Goal: Task Accomplishment & Management: Complete application form

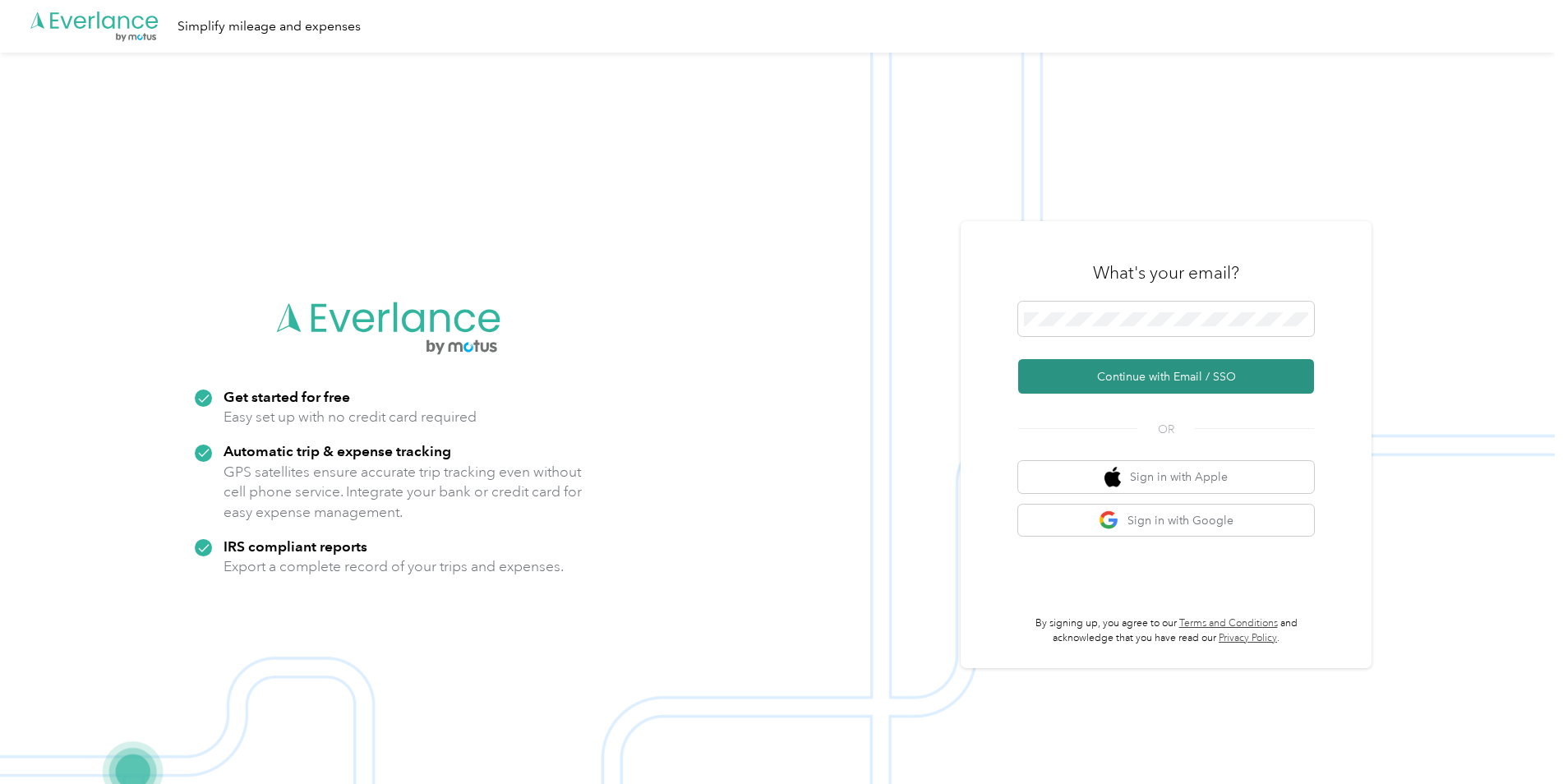
click at [1108, 377] on button "Continue with Email / SSO" at bounding box center [1166, 376] width 296 height 34
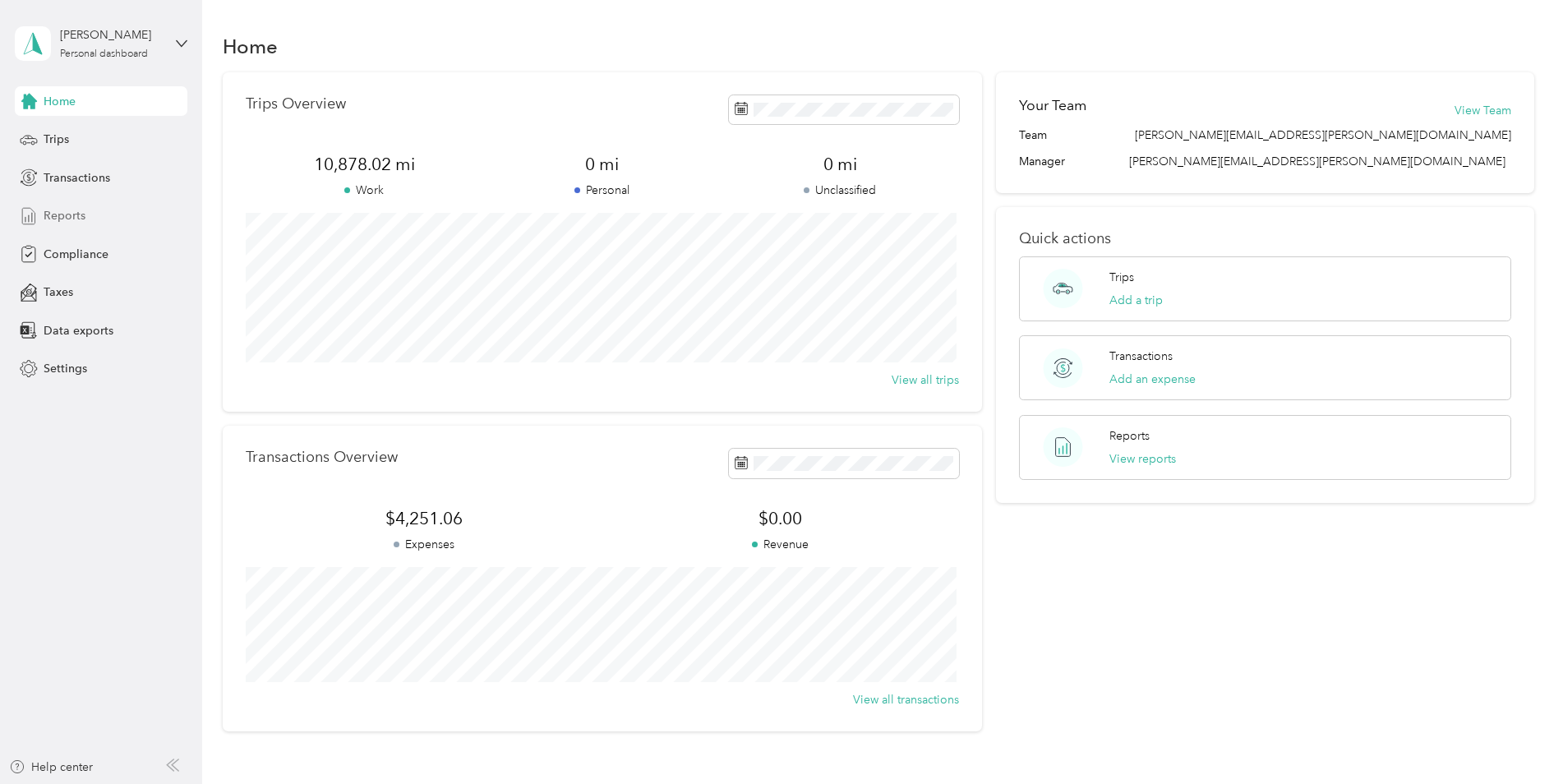
click at [49, 223] on span "Reports" at bounding box center [64, 215] width 42 height 17
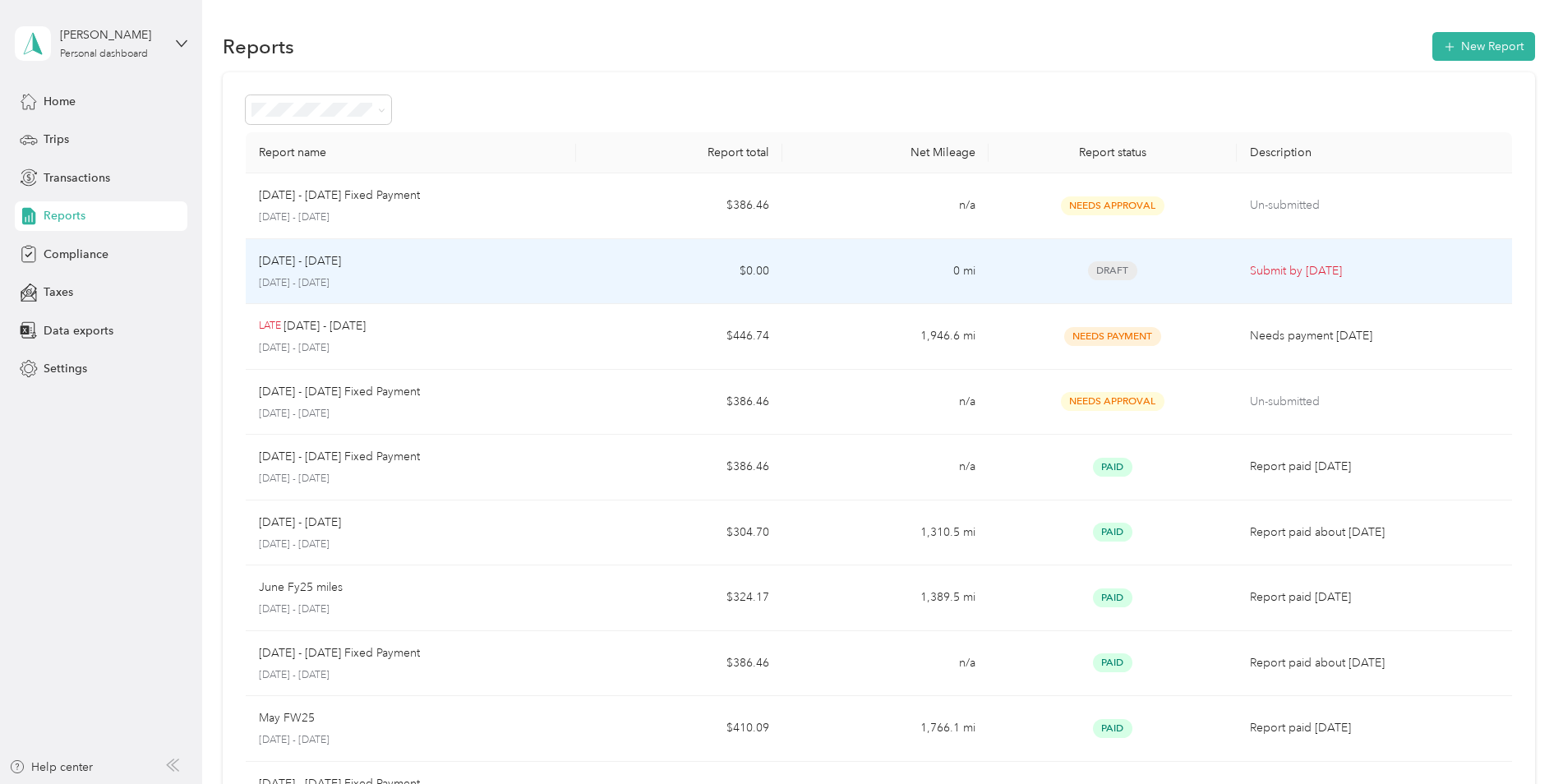
click at [1031, 289] on td "Draft" at bounding box center [1112, 272] width 247 height 66
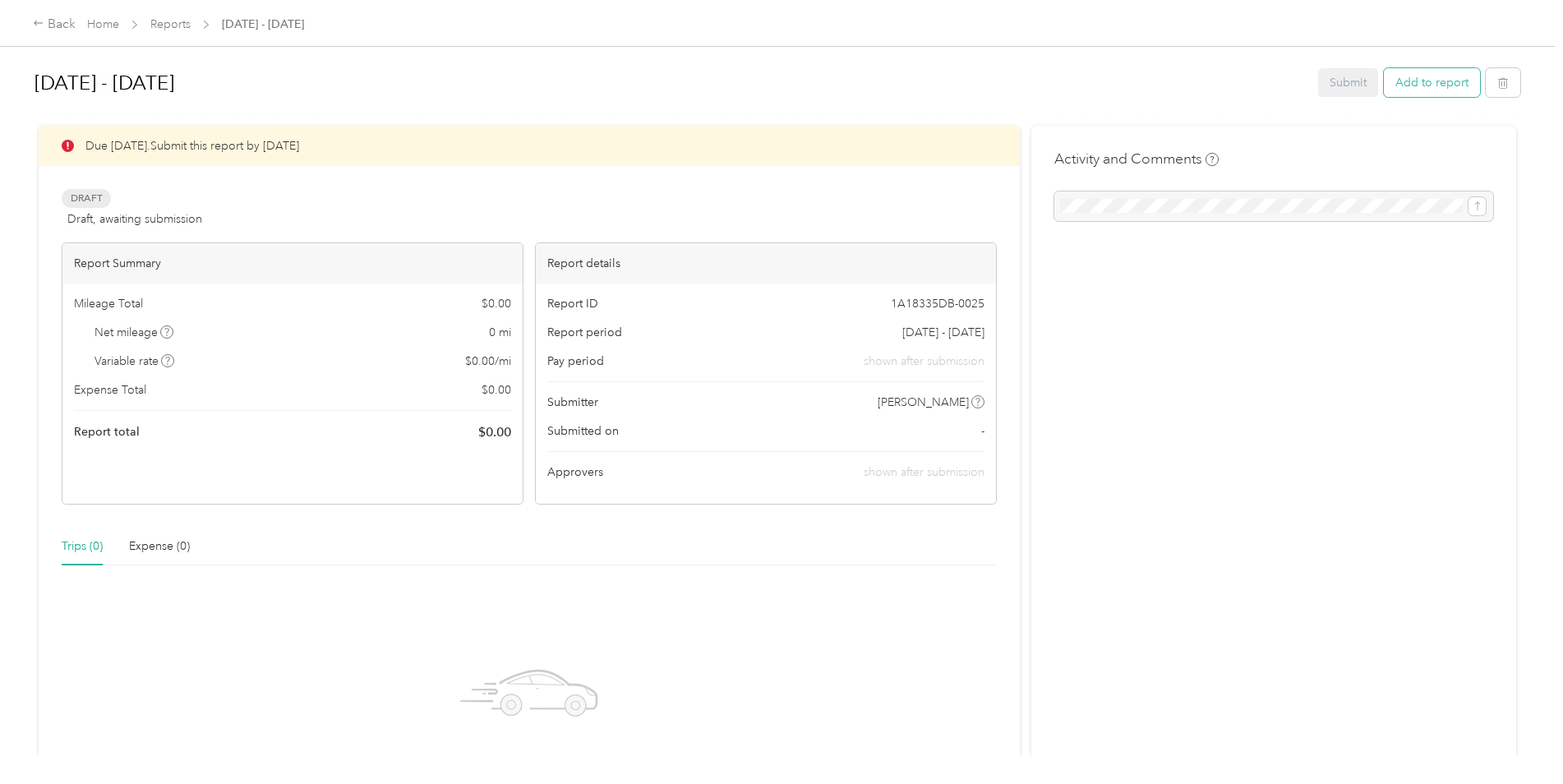
click at [1410, 73] on button "Add to report" at bounding box center [1432, 83] width 96 height 29
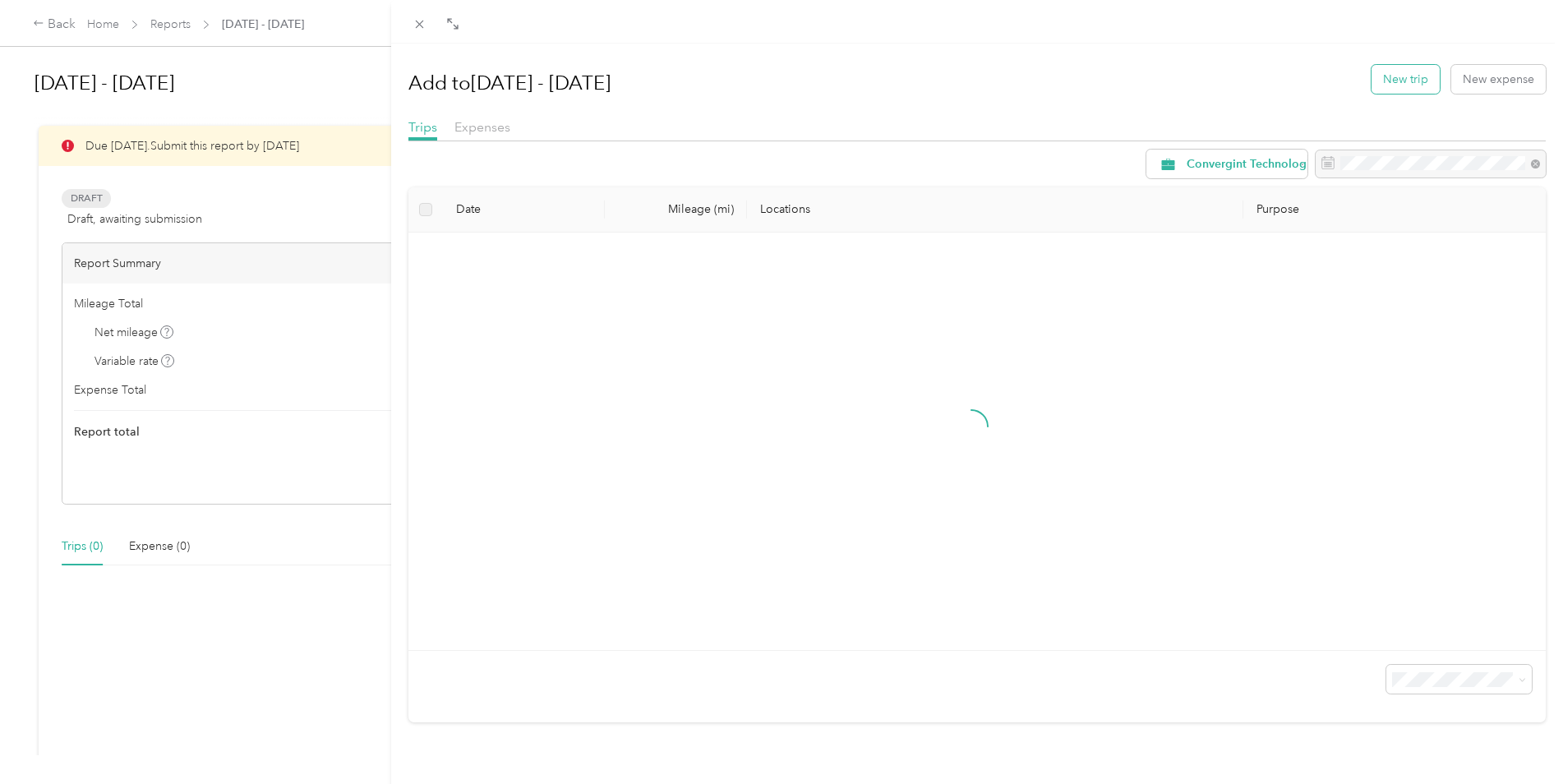
click at [1402, 81] on button "New trip" at bounding box center [1406, 79] width 68 height 29
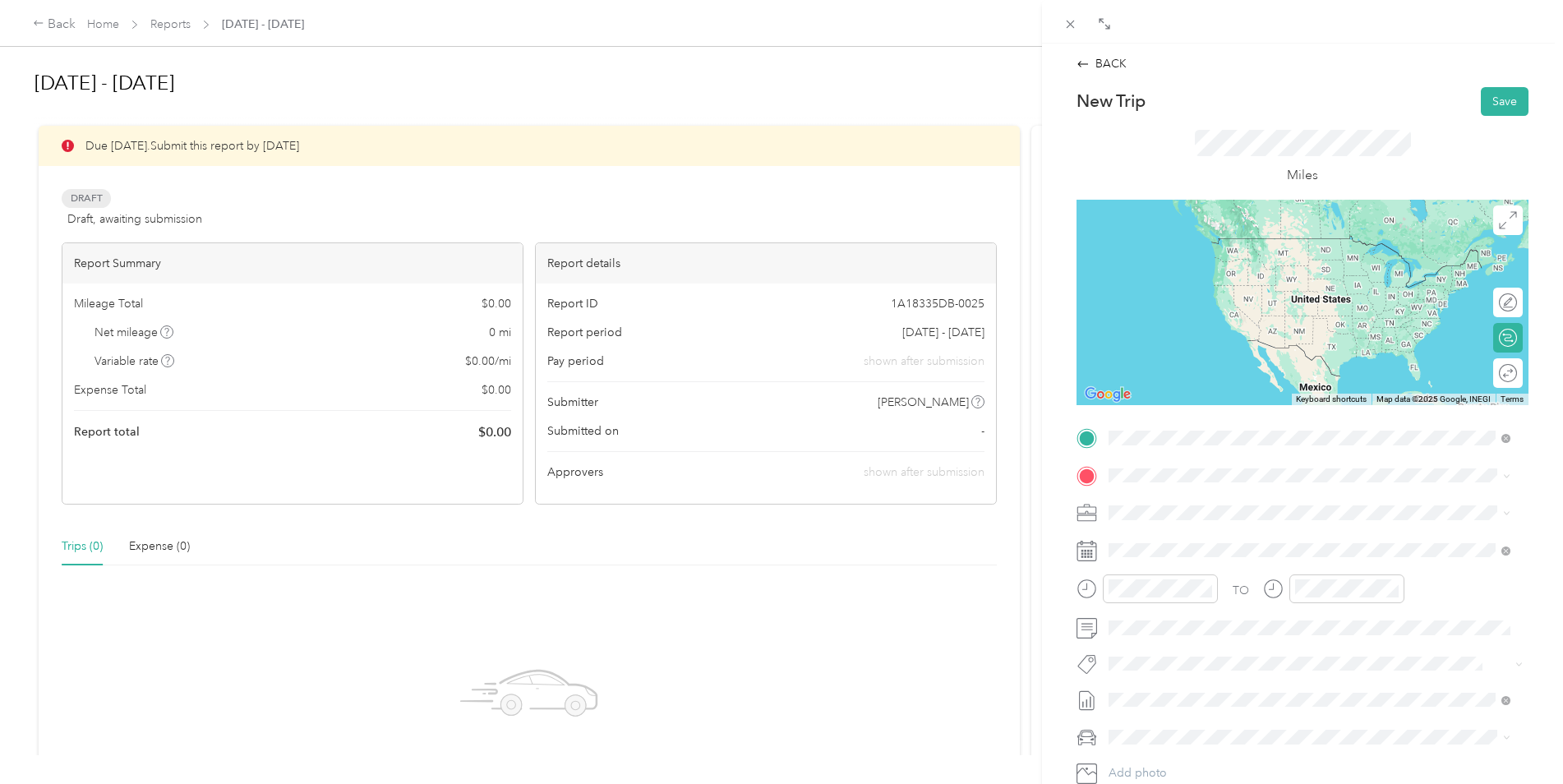
click at [1199, 525] on span "39245 [PERSON_NAME], CO, [GEOGRAPHIC_DATA] , 80107, [PERSON_NAME], CO, [GEOGRAP…" at bounding box center [1300, 530] width 322 height 31
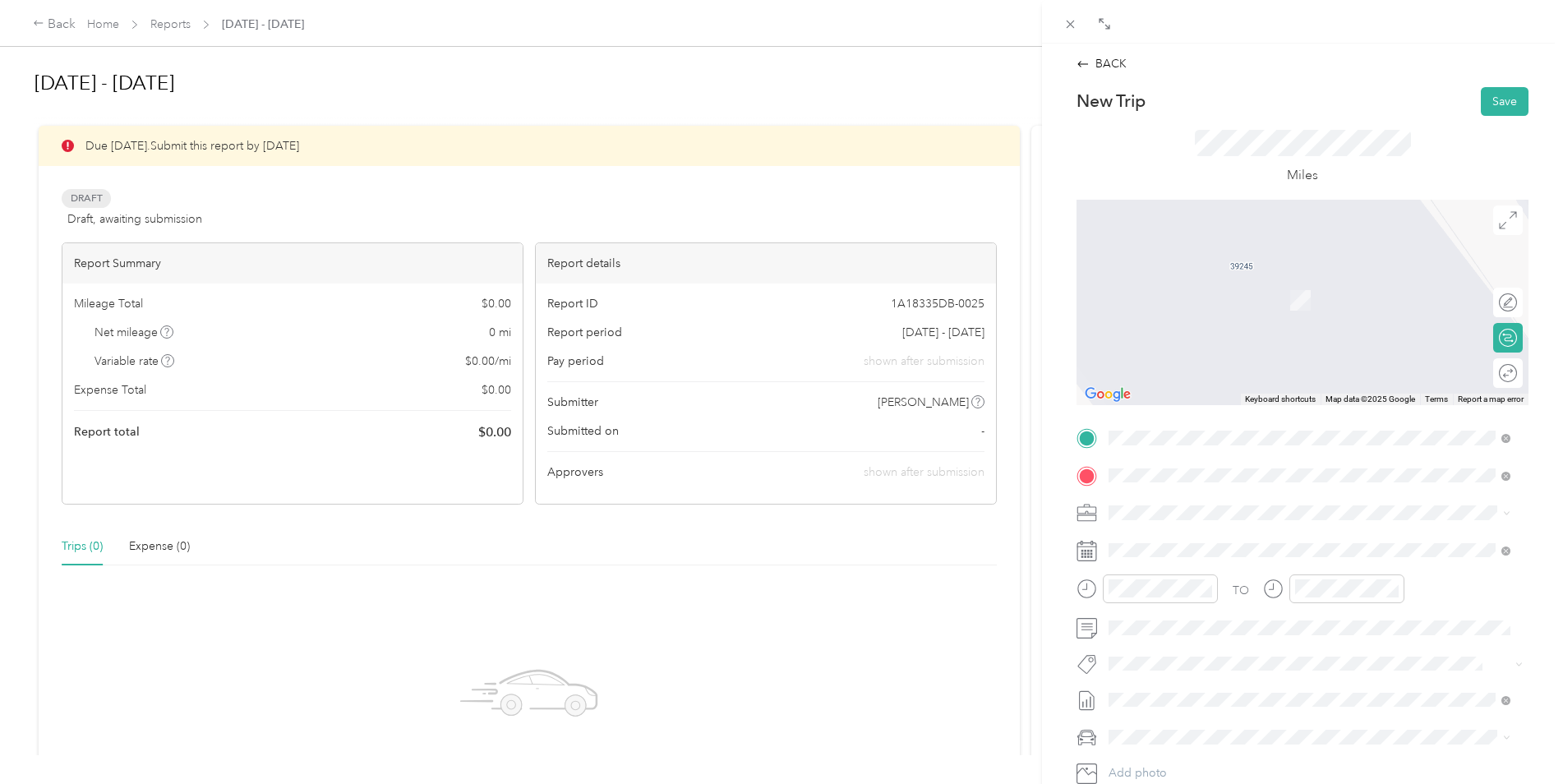
drag, startPoint x: 1217, startPoint y: 538, endPoint x: 1226, endPoint y: 546, distance: 12.0
click at [1217, 539] on span "[STREET_ADDRESS][US_STATE]" at bounding box center [1221, 535] width 165 height 14
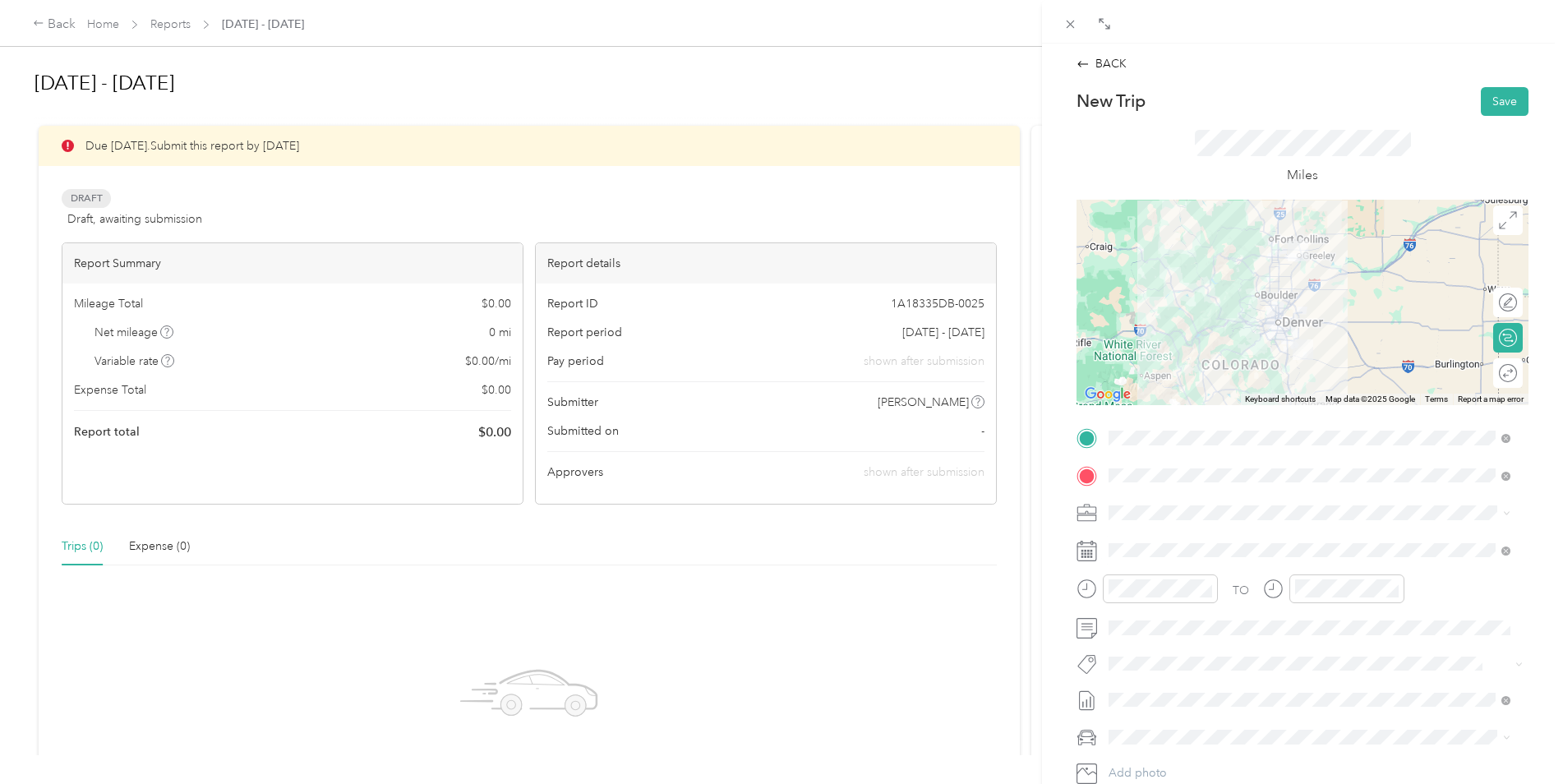
click at [858, 576] on div "BACK New Trip Save This trip cannot be edited because it is either under review…" at bounding box center [782, 392] width 1563 height 784
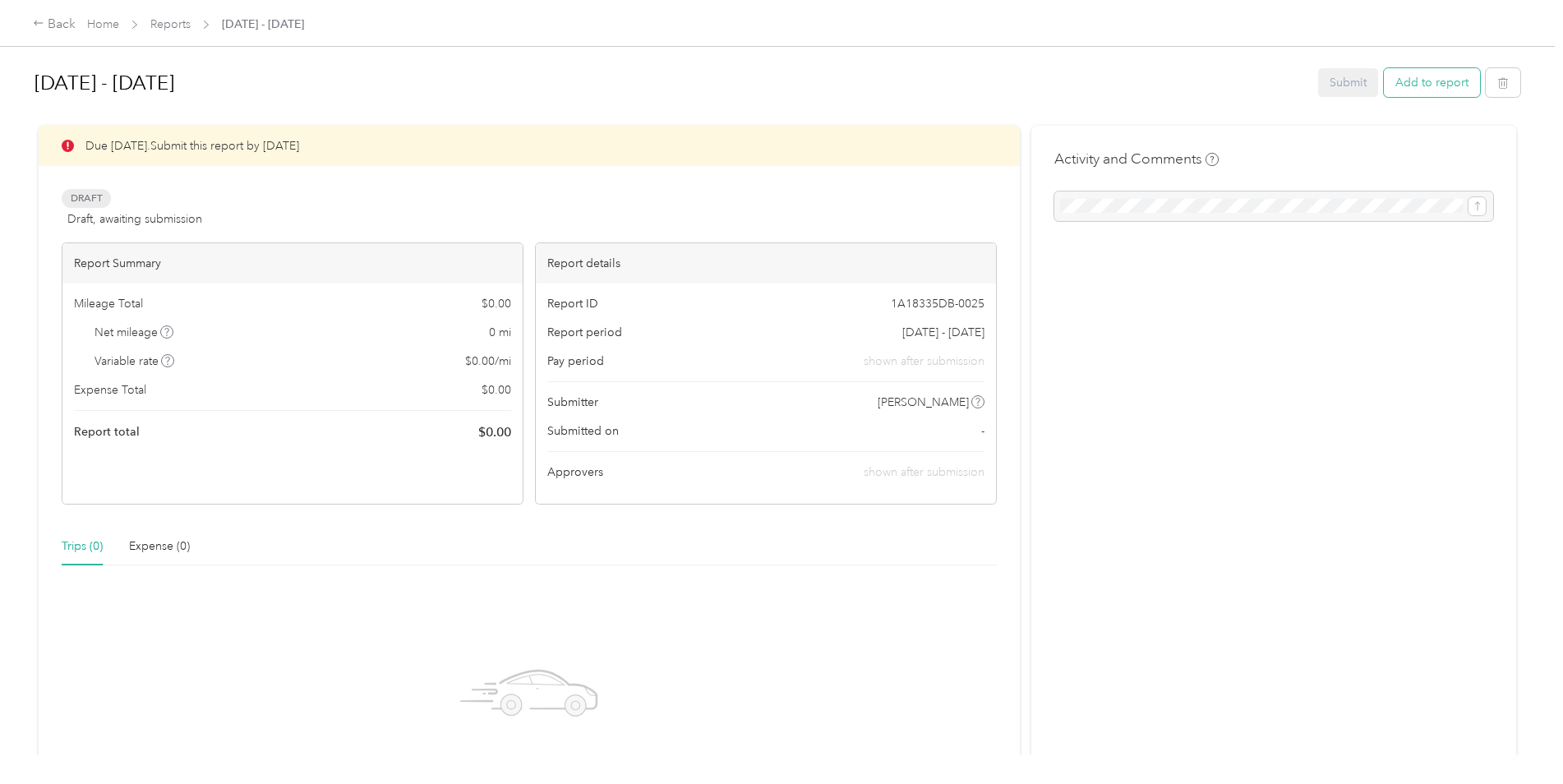
click at [1403, 81] on button "Add to report" at bounding box center [1432, 83] width 96 height 29
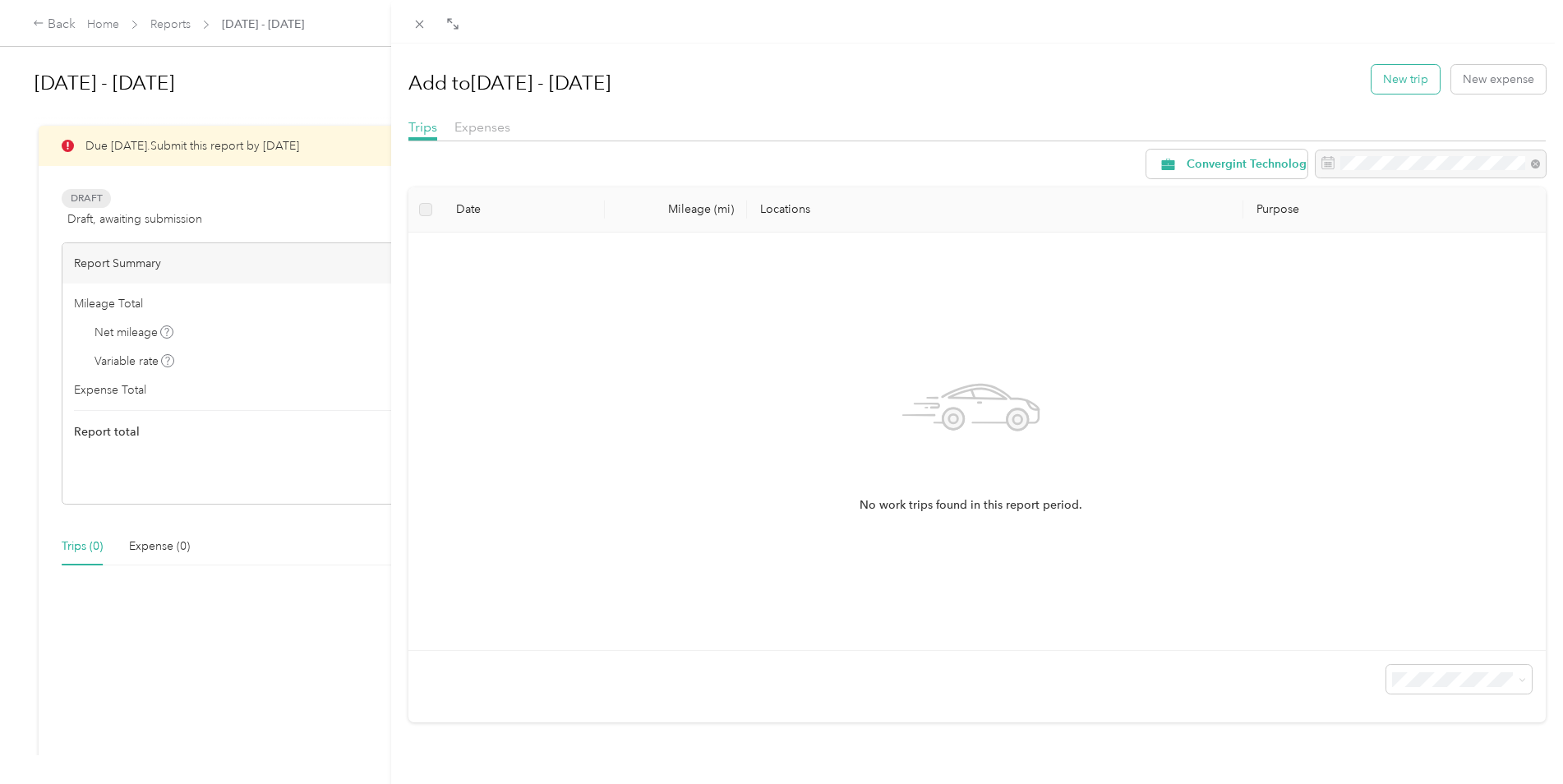
click at [1411, 79] on button "New trip" at bounding box center [1406, 79] width 68 height 29
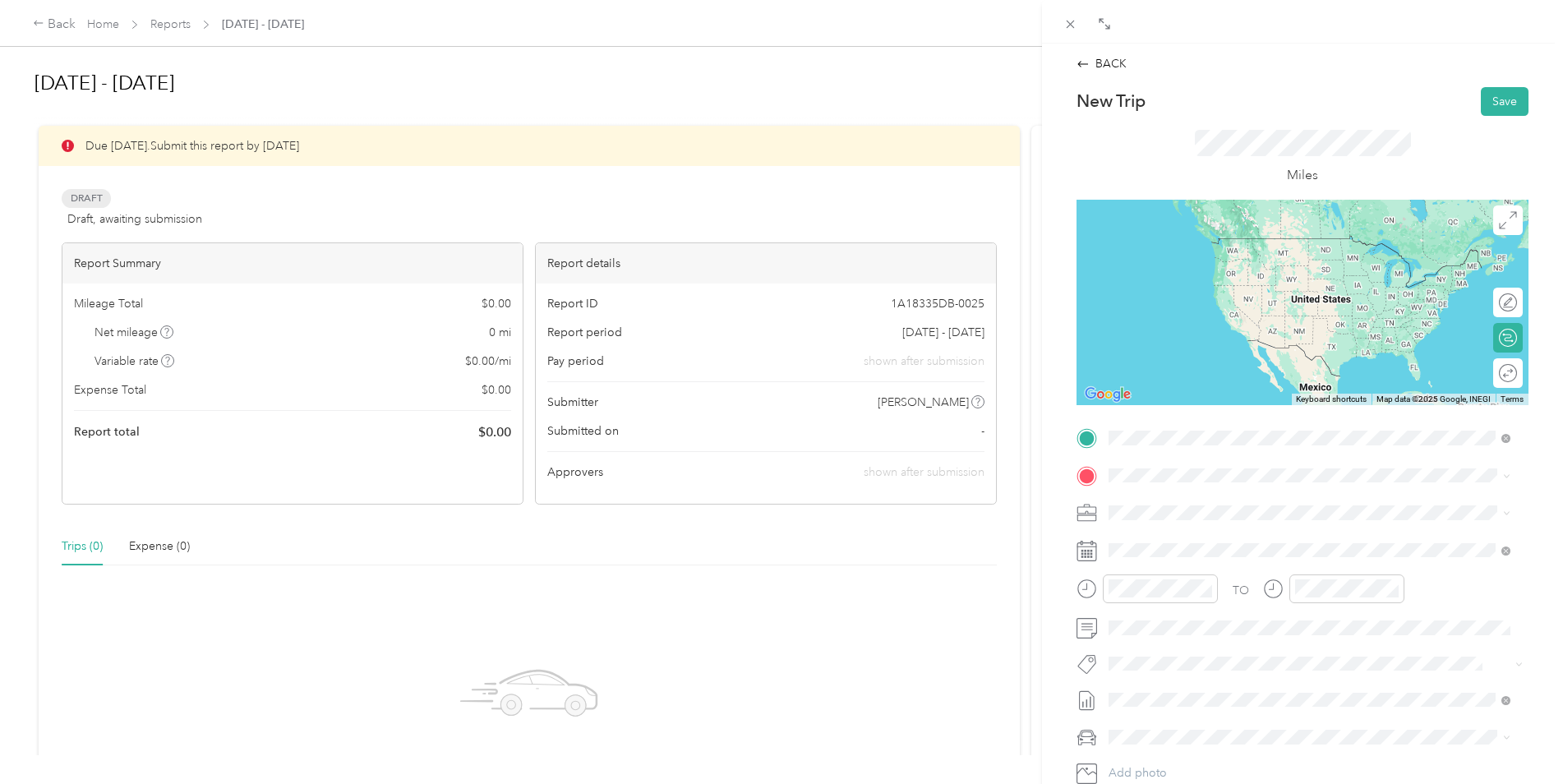
click at [1184, 520] on span "39245 [PERSON_NAME], CO, [GEOGRAPHIC_DATA] , 80107, [PERSON_NAME], CO, [GEOGRAP…" at bounding box center [1300, 530] width 322 height 31
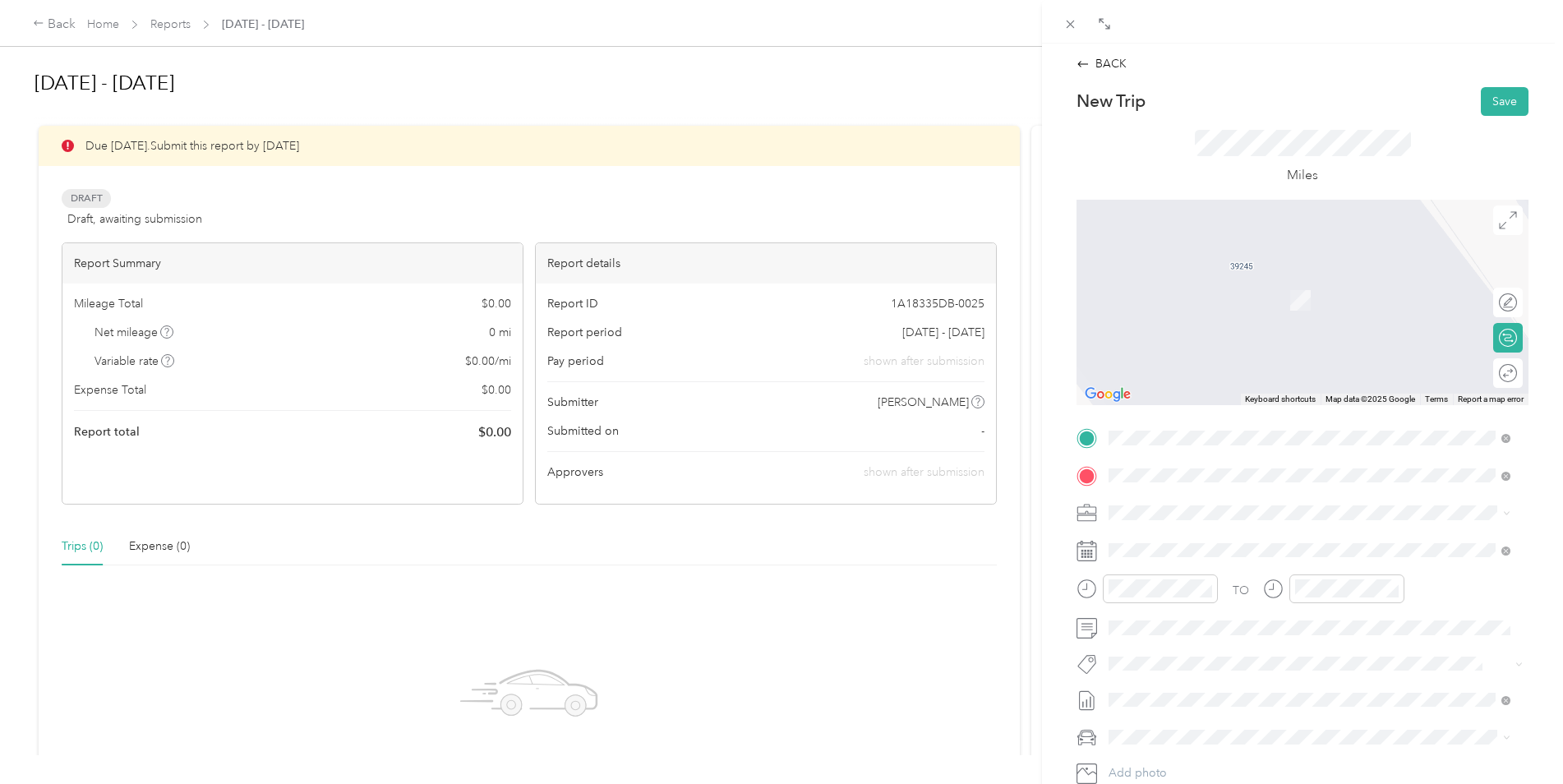
click at [1036, 496] on div "BACK New Trip Save This trip cannot be edited because it is either under review…" at bounding box center [782, 392] width 1563 height 784
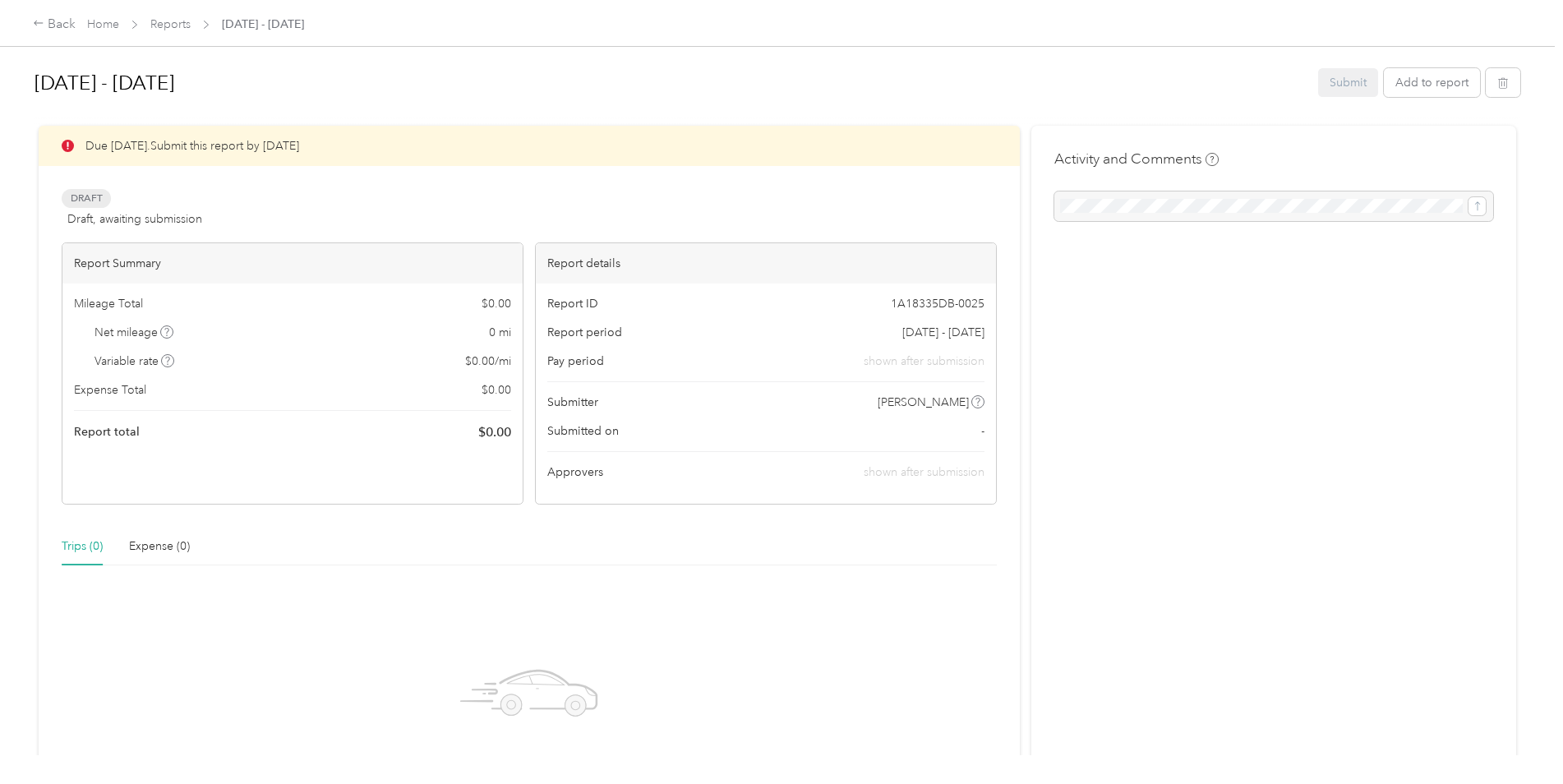
click at [1444, 62] on div "[DATE] - [DATE] Submit Add to report" at bounding box center [777, 86] width 1486 height 49
click at [1442, 80] on button "Add to report" at bounding box center [1432, 83] width 96 height 29
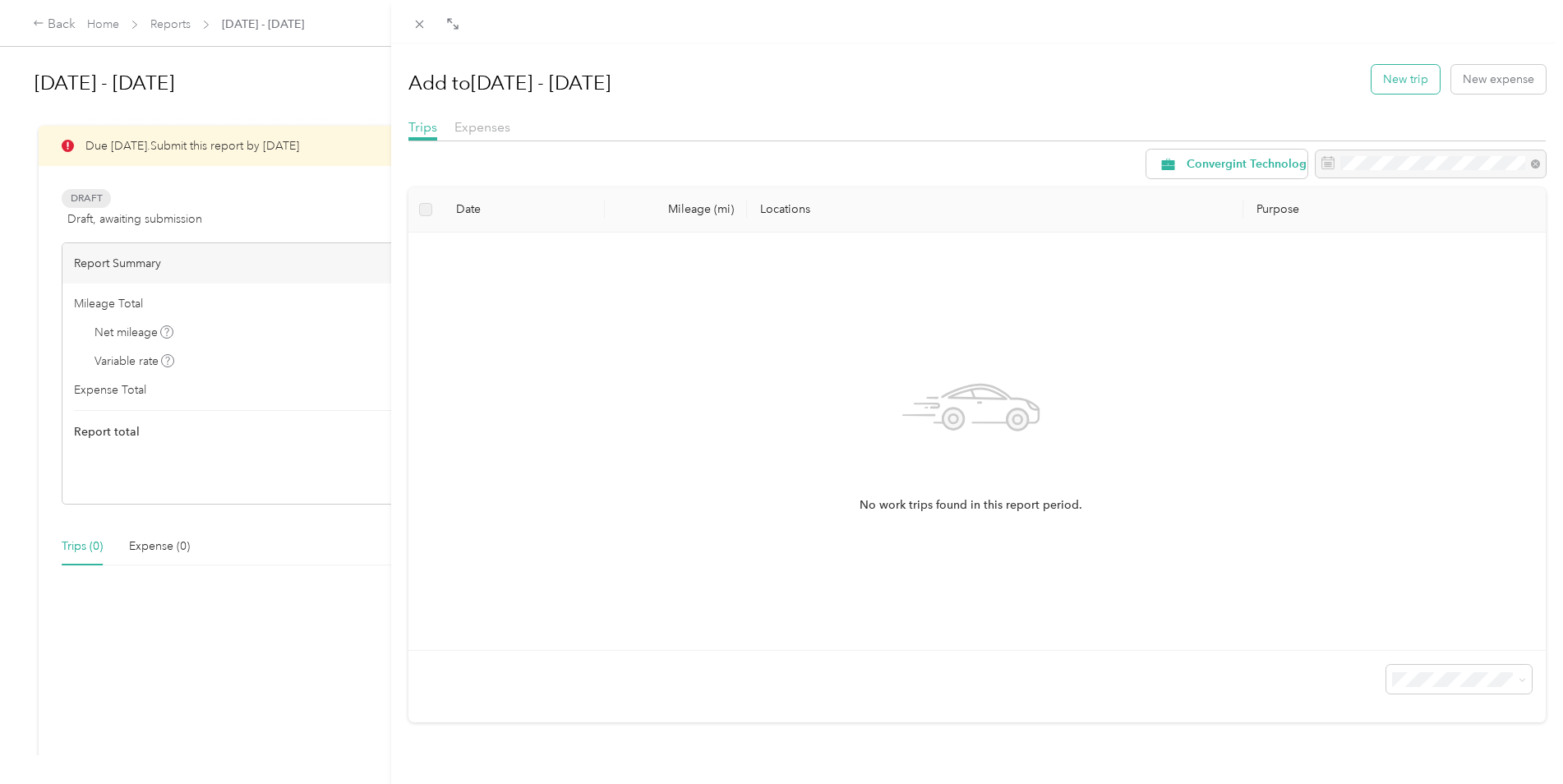
click at [1406, 87] on button "New trip" at bounding box center [1406, 79] width 68 height 29
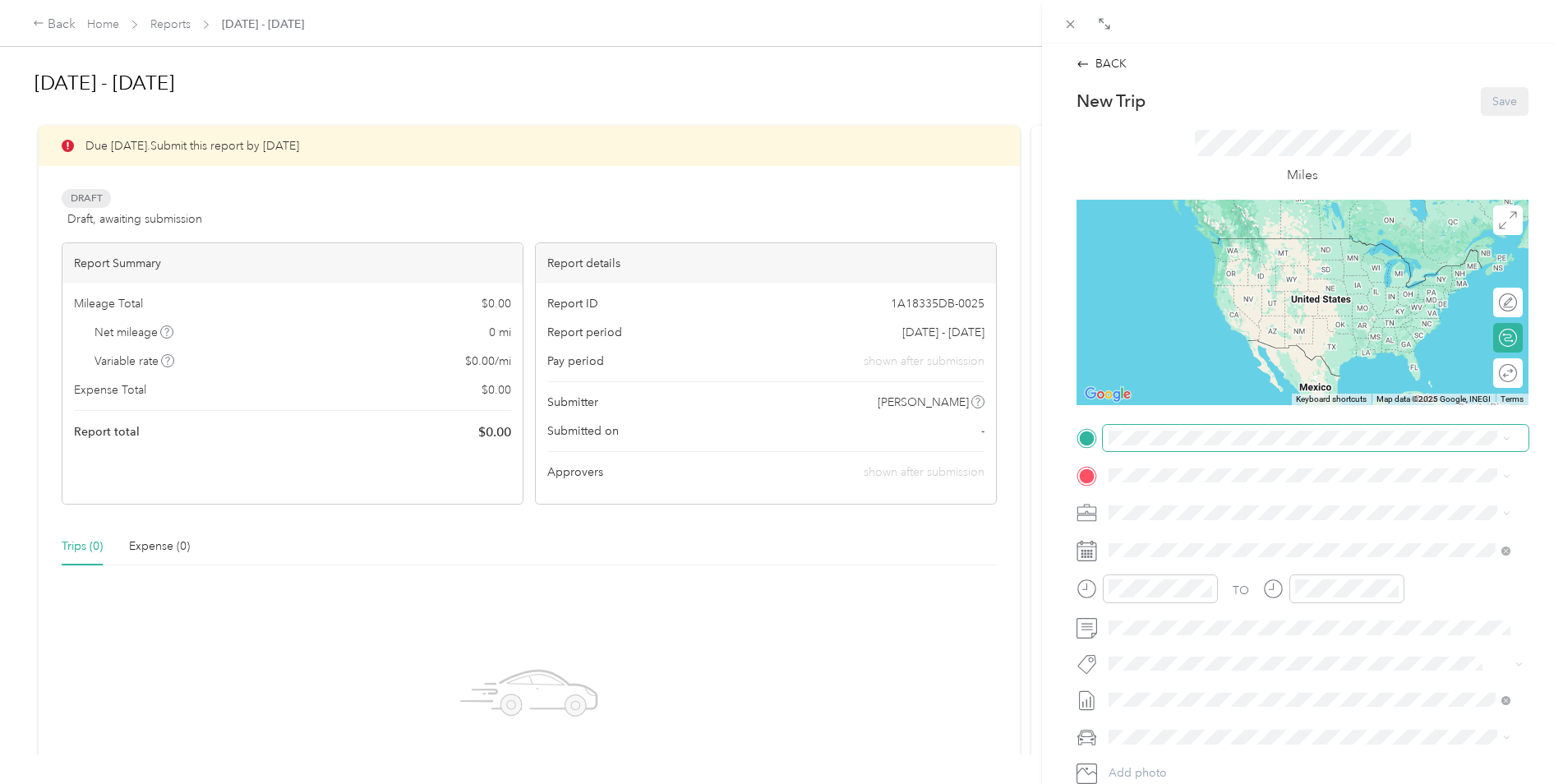
click at [1123, 446] on span at bounding box center [1315, 437] width 425 height 26
click at [1184, 582] on div "Base 39245 [PERSON_NAME], [GEOGRAPHIC_DATA], [GEOGRAPHIC_DATA] , 80107, [PERSON…" at bounding box center [1322, 574] width 365 height 52
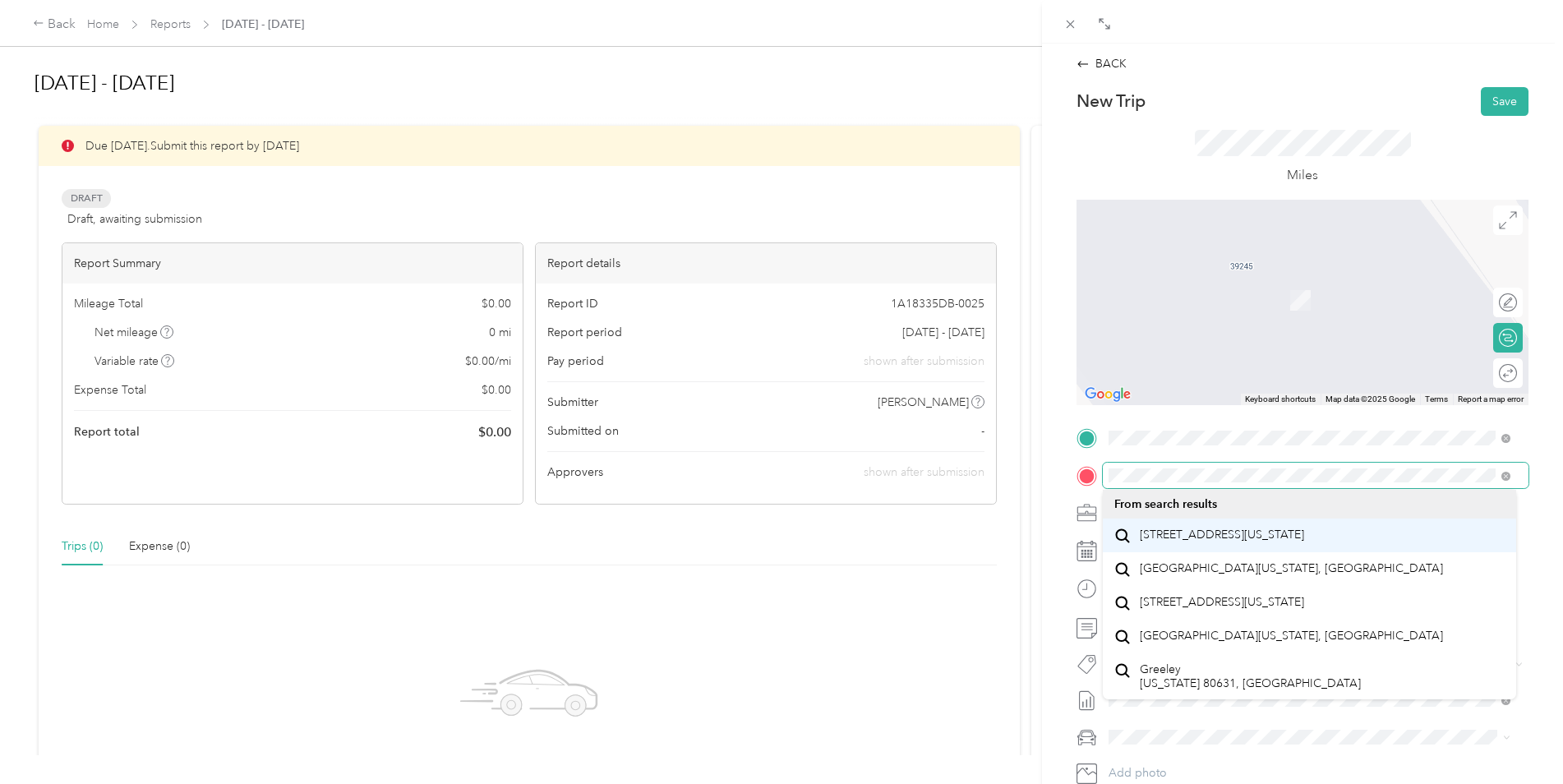
scroll to position [29, 0]
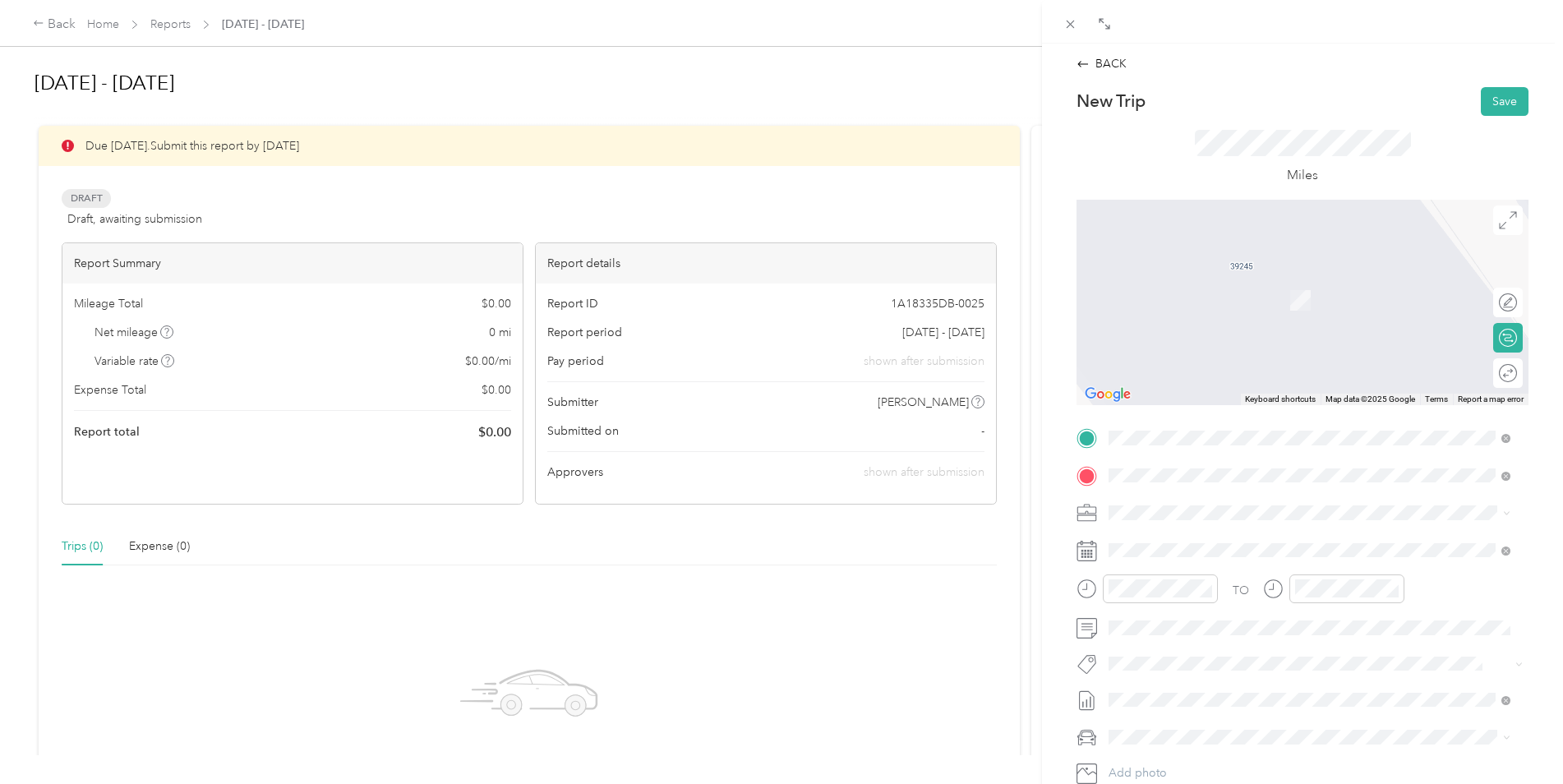
click at [1259, 528] on span "[STREET_ADDRESS][US_STATE]" at bounding box center [1221, 535] width 165 height 14
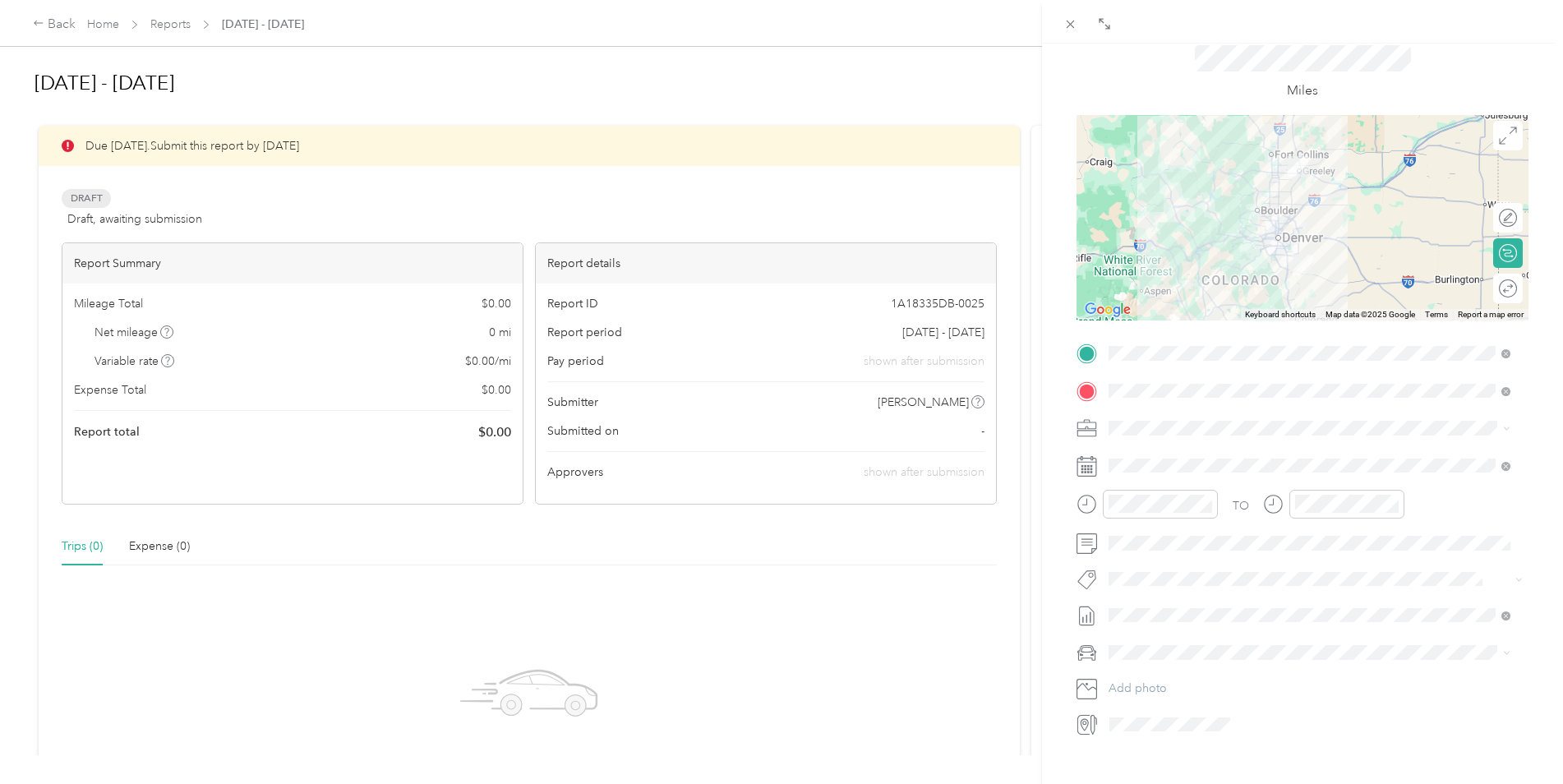
scroll to position [0, 0]
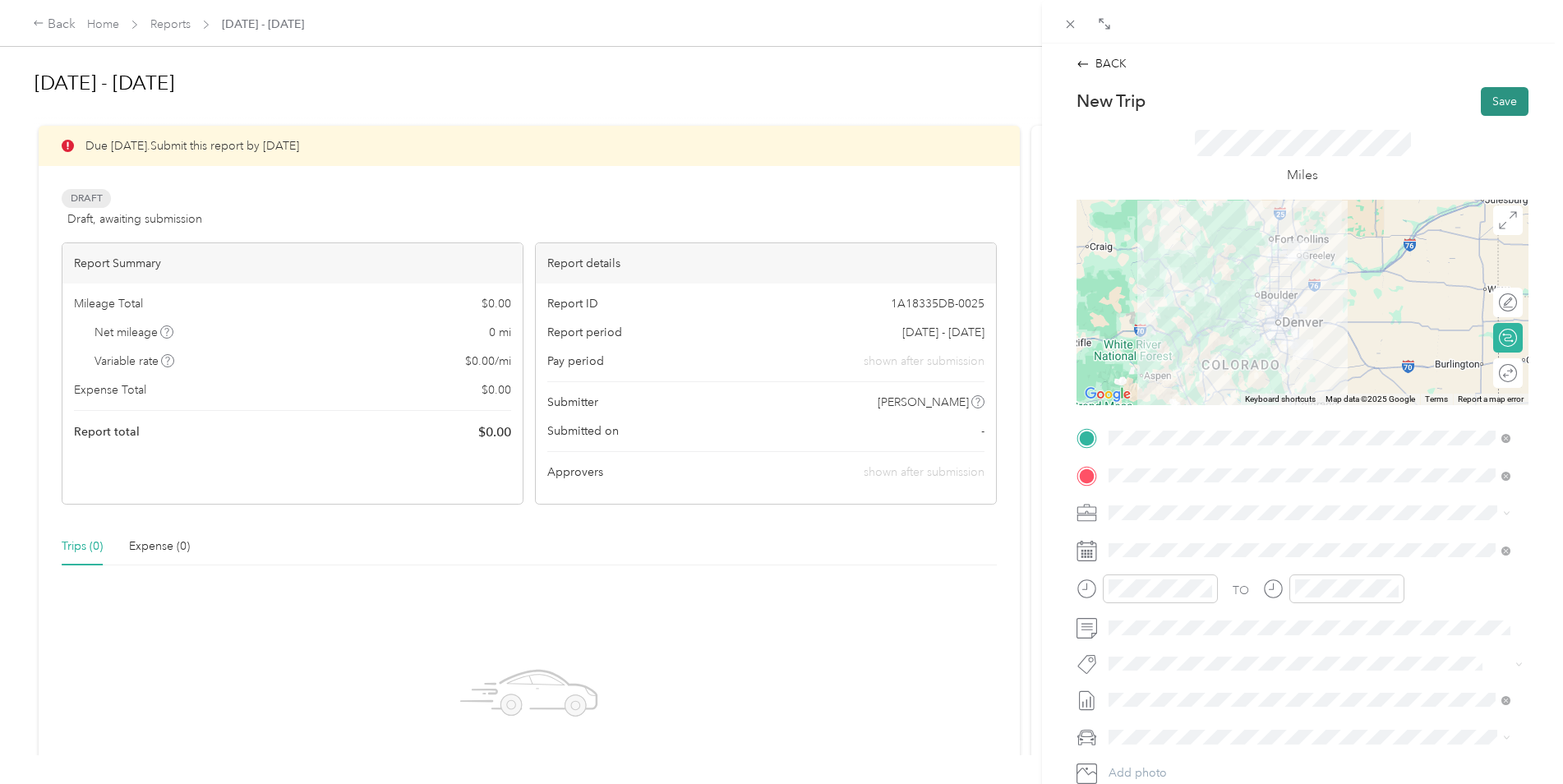
click at [1495, 98] on button "Save" at bounding box center [1505, 102] width 48 height 29
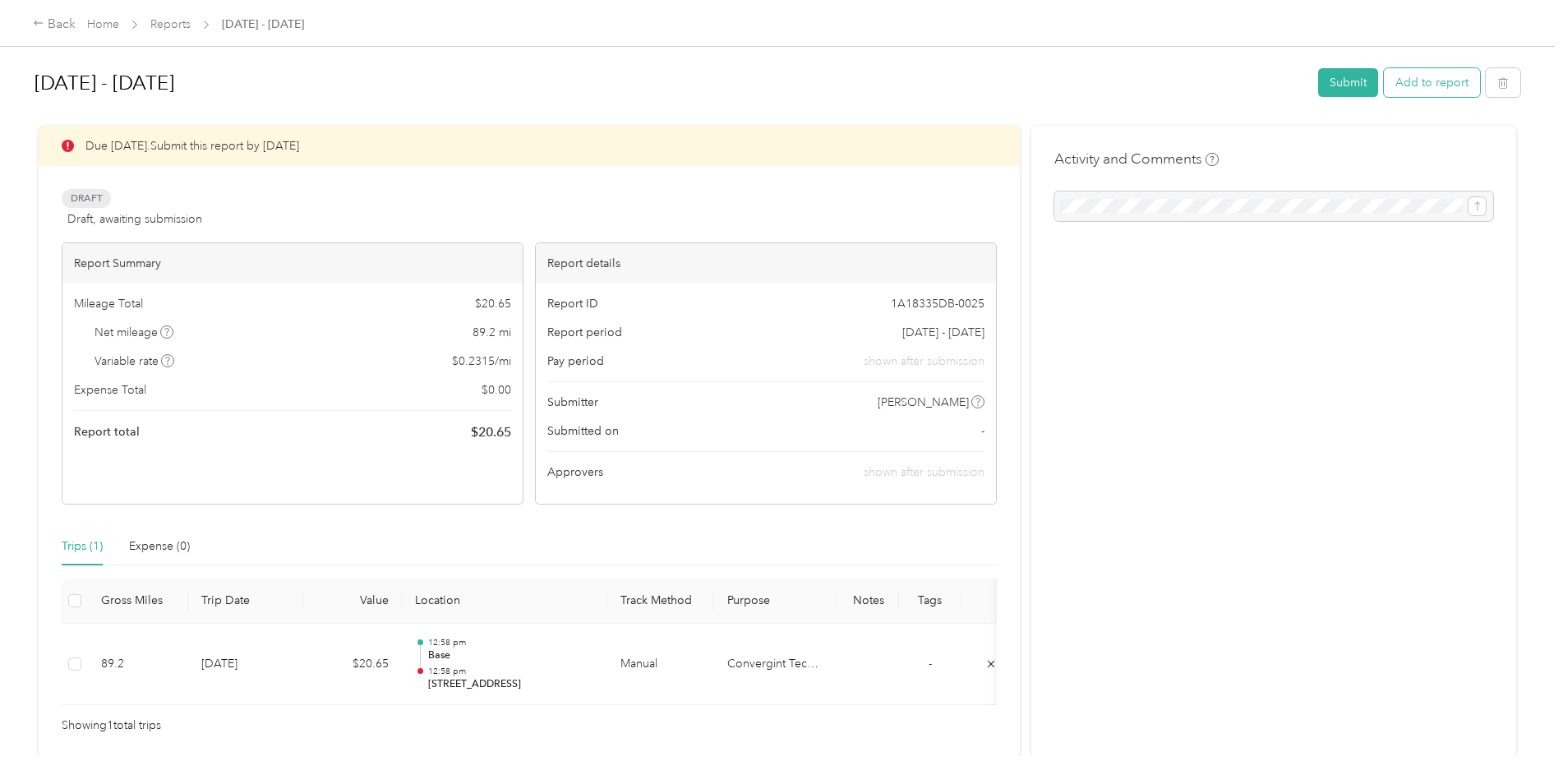
click at [1435, 87] on button "Add to report" at bounding box center [1432, 83] width 96 height 29
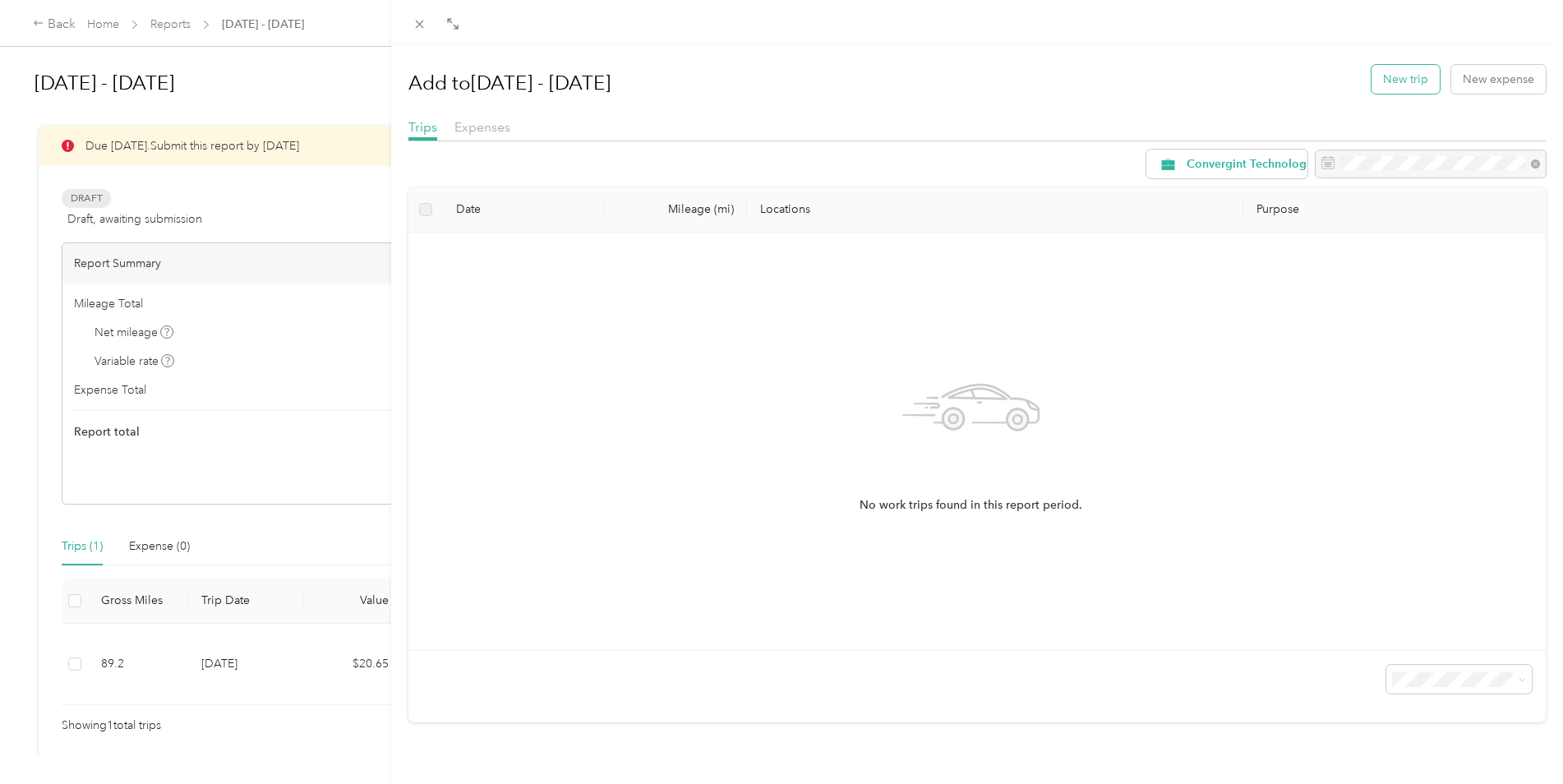
click at [1404, 71] on button "New trip" at bounding box center [1406, 79] width 68 height 29
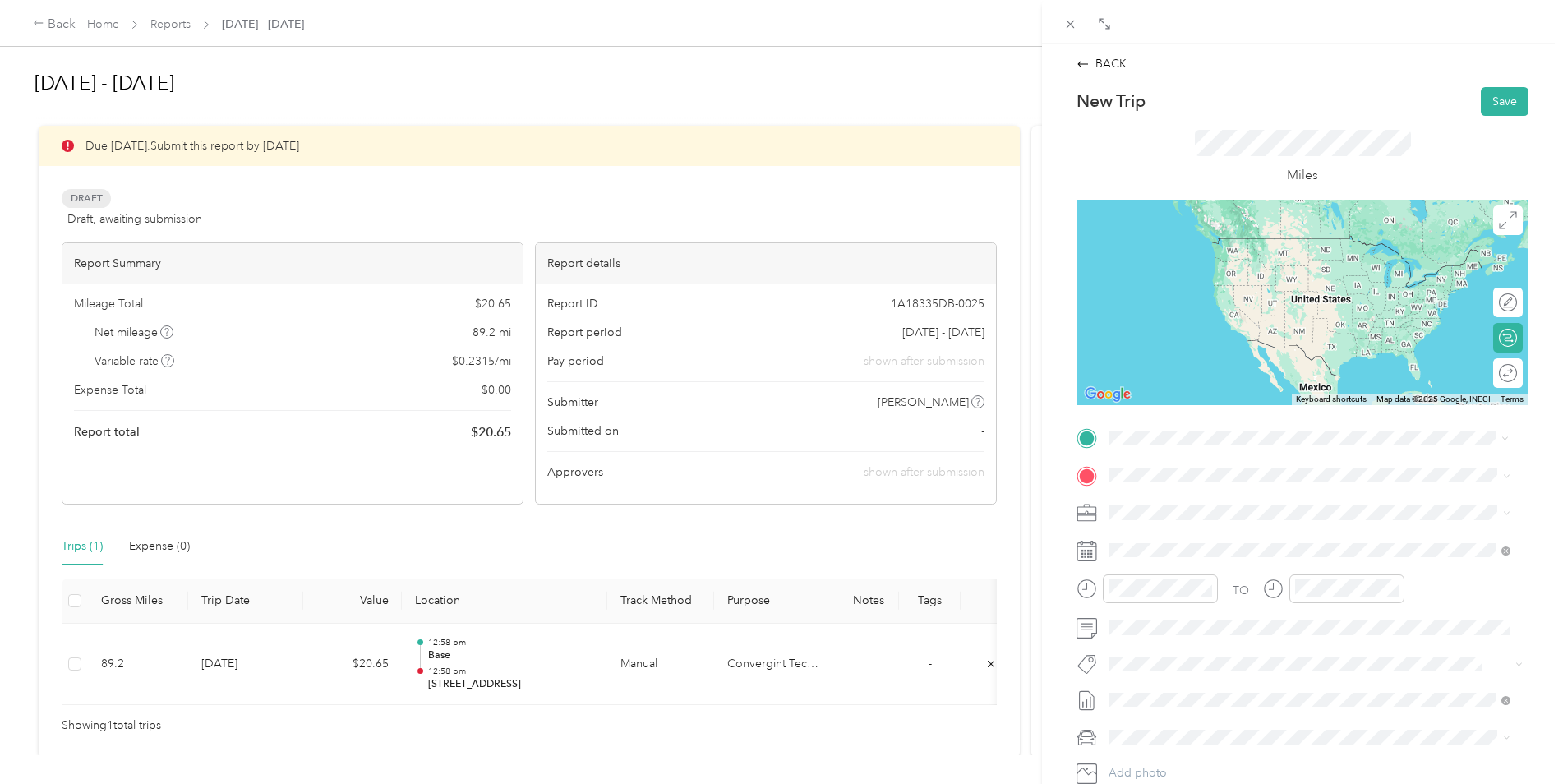
click at [1181, 497] on span "[STREET_ADDRESS][US_STATE]" at bounding box center [1221, 496] width 165 height 14
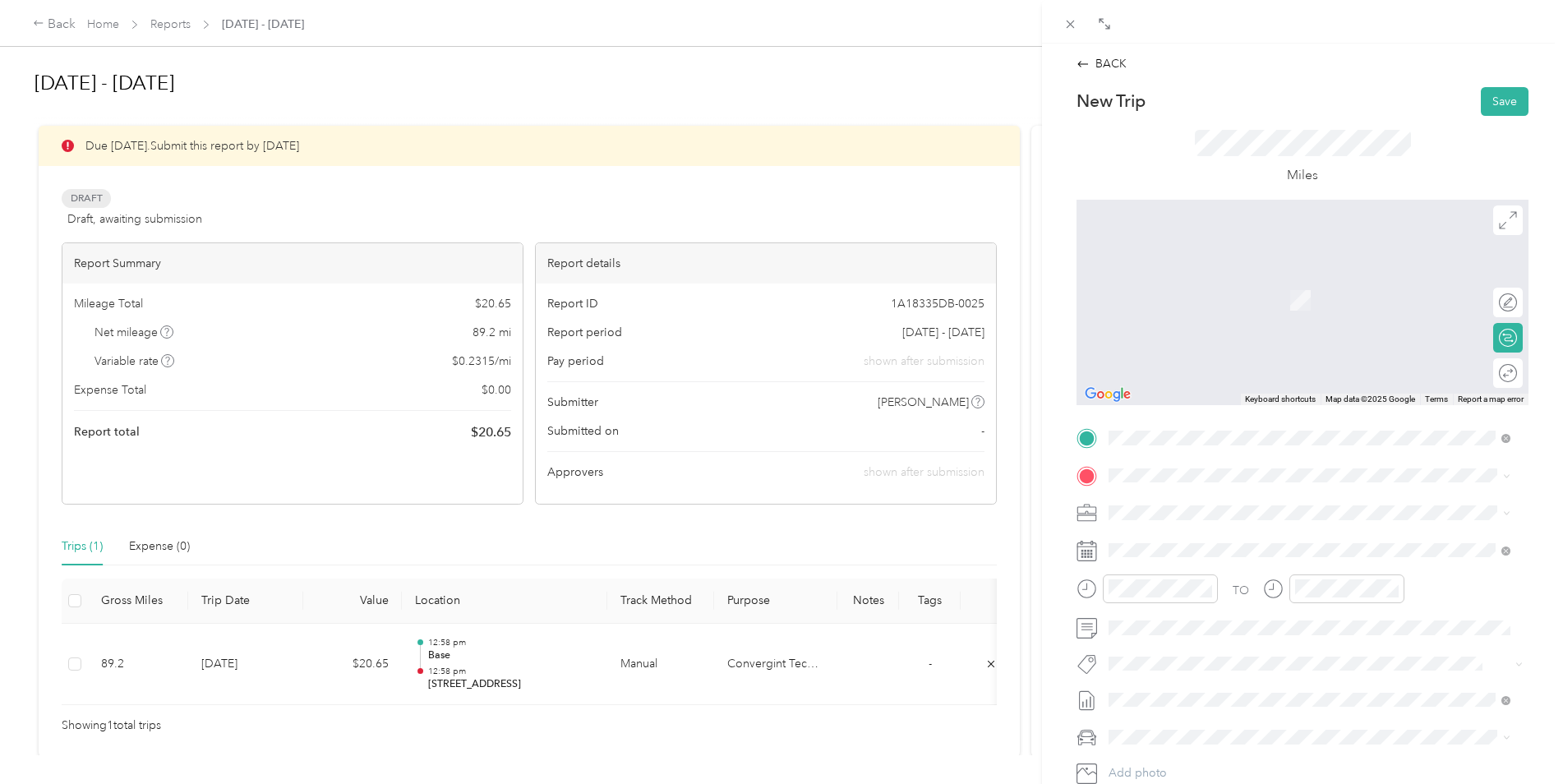
click at [1085, 544] on icon at bounding box center [1086, 550] width 21 height 21
click at [1170, 599] on div "office" at bounding box center [1267, 592] width 255 height 14
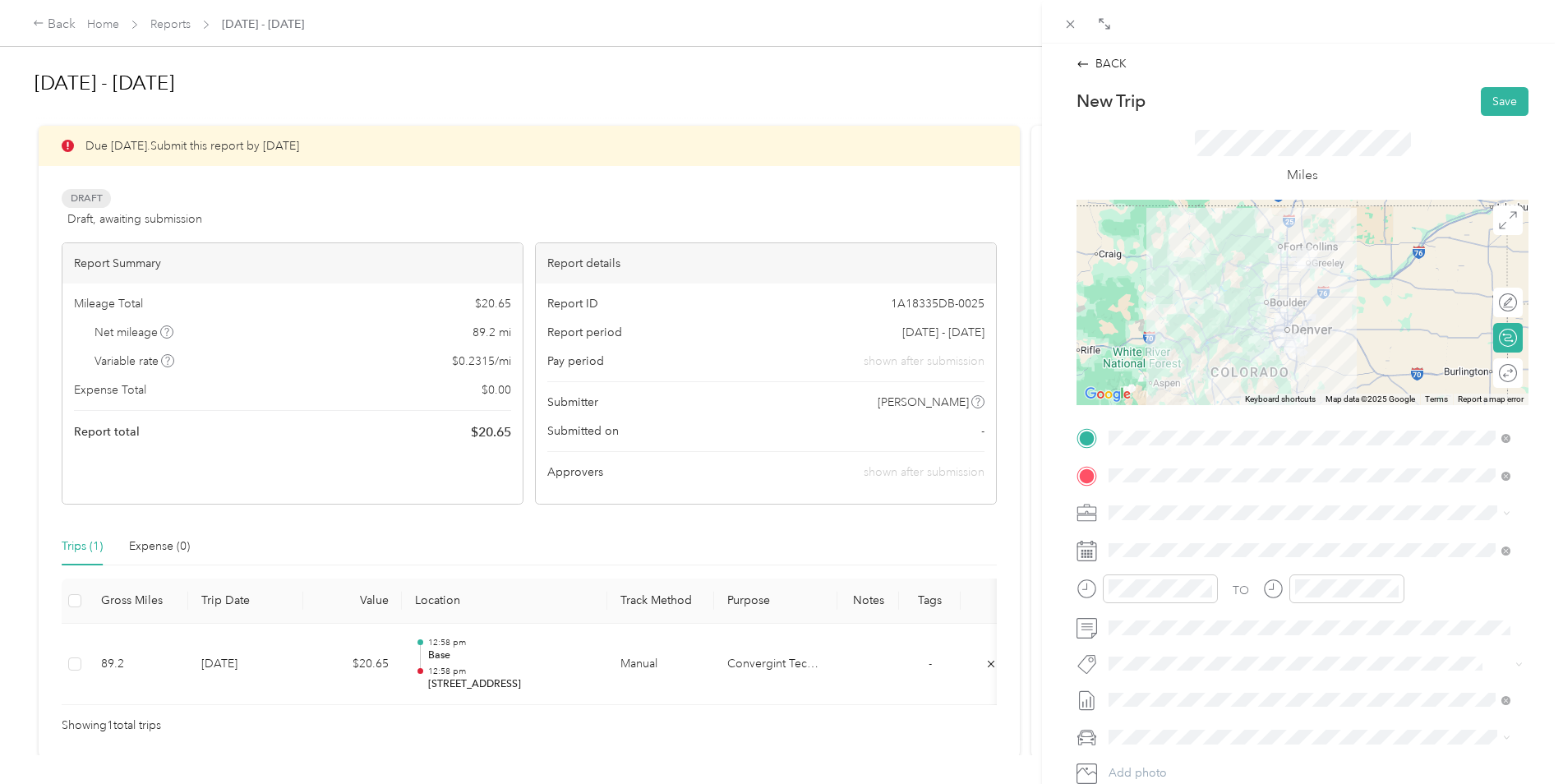
click at [1304, 339] on div at bounding box center [1302, 302] width 452 height 205
click at [1301, 339] on div at bounding box center [1302, 302] width 452 height 205
click at [1496, 102] on button "Save" at bounding box center [1505, 102] width 48 height 29
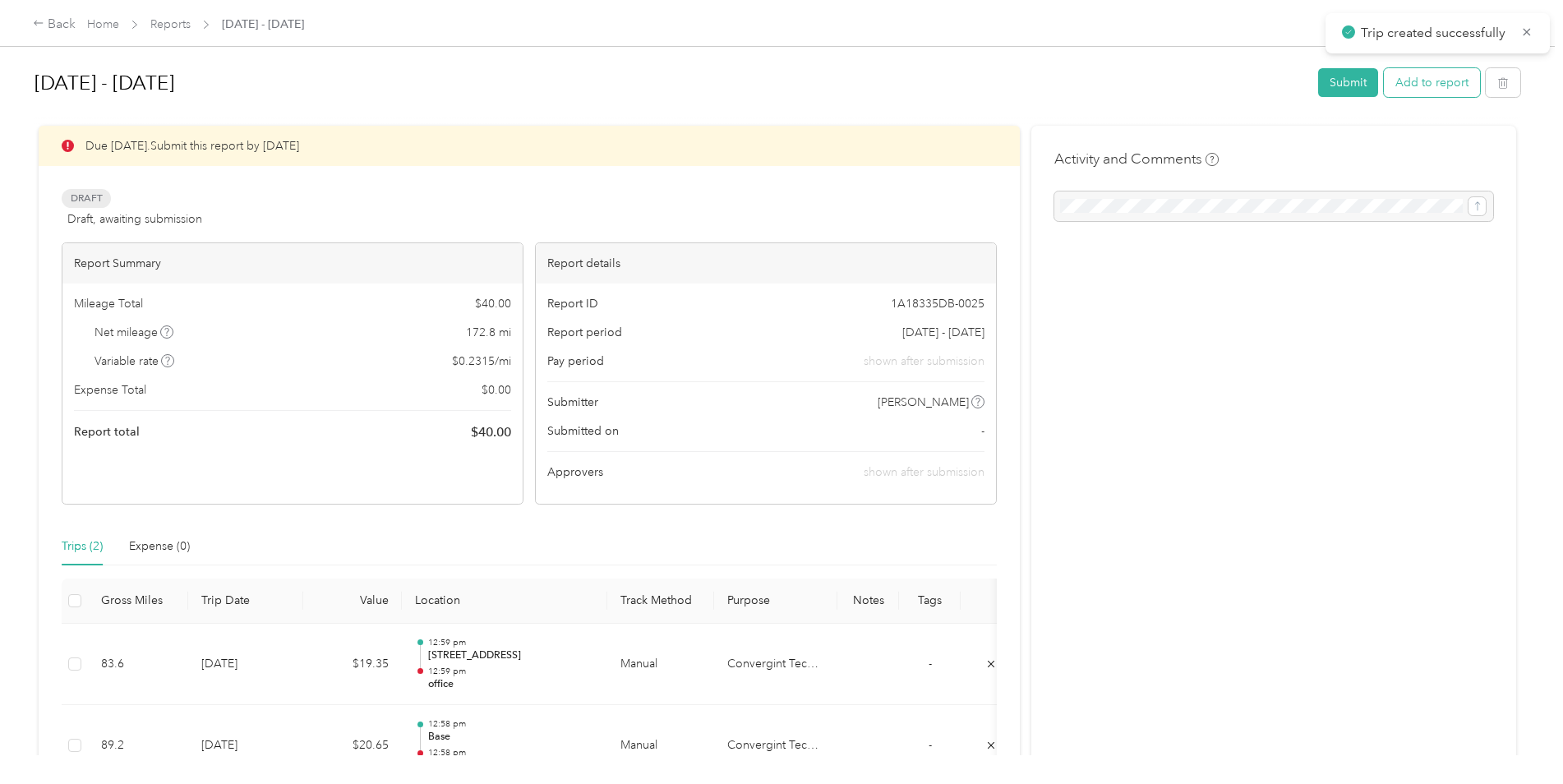
click at [1395, 80] on button "Add to report" at bounding box center [1432, 83] width 96 height 29
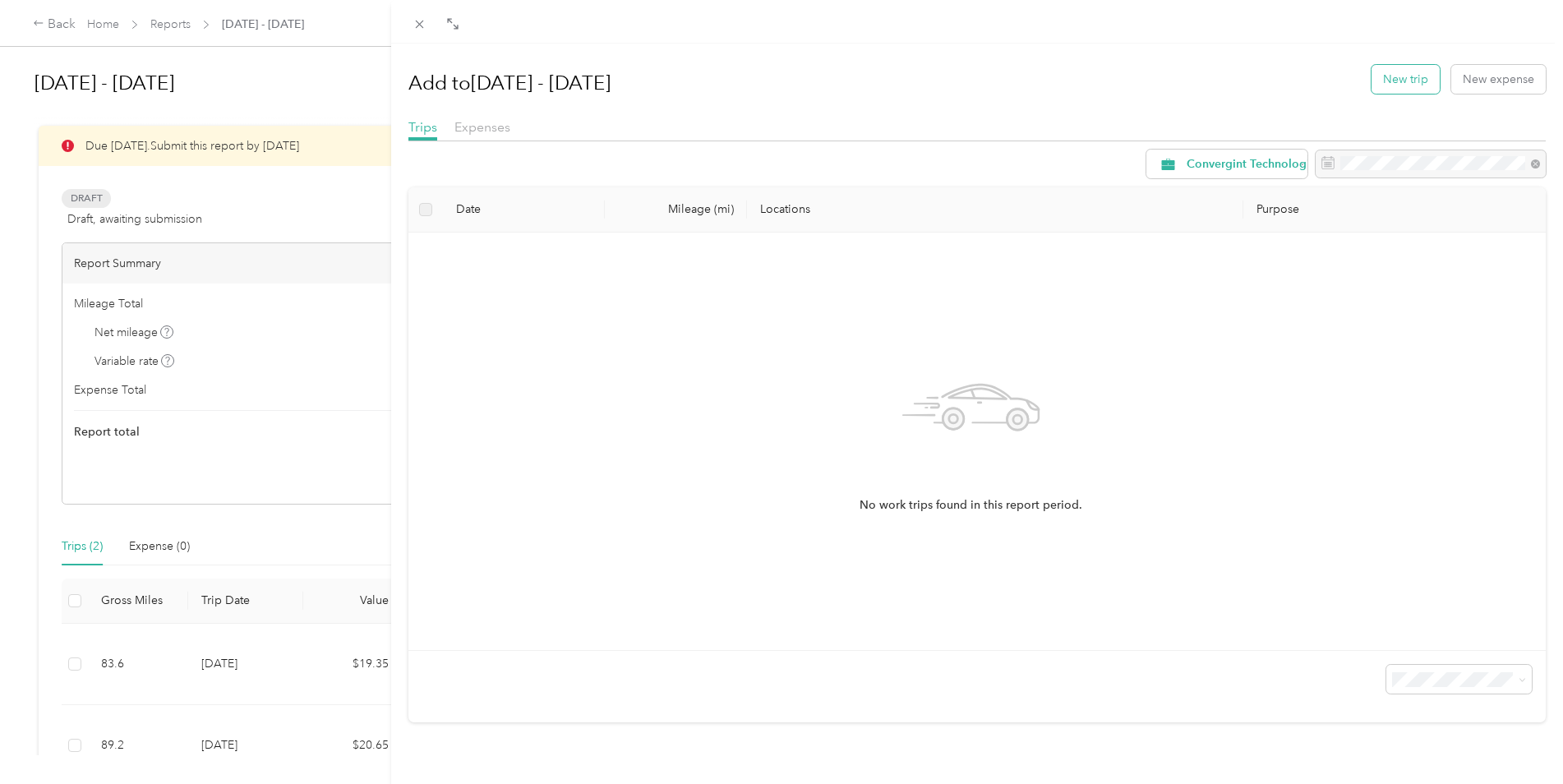
click at [1402, 76] on button "New trip" at bounding box center [1406, 79] width 68 height 29
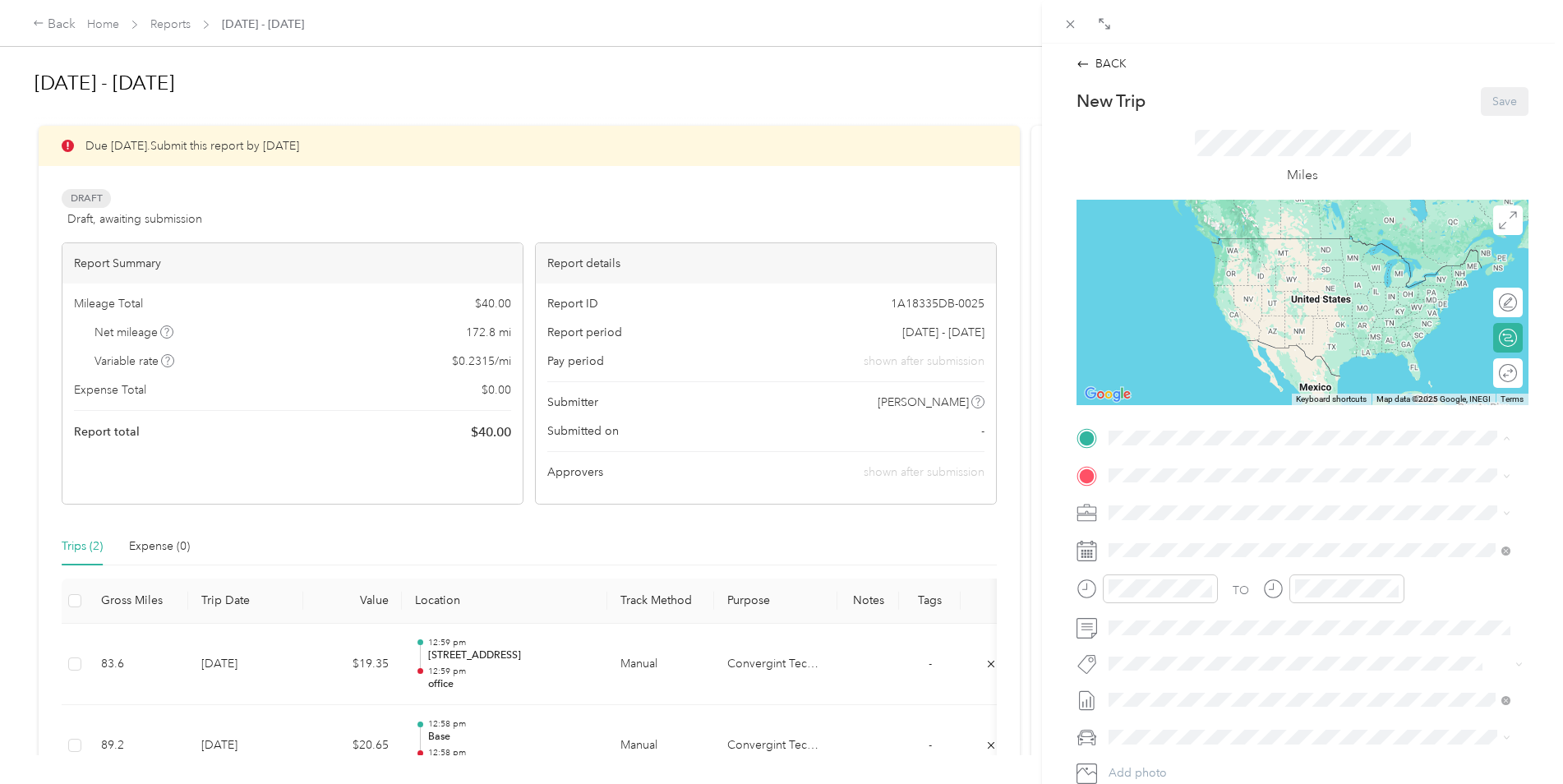
click at [1185, 649] on span "[STREET_ADDRESS][PERSON_NAME][US_STATE]" at bounding box center [1267, 642] width 255 height 14
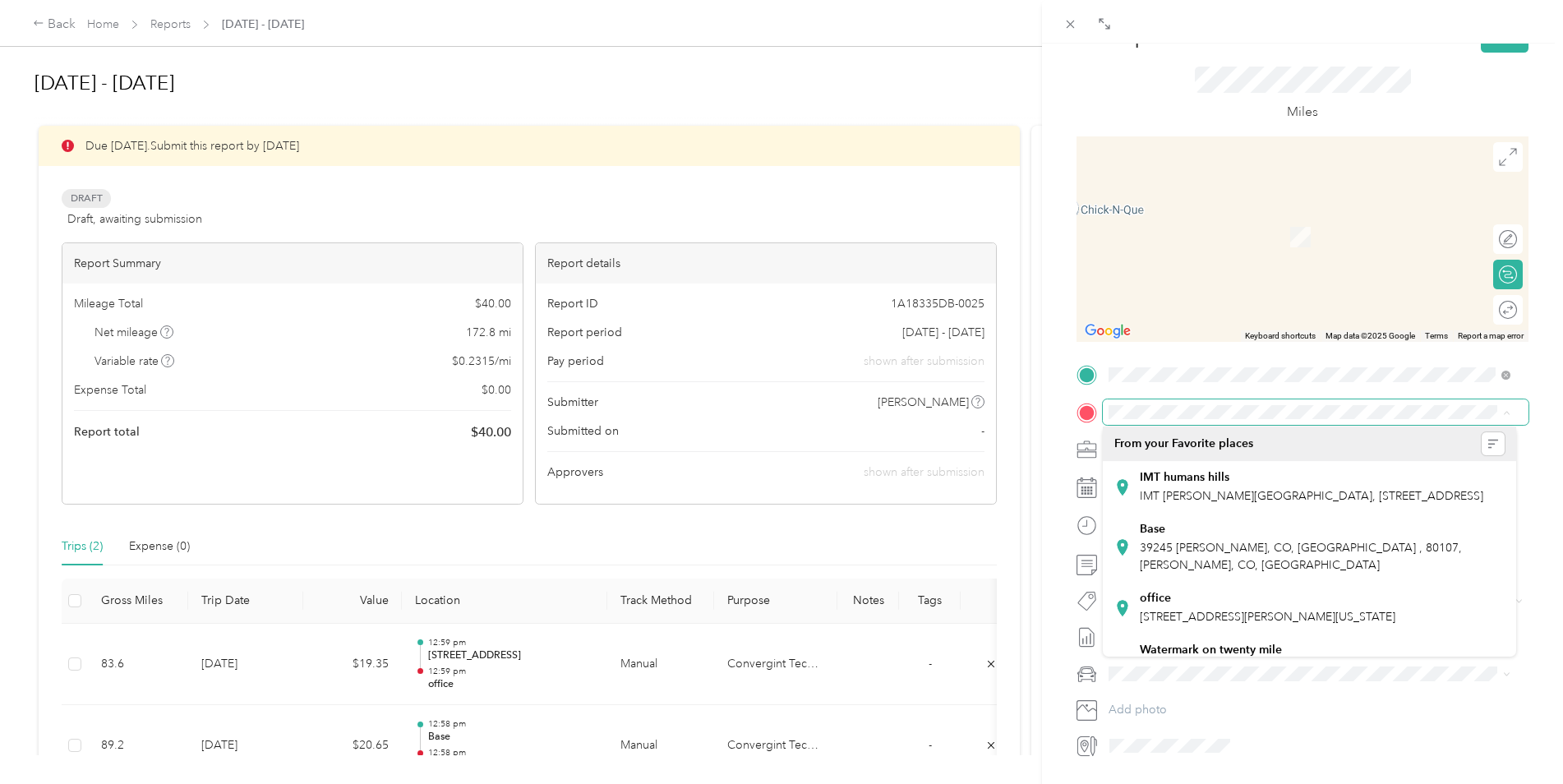
scroll to position [82, 0]
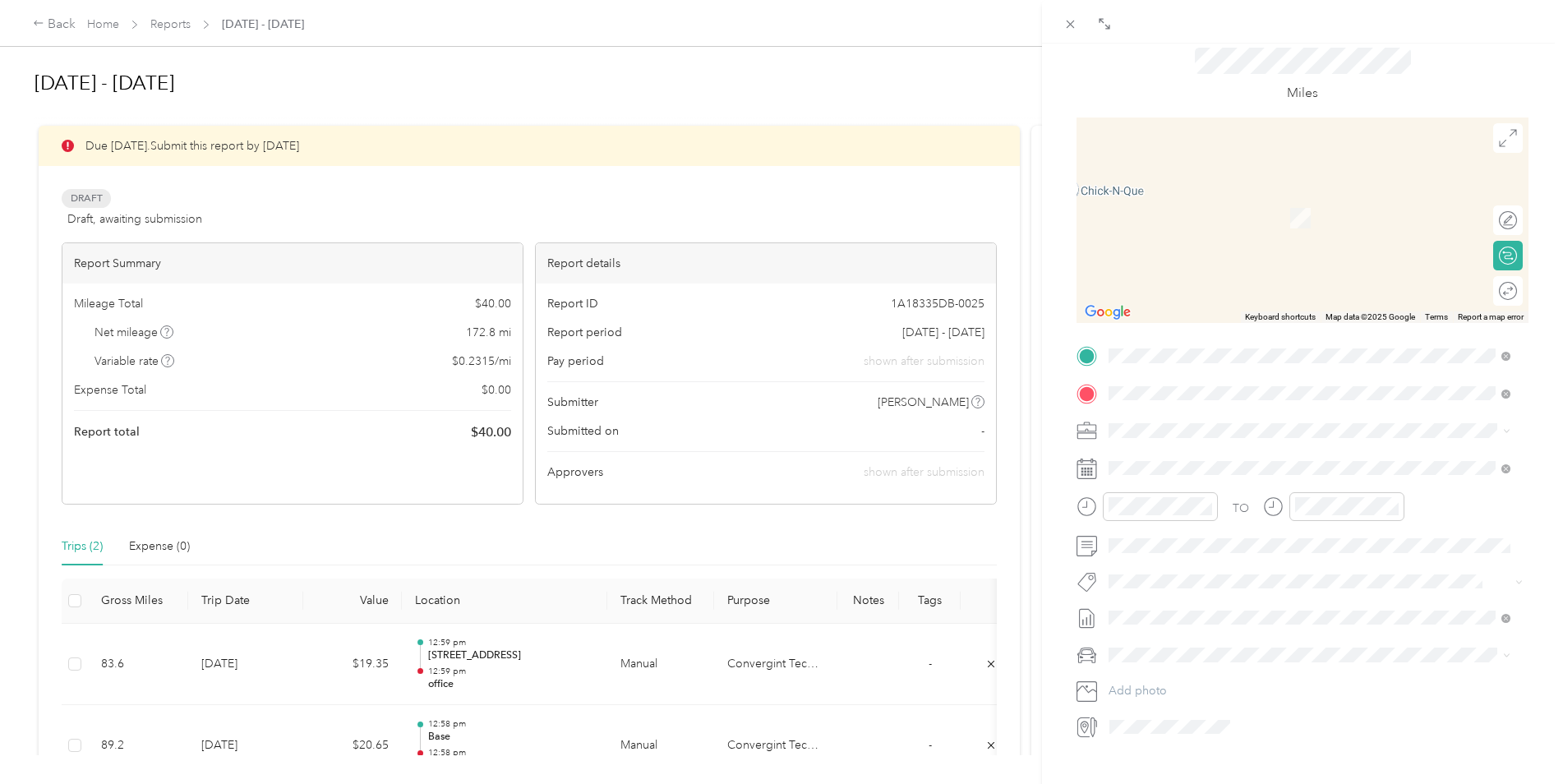
click at [1177, 460] on span "[STREET_ADDRESS][US_STATE]" at bounding box center [1221, 452] width 165 height 14
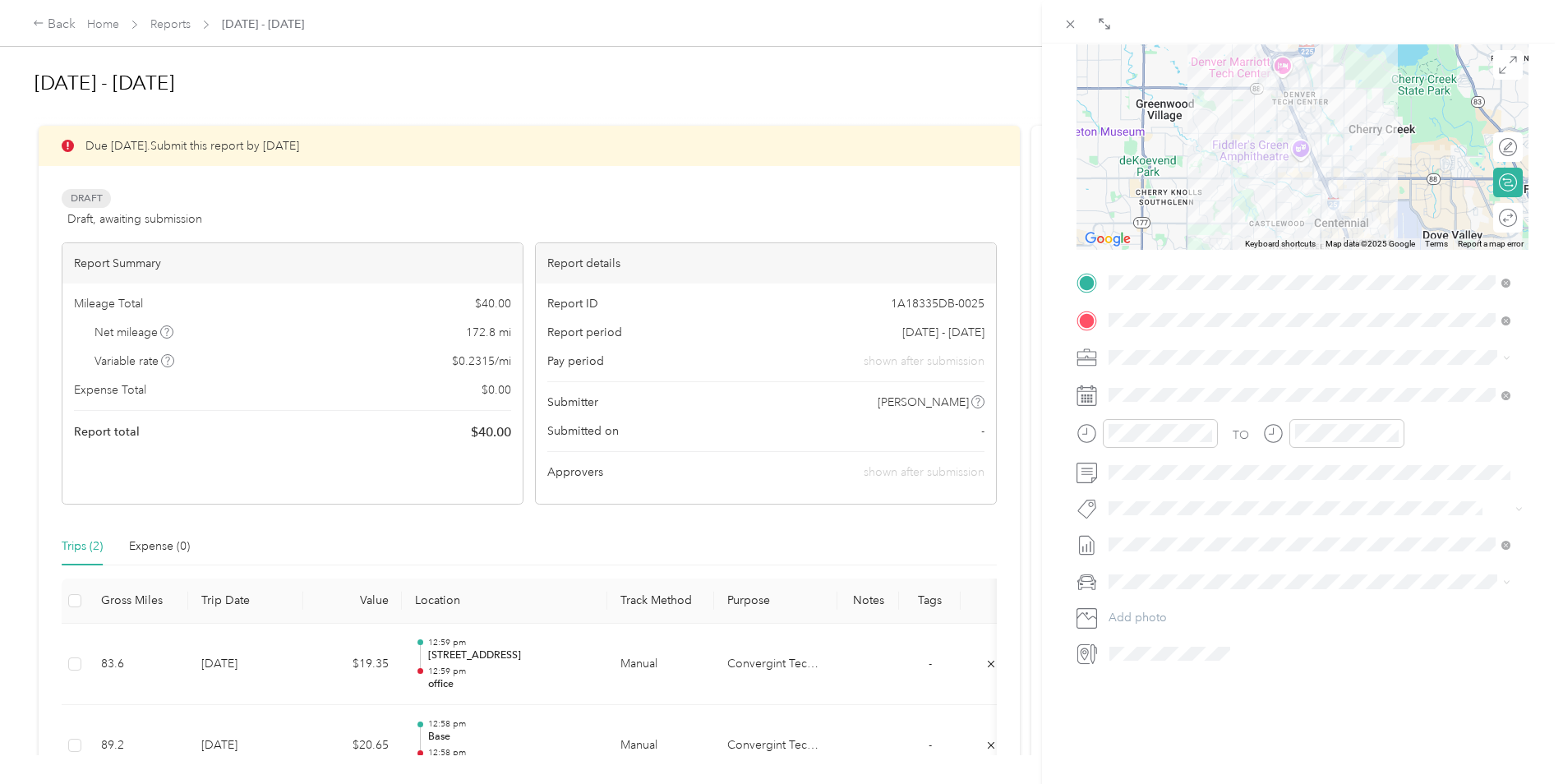
scroll to position [167, 0]
click at [1185, 684] on div "BACK New Trip Save This trip cannot be edited because it is either under review…" at bounding box center [1302, 435] width 521 height 784
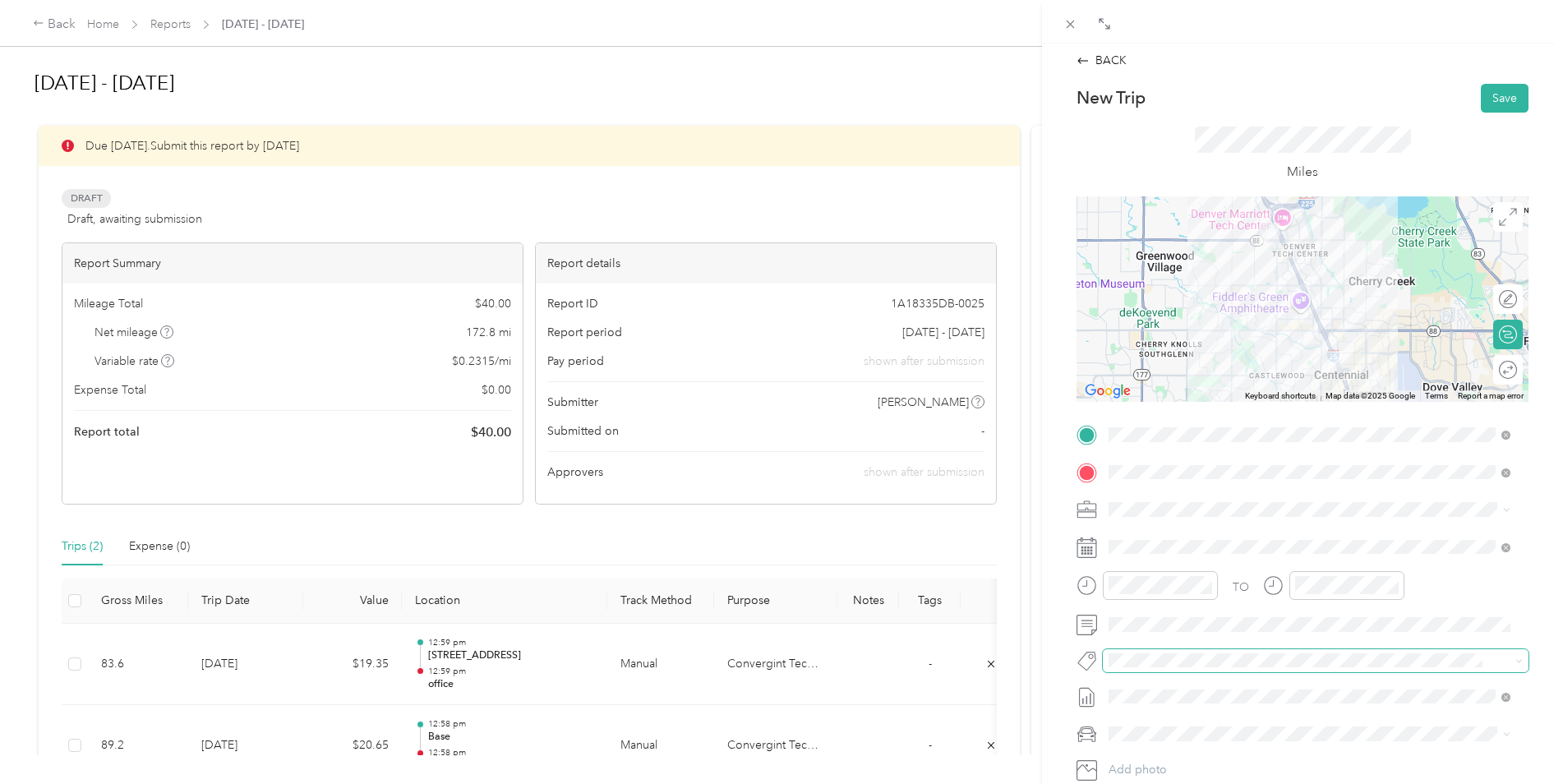
scroll to position [0, 0]
click at [1484, 106] on button "Save" at bounding box center [1505, 102] width 48 height 29
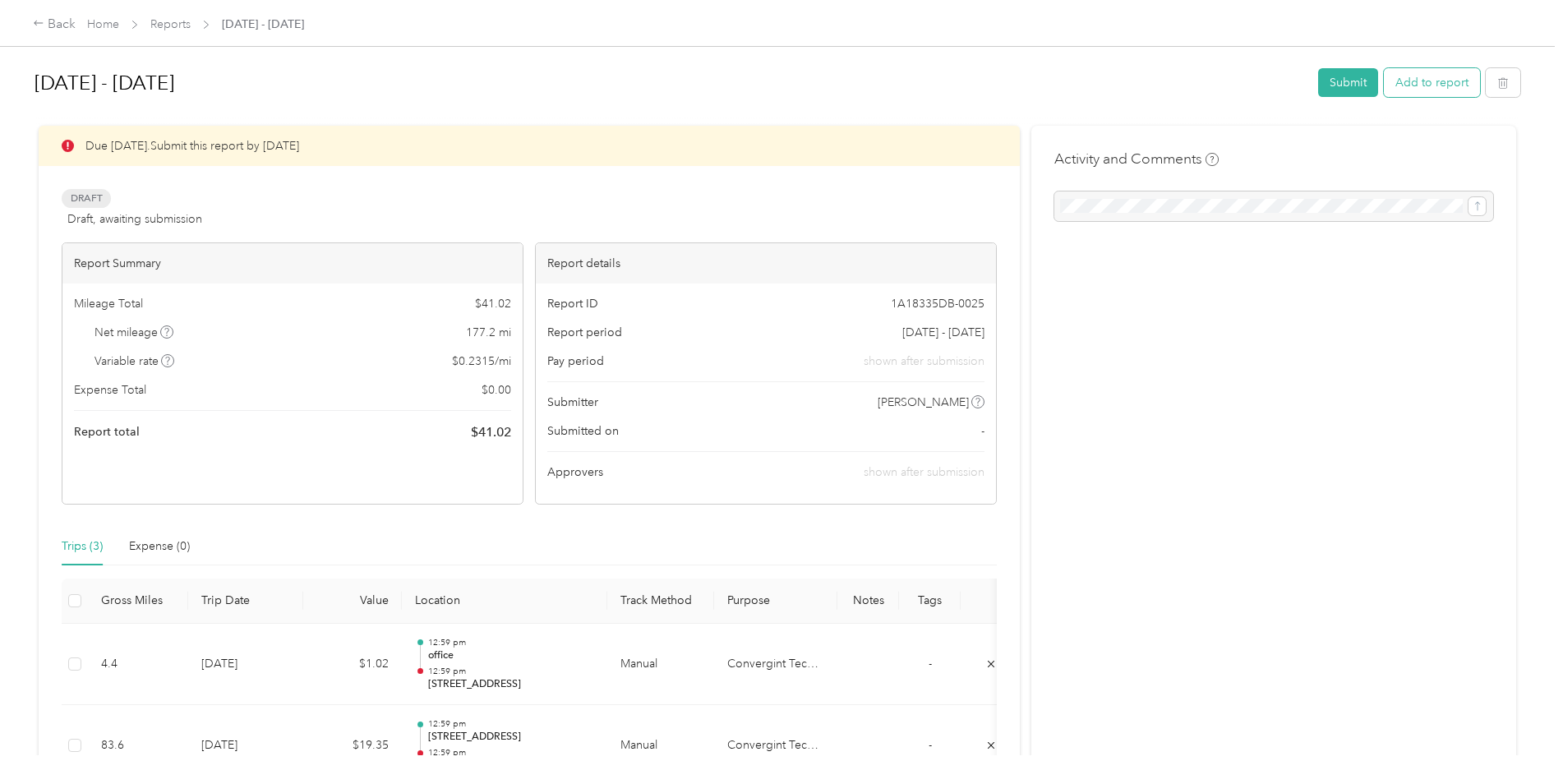
click at [1441, 81] on button "Add to report" at bounding box center [1432, 83] width 96 height 29
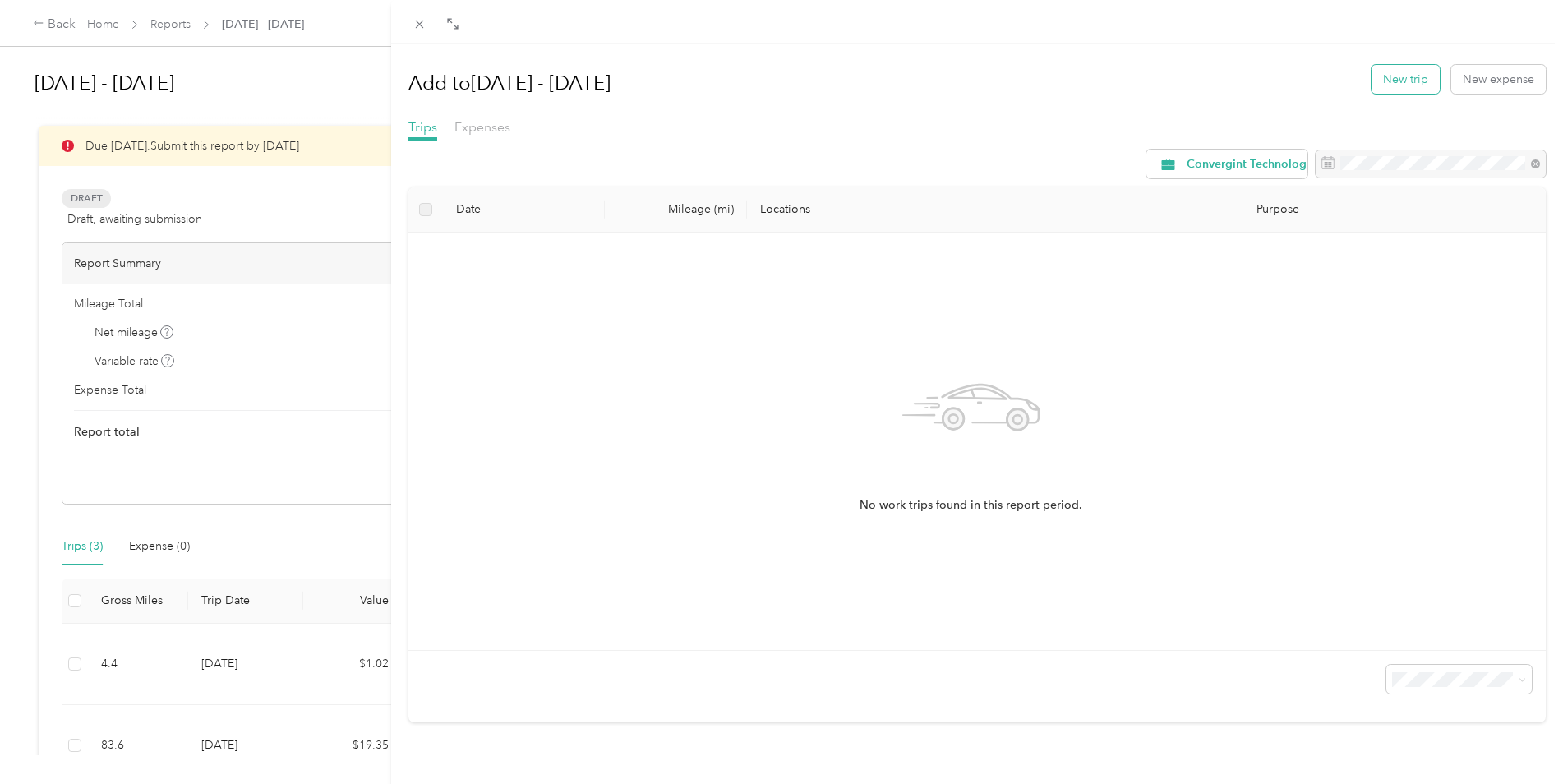
click at [1409, 75] on button "New trip" at bounding box center [1406, 79] width 68 height 29
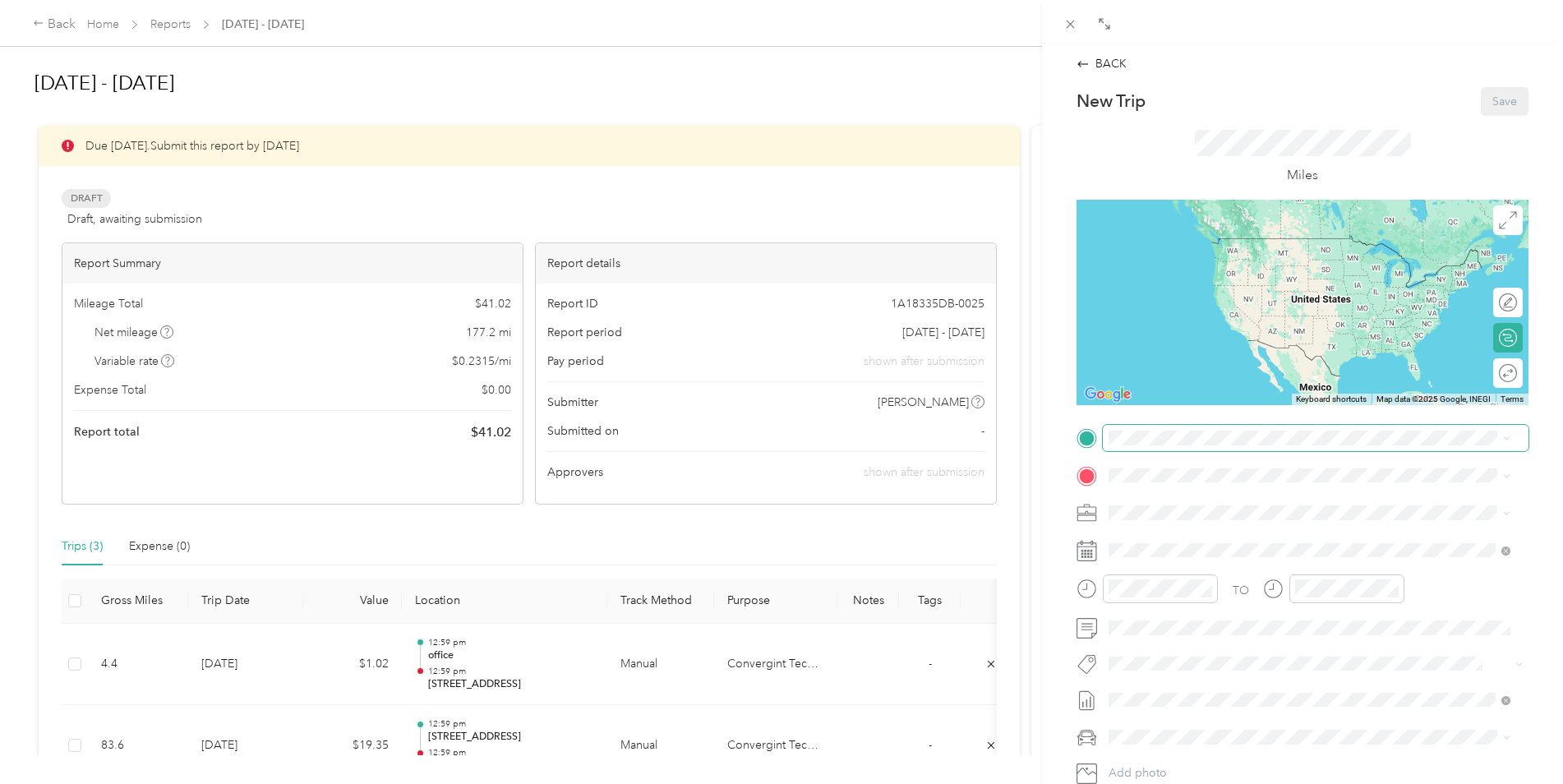
click at [1150, 445] on span at bounding box center [1315, 437] width 425 height 26
click at [1211, 504] on span "[STREET_ADDRESS][US_STATE]" at bounding box center [1221, 497] width 165 height 14
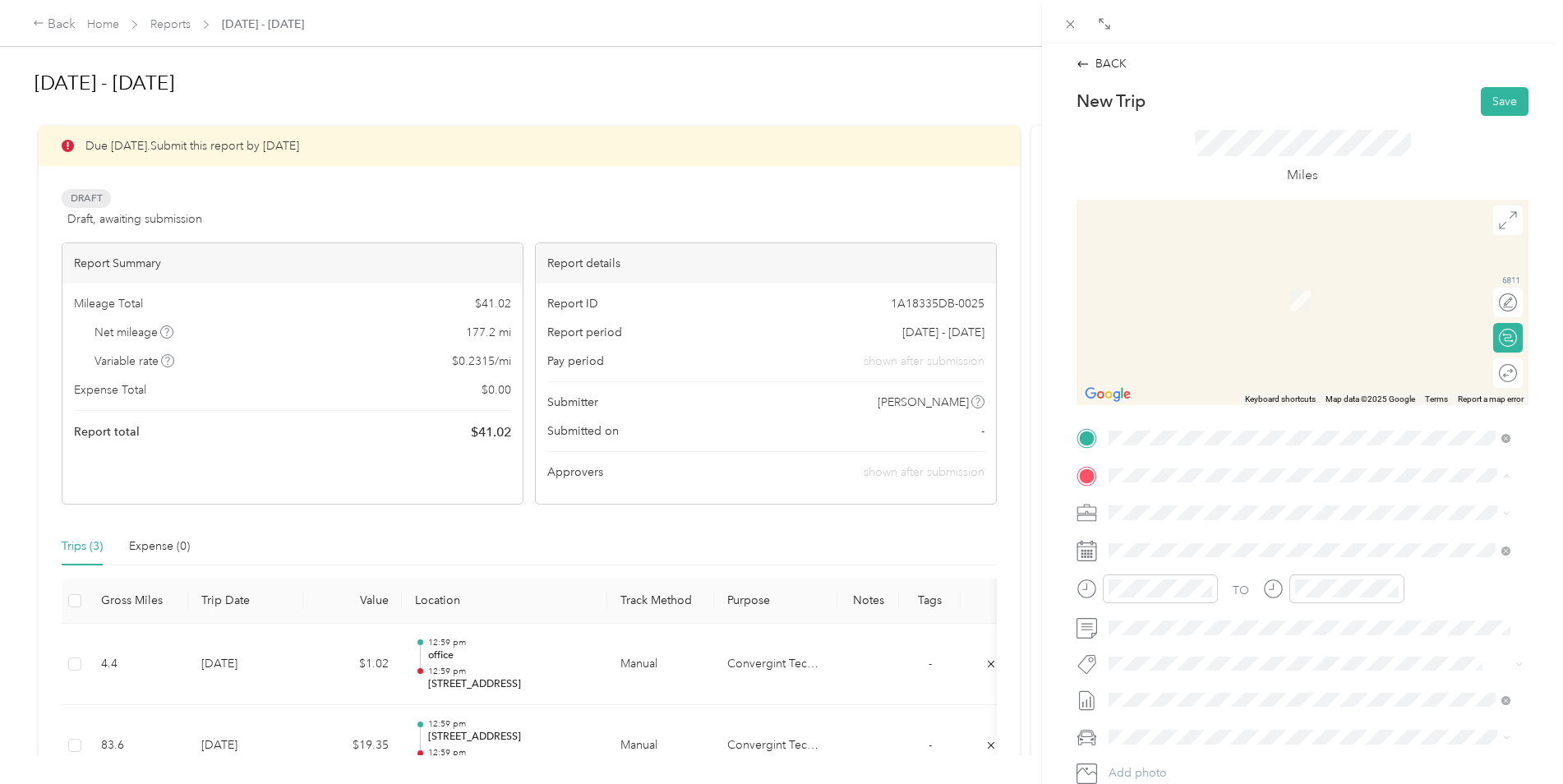
click at [1188, 635] on span "39245 [PERSON_NAME], CO, [GEOGRAPHIC_DATA] , 80107, [PERSON_NAME], CO, [GEOGRAP…" at bounding box center [1300, 619] width 322 height 31
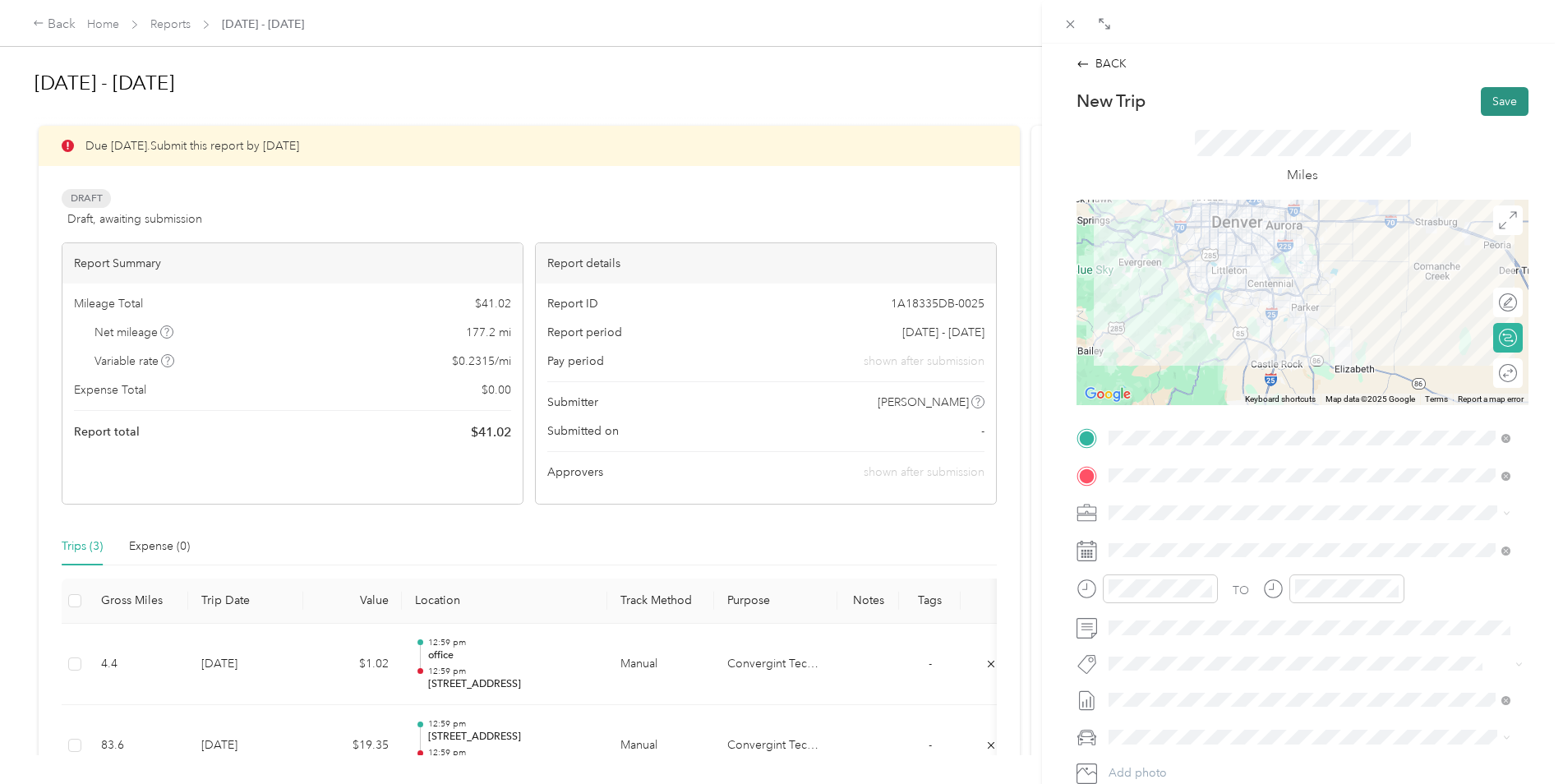
click at [1490, 108] on button "Save" at bounding box center [1505, 102] width 48 height 29
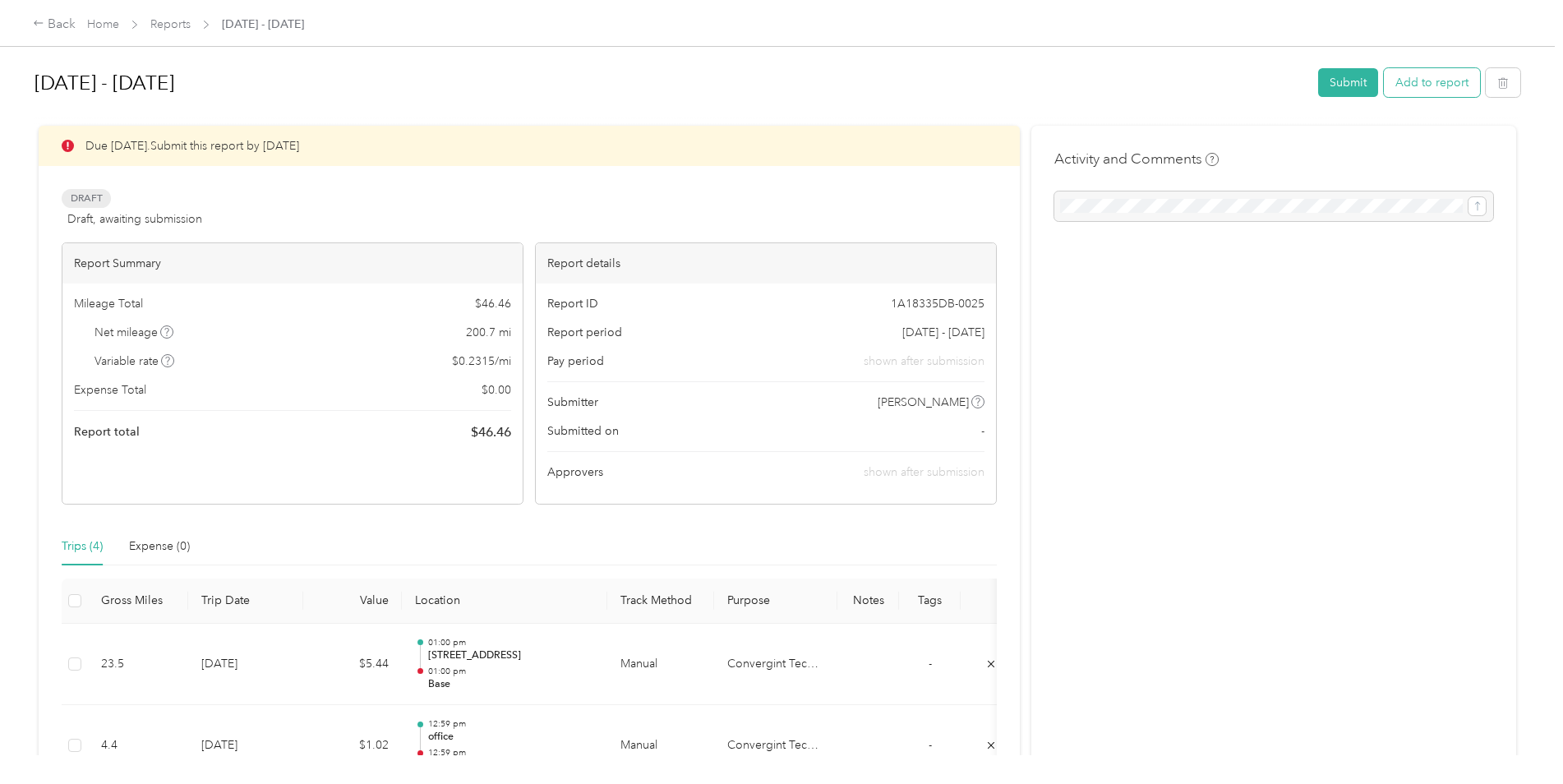
click at [1449, 77] on button "Add to report" at bounding box center [1432, 83] width 96 height 29
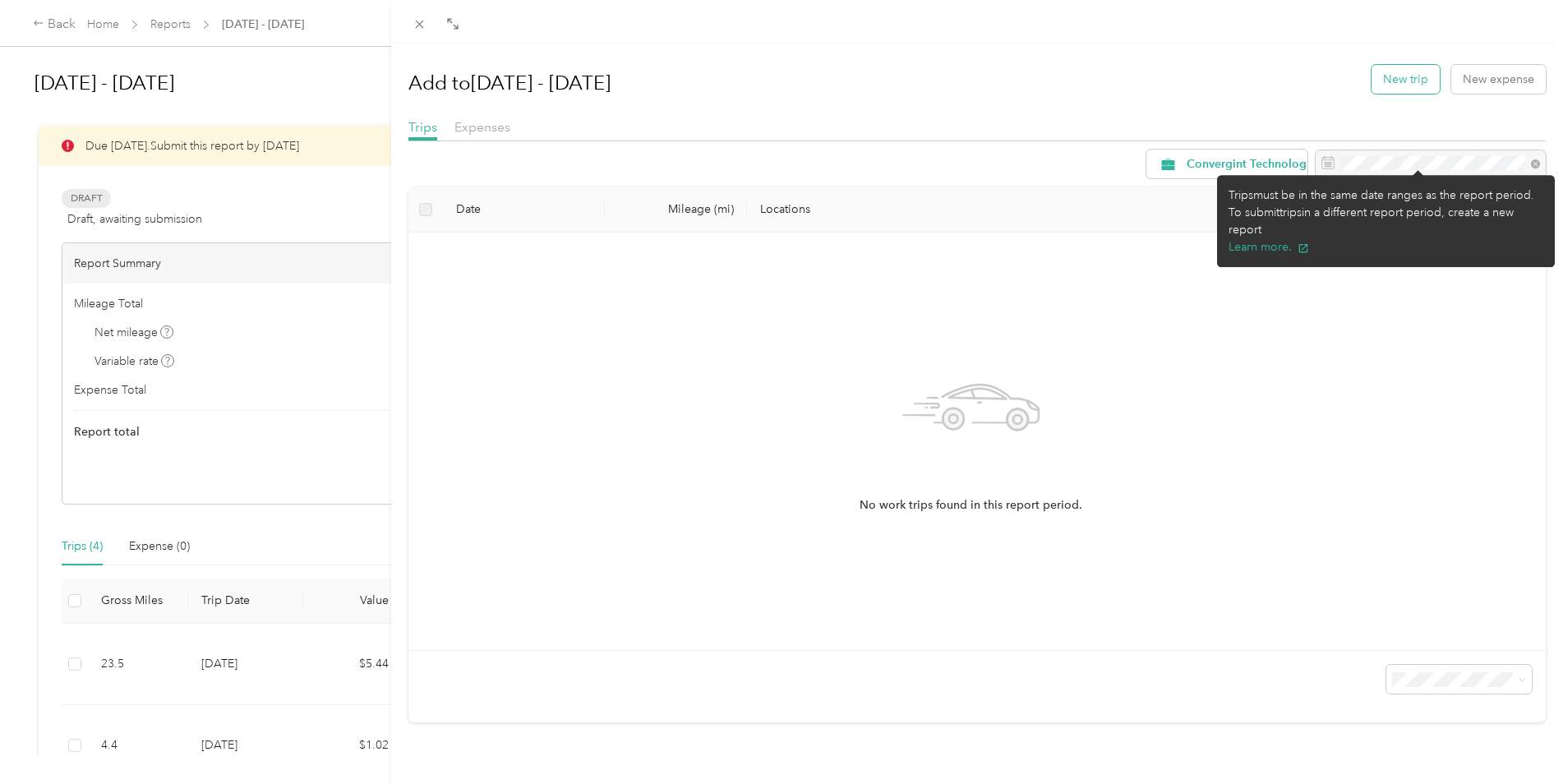
click at [1371, 76] on button "New trip" at bounding box center [1406, 79] width 68 height 29
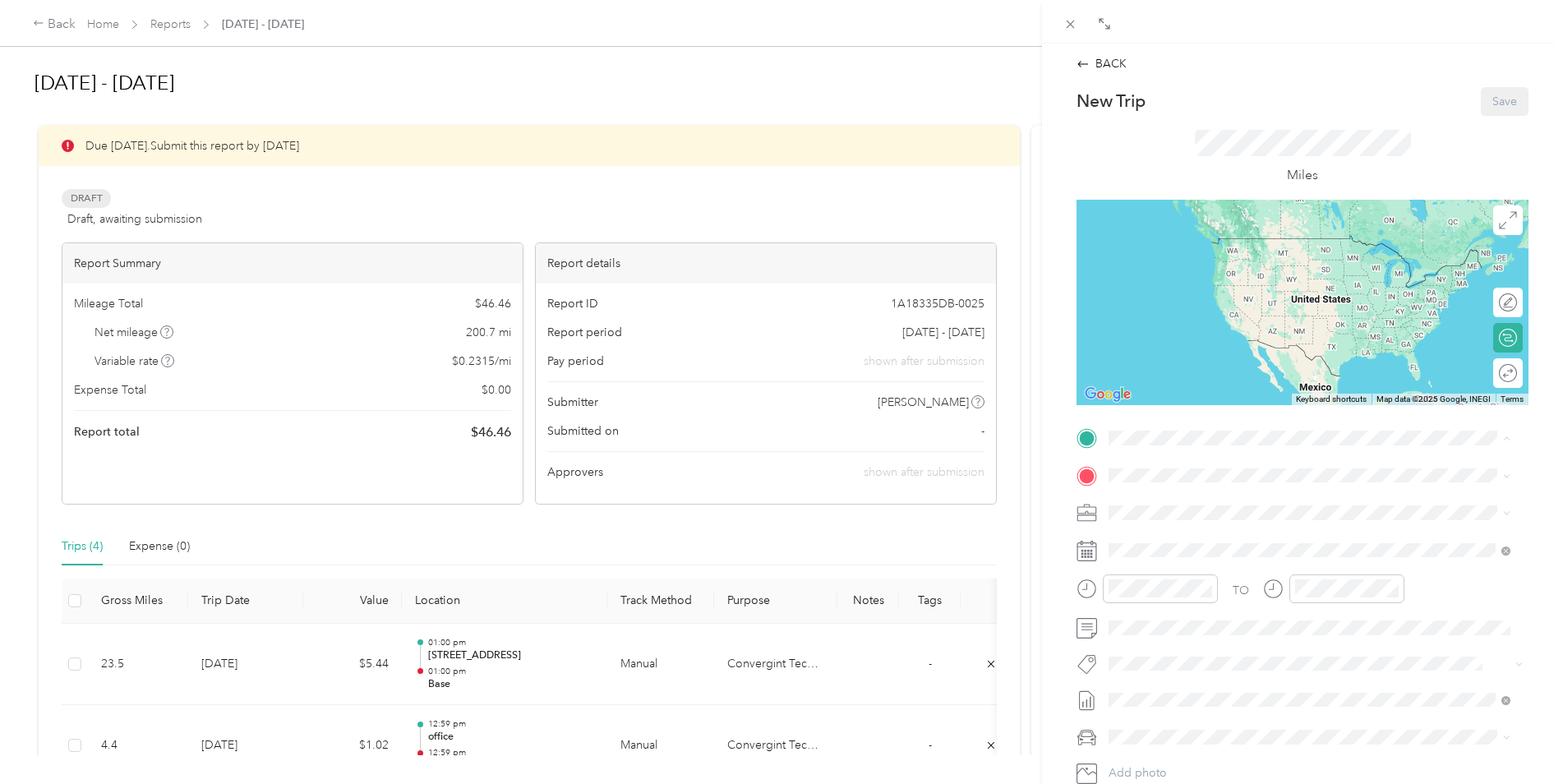
click at [1192, 591] on span "39245 [PERSON_NAME], CO, [GEOGRAPHIC_DATA] , 80107, [PERSON_NAME], CO, [GEOGRAP…" at bounding box center [1300, 582] width 322 height 31
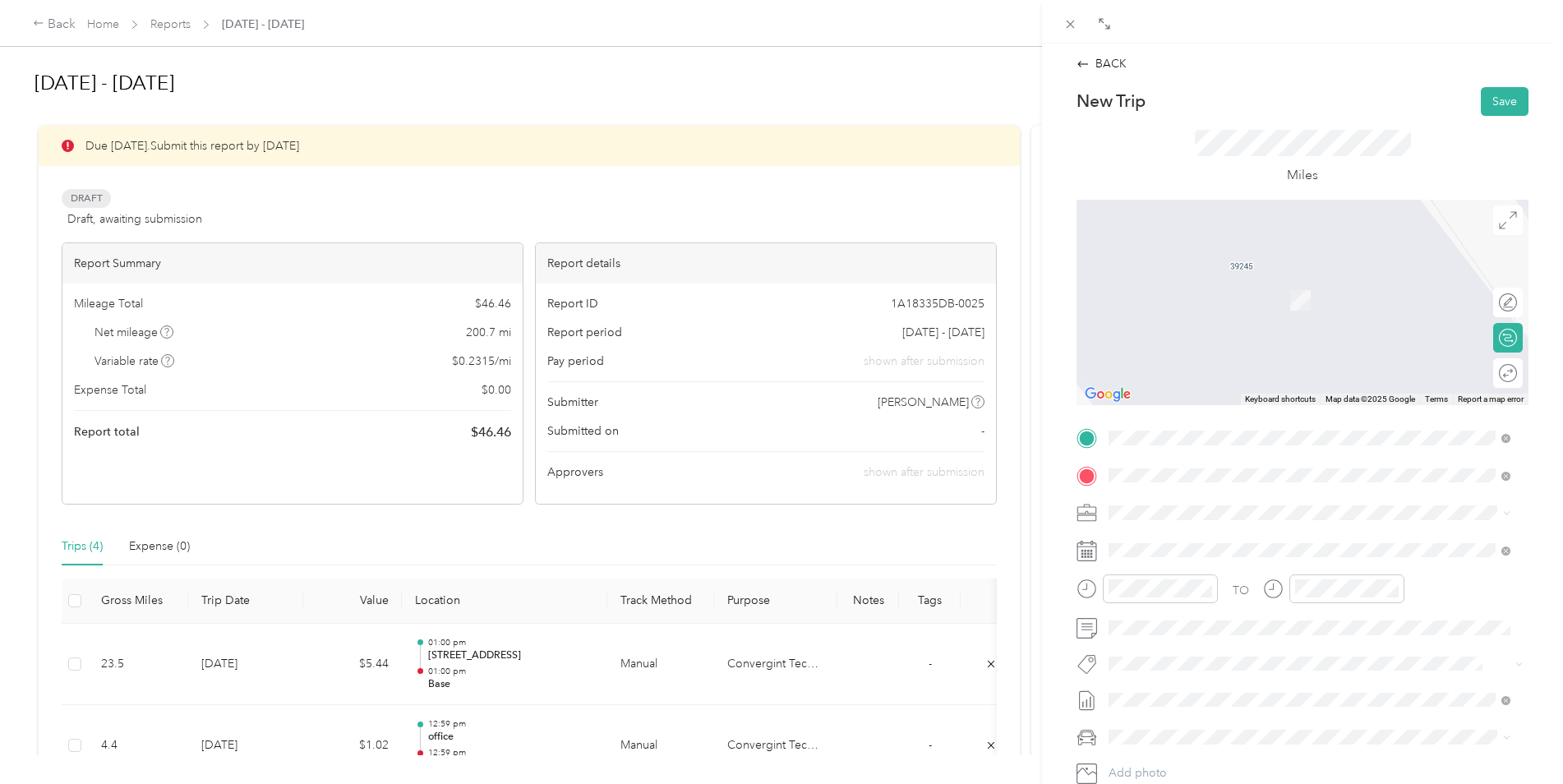
click at [1222, 542] on span "[STREET_ADDRESS][US_STATE]" at bounding box center [1221, 535] width 165 height 14
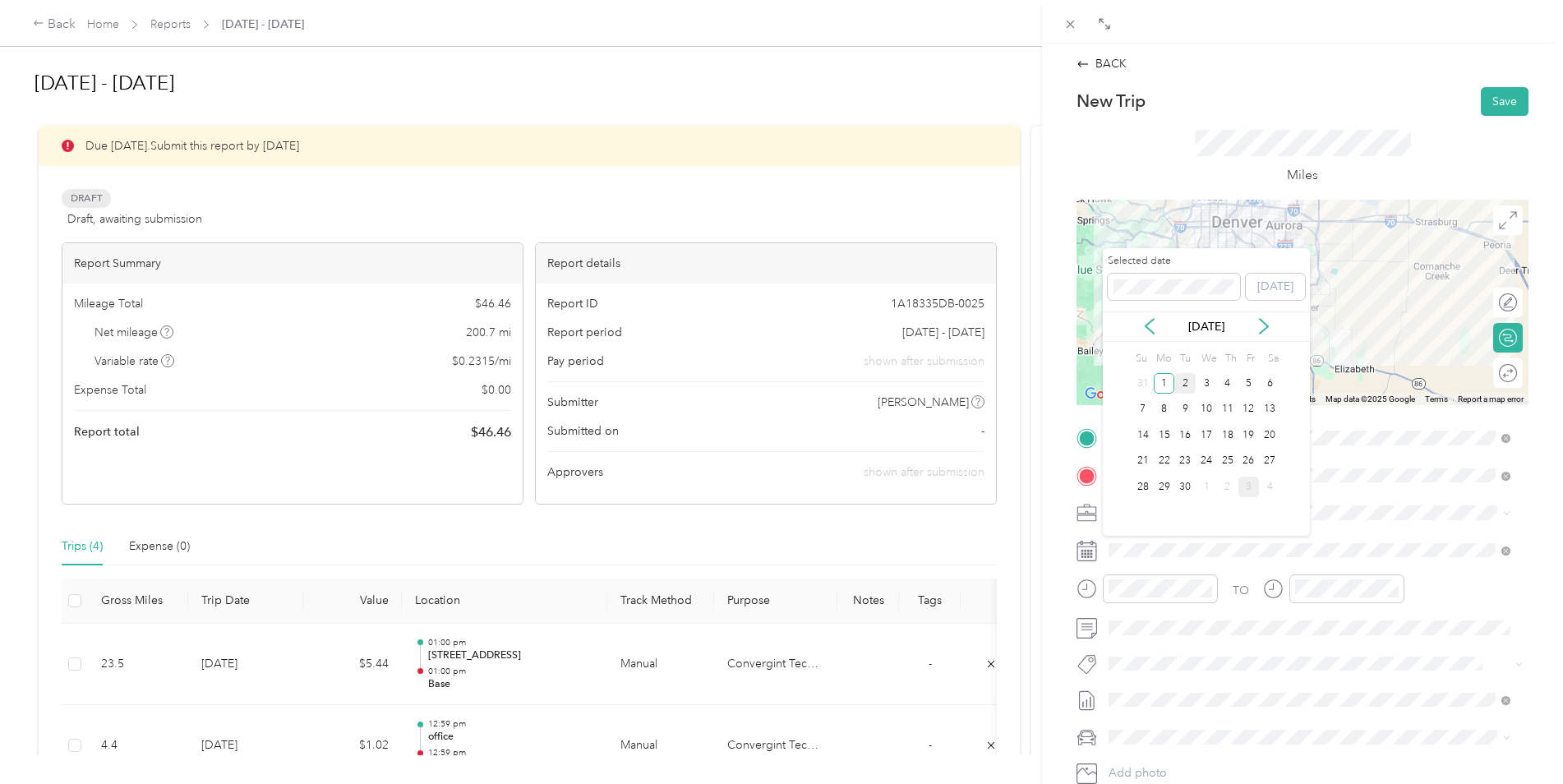
click at [1181, 381] on div "2" at bounding box center [1185, 383] width 22 height 21
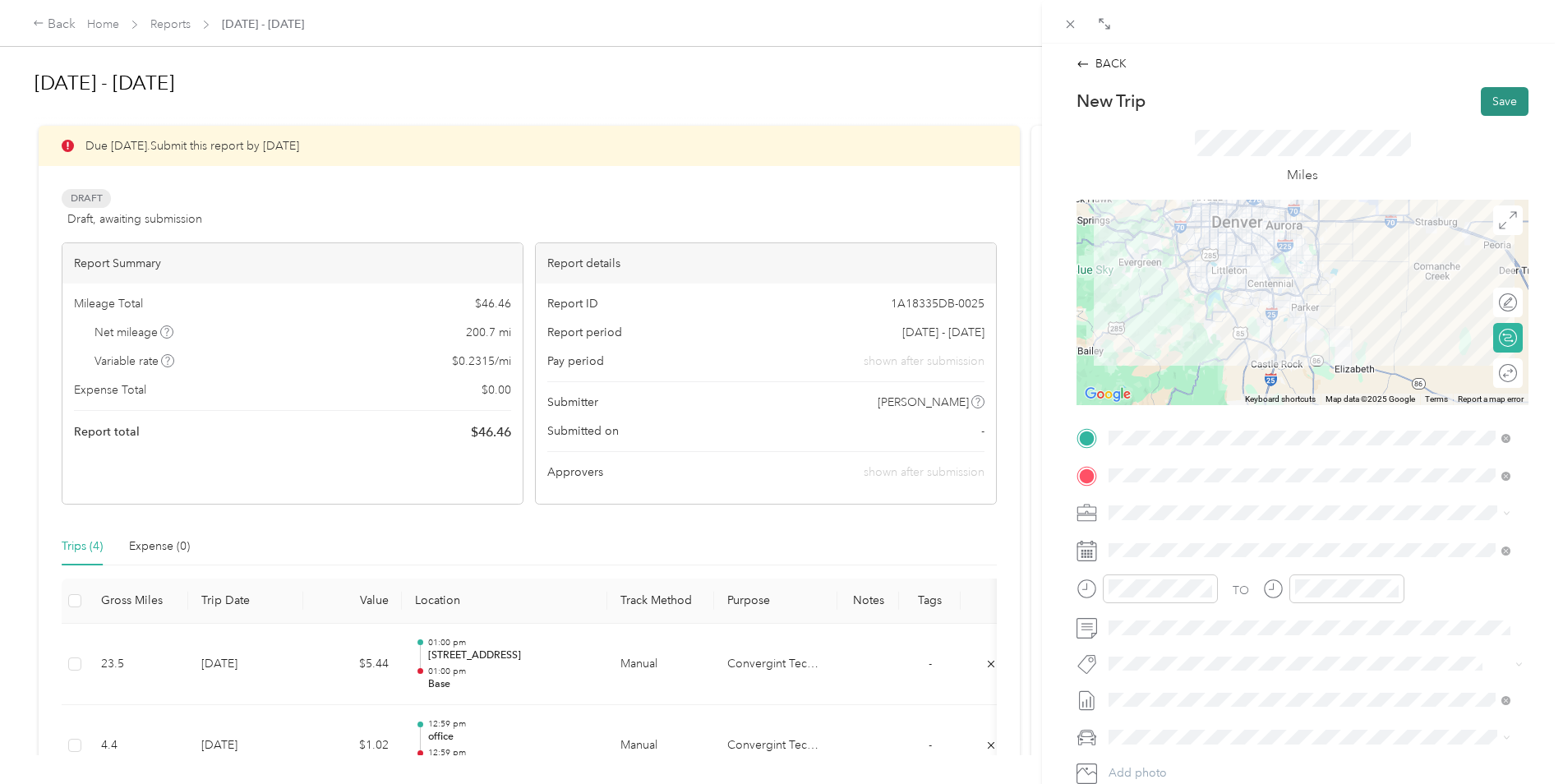
click at [1498, 87] on button "Save" at bounding box center [1505, 102] width 48 height 29
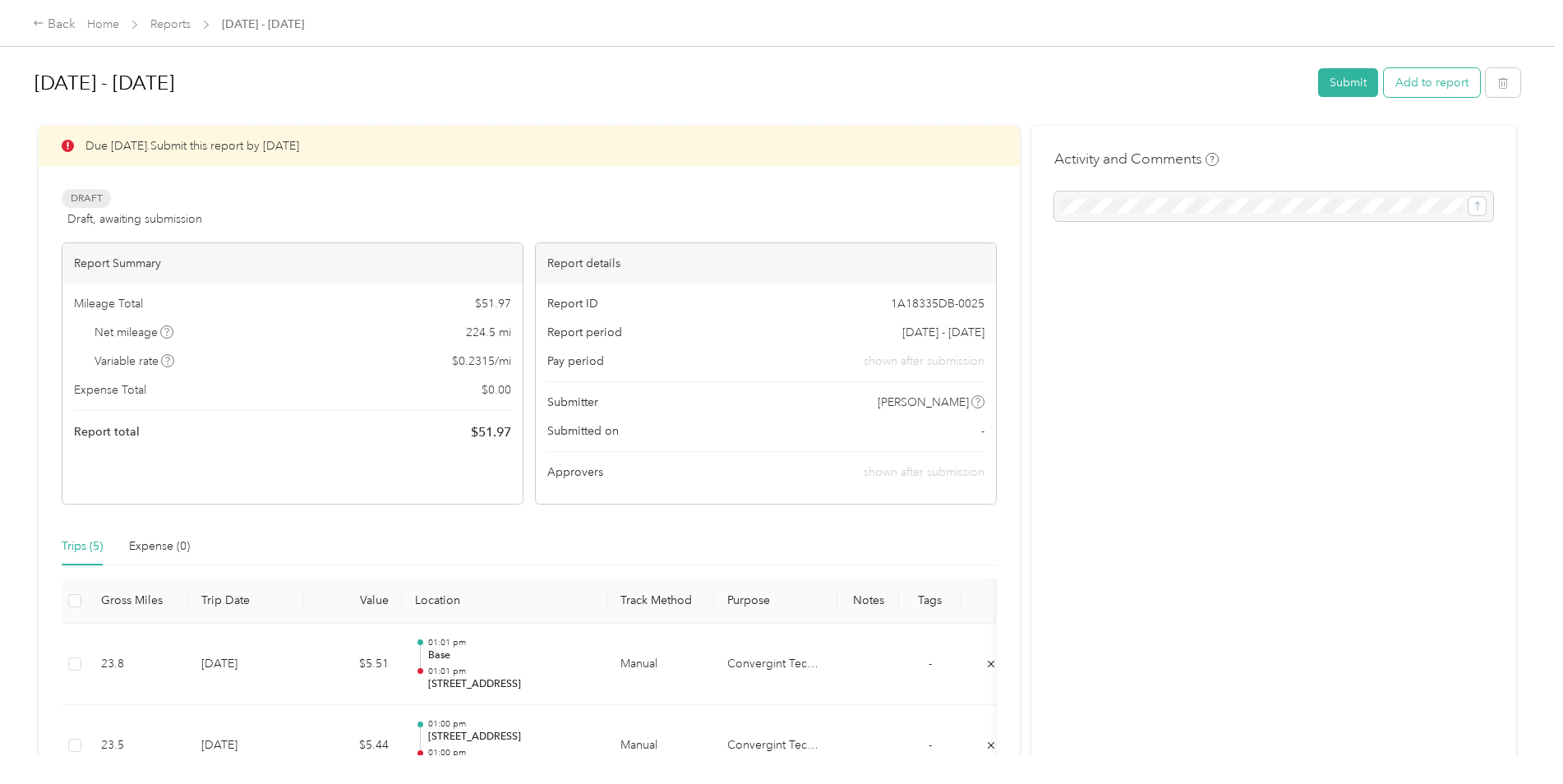
click at [1408, 87] on button "Add to report" at bounding box center [1432, 83] width 96 height 29
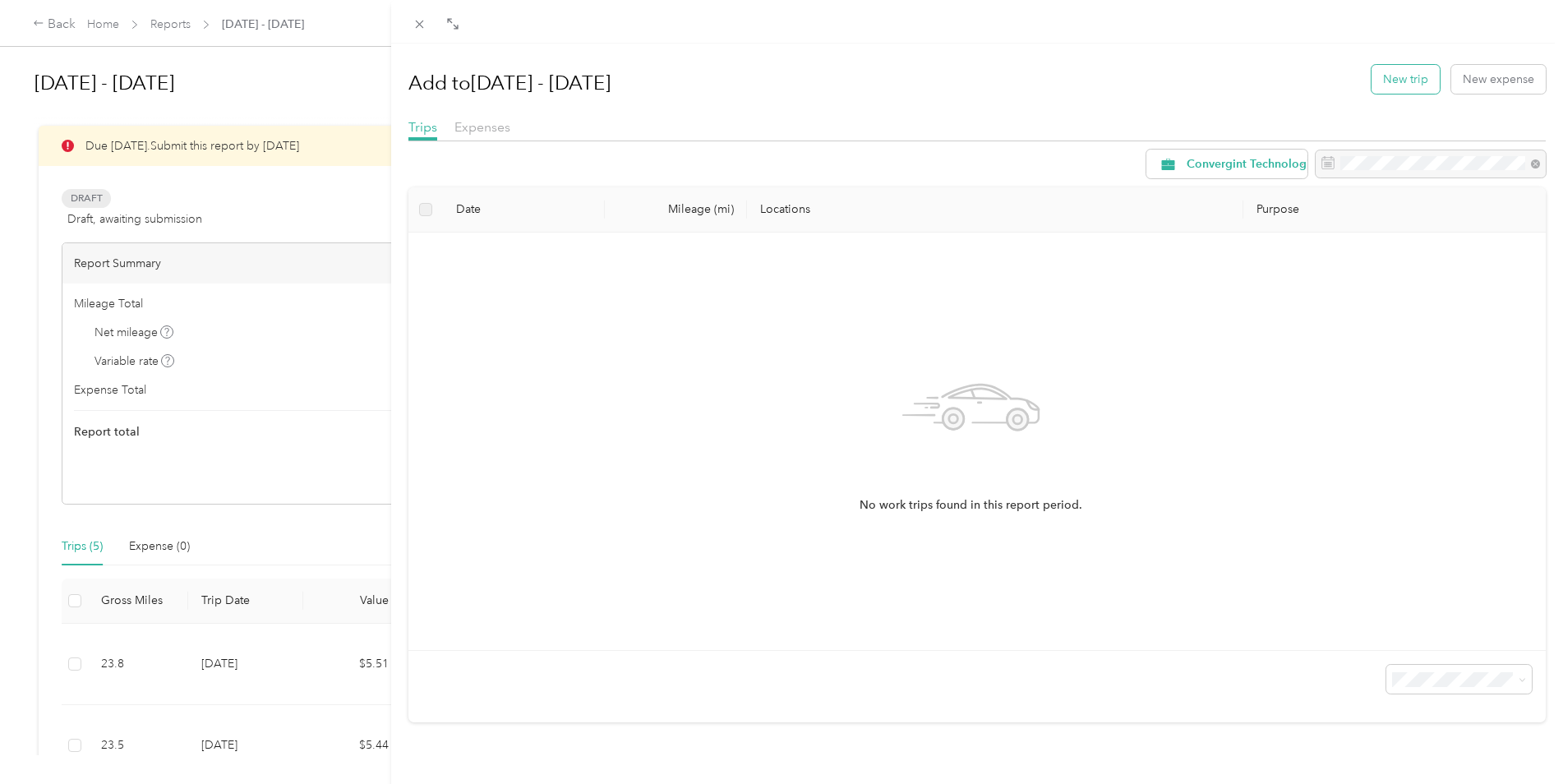
click at [1394, 76] on button "New trip" at bounding box center [1406, 79] width 68 height 29
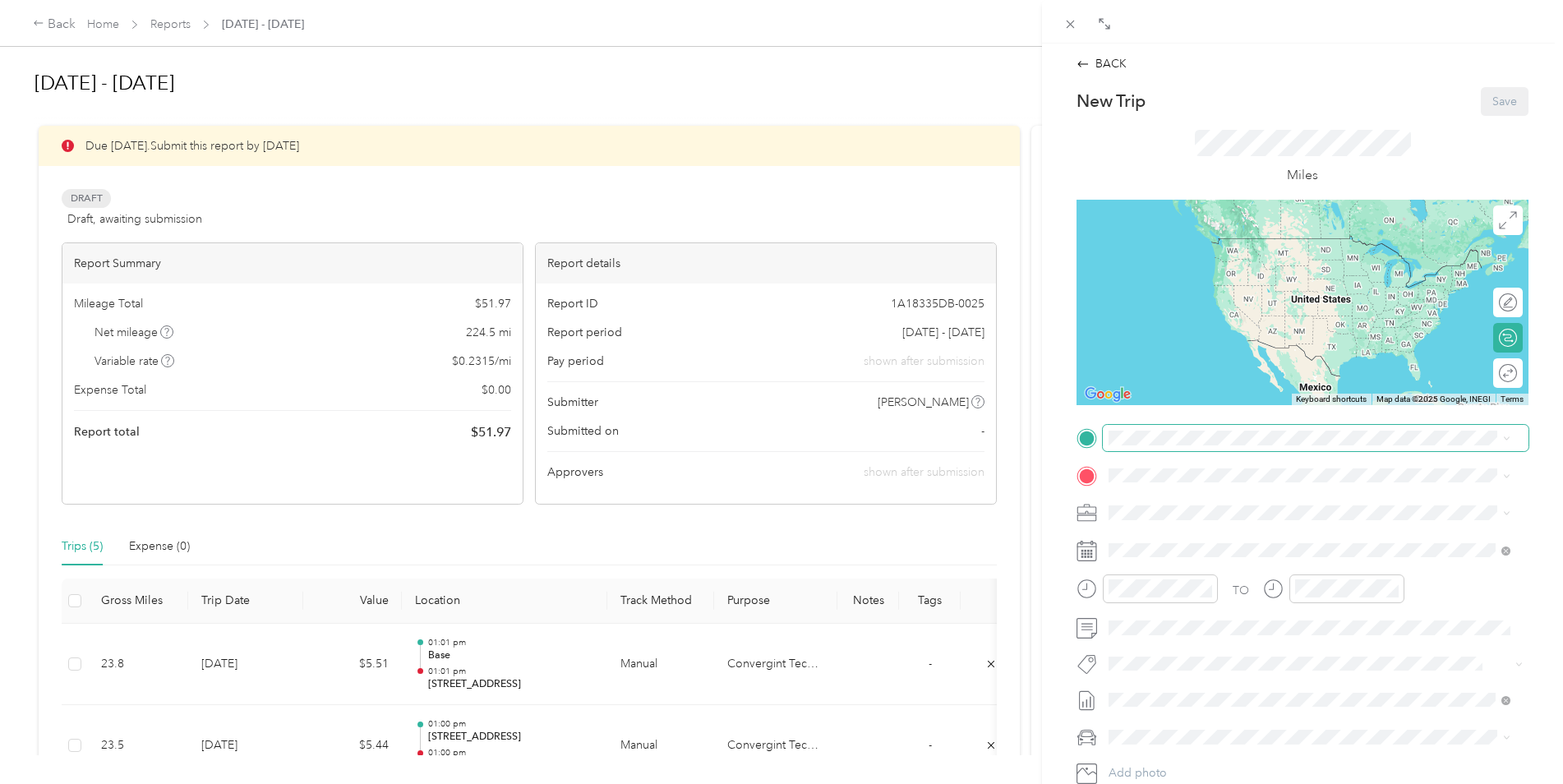
click at [1130, 447] on span at bounding box center [1315, 437] width 425 height 26
click at [1204, 503] on span "[STREET_ADDRESS][US_STATE]" at bounding box center [1221, 497] width 165 height 14
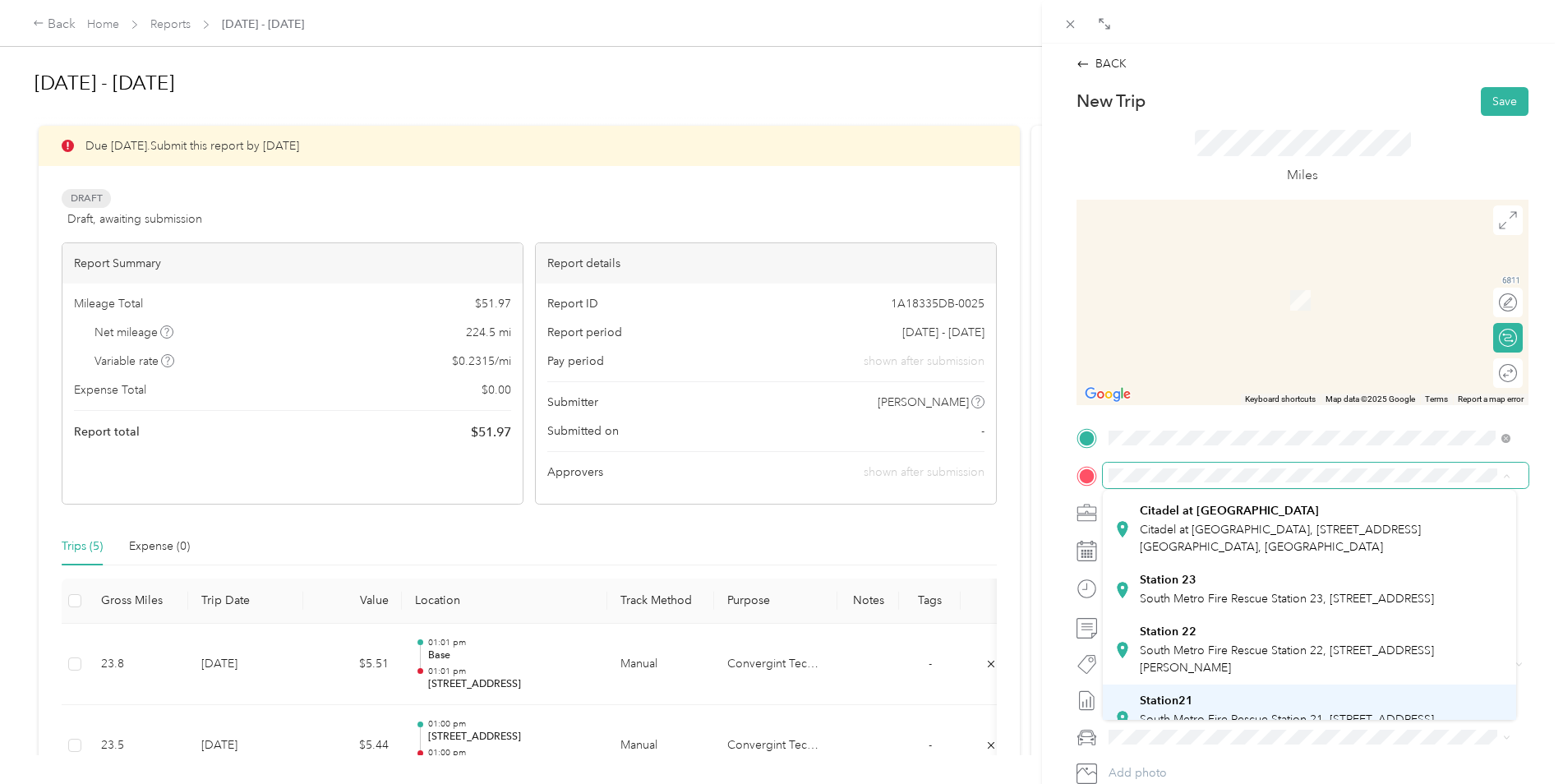
scroll to position [512, 0]
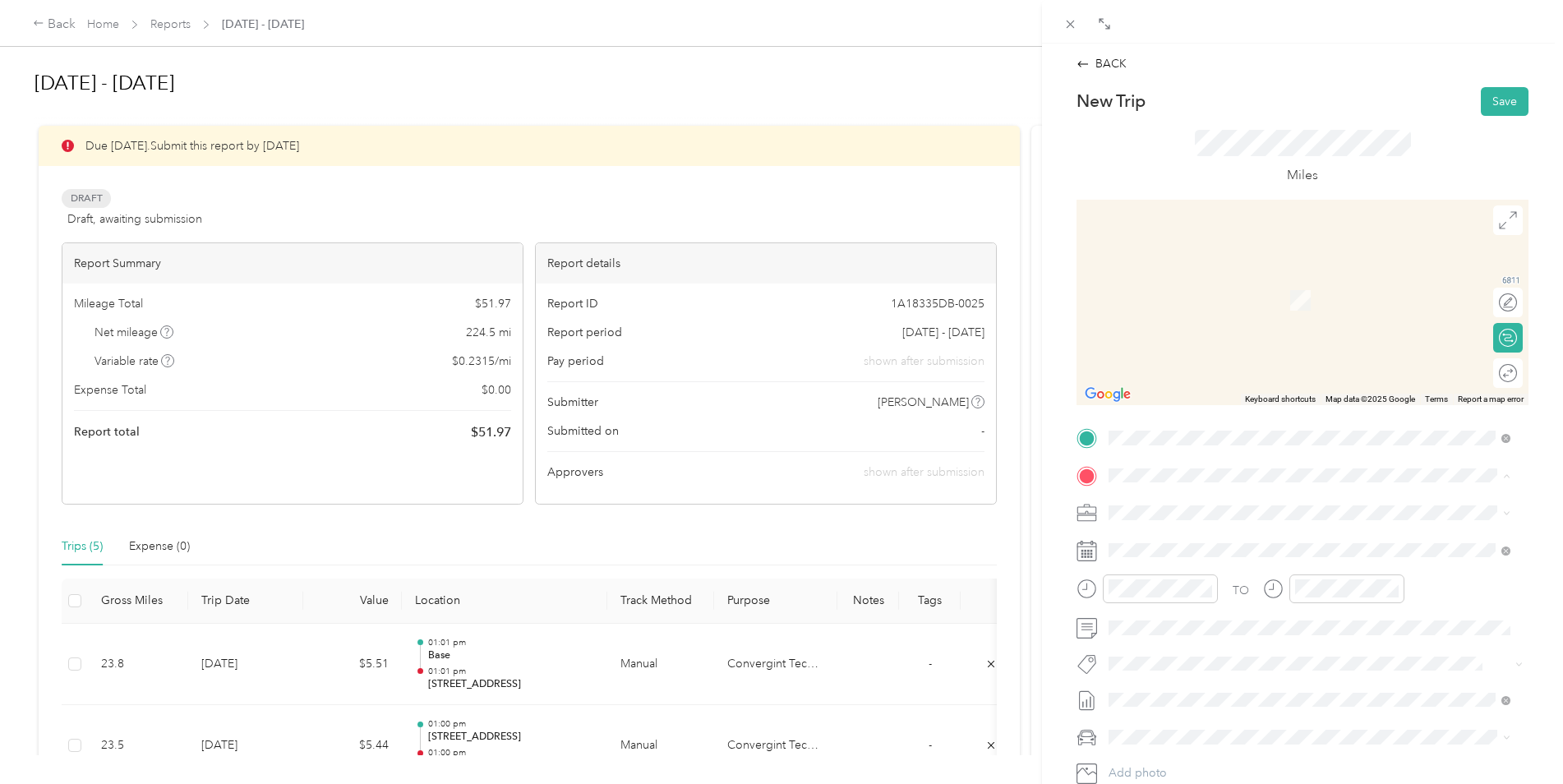
click at [1198, 627] on span "South Metro Fire Rescue Station 21, [STREET_ADDRESS][GEOGRAPHIC_DATA], [GEOGRAP…" at bounding box center [1286, 642] width 294 height 31
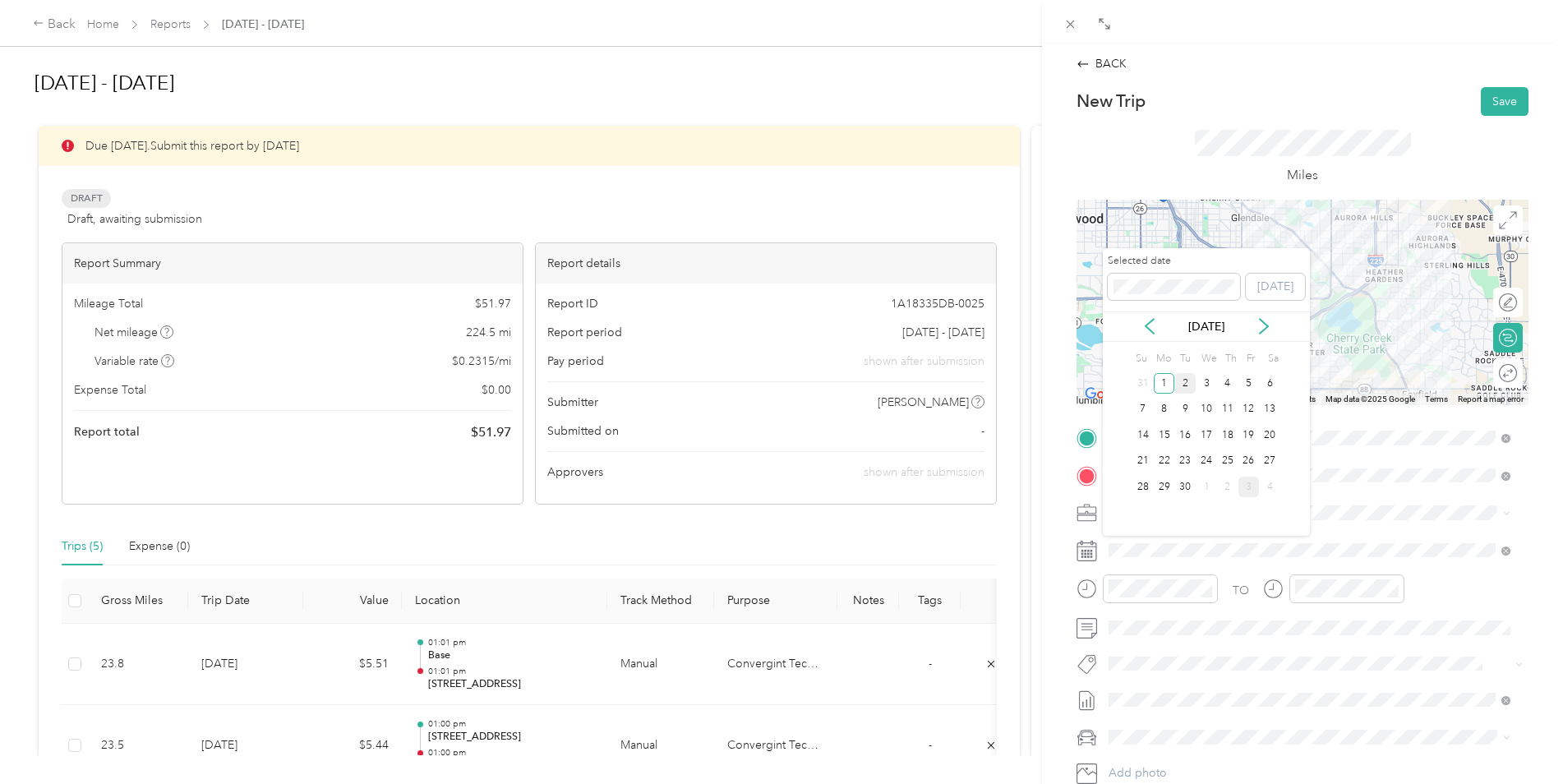
click at [1192, 377] on div "2" at bounding box center [1185, 383] width 22 height 21
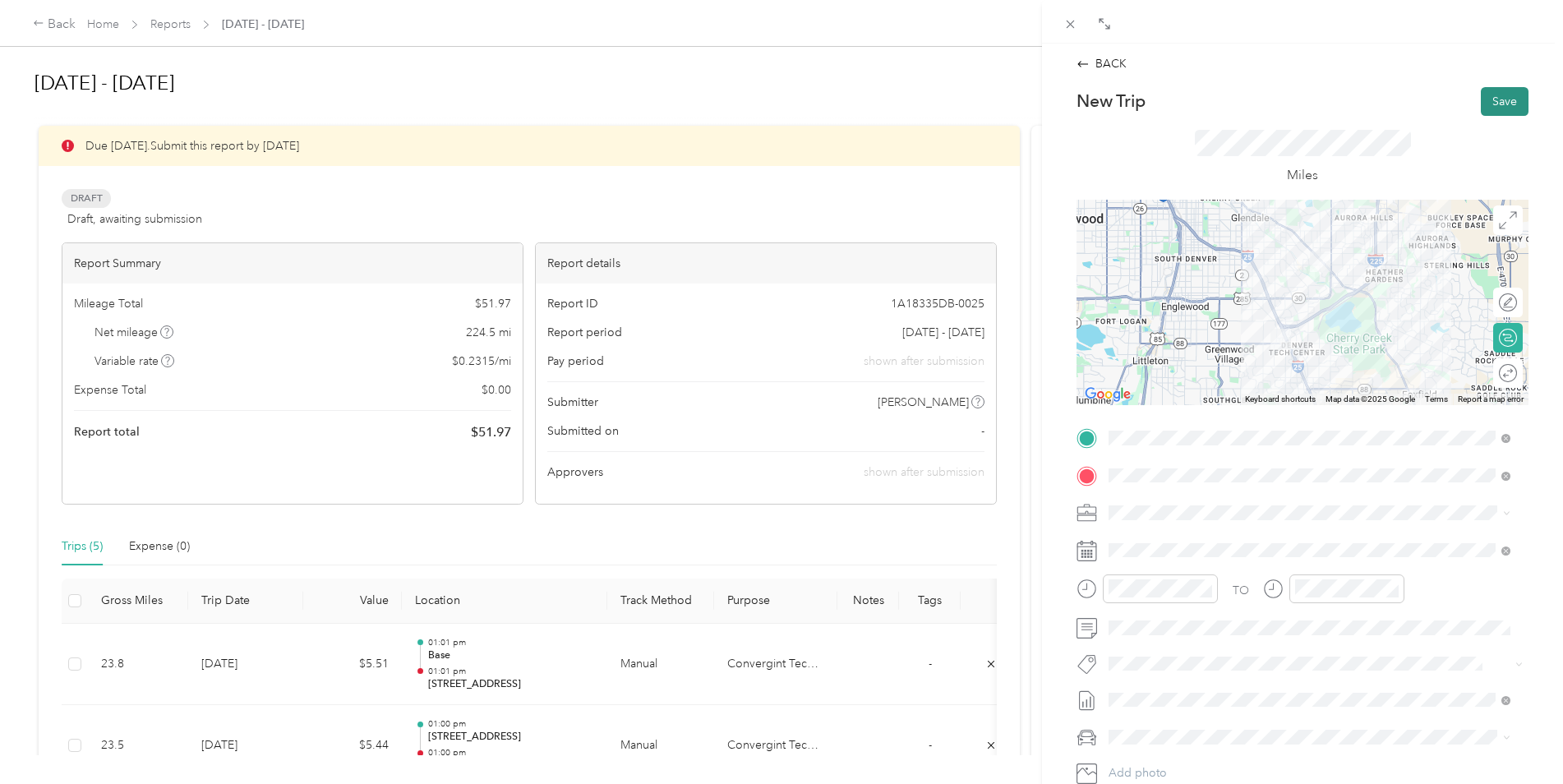
click at [1501, 101] on button "Save" at bounding box center [1505, 102] width 48 height 29
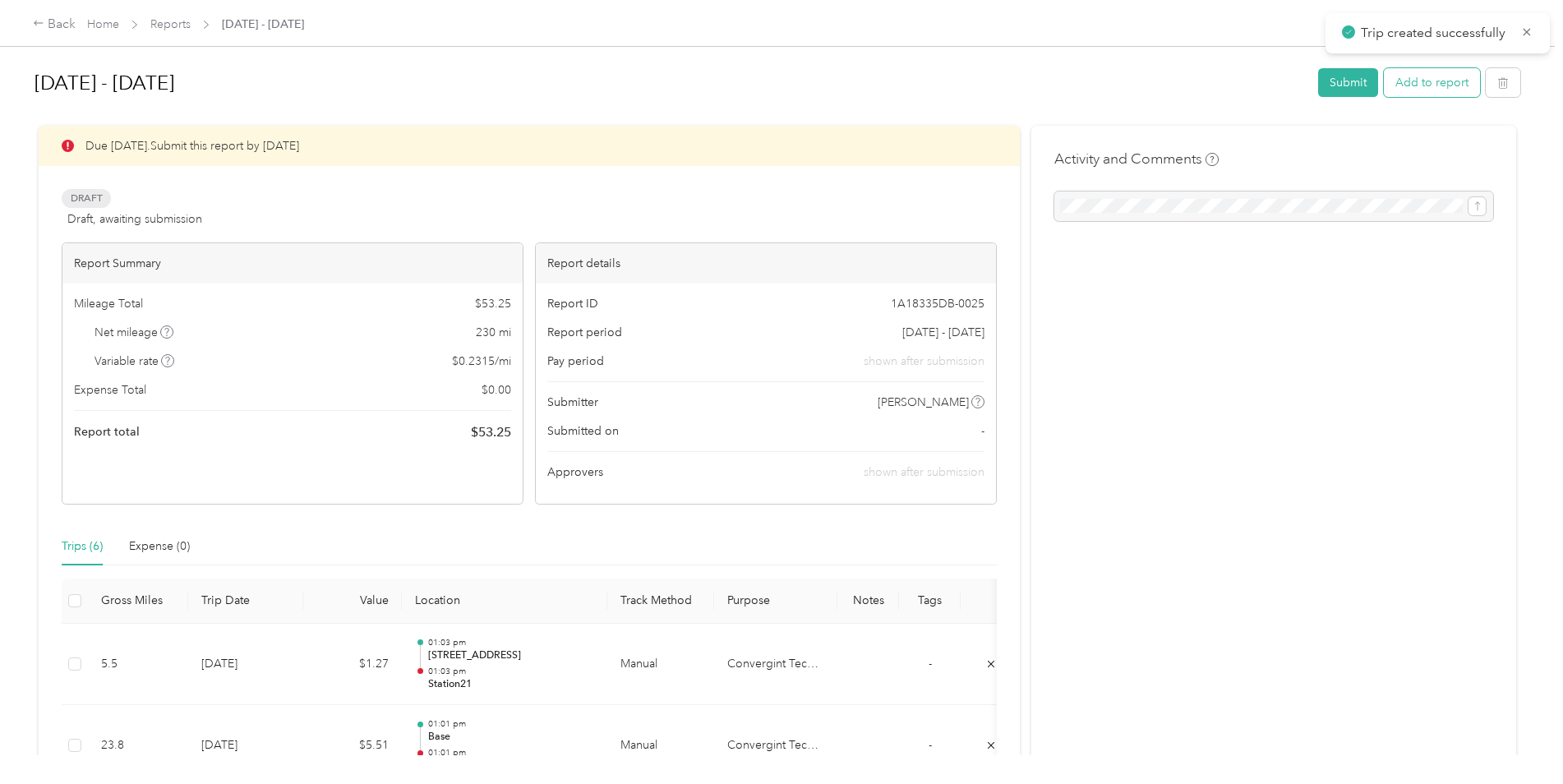
click at [1442, 89] on button "Add to report" at bounding box center [1432, 83] width 96 height 29
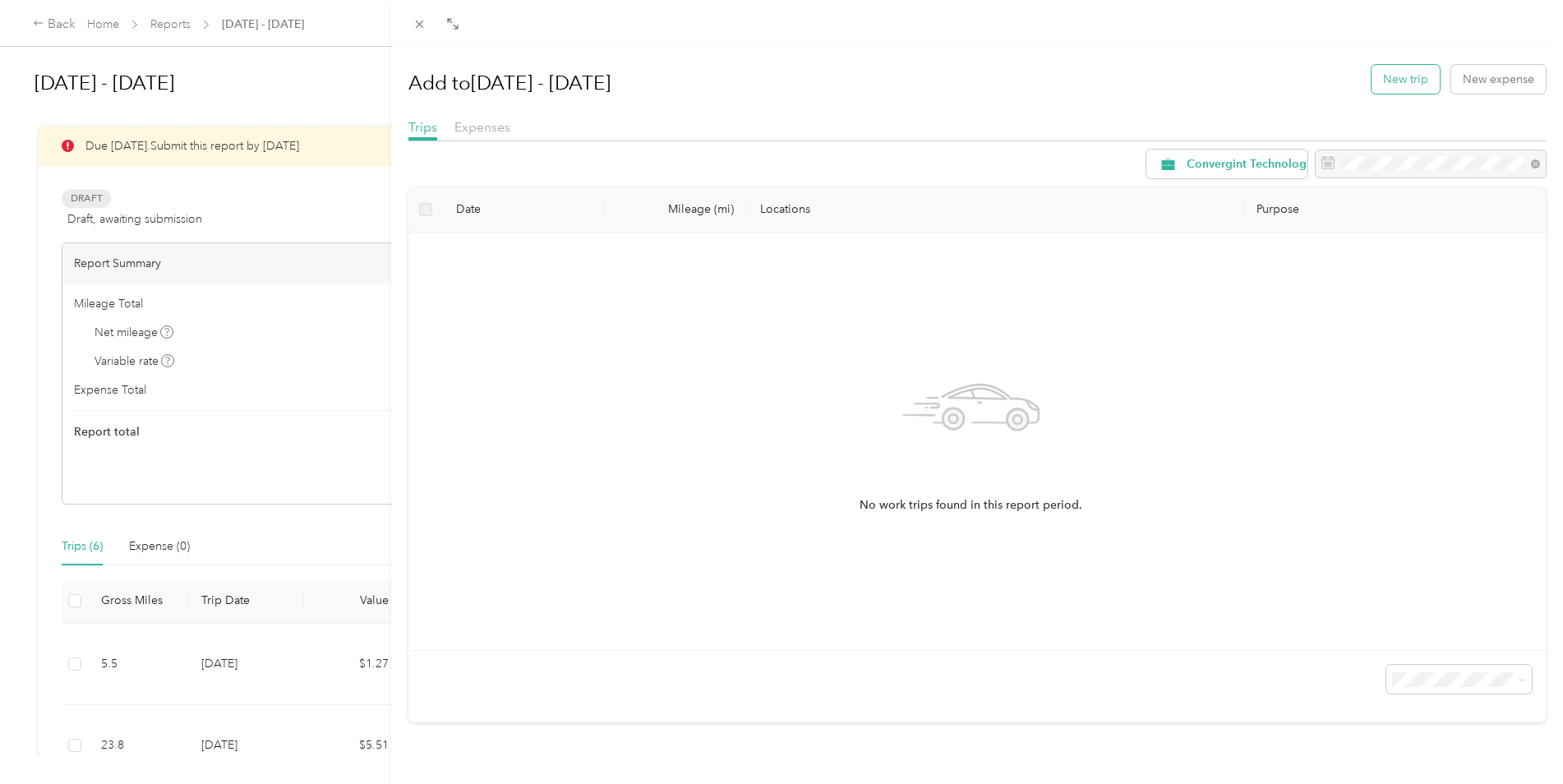
click at [1407, 79] on button "New trip" at bounding box center [1406, 79] width 68 height 29
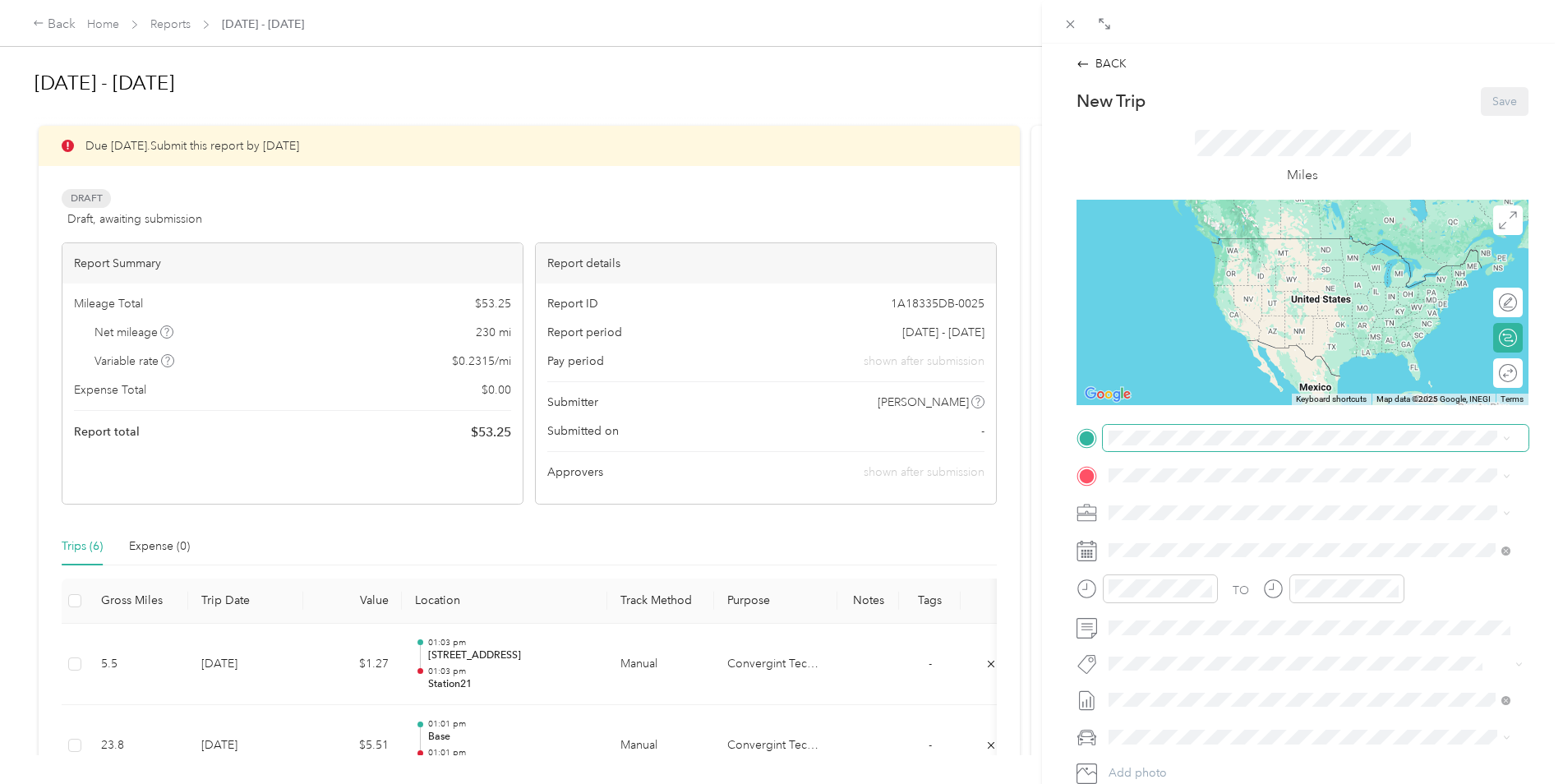
click at [1144, 449] on span at bounding box center [1315, 437] width 425 height 26
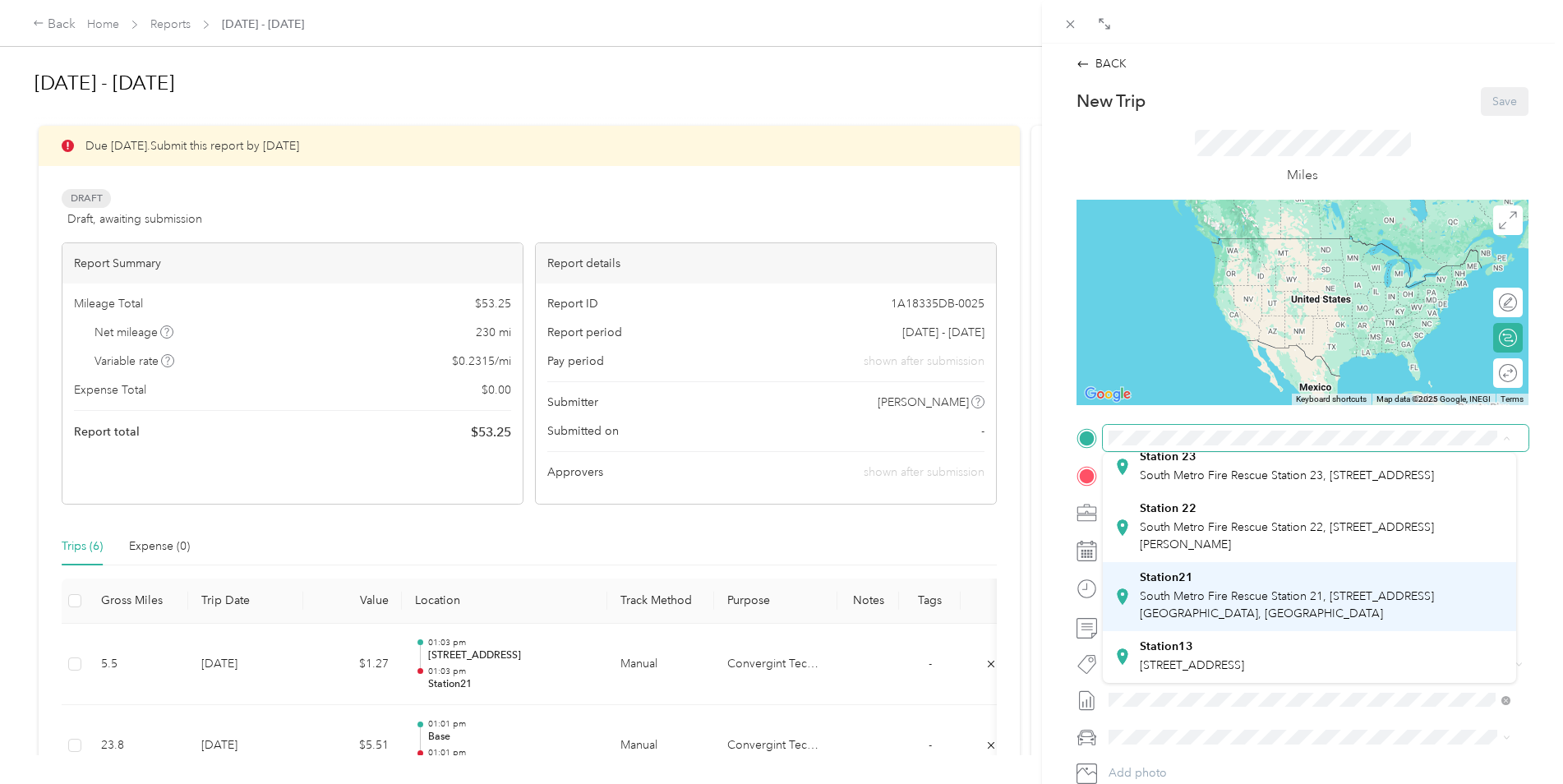
scroll to position [493, 0]
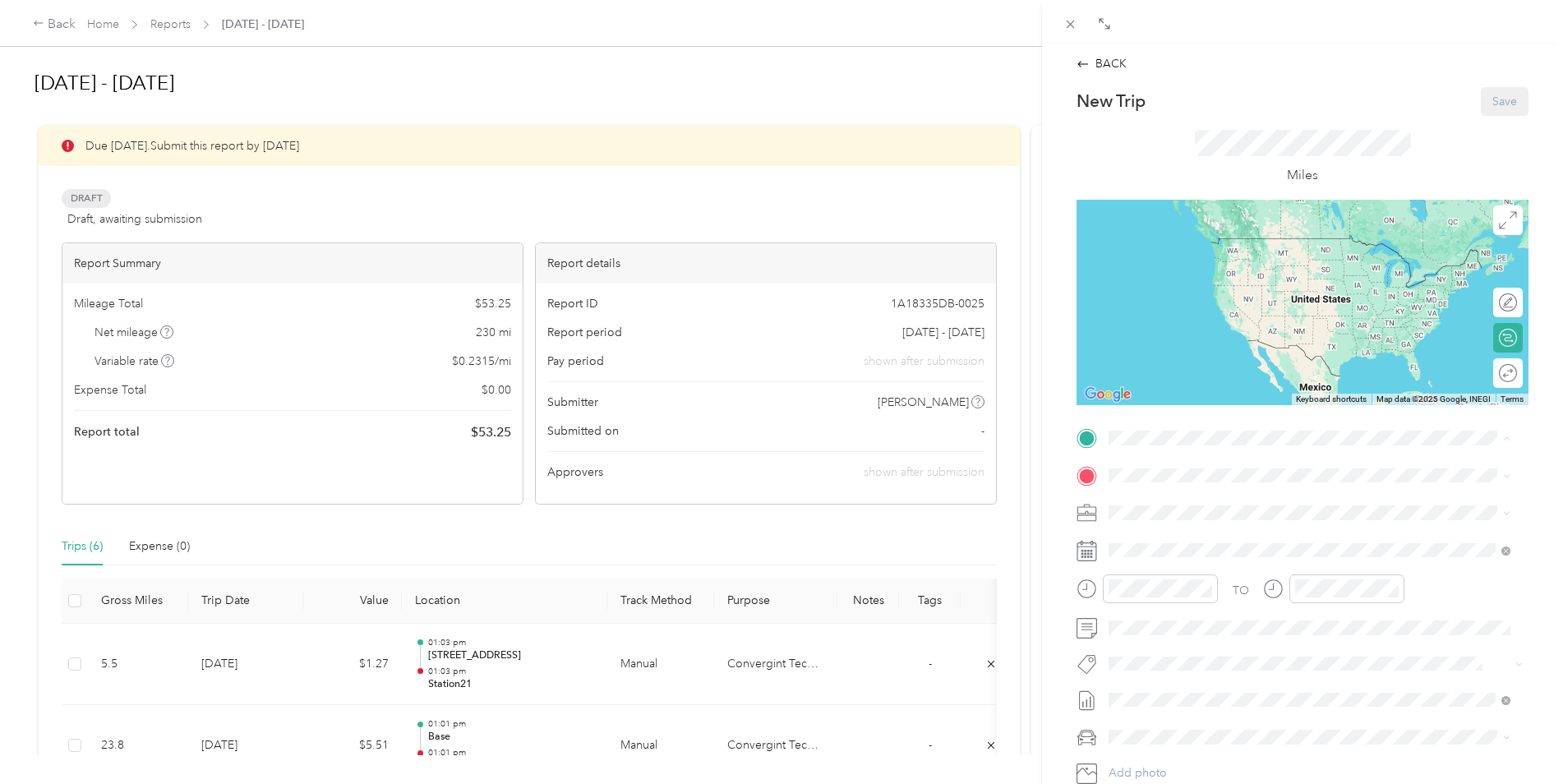
click at [1222, 586] on div "Station21 South Metro Fire Rescue Station 21, [STREET_ADDRESS]" at bounding box center [1322, 596] width 365 height 52
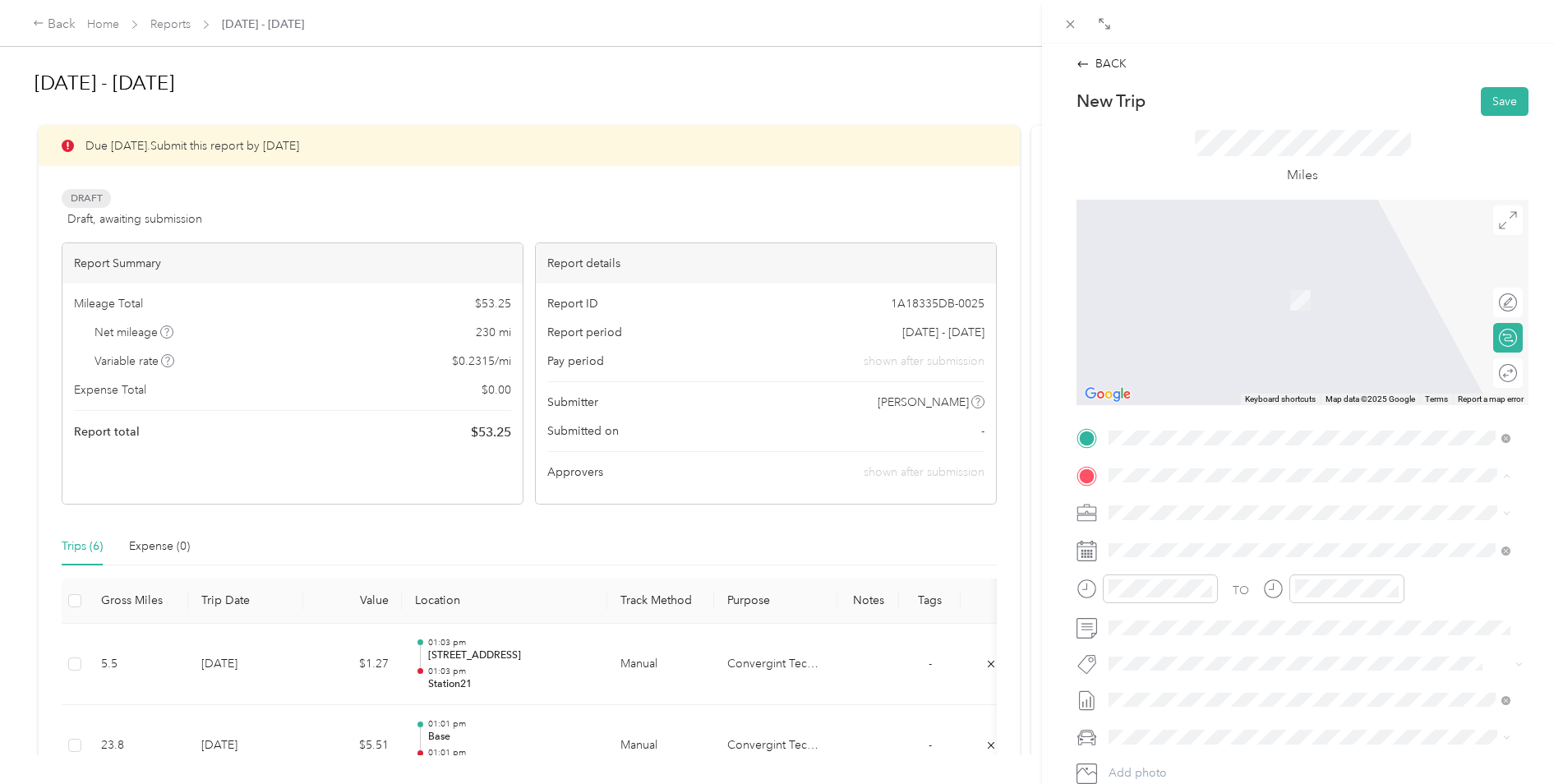
click at [1166, 600] on div "Base" at bounding box center [1322, 592] width 365 height 14
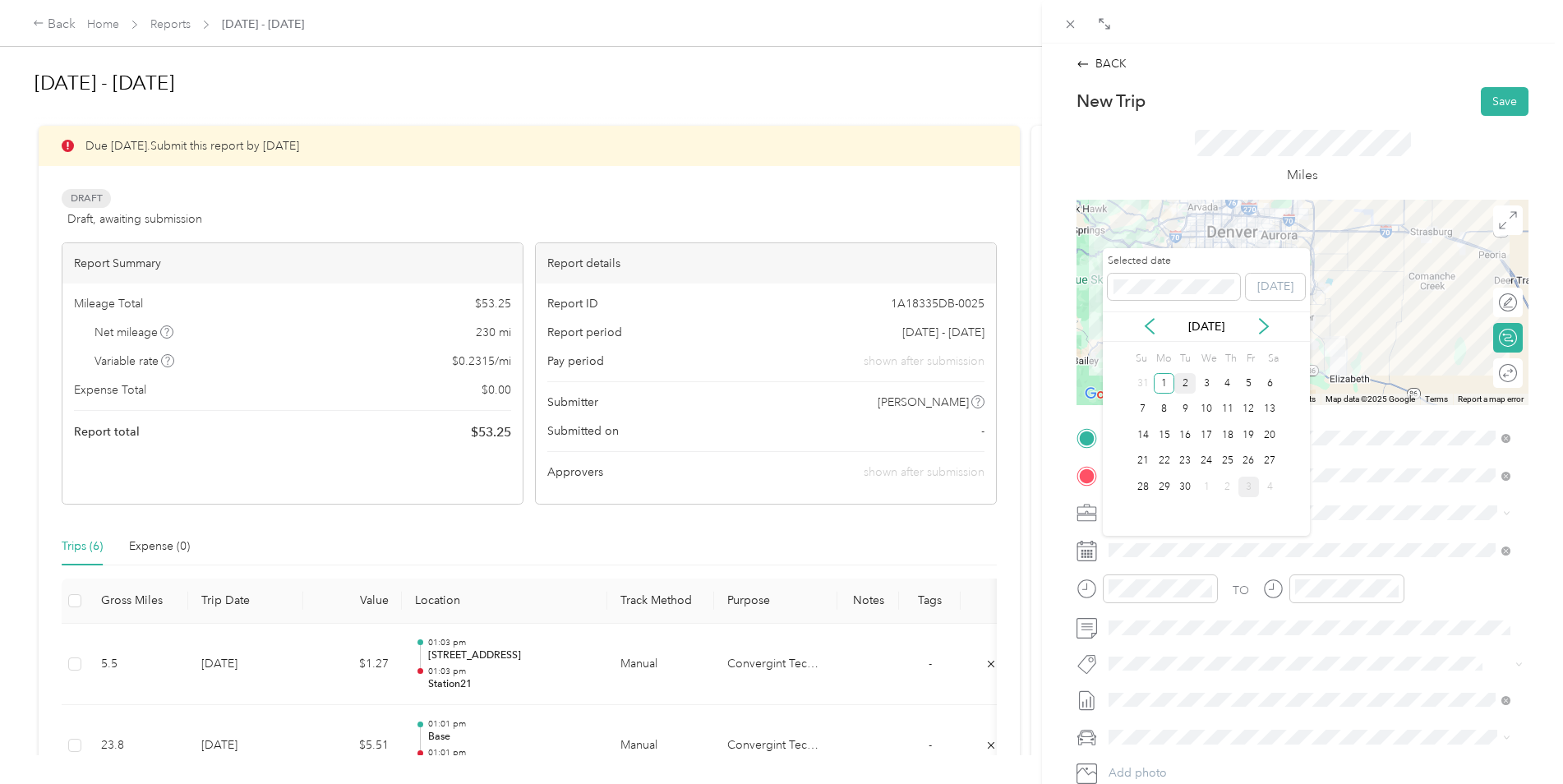
click at [1185, 379] on div "2" at bounding box center [1185, 383] width 22 height 21
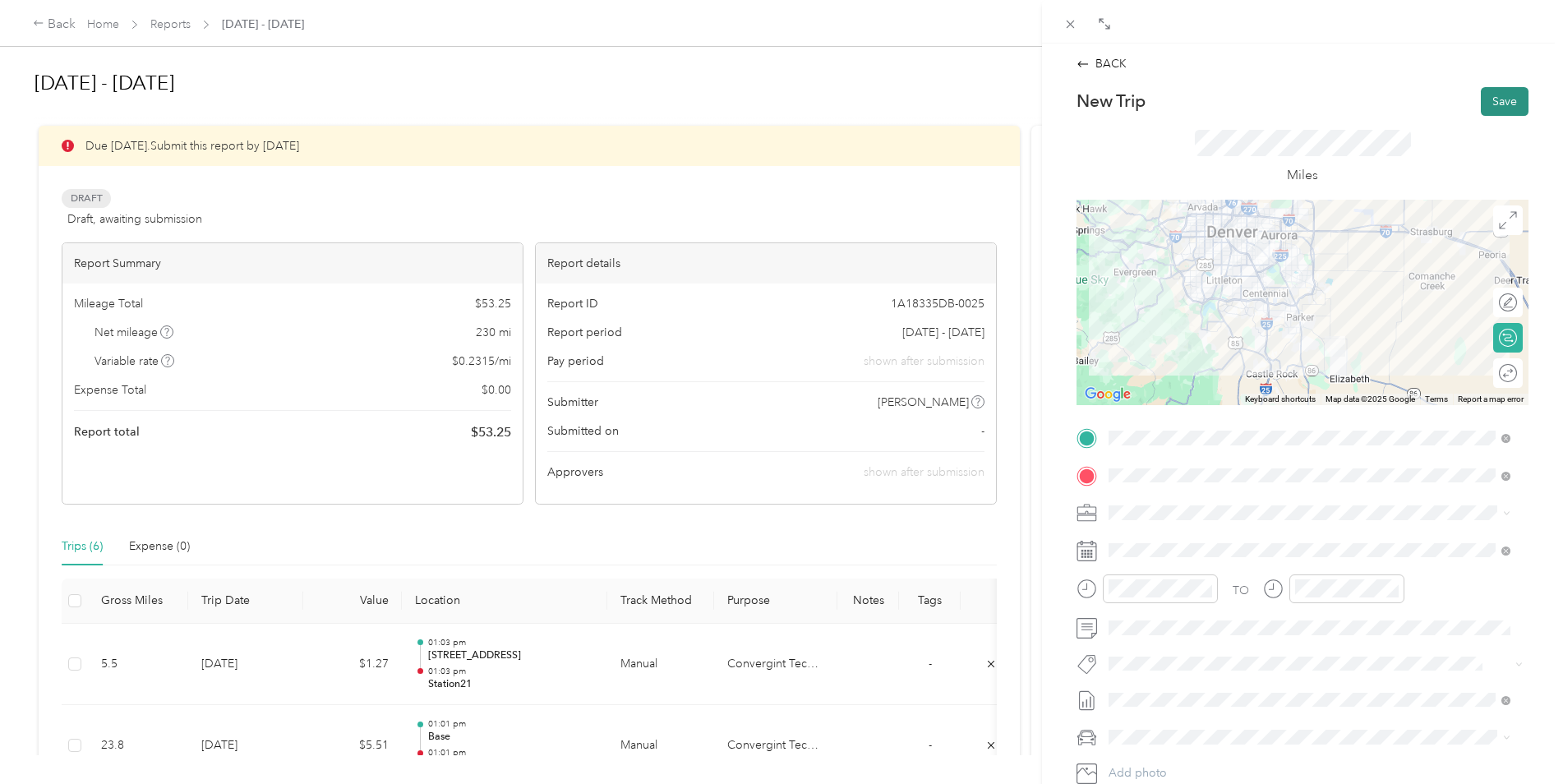
click at [1484, 96] on button "Save" at bounding box center [1505, 102] width 48 height 29
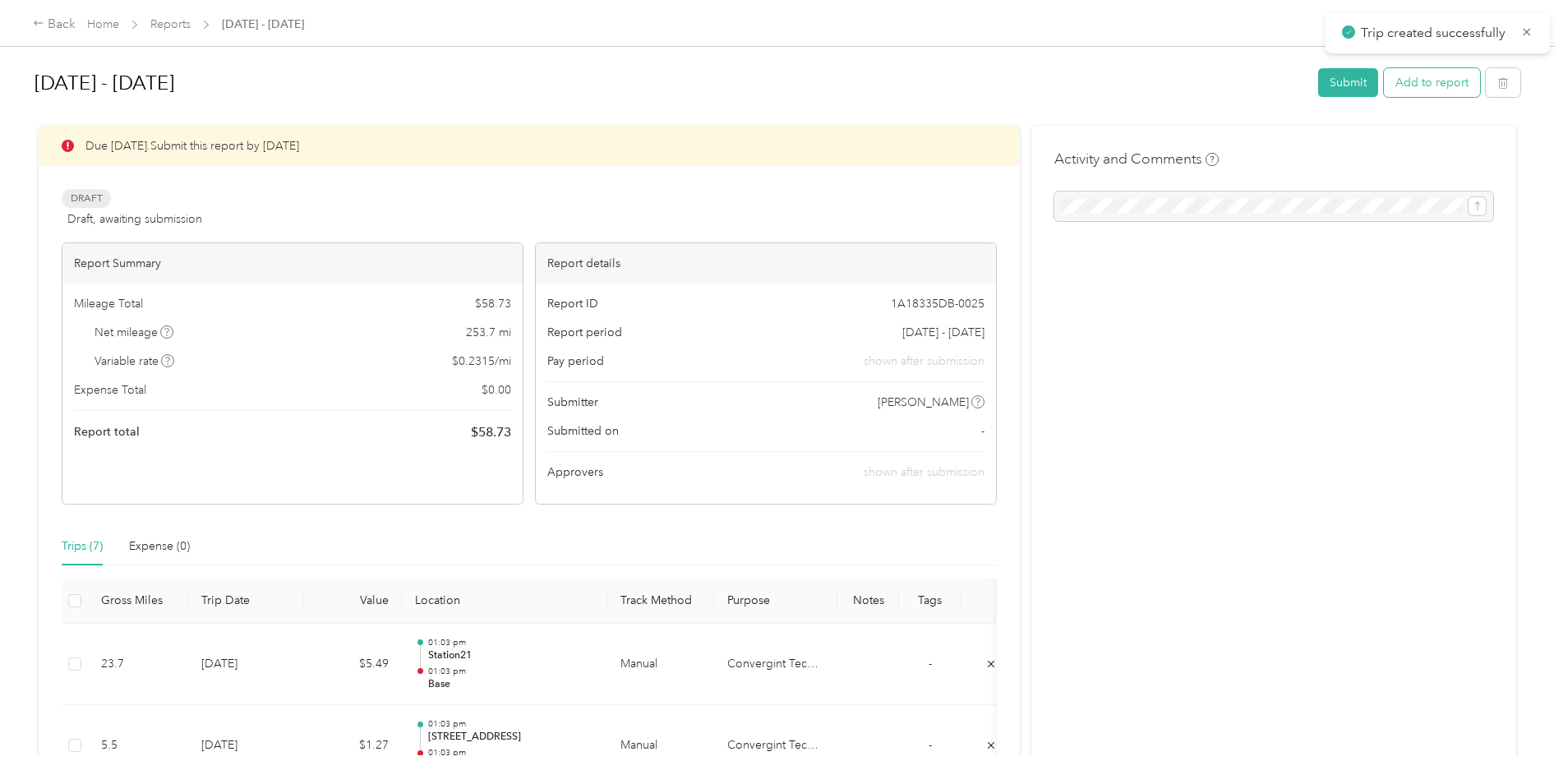
click at [1414, 89] on button "Add to report" at bounding box center [1432, 83] width 96 height 29
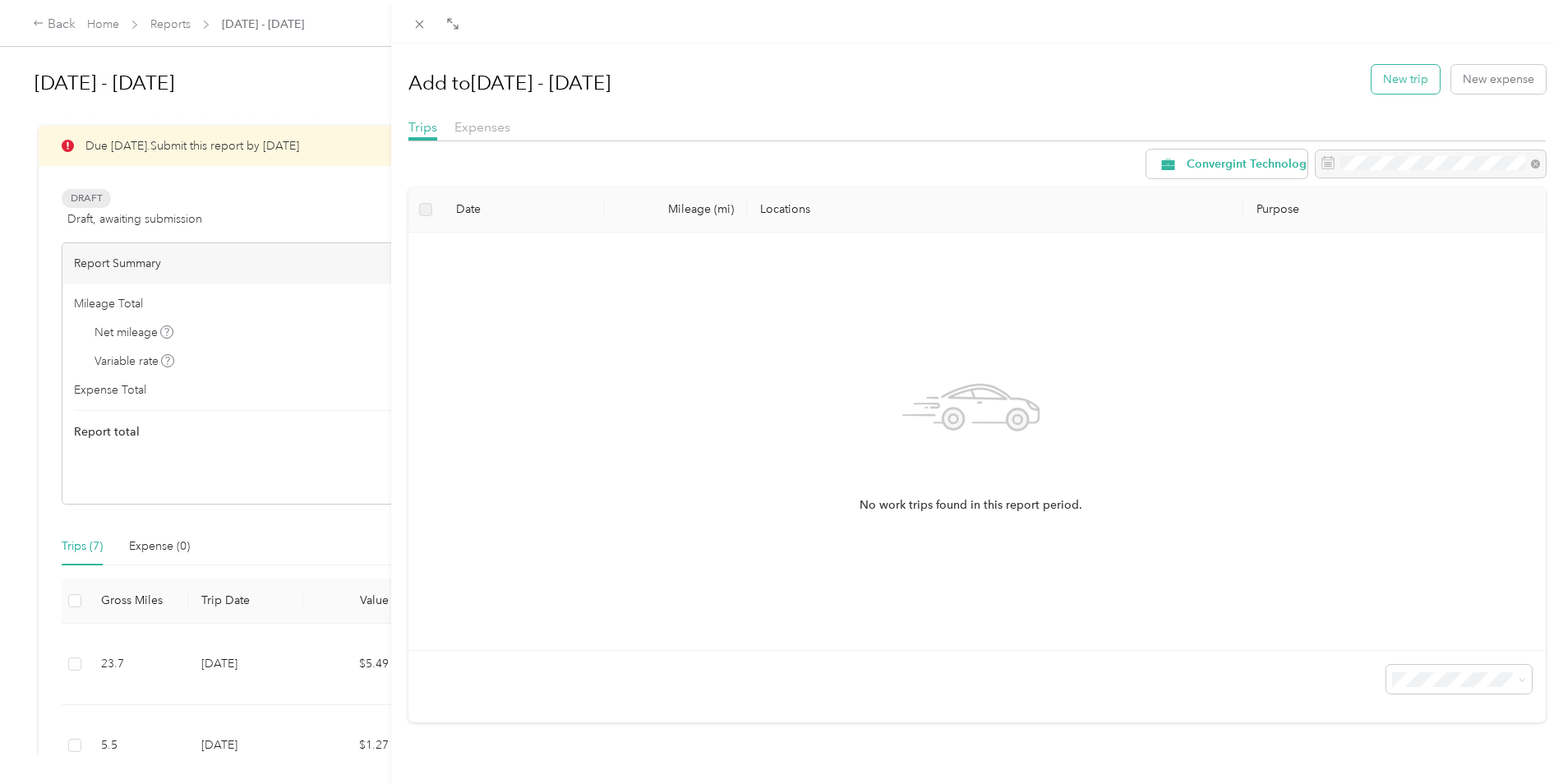
click at [1385, 71] on button "New trip" at bounding box center [1406, 79] width 68 height 29
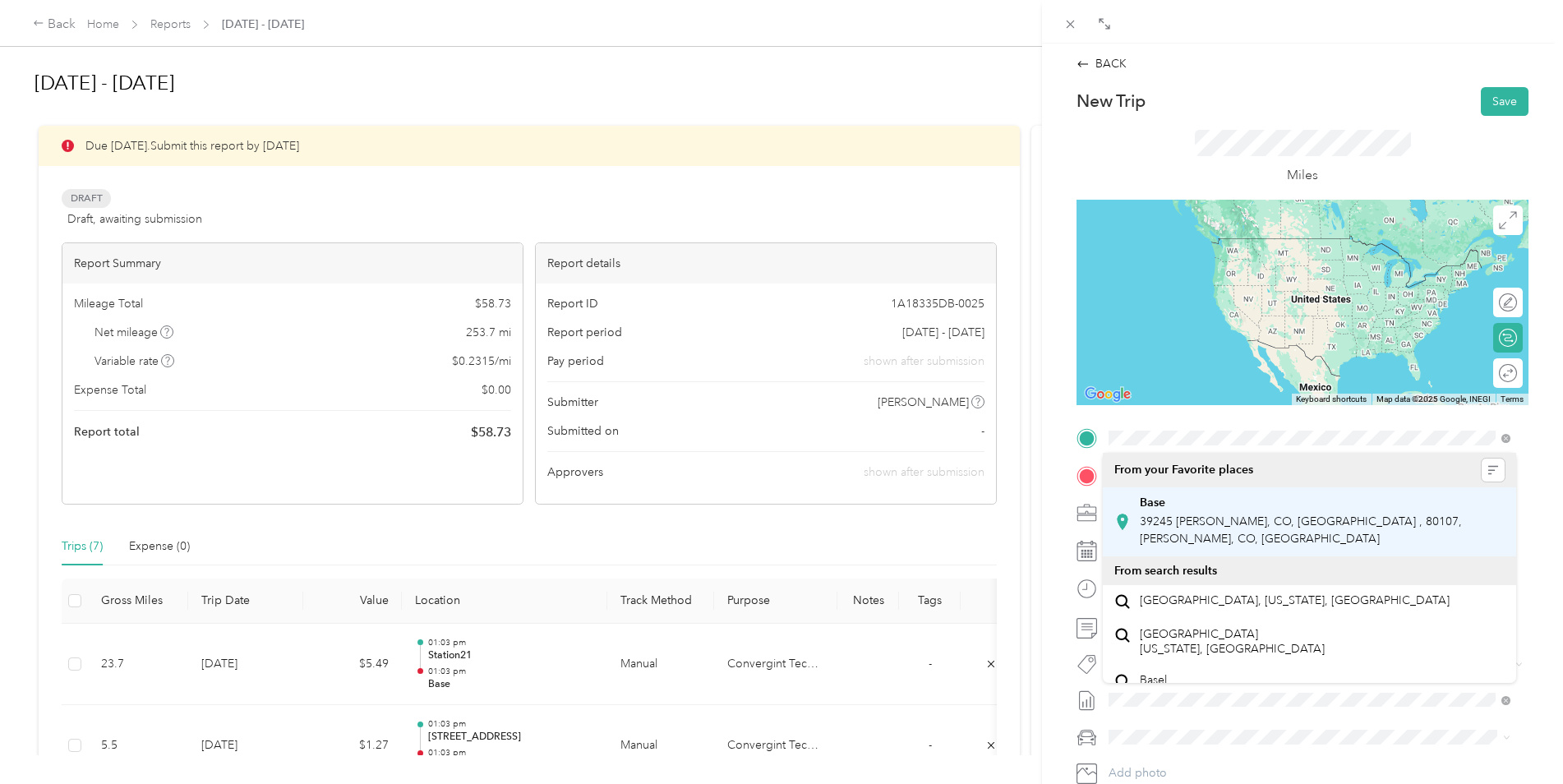
click at [1186, 506] on div "Base" at bounding box center [1322, 503] width 365 height 14
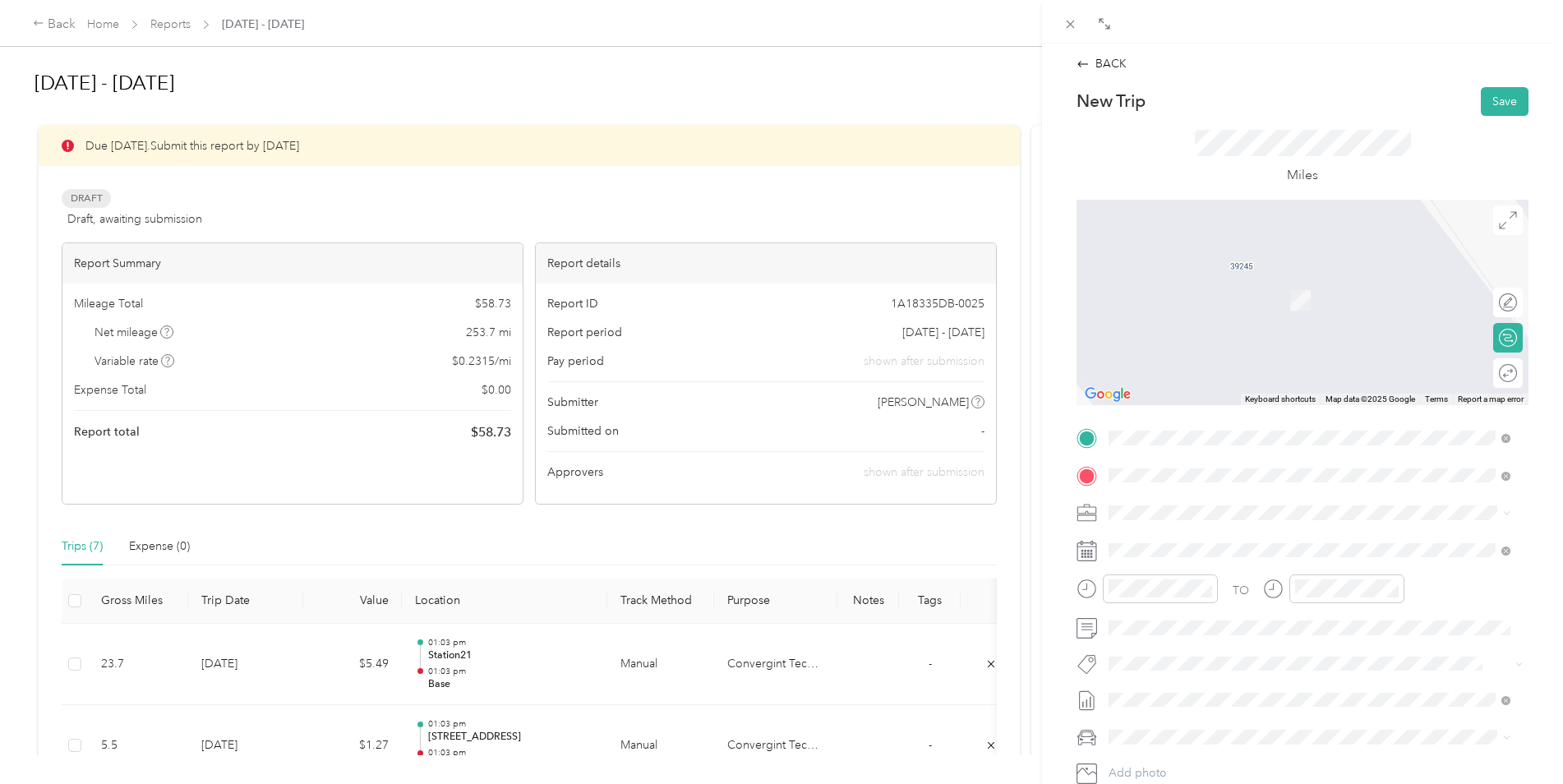
click at [1304, 542] on span "[STREET_ADDRESS][US_STATE]" at bounding box center [1221, 535] width 165 height 14
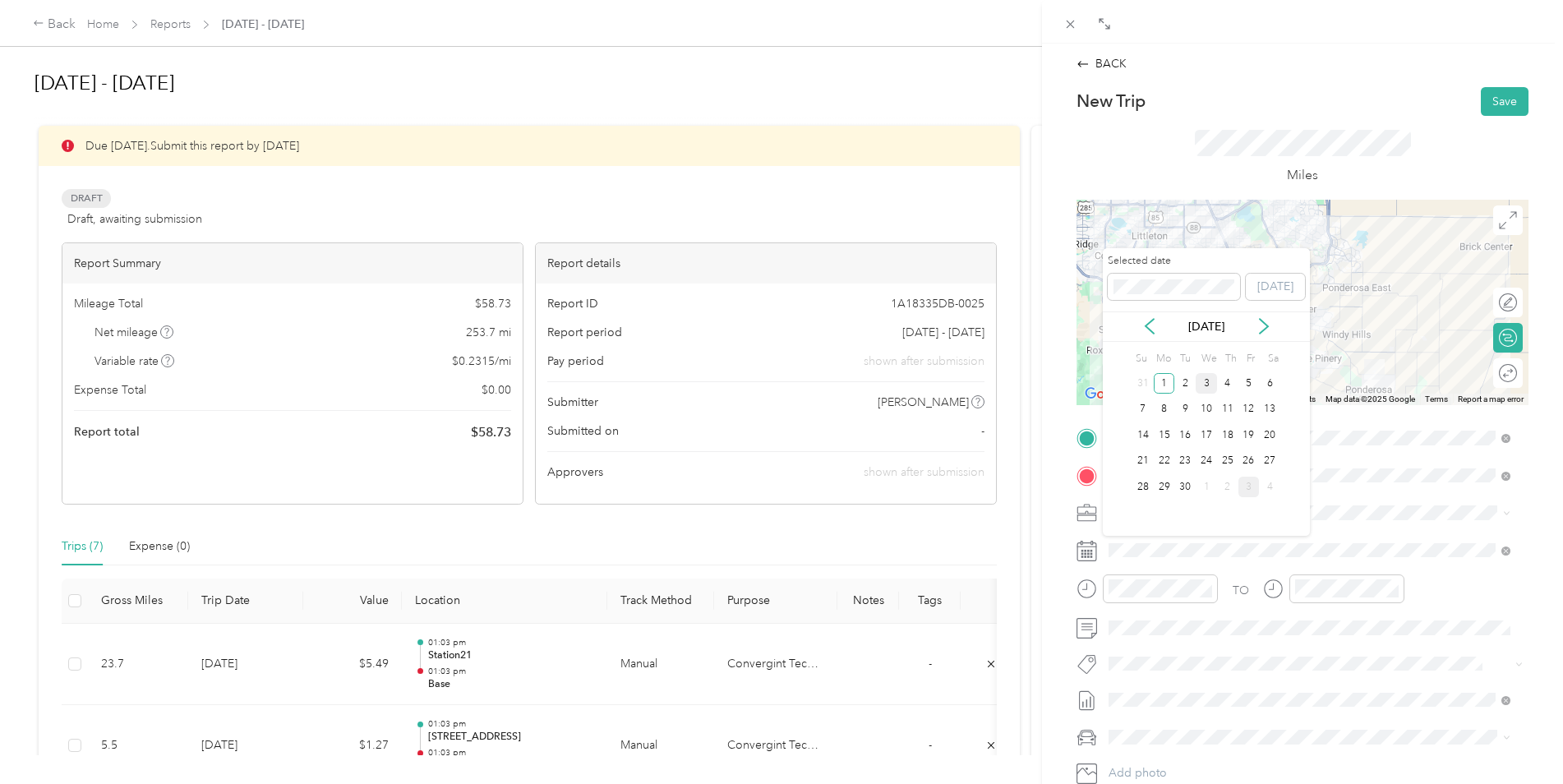
click at [1206, 379] on div "3" at bounding box center [1207, 383] width 22 height 21
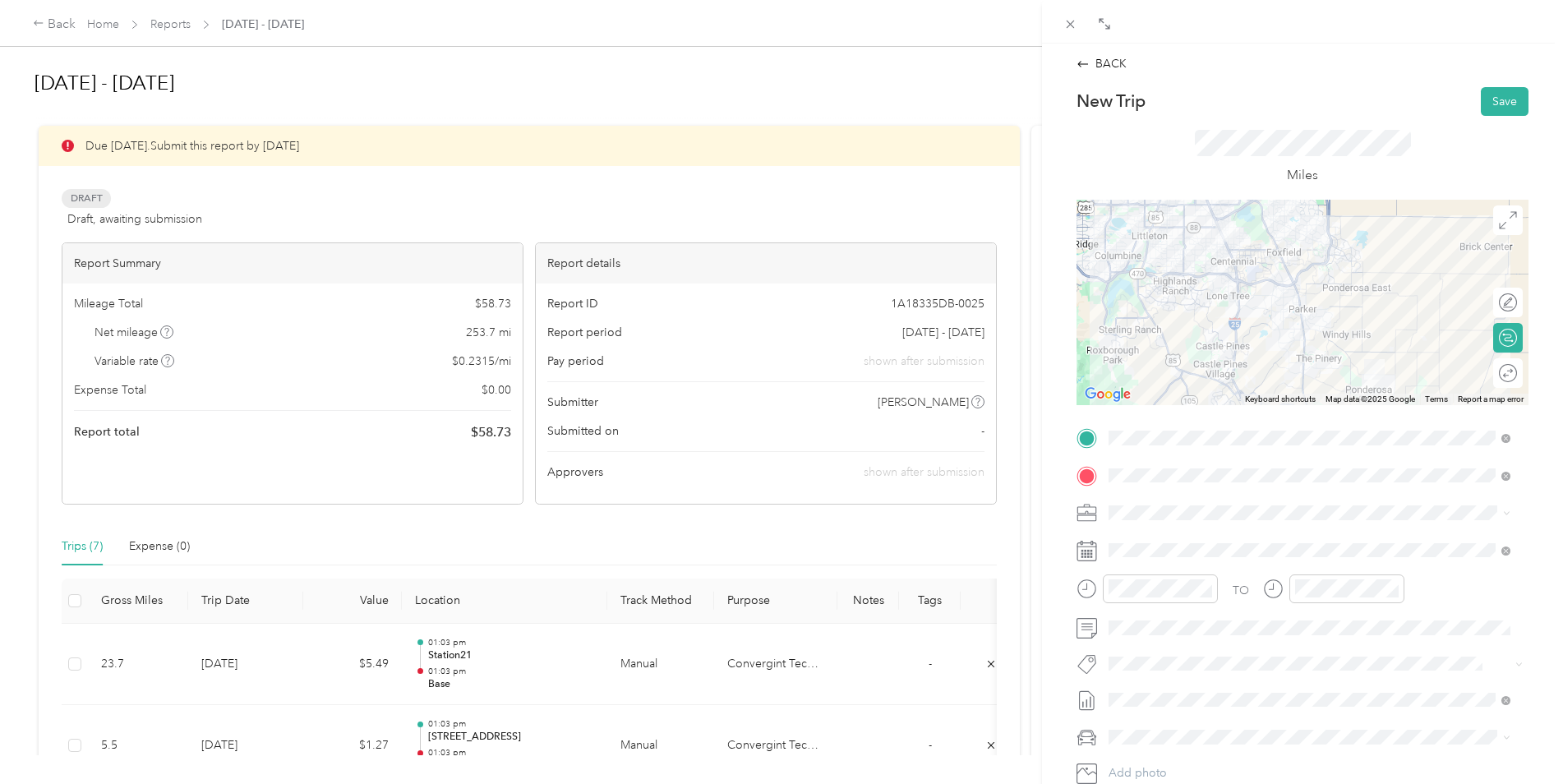
click at [1256, 221] on div at bounding box center [1302, 302] width 452 height 205
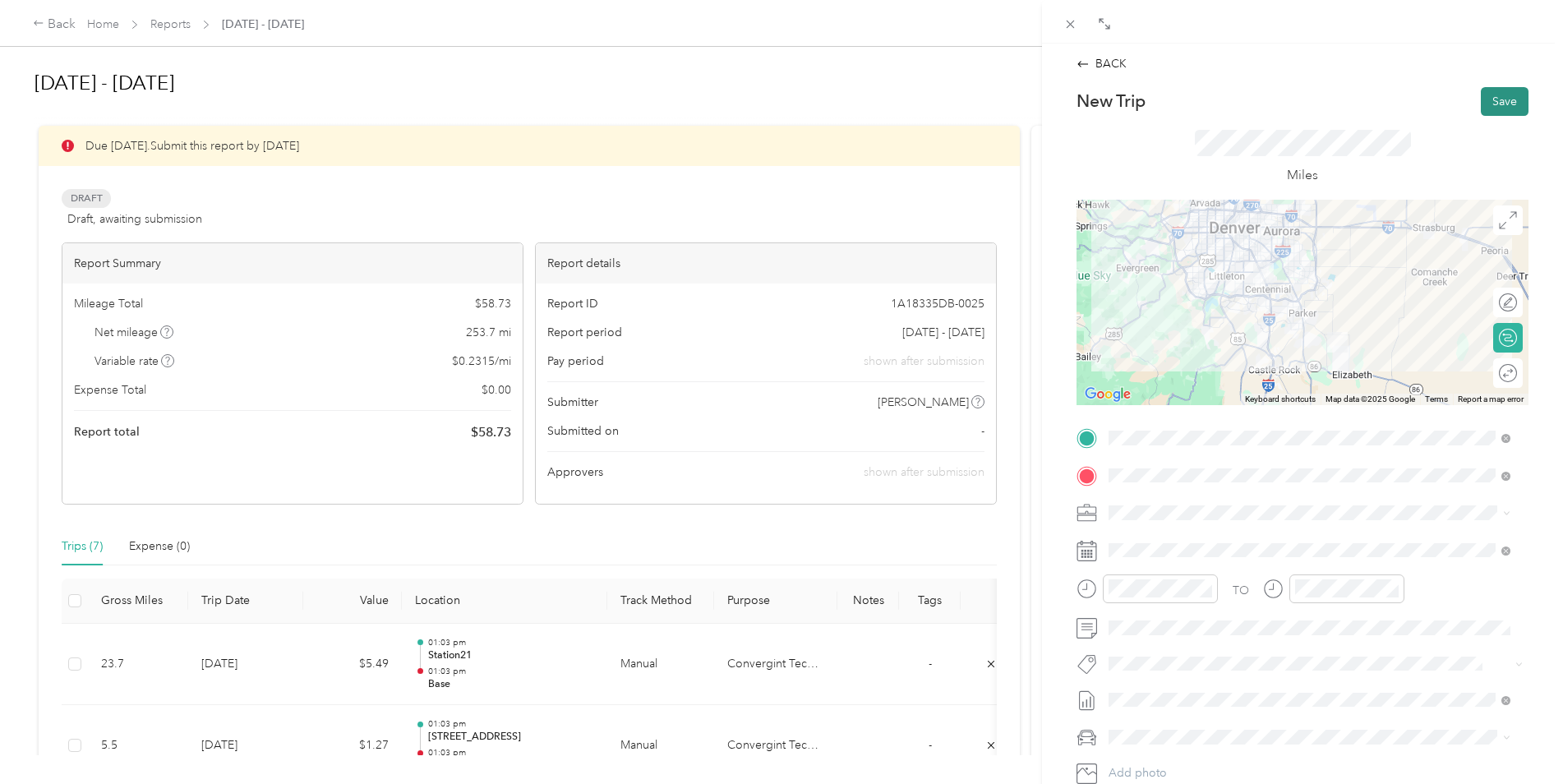
click at [1486, 111] on button "Save" at bounding box center [1505, 102] width 48 height 29
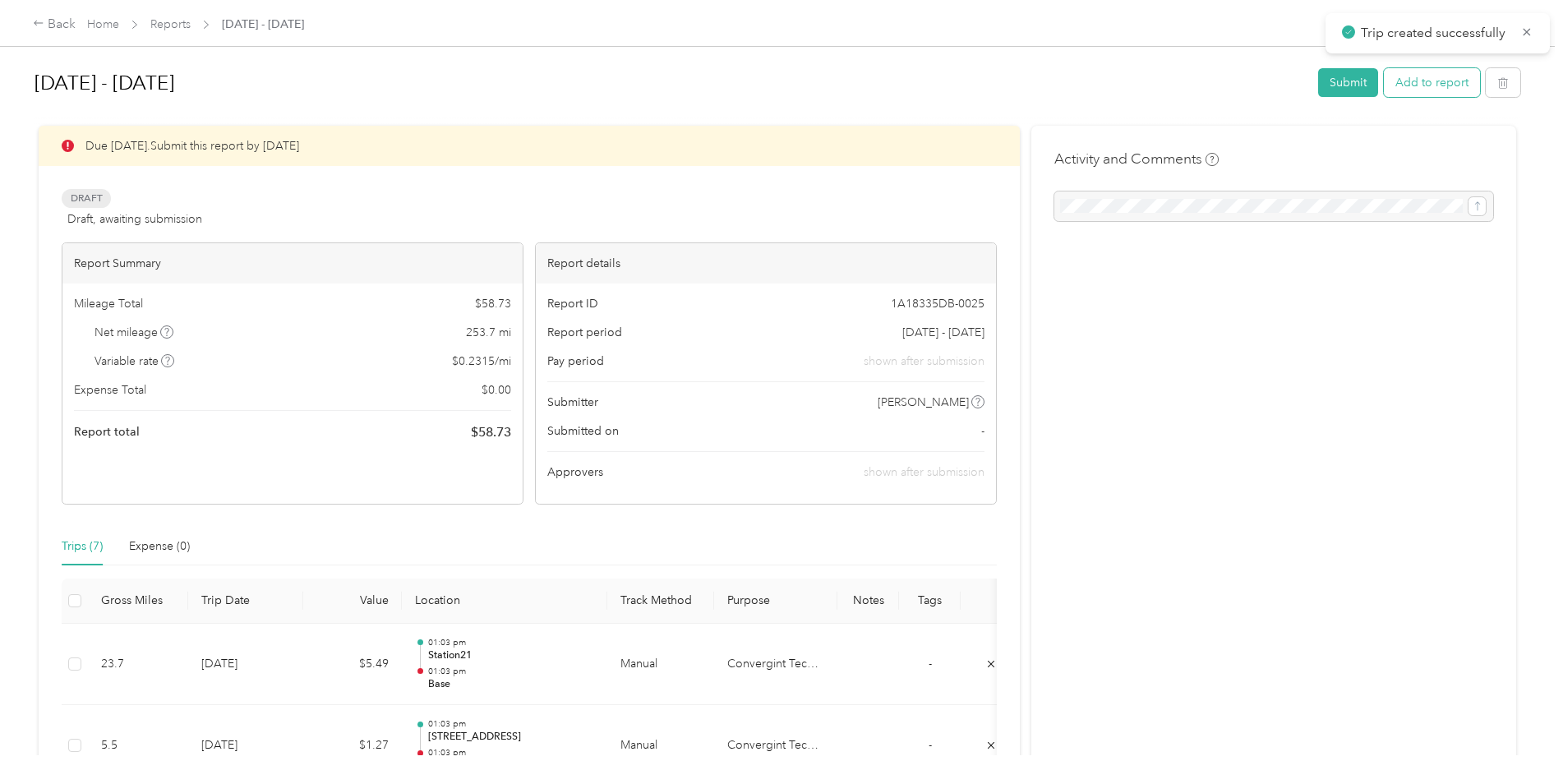
click at [1398, 83] on button "Add to report" at bounding box center [1432, 83] width 96 height 29
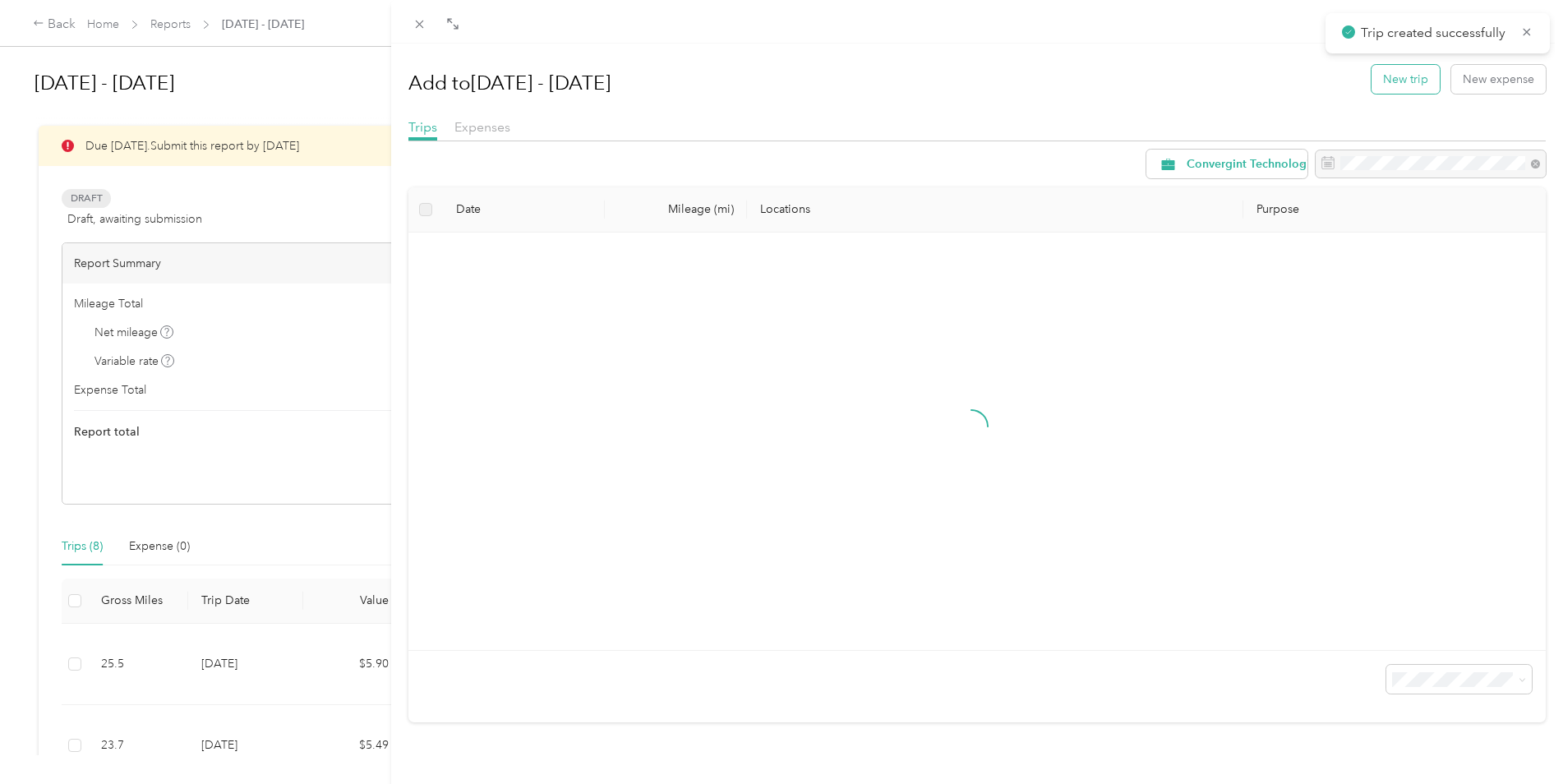
click at [1391, 83] on button "New trip" at bounding box center [1406, 79] width 68 height 29
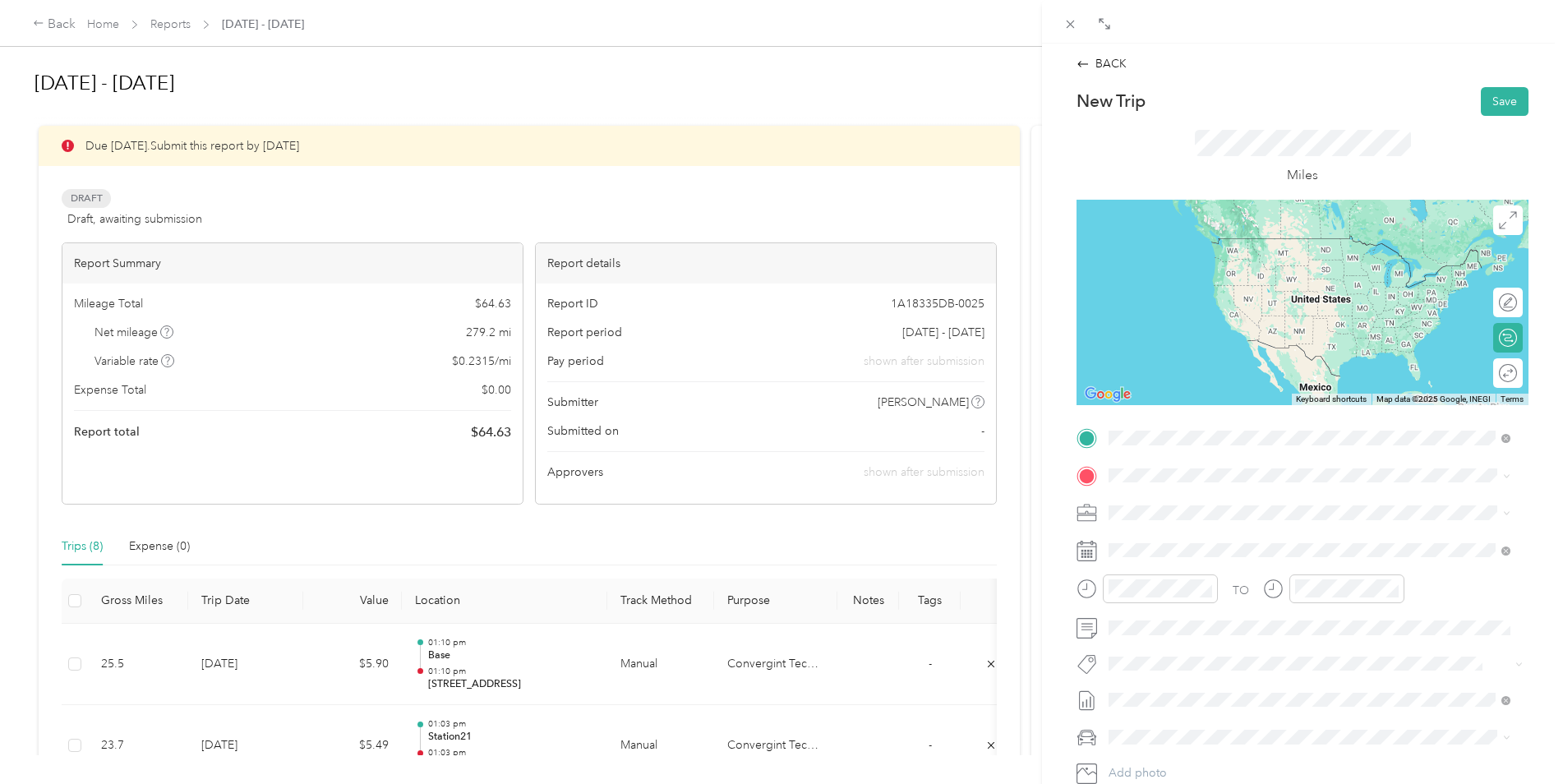
click at [1188, 504] on span "[STREET_ADDRESS][US_STATE]" at bounding box center [1221, 497] width 165 height 14
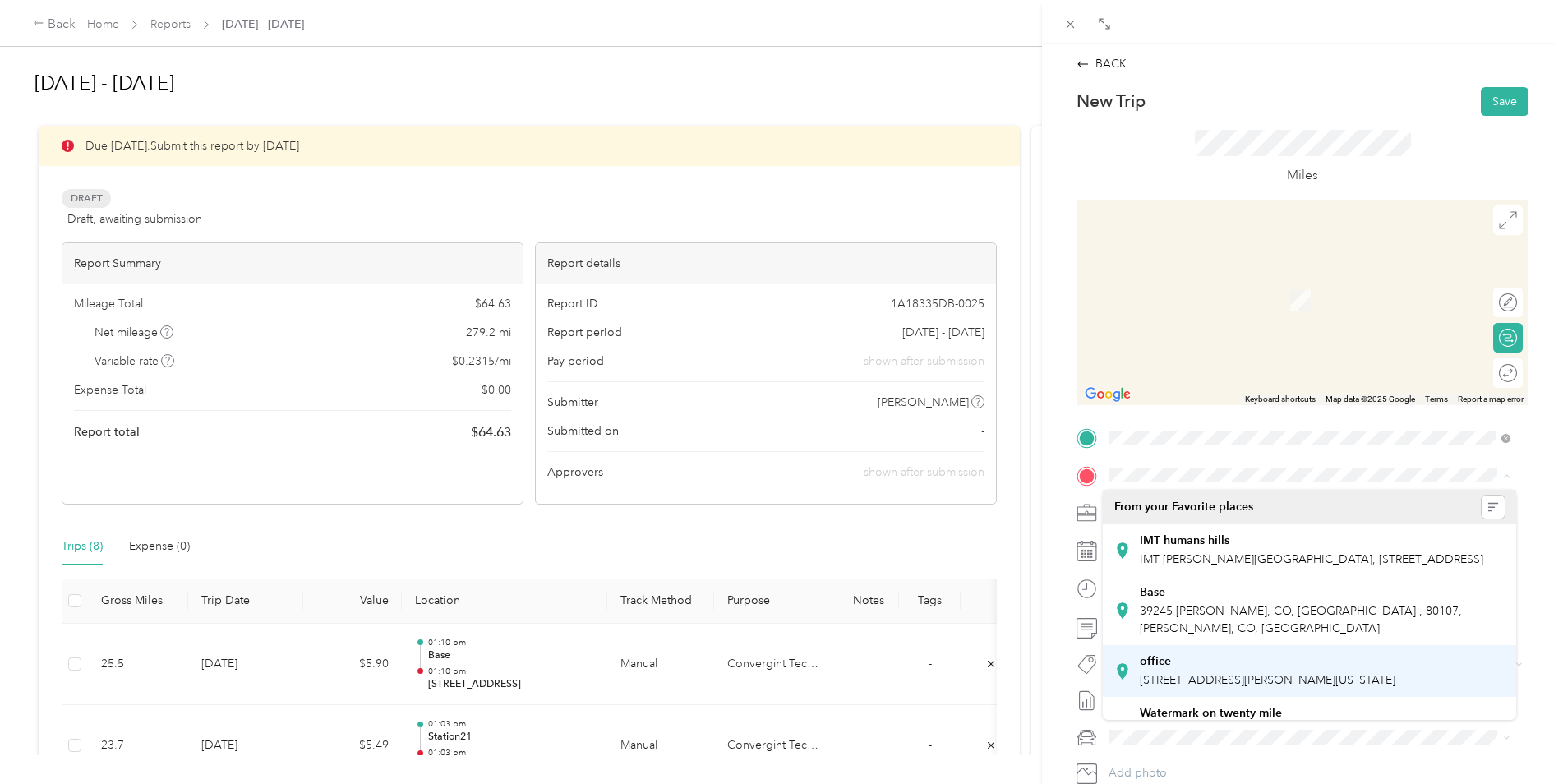
click at [1173, 669] on div "office" at bounding box center [1267, 661] width 255 height 14
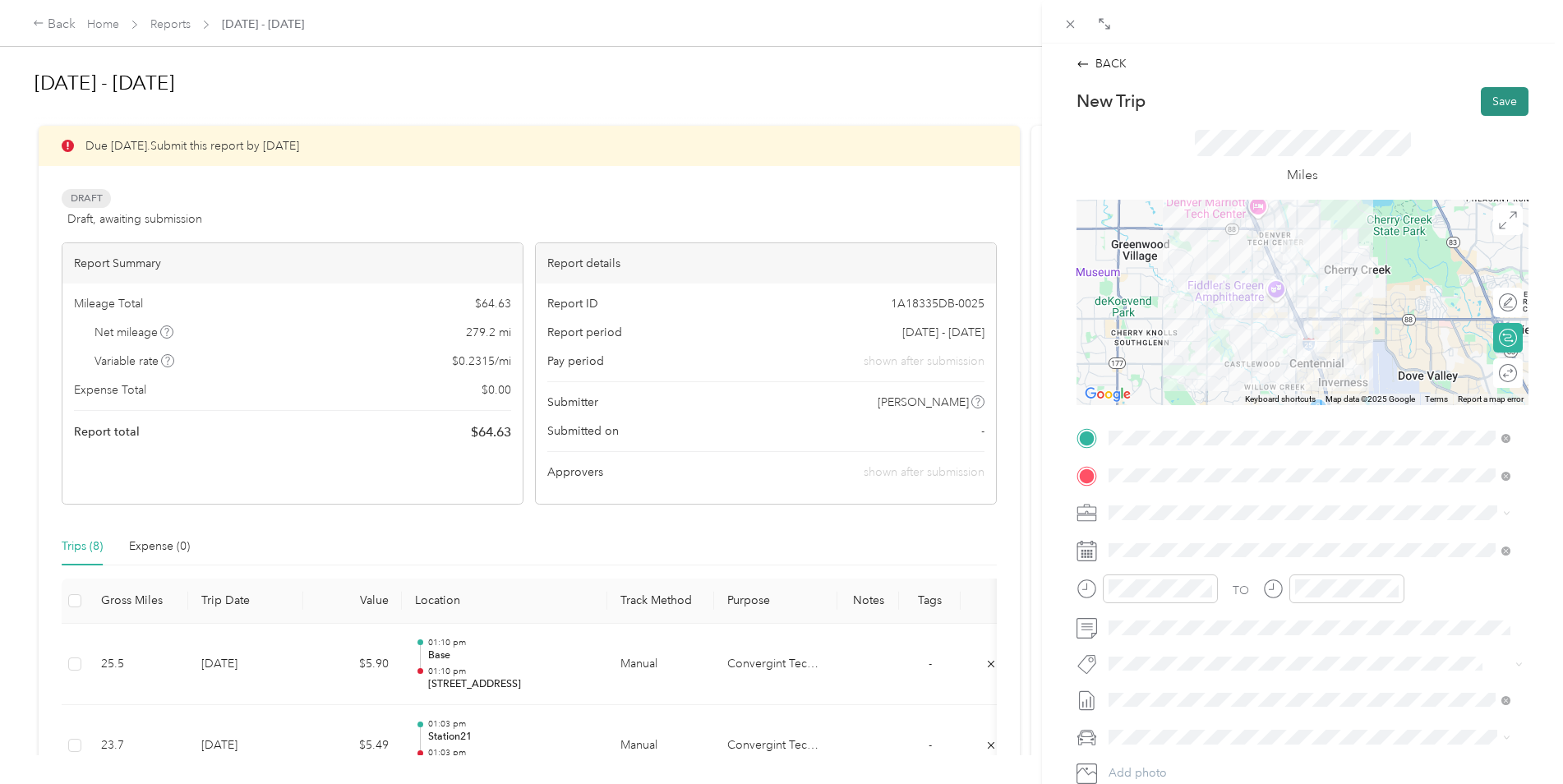
click at [1502, 100] on button "Save" at bounding box center [1505, 102] width 48 height 29
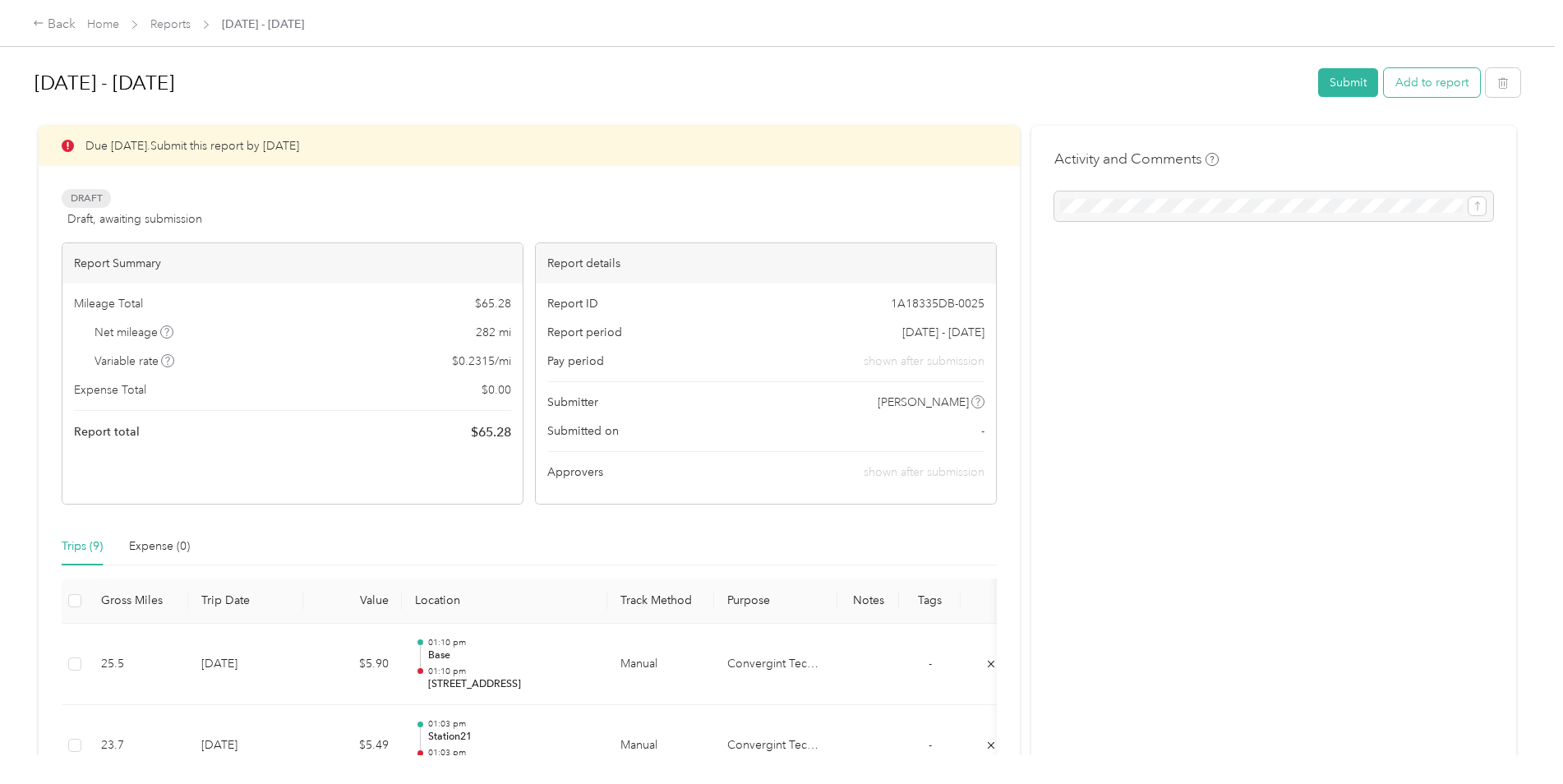
click at [1434, 87] on button "Add to report" at bounding box center [1432, 83] width 96 height 29
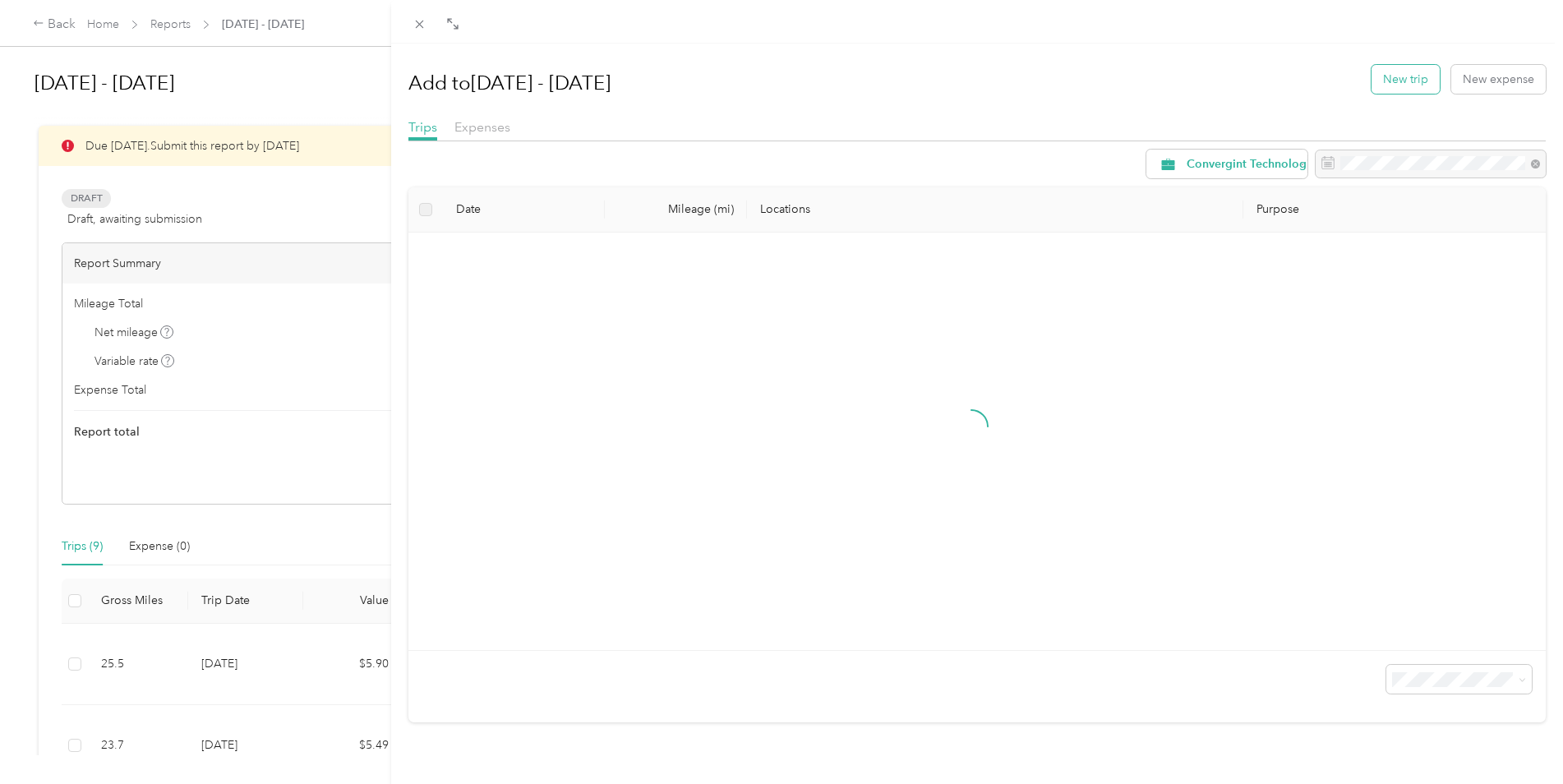
click at [1392, 76] on button "New trip" at bounding box center [1406, 79] width 68 height 29
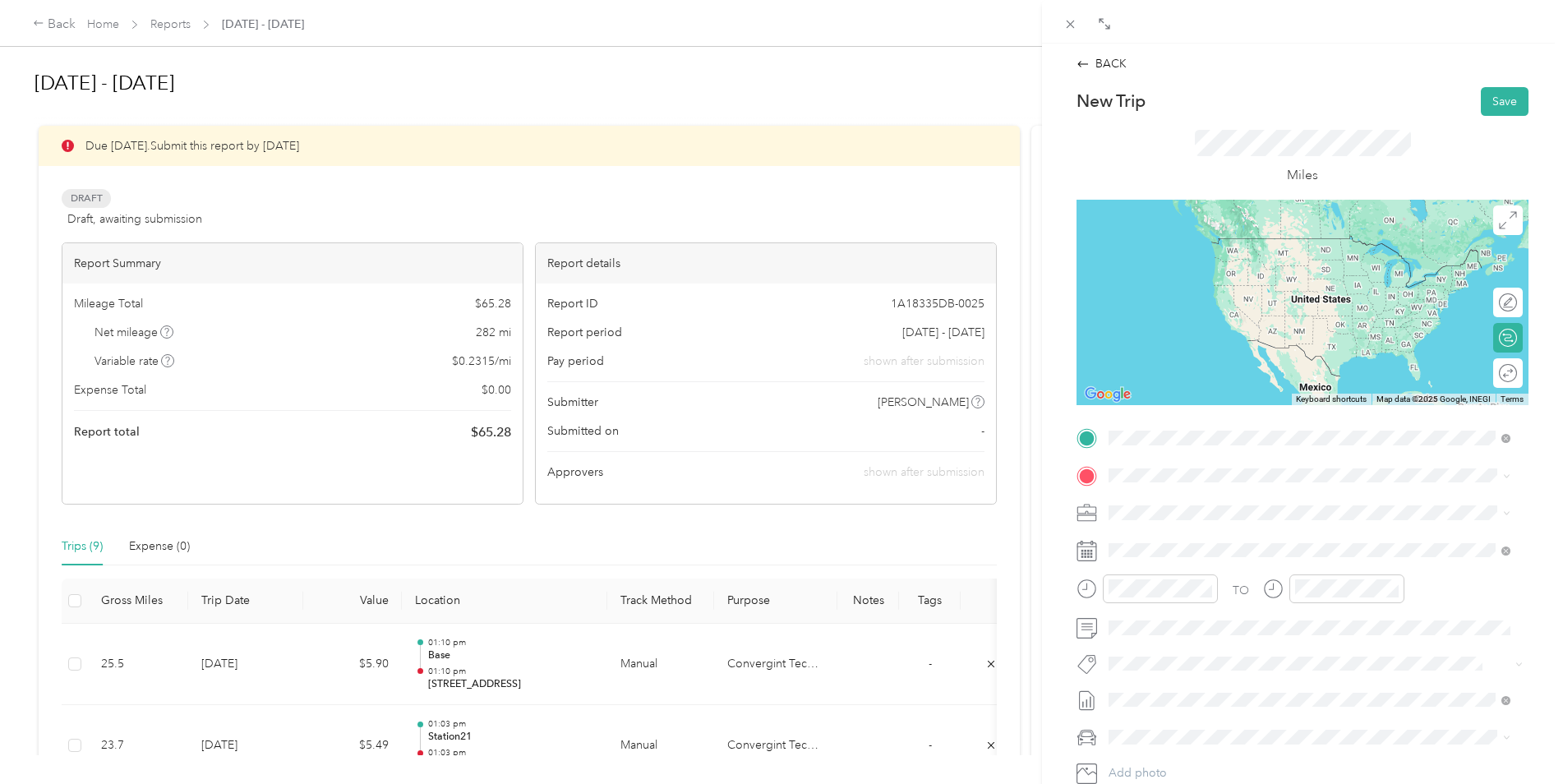
click at [1192, 488] on li "Base 39245 [PERSON_NAME], [GEOGRAPHIC_DATA], [GEOGRAPHIC_DATA] , 80107, [PERSON…" at bounding box center [1309, 521] width 414 height 69
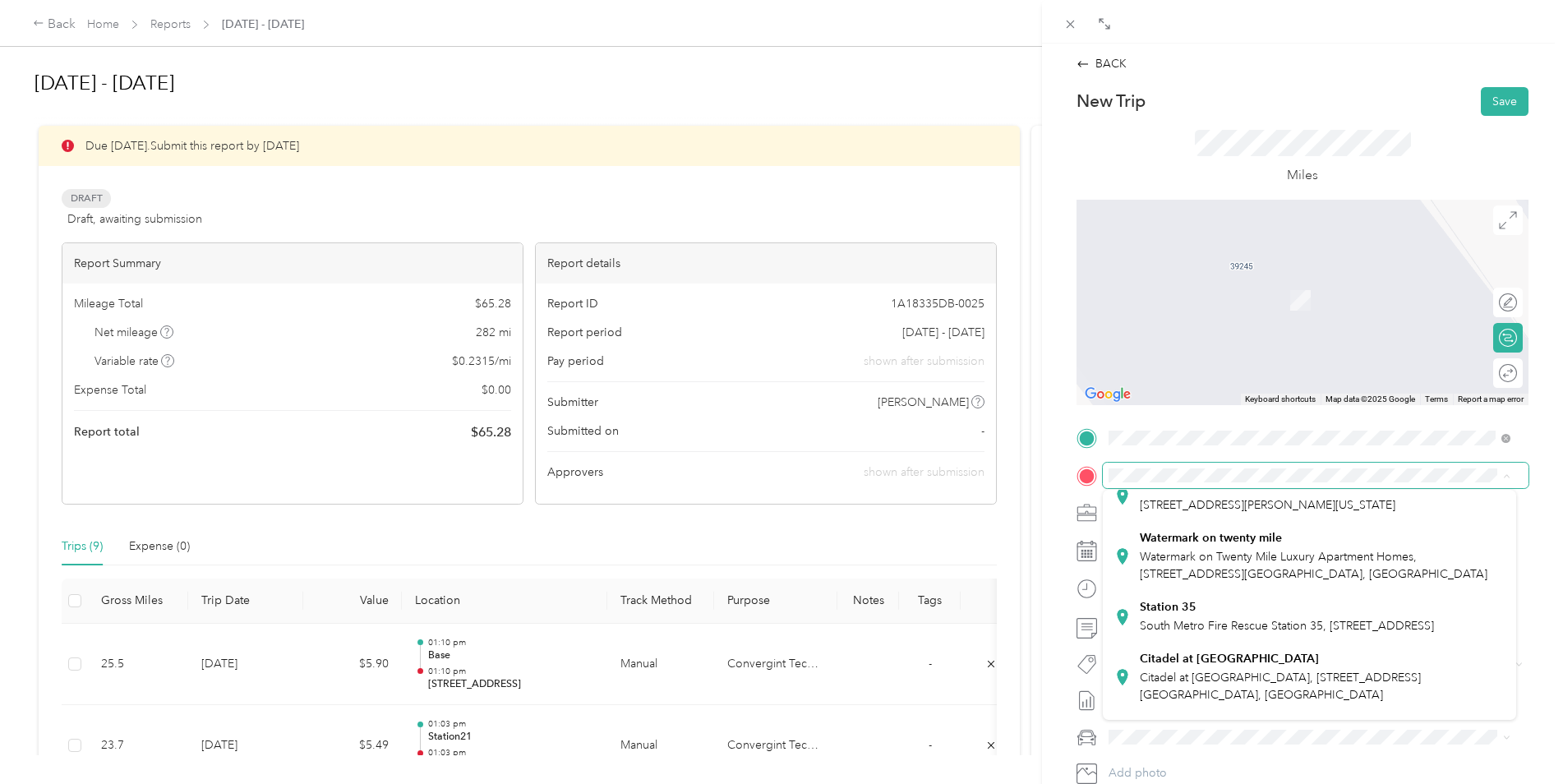
scroll to position [329, 0]
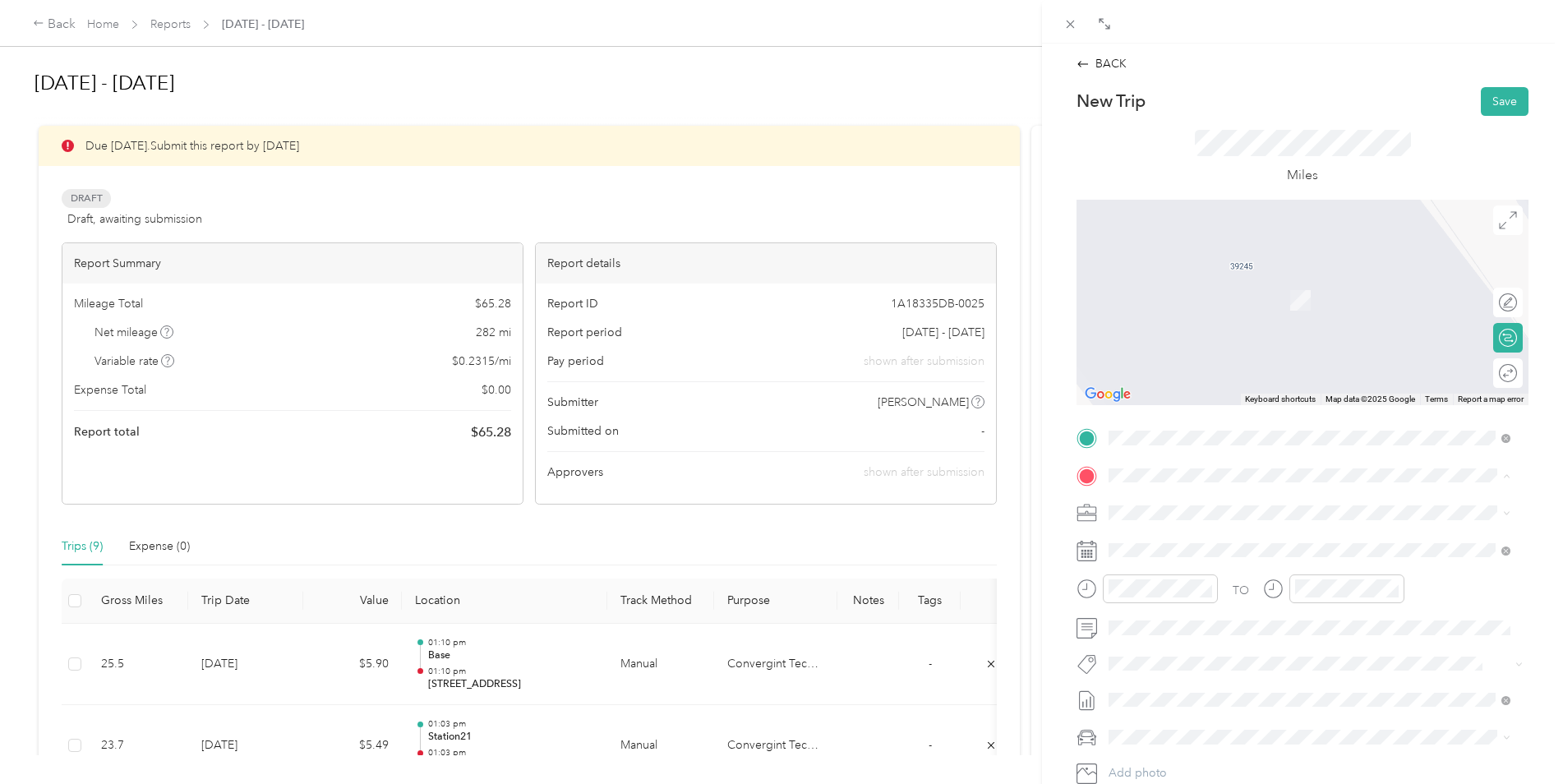
click at [1214, 549] on div "Citadel at [GEOGRAPHIC_DATA] at [GEOGRAPHIC_DATA], [STREET_ADDRESS] , 80108, Ca…" at bounding box center [1322, 524] width 365 height 52
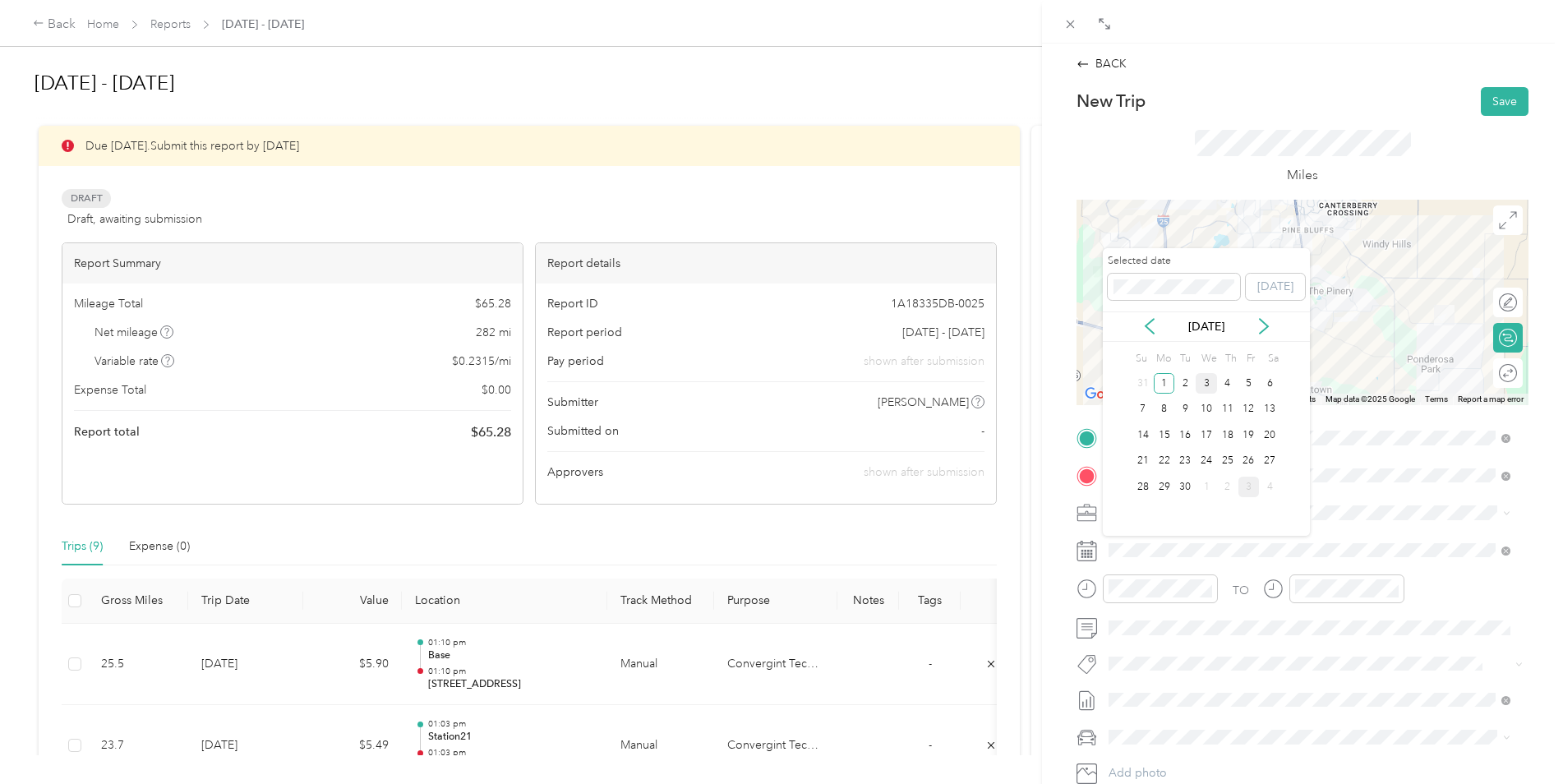
click at [1211, 388] on div "3" at bounding box center [1207, 383] width 22 height 21
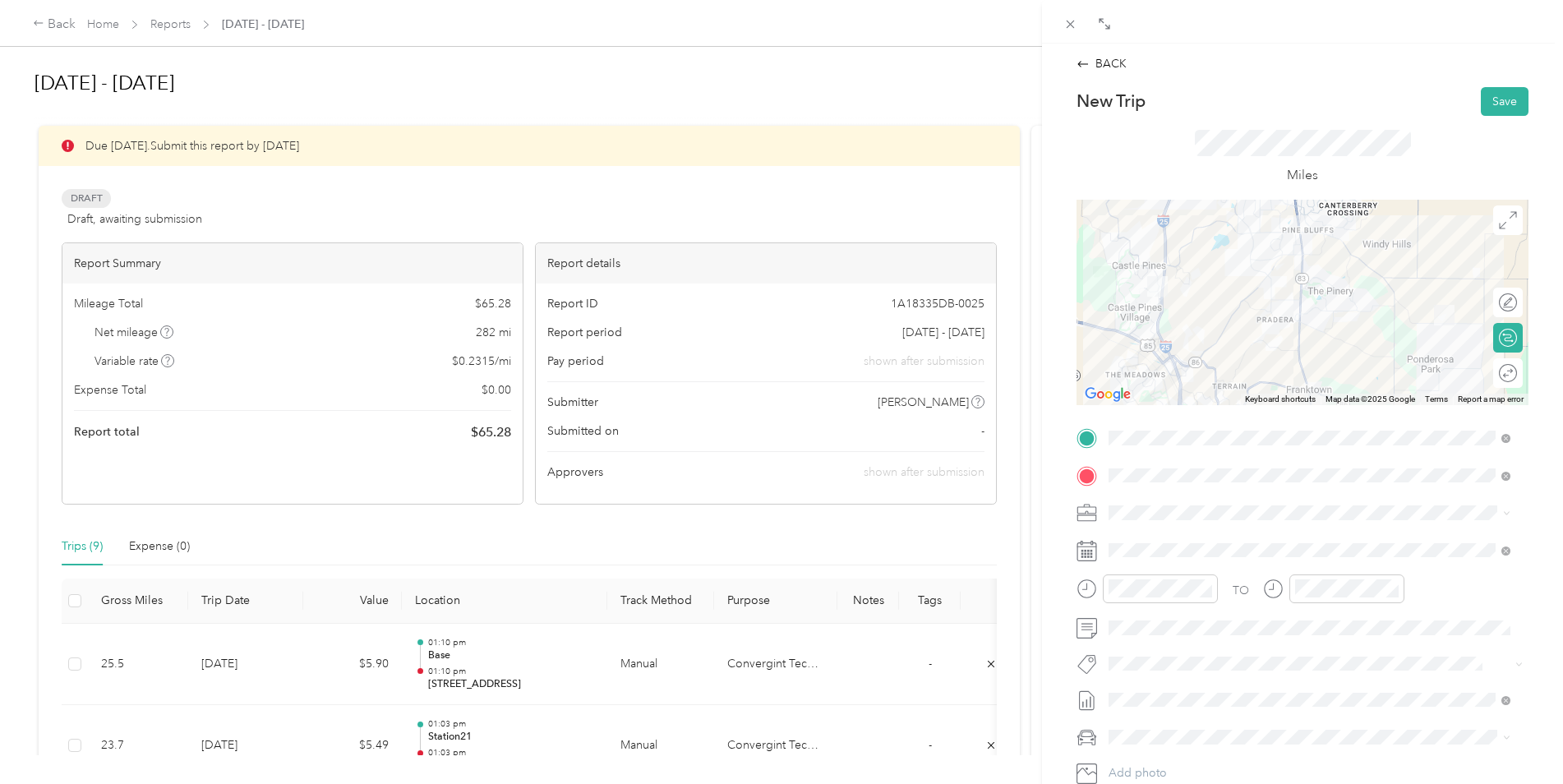
click at [1225, 319] on div at bounding box center [1302, 302] width 452 height 205
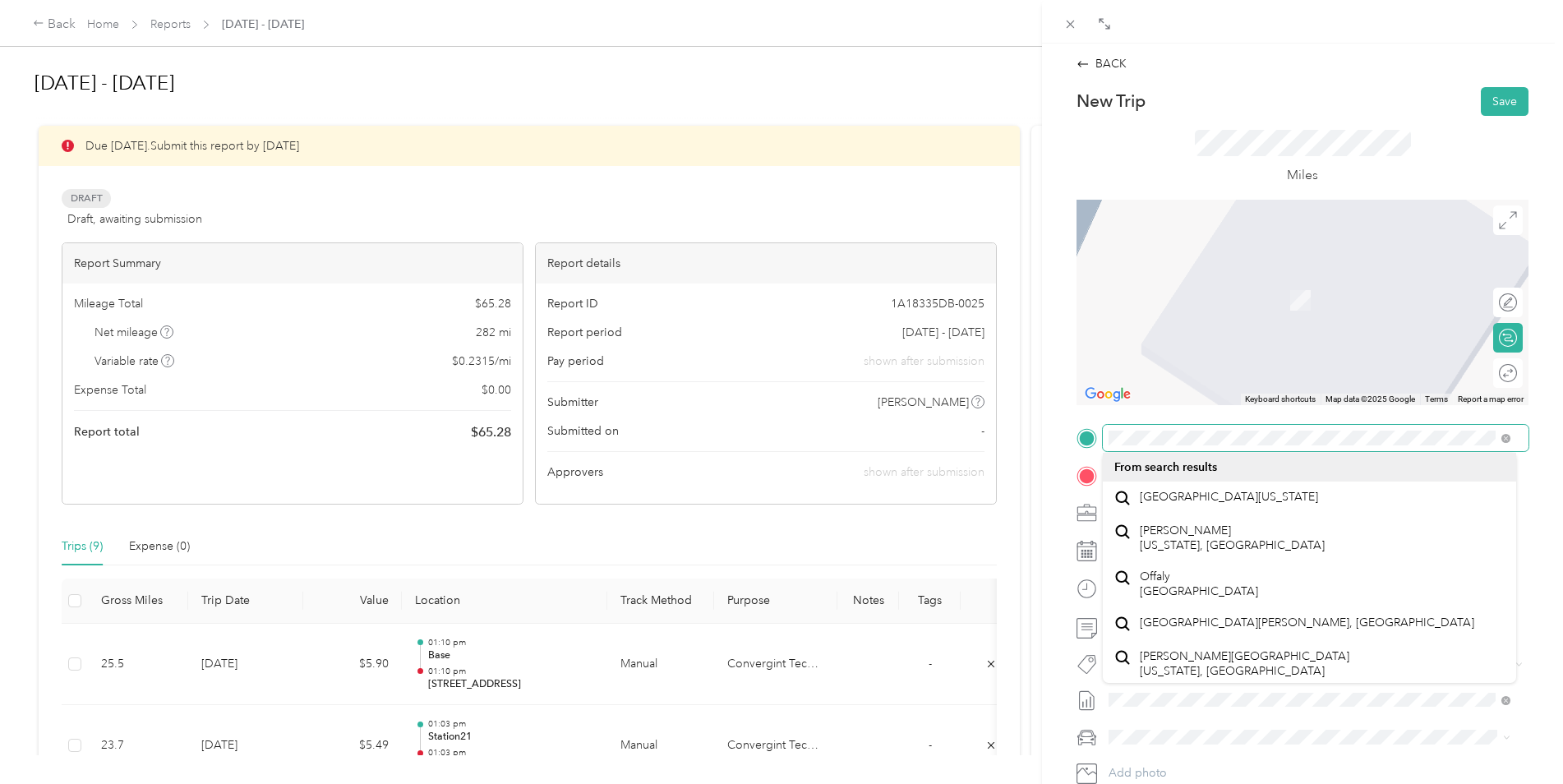
click at [1032, 440] on div "BACK New Trip Save This trip cannot be edited because it is either under review…" at bounding box center [782, 392] width 1563 height 784
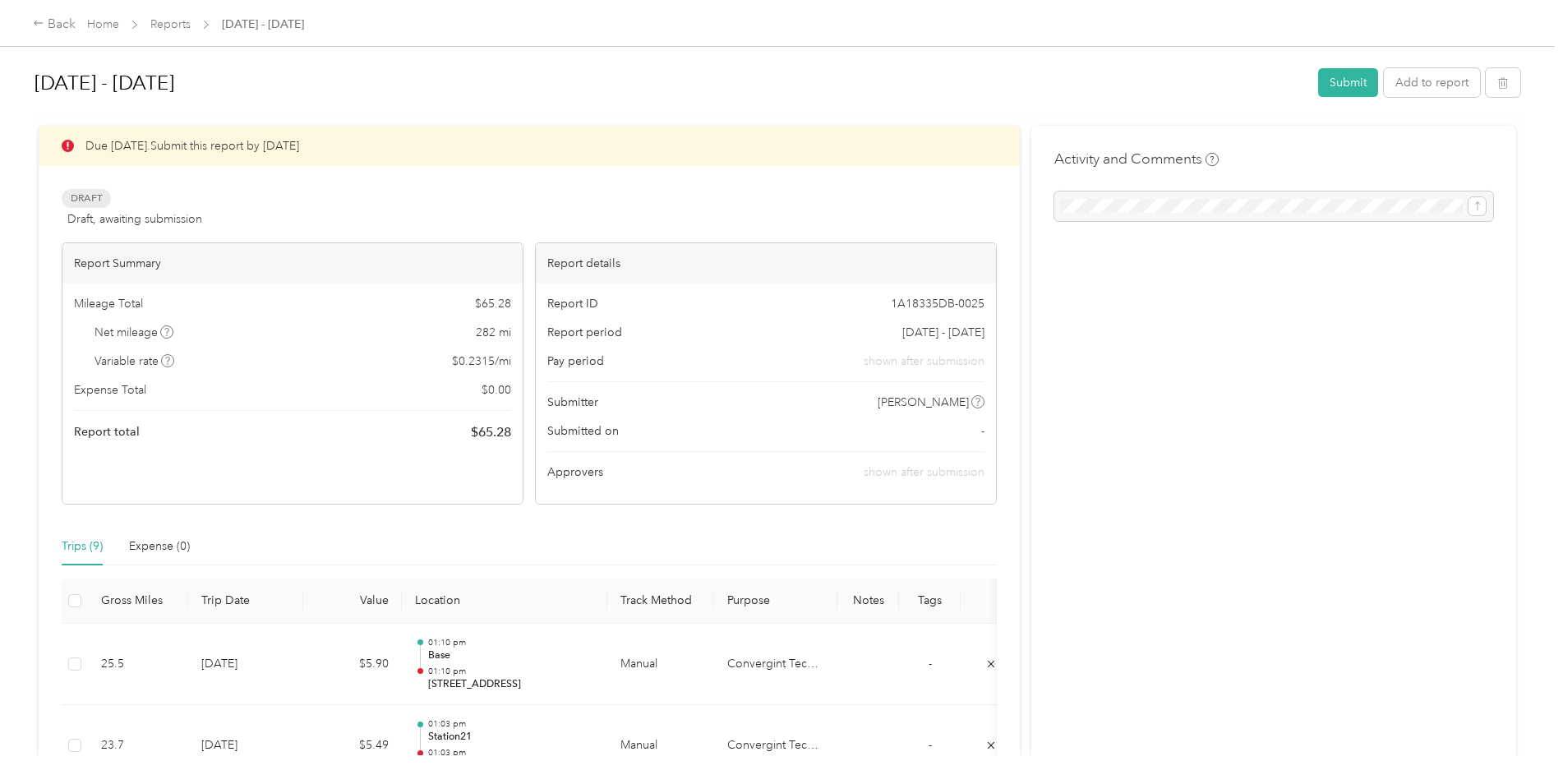
click at [1072, 403] on div "Activity and Comments" at bounding box center [1273, 769] width 485 height 1287
click at [1389, 85] on button "Add to report" at bounding box center [1432, 83] width 96 height 29
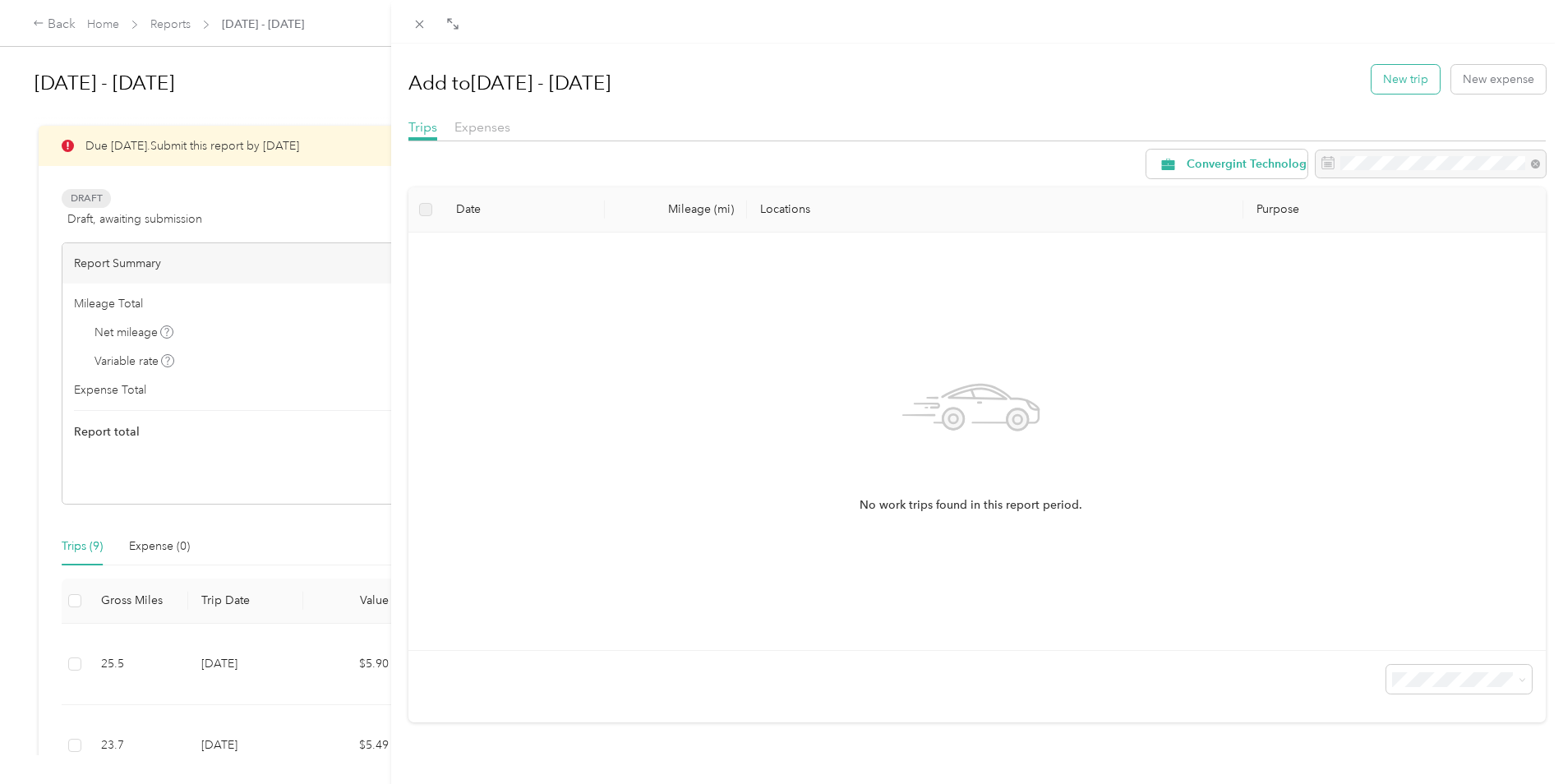
click at [1385, 72] on button "New trip" at bounding box center [1406, 79] width 68 height 29
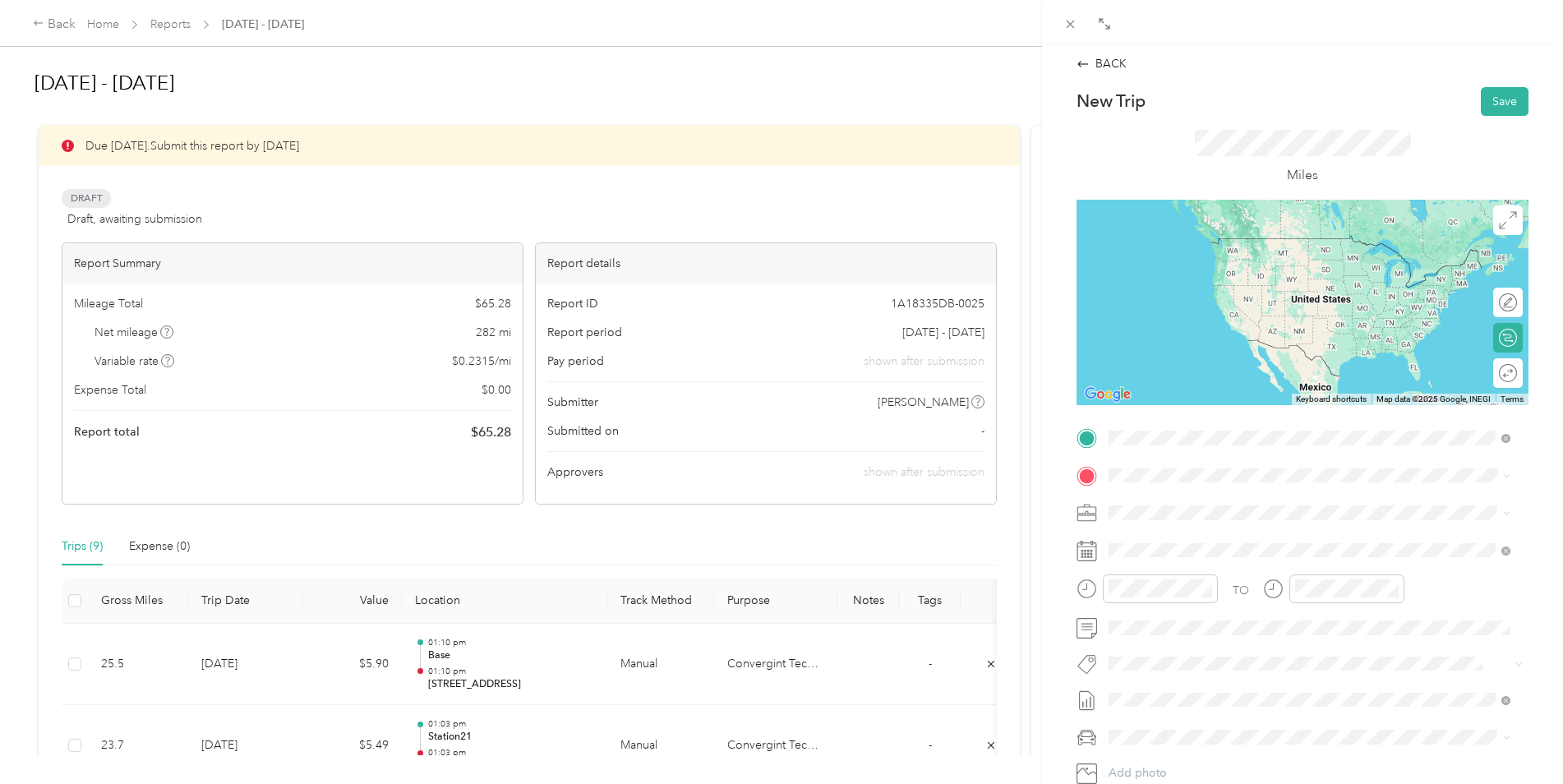
click at [1179, 519] on span "39245 [PERSON_NAME], CO, [GEOGRAPHIC_DATA] , 80107, [PERSON_NAME], CO, [GEOGRAP…" at bounding box center [1300, 530] width 322 height 31
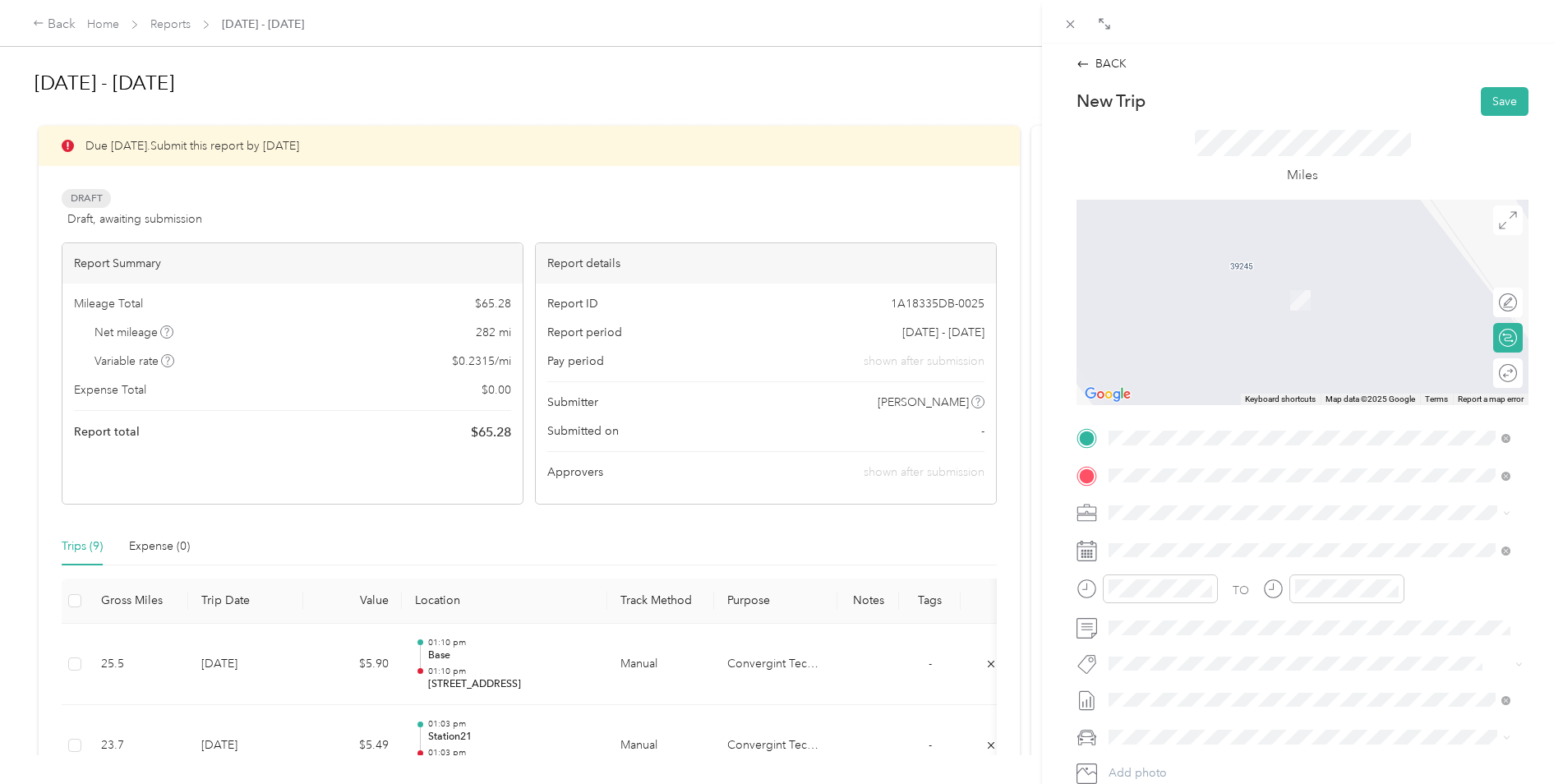
click at [1148, 537] on span "[STREET_ADDRESS][US_STATE]" at bounding box center [1221, 535] width 165 height 14
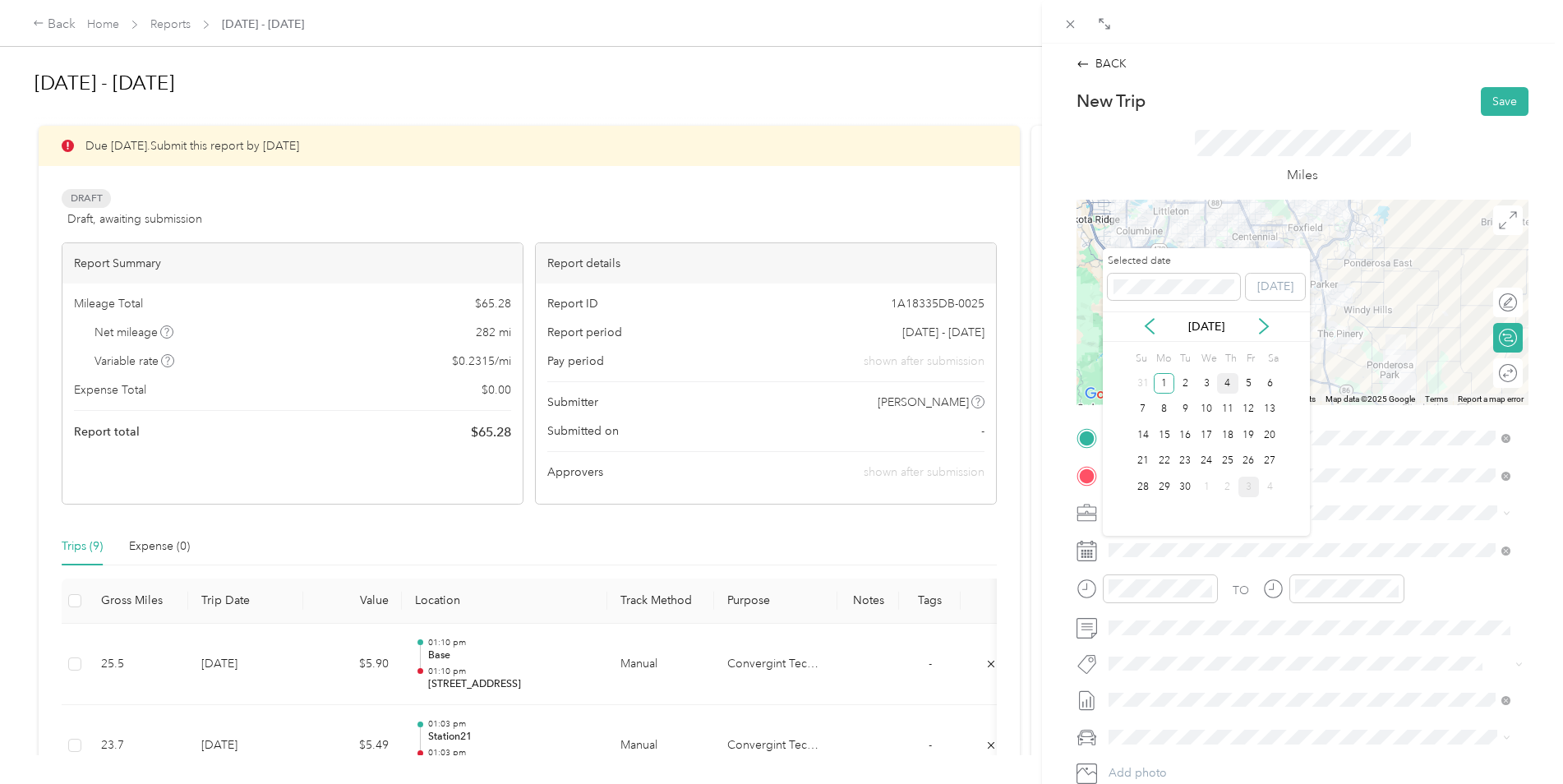
click at [1231, 380] on div "4" at bounding box center [1228, 383] width 22 height 21
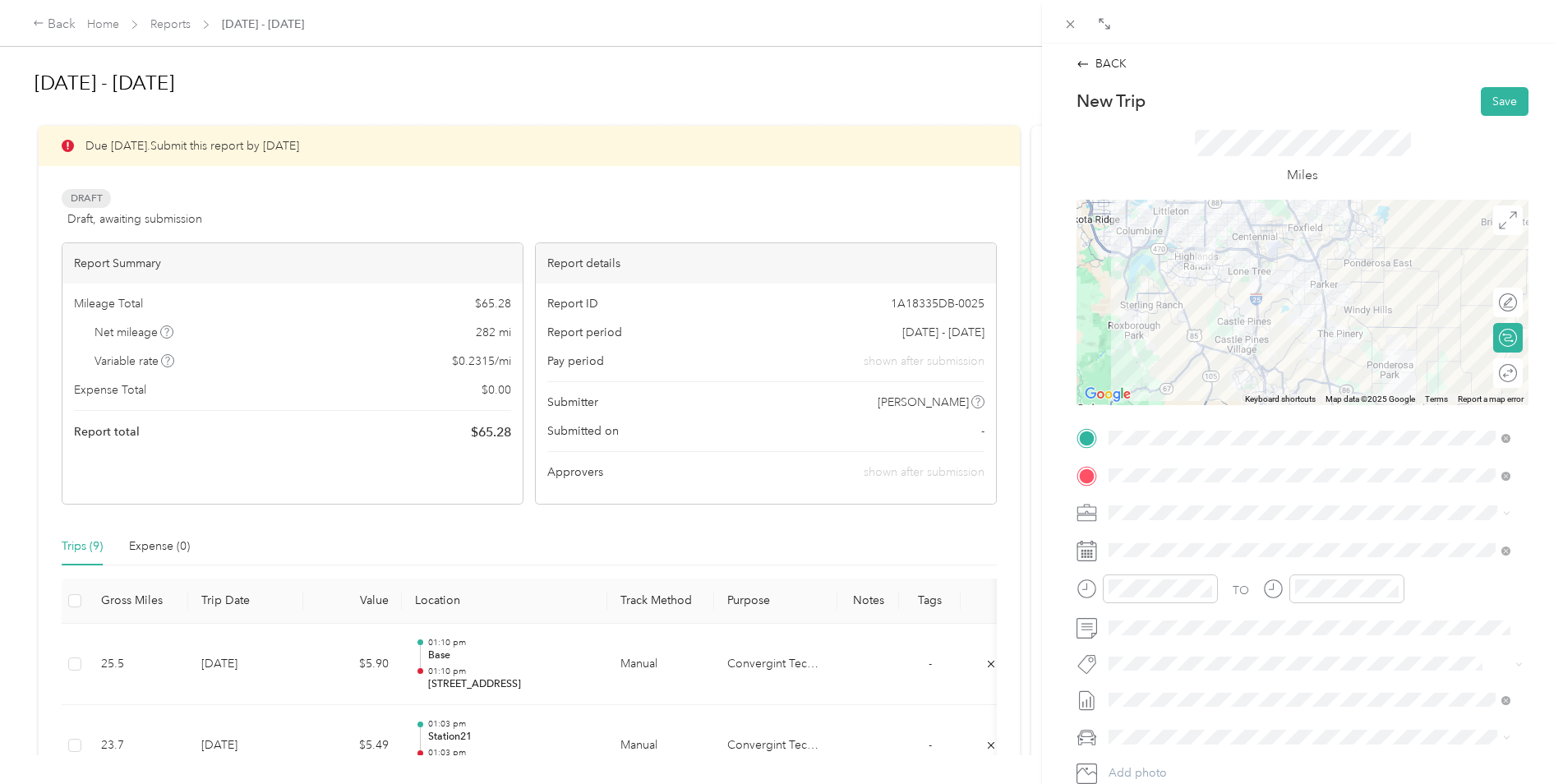
click at [1291, 299] on div at bounding box center [1302, 302] width 452 height 205
click at [1308, 261] on div at bounding box center [1302, 302] width 452 height 205
click at [1481, 104] on button "Save" at bounding box center [1505, 102] width 48 height 29
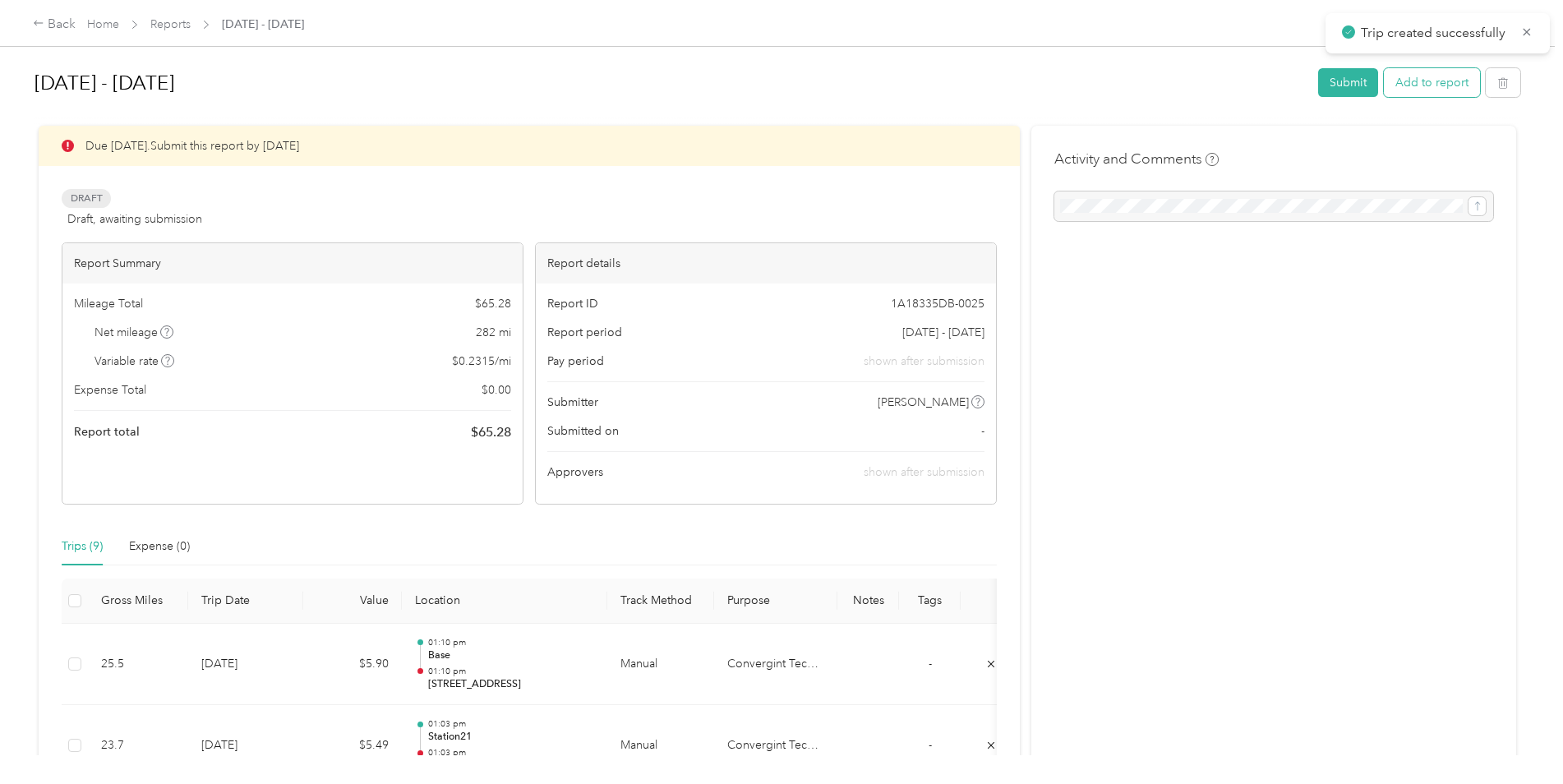
click at [1433, 91] on button "Add to report" at bounding box center [1432, 83] width 96 height 29
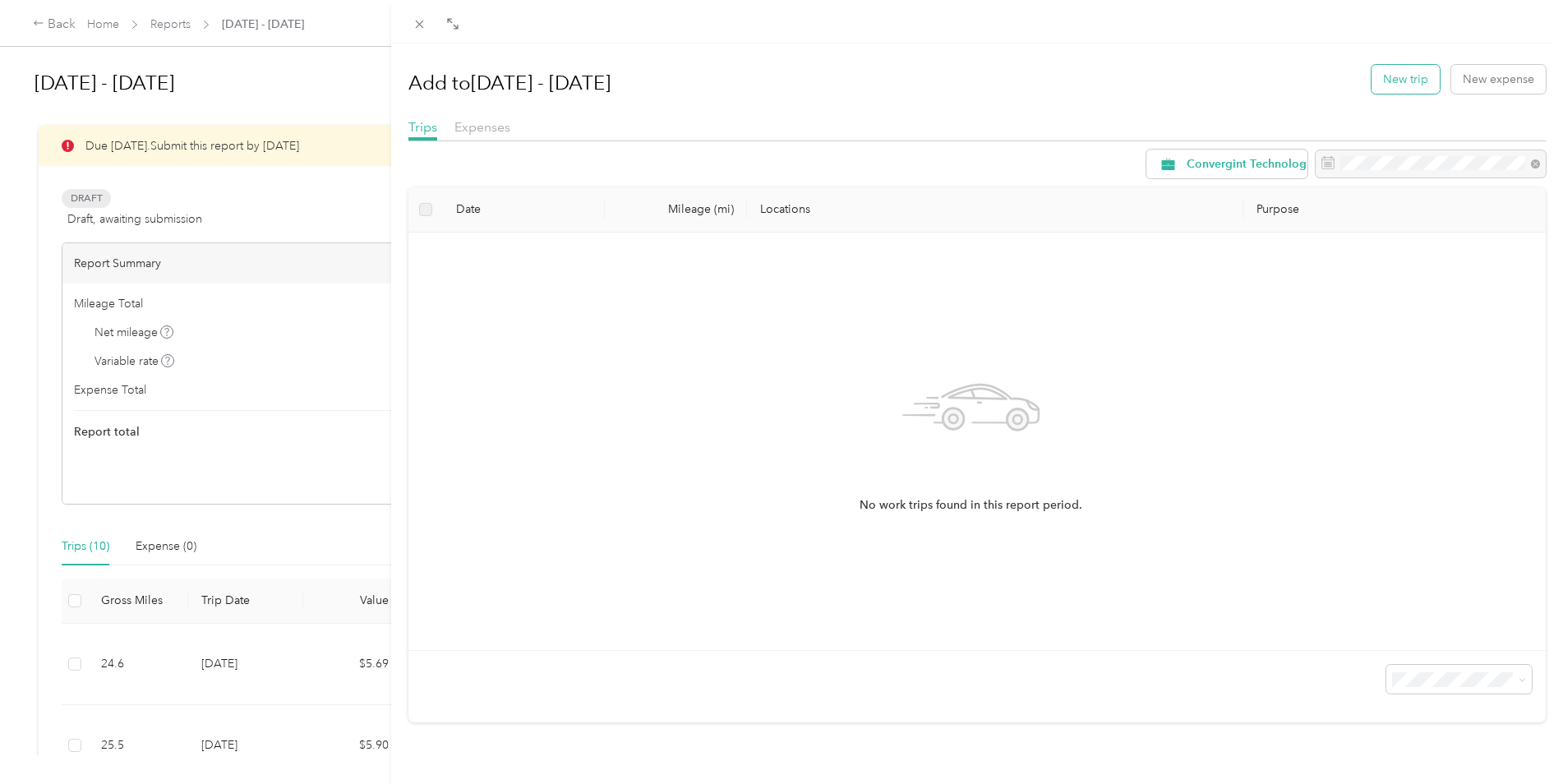
click at [1394, 67] on button "New trip" at bounding box center [1406, 79] width 68 height 29
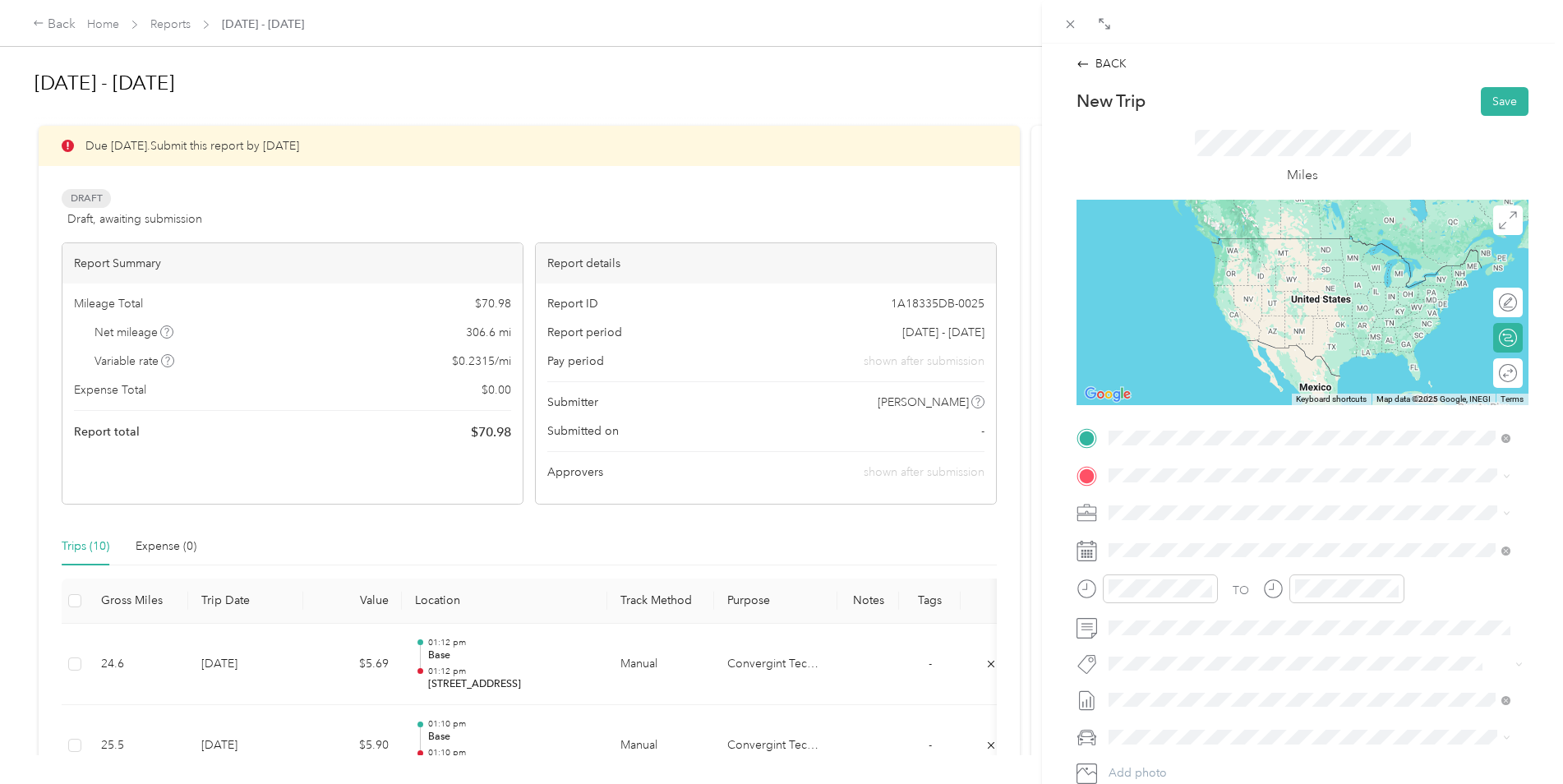
click at [1197, 497] on span "[STREET_ADDRESS][US_STATE]" at bounding box center [1221, 497] width 165 height 14
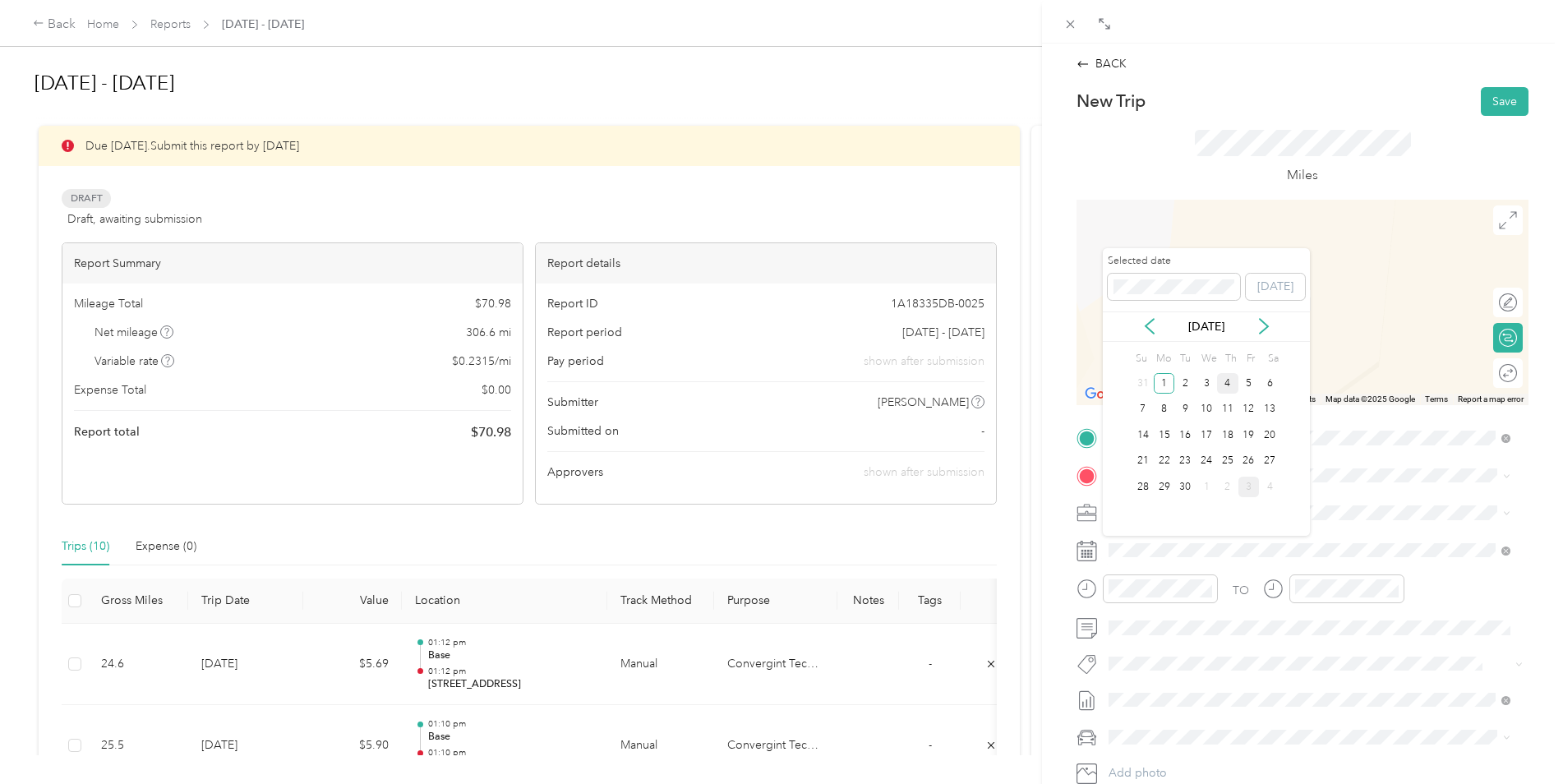
click at [1225, 381] on div "4" at bounding box center [1228, 383] width 22 height 21
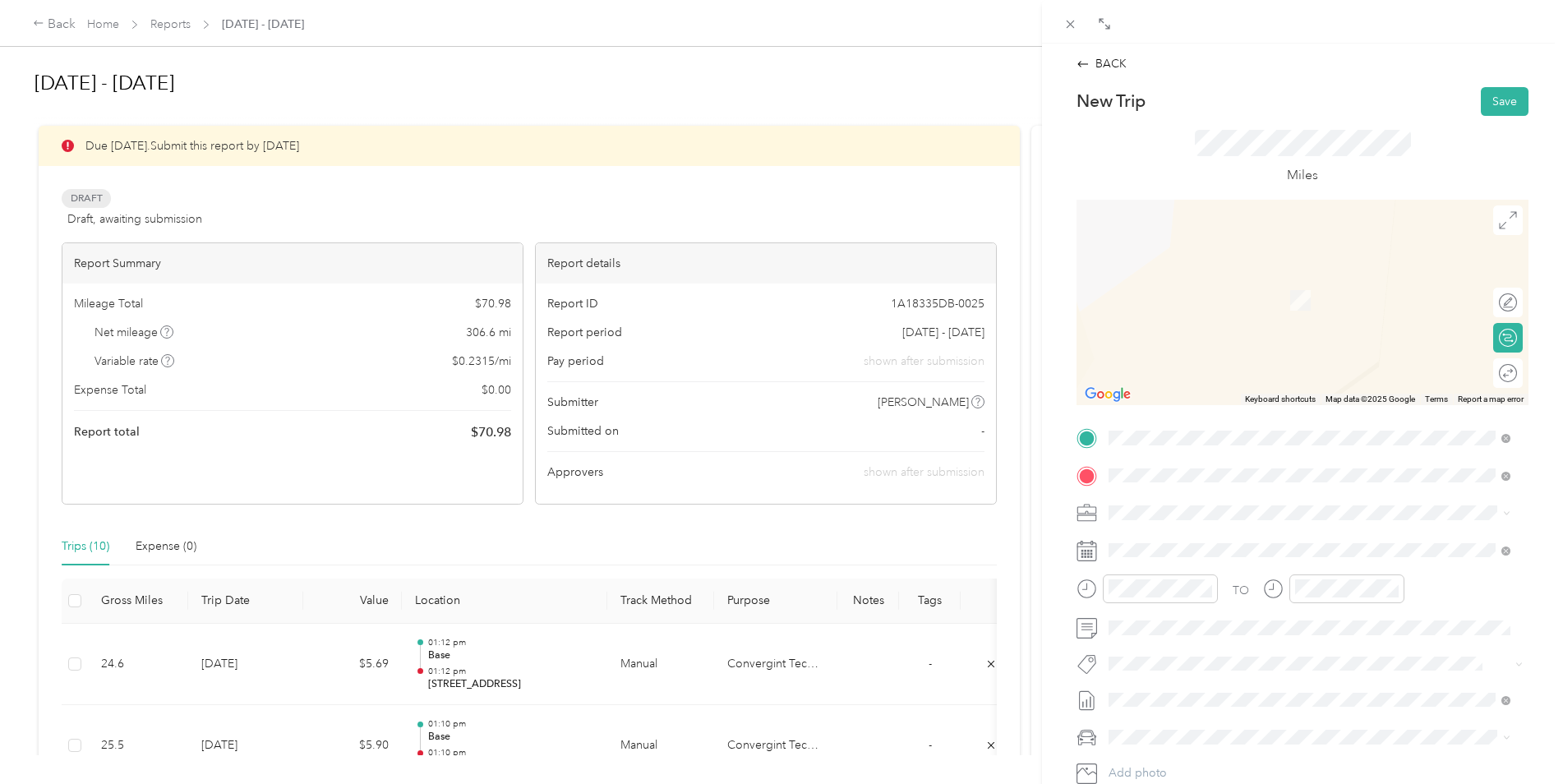
click at [1190, 542] on span "[STREET_ADDRESS][US_STATE]" at bounding box center [1221, 535] width 165 height 14
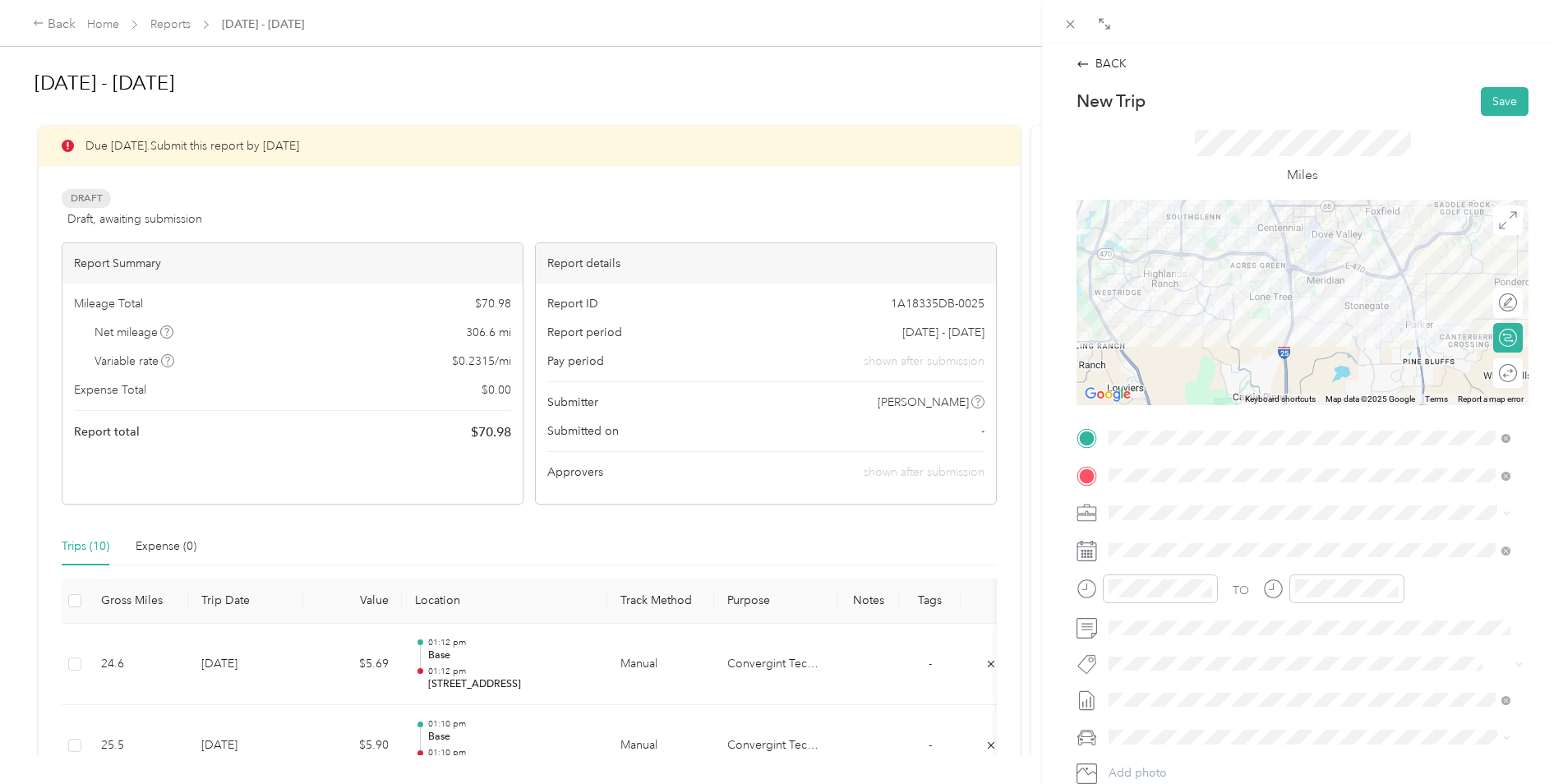
click at [1336, 297] on div at bounding box center [1302, 302] width 452 height 205
click at [1345, 264] on div at bounding box center [1302, 302] width 452 height 205
click at [1487, 99] on button "Save" at bounding box center [1505, 102] width 48 height 29
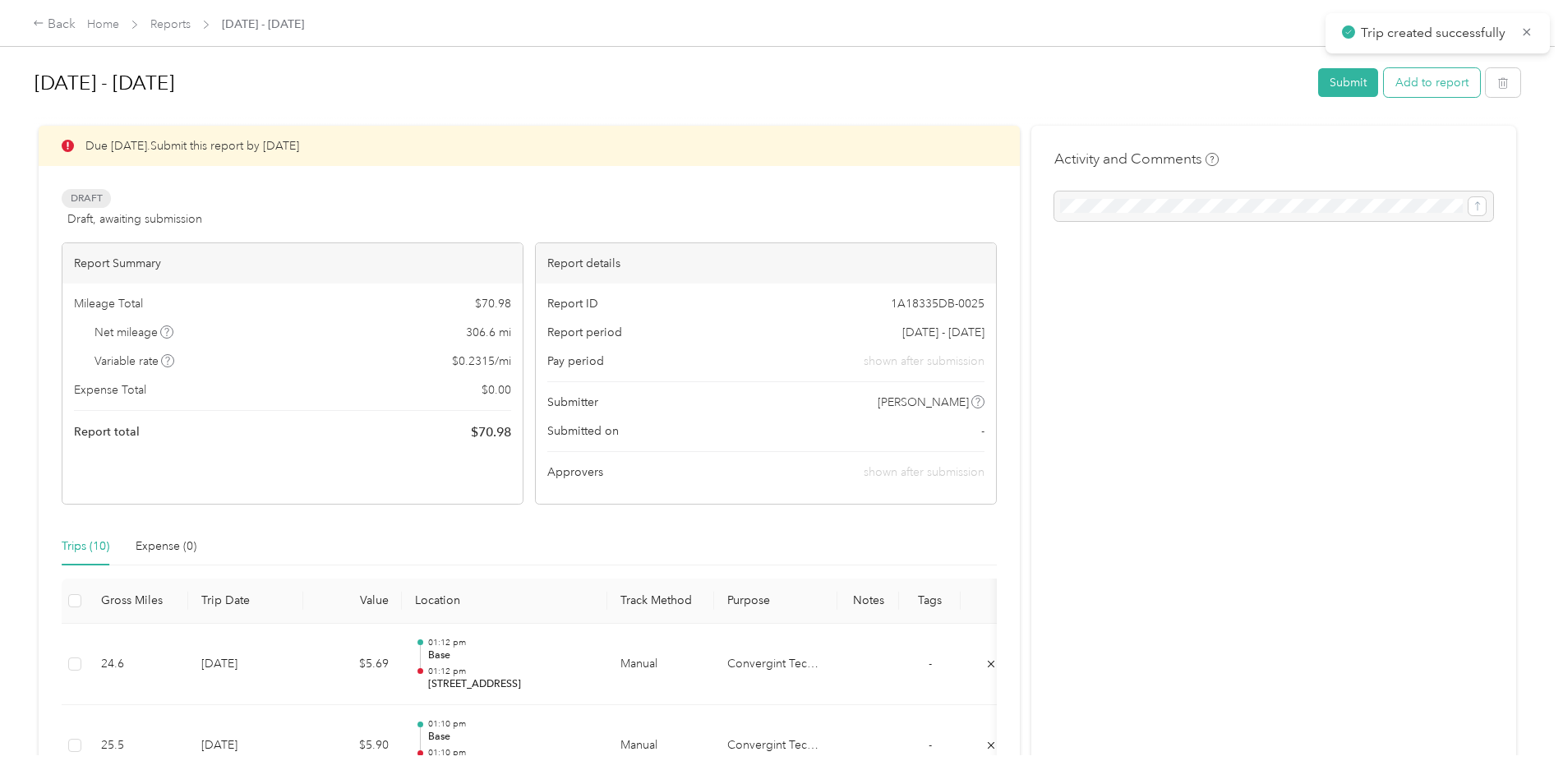
click at [1406, 76] on button "Add to report" at bounding box center [1432, 83] width 96 height 29
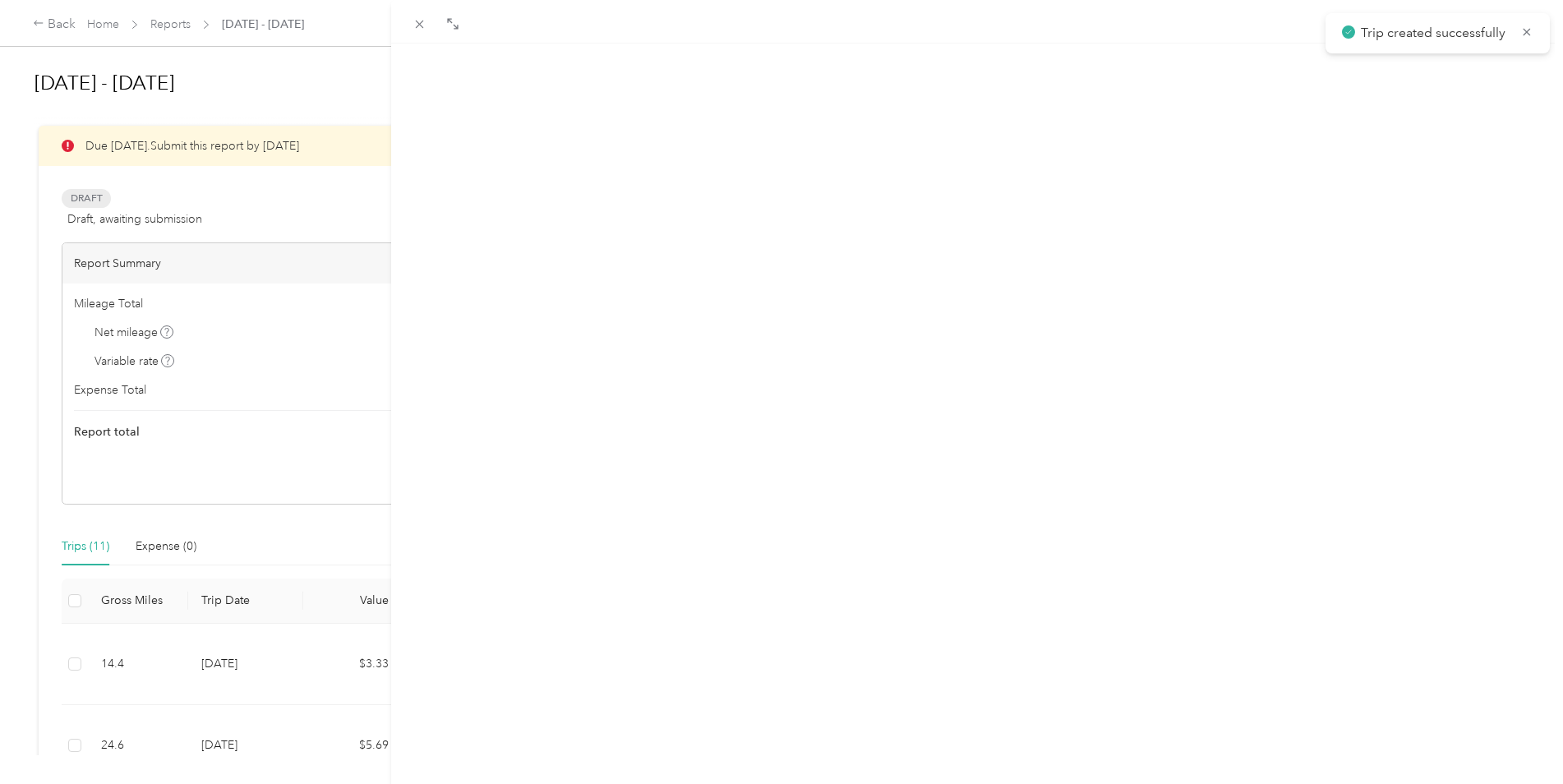
click at [1386, 70] on button "New trip" at bounding box center [1406, 79] width 68 height 29
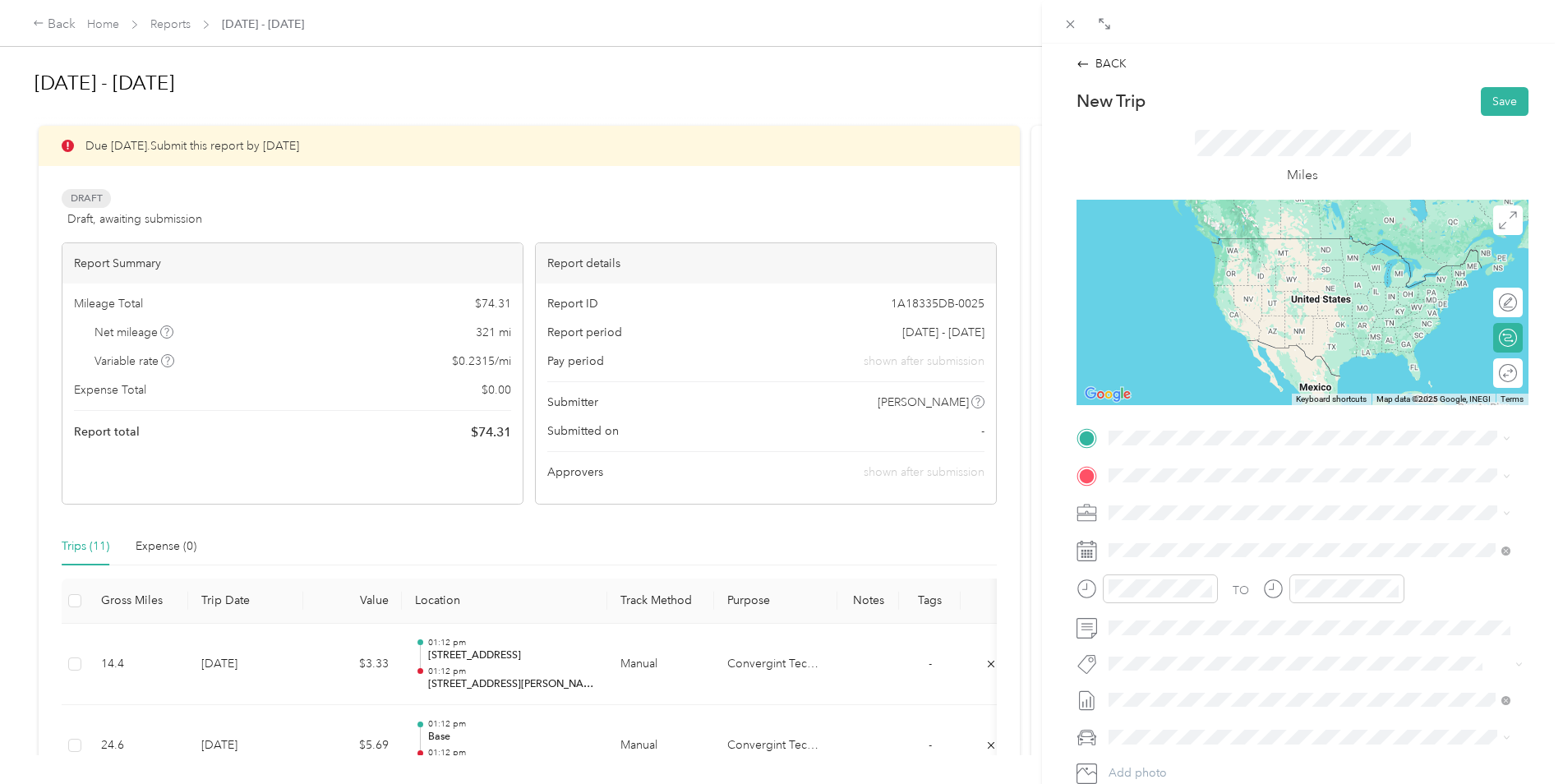
click at [1173, 503] on span "[STREET_ADDRESS][US_STATE]" at bounding box center [1221, 496] width 165 height 14
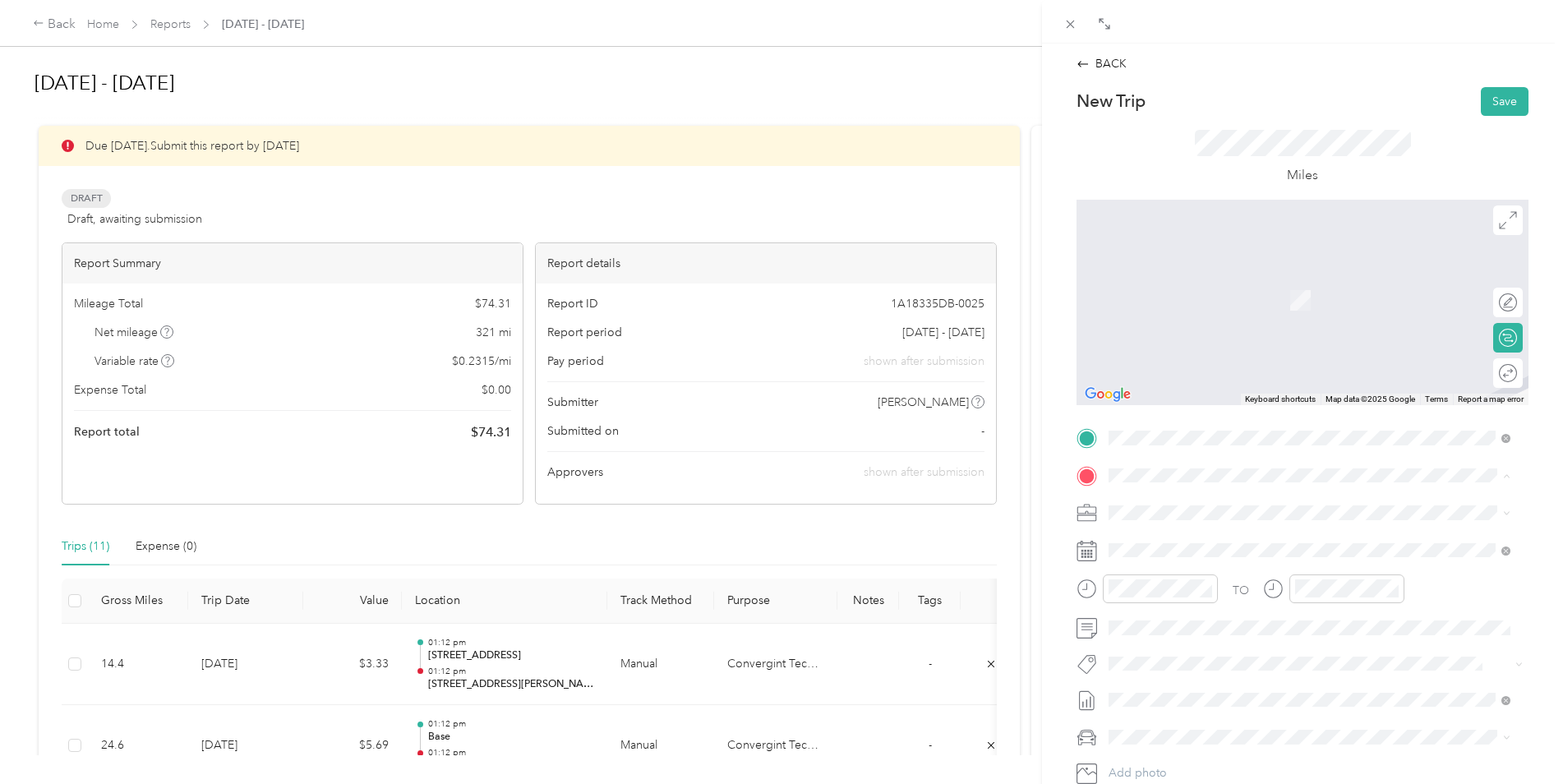
click at [1184, 684] on div "office [STREET_ADDRESS][PERSON_NAME][US_STATE]" at bounding box center [1267, 671] width 255 height 34
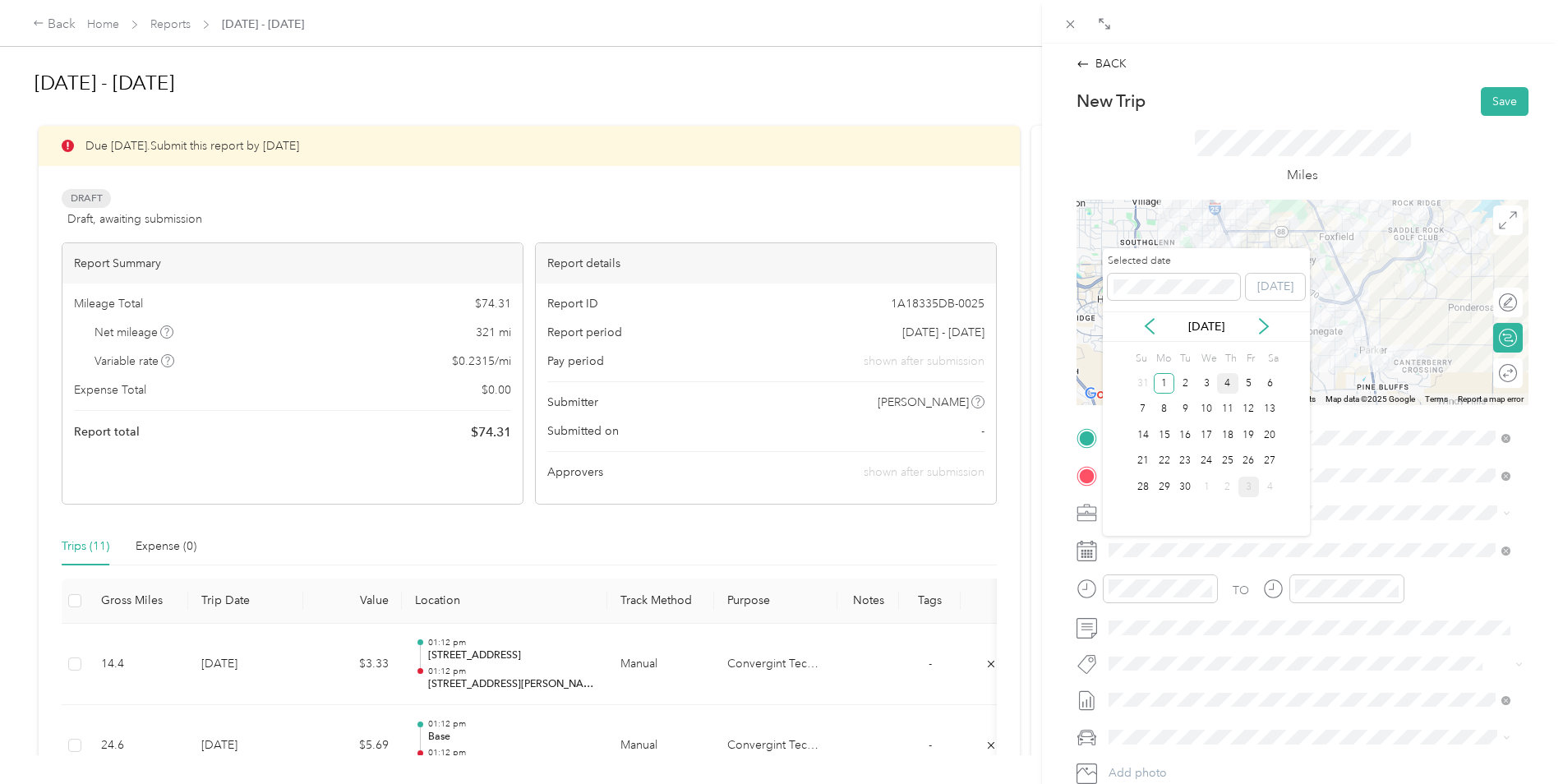
click at [1228, 381] on div "4" at bounding box center [1228, 383] width 22 height 21
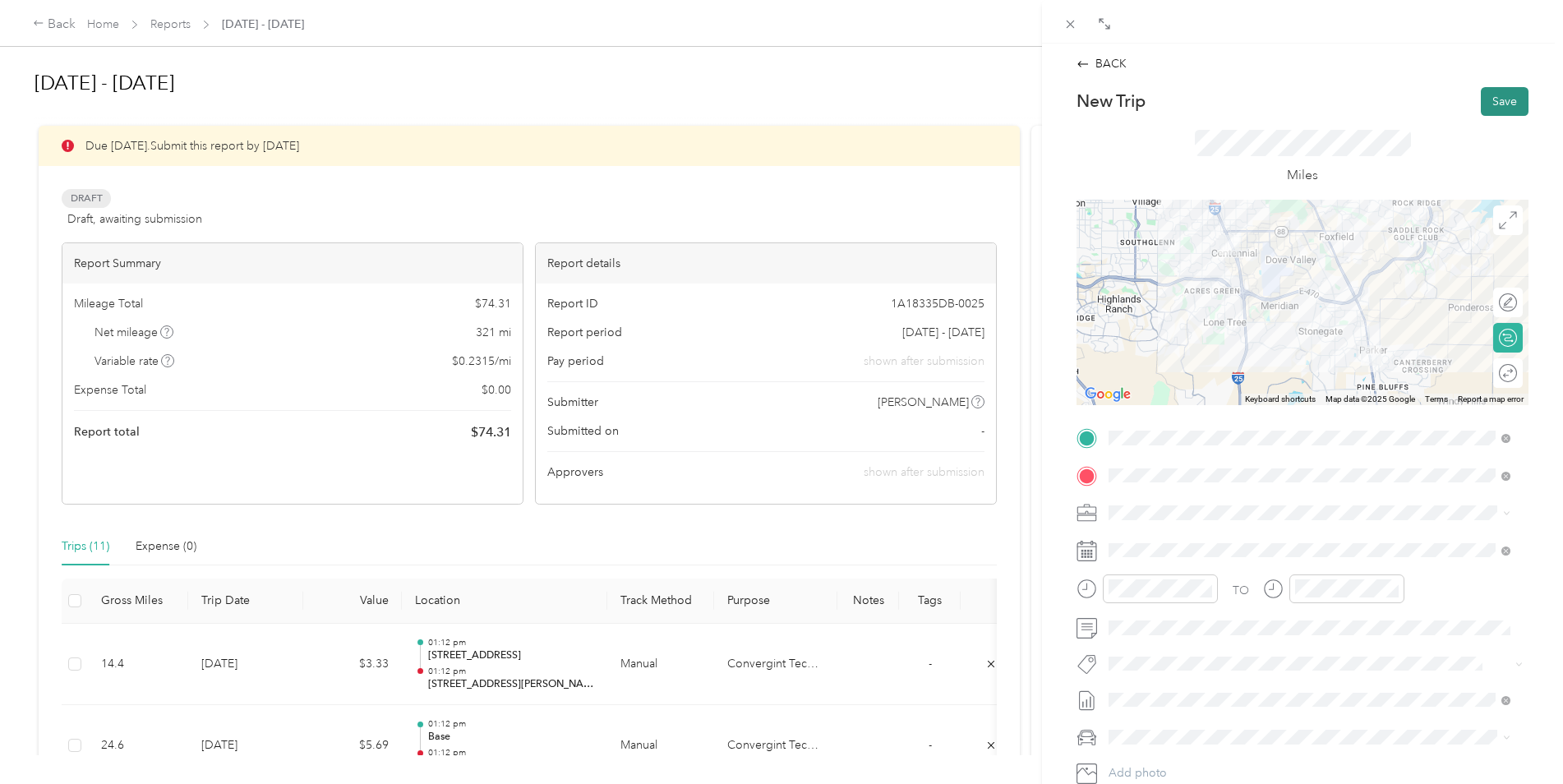
click at [1504, 93] on button "Save" at bounding box center [1505, 102] width 48 height 29
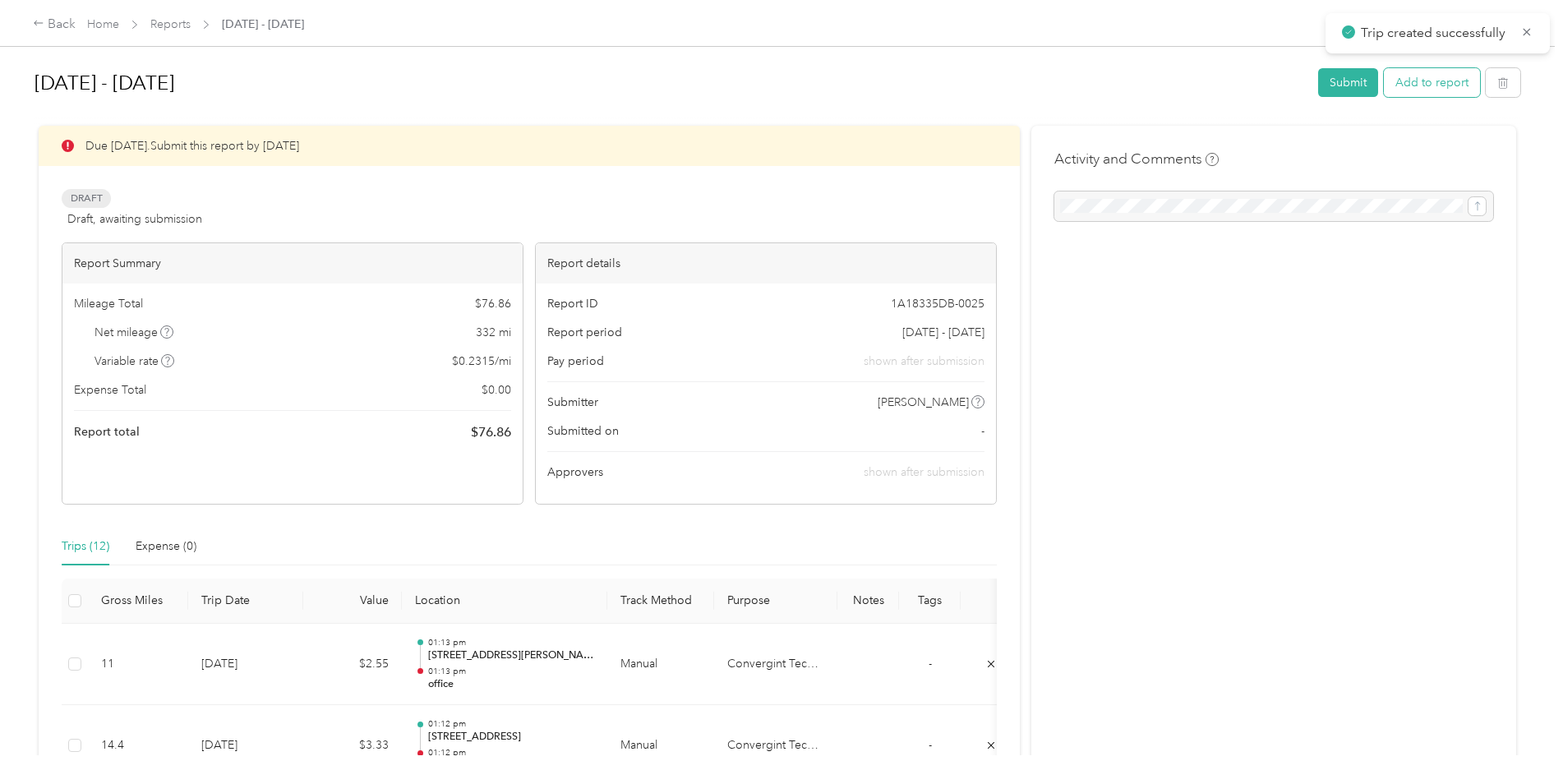
click at [1439, 91] on button "Add to report" at bounding box center [1432, 83] width 96 height 29
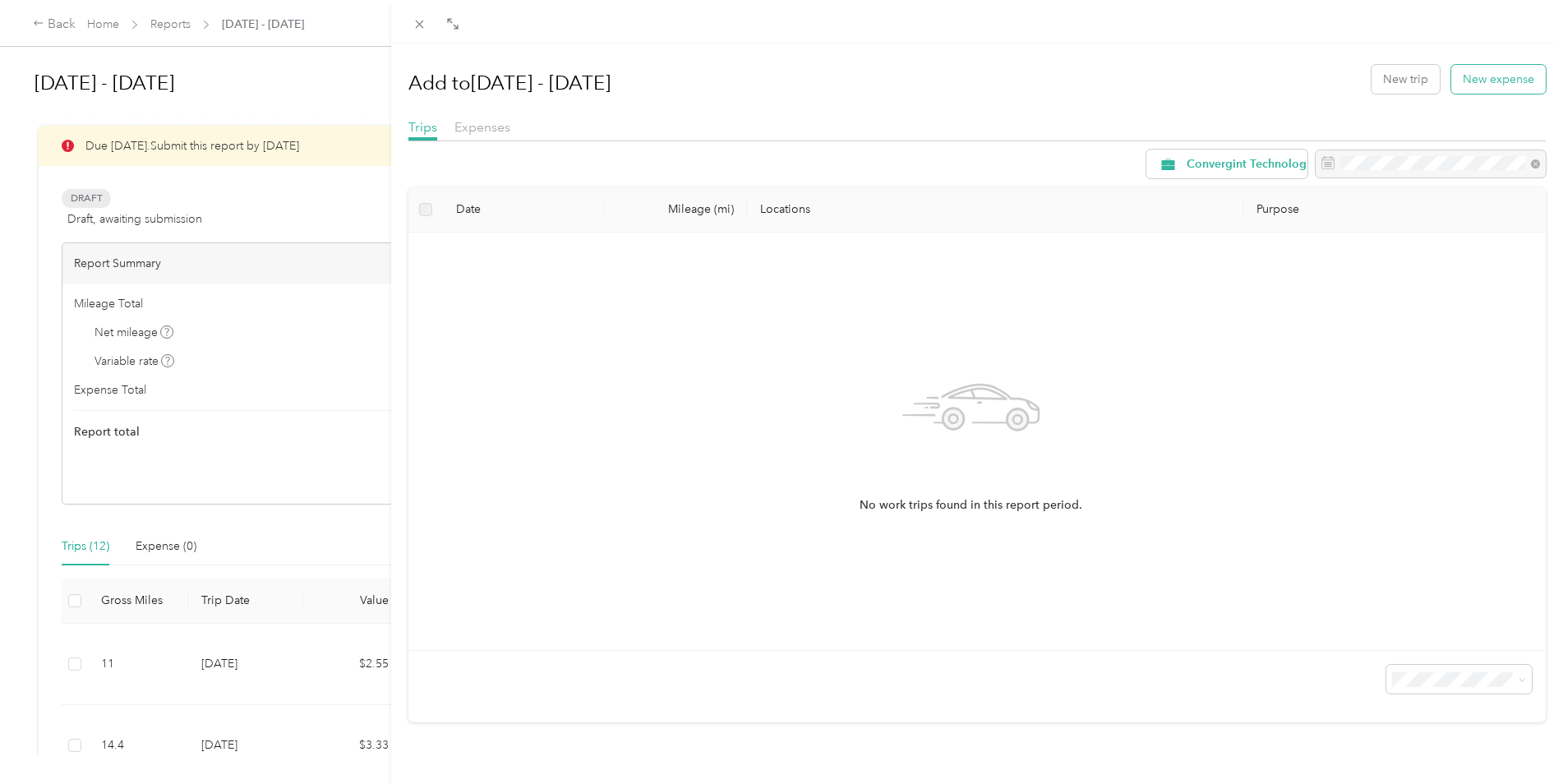
click at [1477, 81] on button "New expense" at bounding box center [1498, 79] width 94 height 29
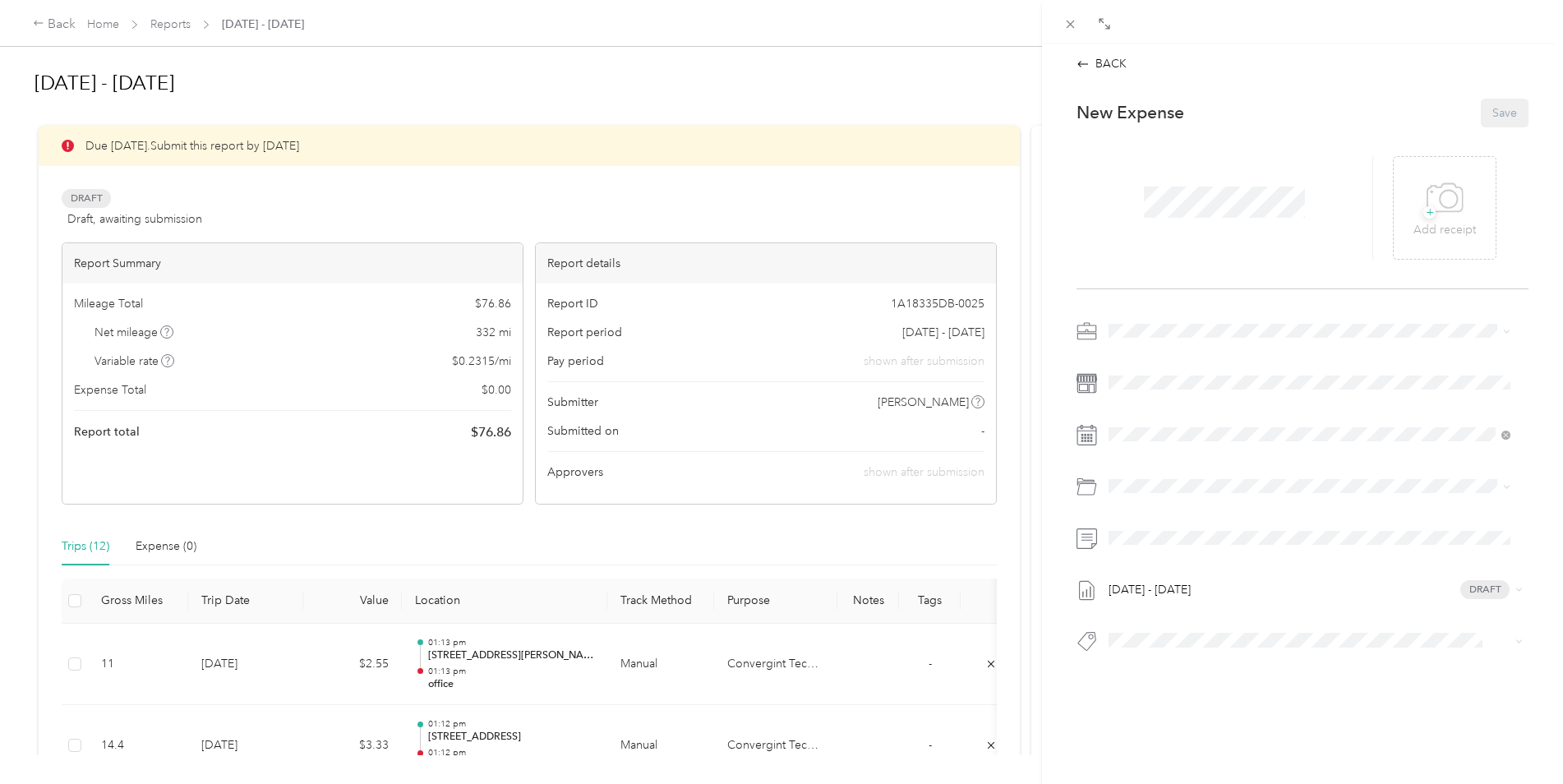
click at [1100, 74] on div "BACK This expense cannot be edited because it is either under review, approved,…" at bounding box center [1302, 388] width 487 height 665
click at [1101, 67] on div "BACK" at bounding box center [1102, 63] width 50 height 17
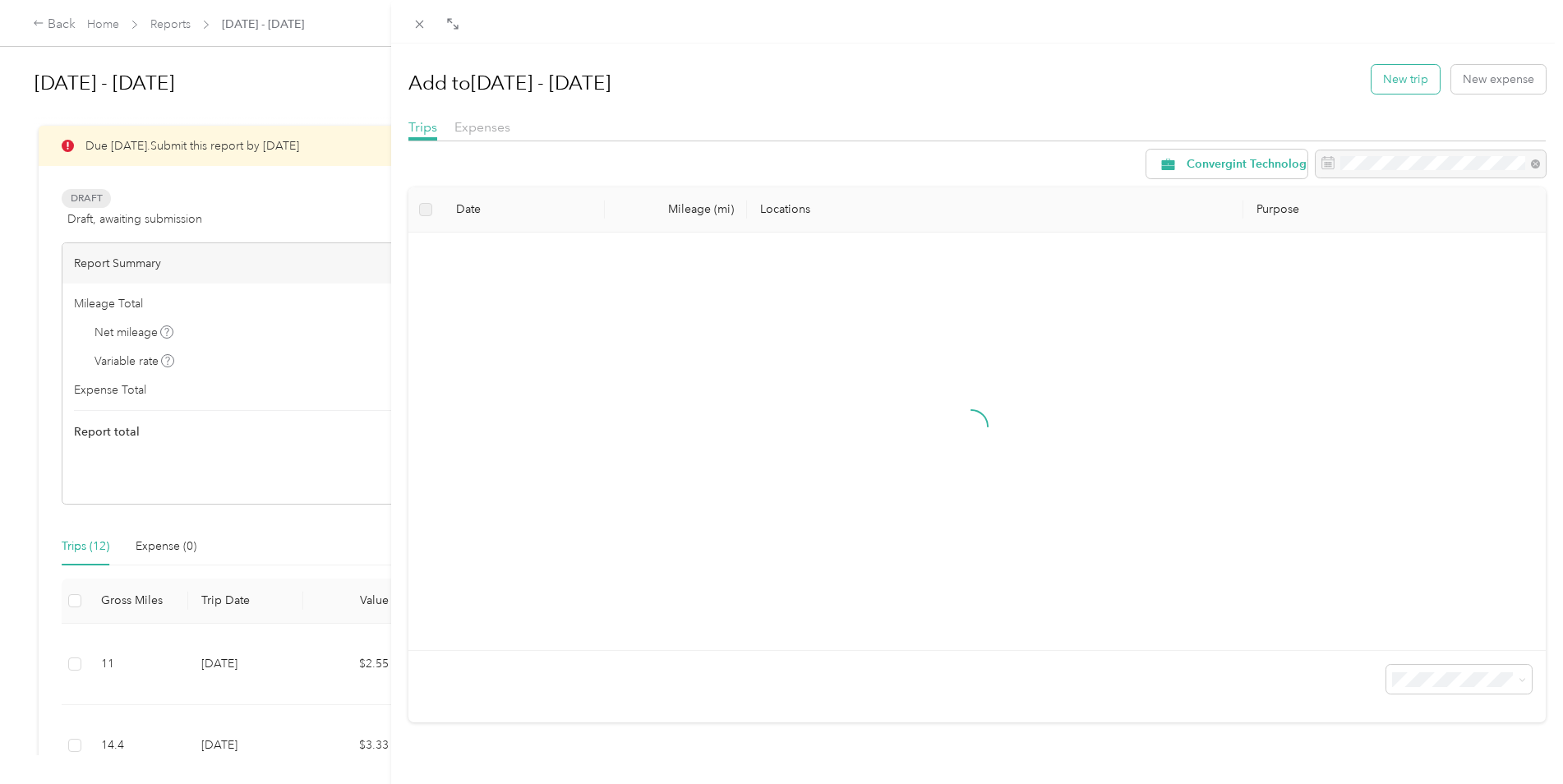
click at [1406, 83] on button "New trip" at bounding box center [1406, 79] width 68 height 29
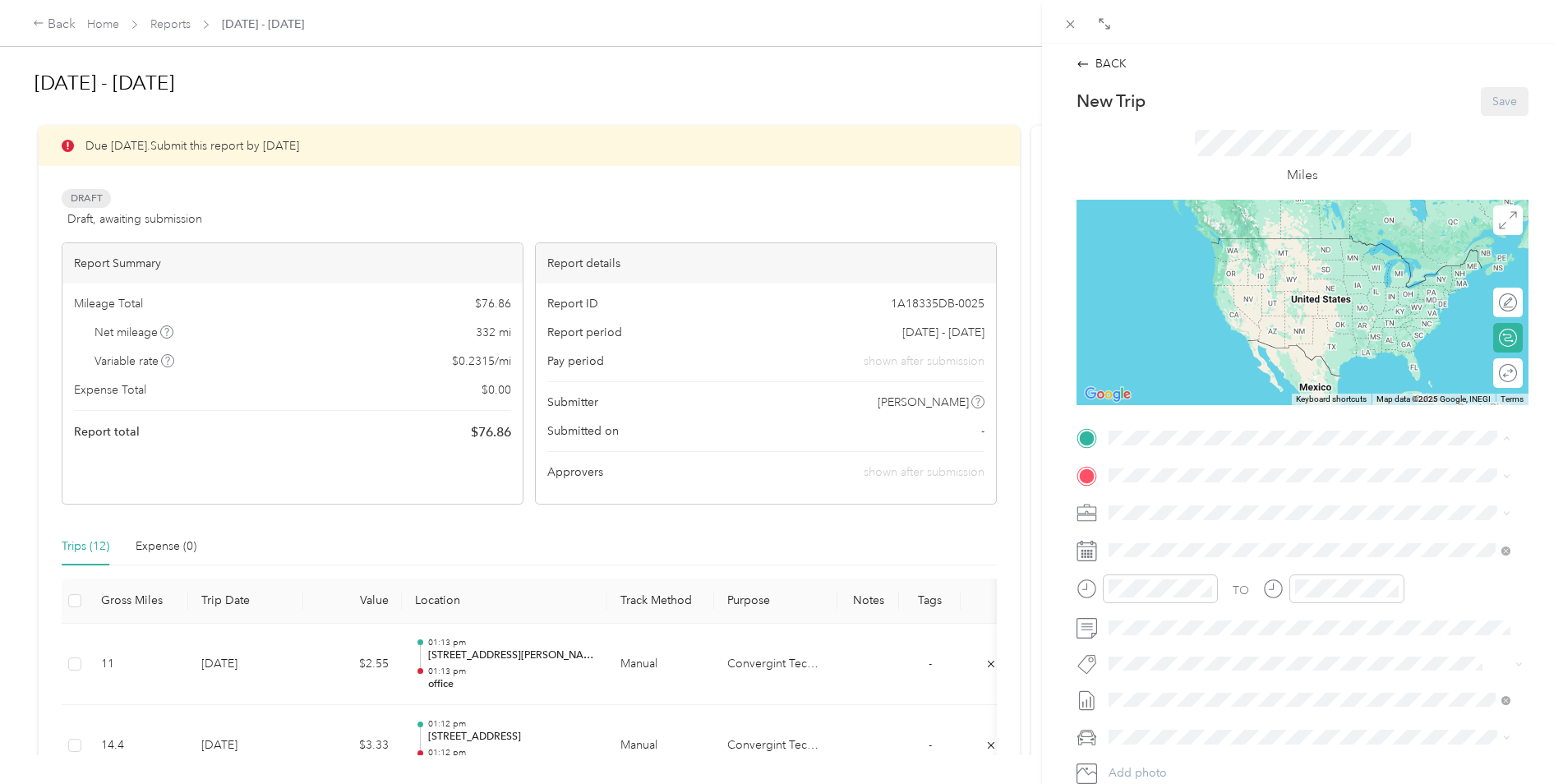
click at [1166, 647] on div "office [STREET_ADDRESS][PERSON_NAME][US_STATE]" at bounding box center [1267, 633] width 255 height 34
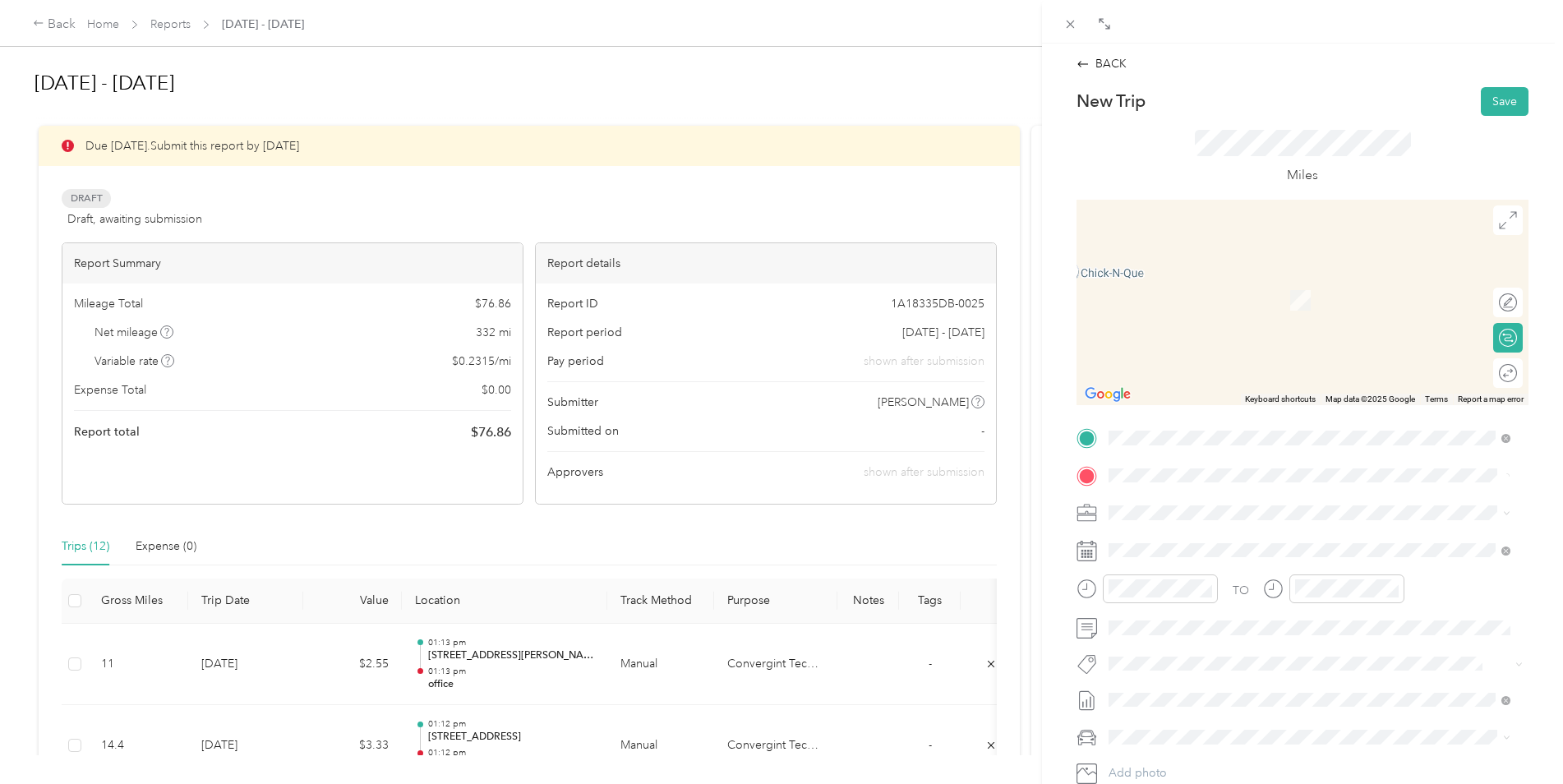
click at [1076, 576] on div at bounding box center [1147, 589] width 141 height 29
click at [1157, 522] on li "[STREET_ADDRESS][US_STATE]" at bounding box center [1309, 535] width 414 height 33
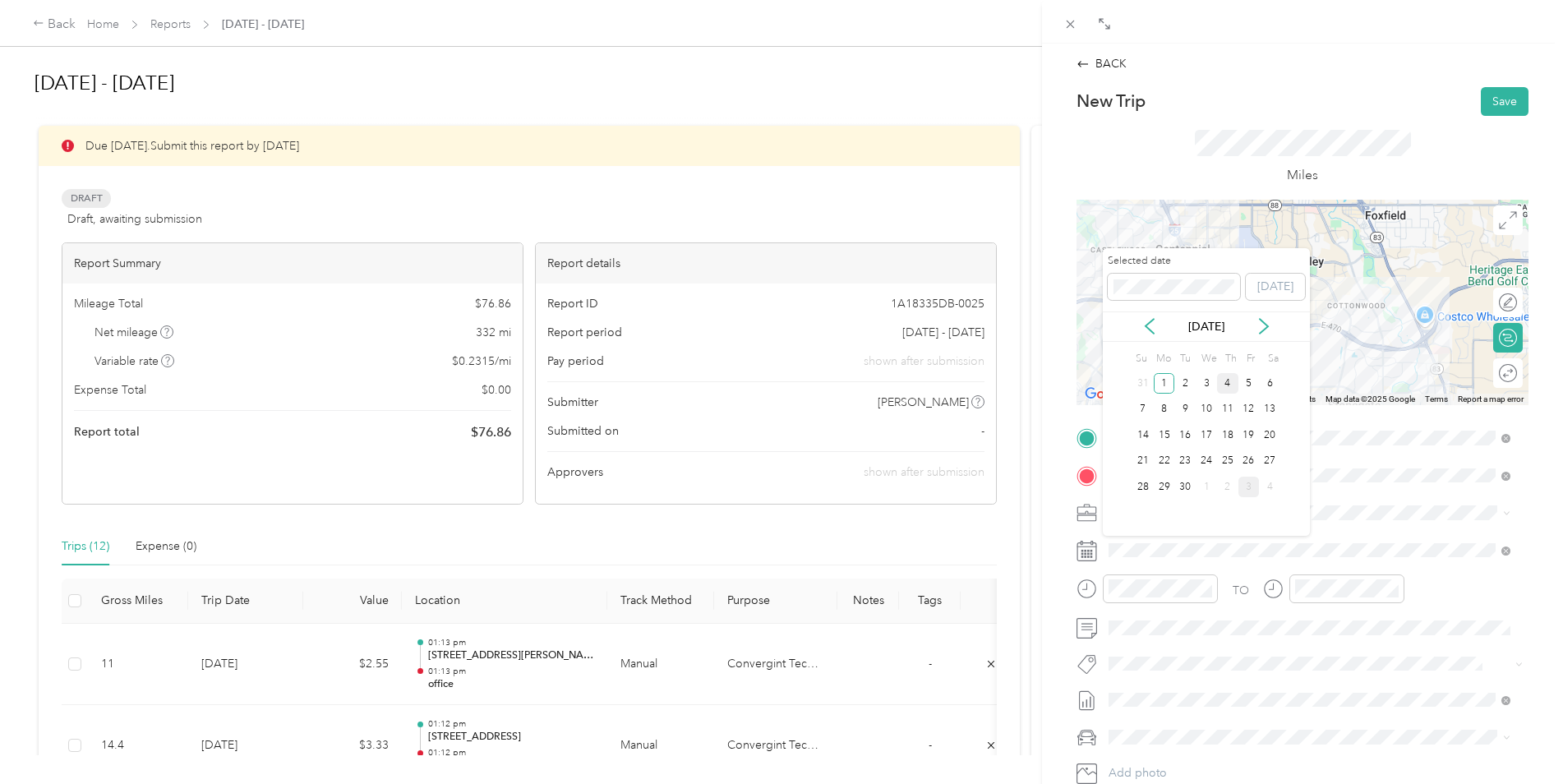
click at [1228, 380] on div "4" at bounding box center [1228, 383] width 22 height 21
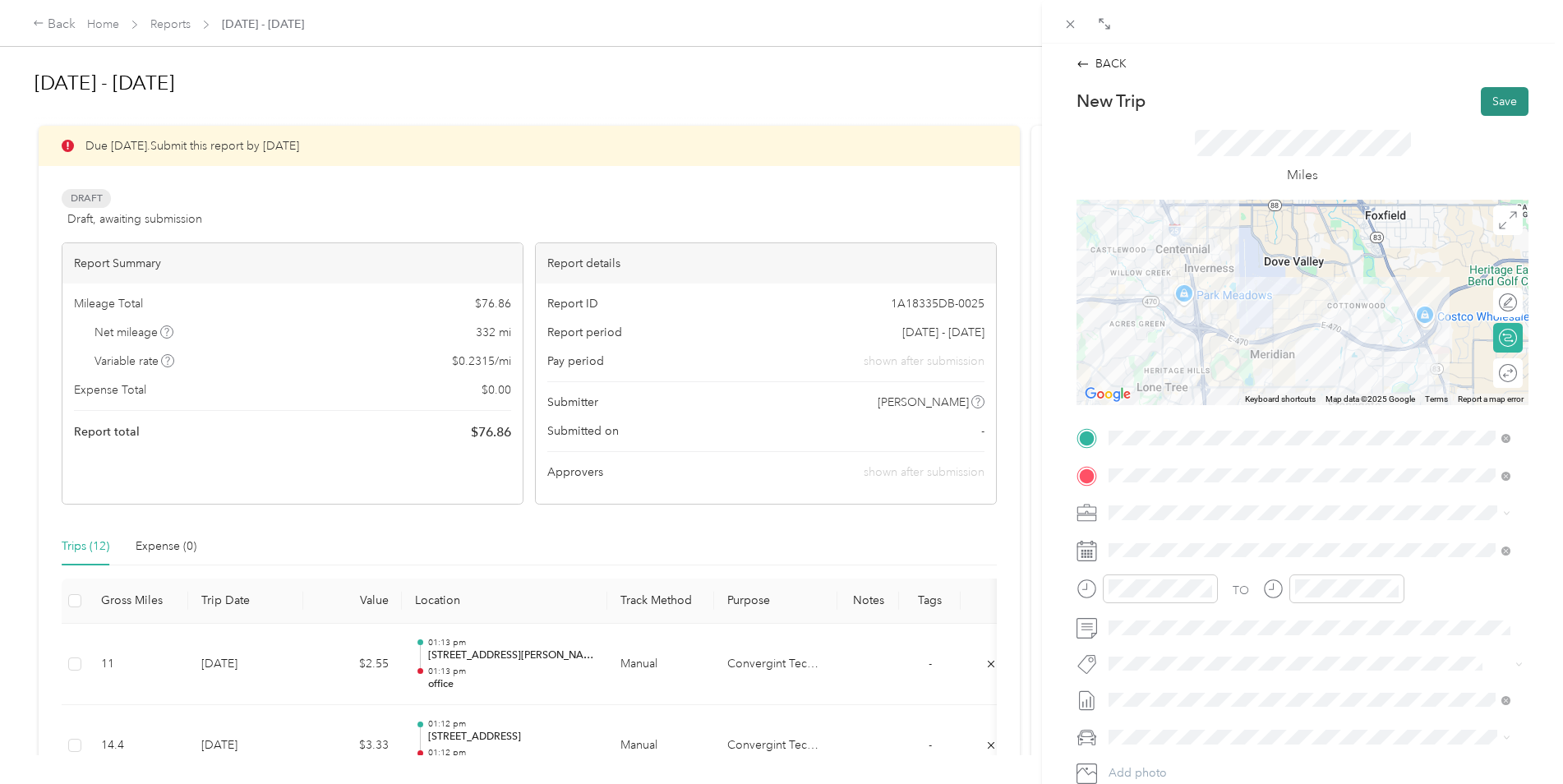
click at [1496, 104] on button "Save" at bounding box center [1505, 102] width 48 height 29
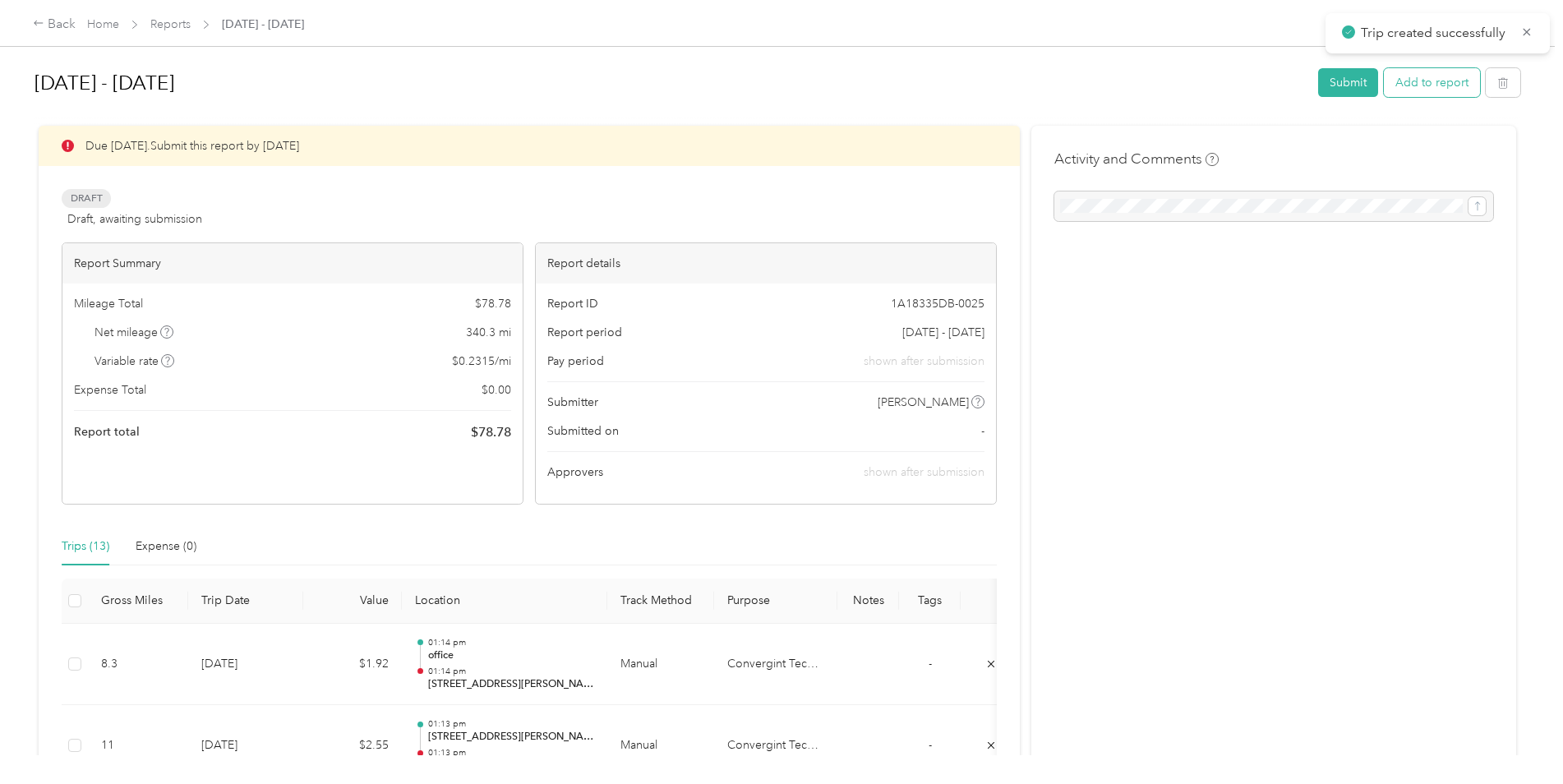
click at [1392, 81] on button "Add to report" at bounding box center [1432, 83] width 96 height 29
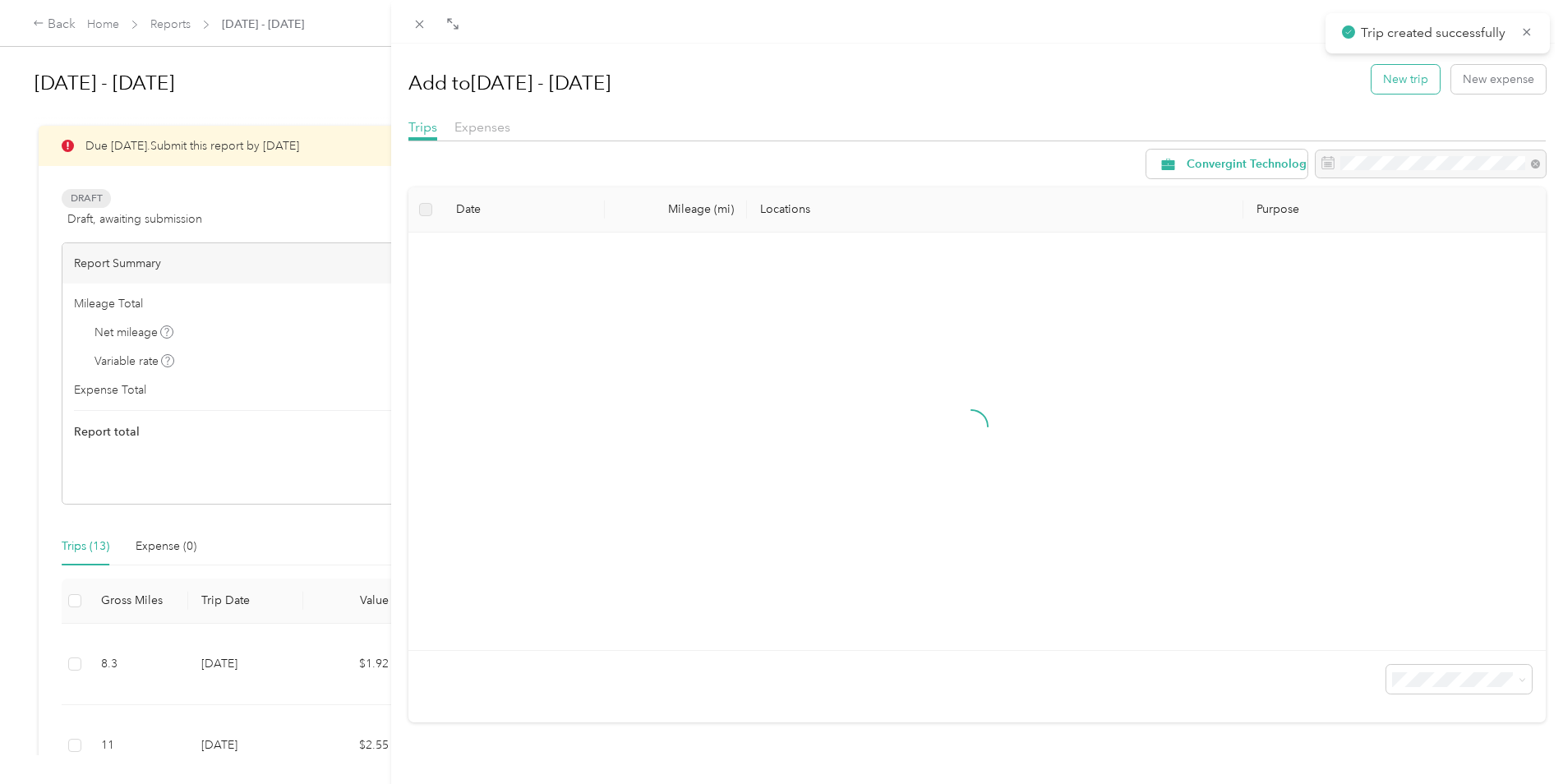
click at [1378, 76] on button "New trip" at bounding box center [1406, 79] width 68 height 29
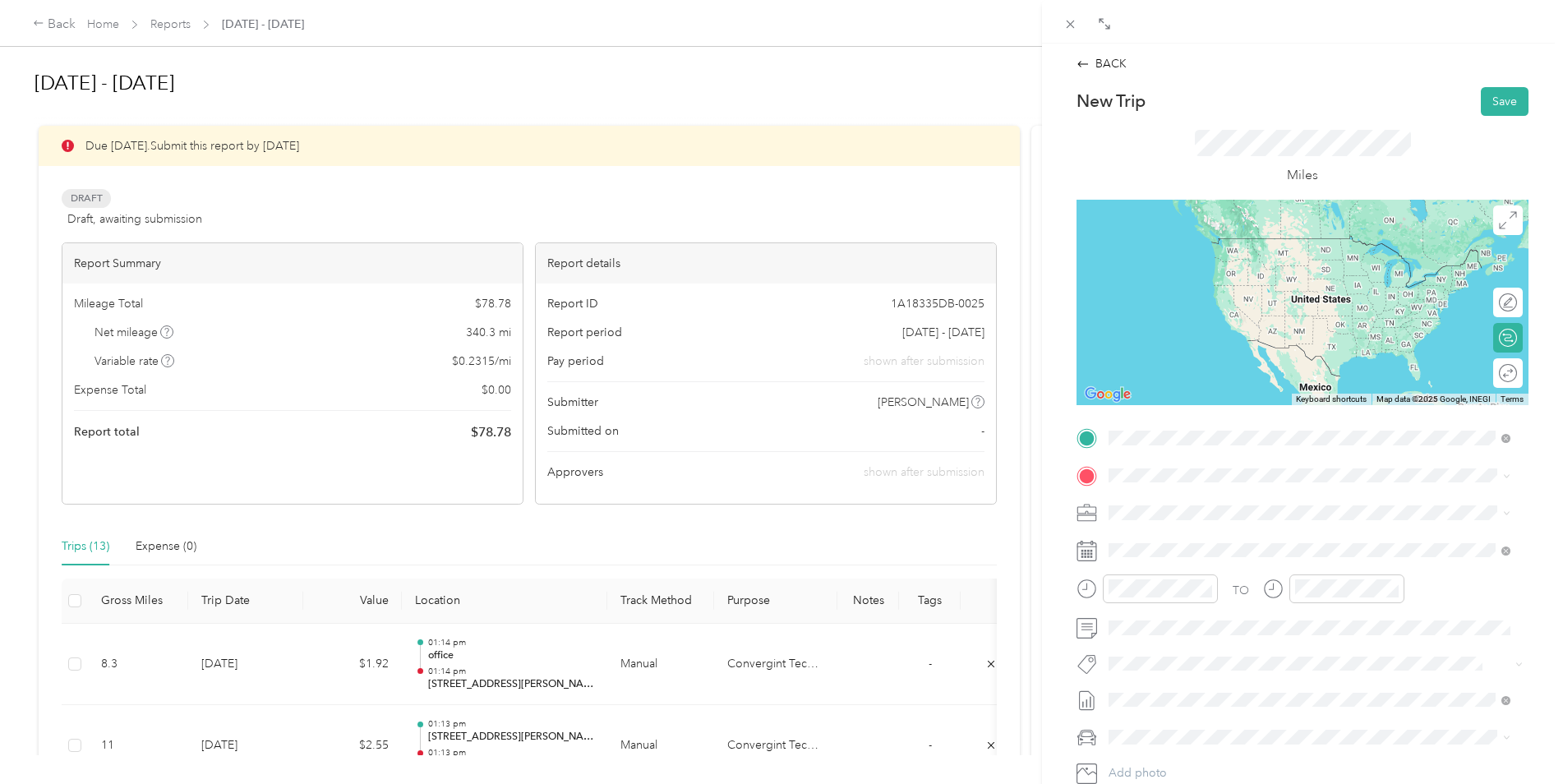
click at [1152, 493] on span "[STREET_ADDRESS][US_STATE]" at bounding box center [1221, 497] width 165 height 14
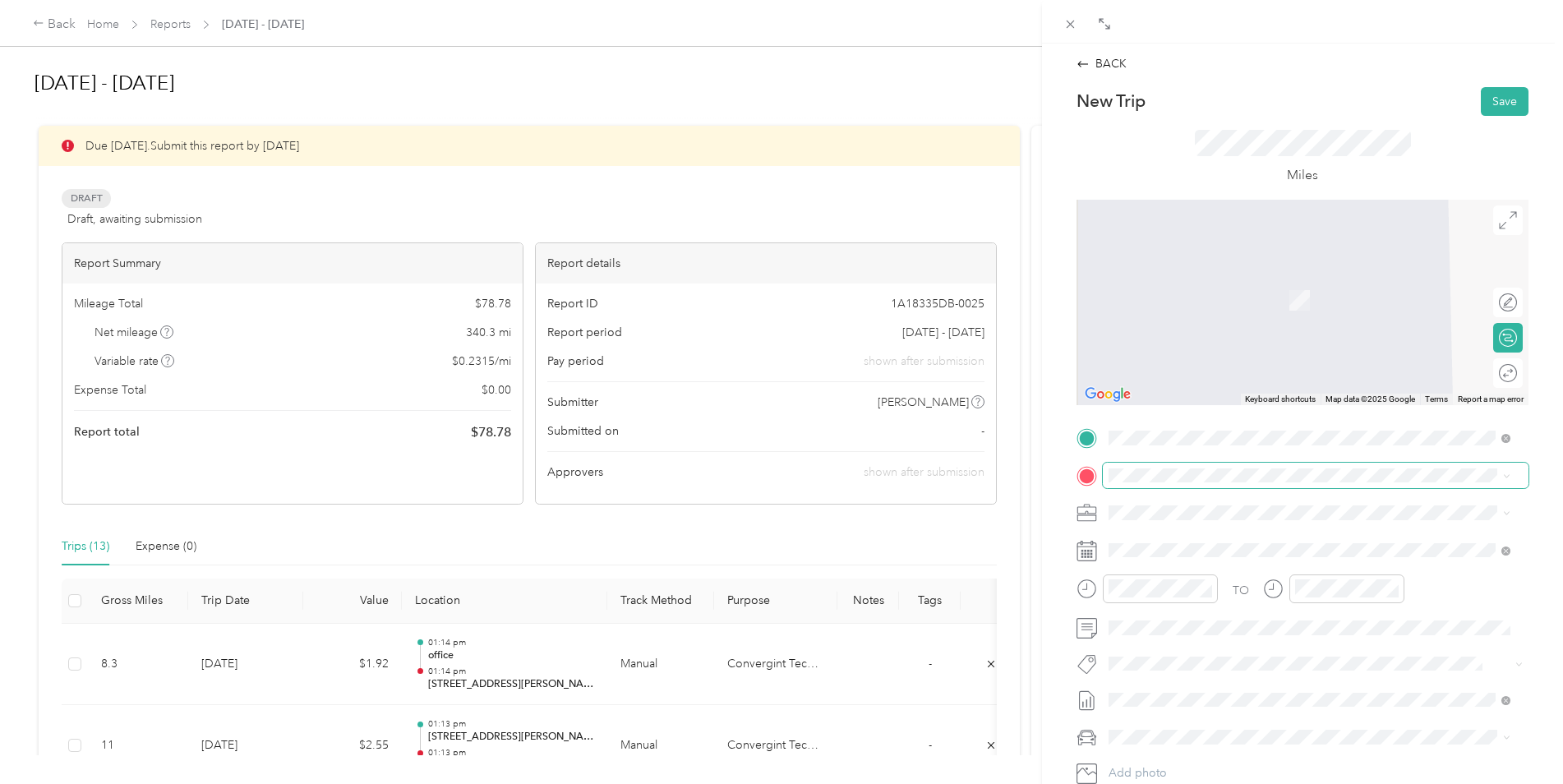
click at [1139, 465] on span at bounding box center [1315, 475] width 425 height 26
click at [1194, 622] on span "39245 [PERSON_NAME], CO, [GEOGRAPHIC_DATA] , 80107, [PERSON_NAME], CO, [GEOGRAP…" at bounding box center [1300, 619] width 322 height 31
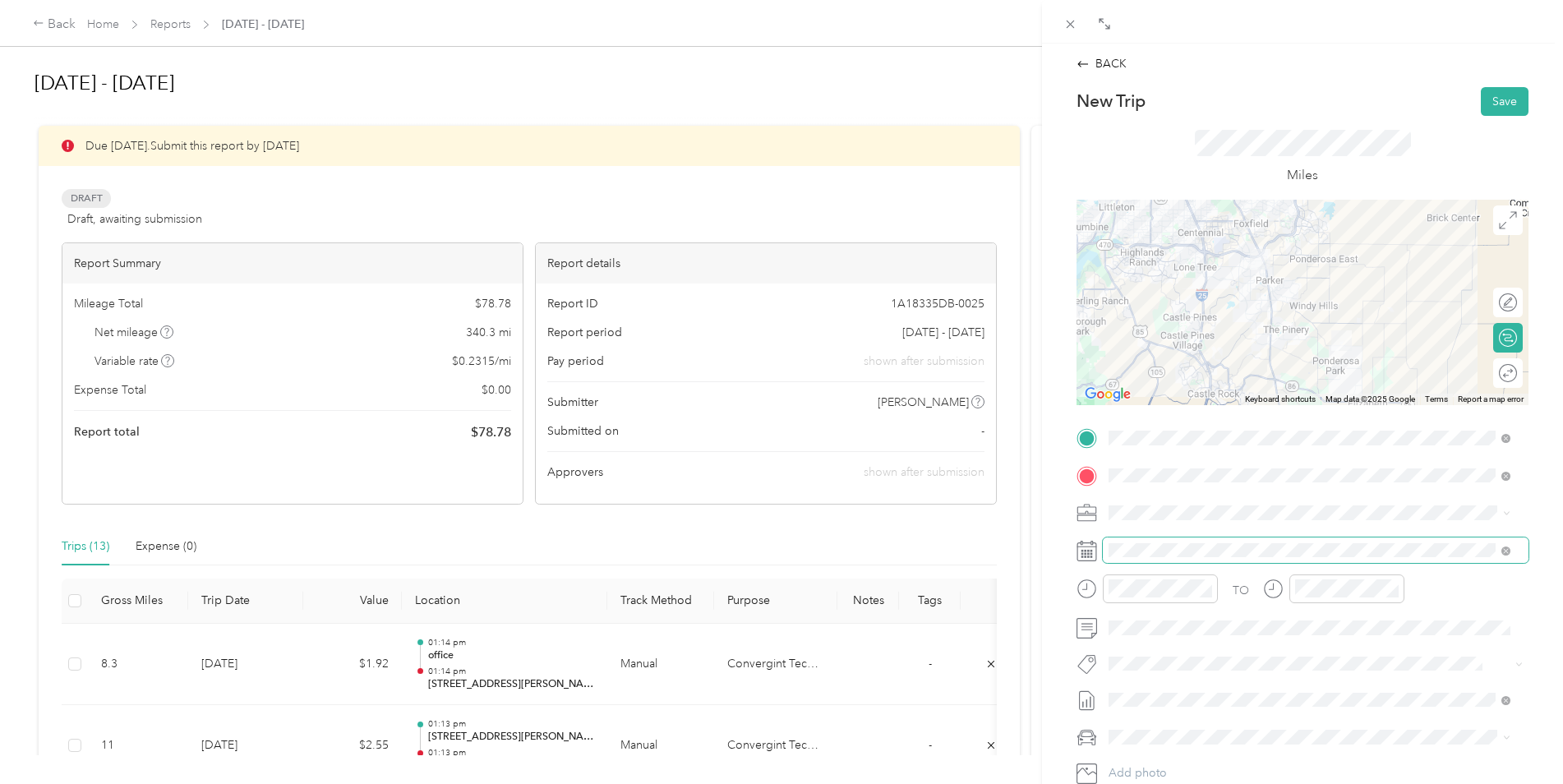
click at [1165, 557] on span at bounding box center [1315, 550] width 425 height 26
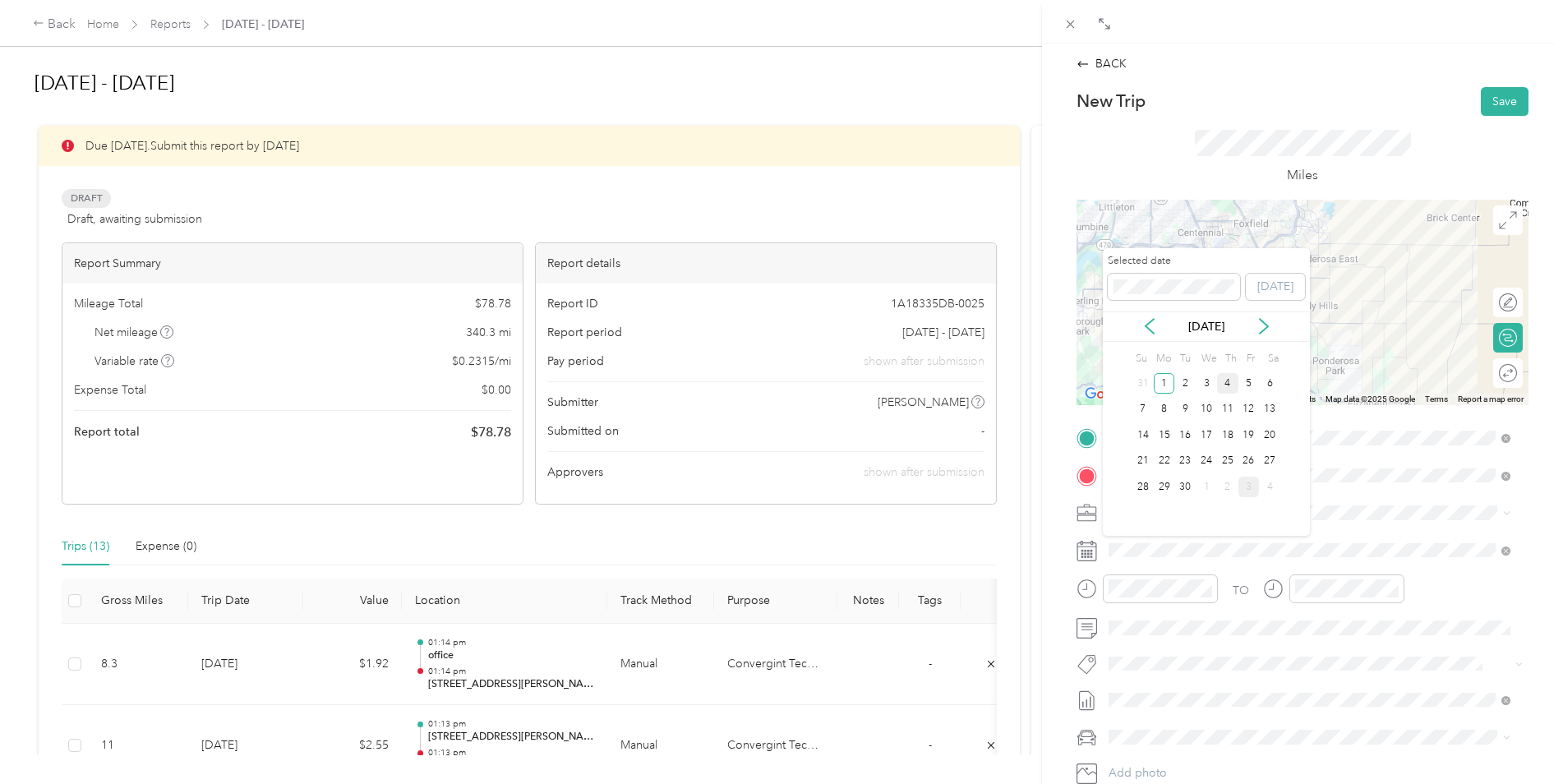
click at [1229, 385] on div "4" at bounding box center [1228, 383] width 22 height 21
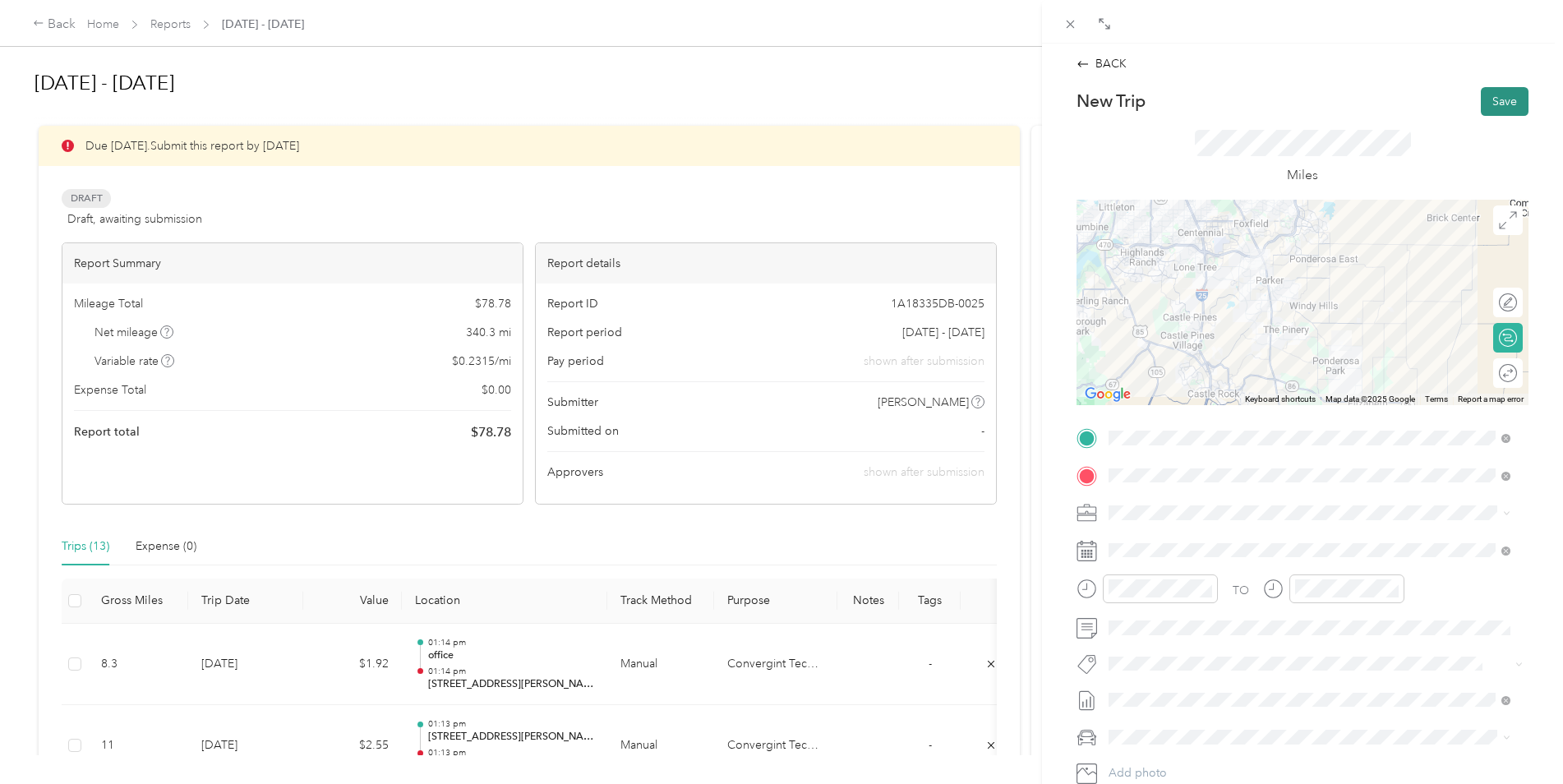
click at [1496, 102] on button "Save" at bounding box center [1505, 102] width 48 height 29
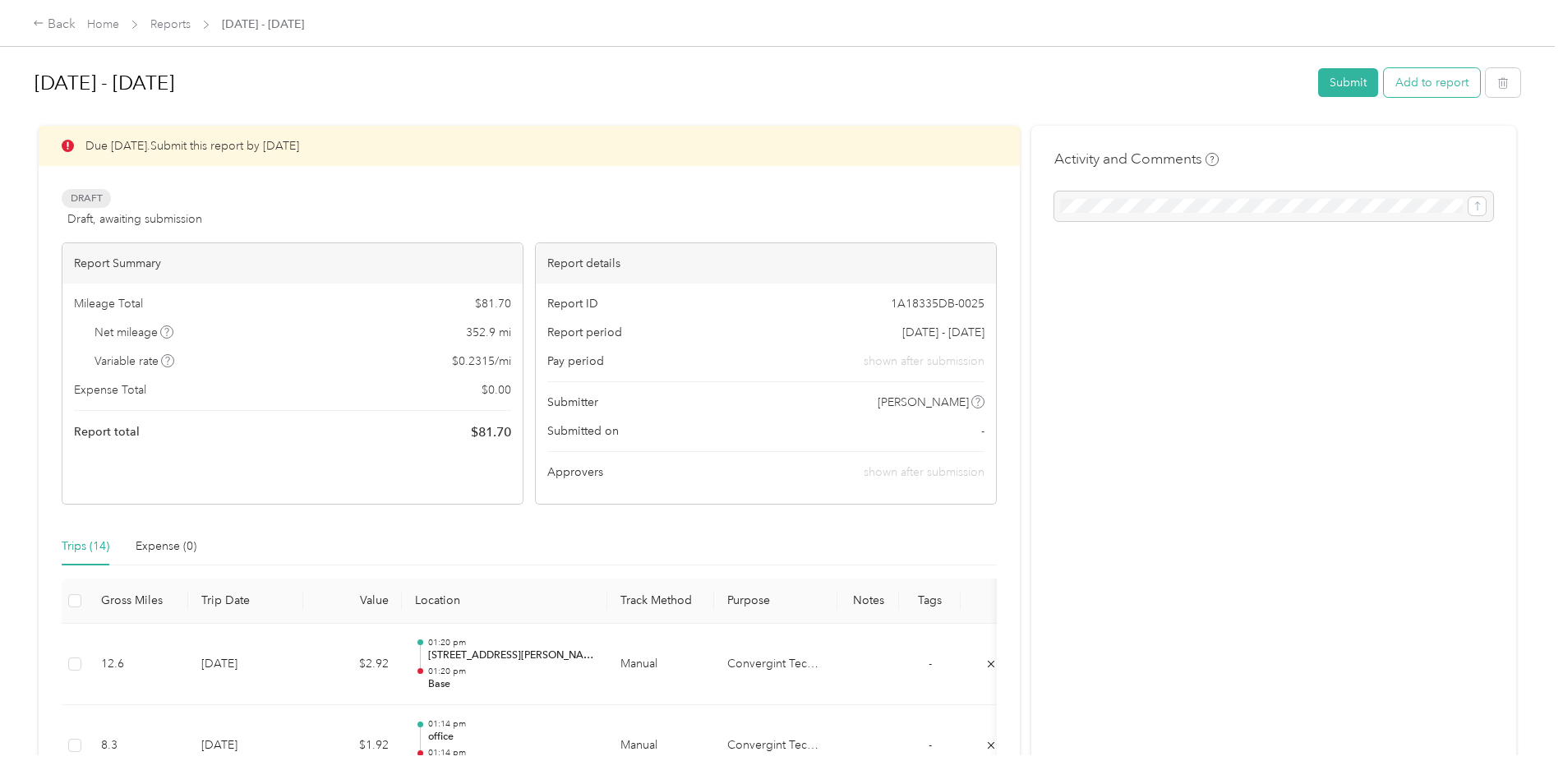
click at [1444, 82] on button "Add to report" at bounding box center [1432, 83] width 96 height 29
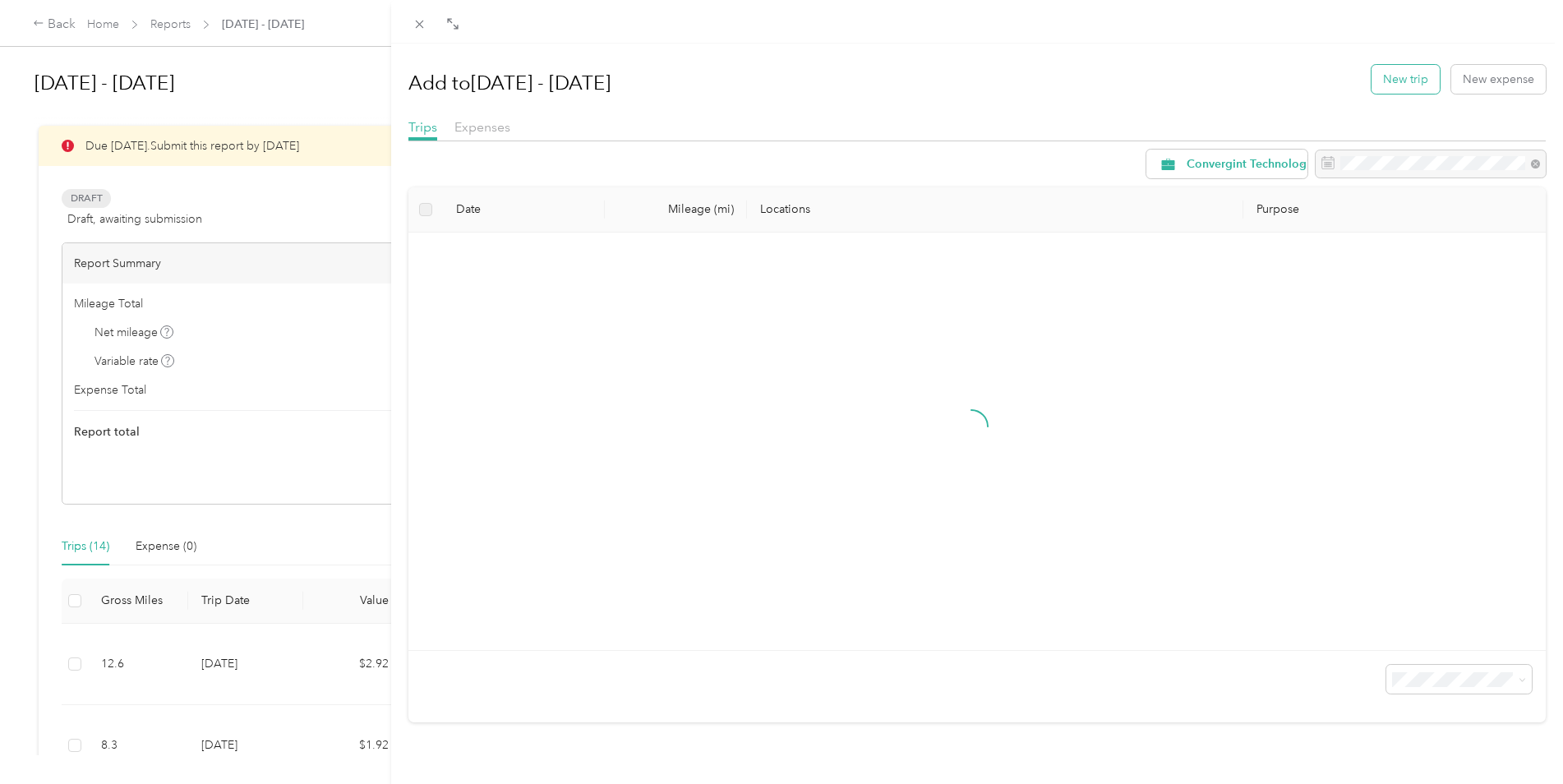
click at [1371, 76] on button "New trip" at bounding box center [1406, 79] width 68 height 29
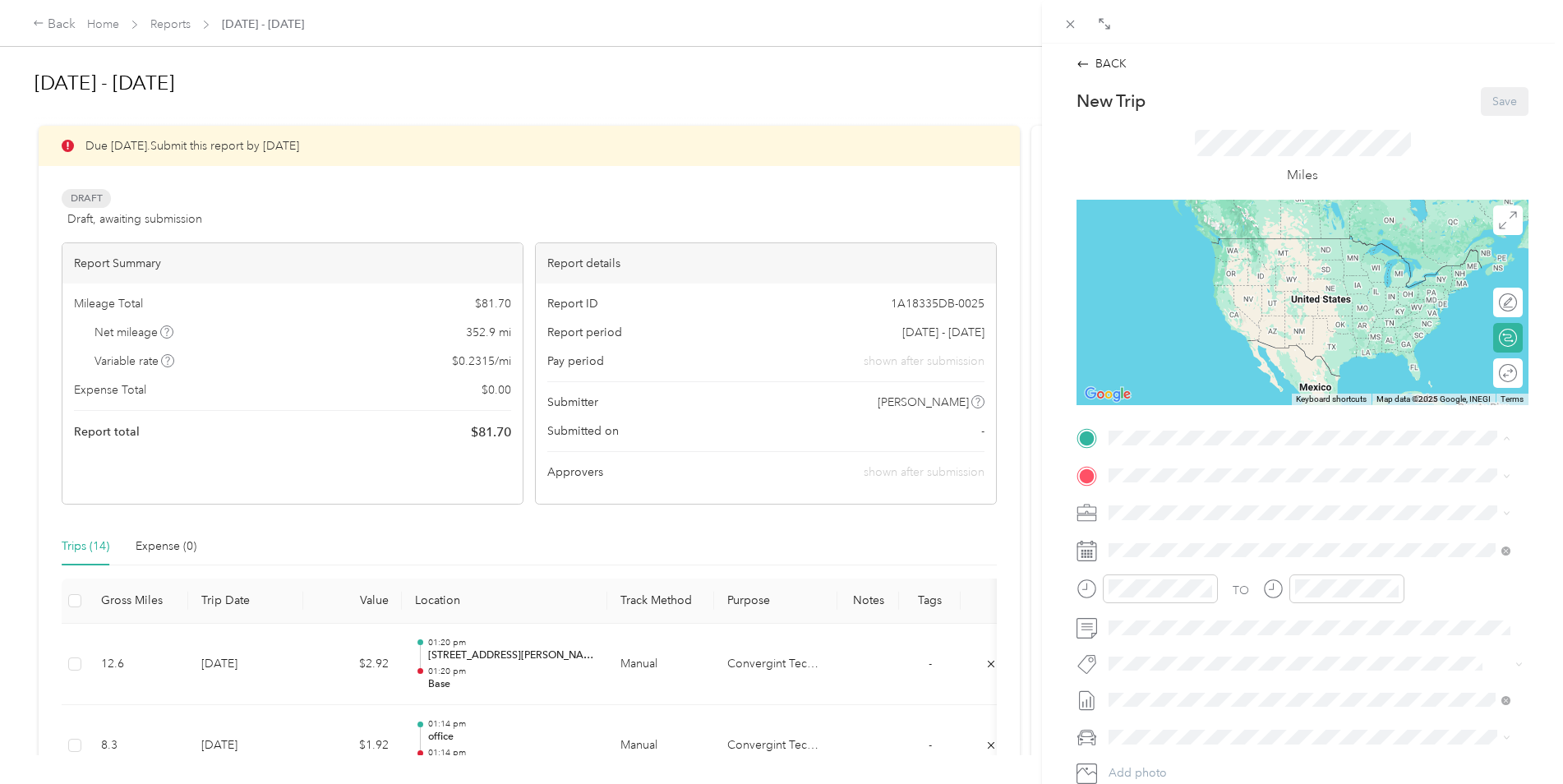
click at [1213, 594] on span "39245 [PERSON_NAME], CO, [GEOGRAPHIC_DATA] , 80107, [PERSON_NAME], CO, [GEOGRAP…" at bounding box center [1300, 582] width 322 height 31
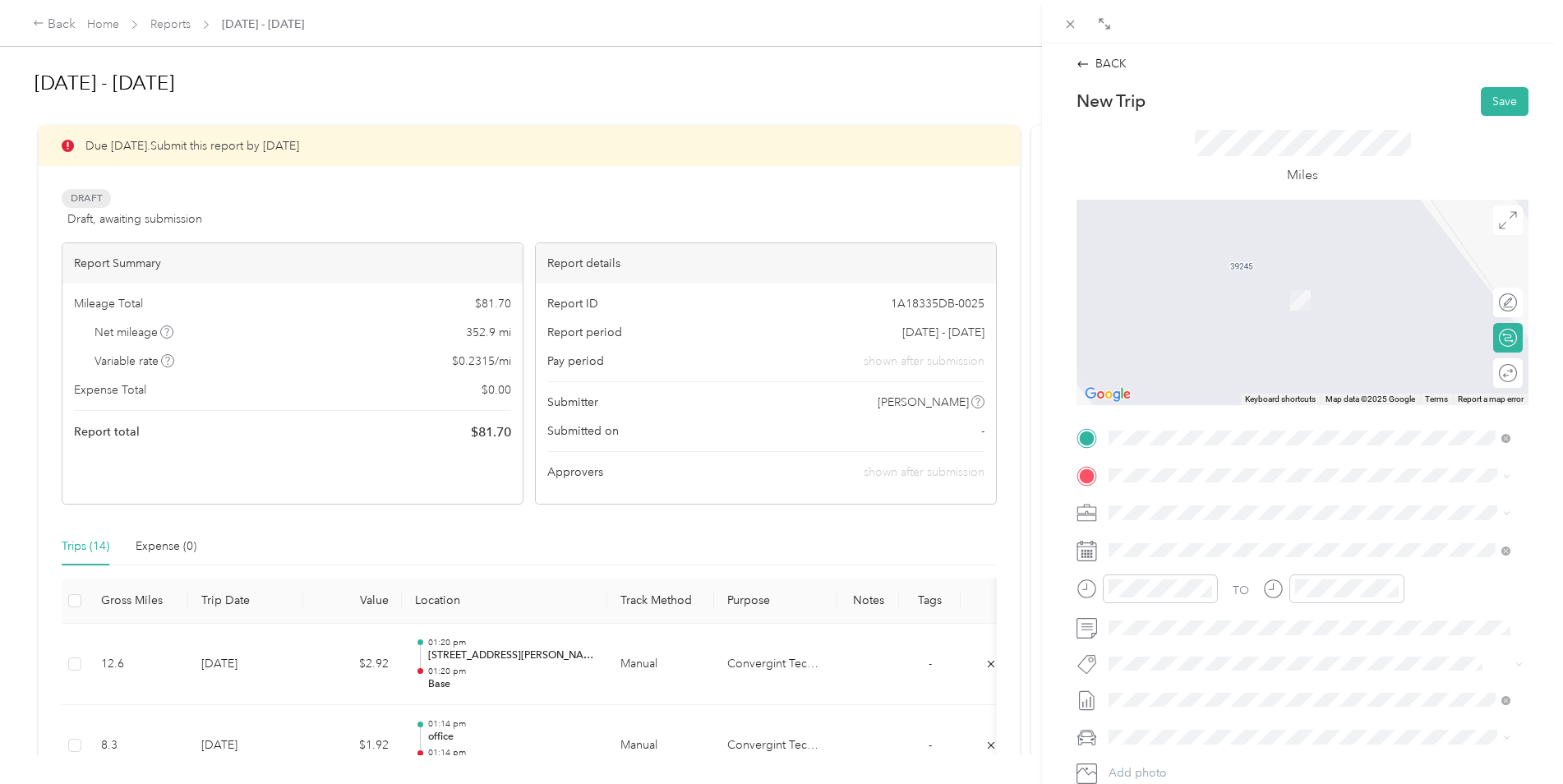
click at [1199, 490] on div "TO Add photo" at bounding box center [1302, 622] width 452 height 396
click at [1161, 521] on li "[STREET_ADDRESS][US_STATE]" at bounding box center [1309, 535] width 414 height 33
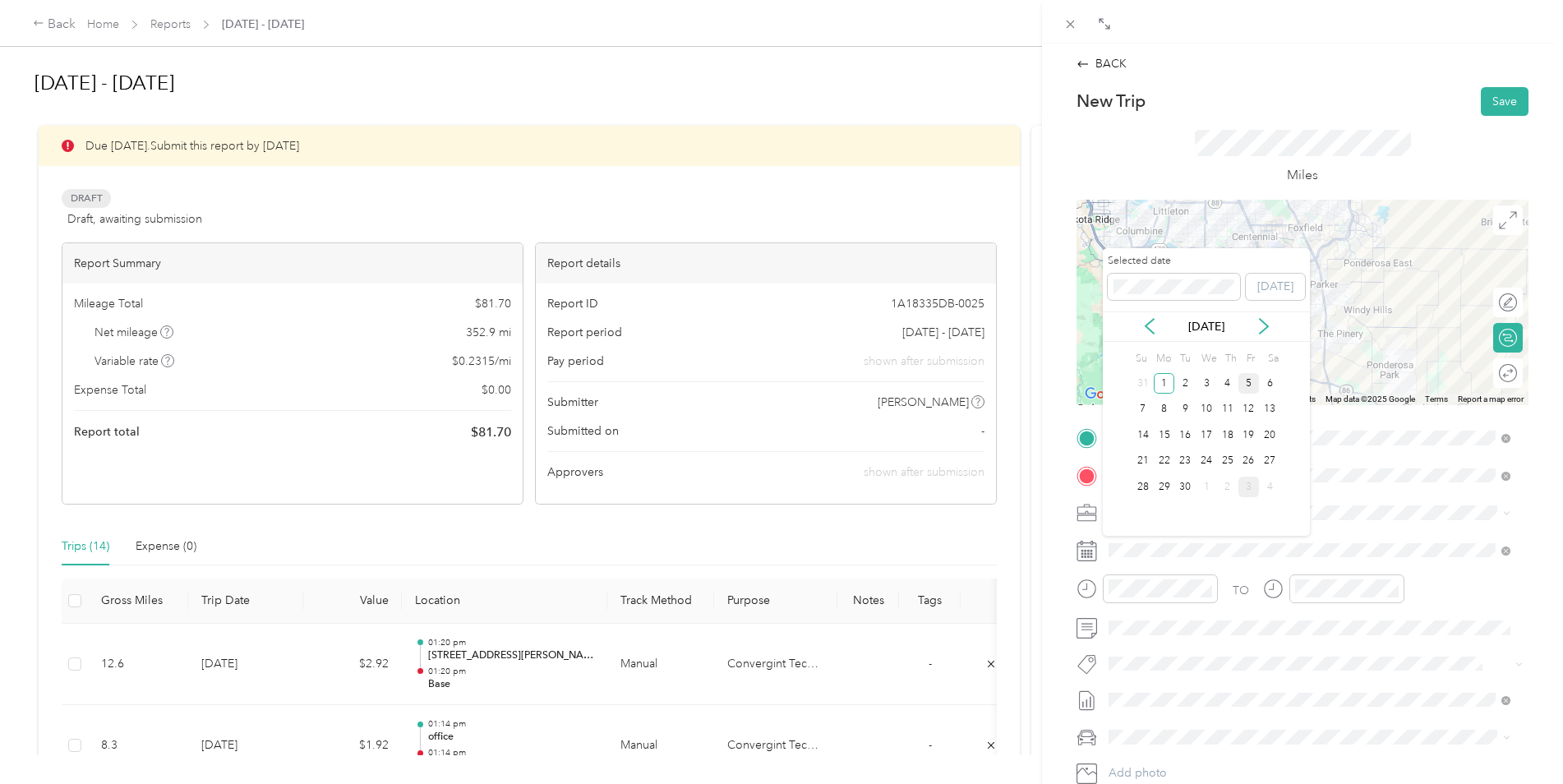
click at [1246, 384] on div "5" at bounding box center [1249, 383] width 22 height 21
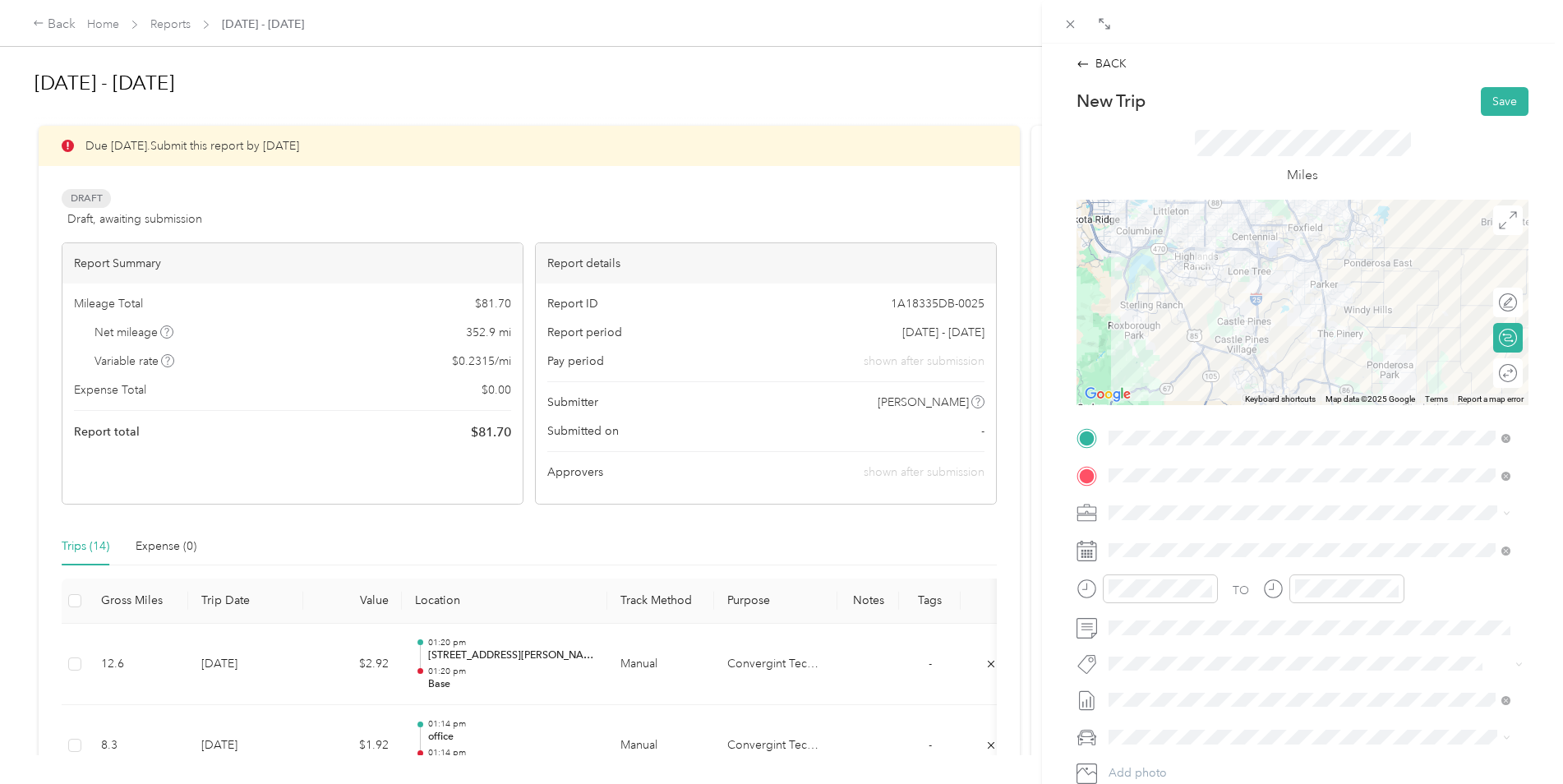
click at [1291, 301] on div at bounding box center [1302, 302] width 452 height 205
click at [1303, 258] on div at bounding box center [1302, 302] width 452 height 205
click at [1486, 102] on button "Save" at bounding box center [1505, 102] width 48 height 29
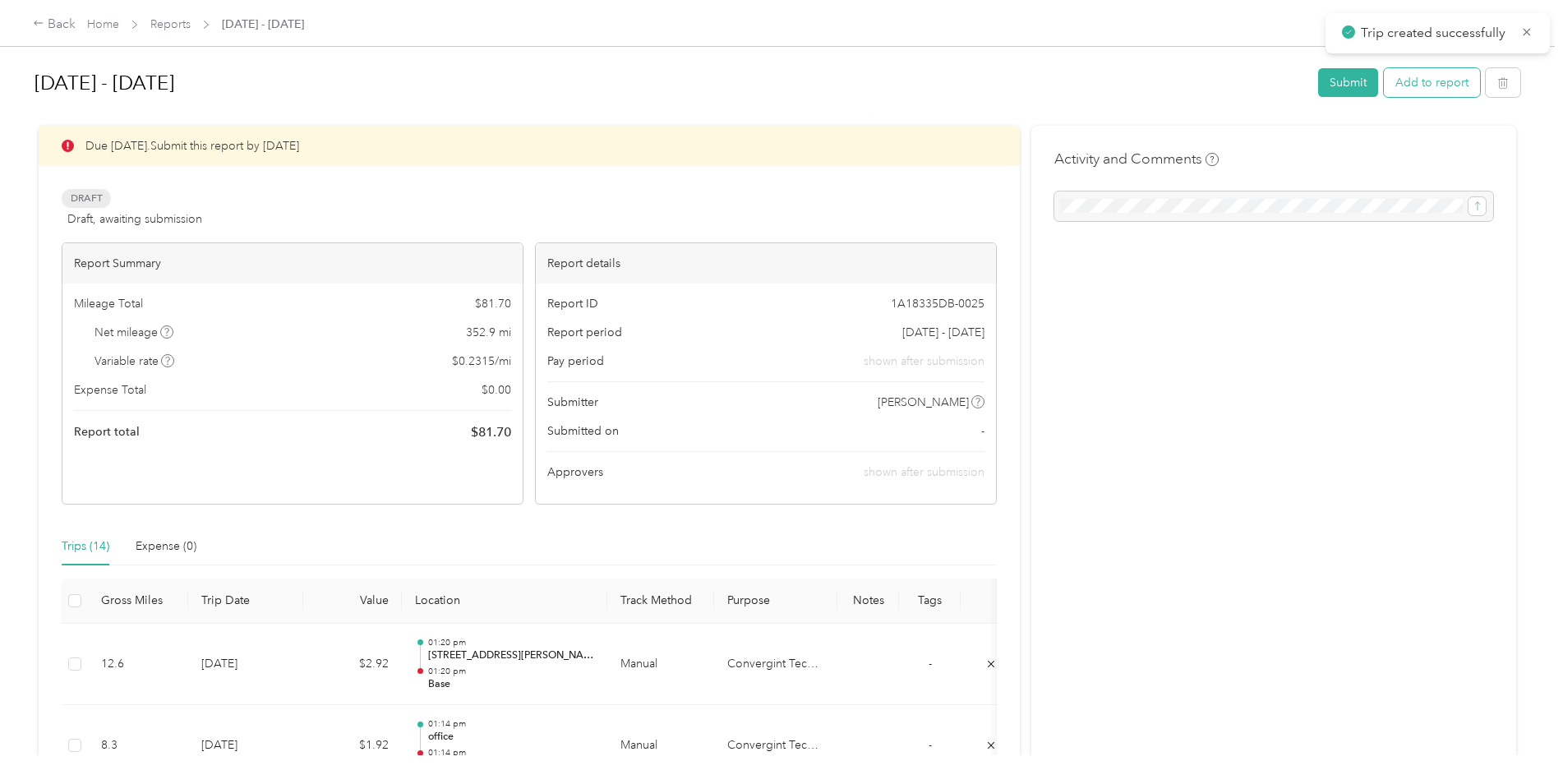
click at [1432, 84] on button "Add to report" at bounding box center [1432, 83] width 96 height 29
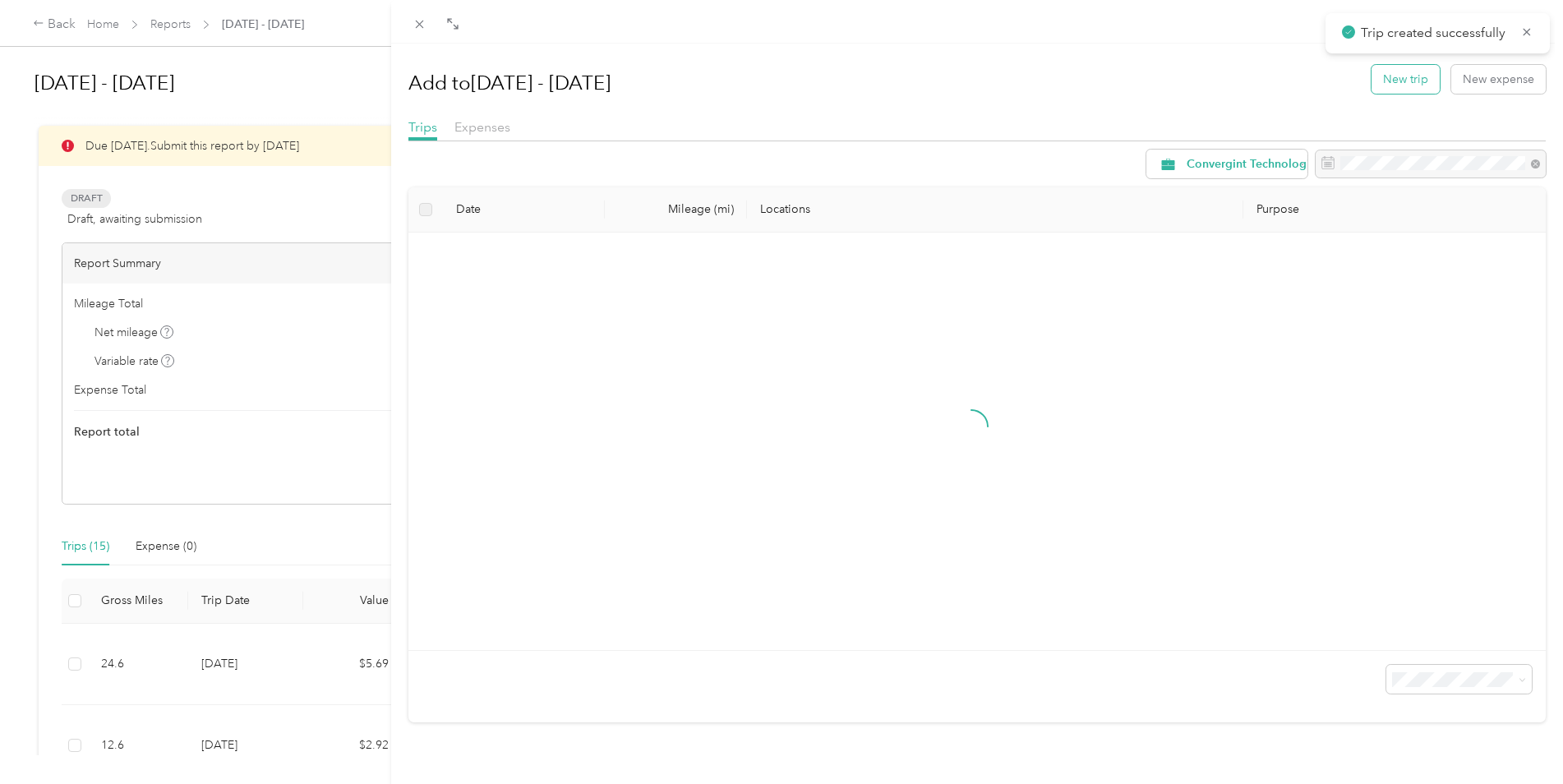
click at [1402, 81] on button "New trip" at bounding box center [1406, 79] width 68 height 29
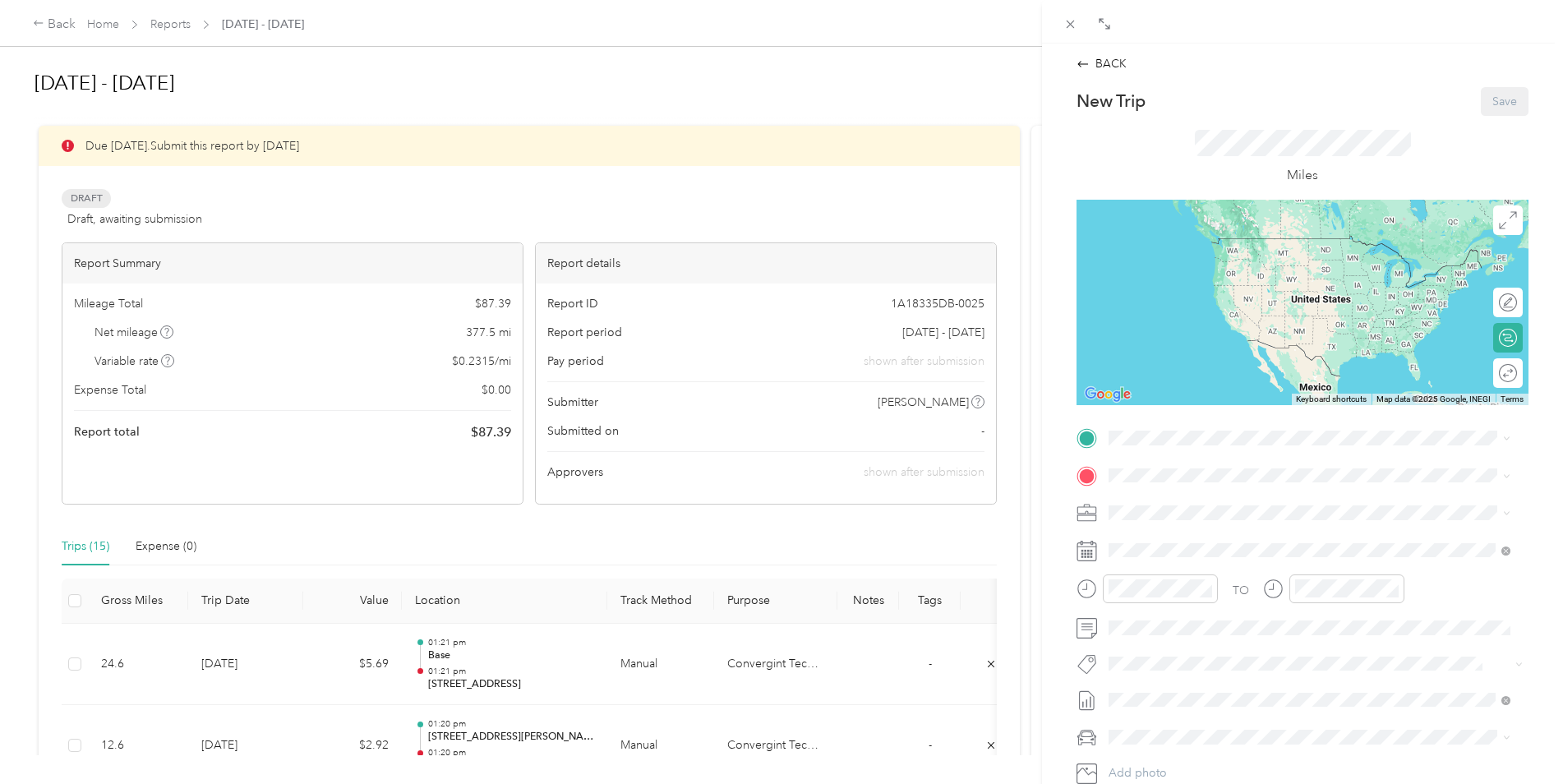
click at [1157, 452] on div "TO Add photo" at bounding box center [1302, 622] width 452 height 396
click at [1182, 504] on span "[STREET_ADDRESS][US_STATE]" at bounding box center [1221, 497] width 165 height 14
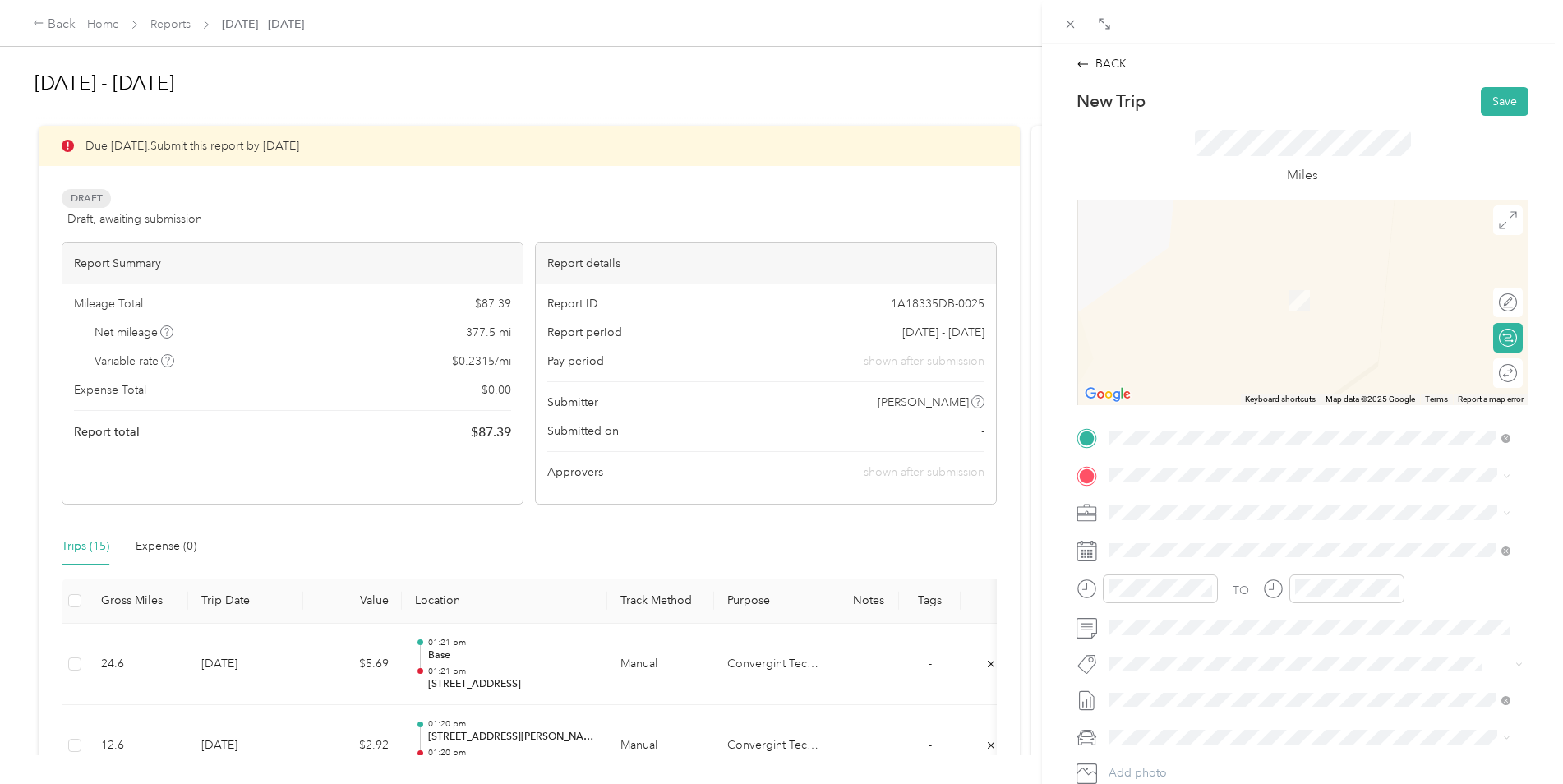
click at [1154, 462] on span at bounding box center [1315, 475] width 425 height 26
drag, startPoint x: 1183, startPoint y: 634, endPoint x: 1192, endPoint y: 615, distance: 21.0
click at [1183, 634] on div "Base 39245 [PERSON_NAME], [GEOGRAPHIC_DATA], [GEOGRAPHIC_DATA] , 80107, [PERSON…" at bounding box center [1322, 611] width 365 height 52
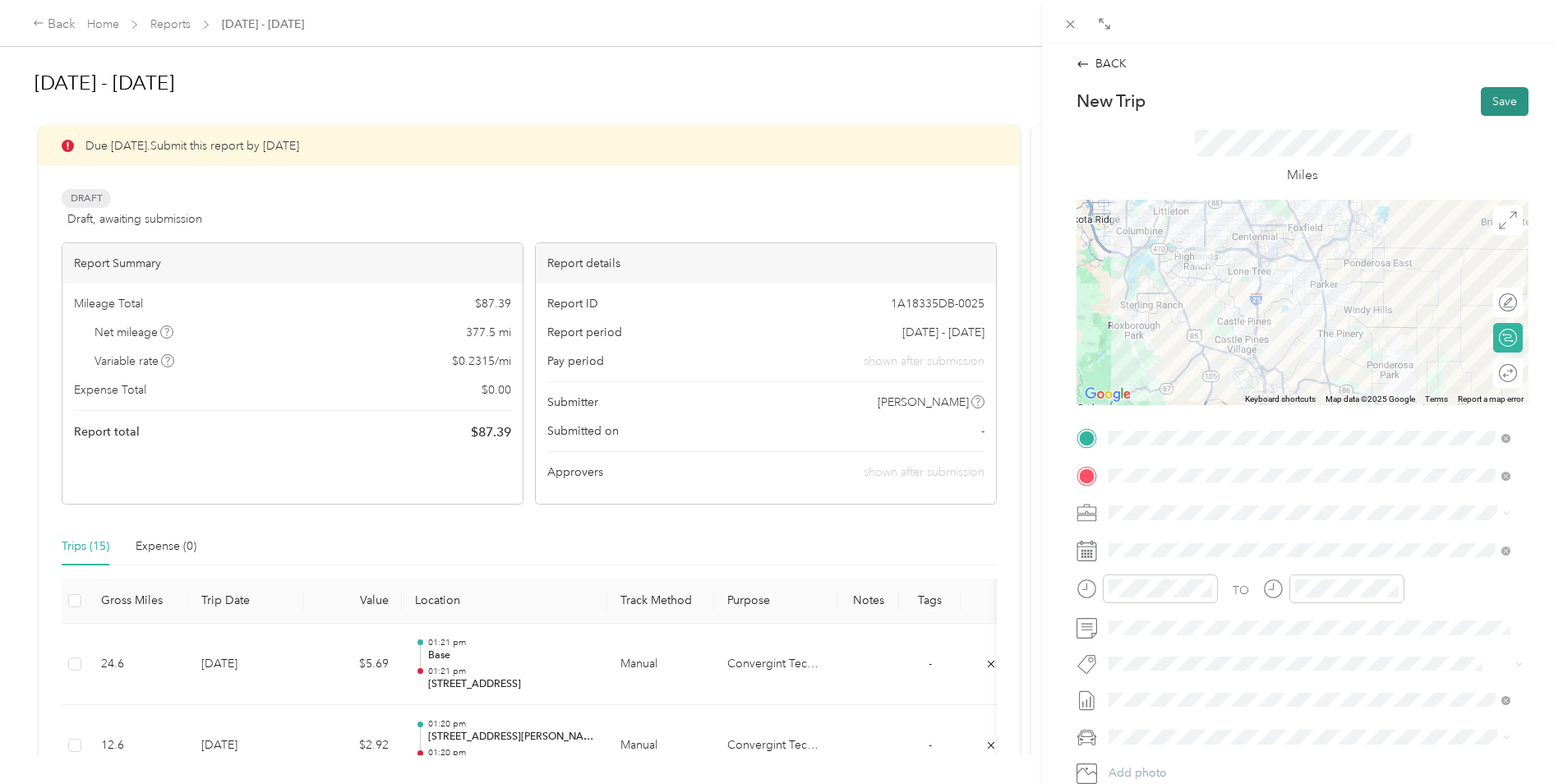
click at [1494, 109] on button "Save" at bounding box center [1505, 102] width 48 height 29
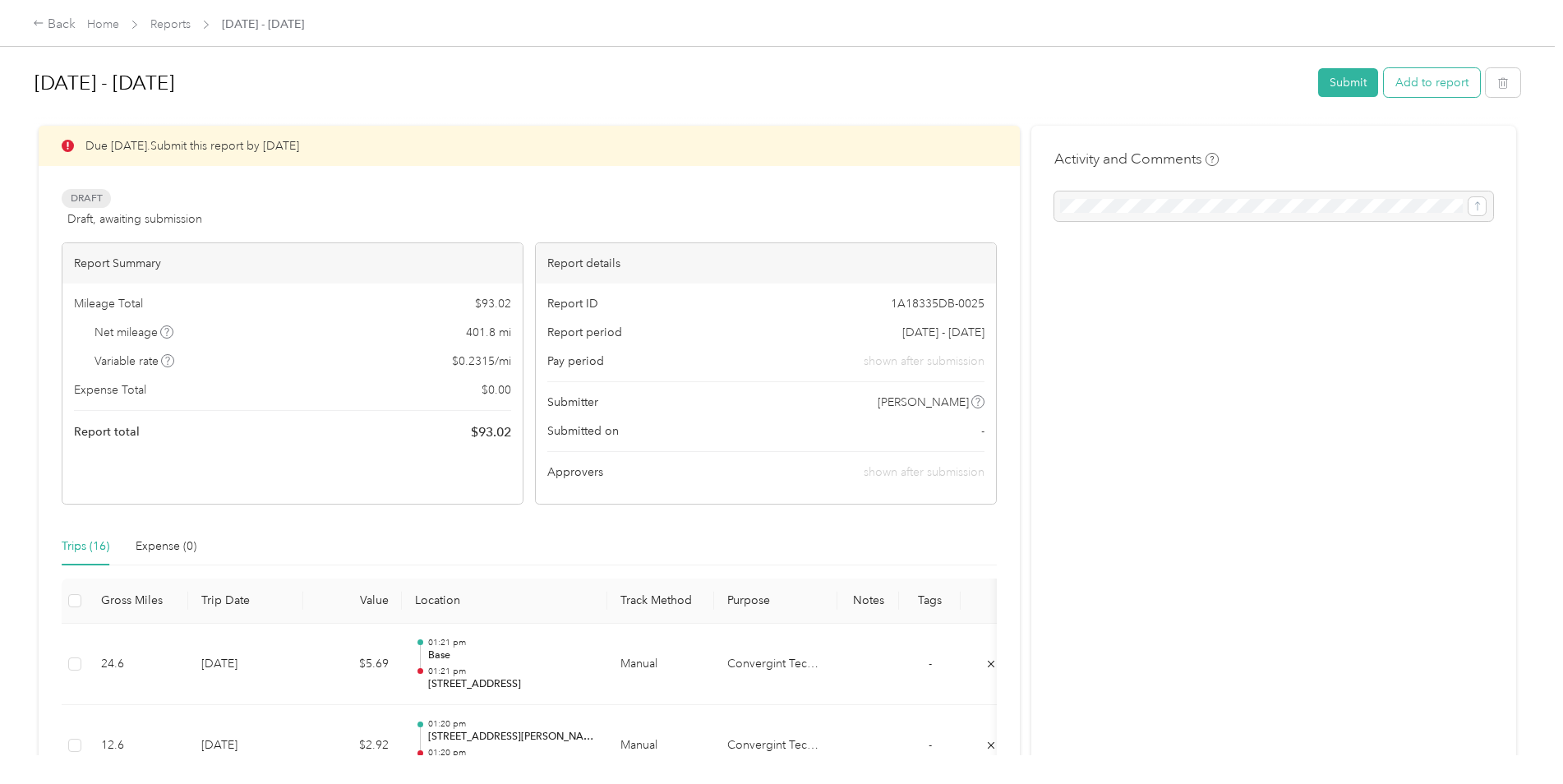
click at [1427, 85] on button "Add to report" at bounding box center [1432, 83] width 96 height 29
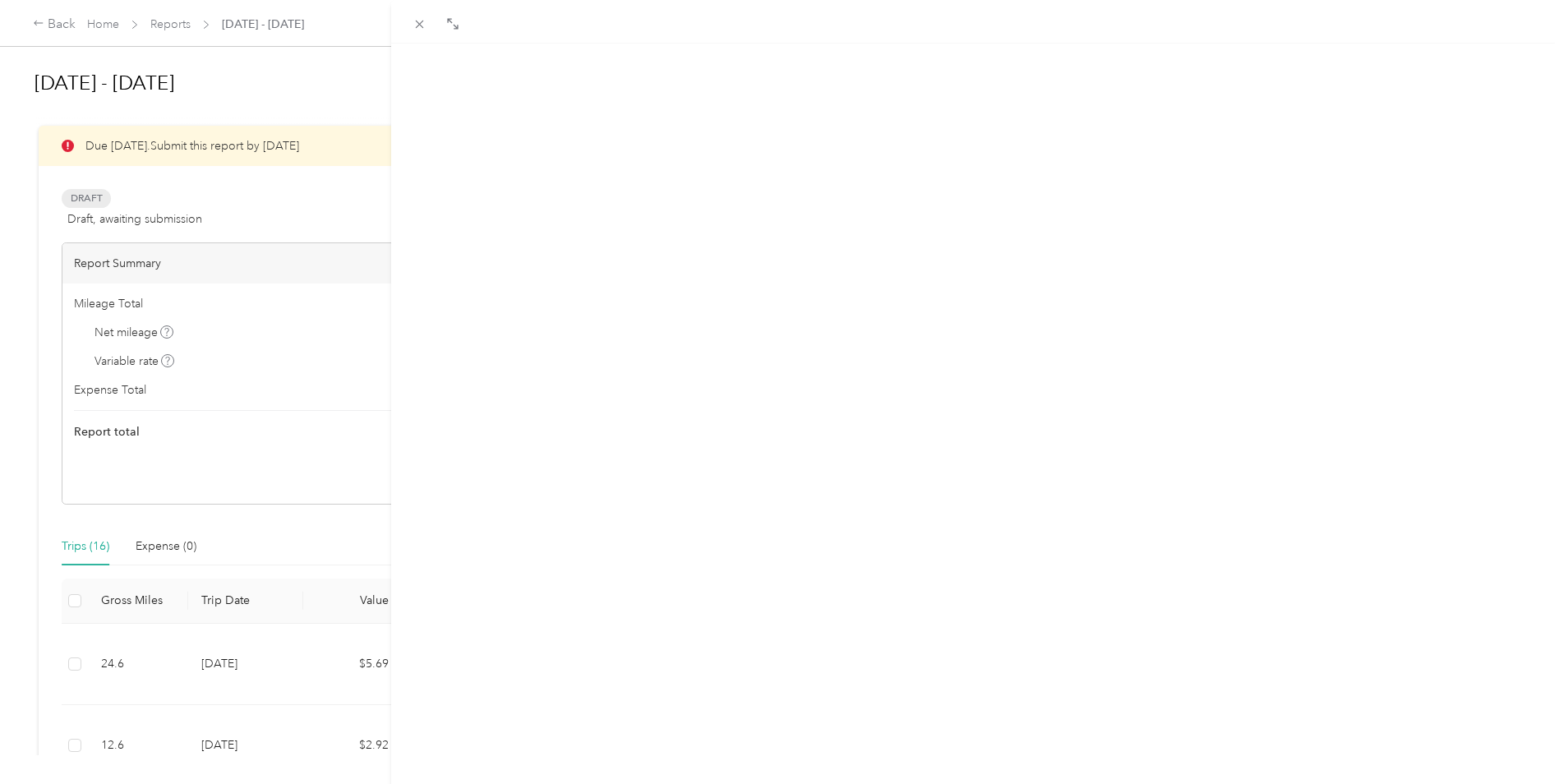
click at [1380, 87] on button "New trip" at bounding box center [1406, 79] width 68 height 29
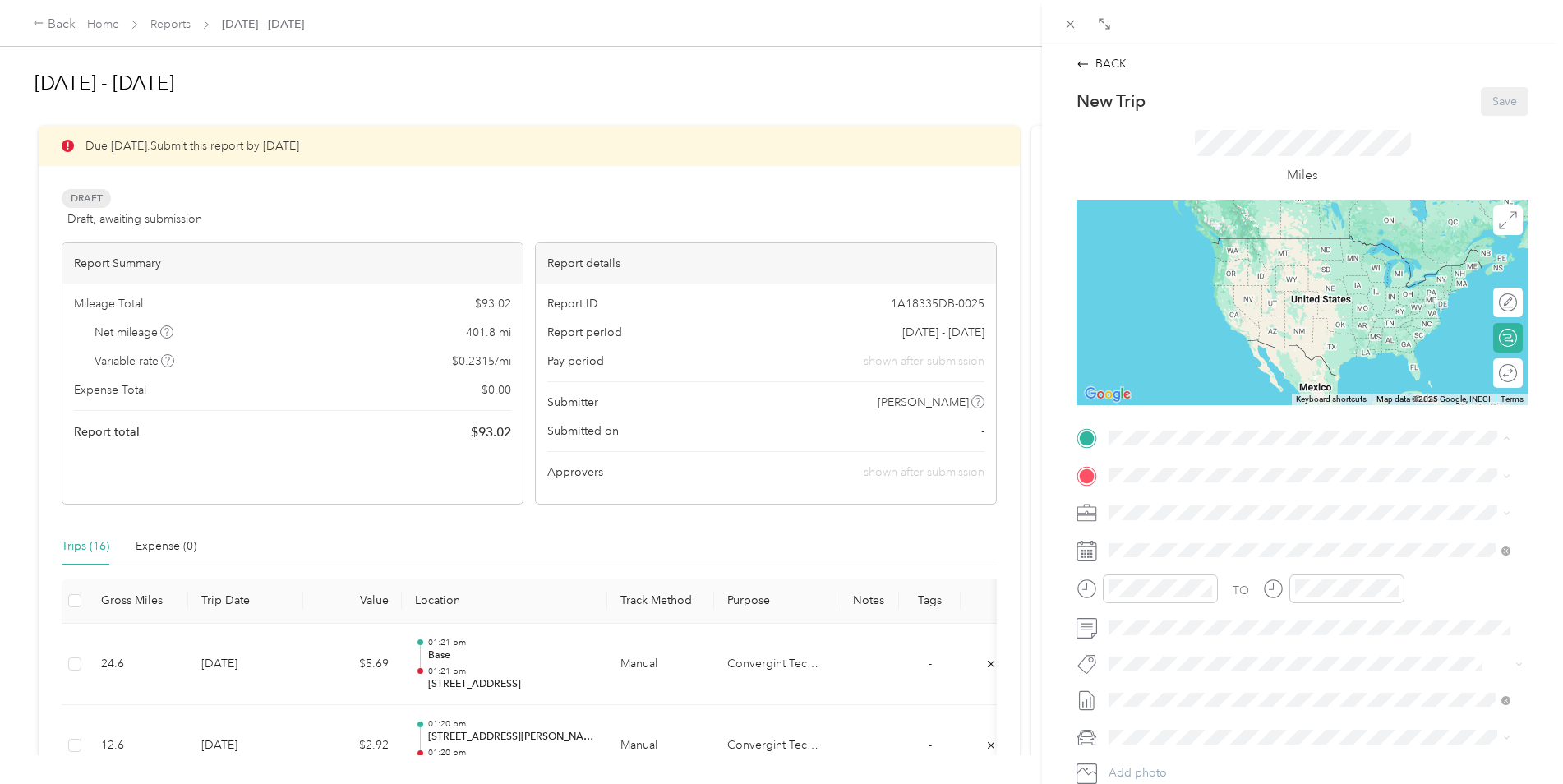
click at [1167, 589] on span "39245 [PERSON_NAME], CO, [GEOGRAPHIC_DATA] , 80107, [PERSON_NAME], CO, [GEOGRAP…" at bounding box center [1300, 582] width 322 height 31
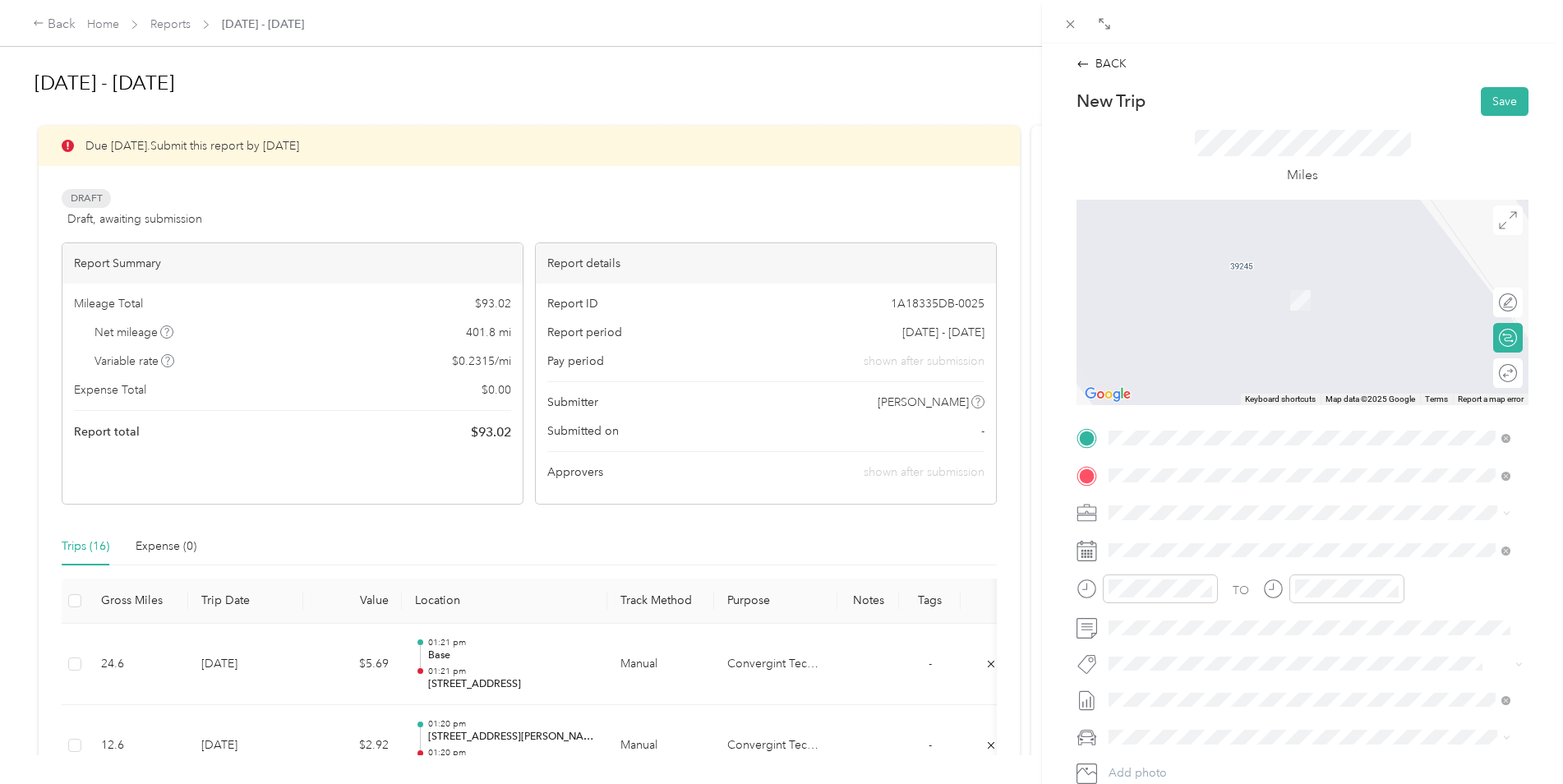
click at [1293, 576] on span "[STREET_ADDRESS][US_STATE]" at bounding box center [1221, 568] width 165 height 14
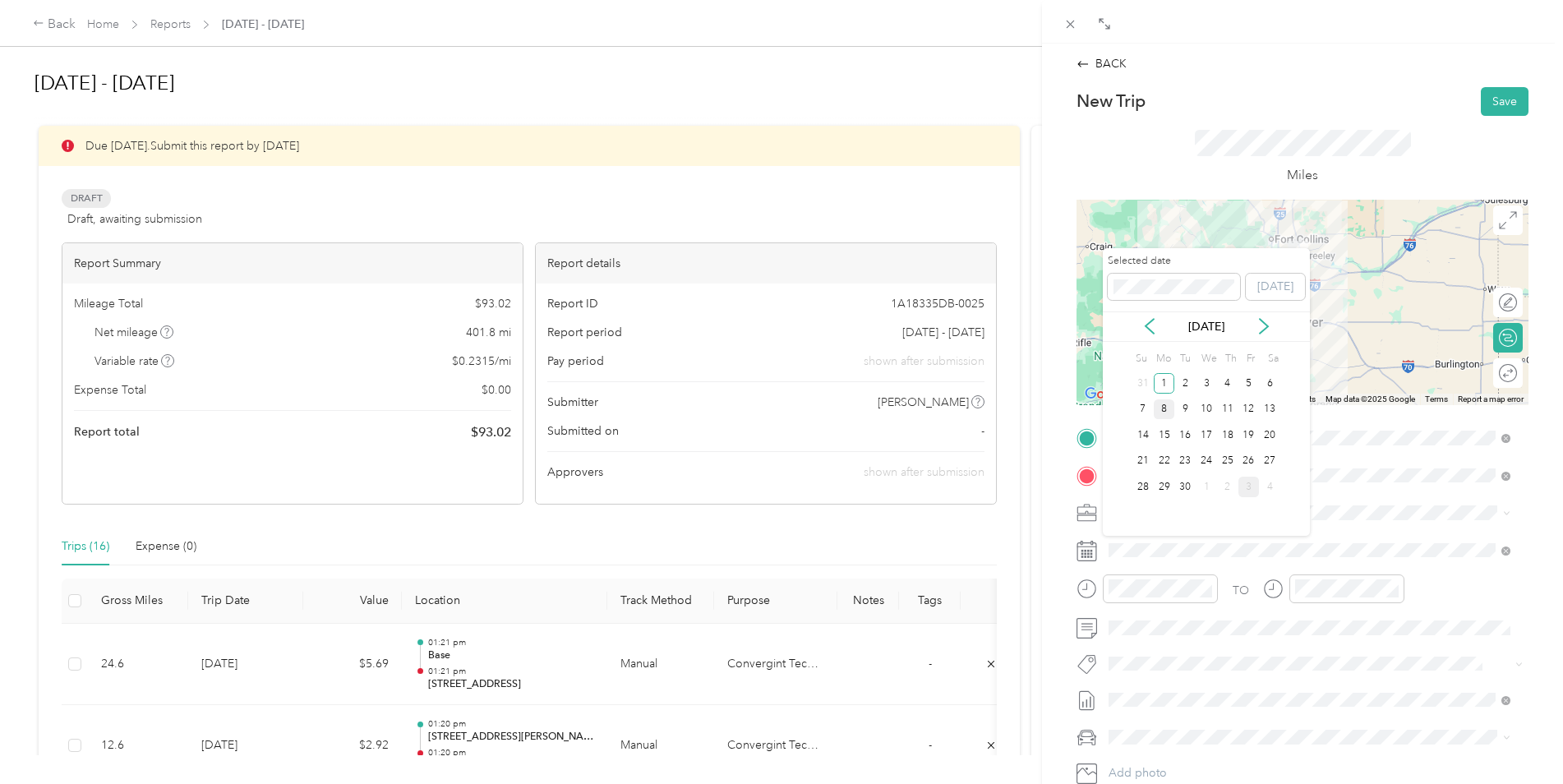
click at [1164, 410] on div "8" at bounding box center [1165, 409] width 22 height 21
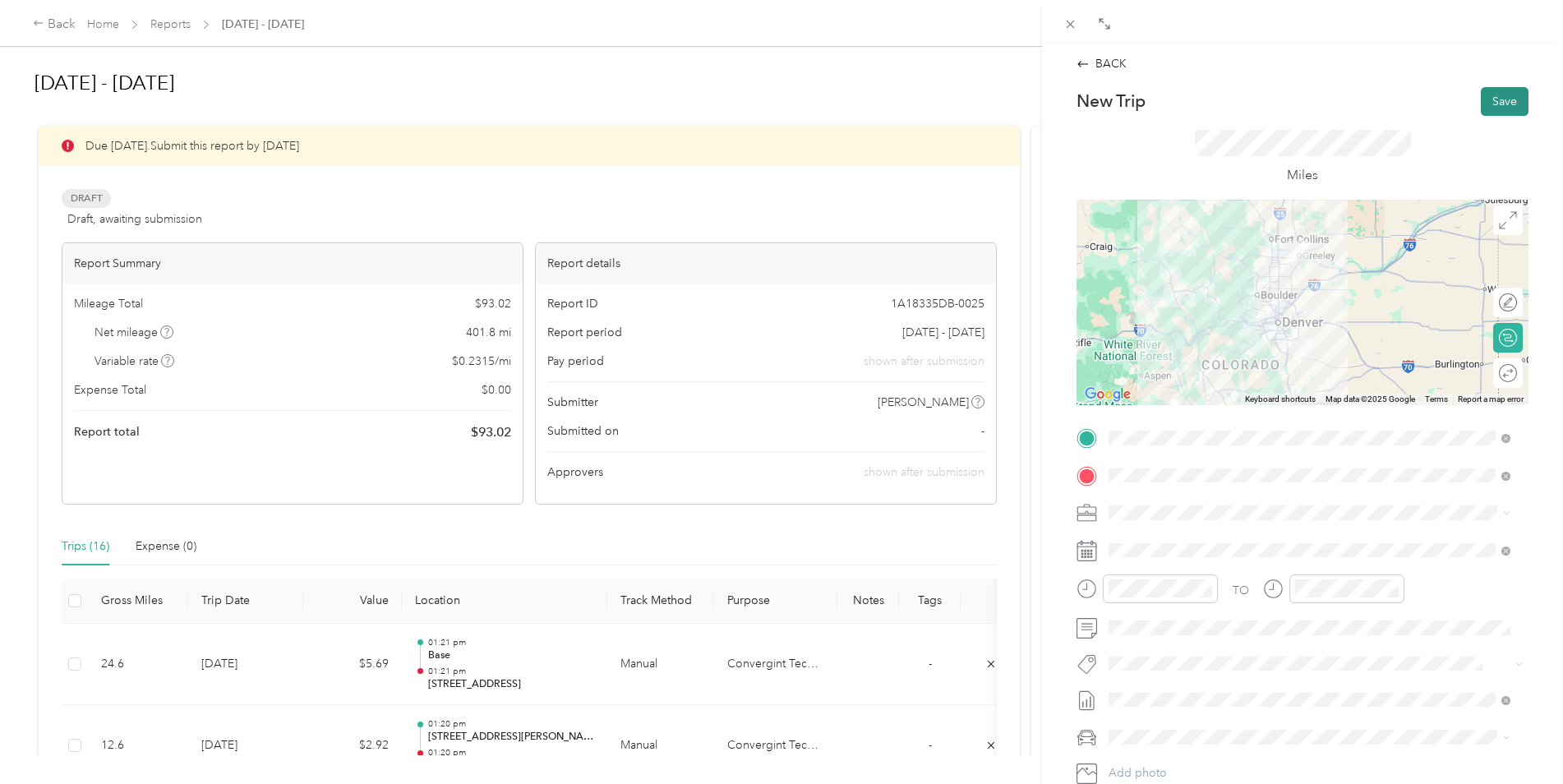
click at [1502, 97] on button "Save" at bounding box center [1505, 102] width 48 height 29
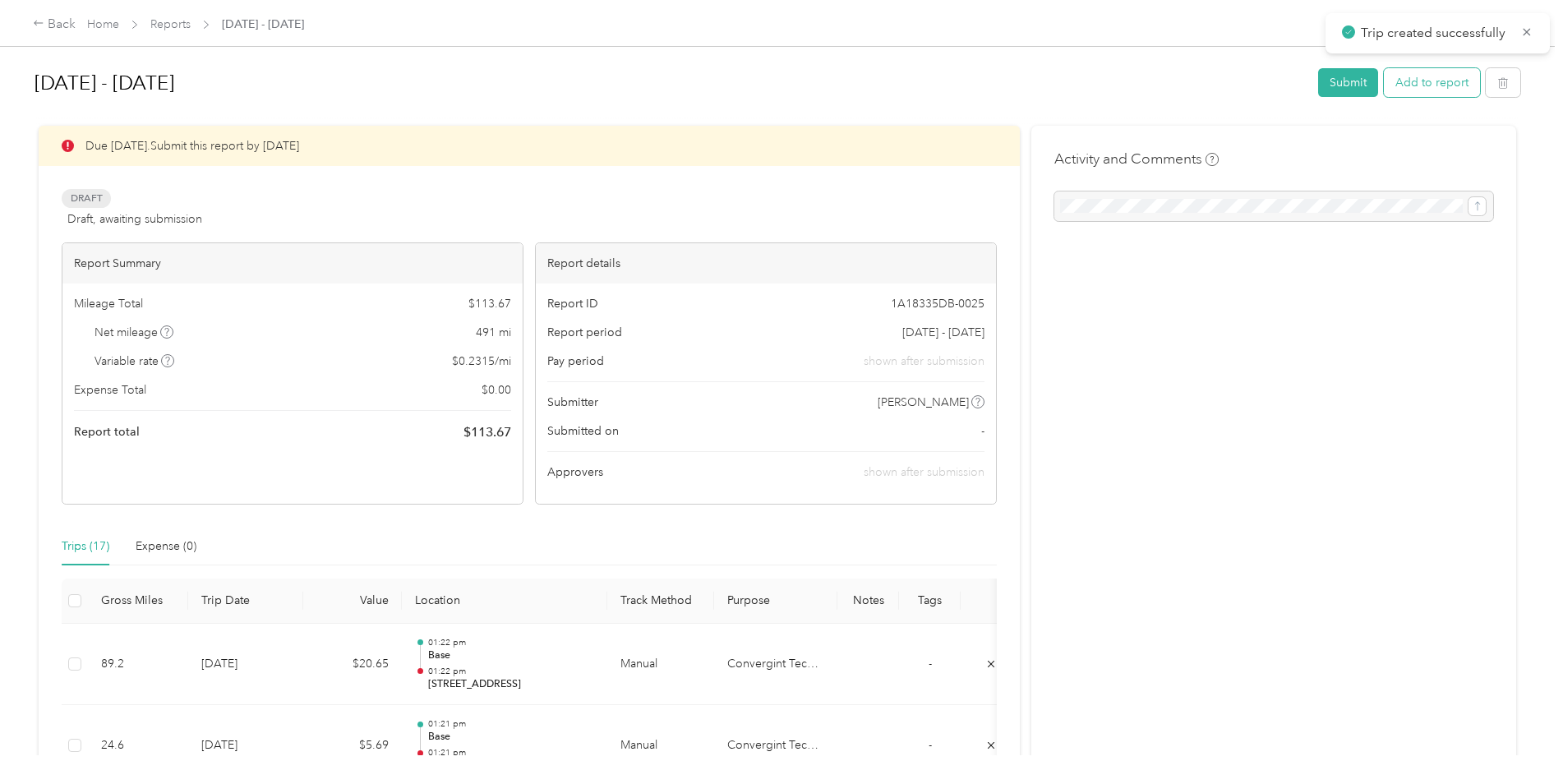
click at [1414, 78] on button "Add to report" at bounding box center [1432, 83] width 96 height 29
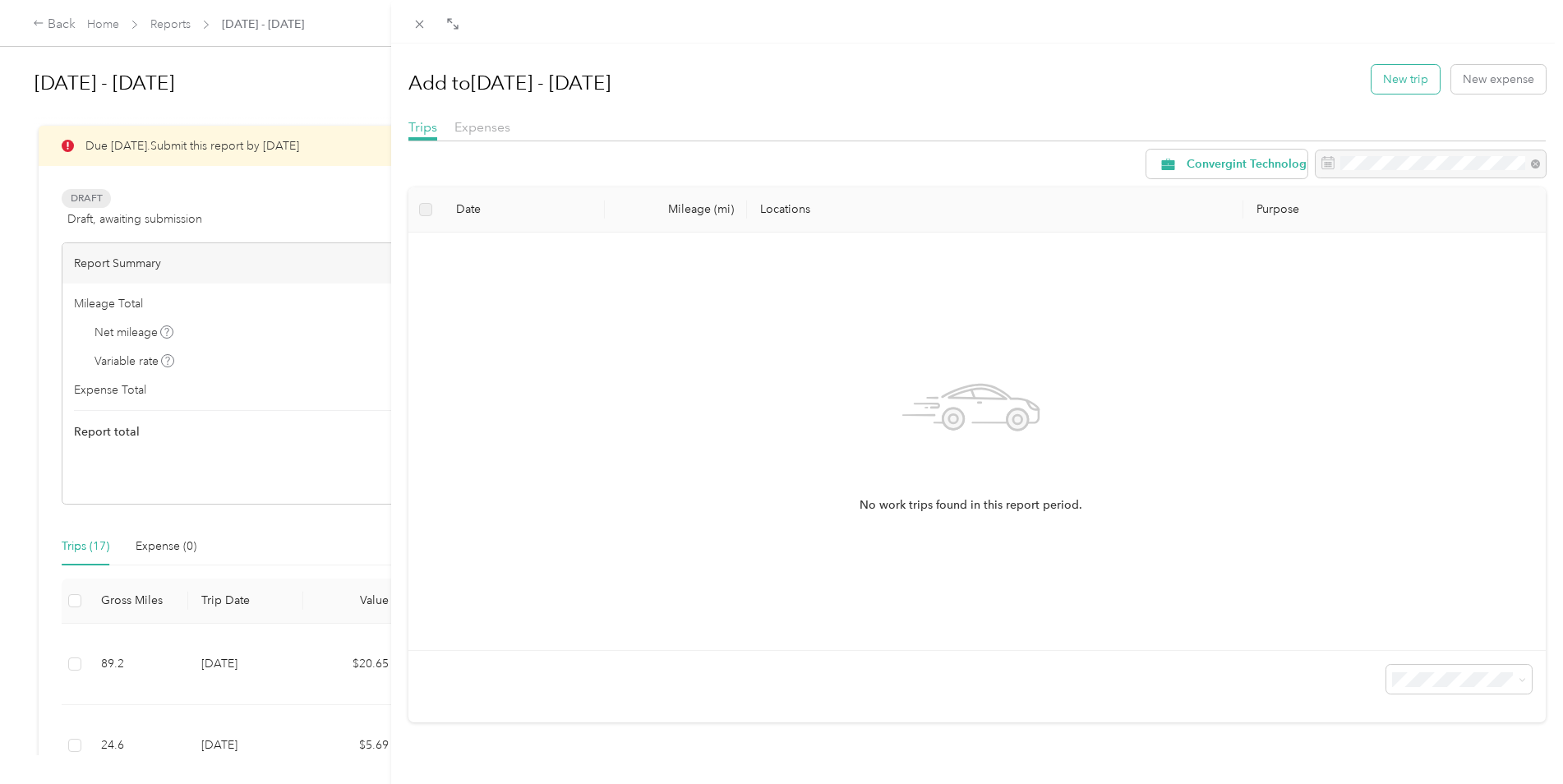
click at [1388, 79] on button "New trip" at bounding box center [1406, 79] width 68 height 29
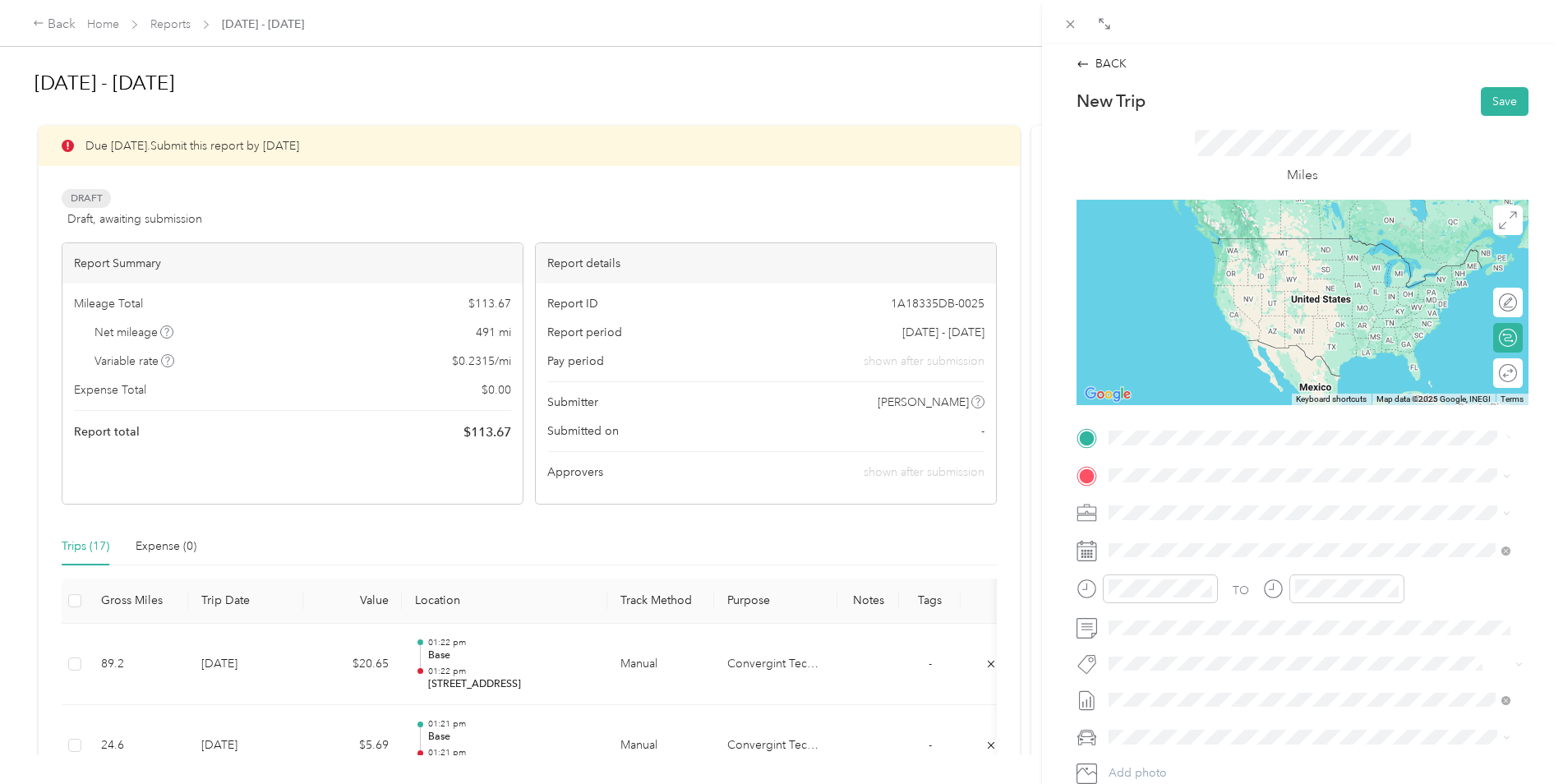
click at [1192, 494] on span "[STREET_ADDRESS][US_STATE]" at bounding box center [1221, 497] width 165 height 14
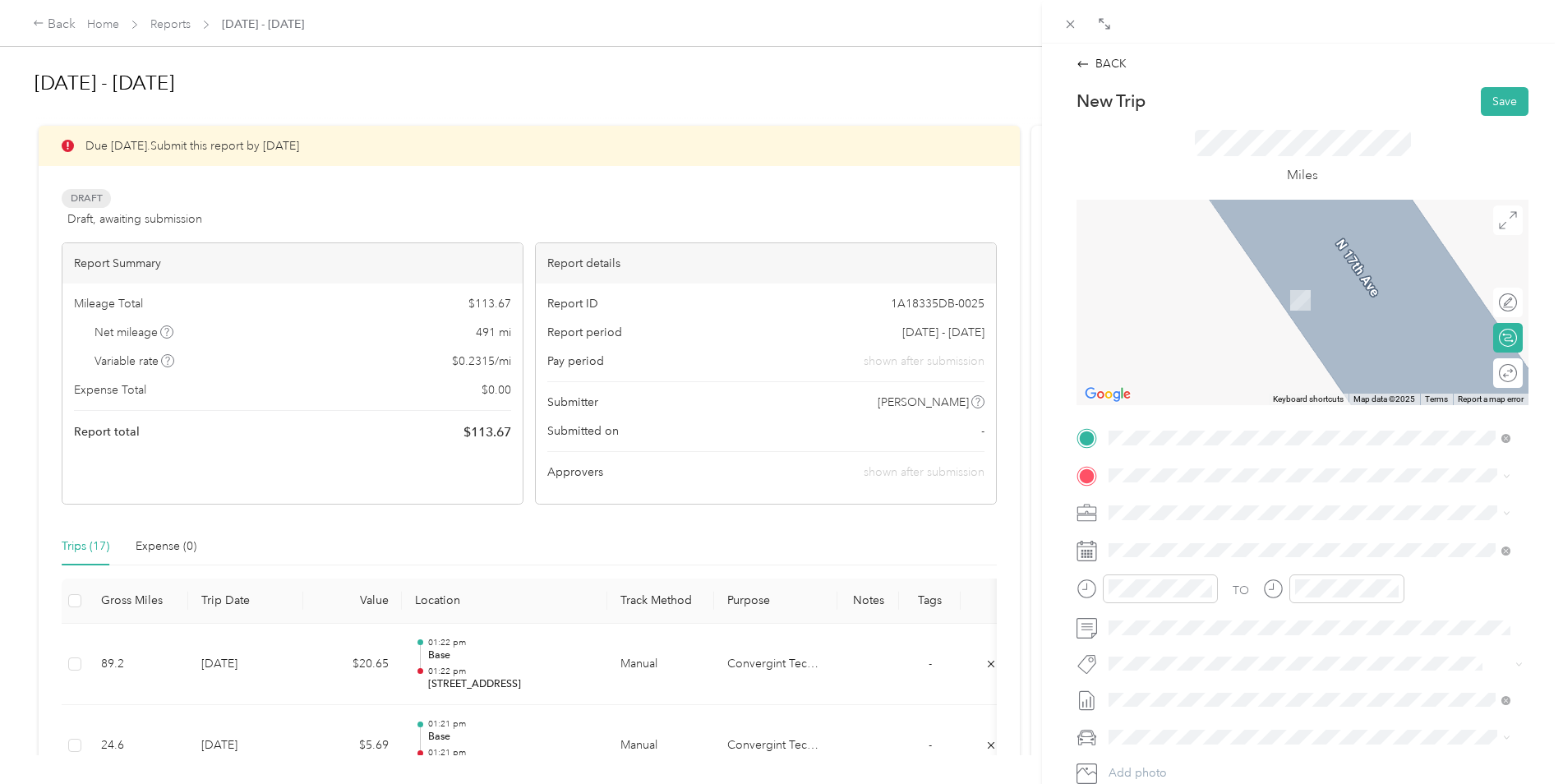
click at [1172, 686] on span "[STREET_ADDRESS][PERSON_NAME][US_STATE]" at bounding box center [1267, 679] width 255 height 14
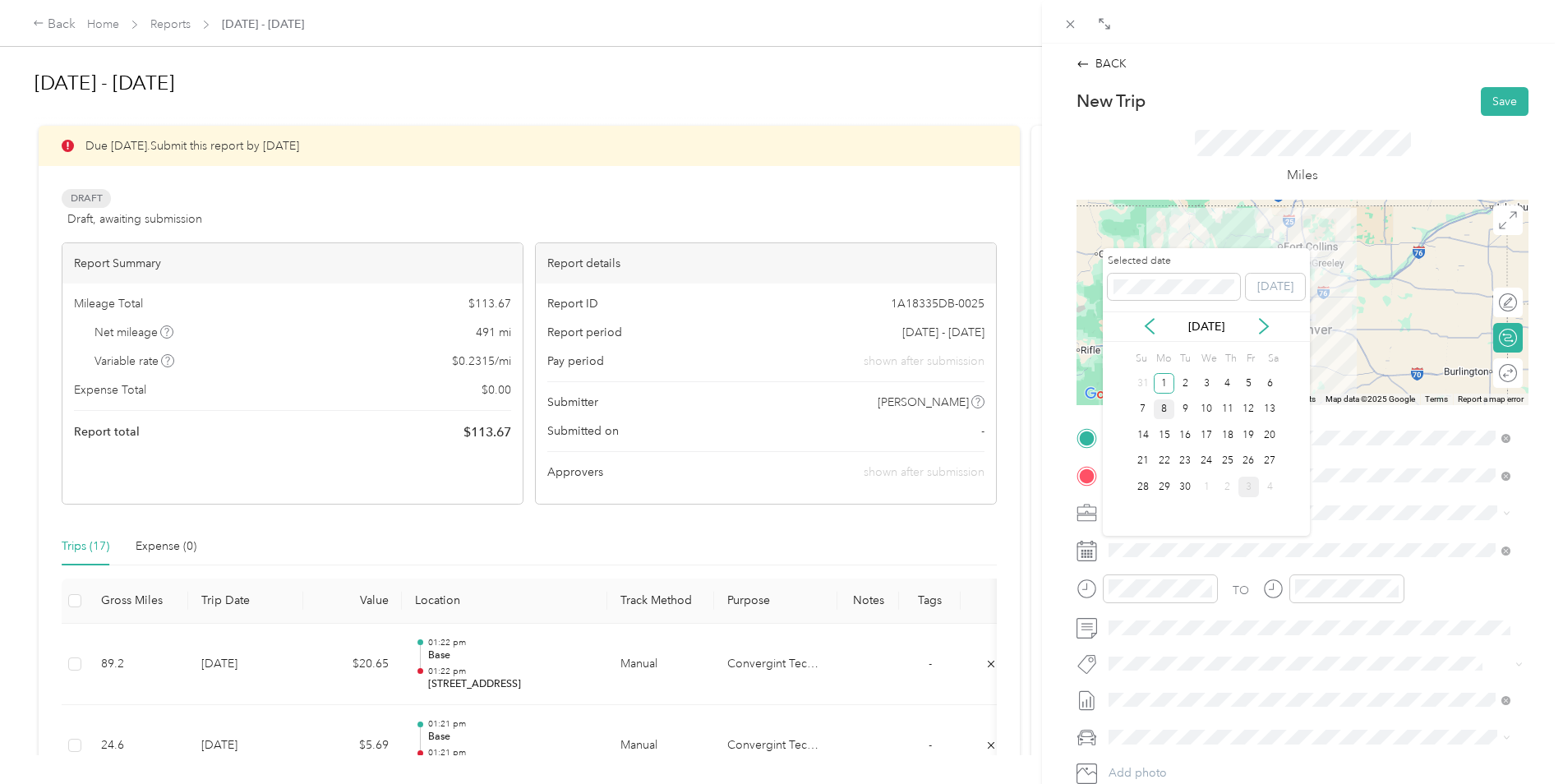
click at [1165, 405] on div "8" at bounding box center [1165, 409] width 22 height 21
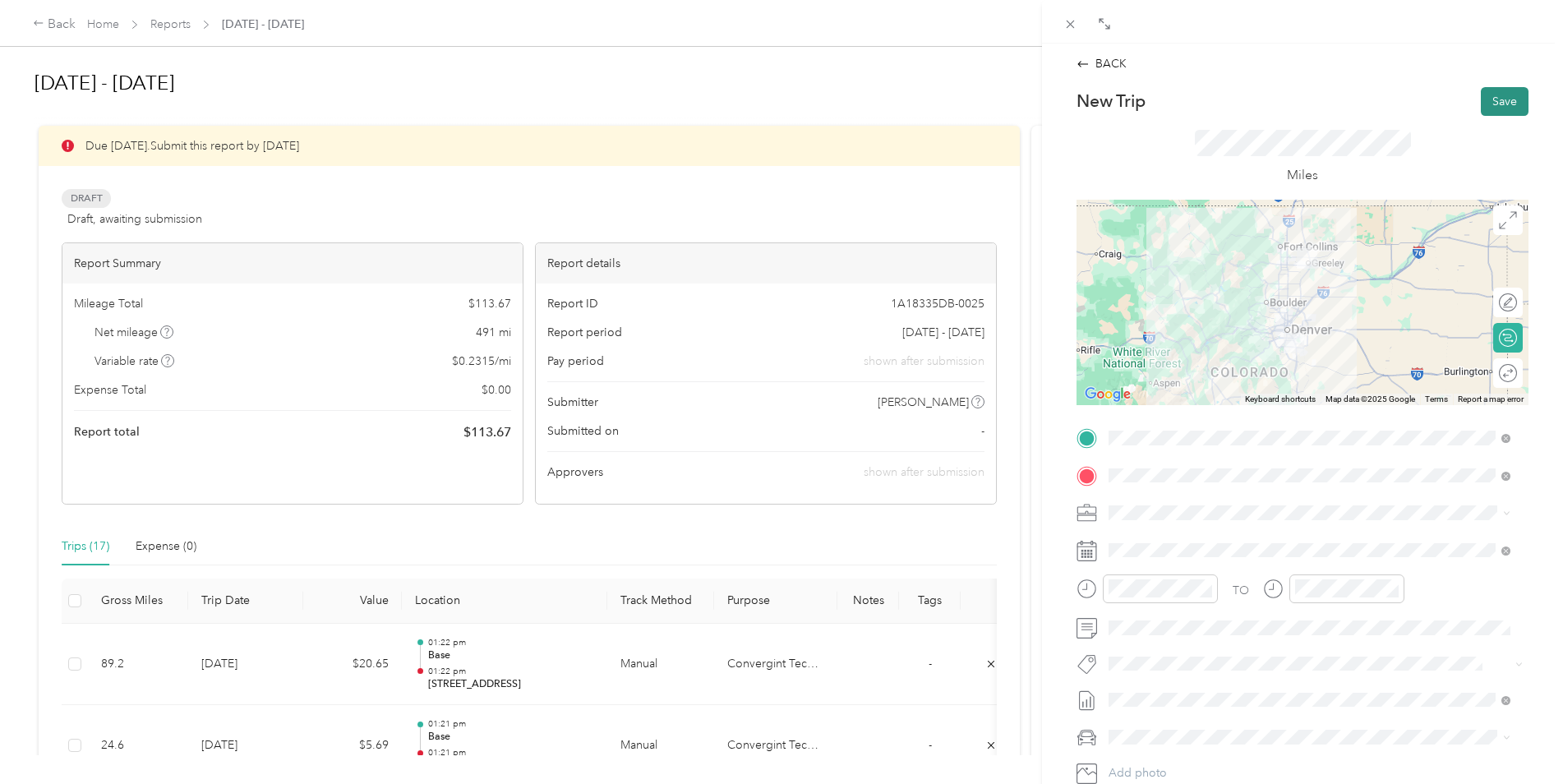
click at [1503, 91] on button "Save" at bounding box center [1505, 102] width 48 height 29
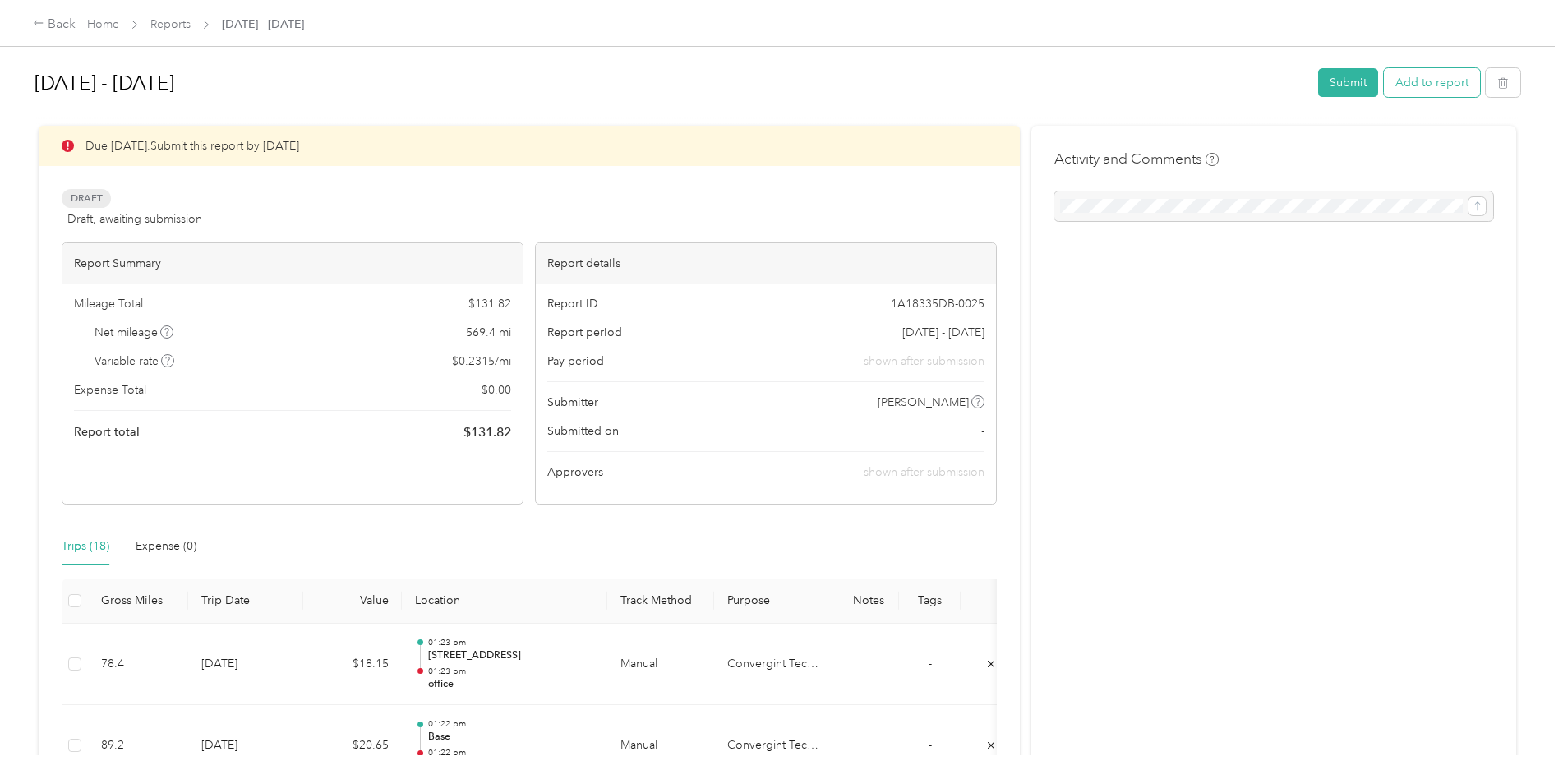
click at [1425, 80] on button "Add to report" at bounding box center [1432, 83] width 96 height 29
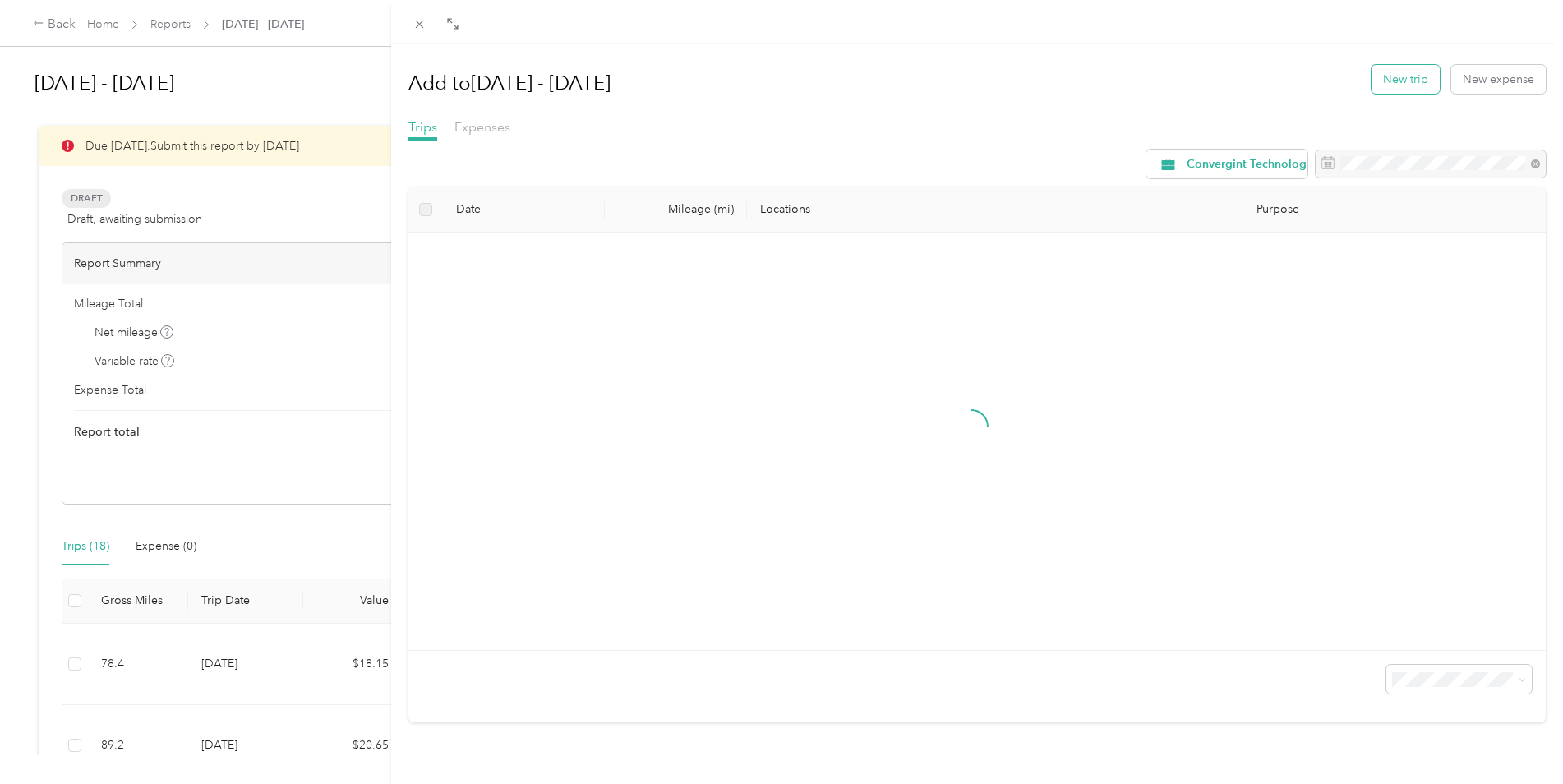
click at [1404, 76] on button "New trip" at bounding box center [1406, 79] width 68 height 29
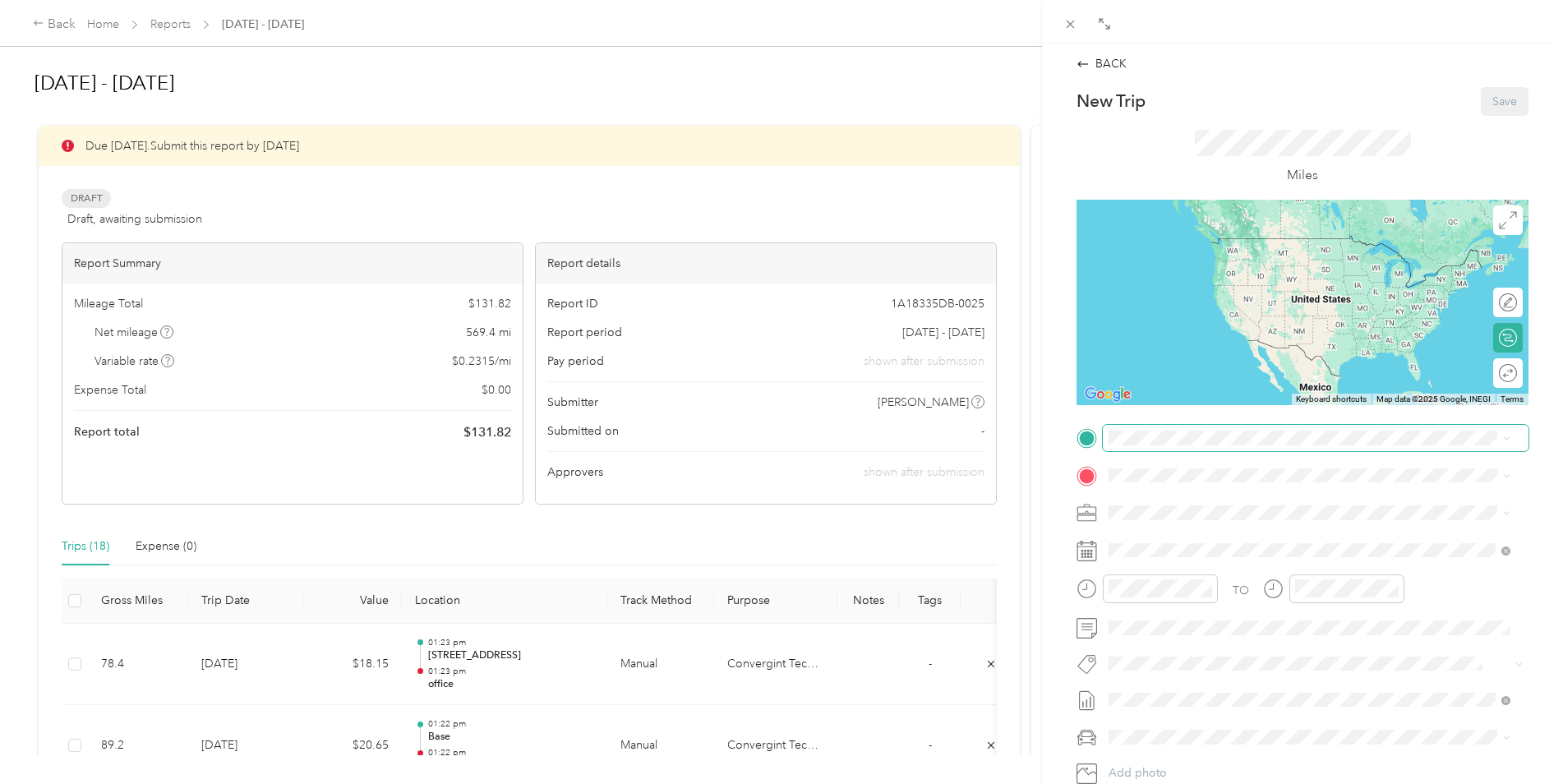
click at [1129, 447] on span at bounding box center [1315, 437] width 425 height 26
click at [1224, 447] on span at bounding box center [1315, 437] width 425 height 26
click at [1156, 594] on span "39245 [PERSON_NAME], CO, [GEOGRAPHIC_DATA] , 80107, [PERSON_NAME], CO, [GEOGRAP…" at bounding box center [1300, 582] width 322 height 31
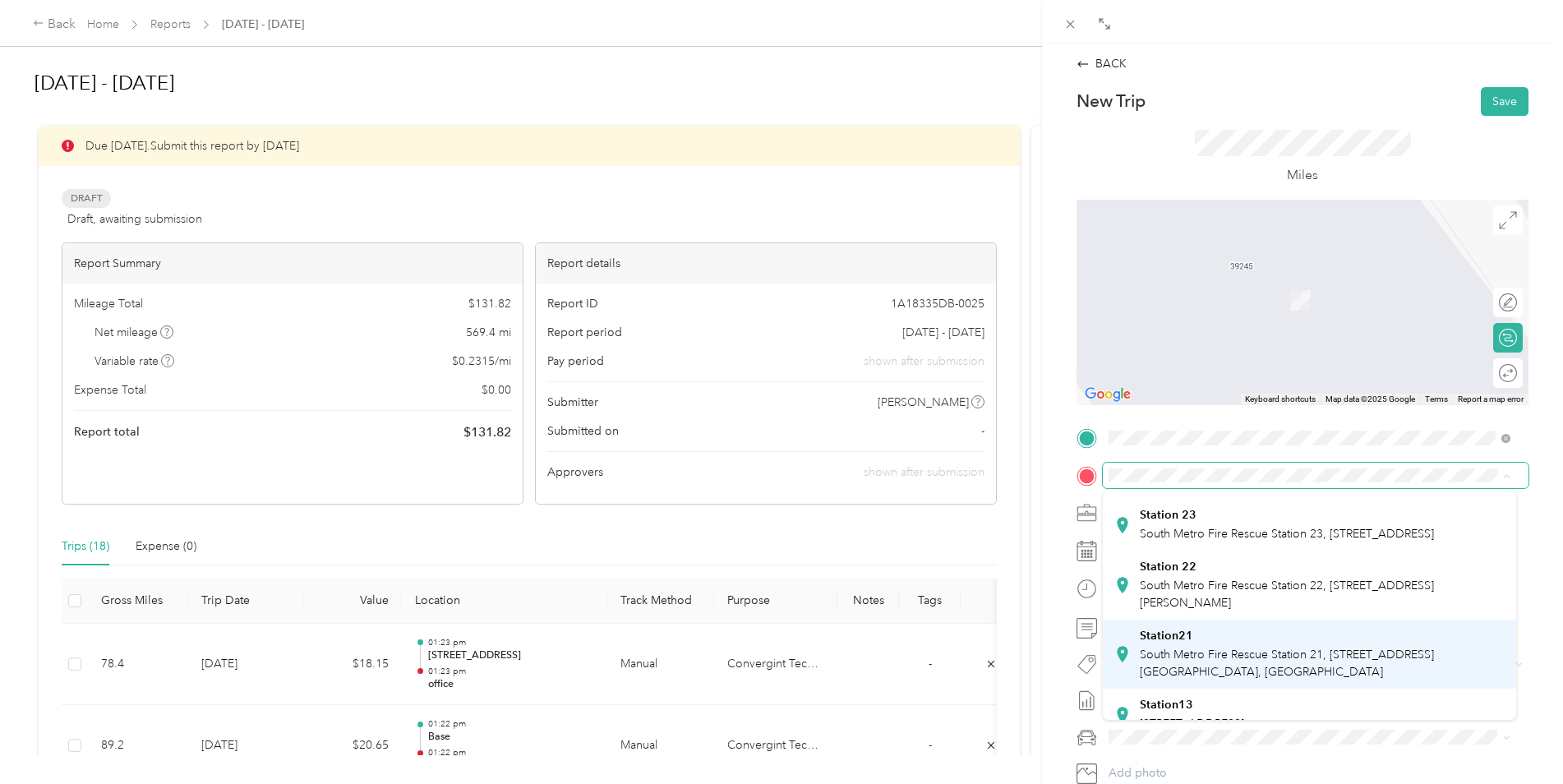
scroll to position [512, 0]
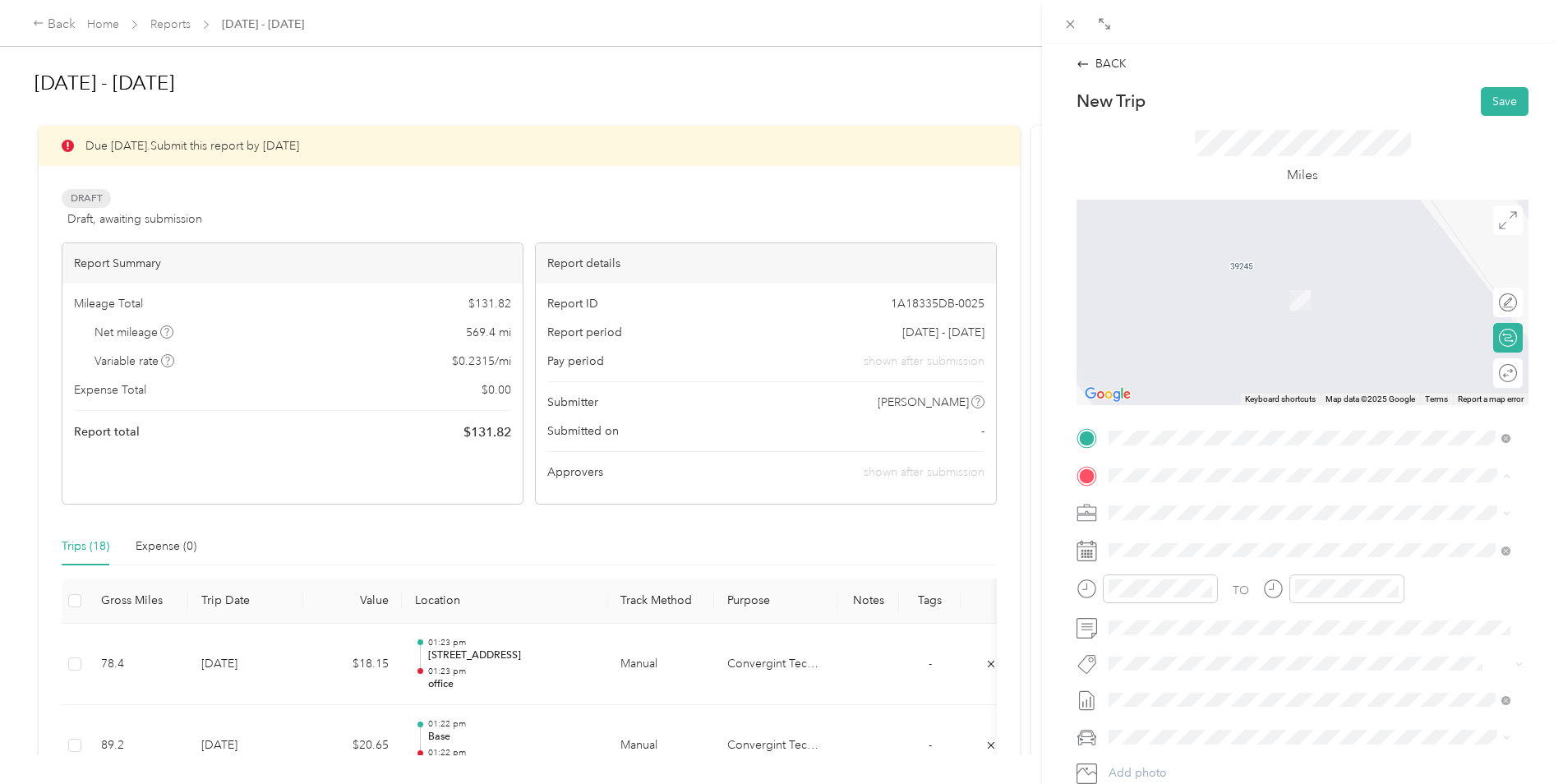
click at [1219, 698] on span "[STREET_ADDRESS]" at bounding box center [1192, 703] width 104 height 14
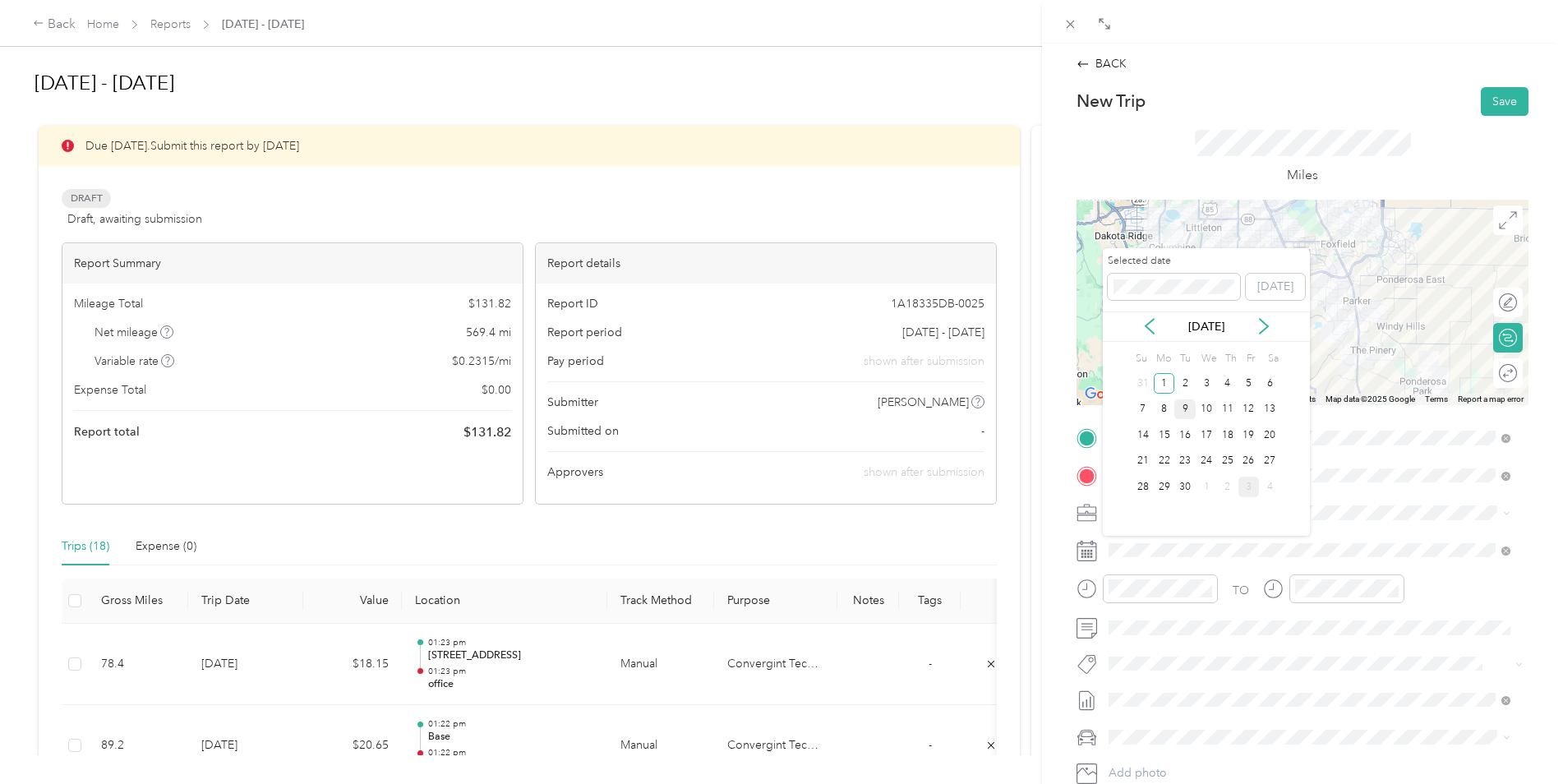
click at [1184, 407] on div "9" at bounding box center [1185, 409] width 22 height 21
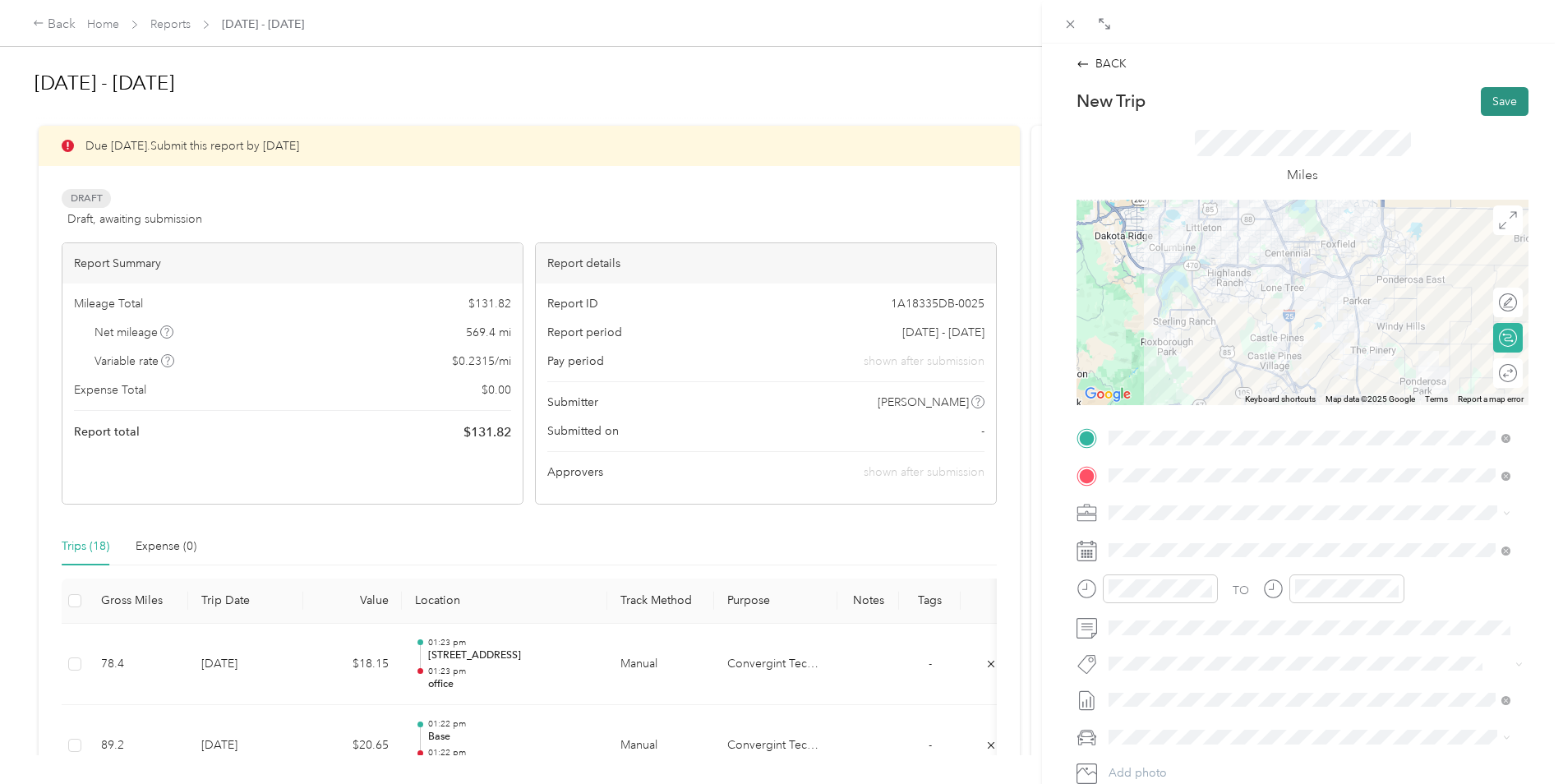
click at [1491, 100] on button "Save" at bounding box center [1505, 102] width 48 height 29
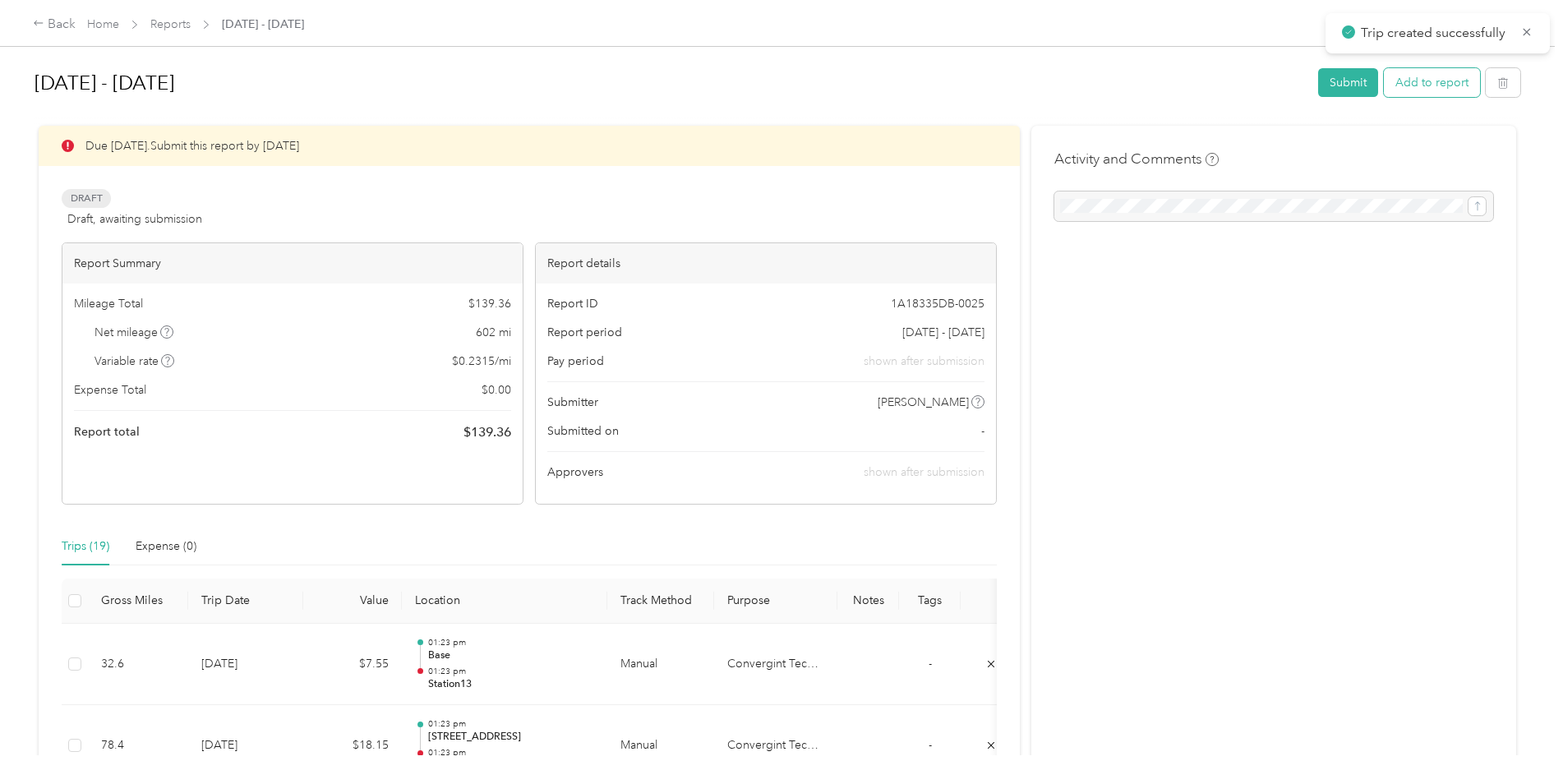
click at [1426, 81] on button "Add to report" at bounding box center [1432, 83] width 96 height 29
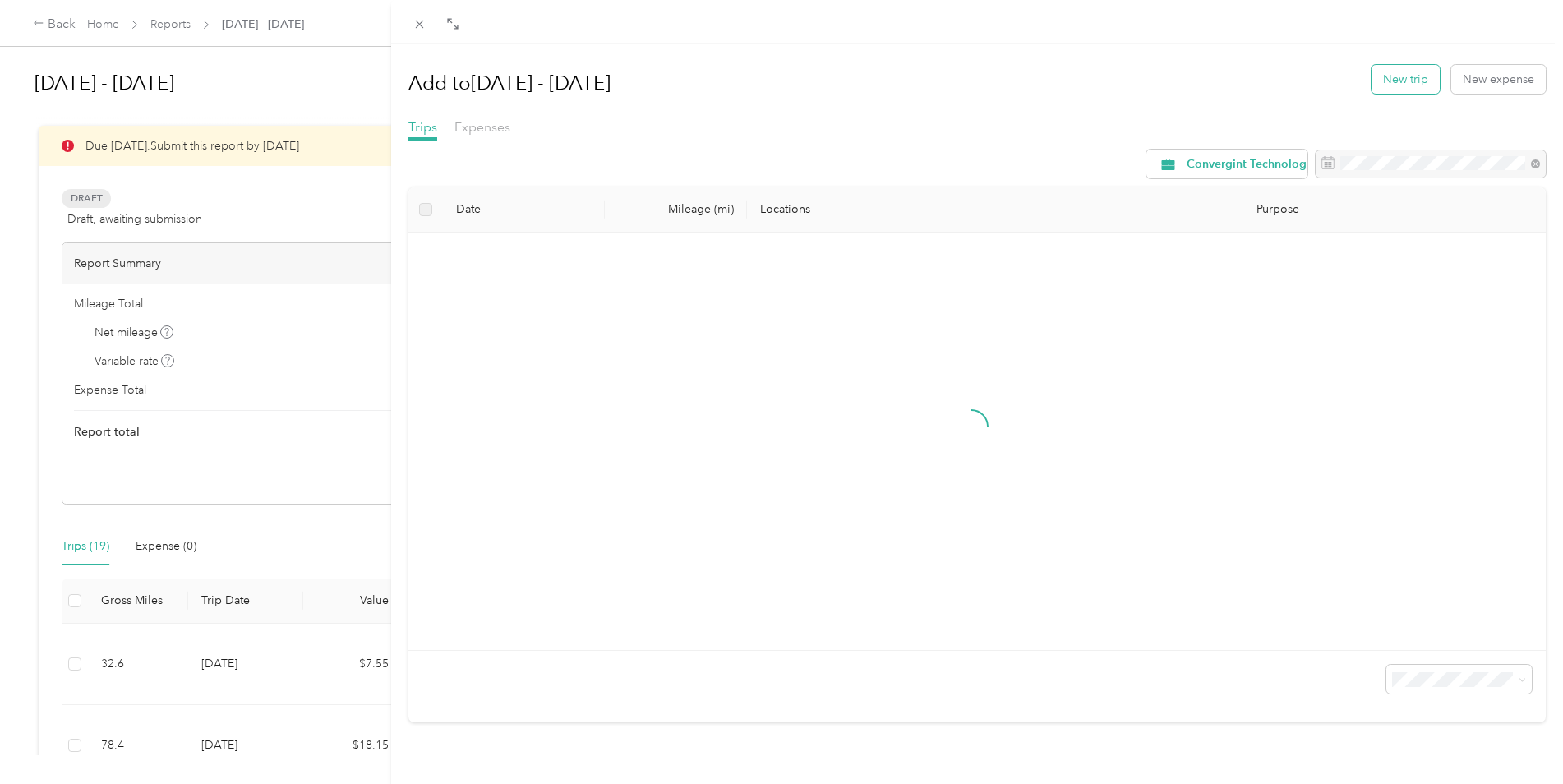
click at [1402, 80] on button "New trip" at bounding box center [1406, 79] width 68 height 29
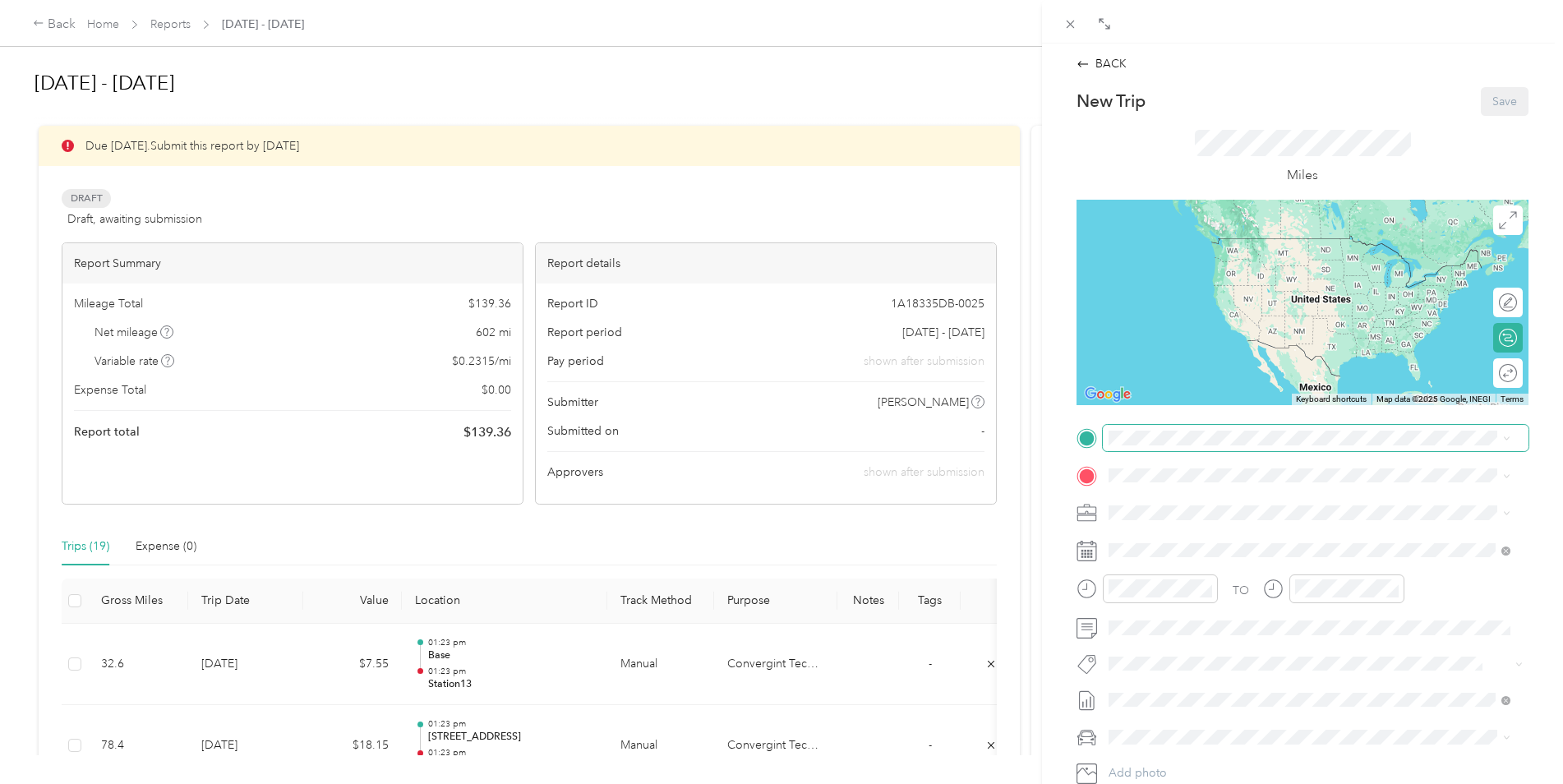
click at [1182, 448] on span at bounding box center [1315, 437] width 425 height 26
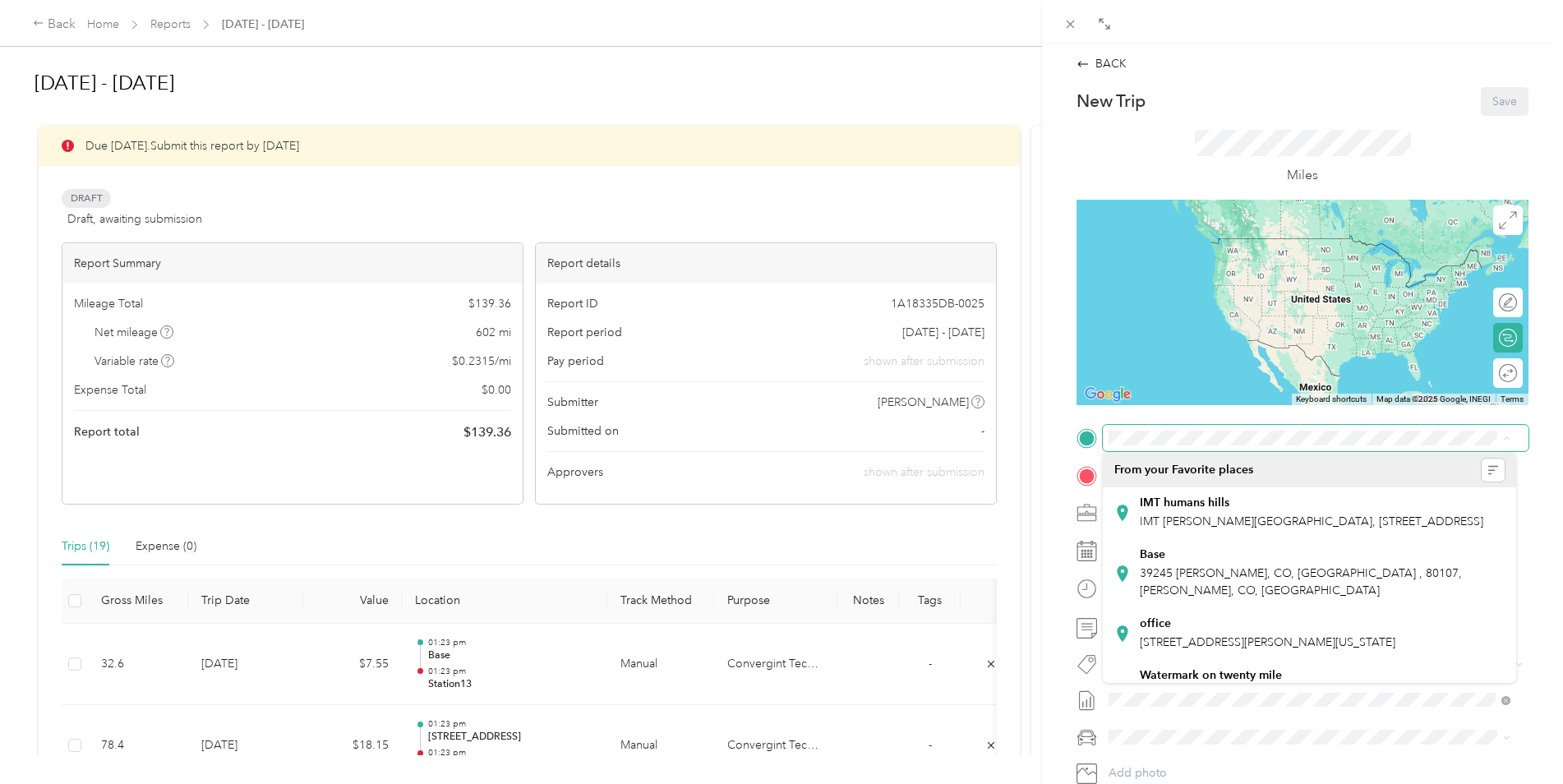
scroll to position [512, 0]
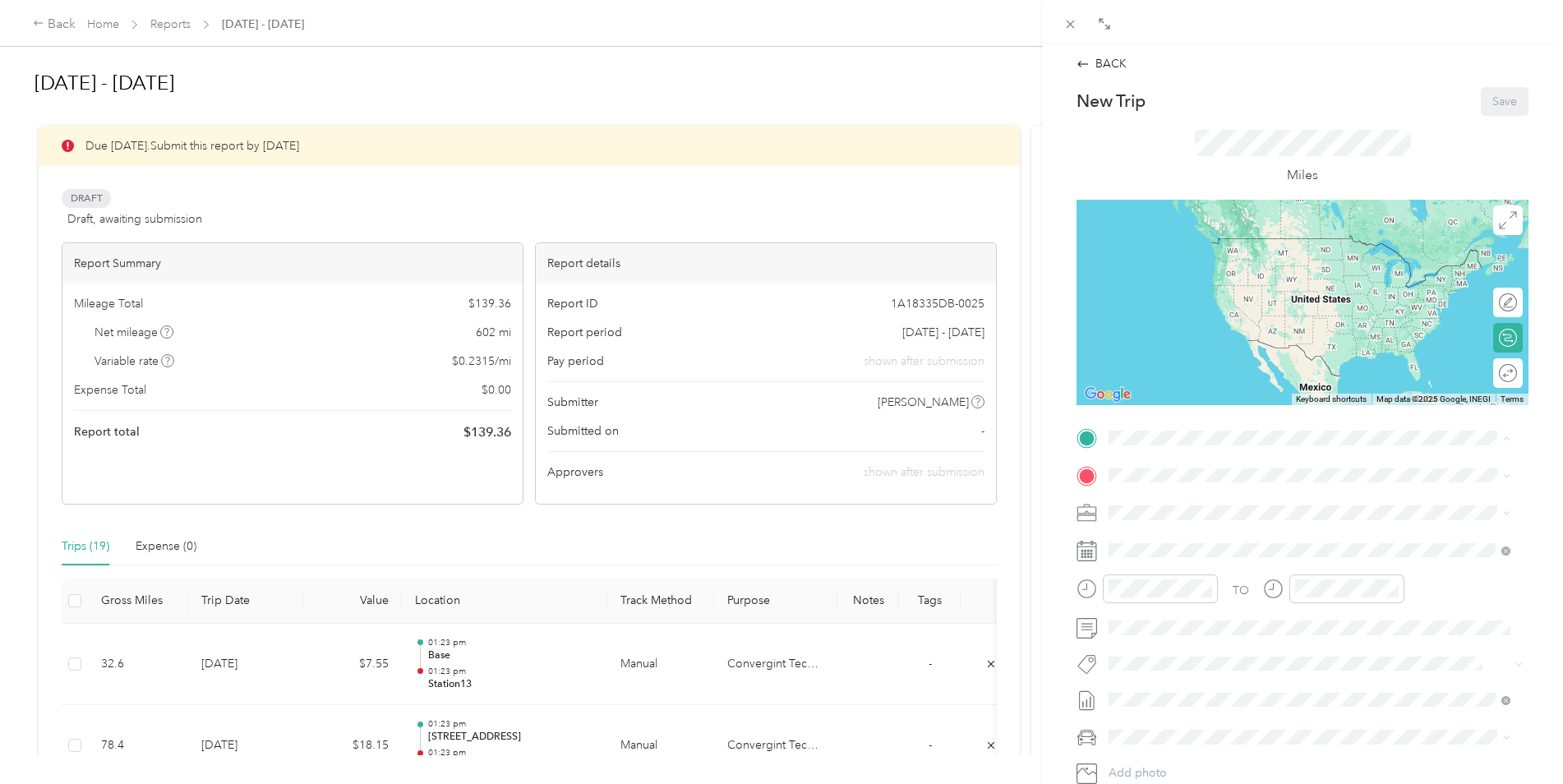
click at [1178, 655] on div "Station13 [STREET_ADDRESS]" at bounding box center [1192, 656] width 104 height 34
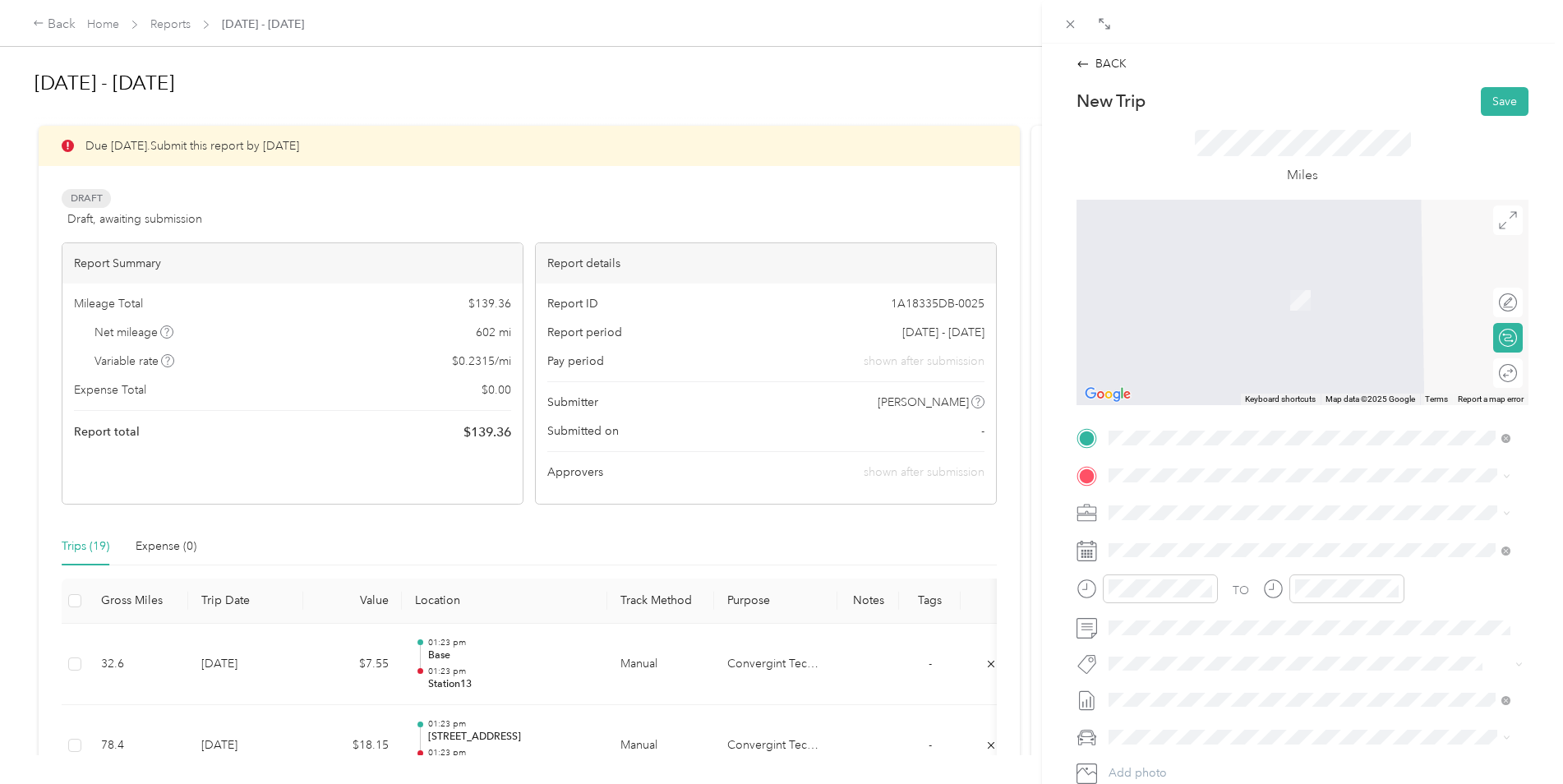
click at [1177, 687] on span "[STREET_ADDRESS][PERSON_NAME][US_STATE]" at bounding box center [1267, 680] width 255 height 14
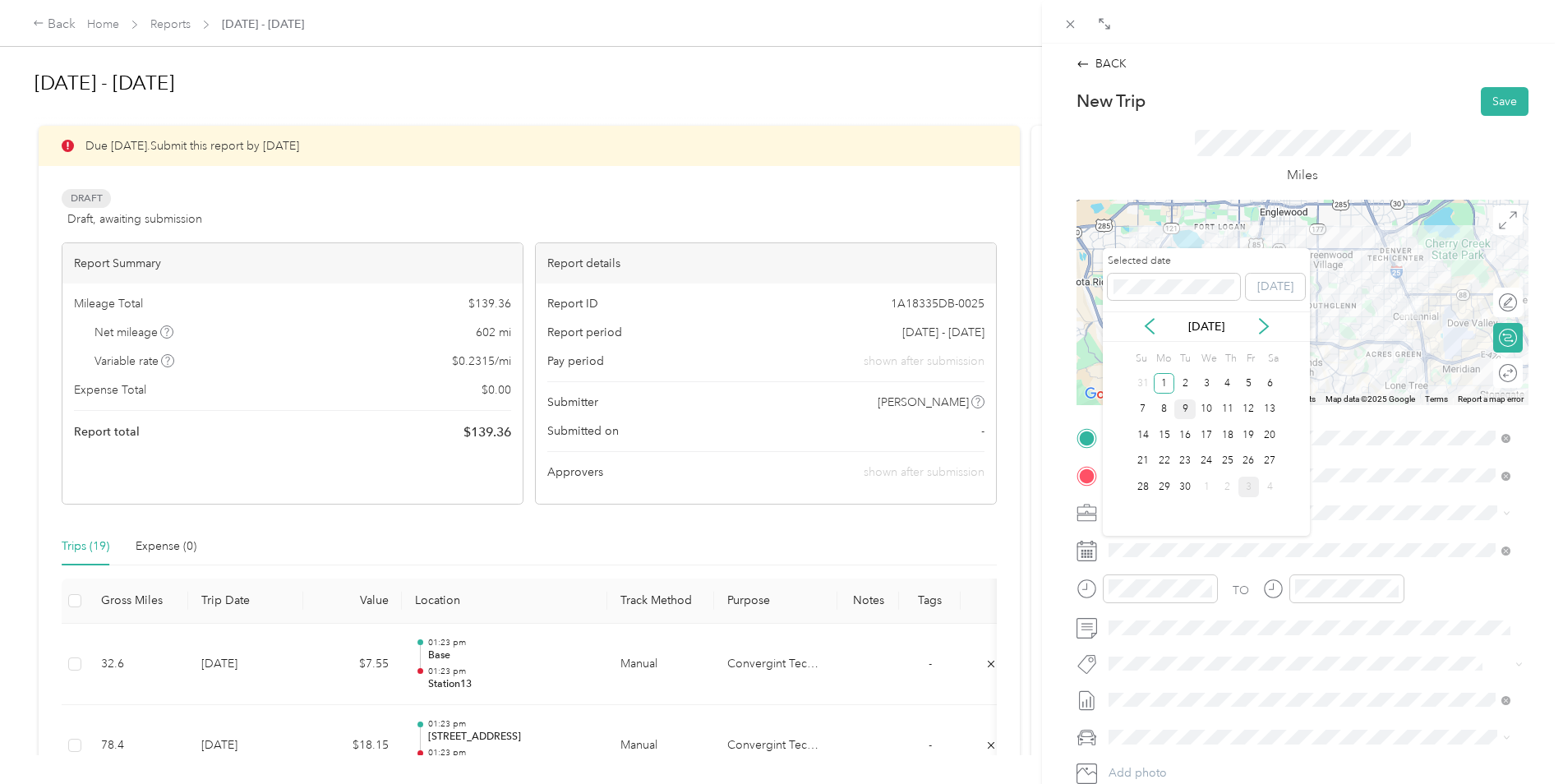
click at [1183, 408] on div "9" at bounding box center [1185, 409] width 22 height 21
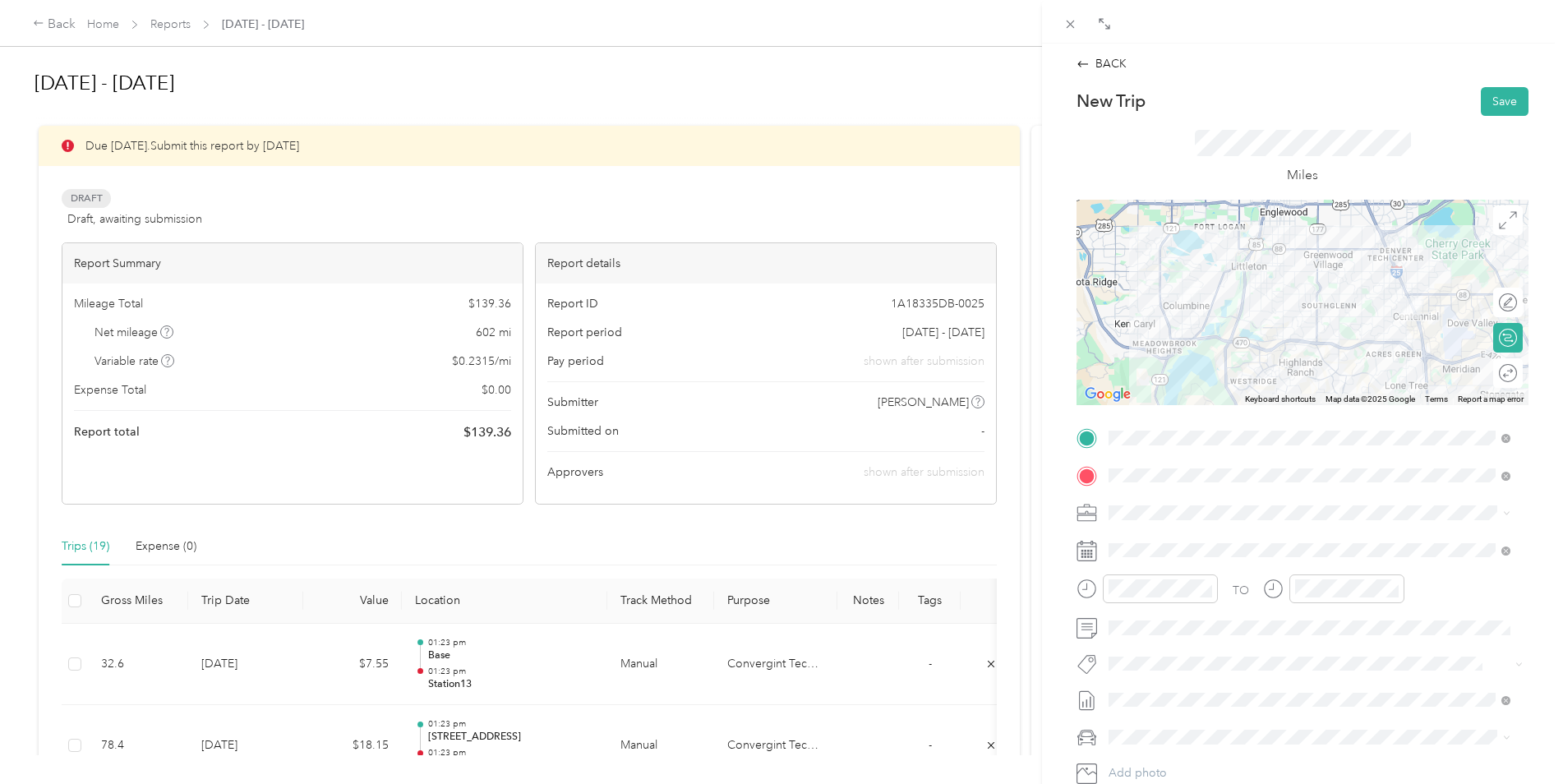
click at [1367, 253] on div at bounding box center [1302, 302] width 452 height 205
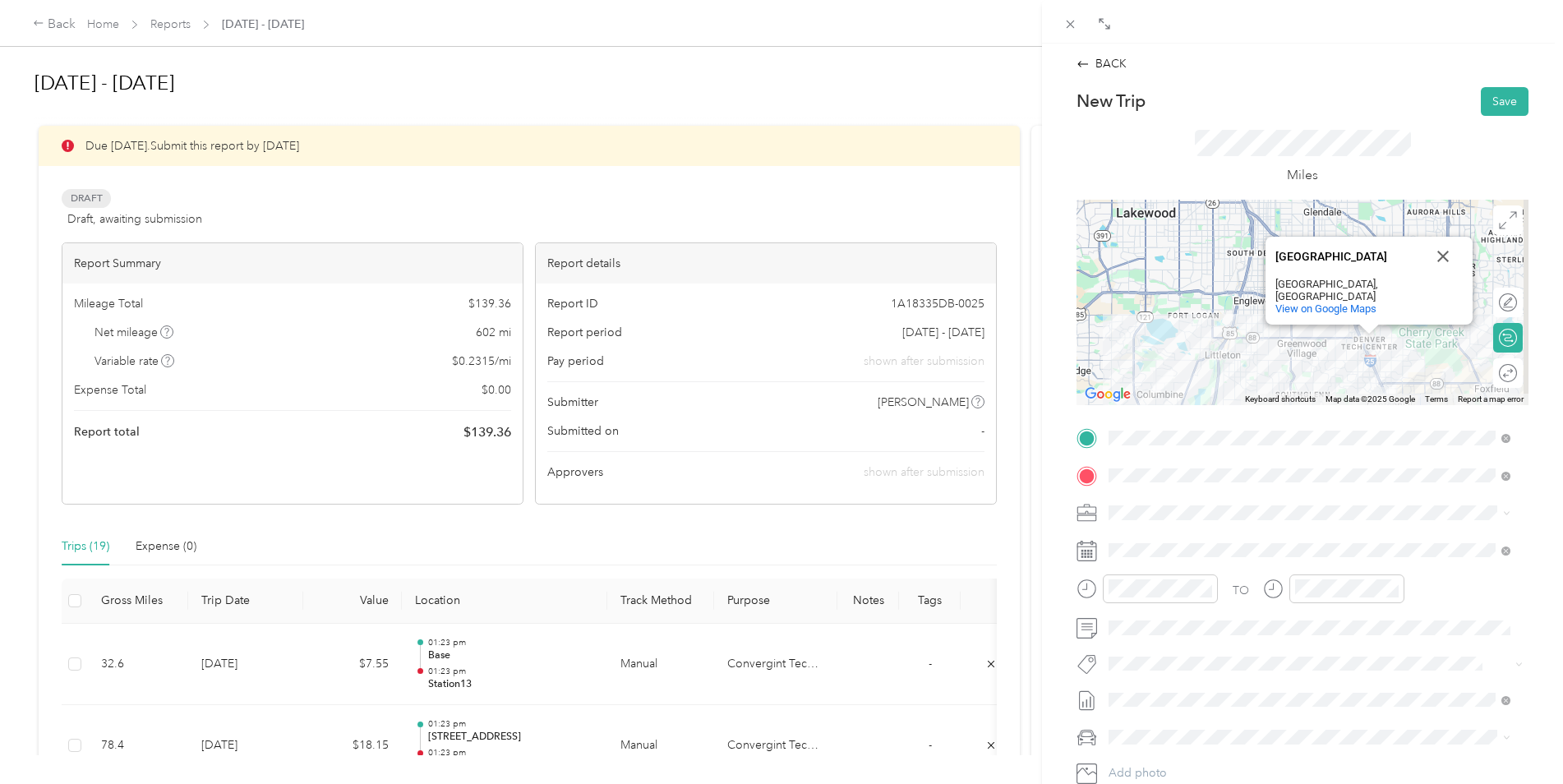
click at [1330, 339] on div "[GEOGRAPHIC_DATA] [GEOGRAPHIC_DATA] [GEOGRAPHIC_DATA], [GEOGRAPHIC_DATA] View o…" at bounding box center [1302, 302] width 452 height 205
click at [1334, 330] on div "[GEOGRAPHIC_DATA] [GEOGRAPHIC_DATA] [GEOGRAPHIC_DATA], [GEOGRAPHIC_DATA] View o…" at bounding box center [1302, 302] width 452 height 205
click at [1333, 342] on div "[GEOGRAPHIC_DATA] [GEOGRAPHIC_DATA] [GEOGRAPHIC_DATA], [GEOGRAPHIC_DATA] View o…" at bounding box center [1302, 302] width 452 height 205
click at [1277, 332] on div "[GEOGRAPHIC_DATA] [GEOGRAPHIC_DATA] [GEOGRAPHIC_DATA], [GEOGRAPHIC_DATA] View o…" at bounding box center [1302, 302] width 452 height 205
click at [1266, 341] on div "[GEOGRAPHIC_DATA] [GEOGRAPHIC_DATA] [GEOGRAPHIC_DATA], [GEOGRAPHIC_DATA] View o…" at bounding box center [1302, 302] width 452 height 205
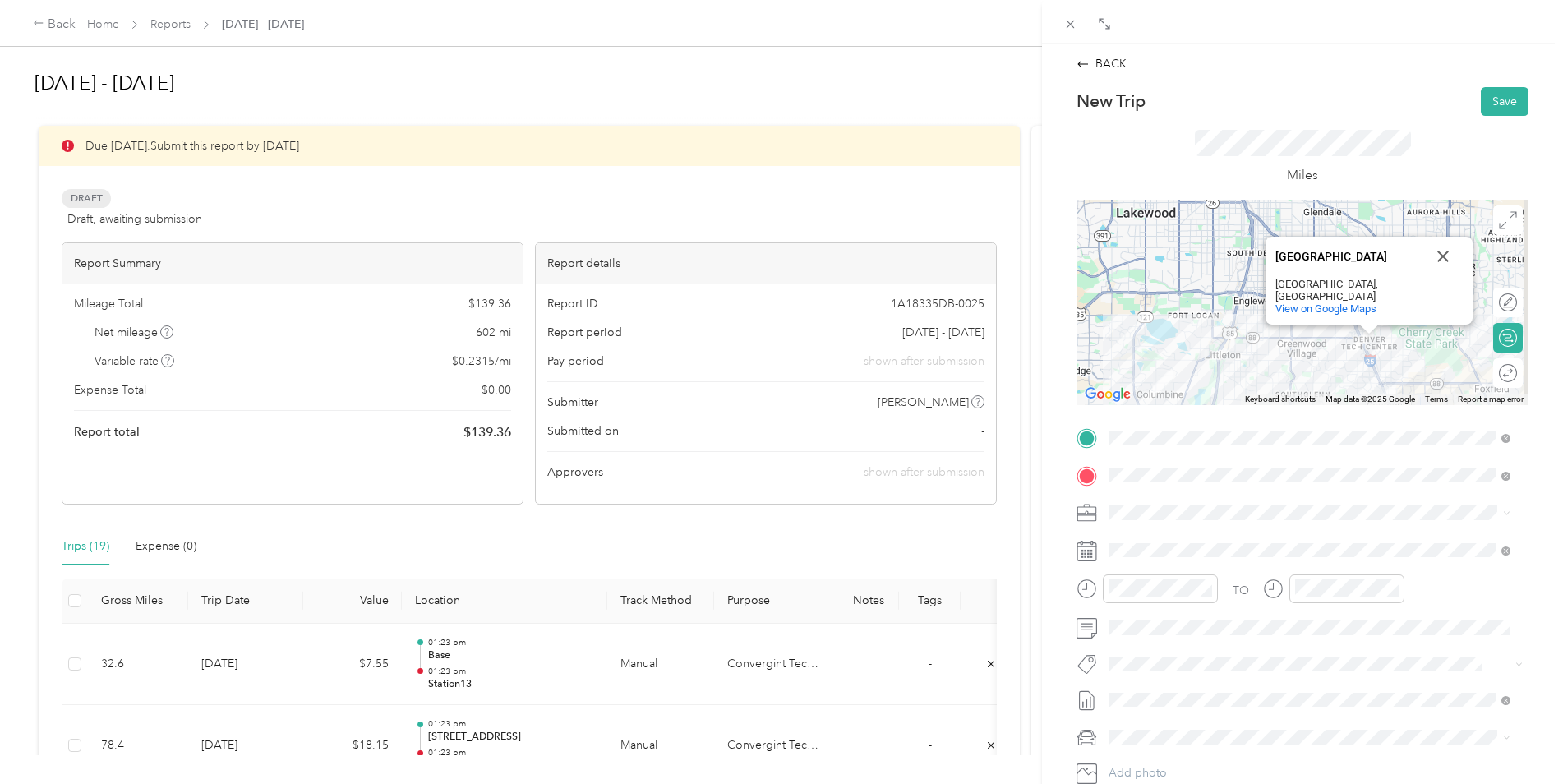
click at [1253, 340] on div "[GEOGRAPHIC_DATA] [GEOGRAPHIC_DATA] [GEOGRAPHIC_DATA], [GEOGRAPHIC_DATA] View o…" at bounding box center [1302, 302] width 452 height 205
click at [1252, 337] on div "[GEOGRAPHIC_DATA] [GEOGRAPHIC_DATA] [GEOGRAPHIC_DATA], [GEOGRAPHIC_DATA] View o…" at bounding box center [1302, 302] width 452 height 205
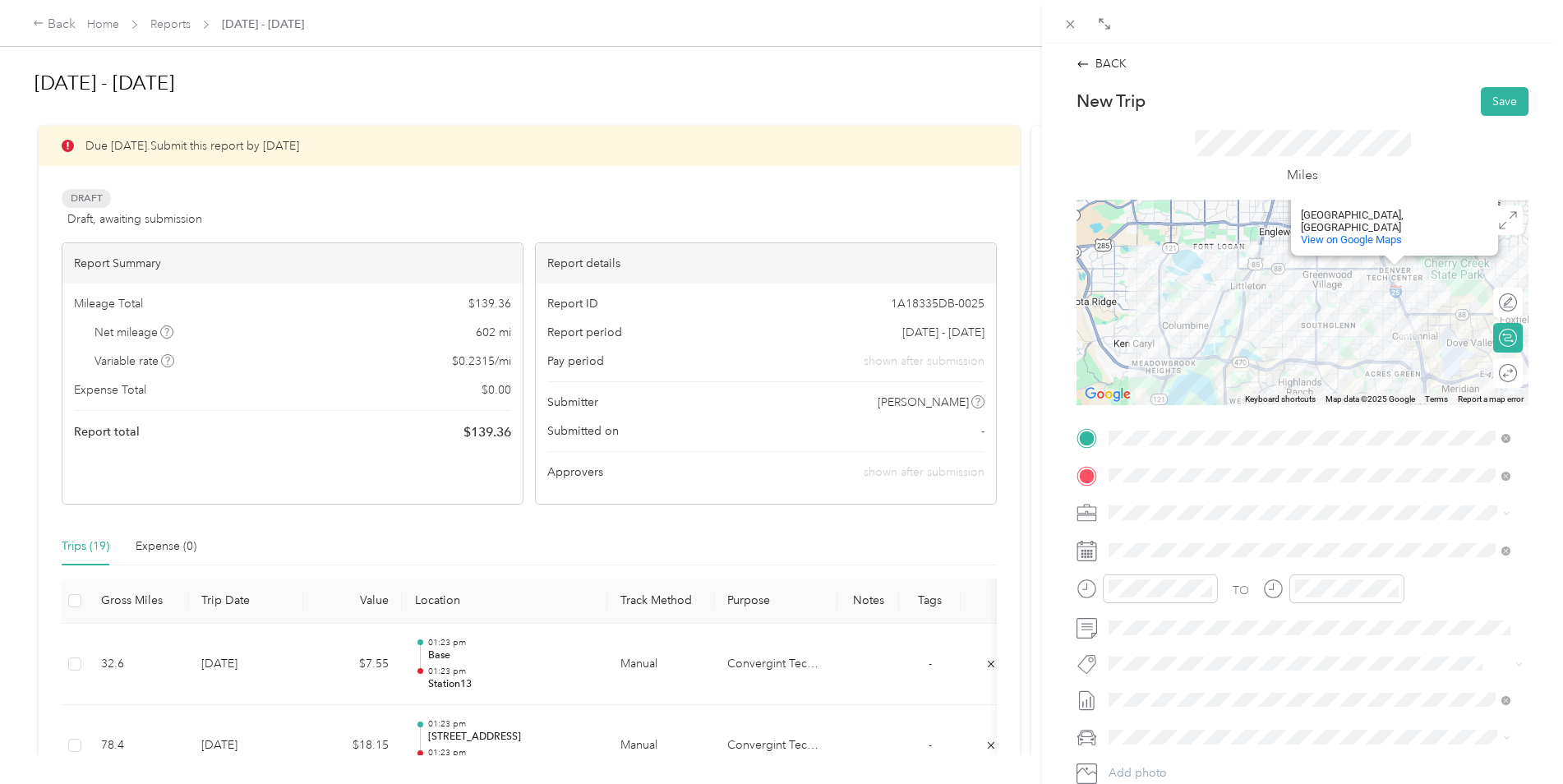
click at [1329, 367] on div "[GEOGRAPHIC_DATA] [GEOGRAPHIC_DATA] [GEOGRAPHIC_DATA], [GEOGRAPHIC_DATA] View o…" at bounding box center [1302, 302] width 452 height 205
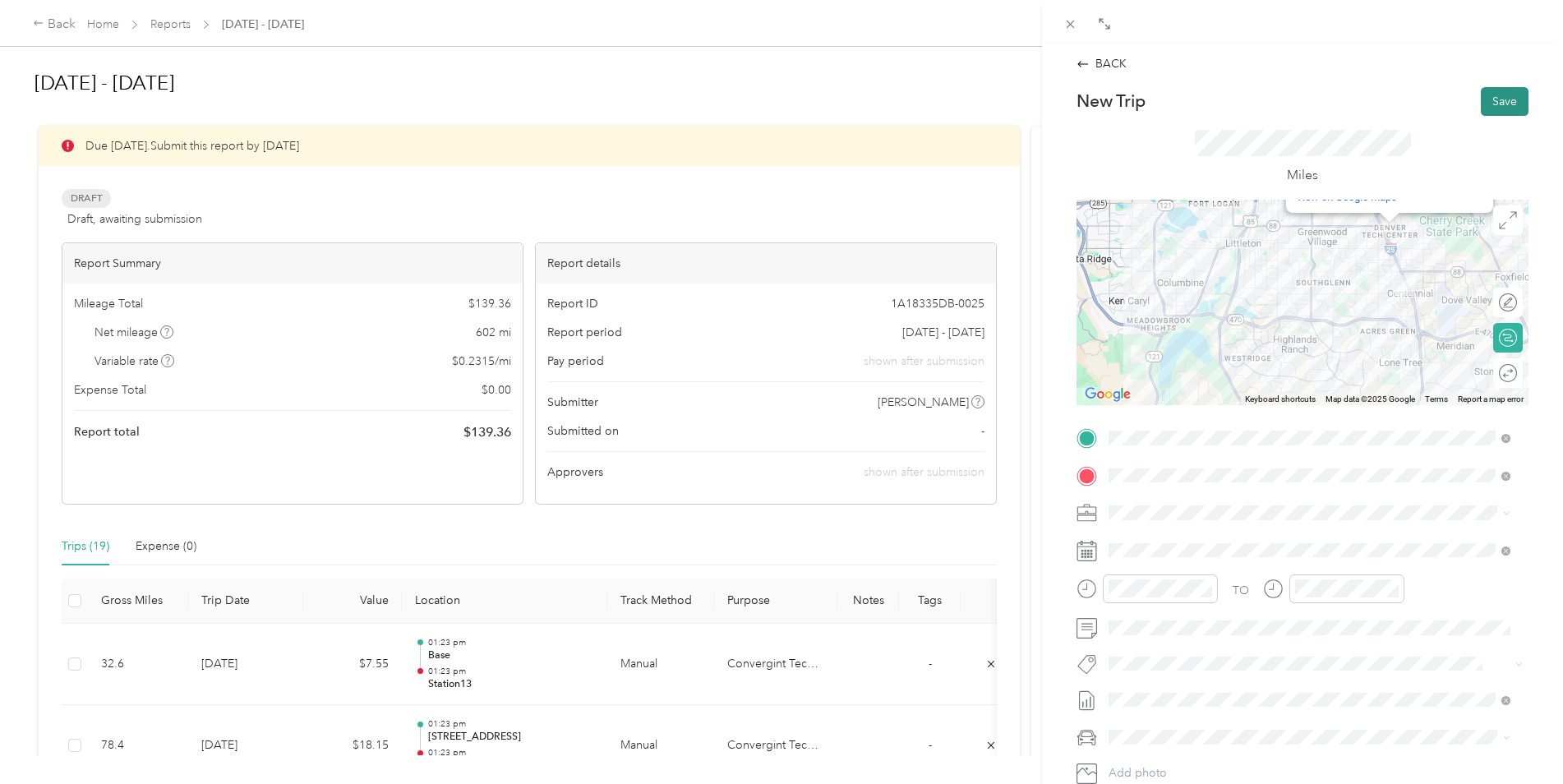
click at [1496, 110] on button "Save" at bounding box center [1505, 102] width 48 height 29
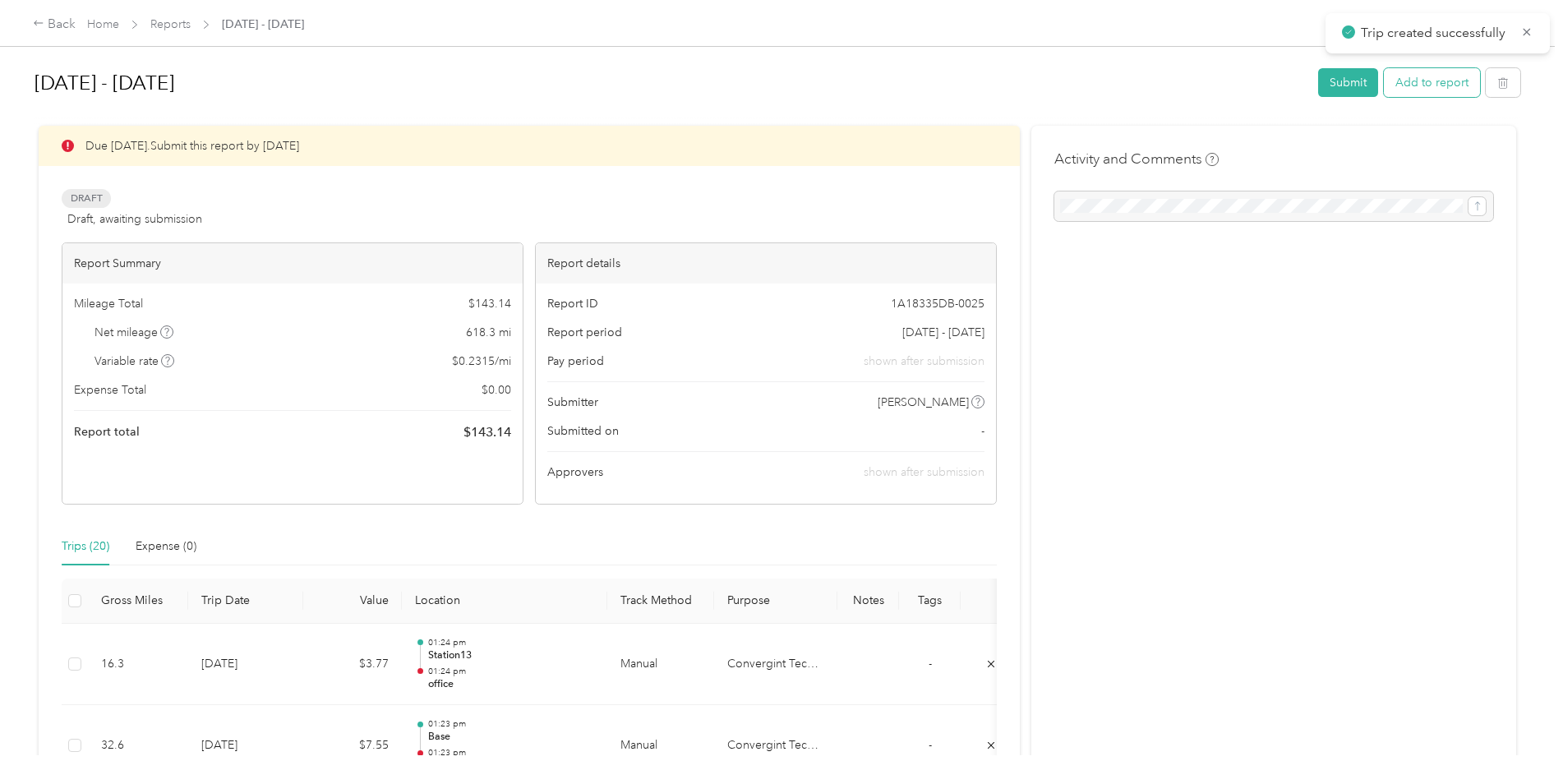
click at [1435, 76] on button "Add to report" at bounding box center [1432, 83] width 96 height 29
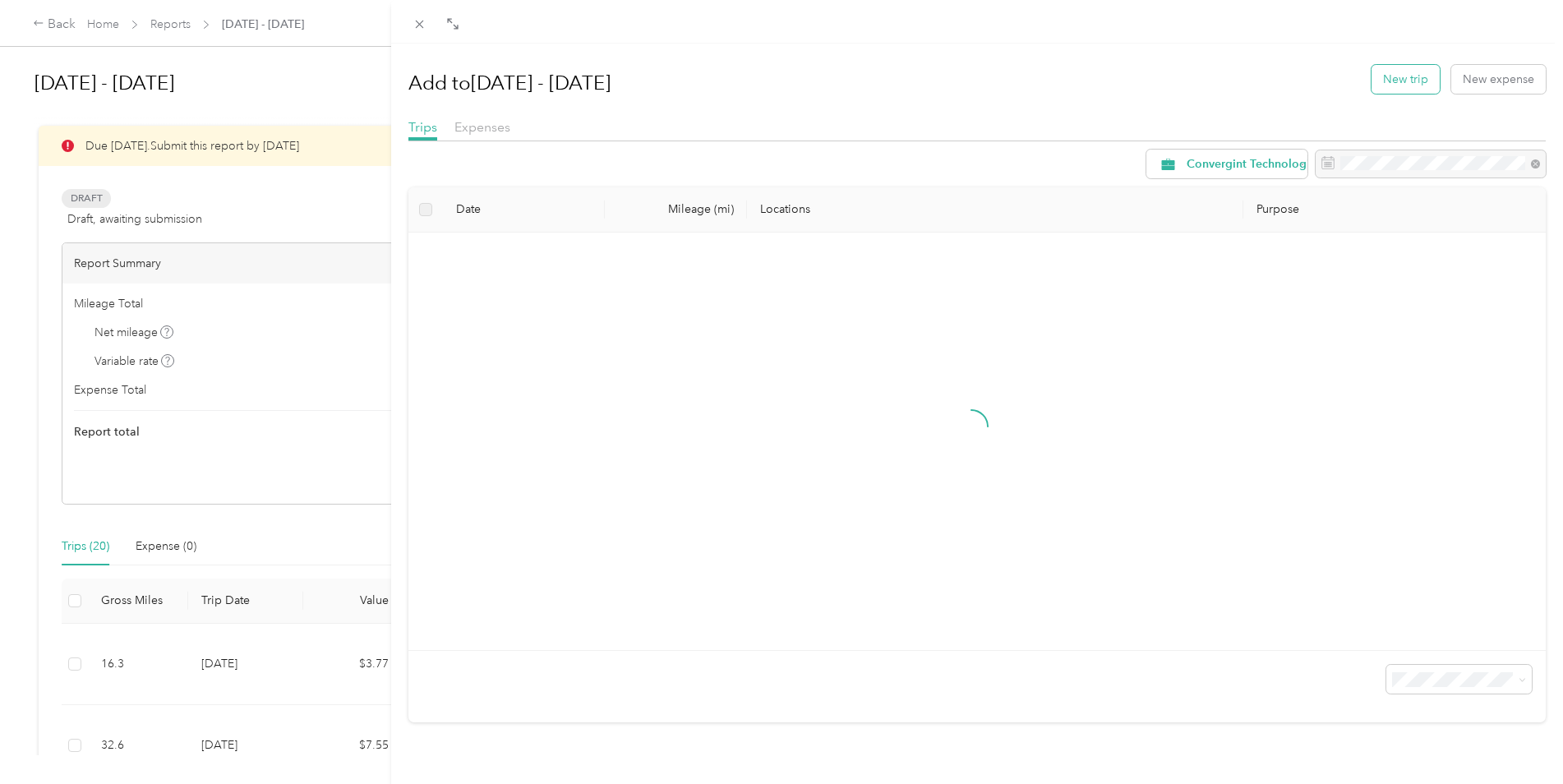
click at [1420, 77] on button "New trip" at bounding box center [1406, 79] width 68 height 29
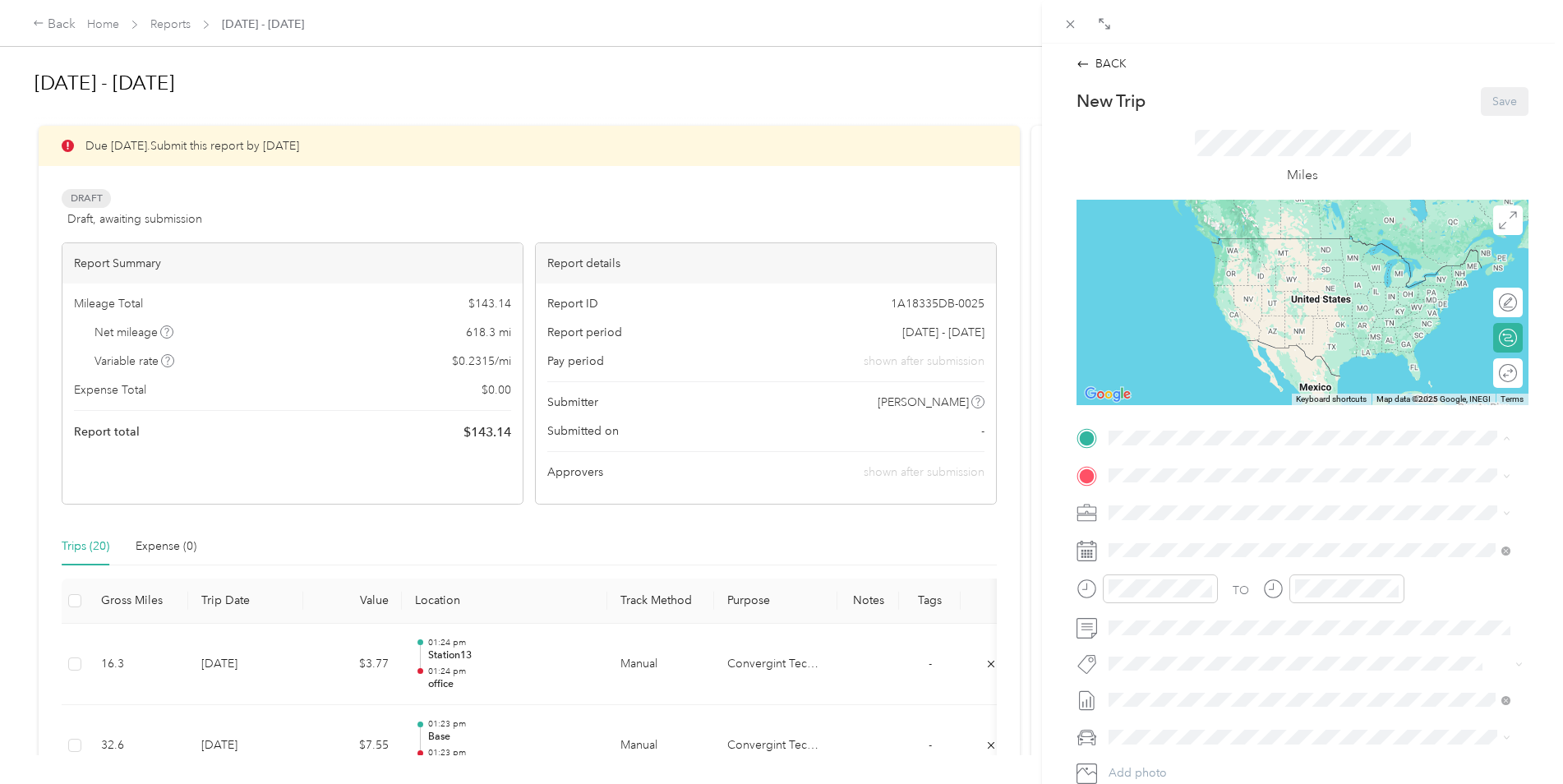
click at [1174, 631] on div "office" at bounding box center [1267, 623] width 255 height 14
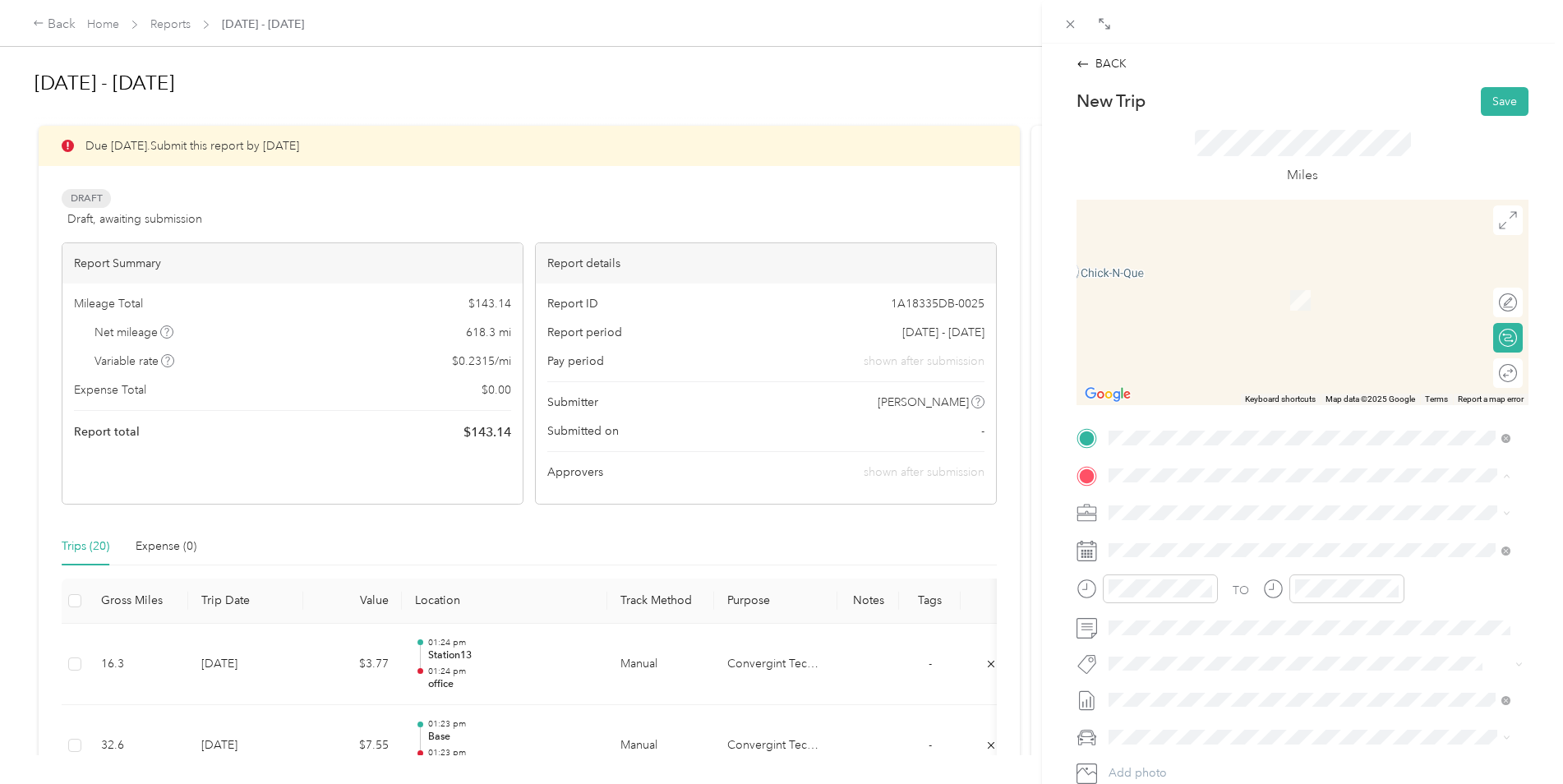
click at [1211, 624] on span "39245 [PERSON_NAME], CO, [GEOGRAPHIC_DATA] , 80107, [PERSON_NAME], CO, [GEOGRAP…" at bounding box center [1300, 619] width 322 height 31
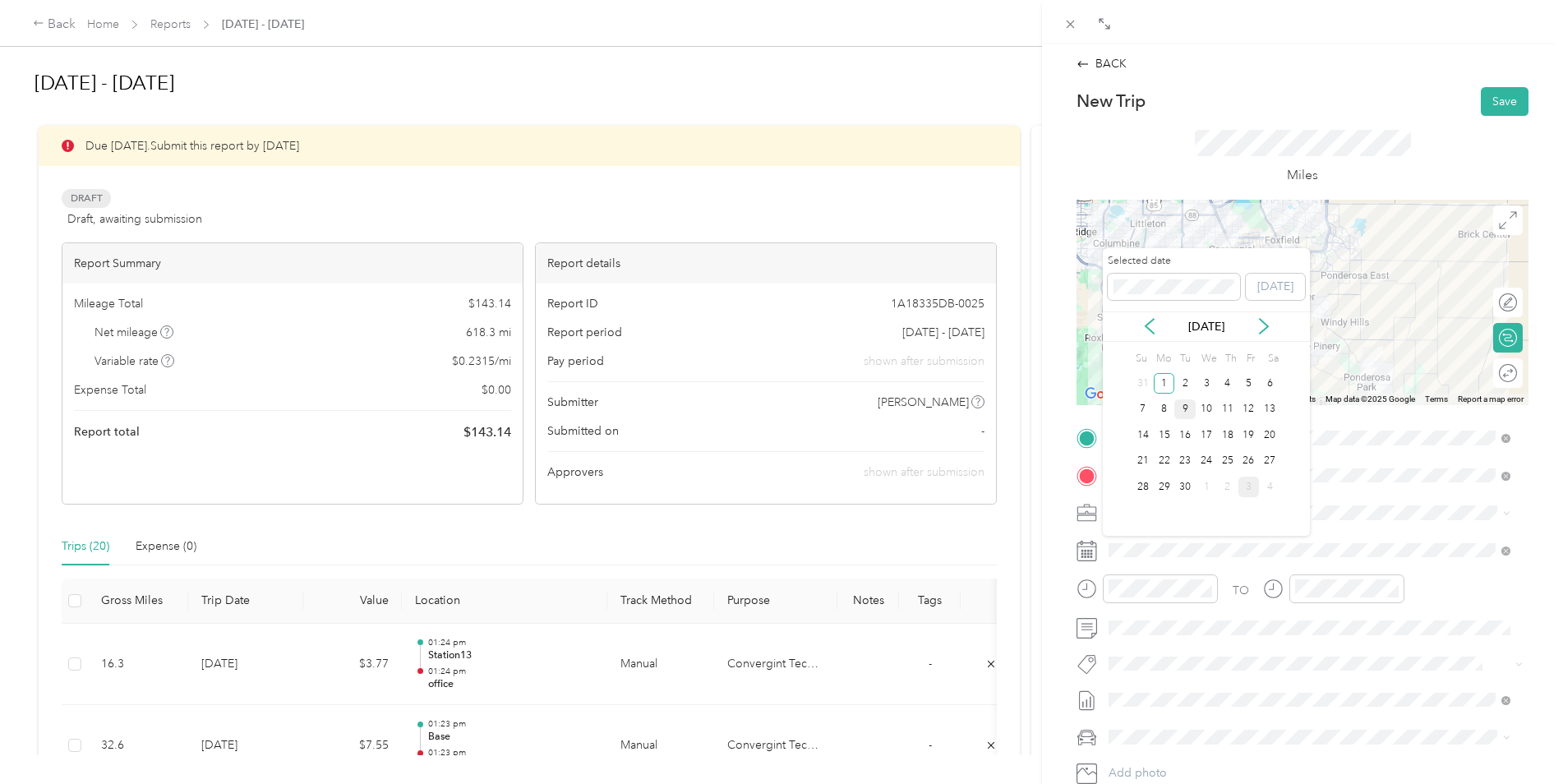
click at [1189, 405] on div "9" at bounding box center [1185, 409] width 22 height 21
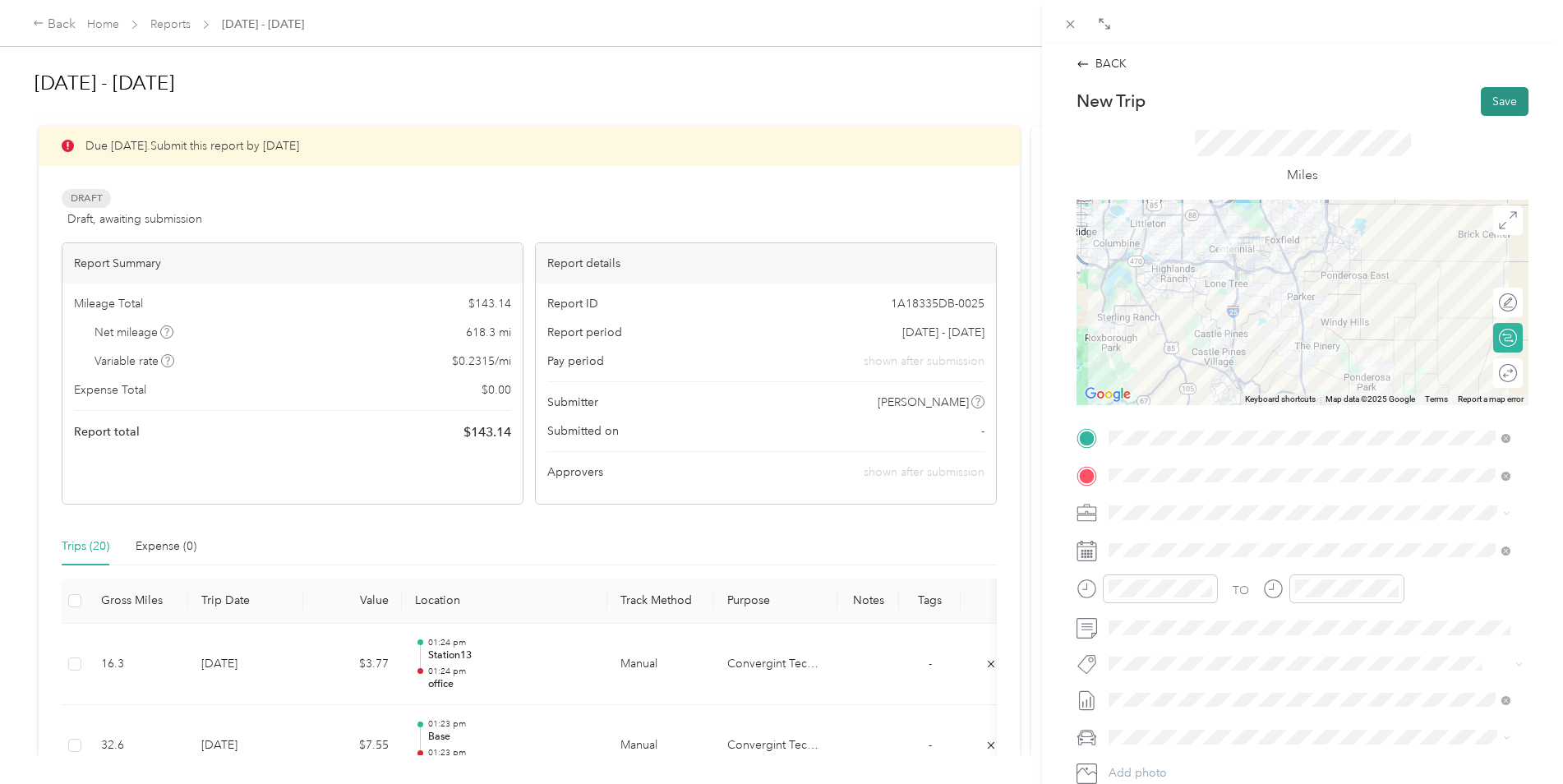
click at [1496, 104] on button "Save" at bounding box center [1505, 102] width 48 height 29
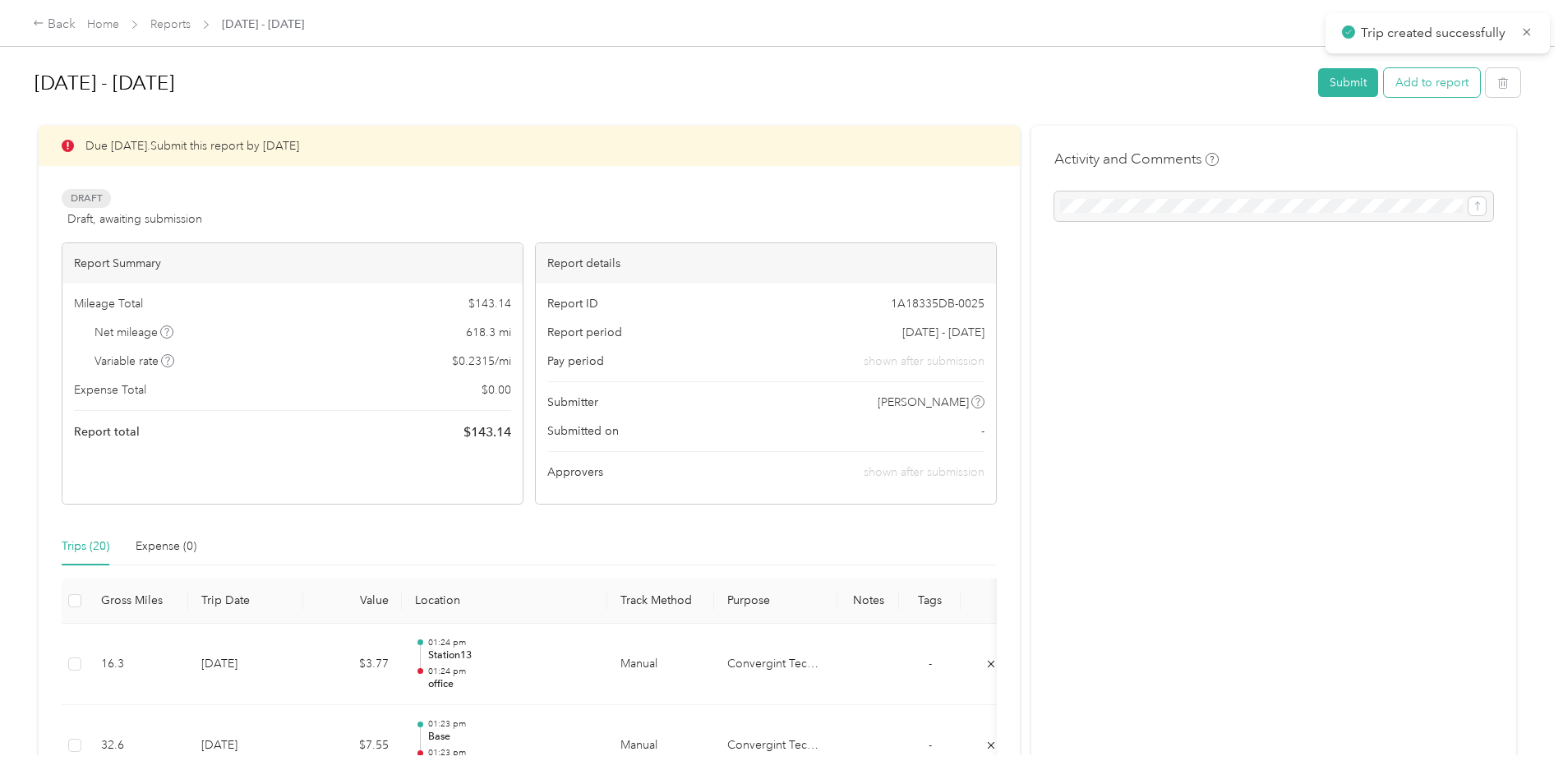
click at [1445, 85] on button "Add to report" at bounding box center [1432, 83] width 96 height 29
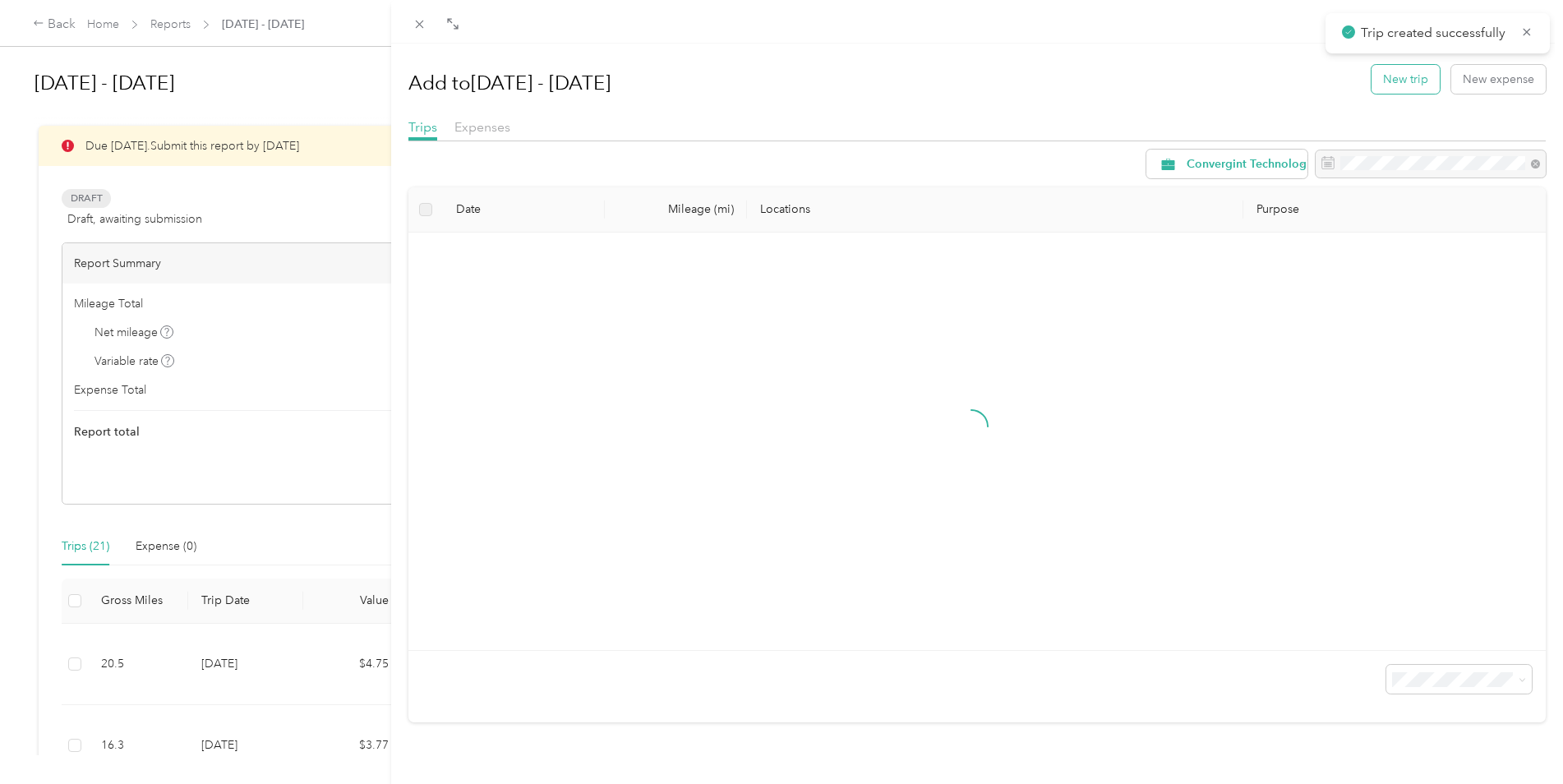
click at [1414, 85] on button "New trip" at bounding box center [1406, 79] width 68 height 29
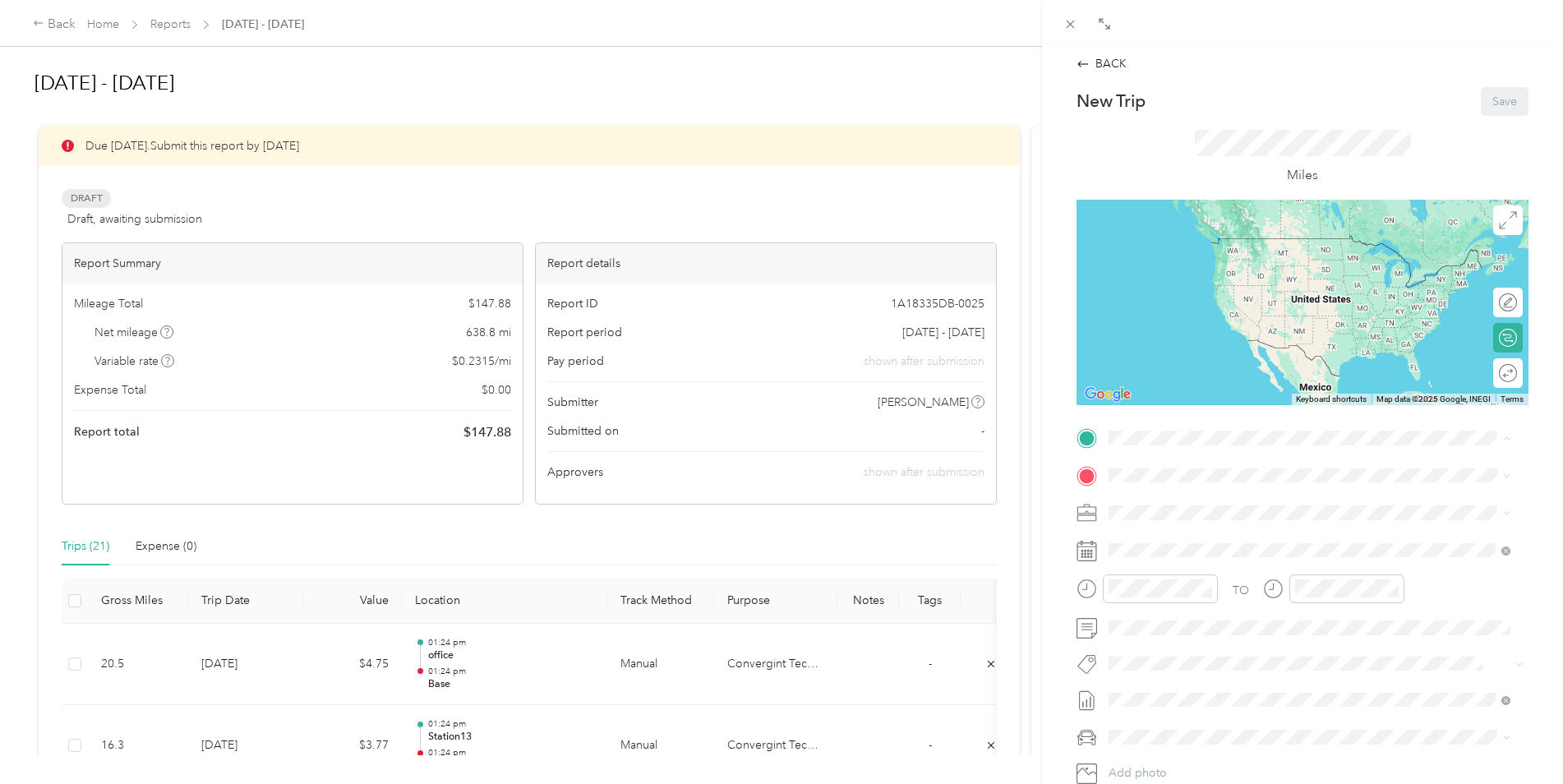
click at [1197, 594] on span "39245 [PERSON_NAME], CO, [GEOGRAPHIC_DATA] , 80107, [PERSON_NAME], CO, [GEOGRAP…" at bounding box center [1300, 582] width 322 height 31
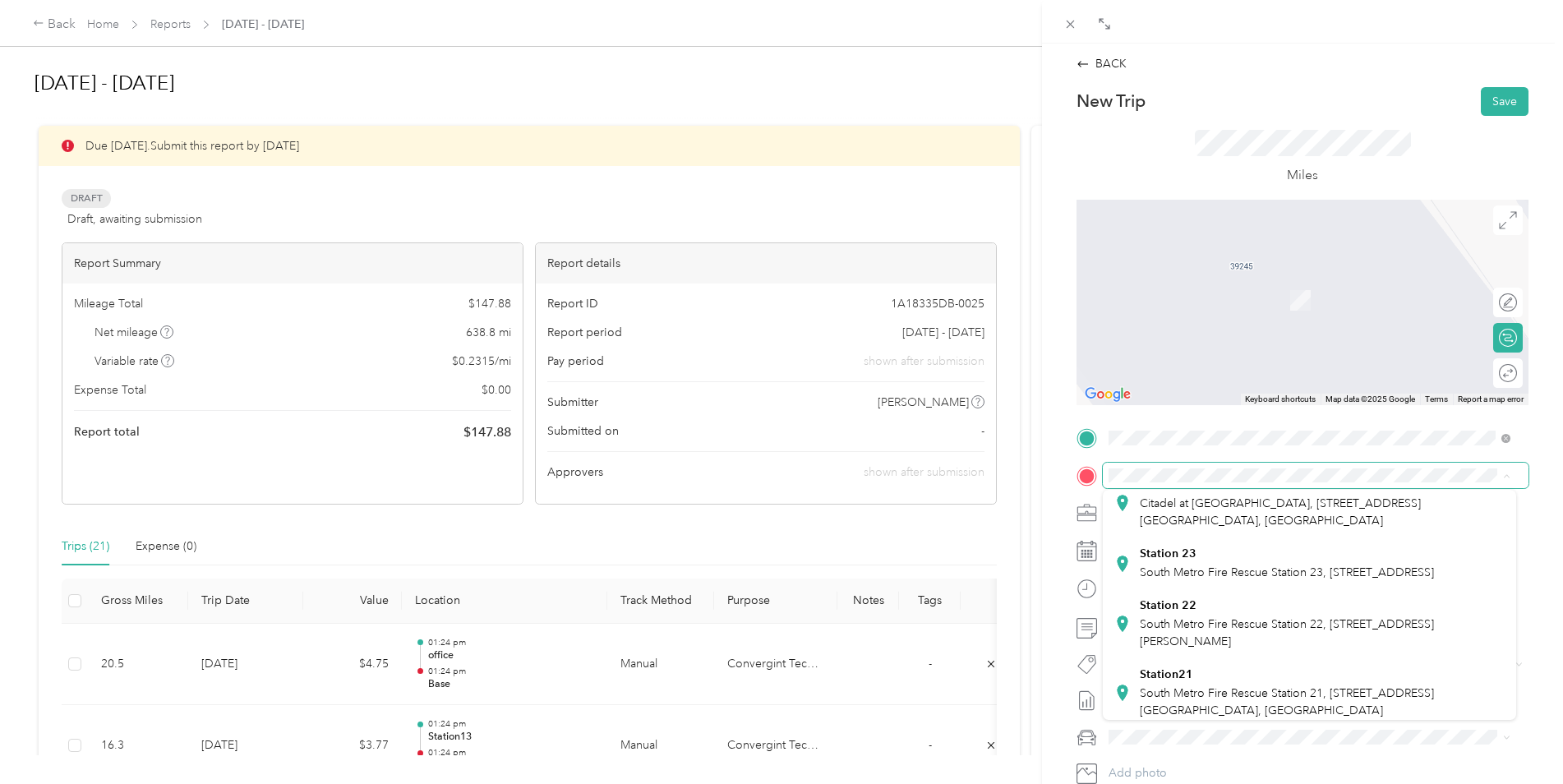
scroll to position [348, 0]
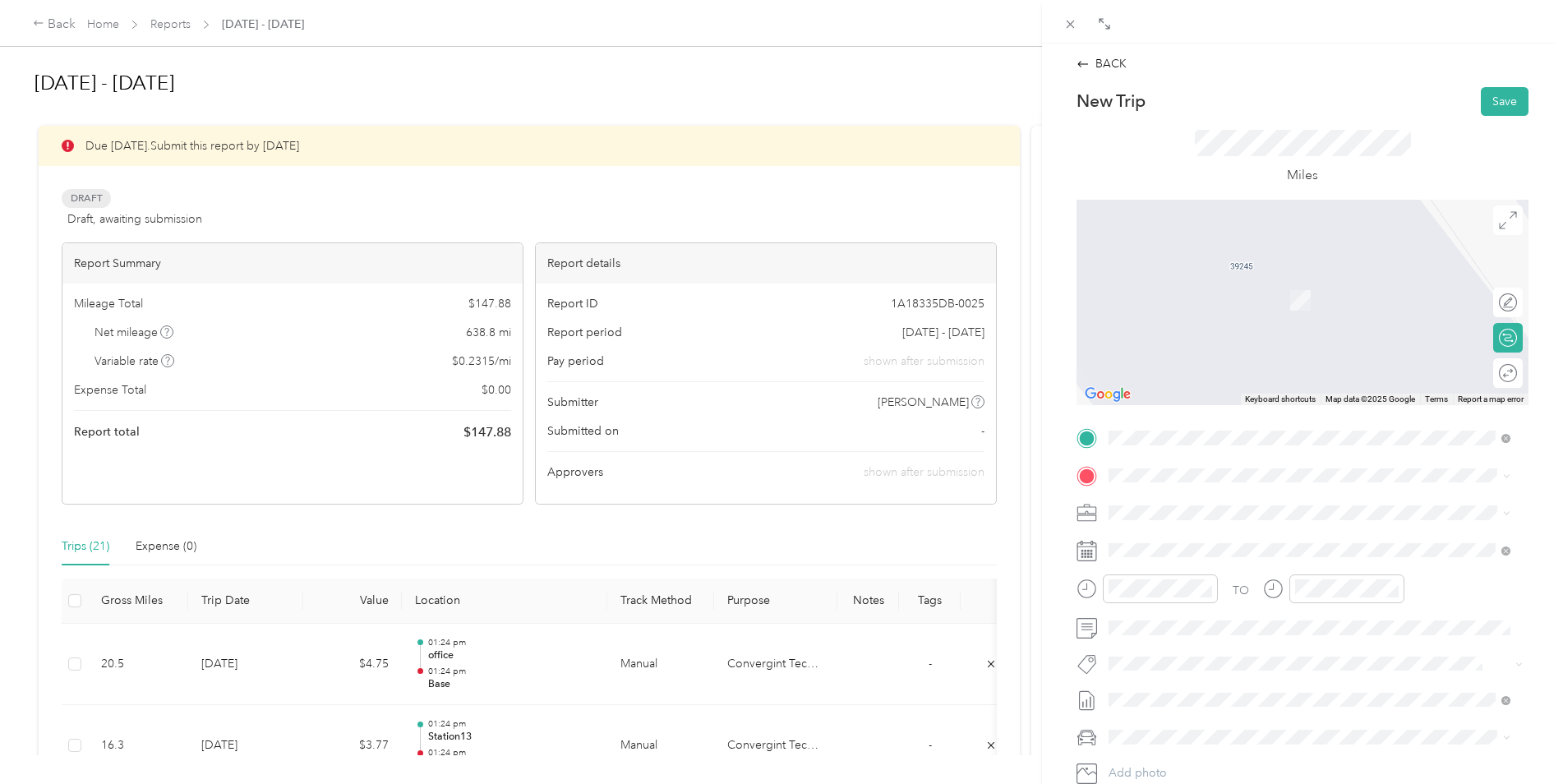
click at [1240, 580] on span "South Metro Fire Rescue Station 23, [STREET_ADDRESS]" at bounding box center [1286, 574] width 294 height 14
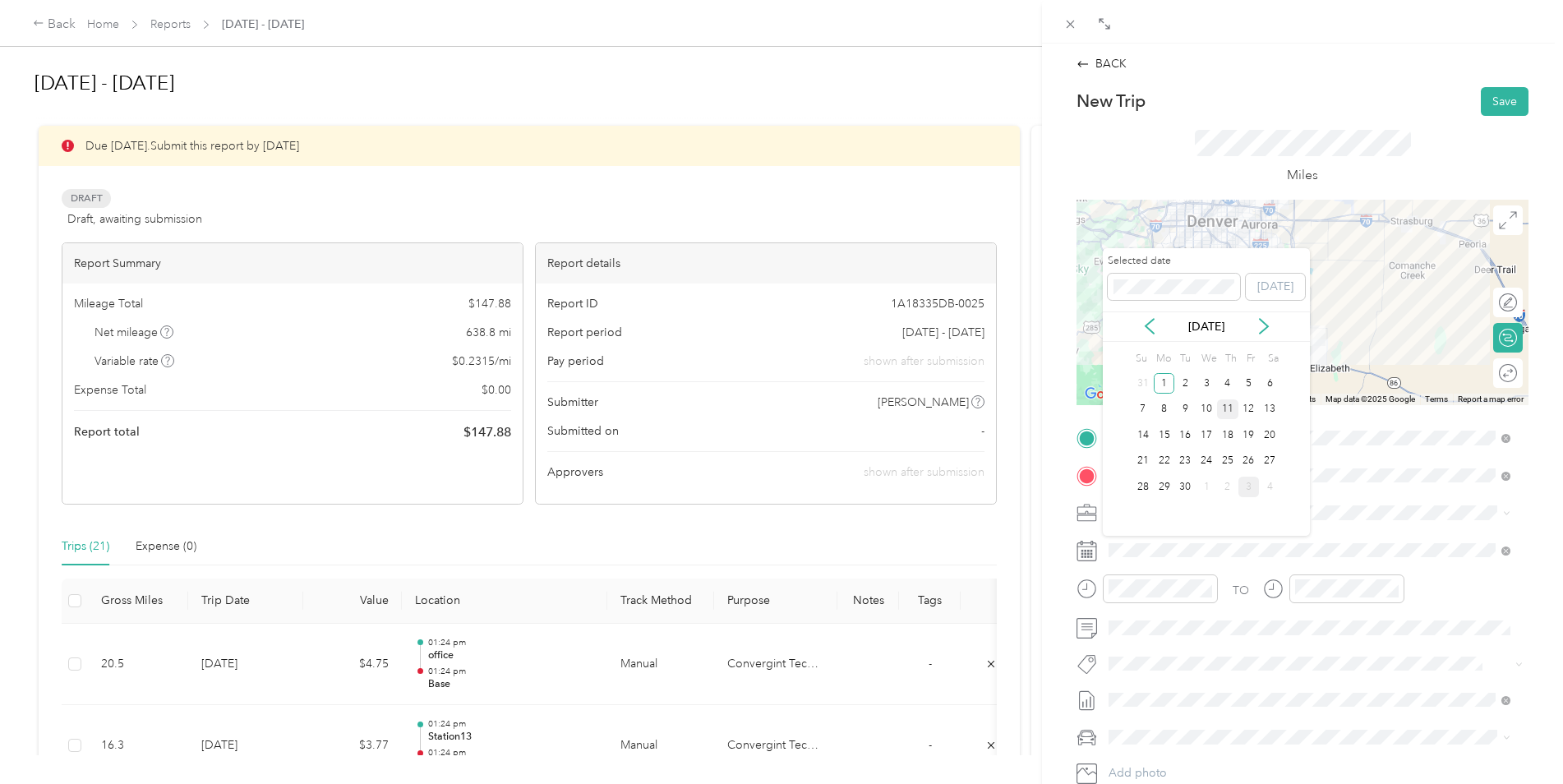
click at [1227, 408] on div "11" at bounding box center [1228, 409] width 22 height 21
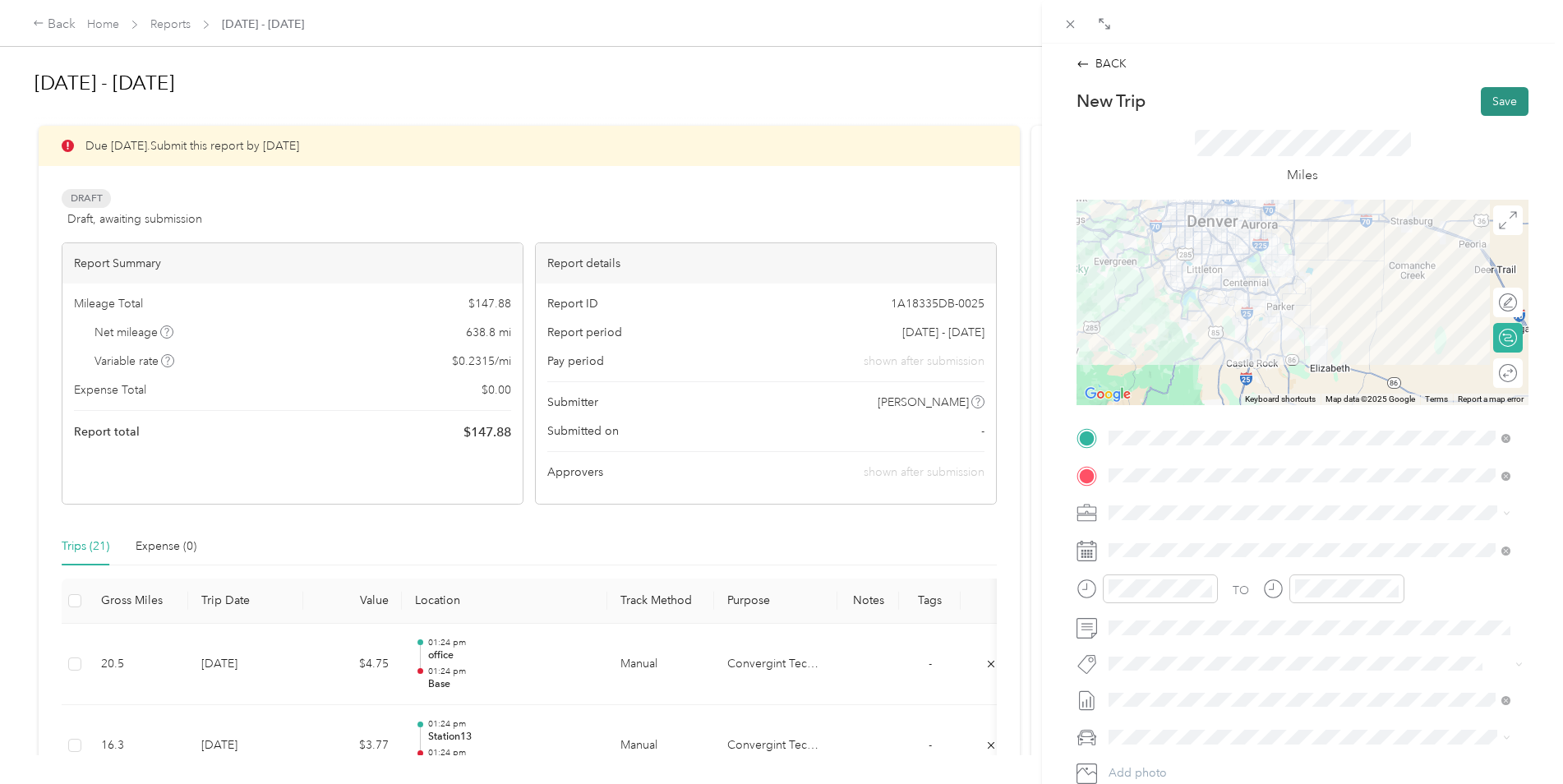
click at [1481, 104] on button "Save" at bounding box center [1505, 102] width 48 height 29
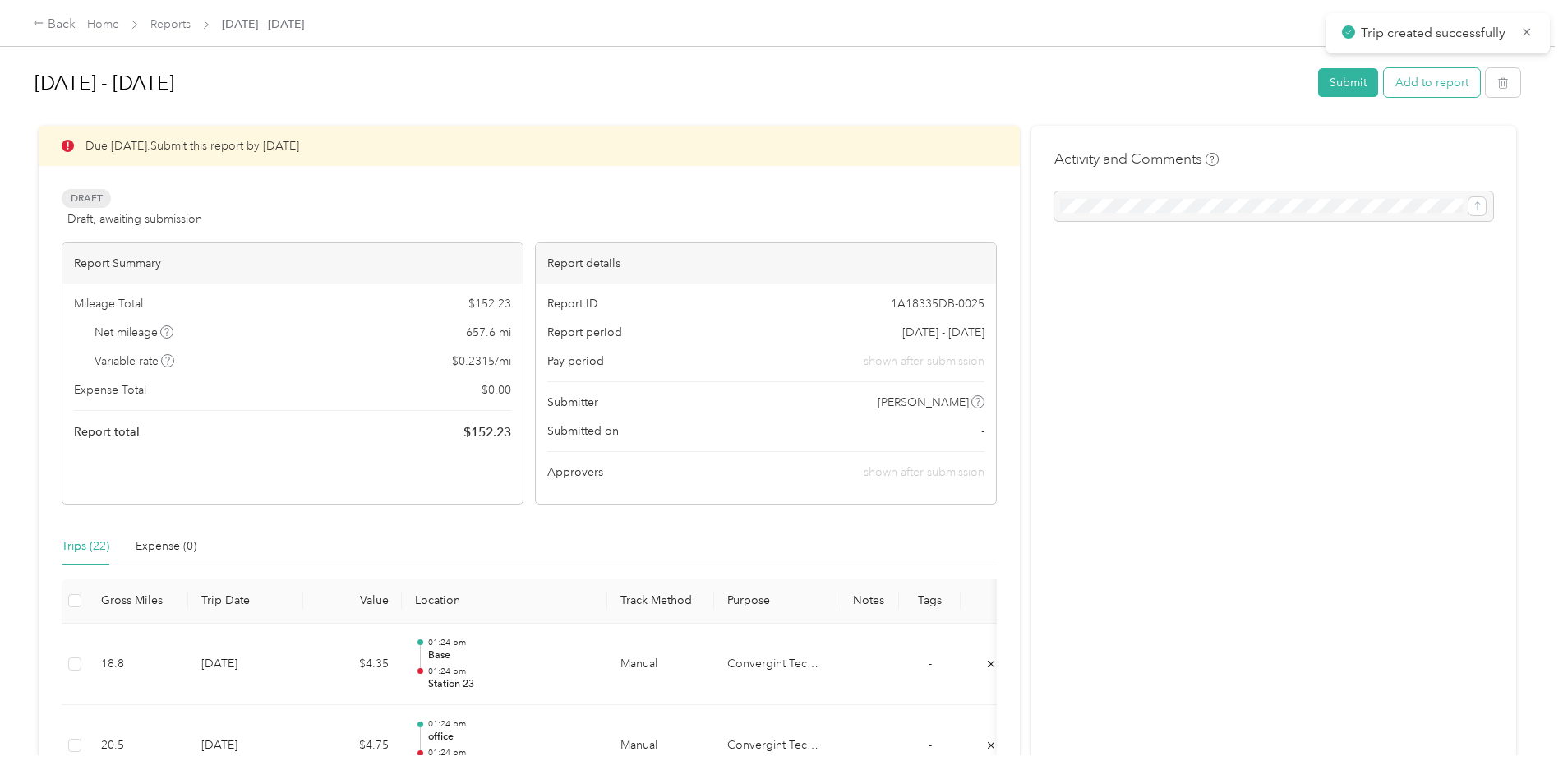
click at [1429, 88] on button "Add to report" at bounding box center [1432, 83] width 96 height 29
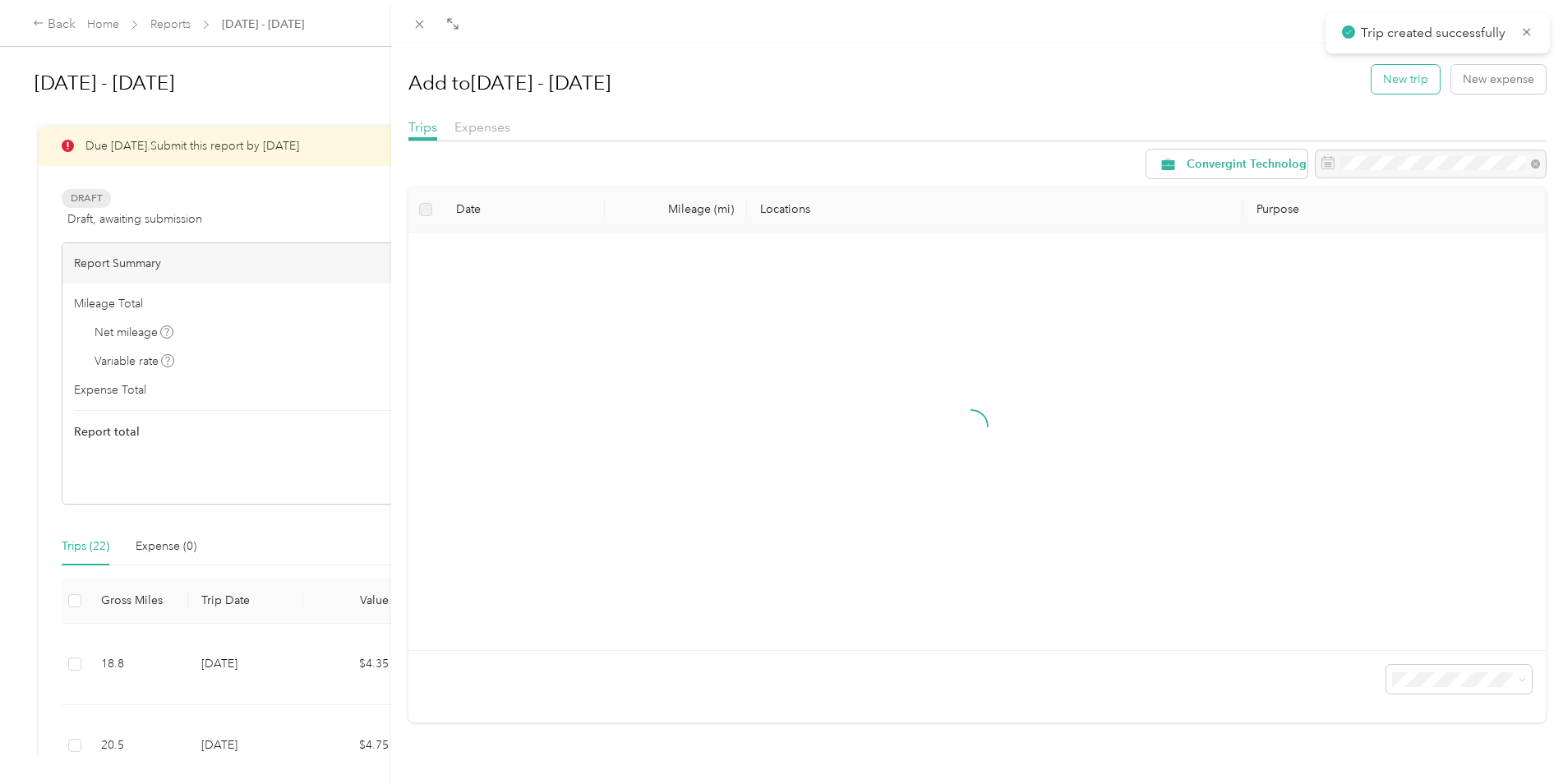
click at [1401, 72] on button "New trip" at bounding box center [1406, 79] width 68 height 29
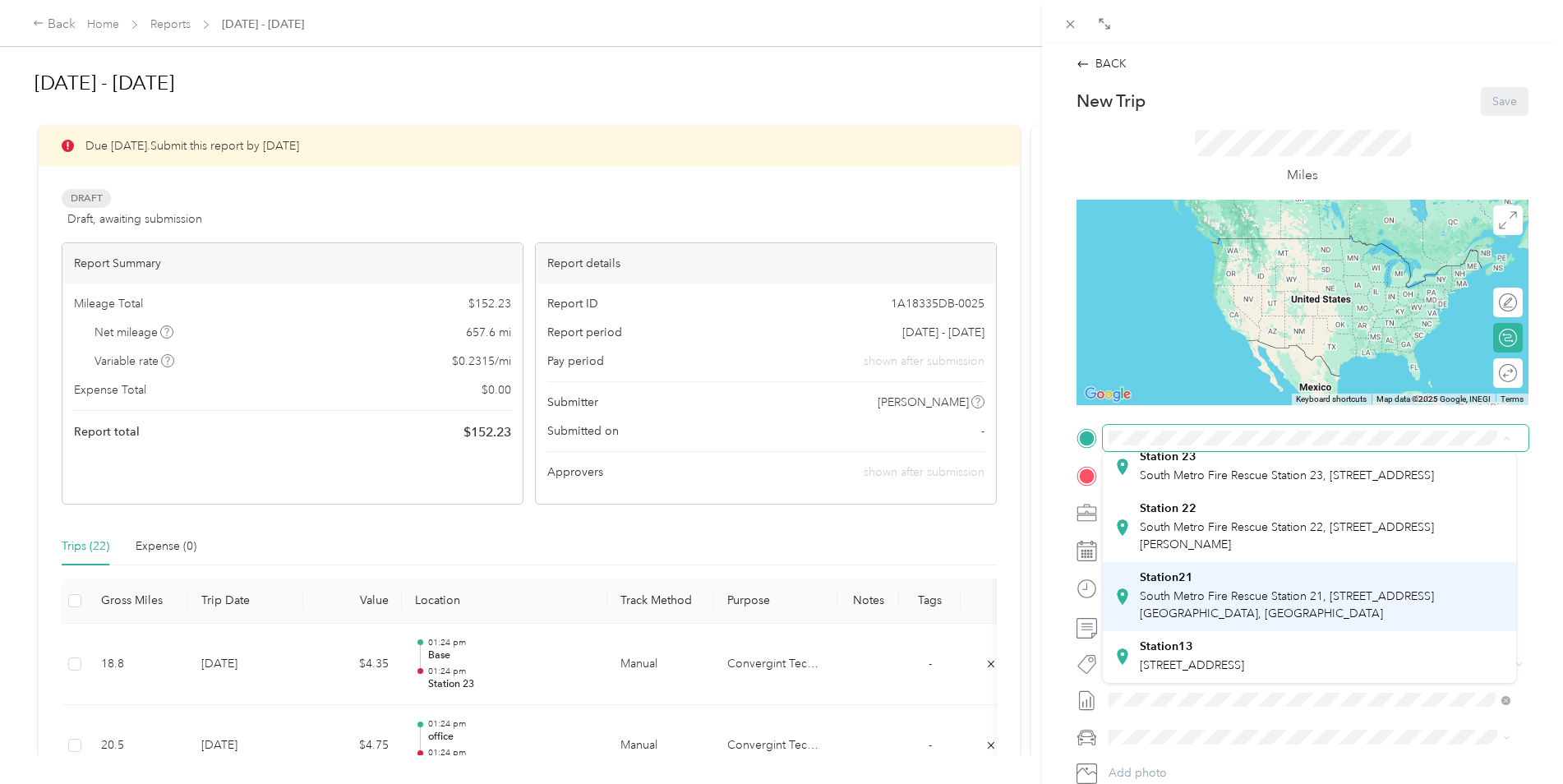
scroll to position [411, 0]
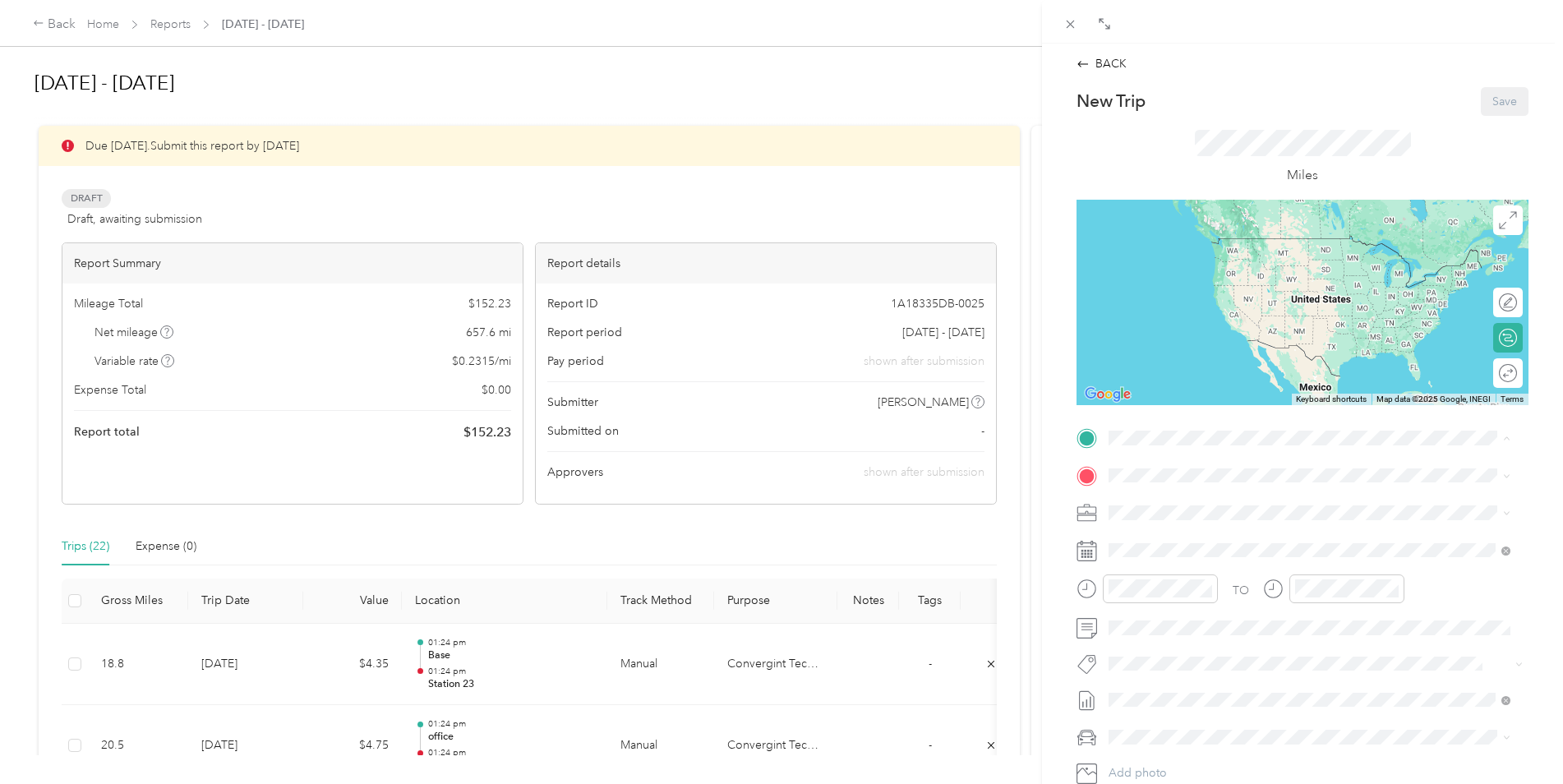
click at [1216, 482] on span "South Metro Fire Rescue Station 23, [STREET_ADDRESS]" at bounding box center [1286, 476] width 294 height 14
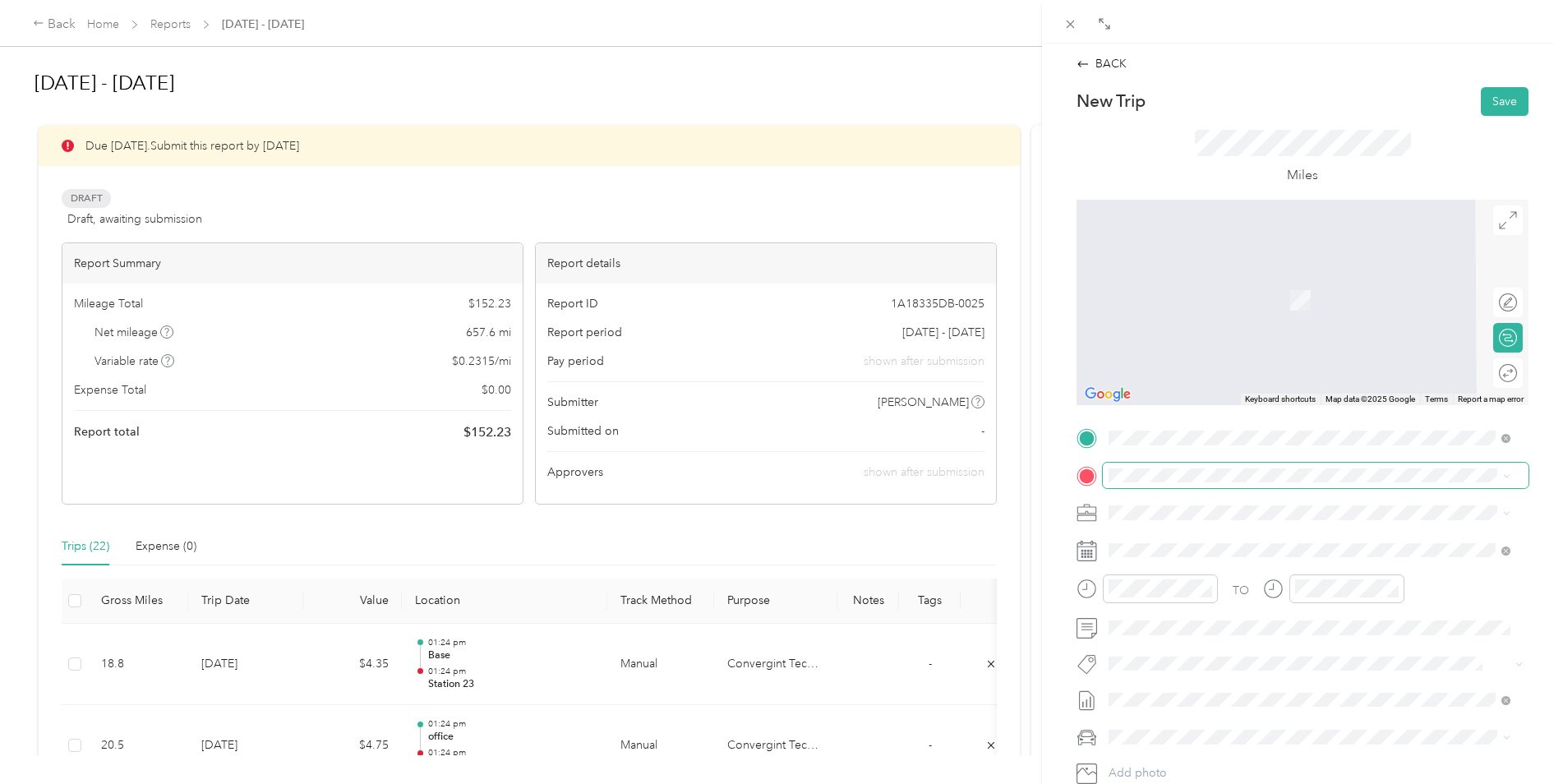
click at [1228, 482] on span at bounding box center [1315, 475] width 425 height 26
click at [1159, 688] on div "office [STREET_ADDRESS][PERSON_NAME][US_STATE]" at bounding box center [1267, 671] width 255 height 34
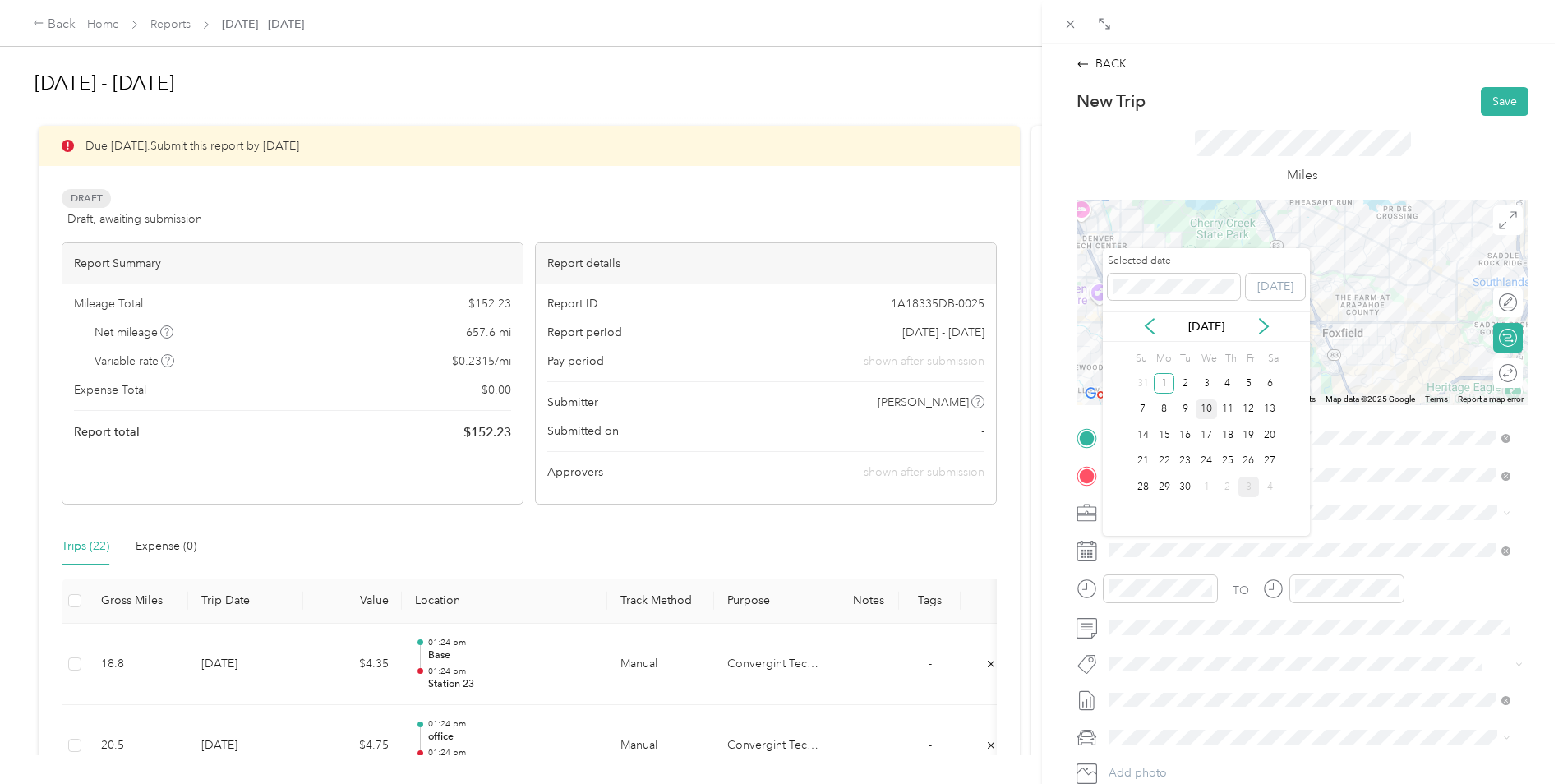
click at [1210, 409] on div "10" at bounding box center [1207, 409] width 22 height 21
click at [1229, 412] on div "11" at bounding box center [1228, 409] width 22 height 21
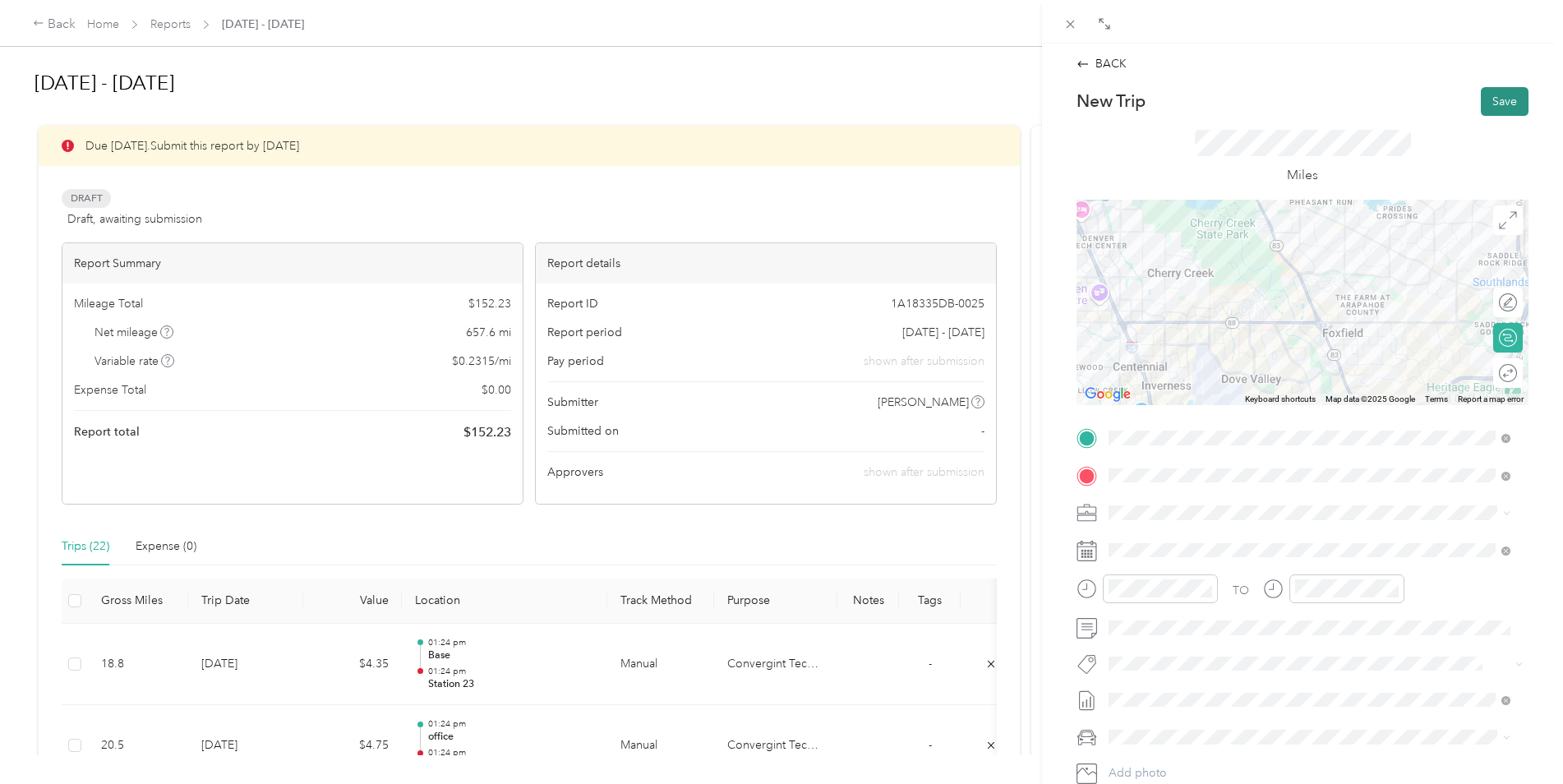
click at [1501, 92] on button "Save" at bounding box center [1505, 102] width 48 height 29
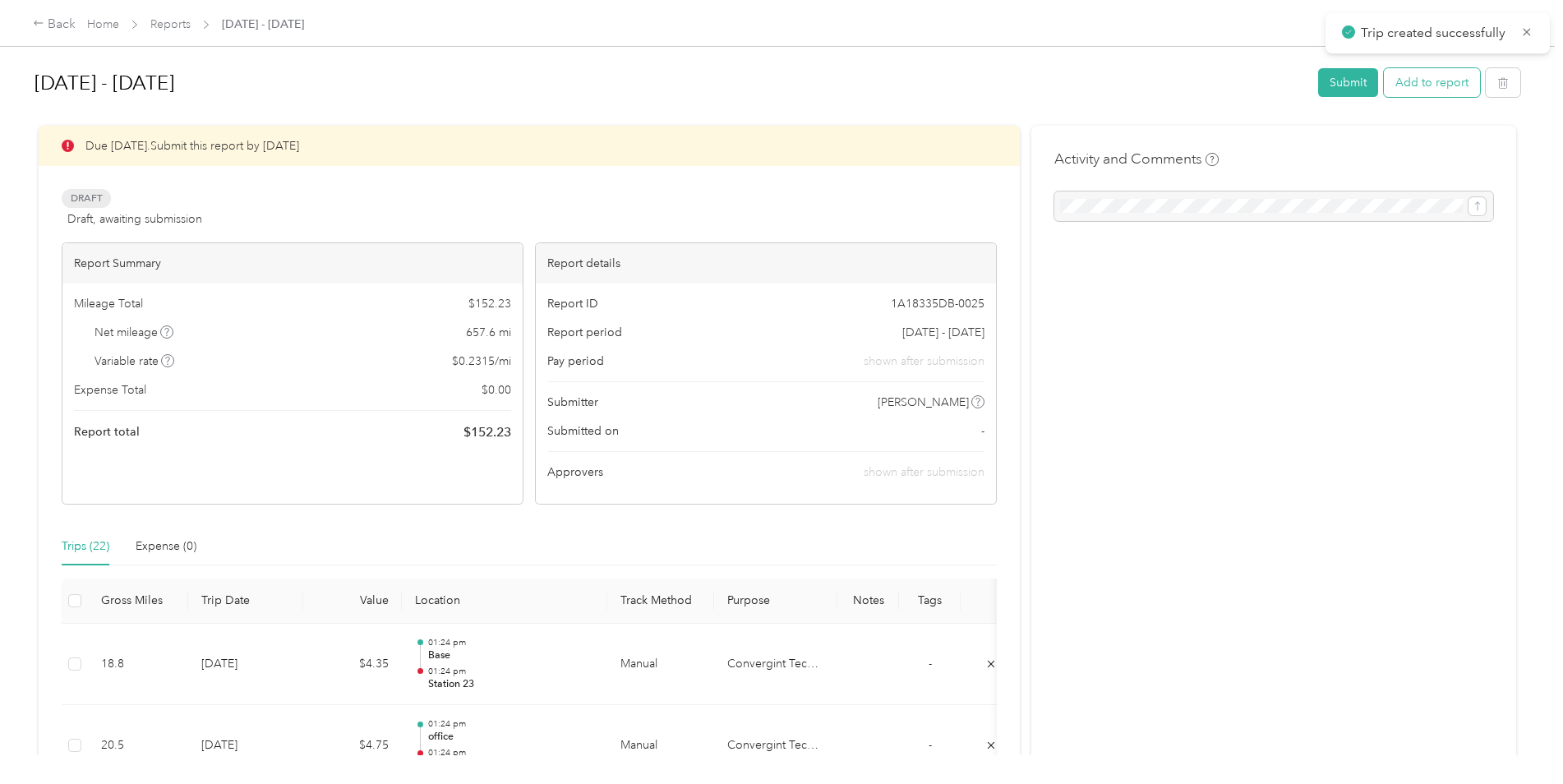
click at [1418, 84] on button "Add to report" at bounding box center [1432, 83] width 96 height 29
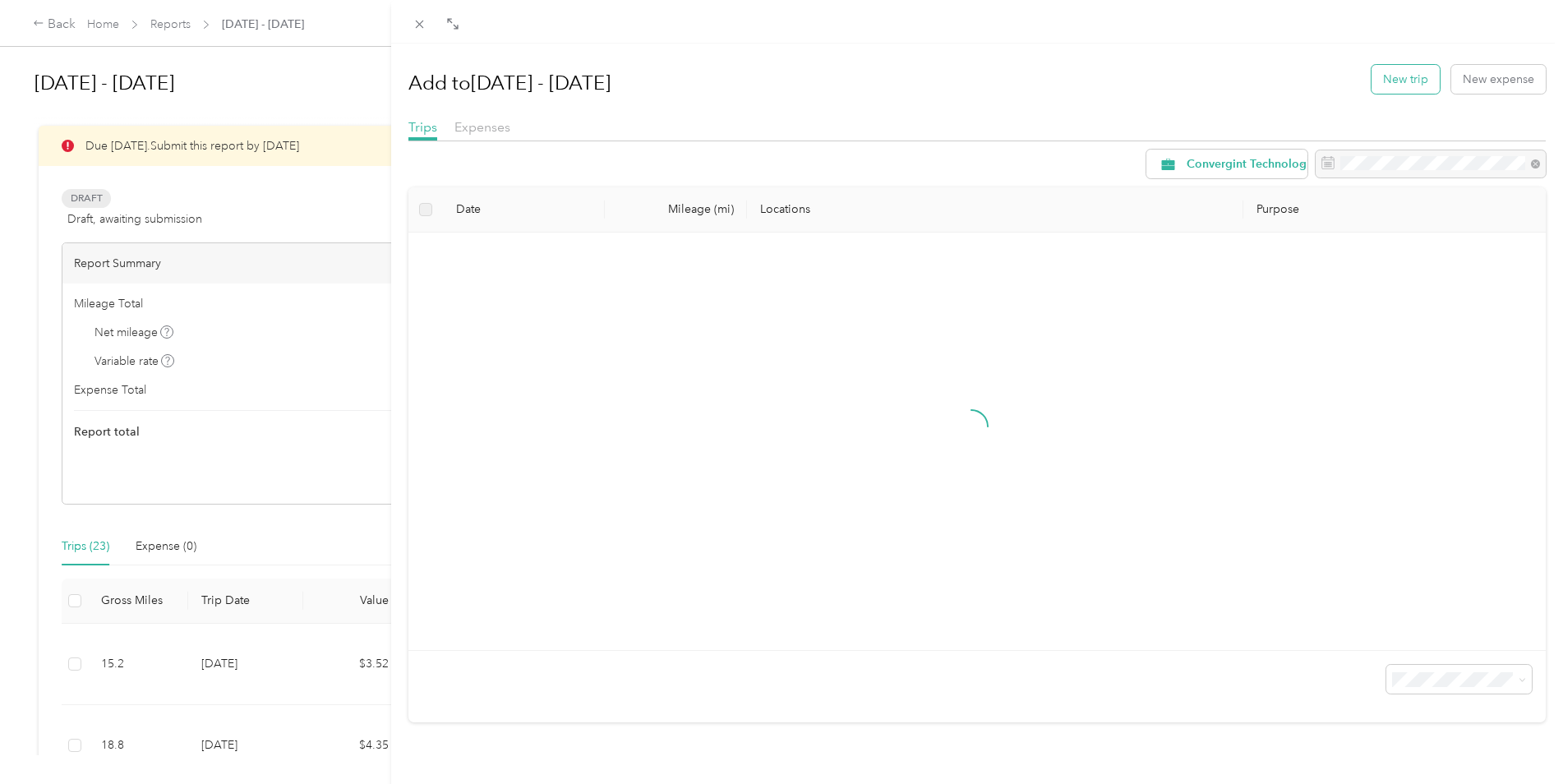
click at [1382, 91] on button "New trip" at bounding box center [1406, 79] width 68 height 29
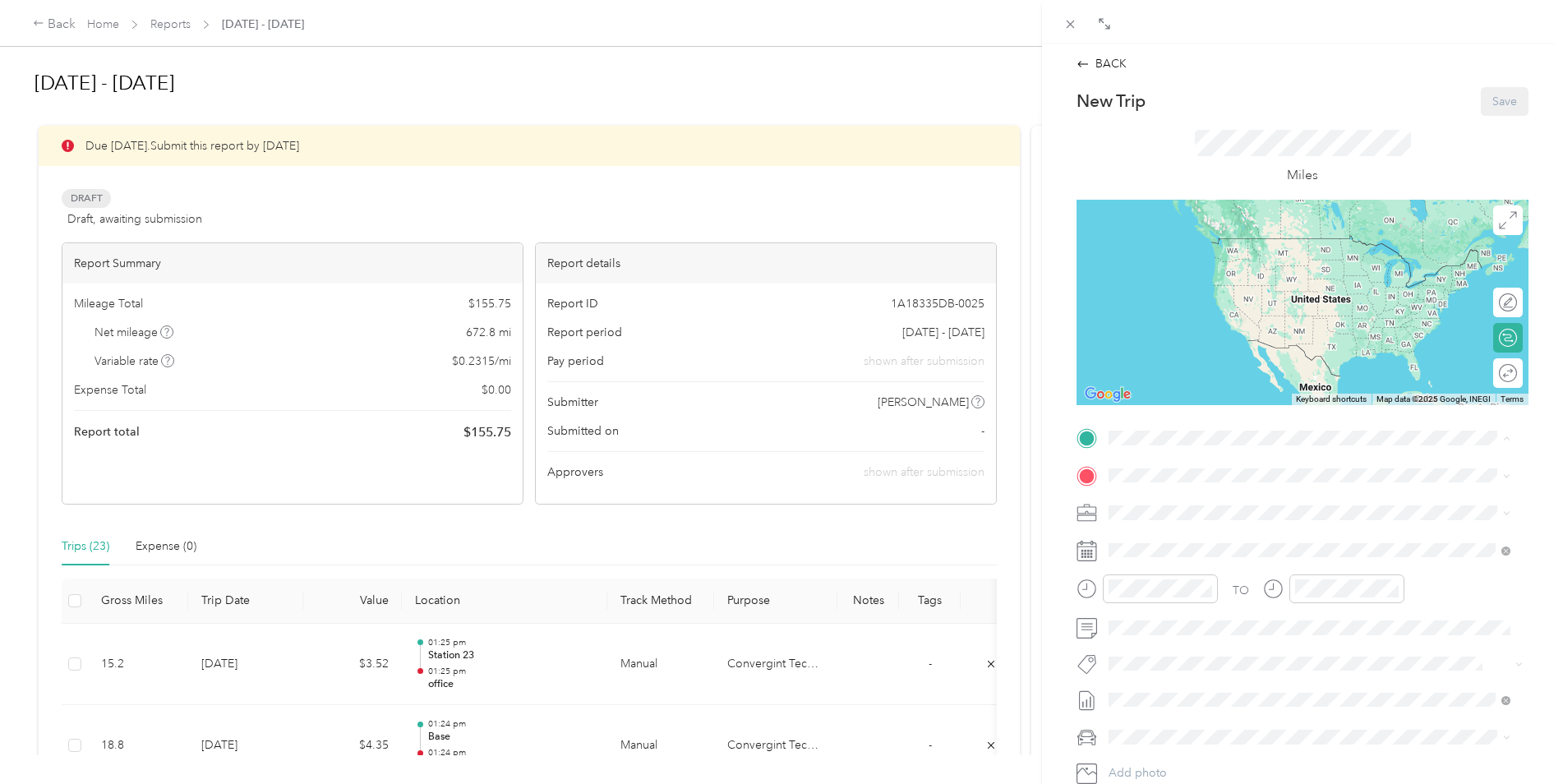
click at [1170, 585] on span "39245 [PERSON_NAME], CO, [GEOGRAPHIC_DATA] , 80107, [PERSON_NAME], CO, [GEOGRAP…" at bounding box center [1300, 582] width 322 height 31
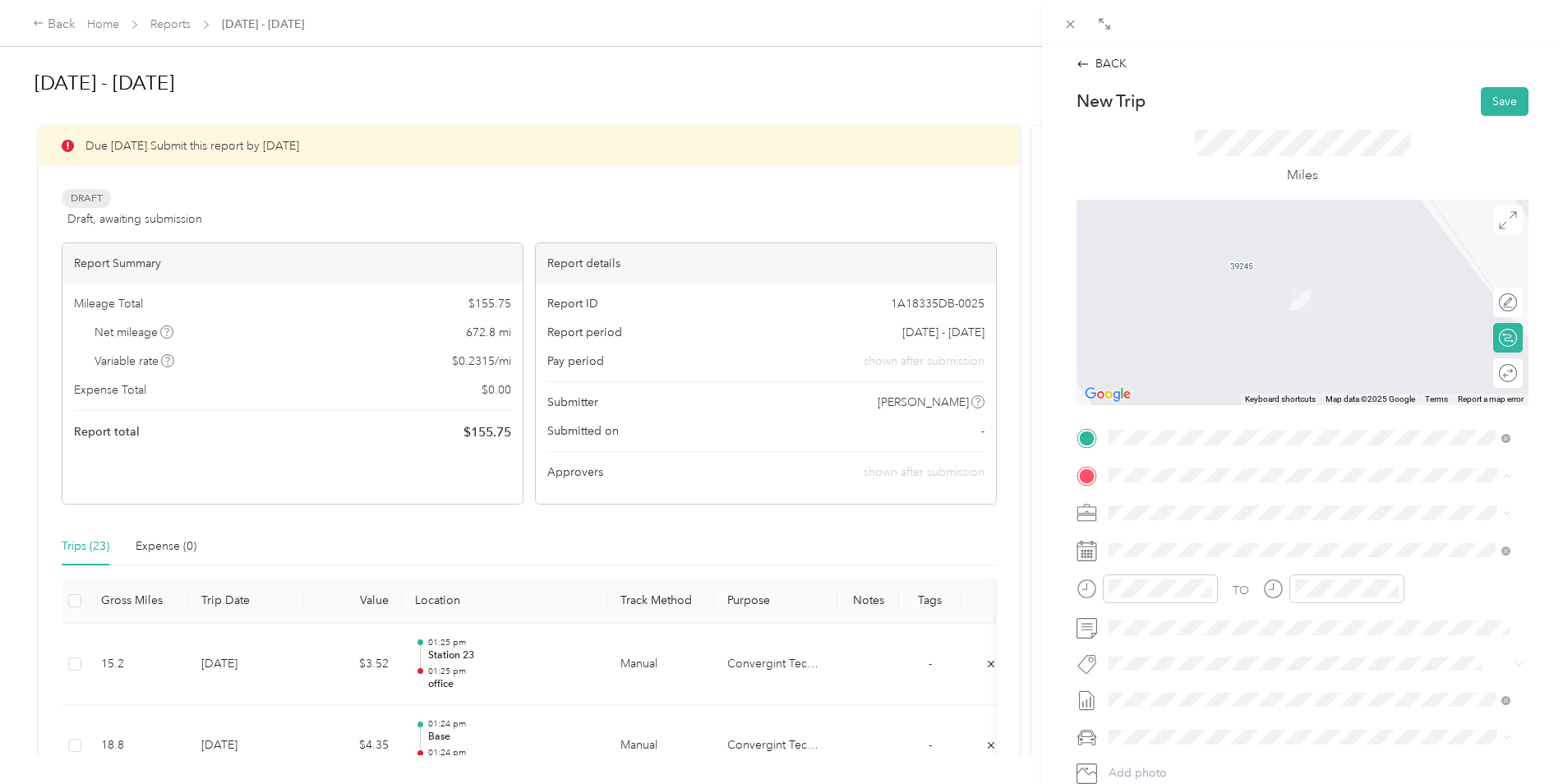
click at [1044, 477] on div "BACK New Trip Save This trip cannot be edited because it is either under review…" at bounding box center [1302, 435] width 521 height 784
click at [544, 641] on div "BACK New Trip Save This trip cannot be edited because it is either under review…" at bounding box center [782, 392] width 1563 height 784
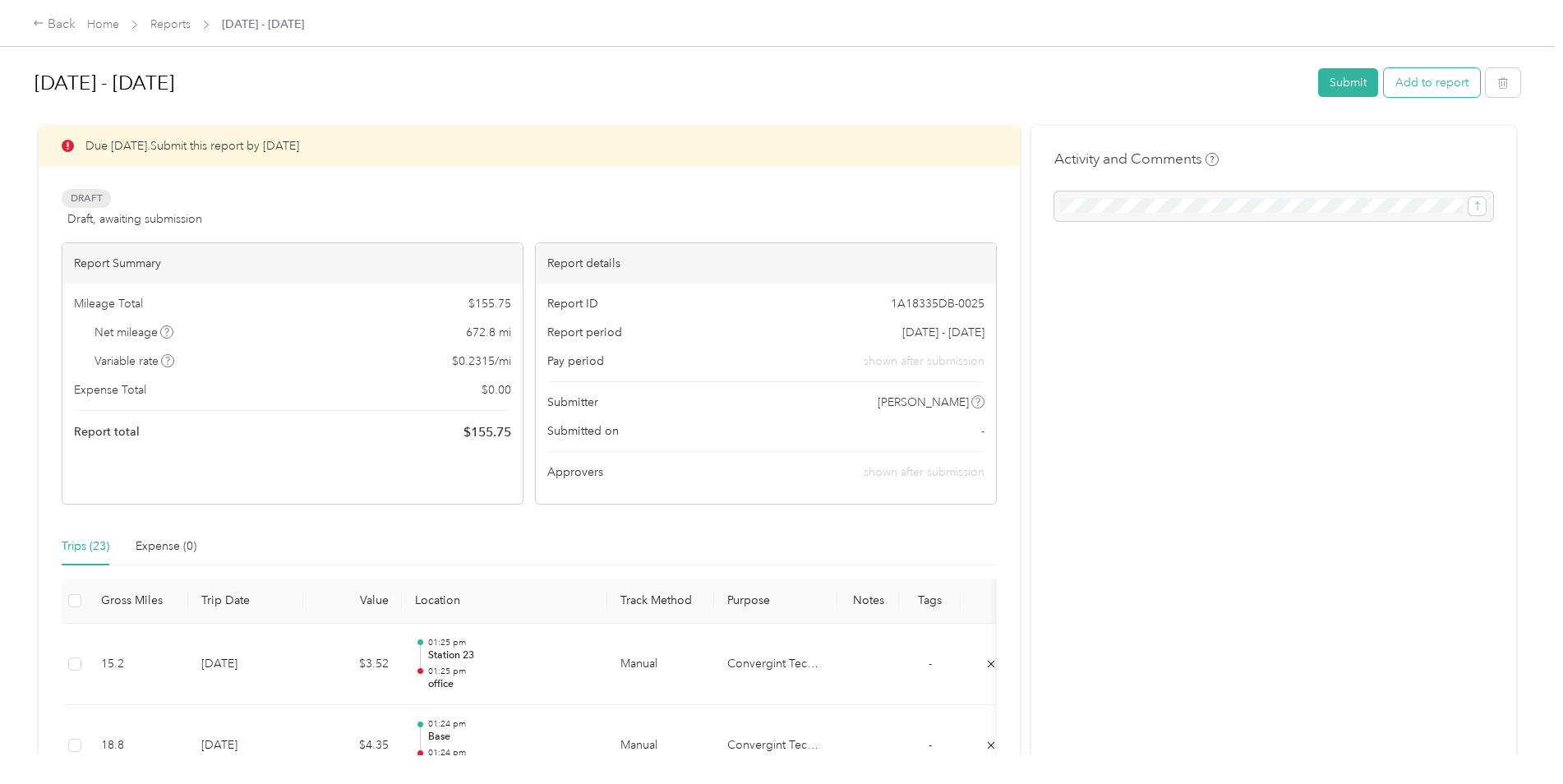
click at [1457, 85] on button "Add to report" at bounding box center [1432, 83] width 96 height 29
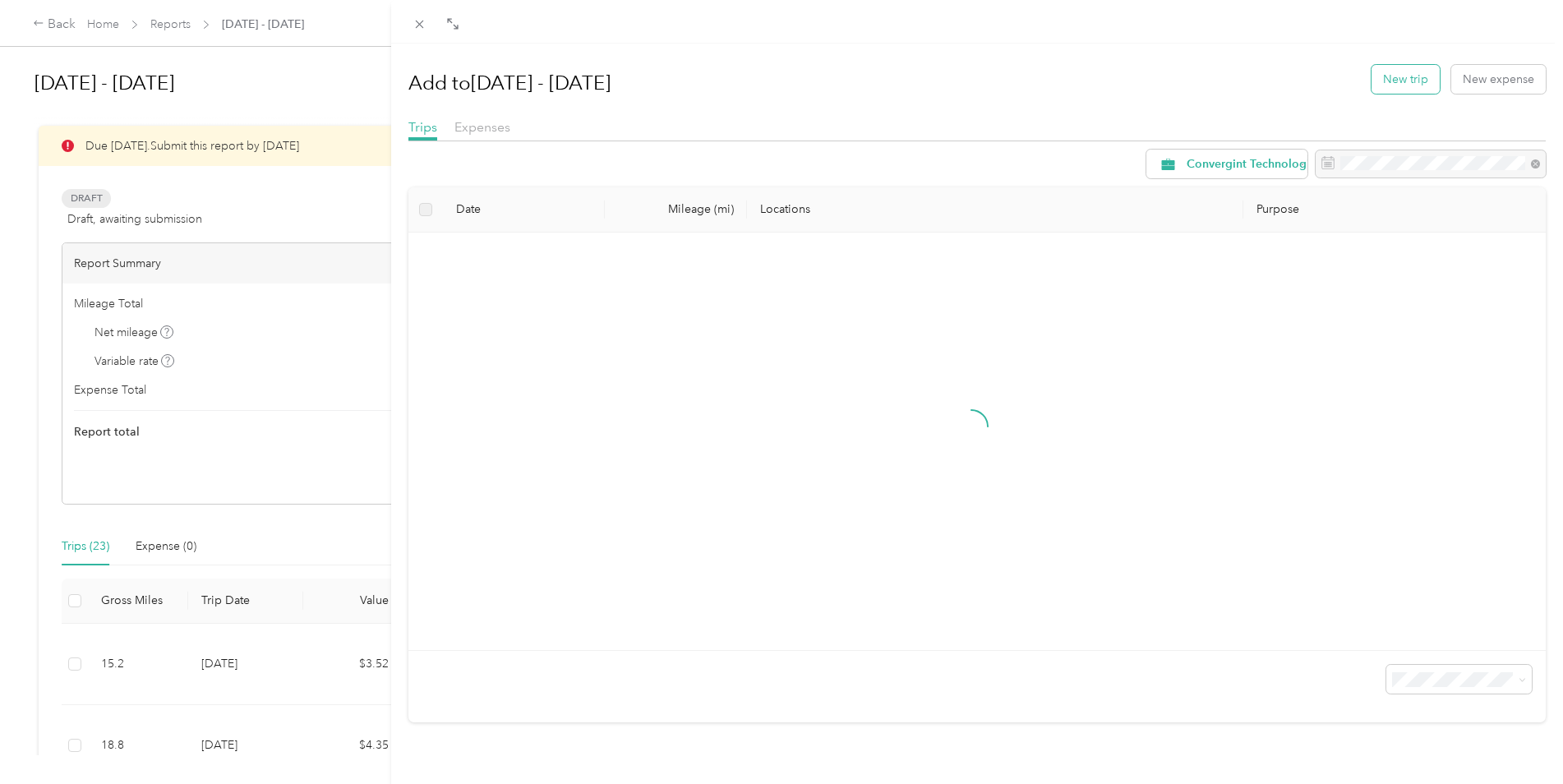
click at [1406, 79] on button "New trip" at bounding box center [1406, 79] width 68 height 29
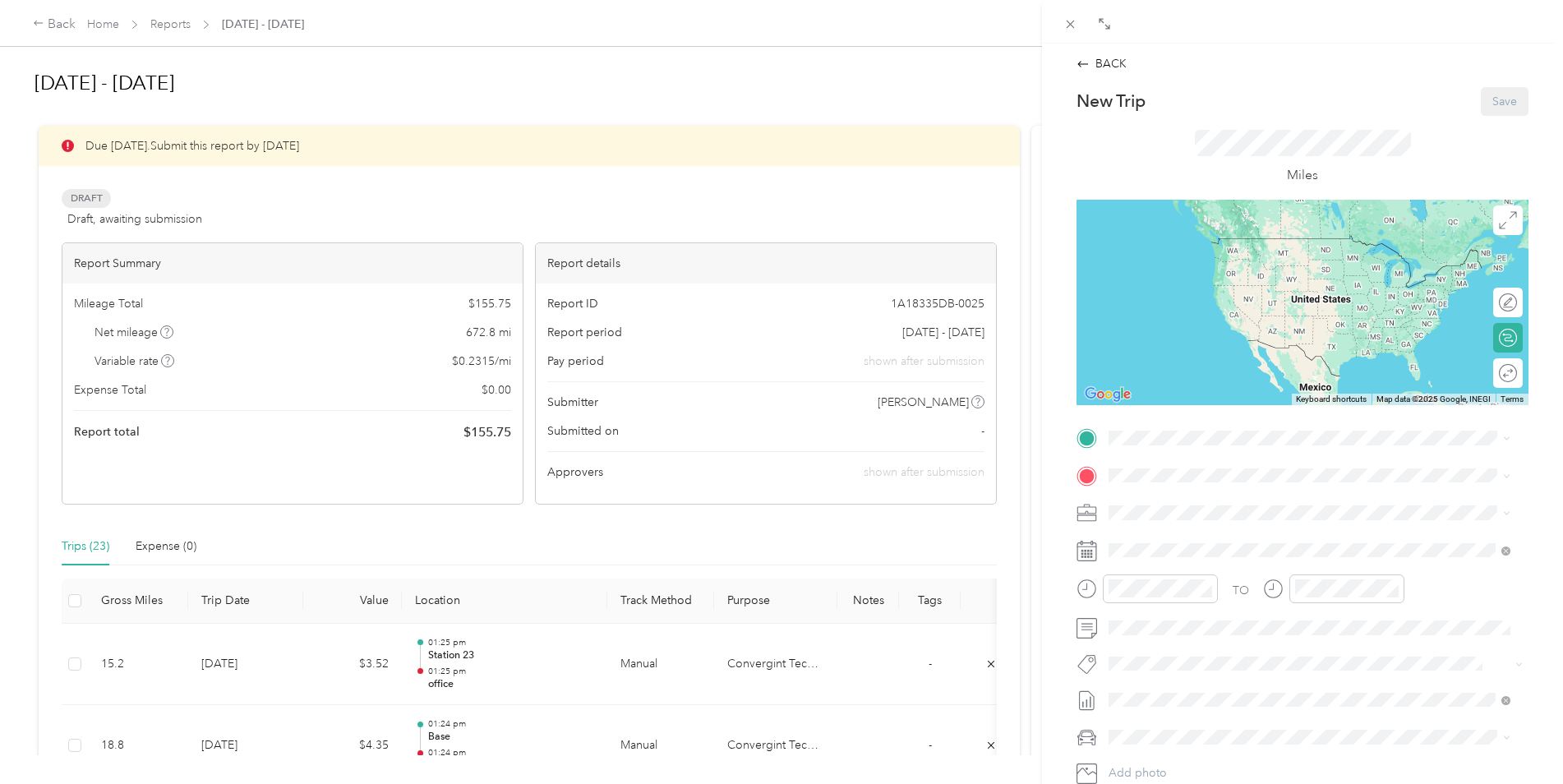
click at [1158, 592] on span "39245 [PERSON_NAME], CO, [GEOGRAPHIC_DATA] , 80107, [PERSON_NAME], CO, [GEOGRAP…" at bounding box center [1300, 578] width 322 height 31
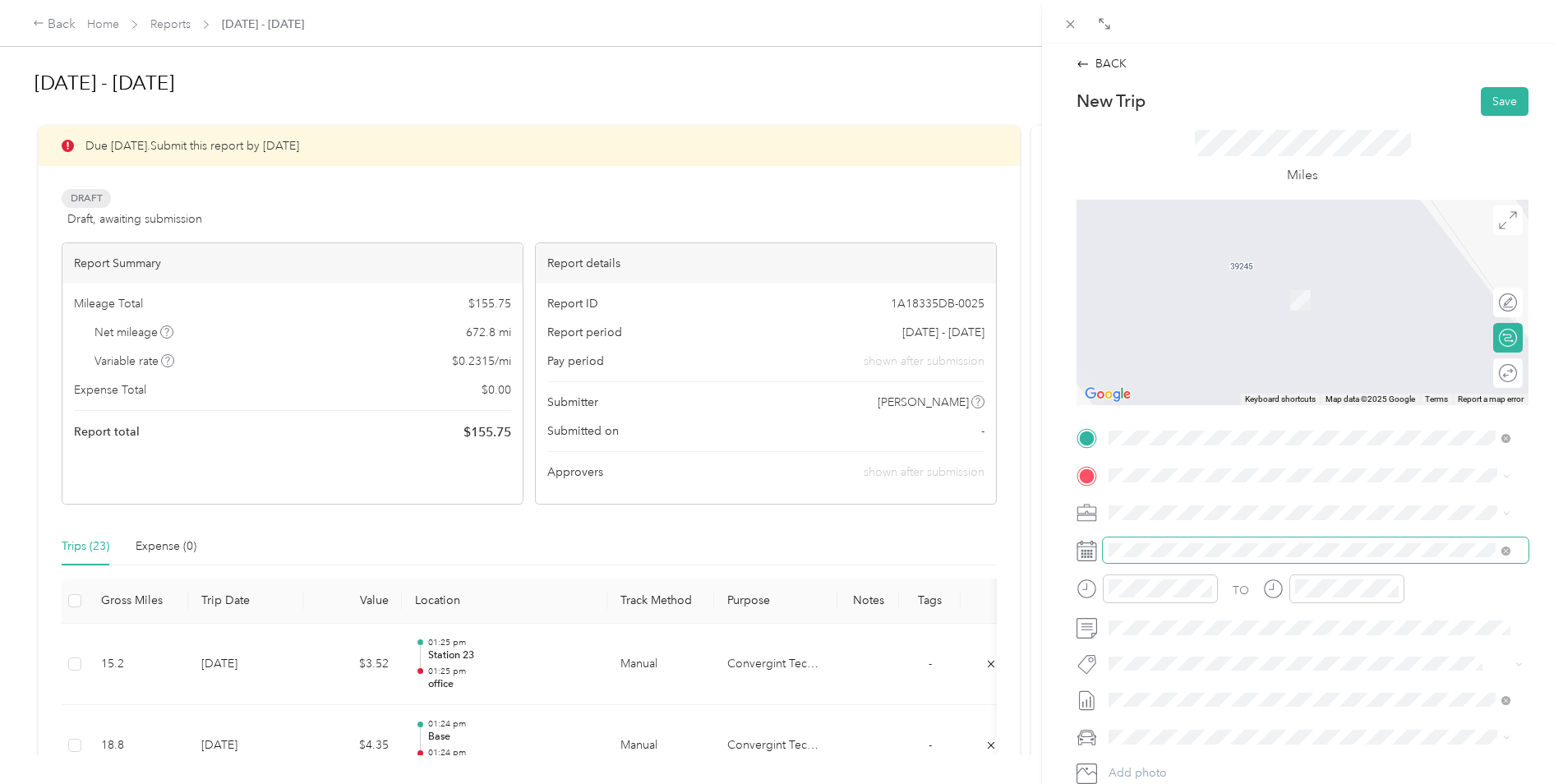
click at [1167, 541] on span at bounding box center [1315, 550] width 425 height 26
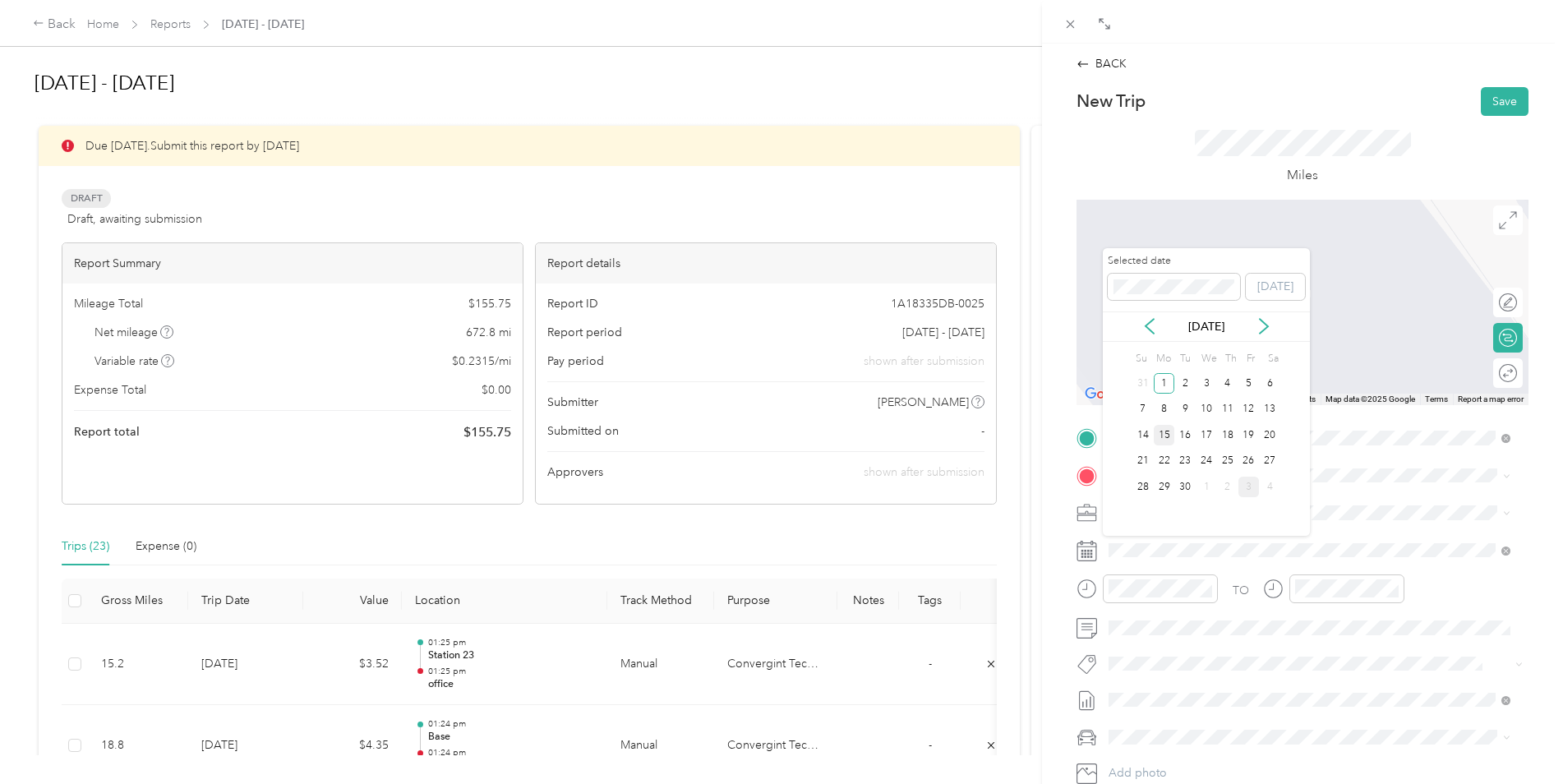
click at [1159, 435] on div "15" at bounding box center [1165, 434] width 22 height 21
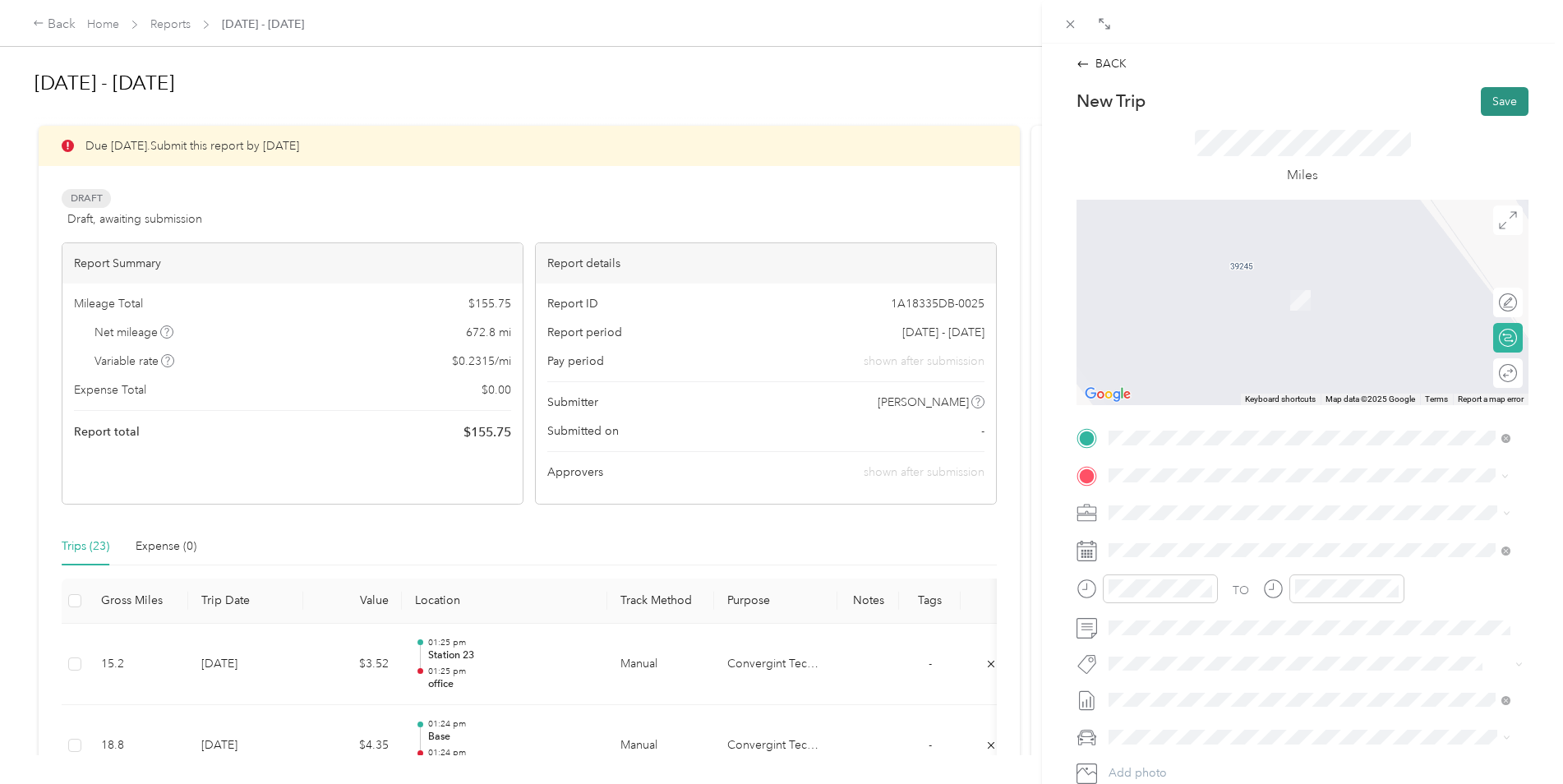
click at [1487, 98] on button "Save" at bounding box center [1505, 102] width 48 height 29
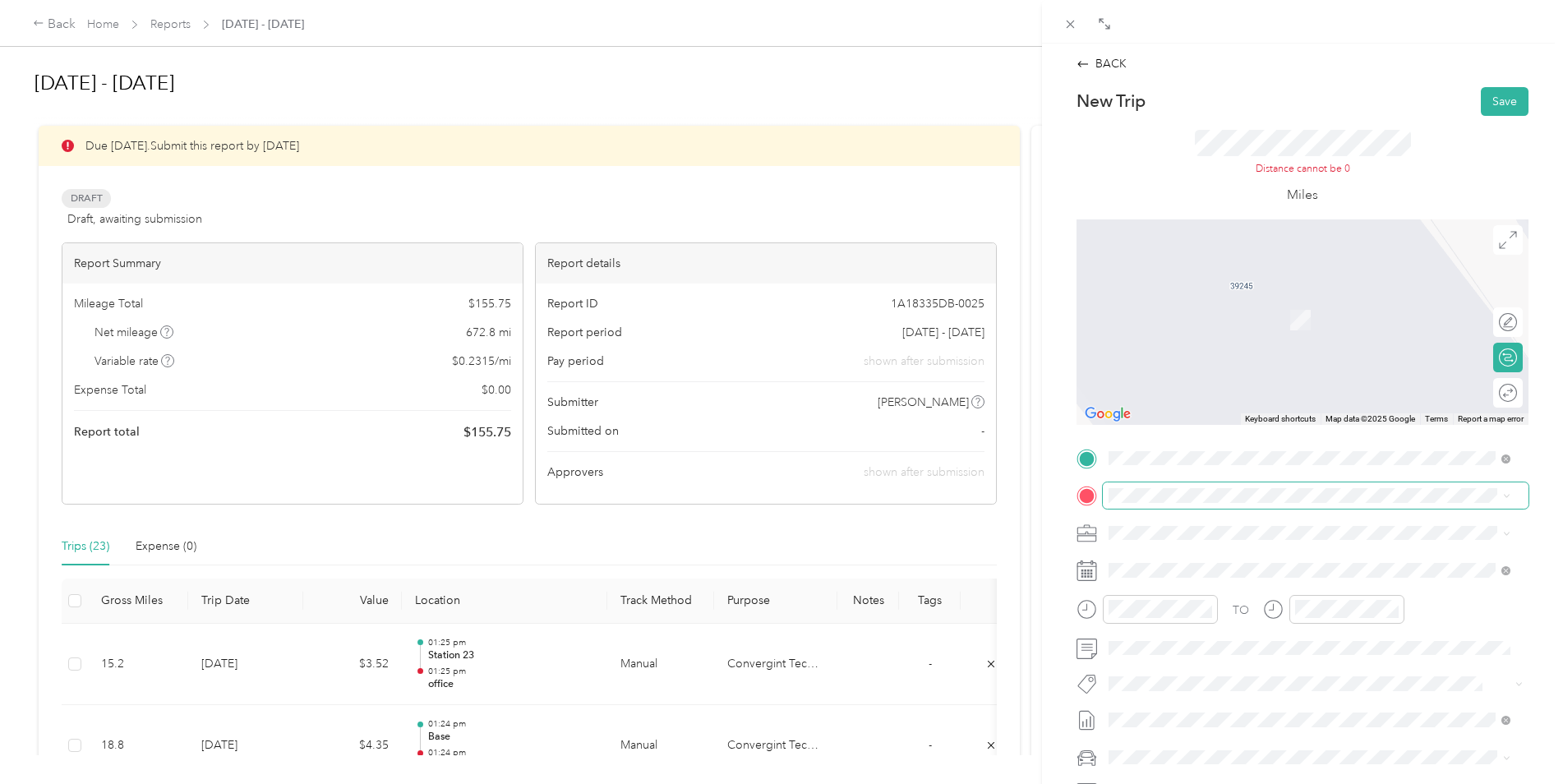
click at [1189, 507] on span at bounding box center [1315, 494] width 425 height 26
click at [1177, 557] on span "[STREET_ADDRESS][US_STATE]" at bounding box center [1221, 555] width 165 height 14
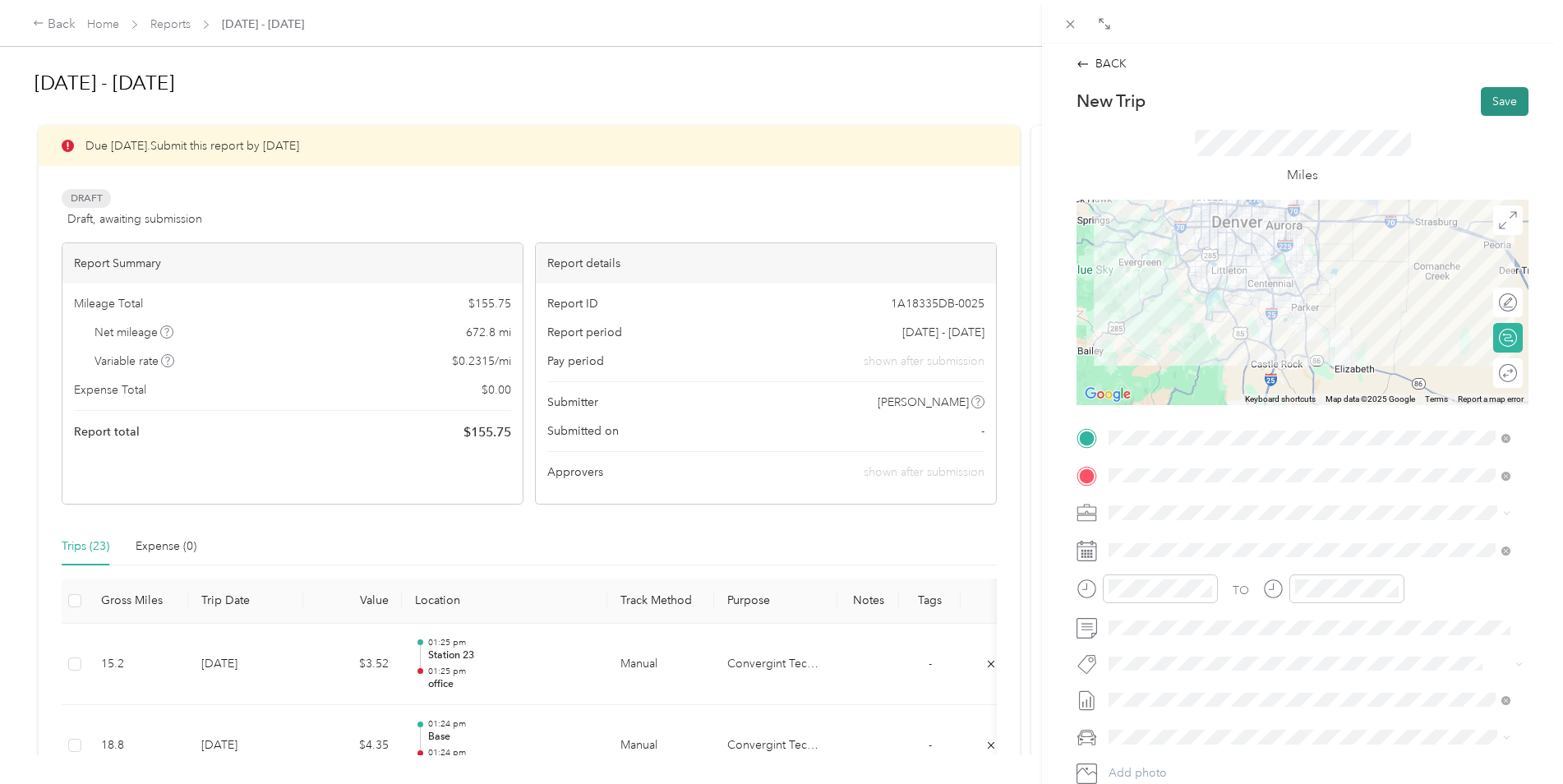
click at [1488, 94] on button "Save" at bounding box center [1505, 102] width 48 height 29
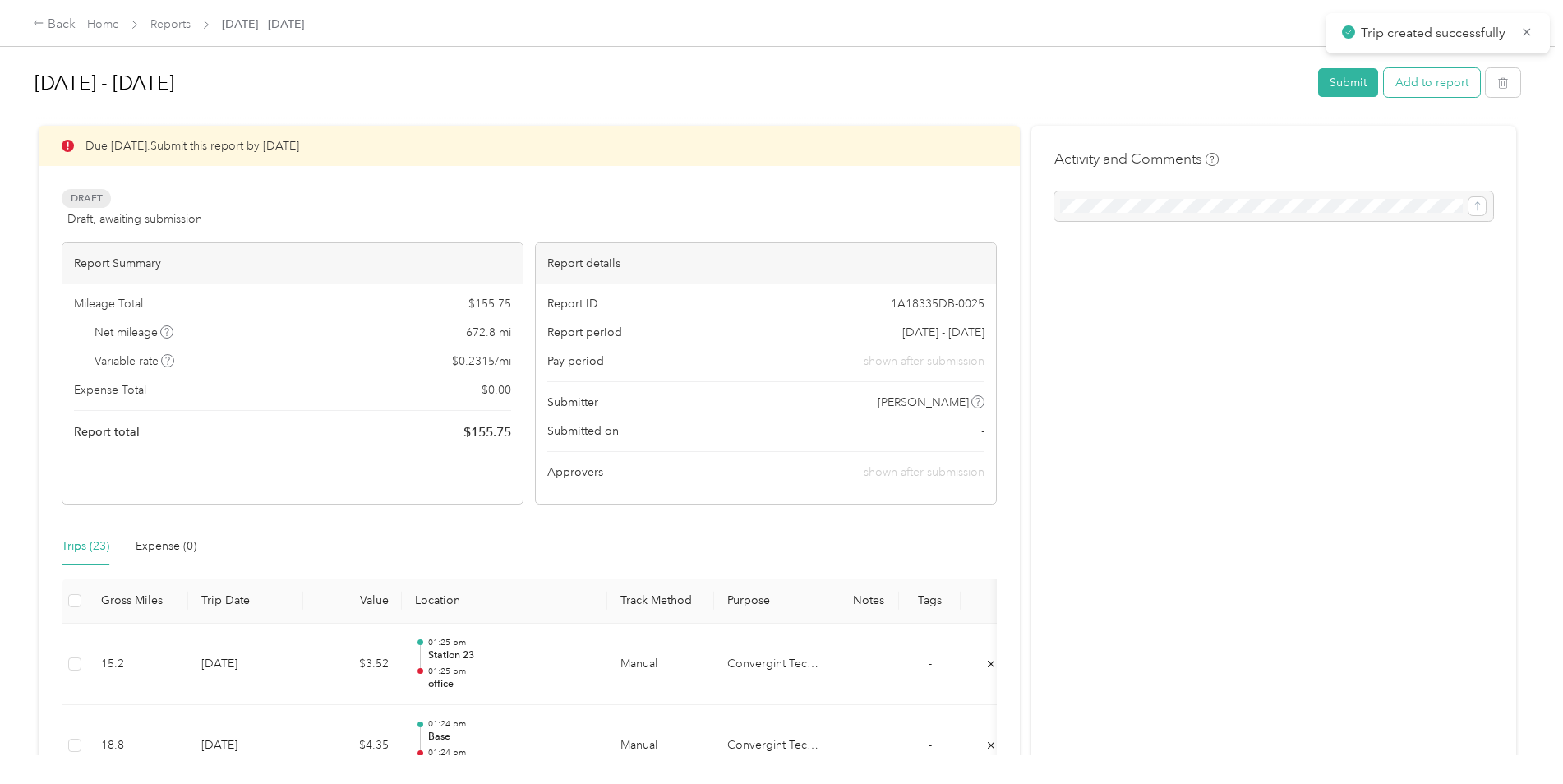
click at [1406, 75] on button "Add to report" at bounding box center [1432, 83] width 96 height 29
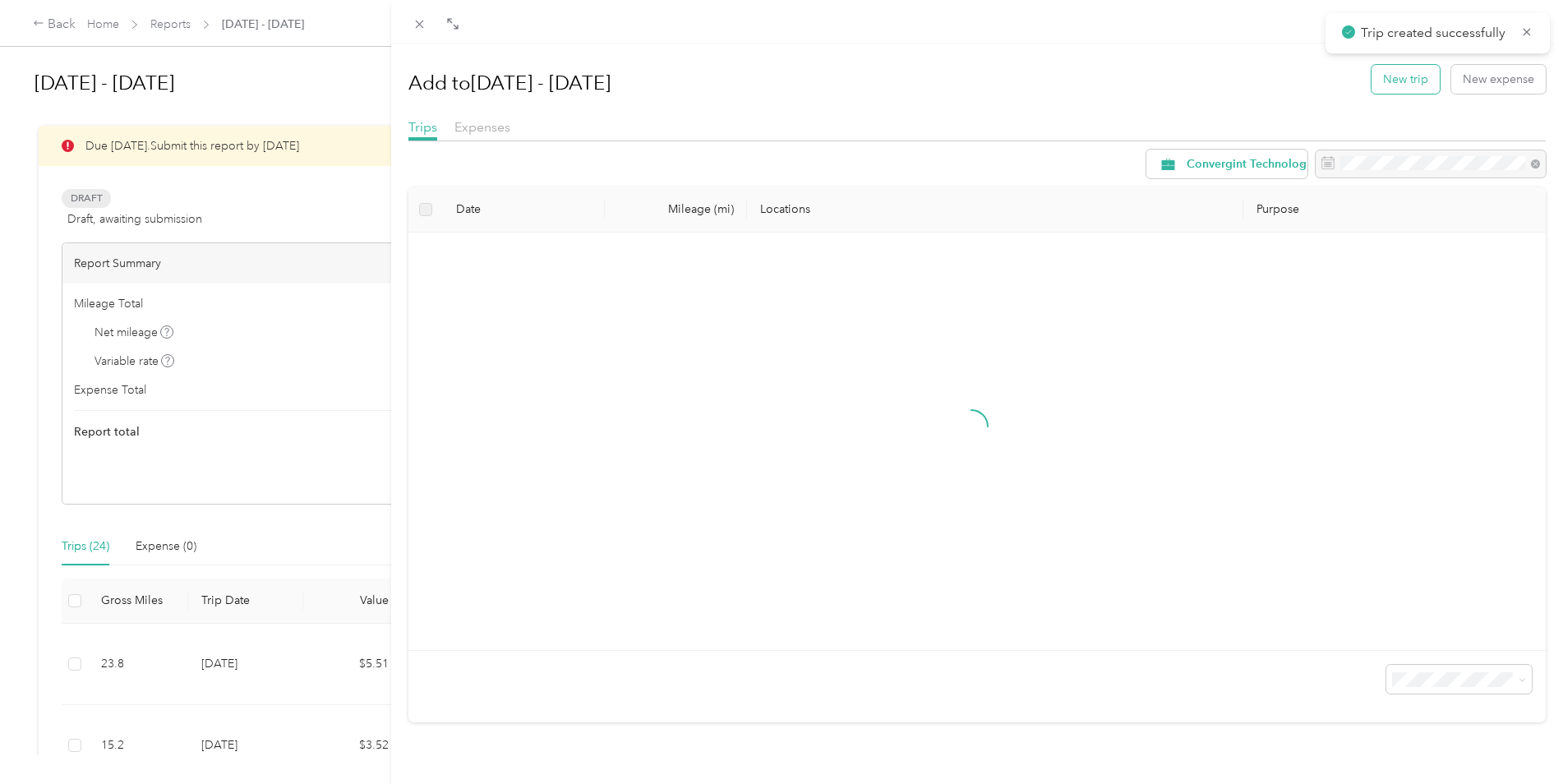
click at [1380, 80] on button "New trip" at bounding box center [1406, 79] width 68 height 29
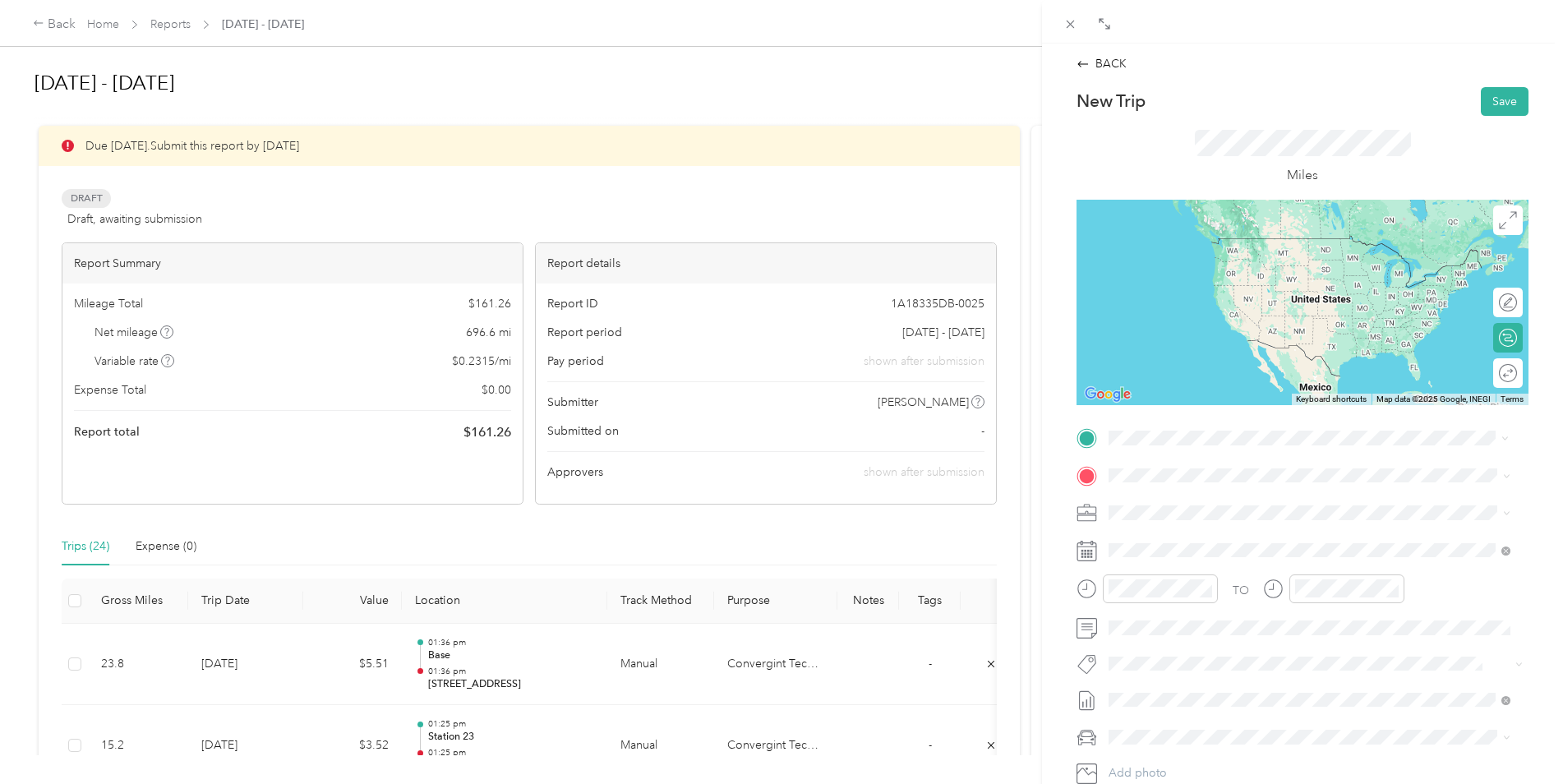
click at [1162, 503] on span "[STREET_ADDRESS][US_STATE]" at bounding box center [1221, 497] width 165 height 14
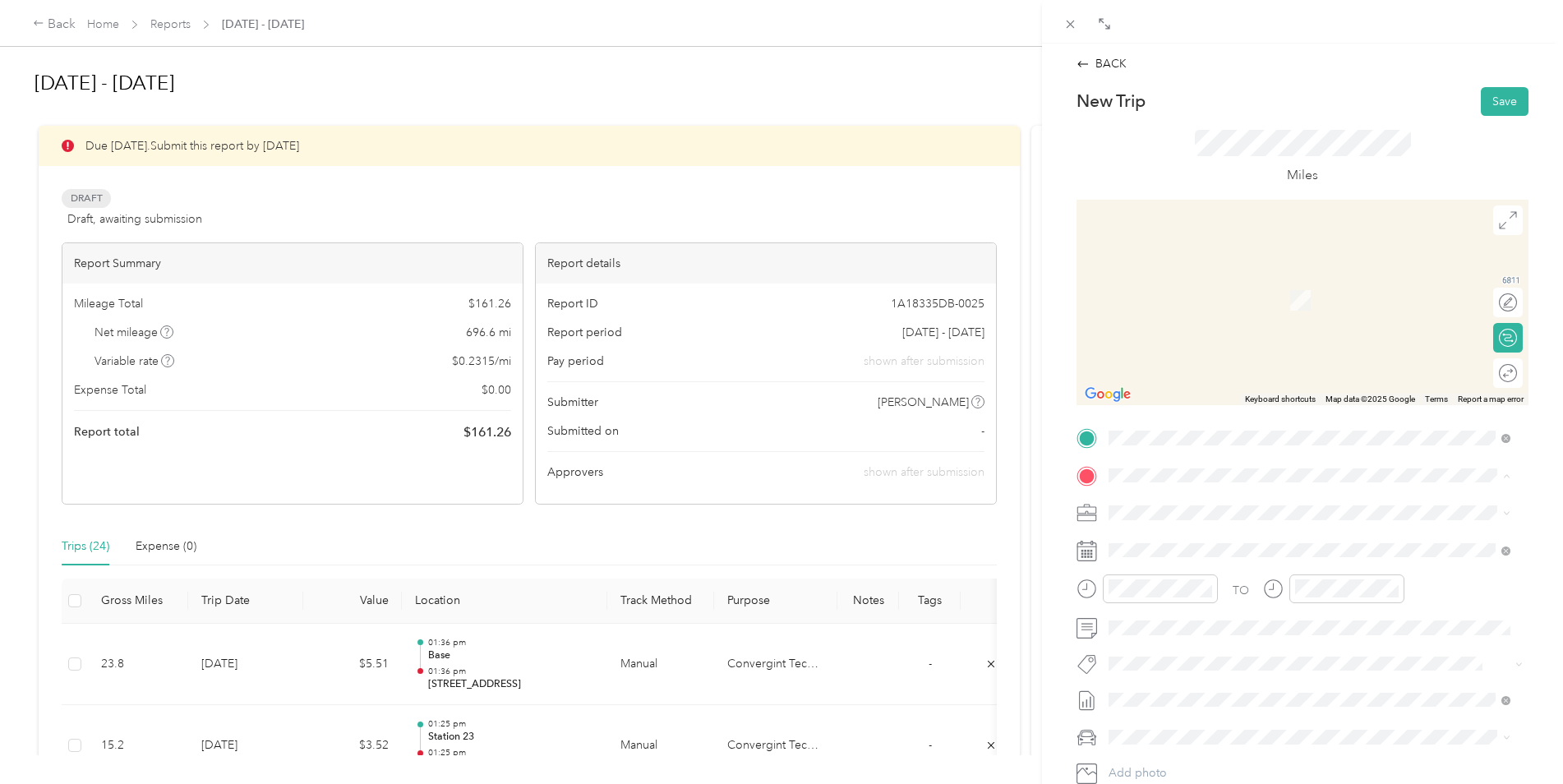
click at [1147, 669] on strong "office" at bounding box center [1155, 661] width 31 height 14
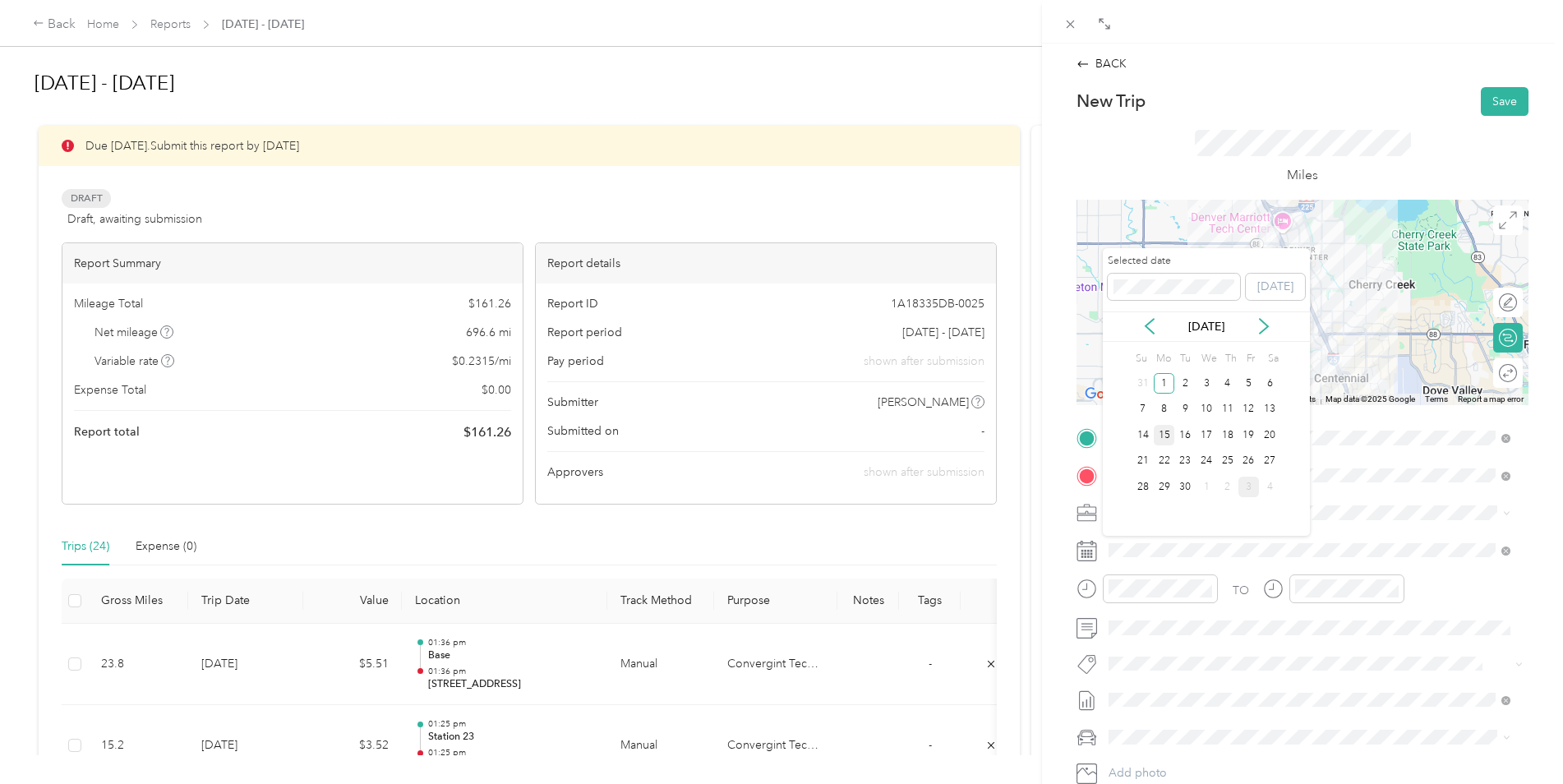
click at [1167, 430] on div "15" at bounding box center [1165, 434] width 22 height 21
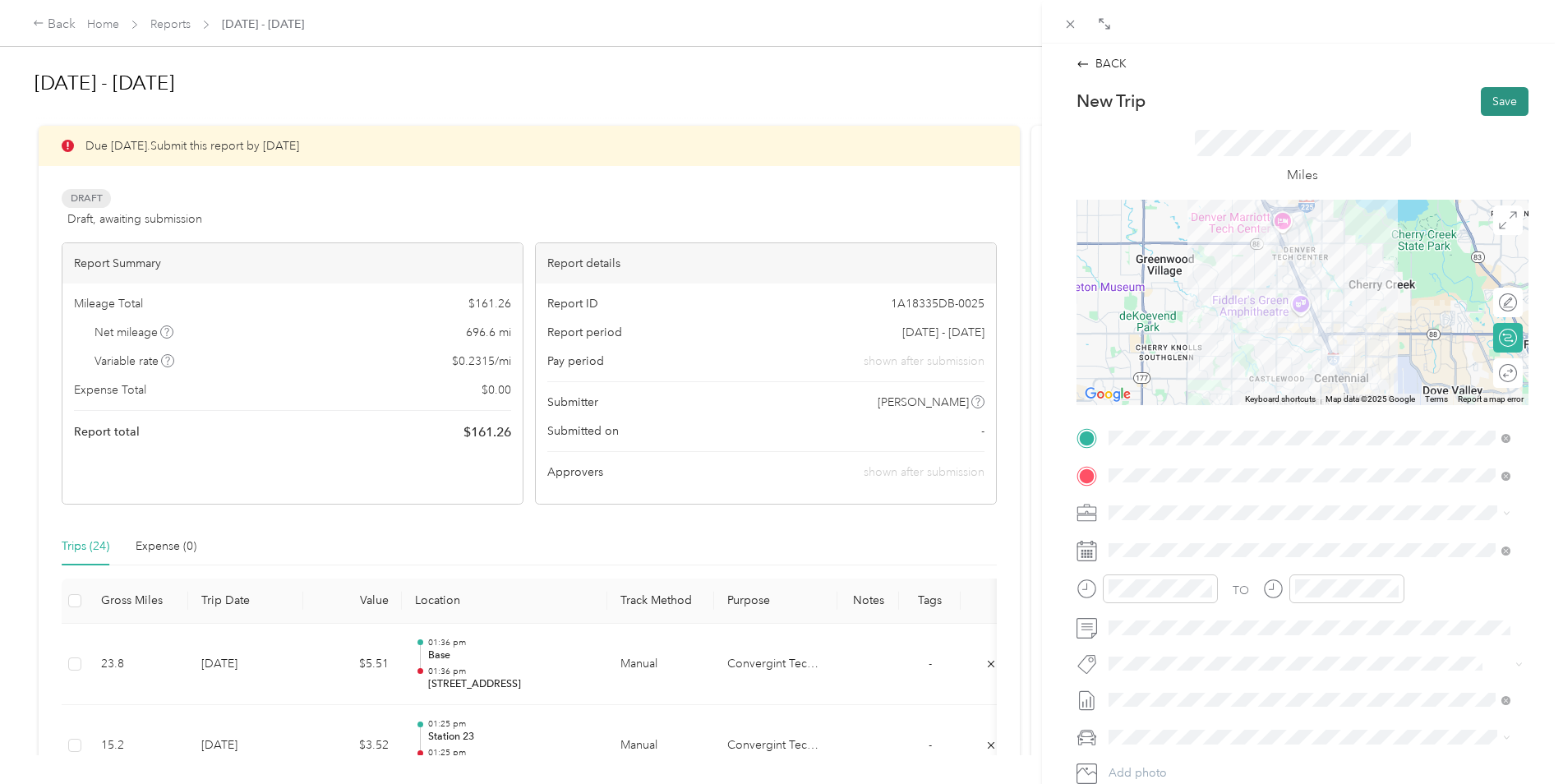
click at [1504, 97] on button "Save" at bounding box center [1505, 102] width 48 height 29
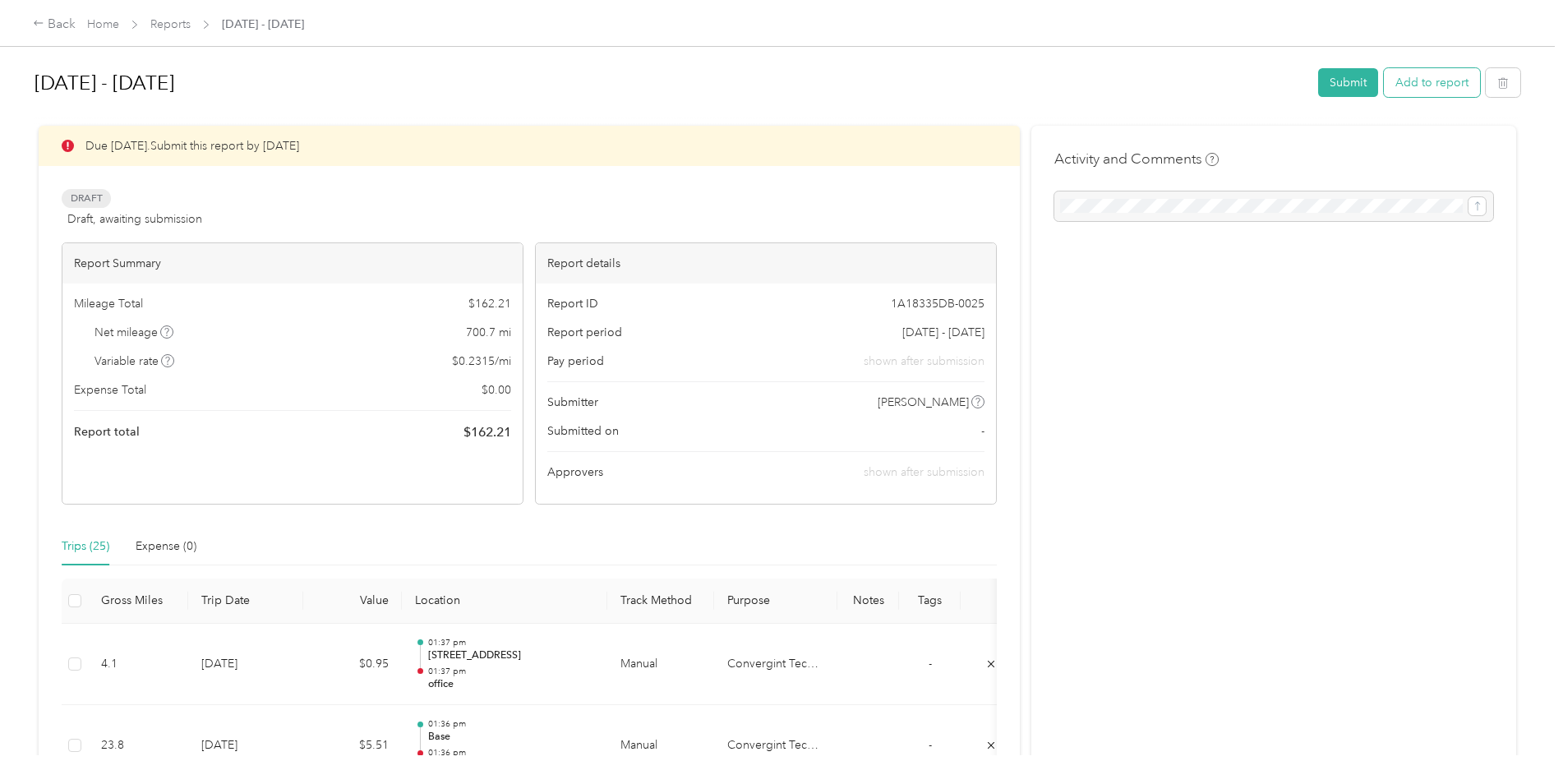
click at [1445, 72] on button "Add to report" at bounding box center [1432, 83] width 96 height 29
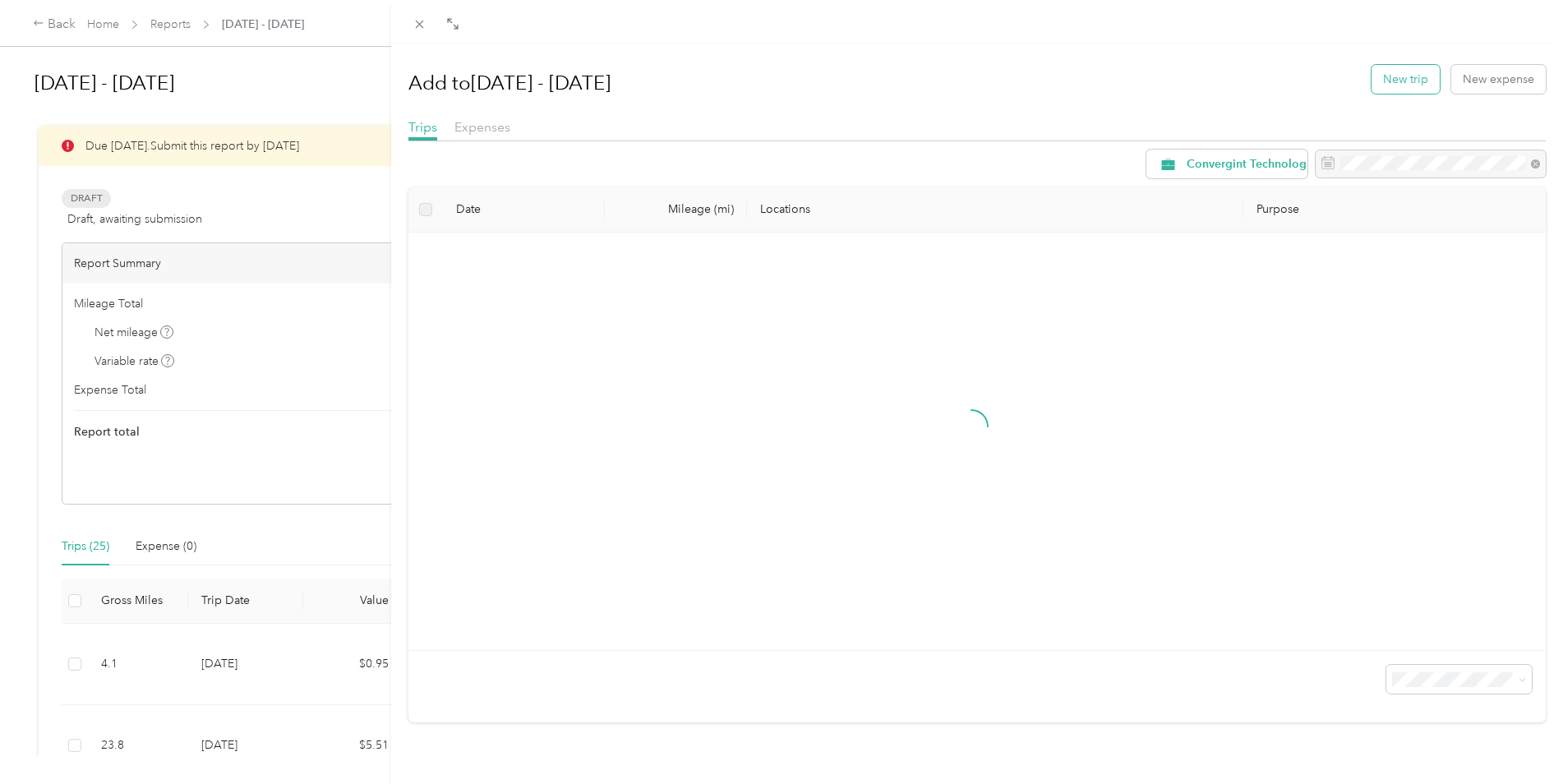
click at [1422, 74] on button "New trip" at bounding box center [1406, 79] width 68 height 29
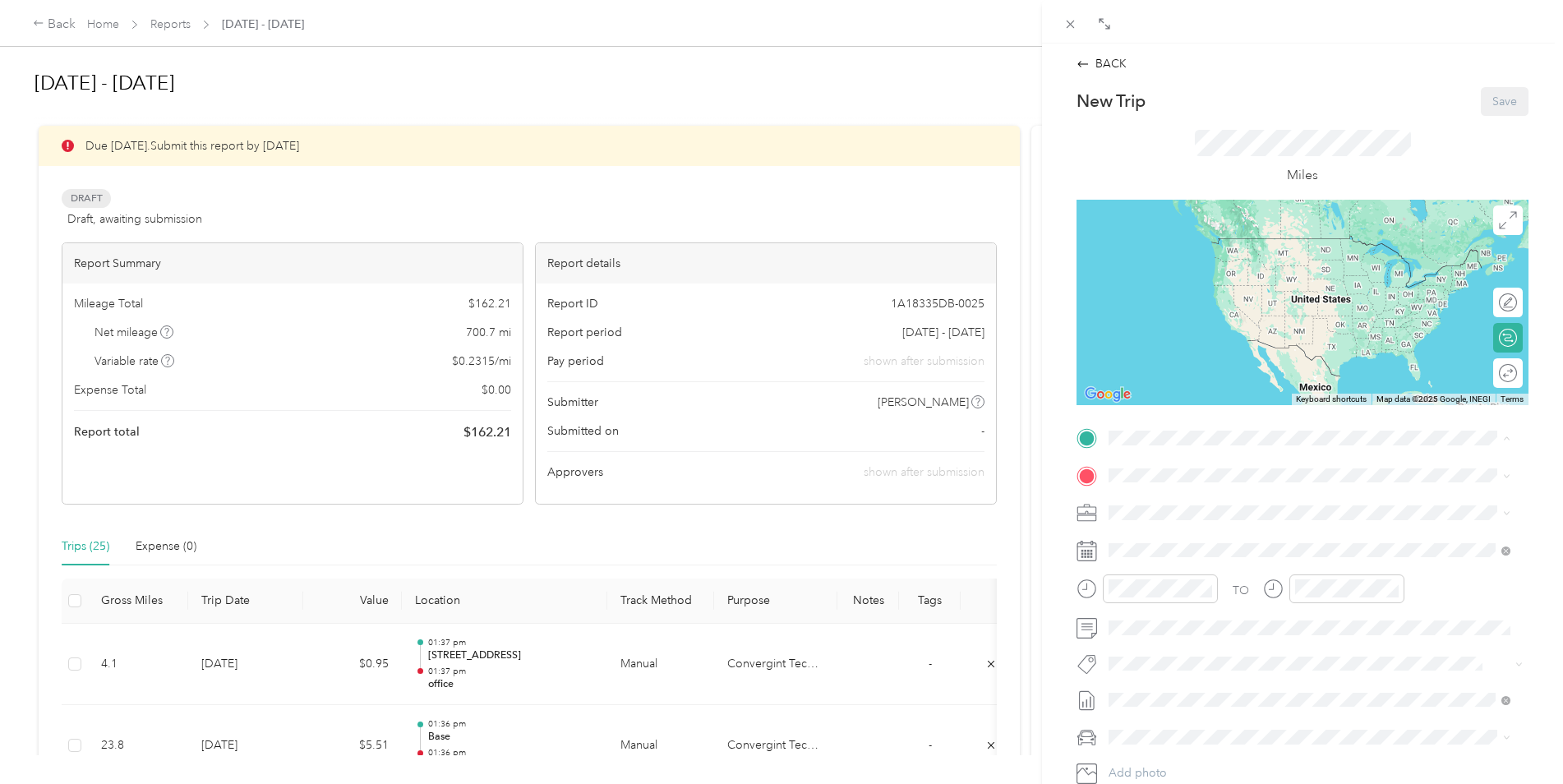
click at [1167, 631] on strong "office" at bounding box center [1155, 623] width 31 height 14
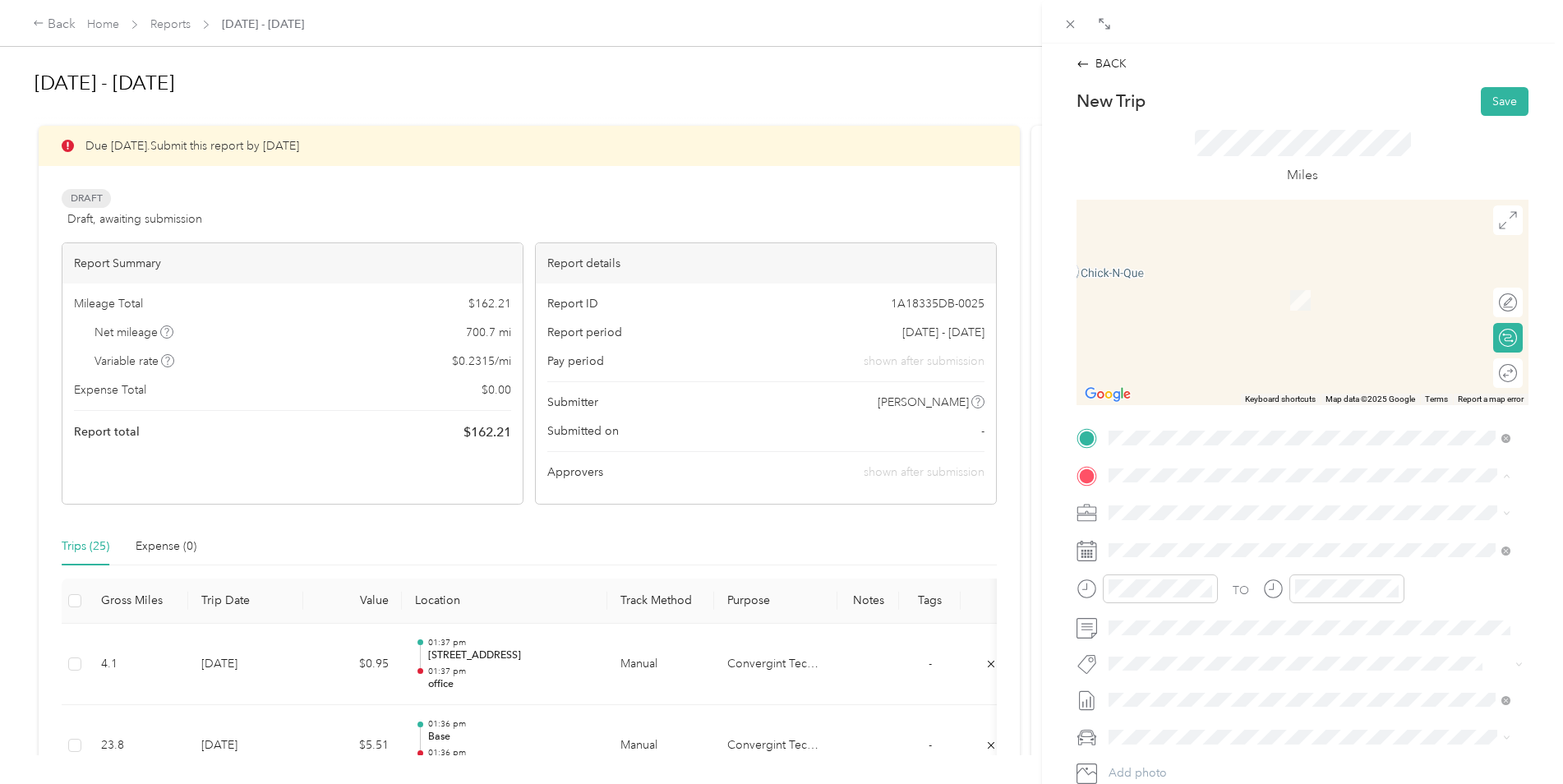
click at [1237, 600] on div "Base" at bounding box center [1322, 592] width 365 height 14
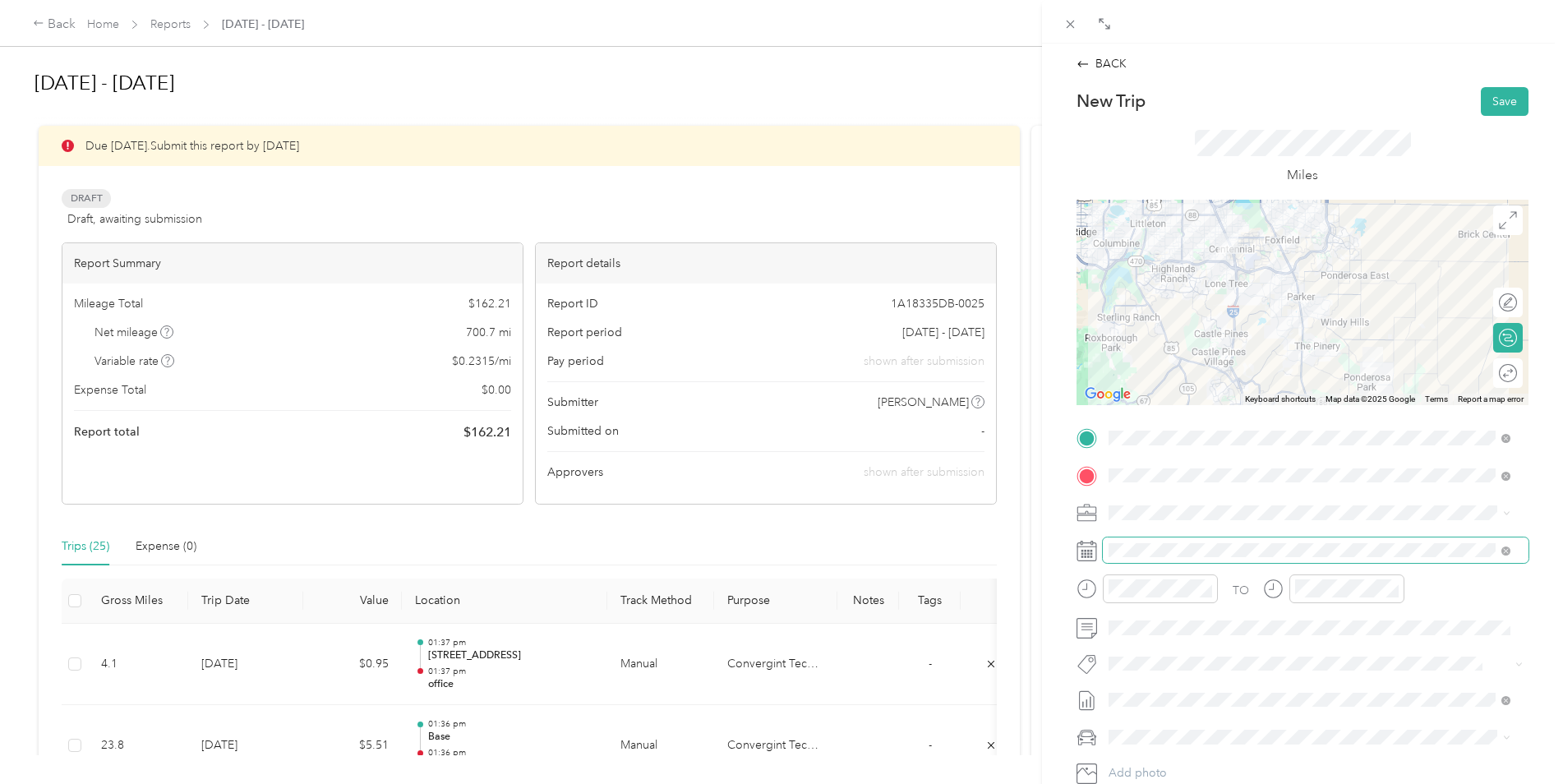
click at [1147, 539] on span at bounding box center [1315, 550] width 425 height 26
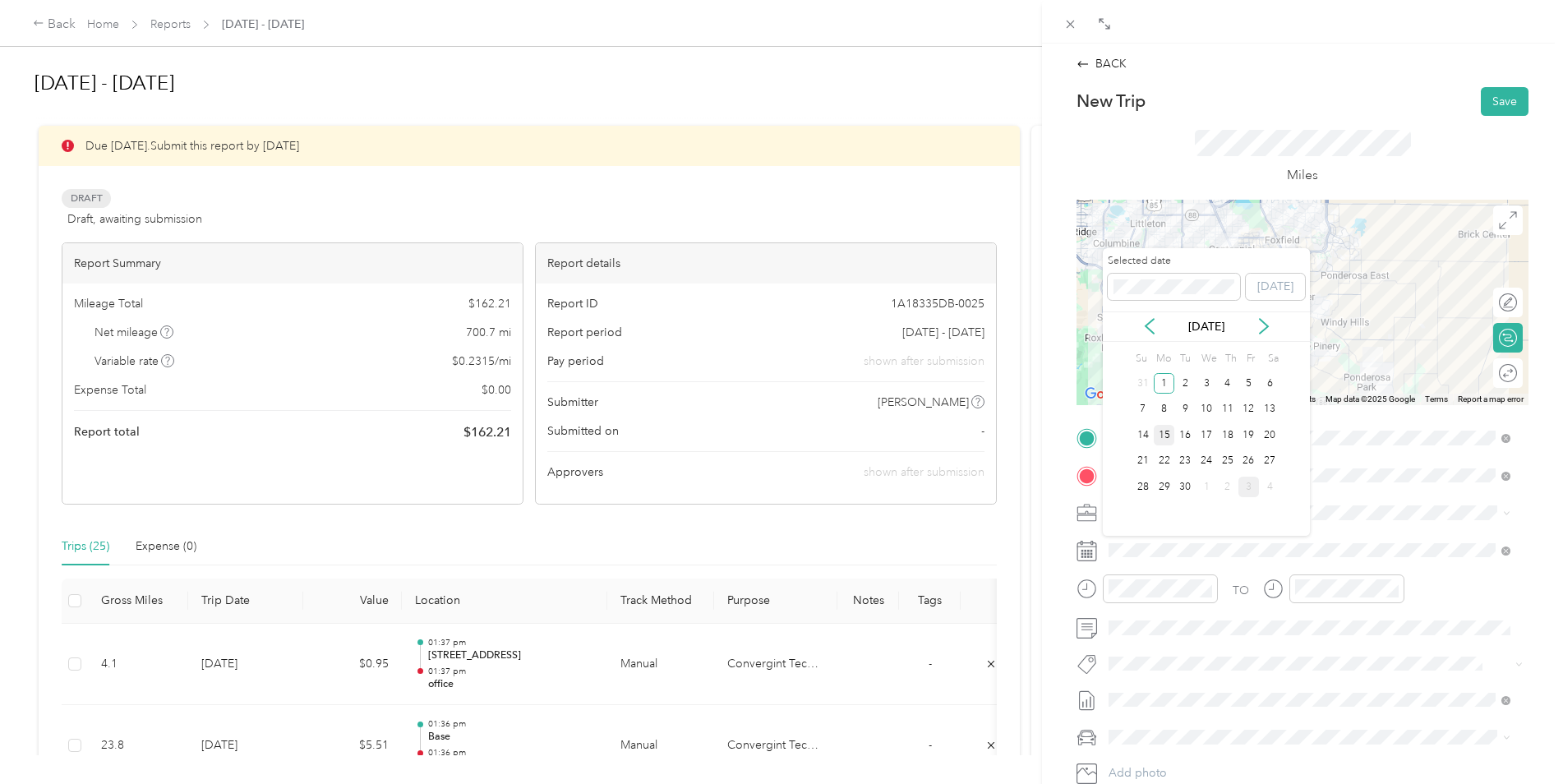
click at [1164, 435] on div "15" at bounding box center [1165, 434] width 22 height 21
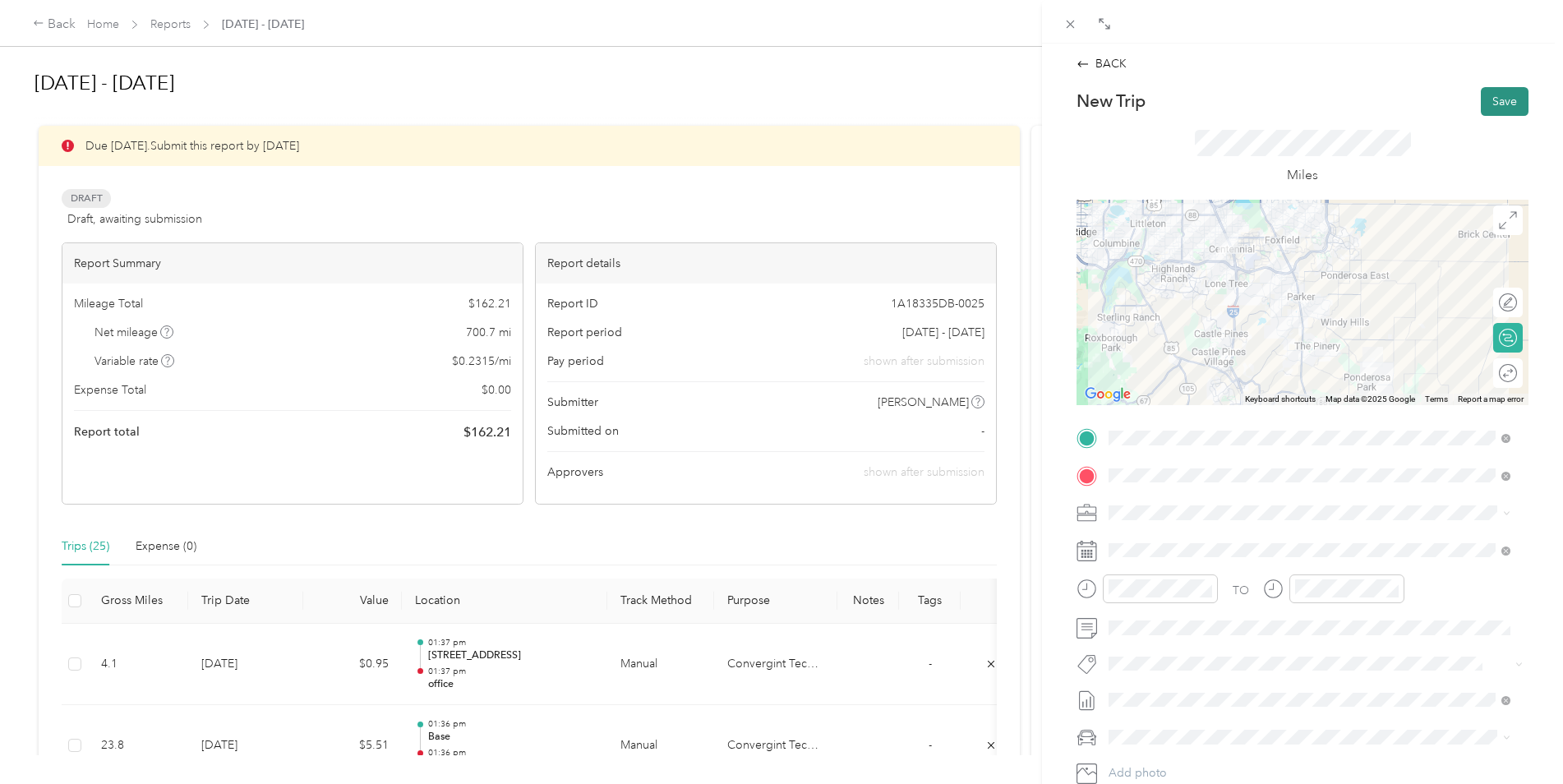
click at [1502, 102] on button "Save" at bounding box center [1505, 102] width 48 height 29
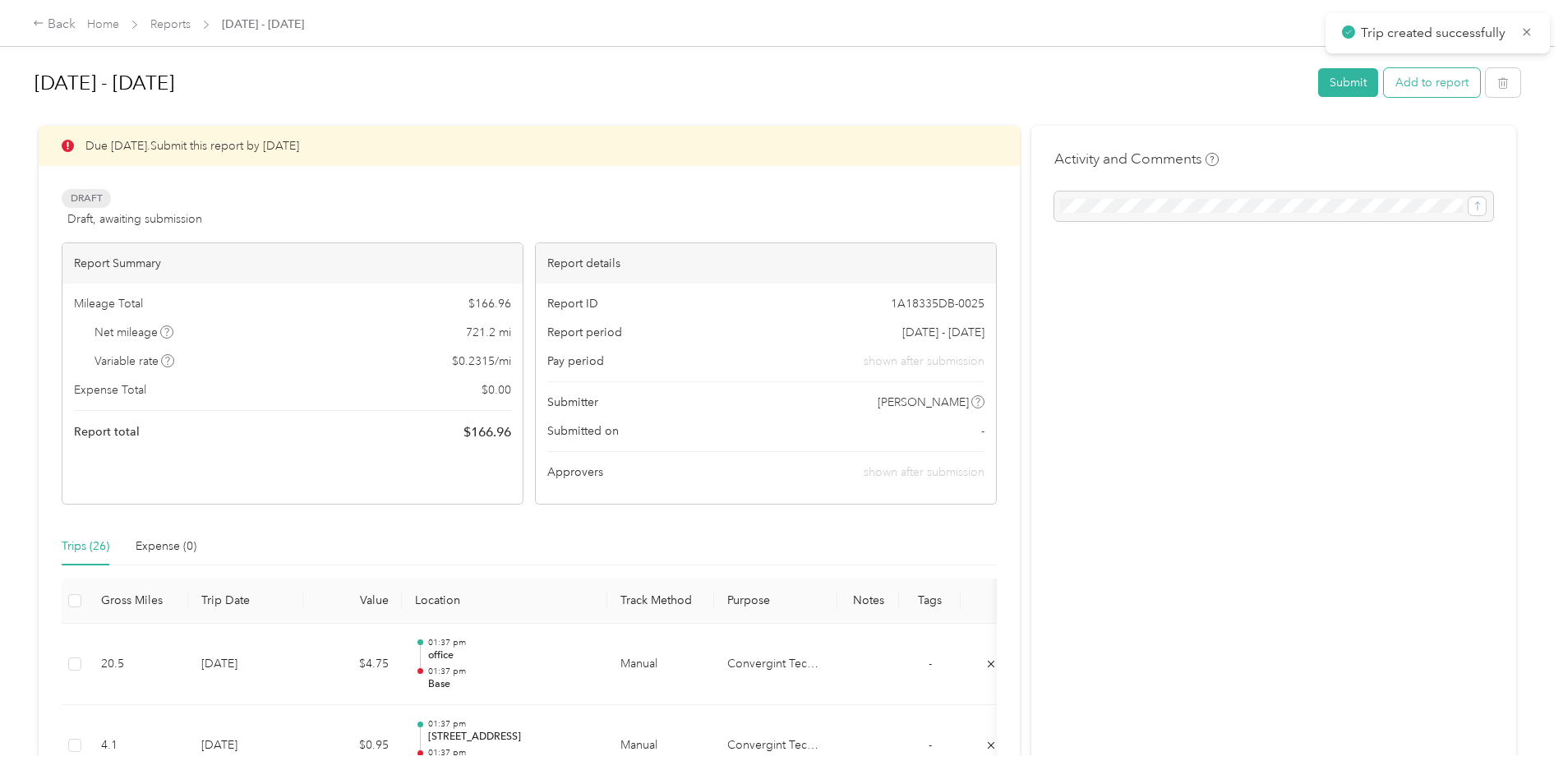
click at [1421, 85] on button "Add to report" at bounding box center [1432, 83] width 96 height 29
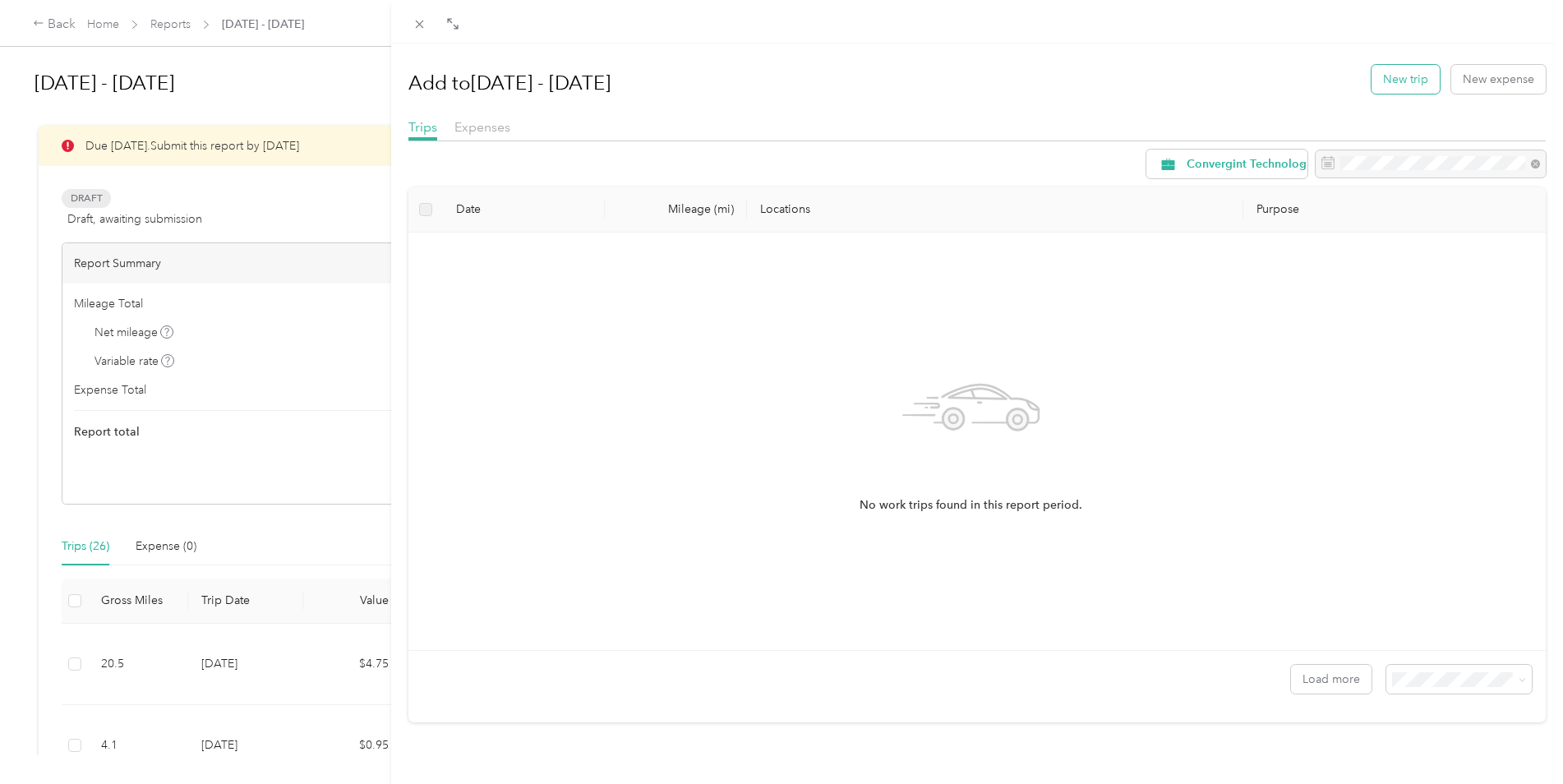
click at [1377, 77] on button "New trip" at bounding box center [1406, 79] width 68 height 29
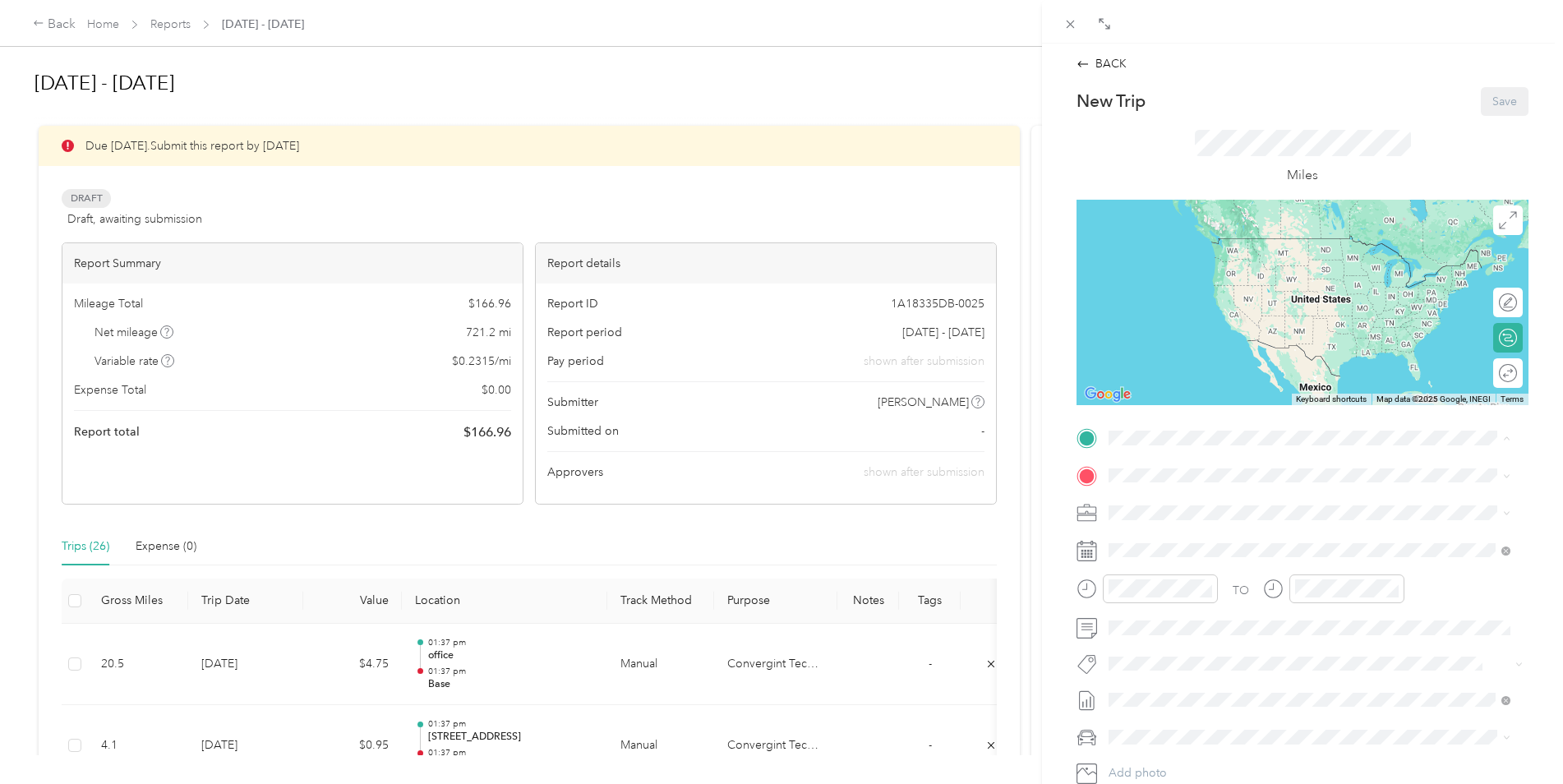
click at [1182, 582] on div "Base 39245 [PERSON_NAME], [GEOGRAPHIC_DATA], [GEOGRAPHIC_DATA] , 80107, [PERSON…" at bounding box center [1322, 574] width 365 height 52
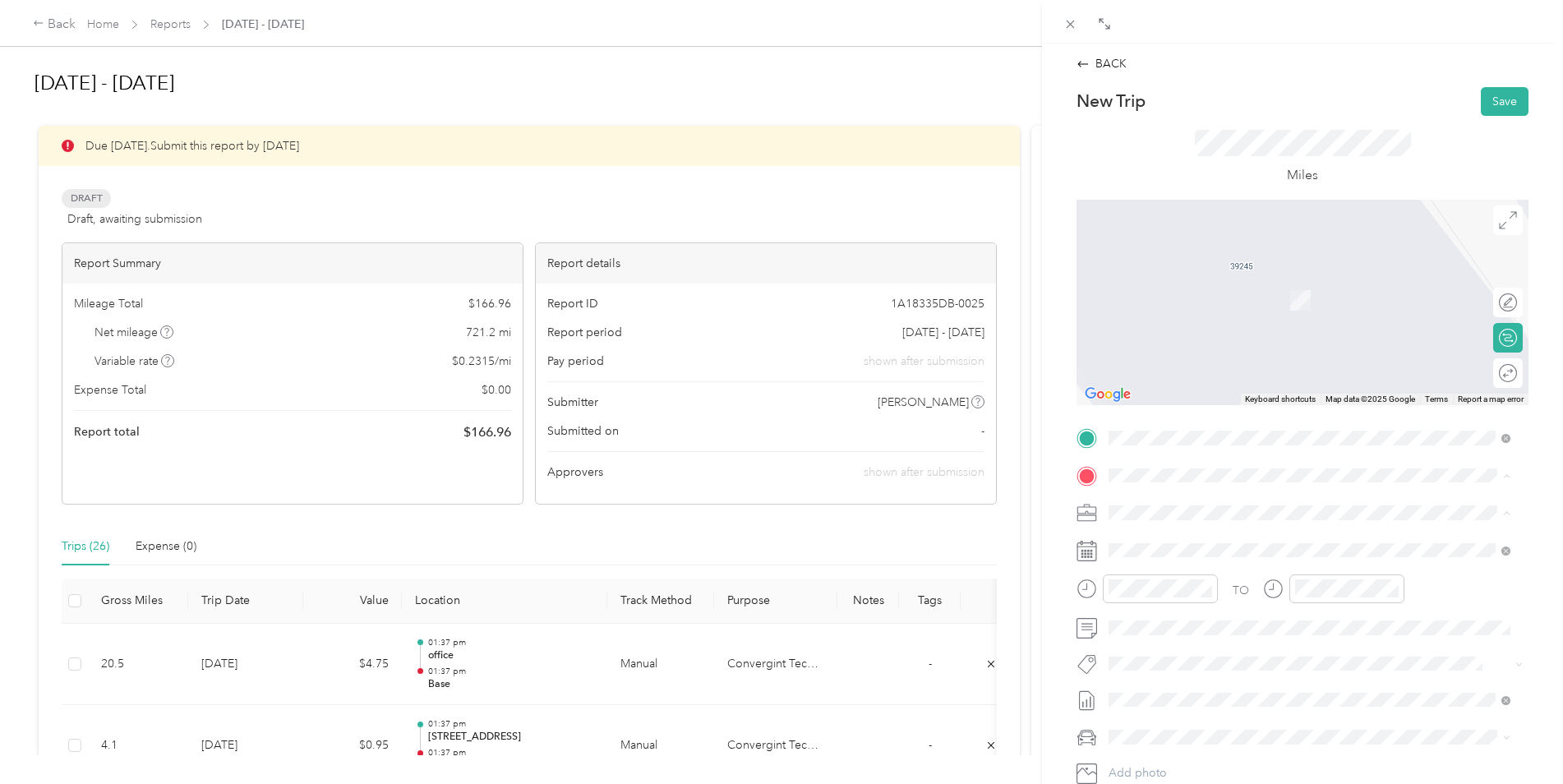
click at [1169, 552] on span "IMT [PERSON_NAME][GEOGRAPHIC_DATA], [STREET_ADDRESS]" at bounding box center [1311, 559] width 344 height 14
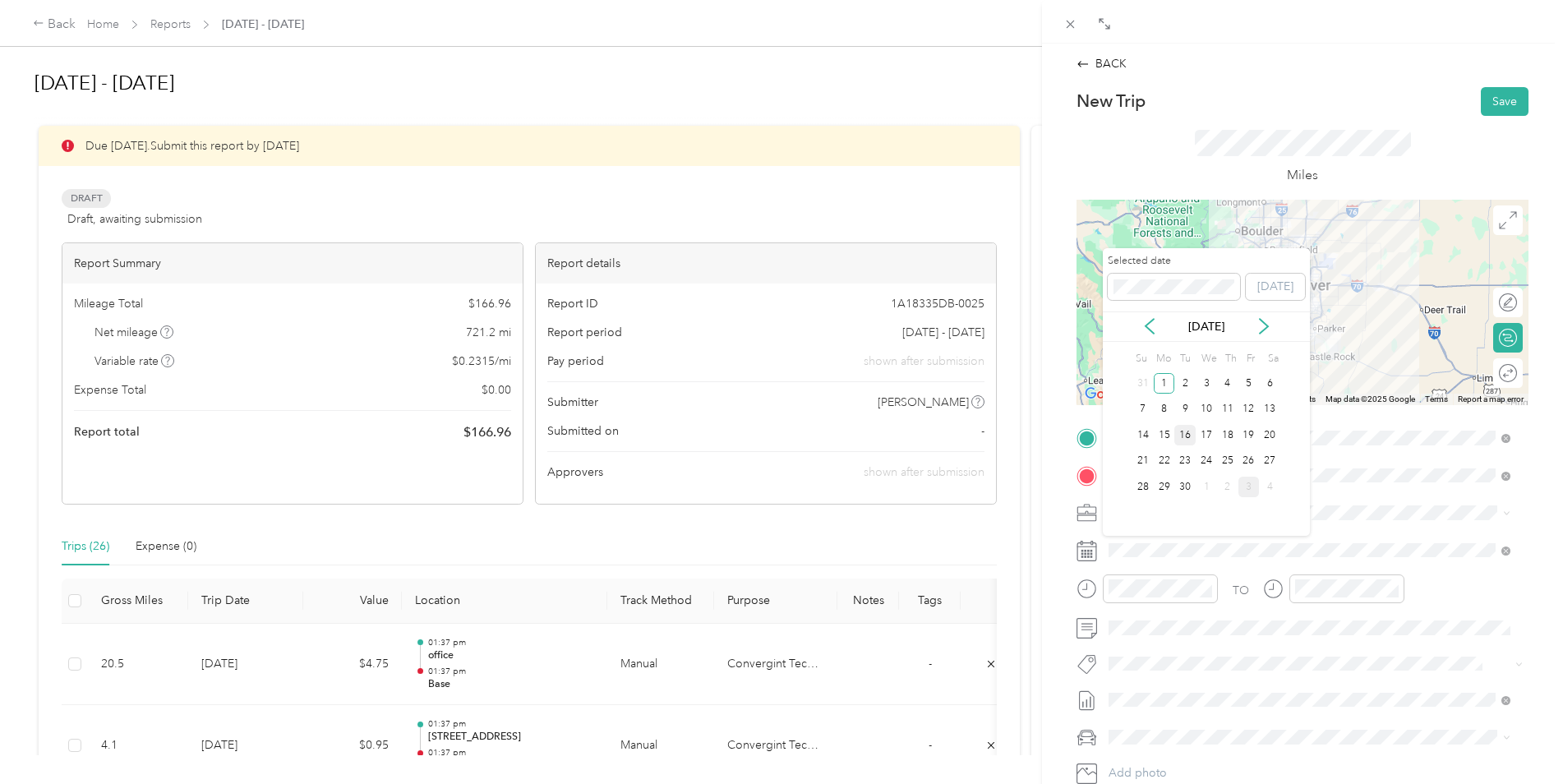
click at [1192, 431] on div "16" at bounding box center [1185, 434] width 22 height 21
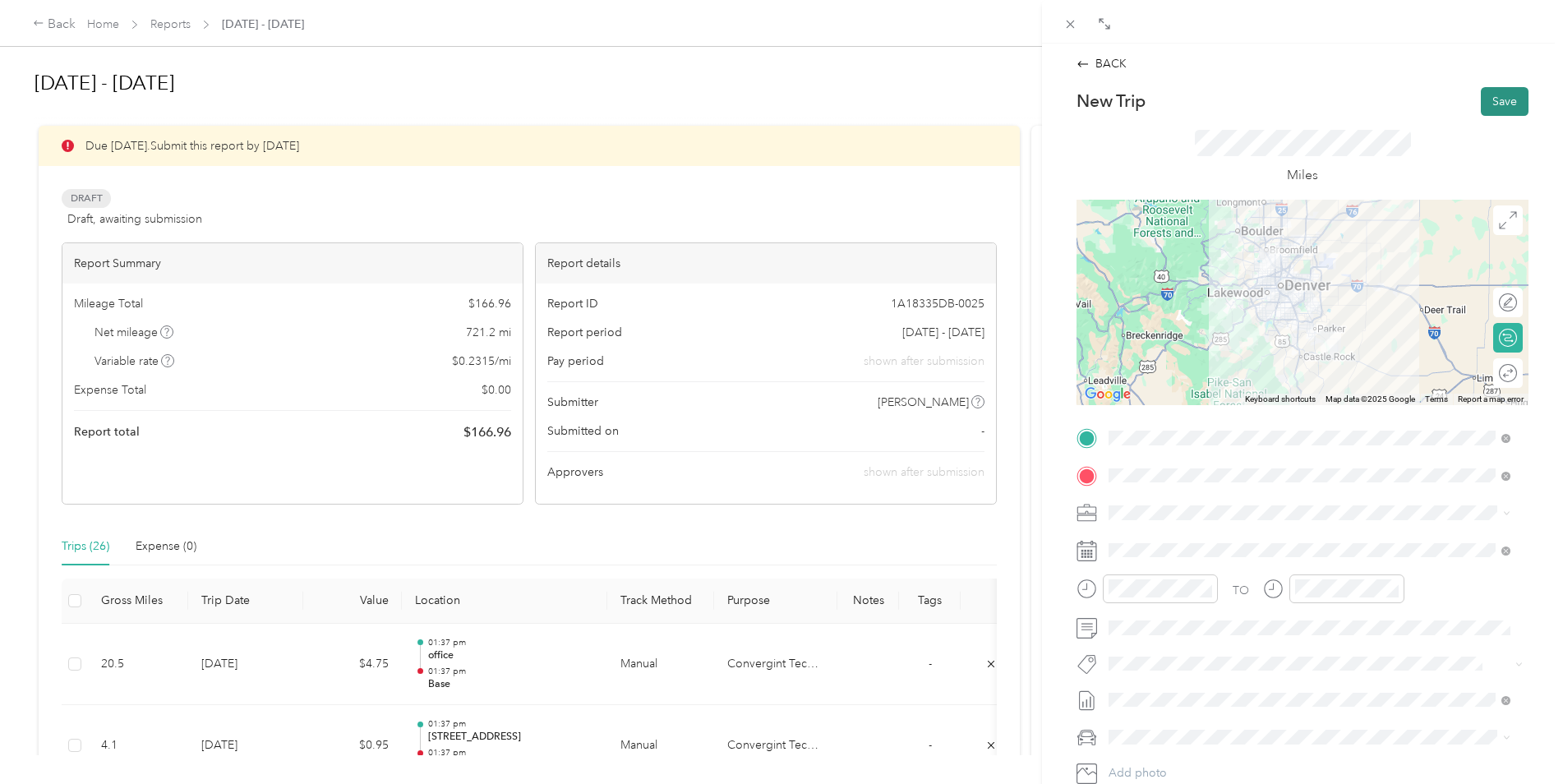
click at [1481, 109] on button "Save" at bounding box center [1505, 102] width 48 height 29
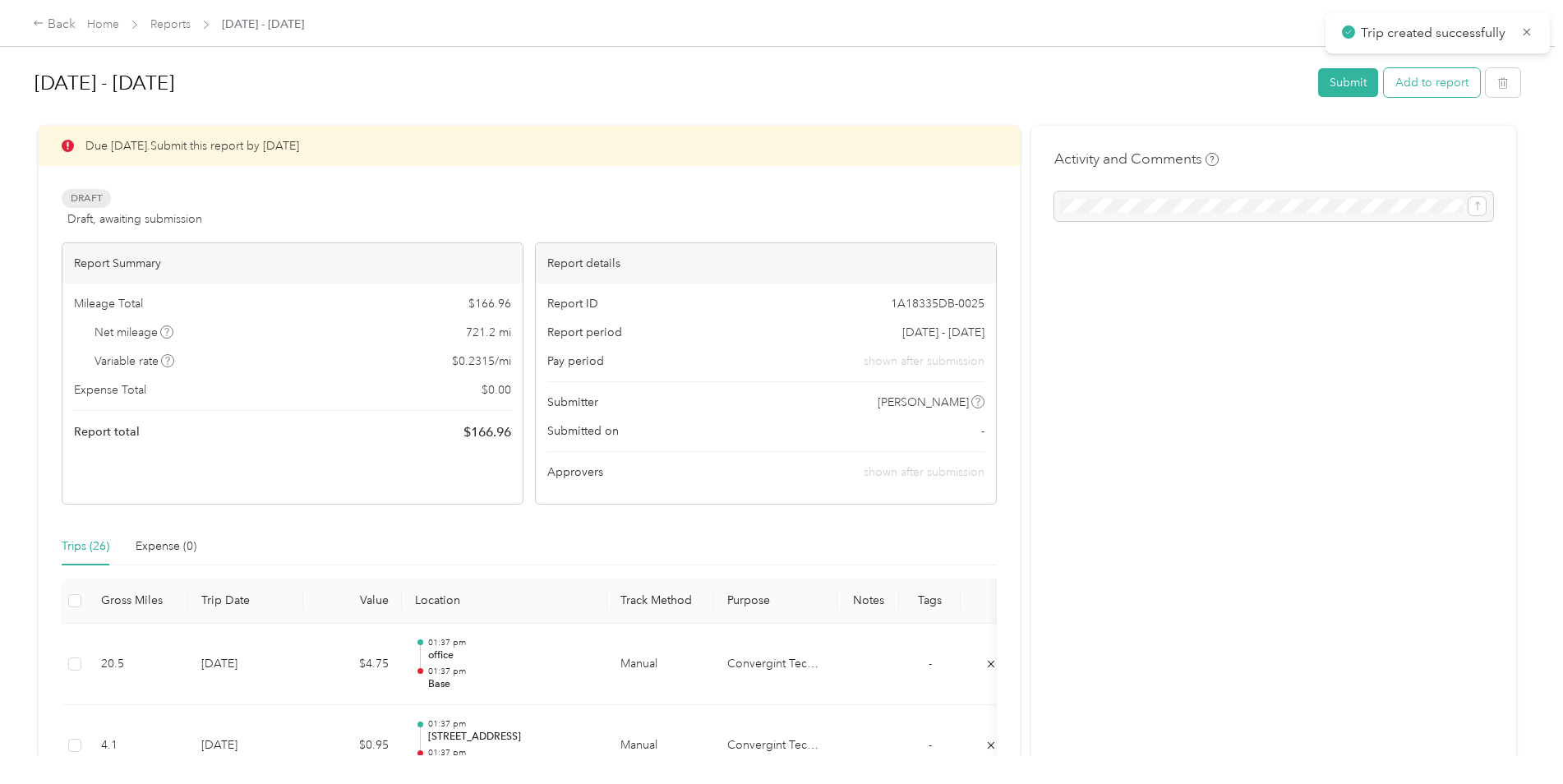
click at [1435, 72] on button "Add to report" at bounding box center [1432, 83] width 96 height 29
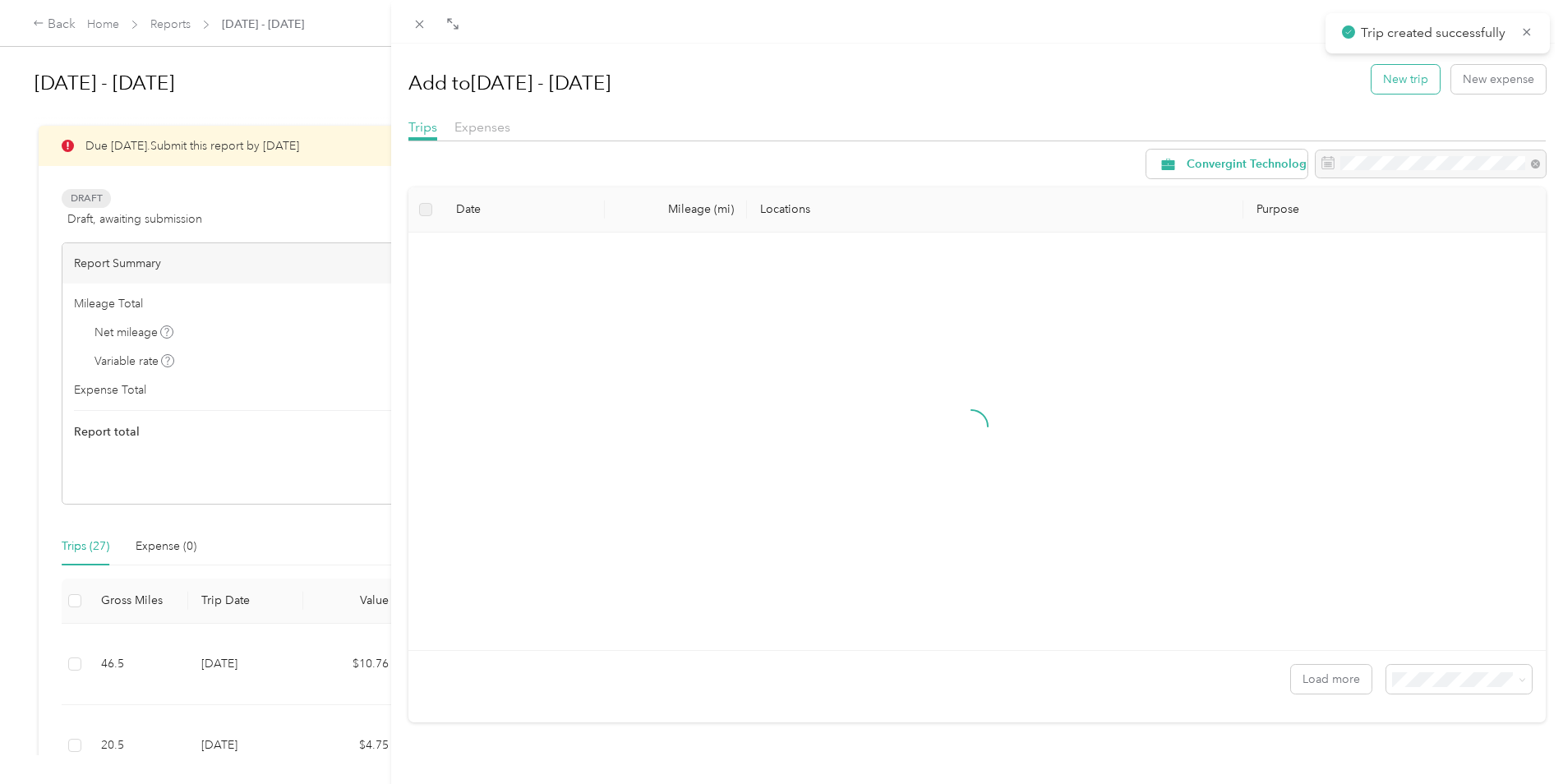
click at [1400, 71] on button "New trip" at bounding box center [1406, 79] width 68 height 29
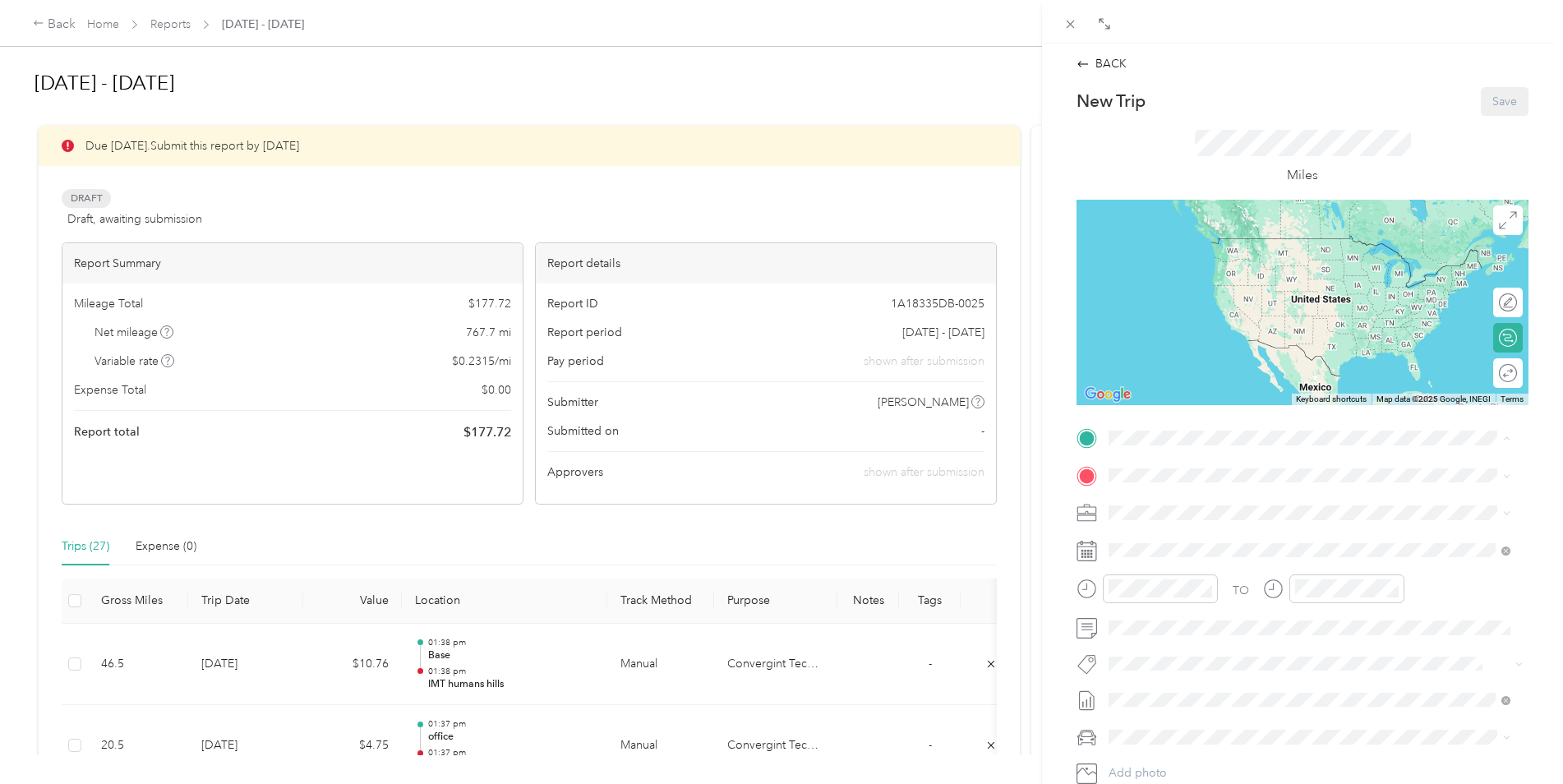
click at [1170, 530] on div "IMT humans hills IMT [PERSON_NAME][GEOGRAPHIC_DATA], [STREET_ADDRESS]" at bounding box center [1311, 512] width 344 height 34
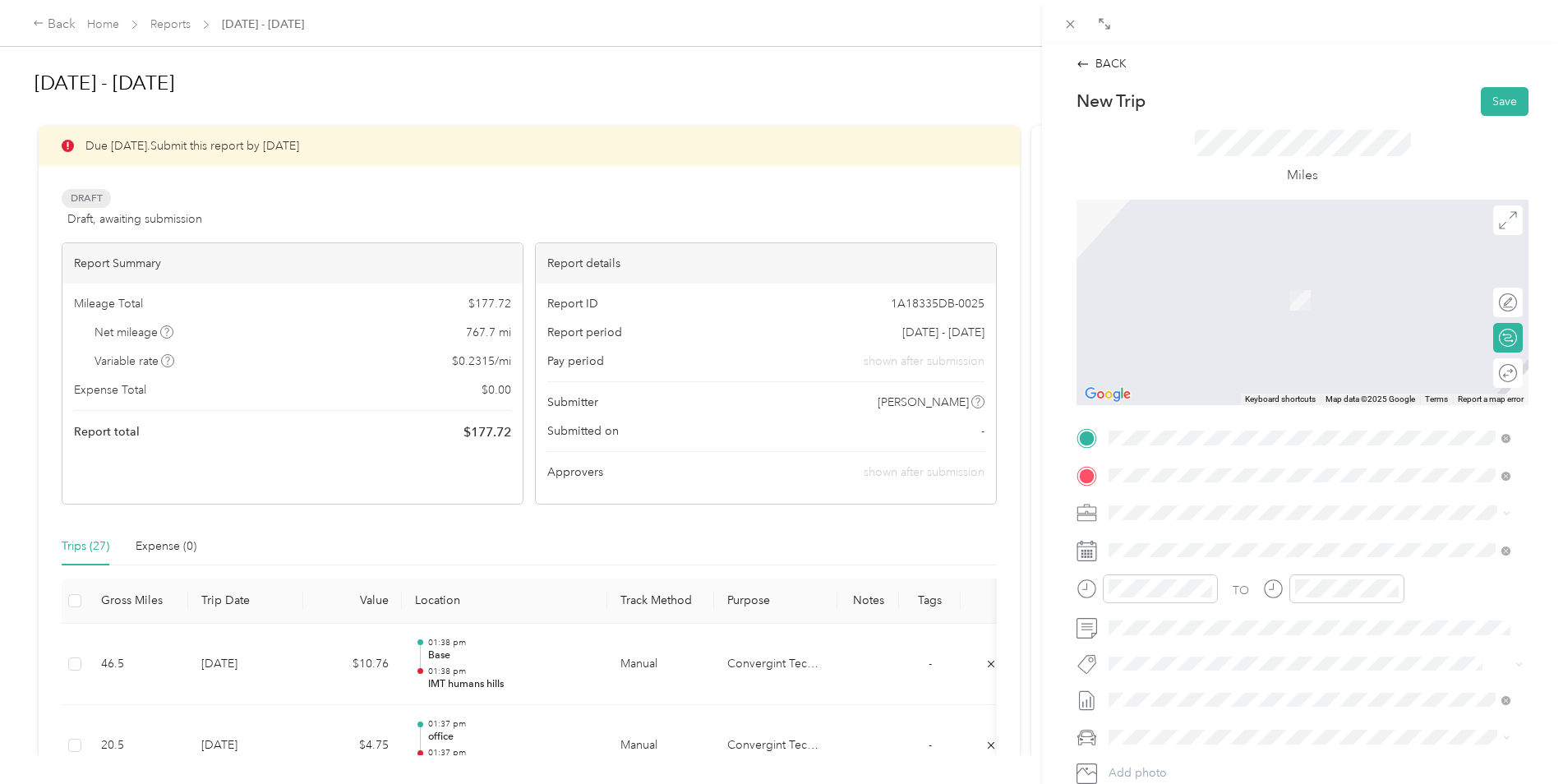
click at [1186, 540] on span "[STREET_ADDRESS][PERSON_NAME][US_STATE]" at bounding box center [1267, 535] width 255 height 14
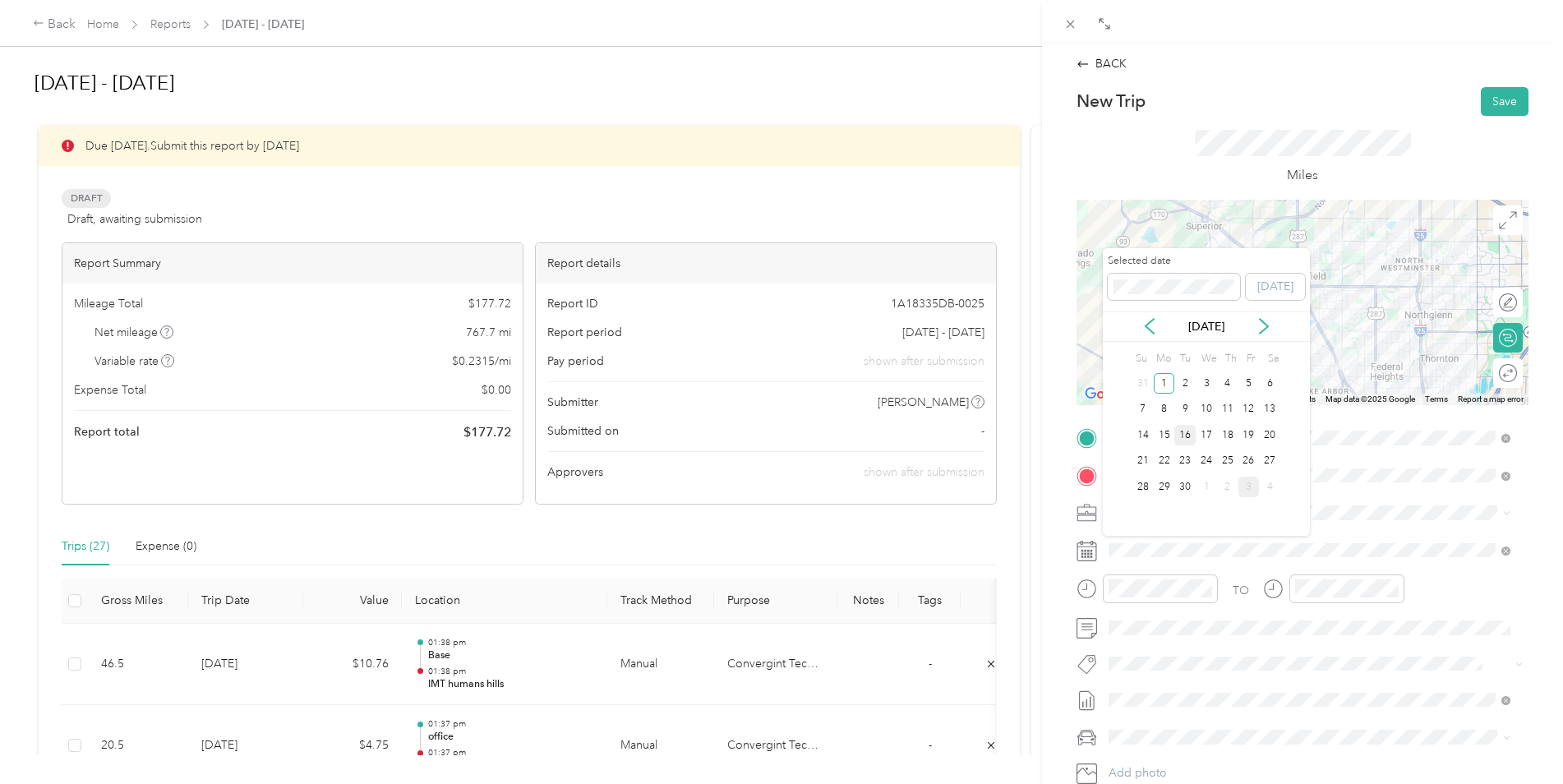
click at [1186, 436] on div "16" at bounding box center [1185, 434] width 22 height 21
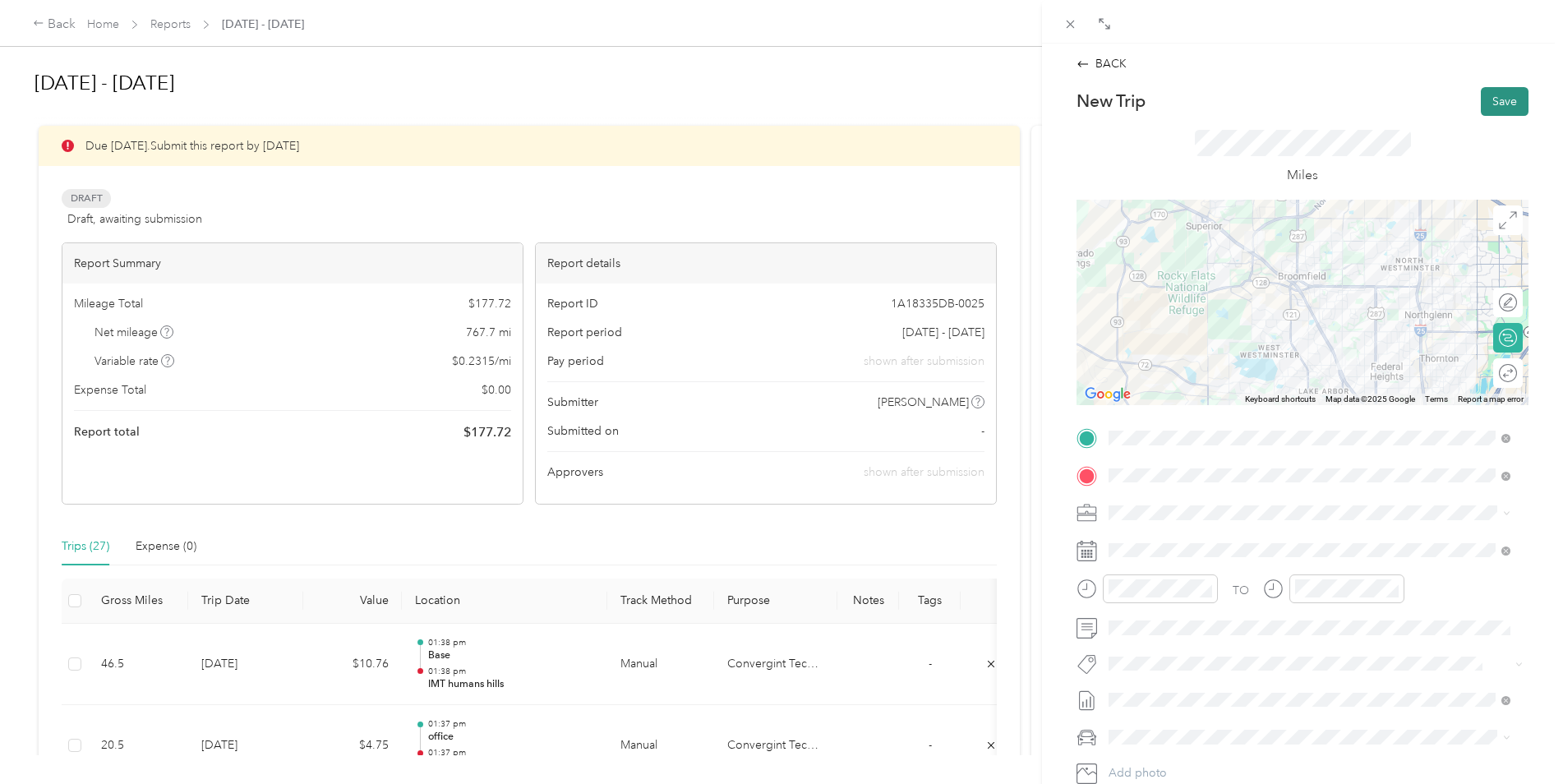
click at [1487, 102] on button "Save" at bounding box center [1505, 102] width 48 height 29
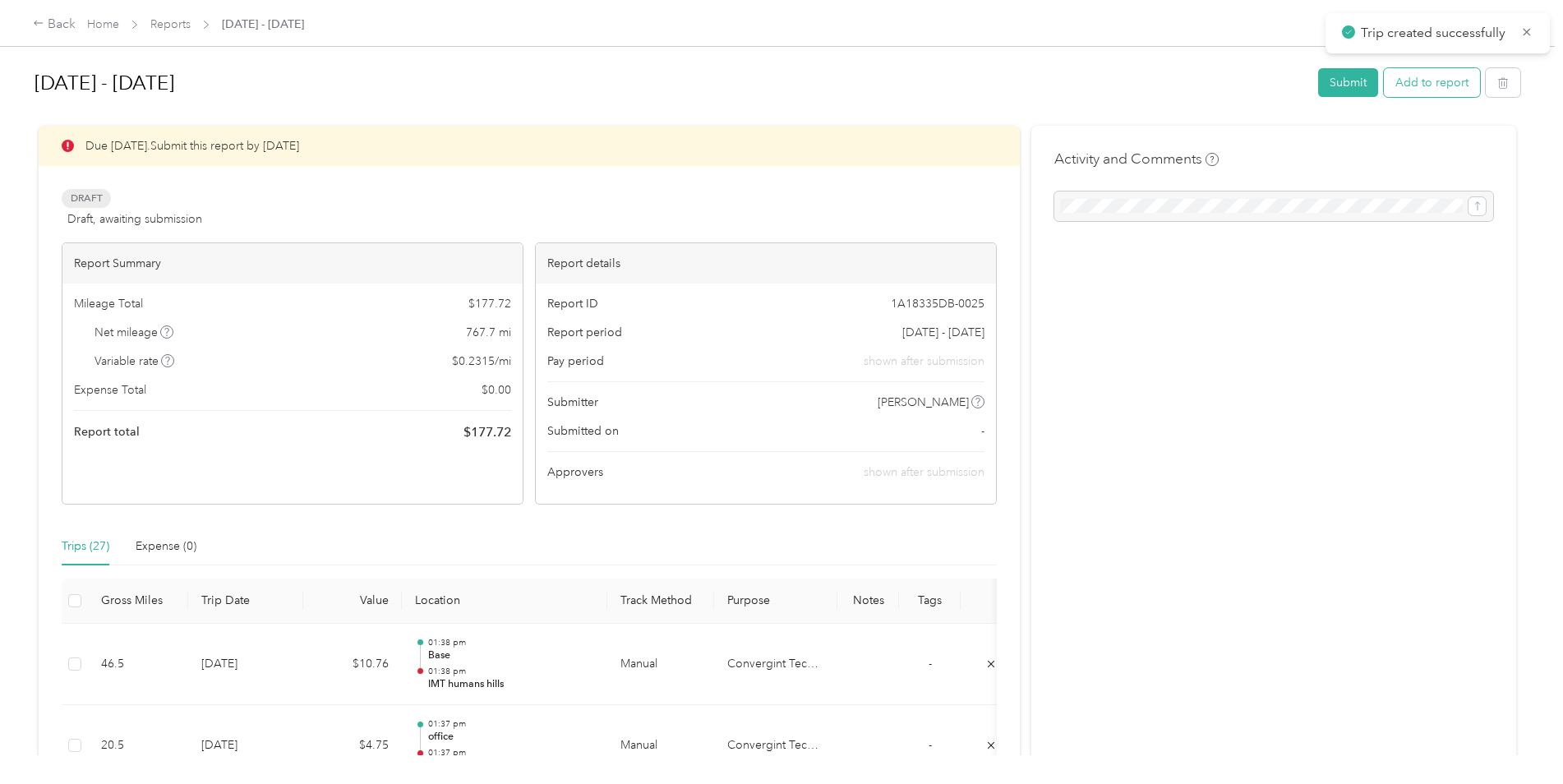
click at [1438, 73] on button "Add to report" at bounding box center [1432, 83] width 96 height 29
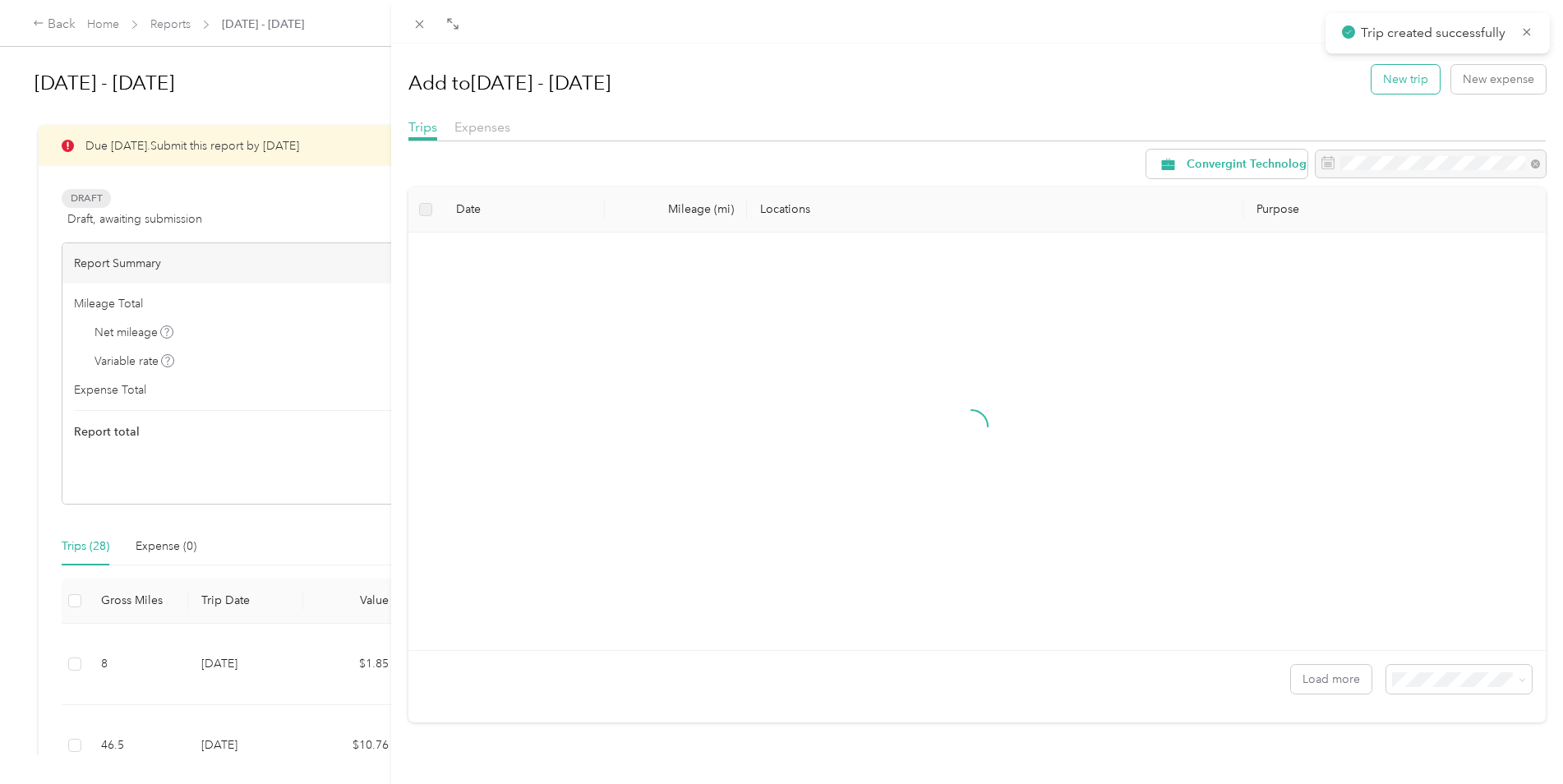
click at [1391, 85] on button "New trip" at bounding box center [1406, 79] width 68 height 29
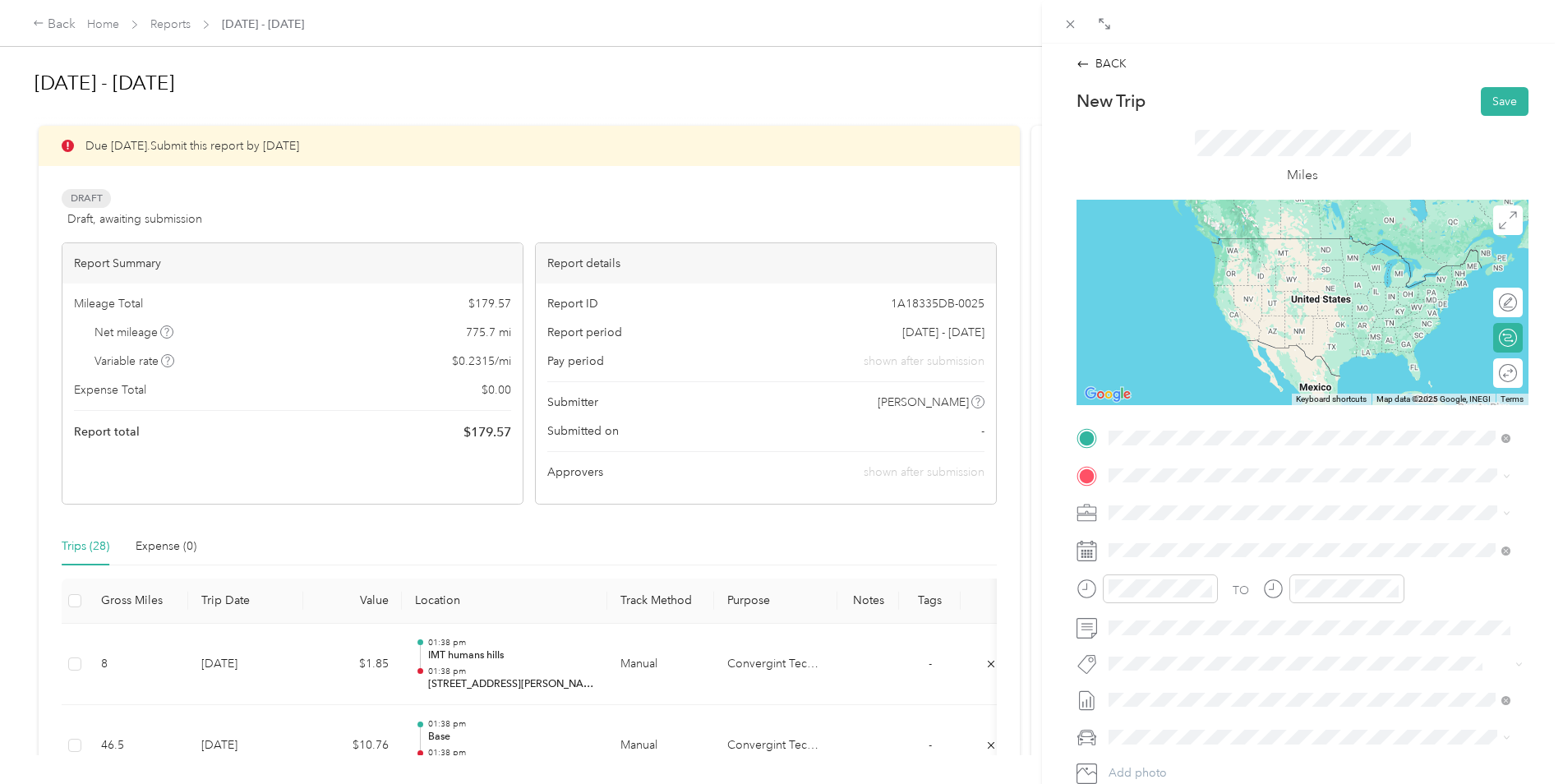
click at [1257, 504] on span "[STREET_ADDRESS][PERSON_NAME][US_STATE]" at bounding box center [1267, 497] width 255 height 14
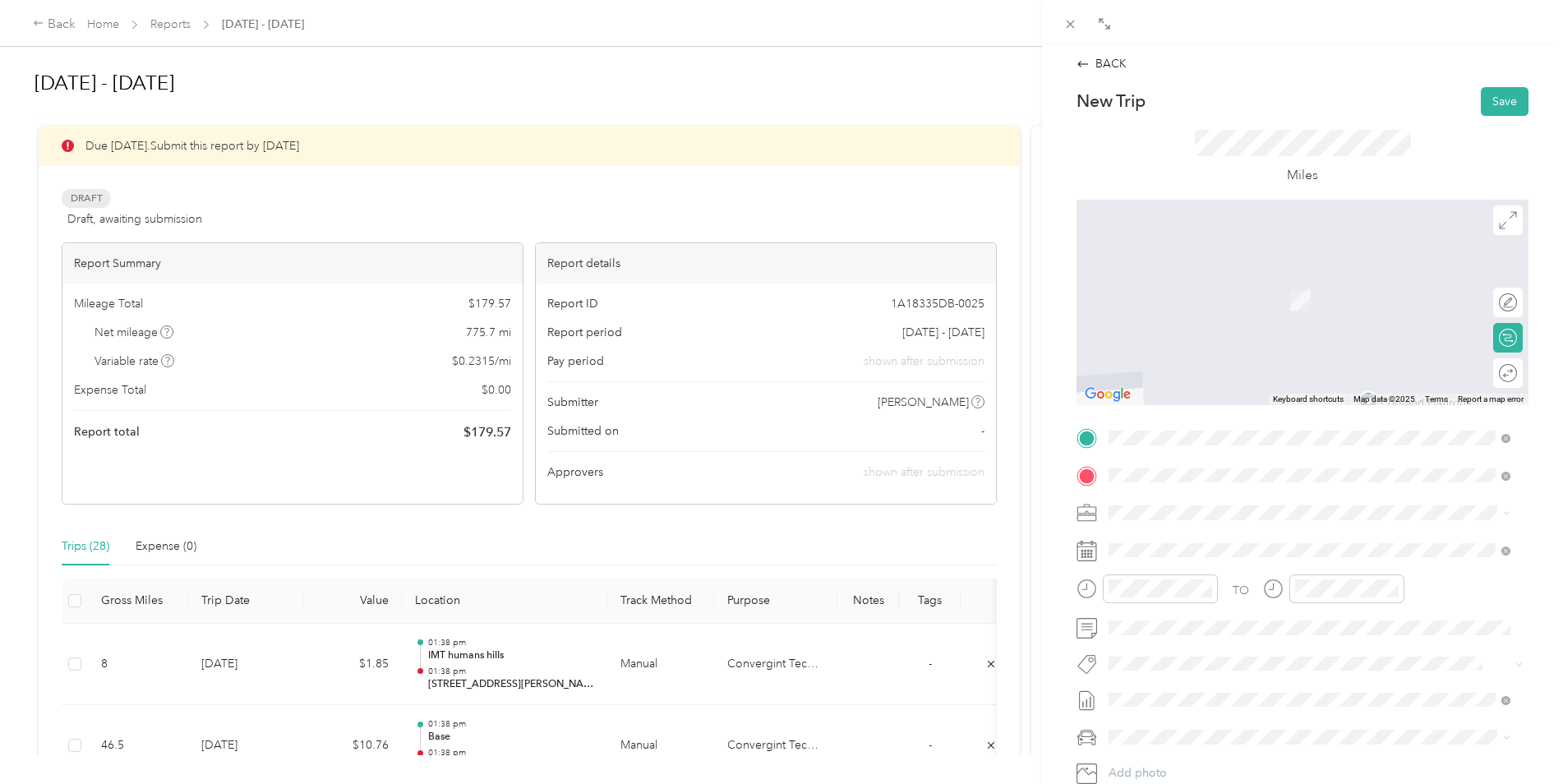
click at [1191, 526] on div "[STREET_ADDRESS][US_STATE]" at bounding box center [1309, 535] width 390 height 22
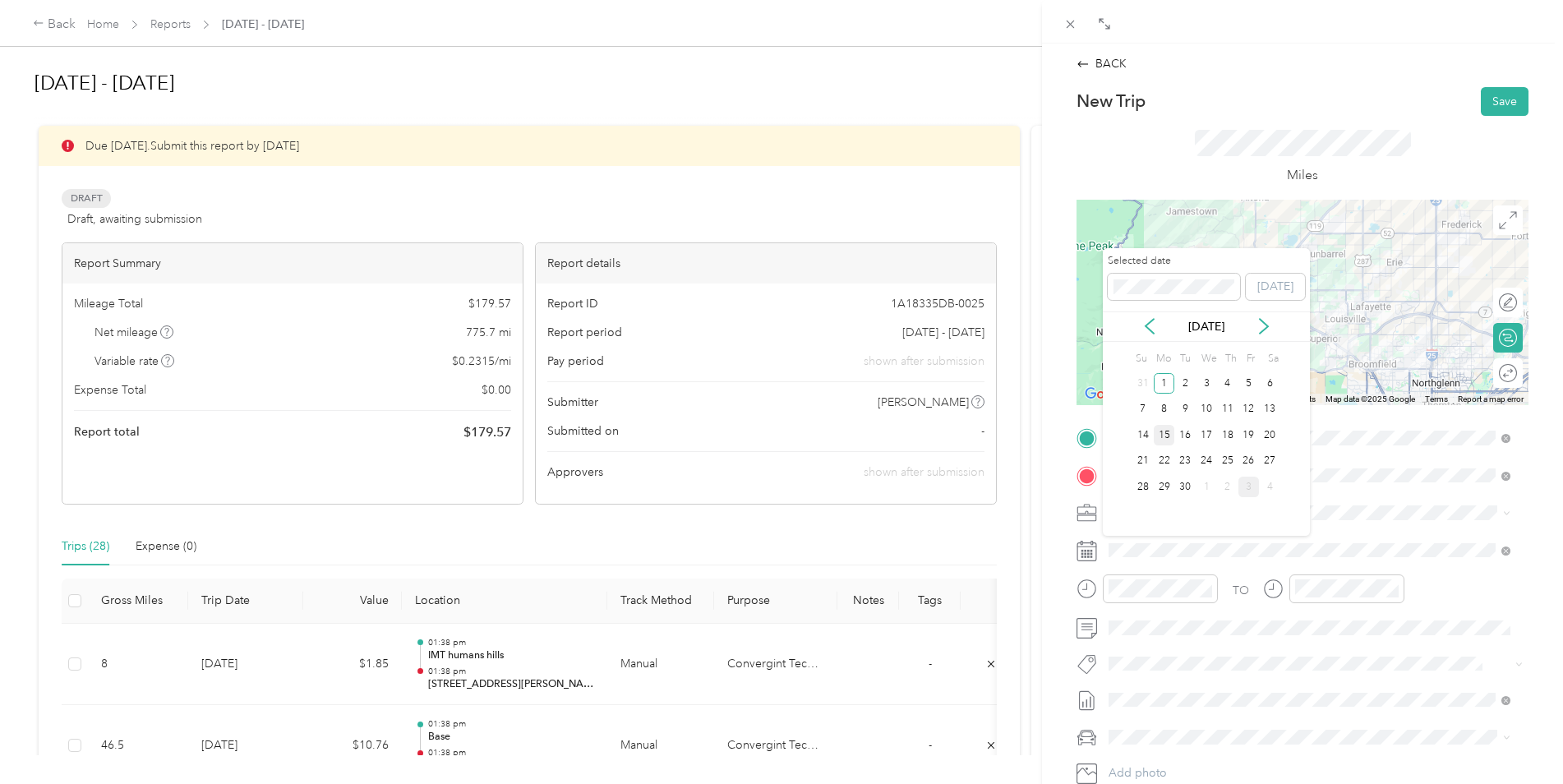
click at [1169, 433] on div "15" at bounding box center [1165, 434] width 22 height 21
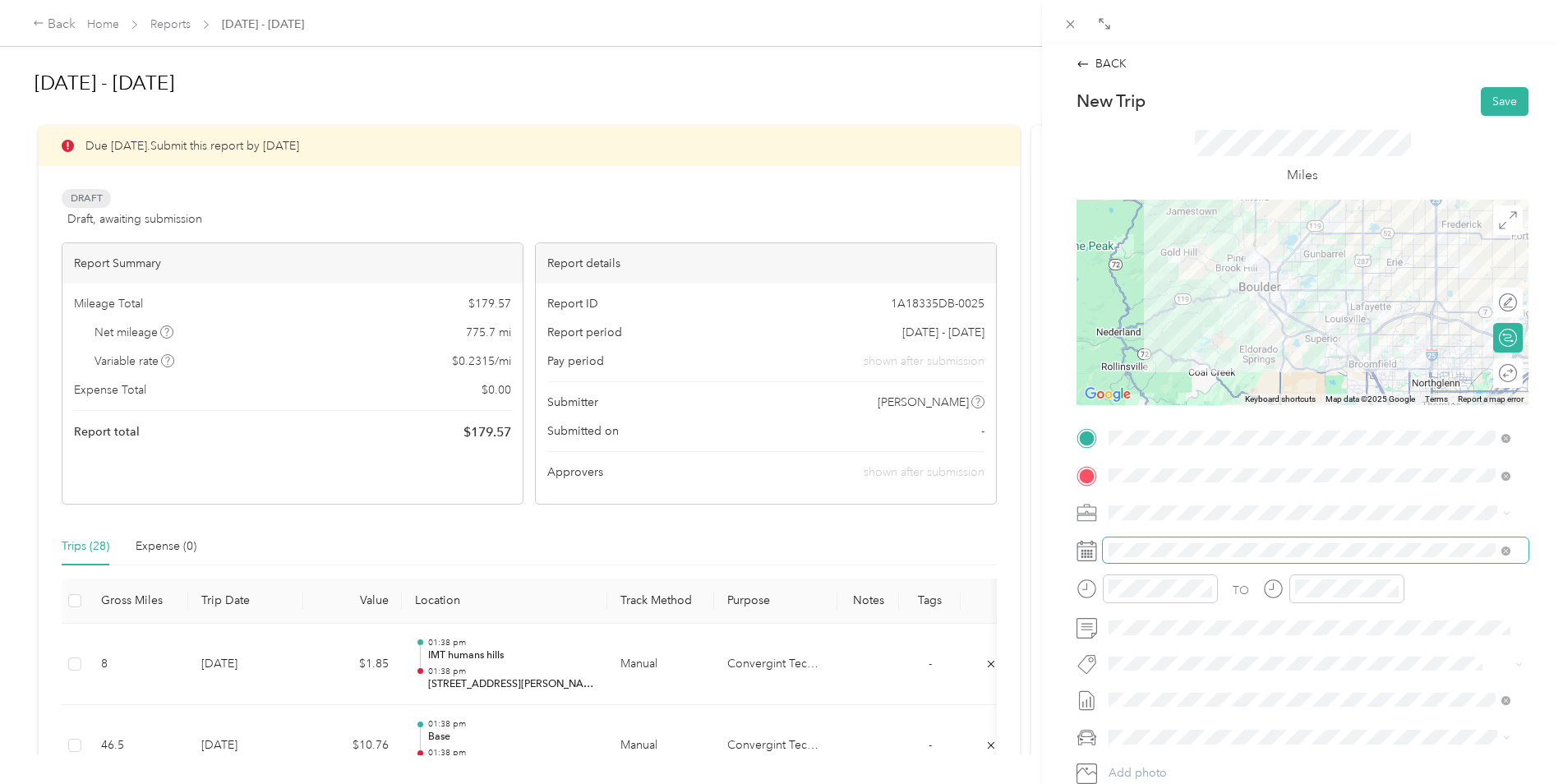
click at [1160, 538] on span at bounding box center [1315, 550] width 425 height 26
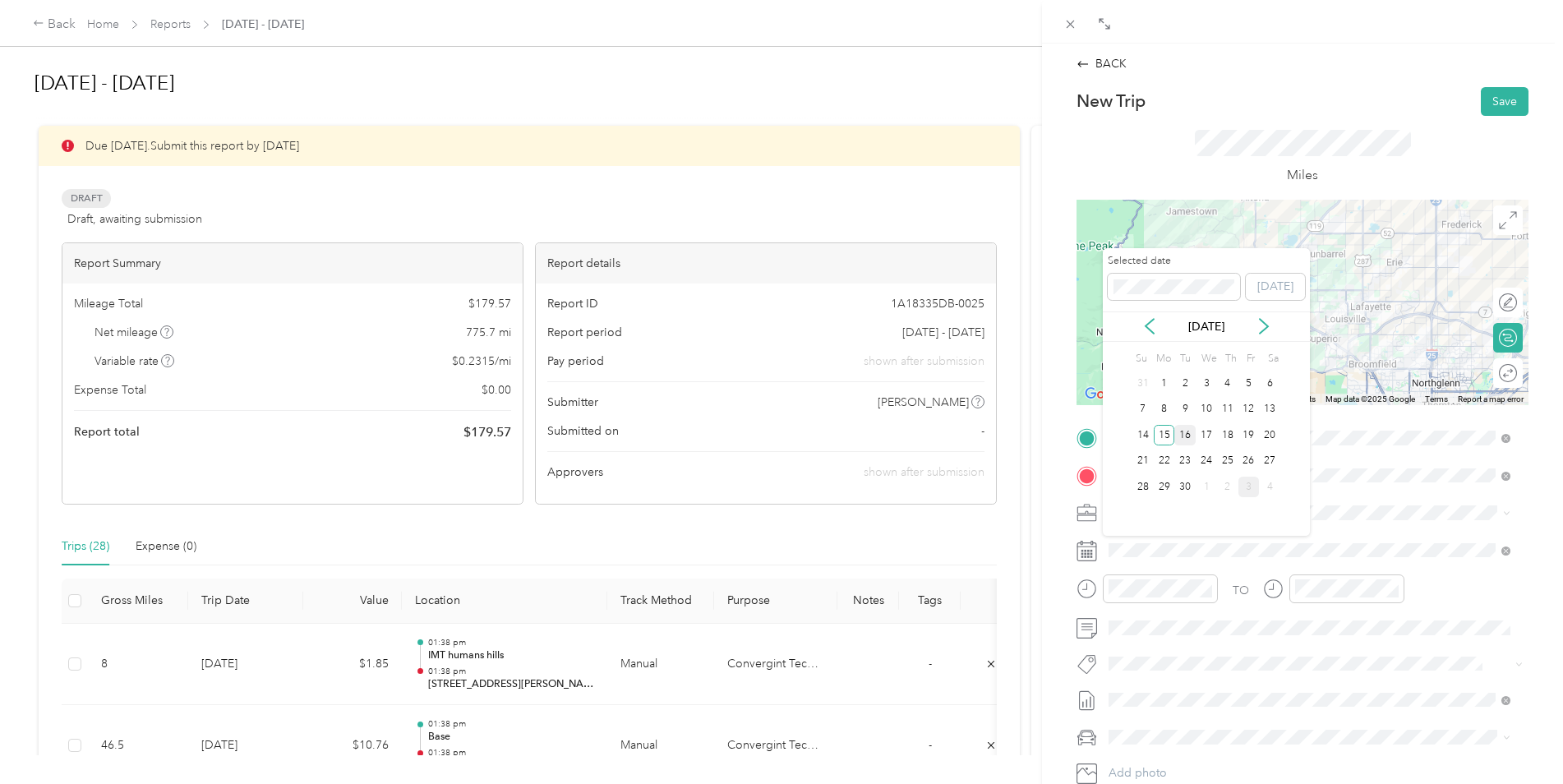
click at [1188, 425] on div "16" at bounding box center [1185, 434] width 22 height 21
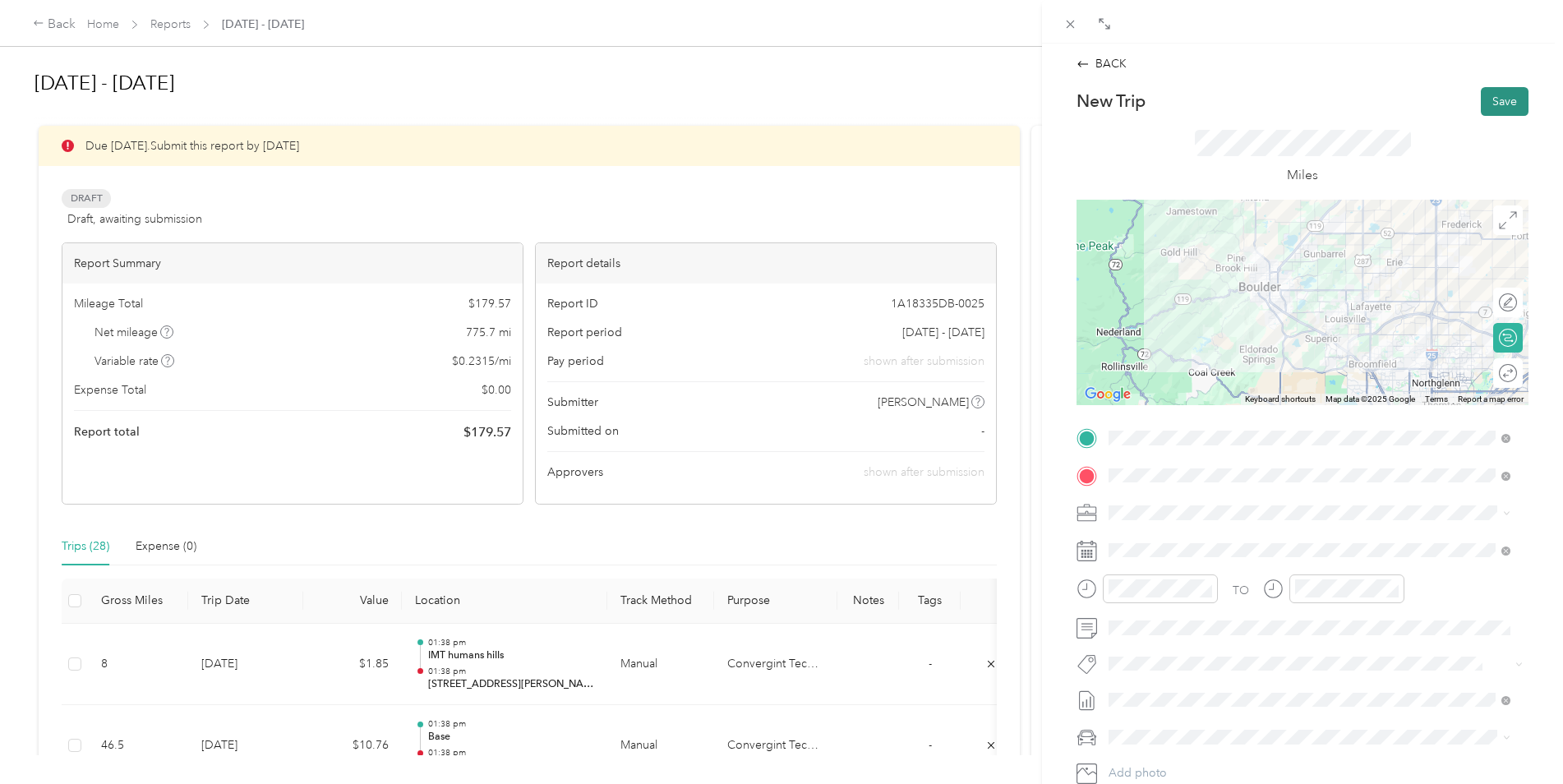
click at [1482, 109] on button "Save" at bounding box center [1505, 102] width 48 height 29
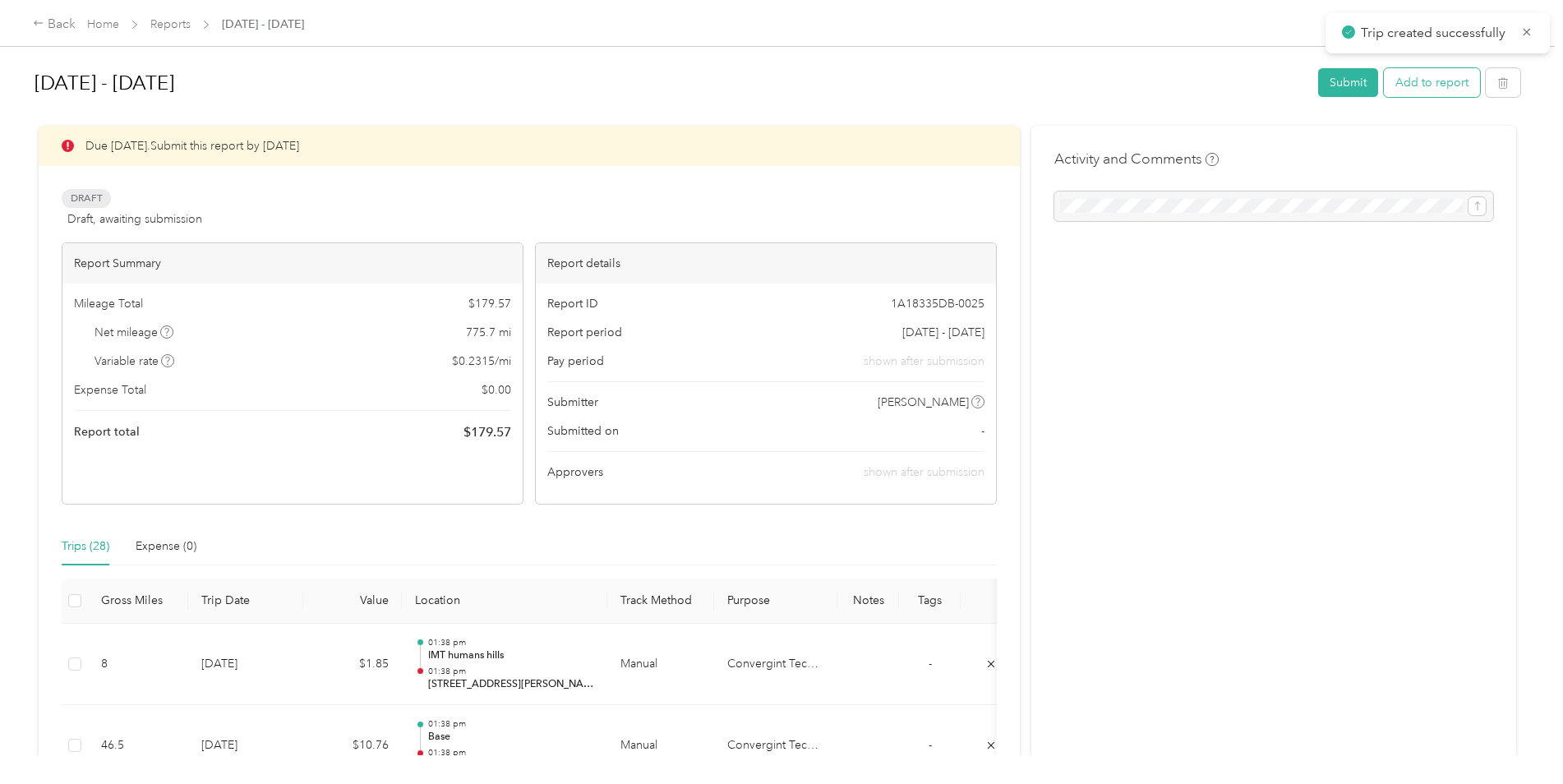
click at [1424, 93] on button "Add to report" at bounding box center [1432, 83] width 96 height 29
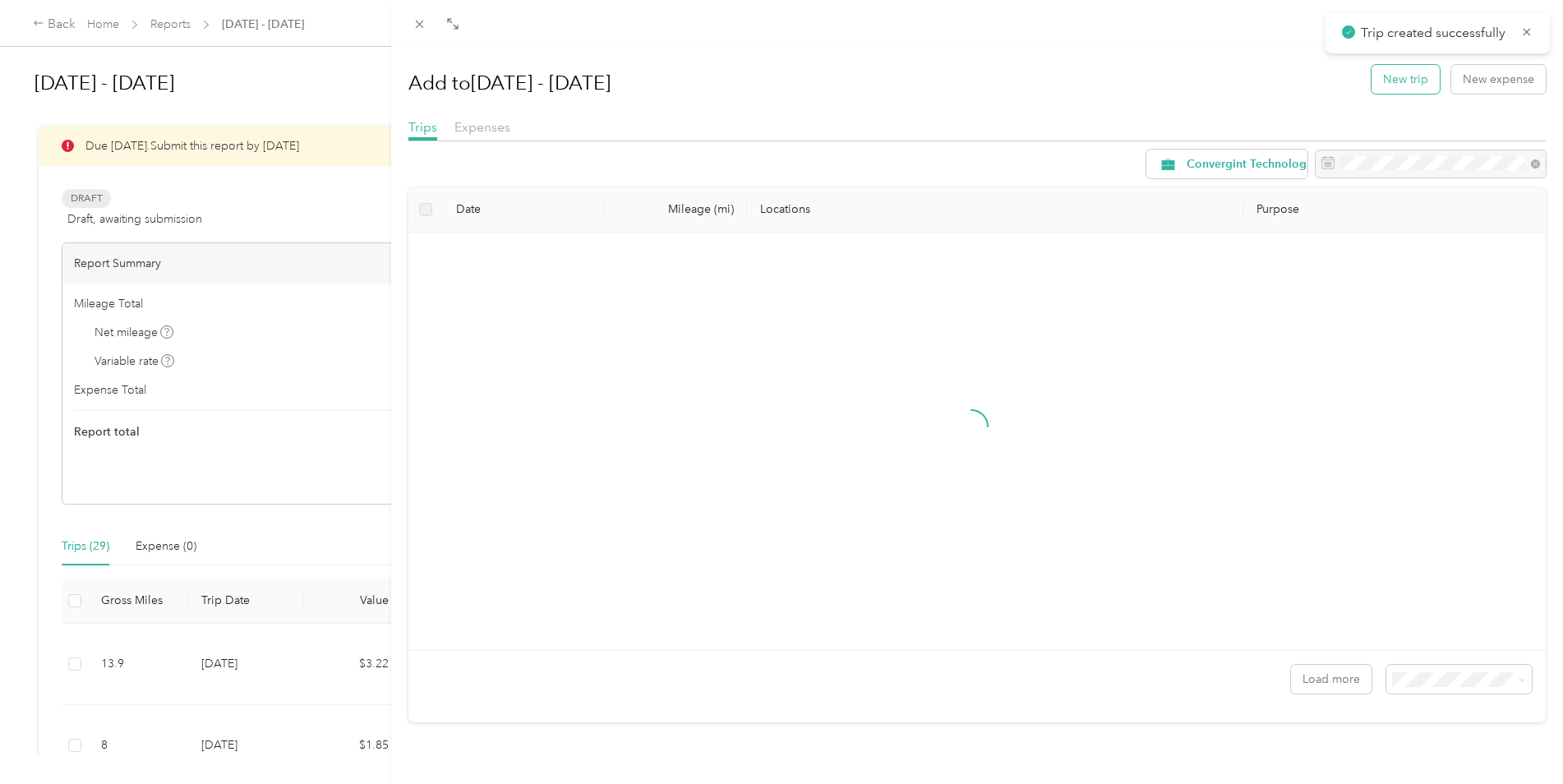
click at [1383, 78] on button "New trip" at bounding box center [1406, 79] width 68 height 29
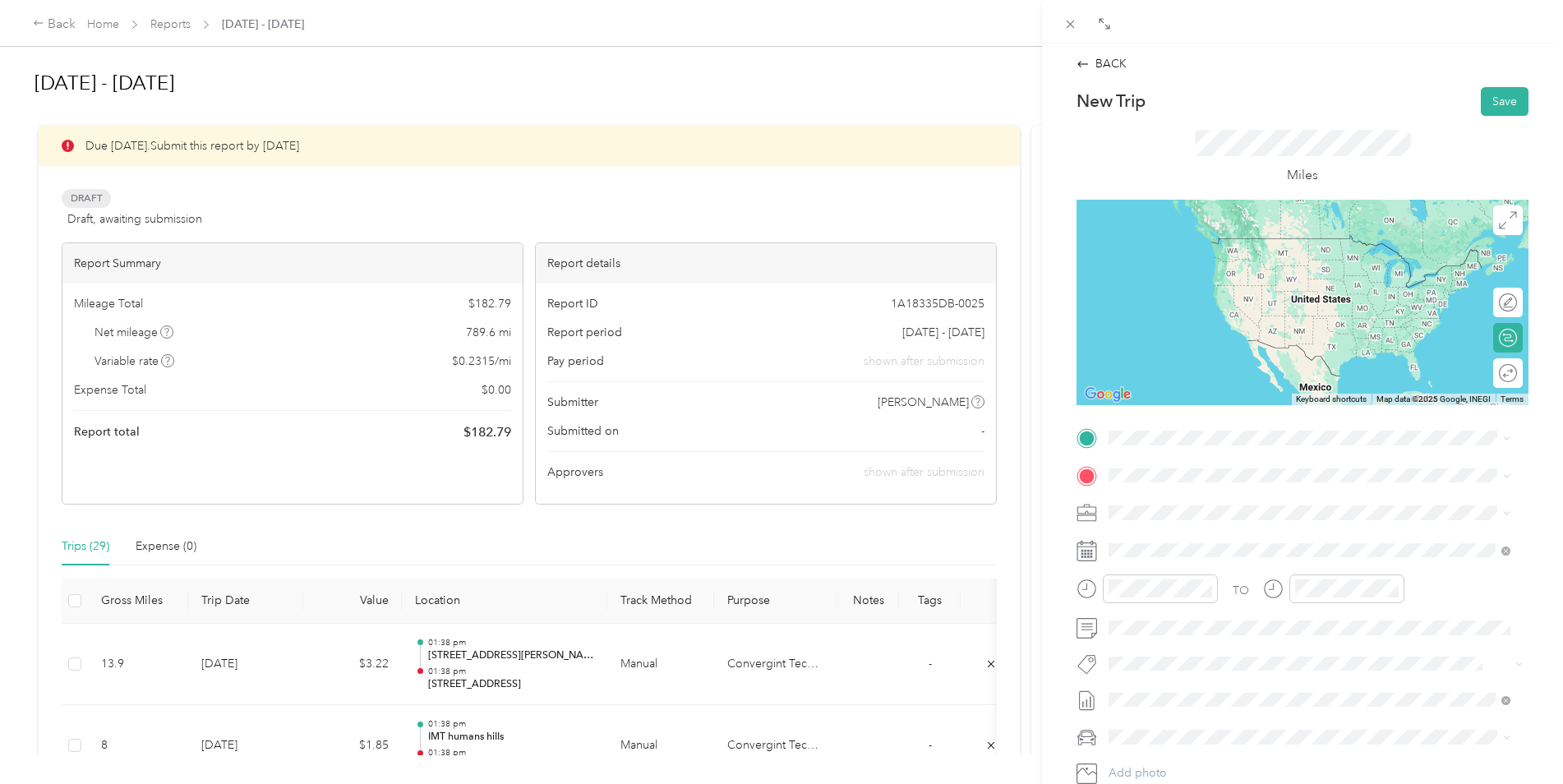
click at [1209, 501] on span "[STREET_ADDRESS][US_STATE]" at bounding box center [1221, 494] width 165 height 14
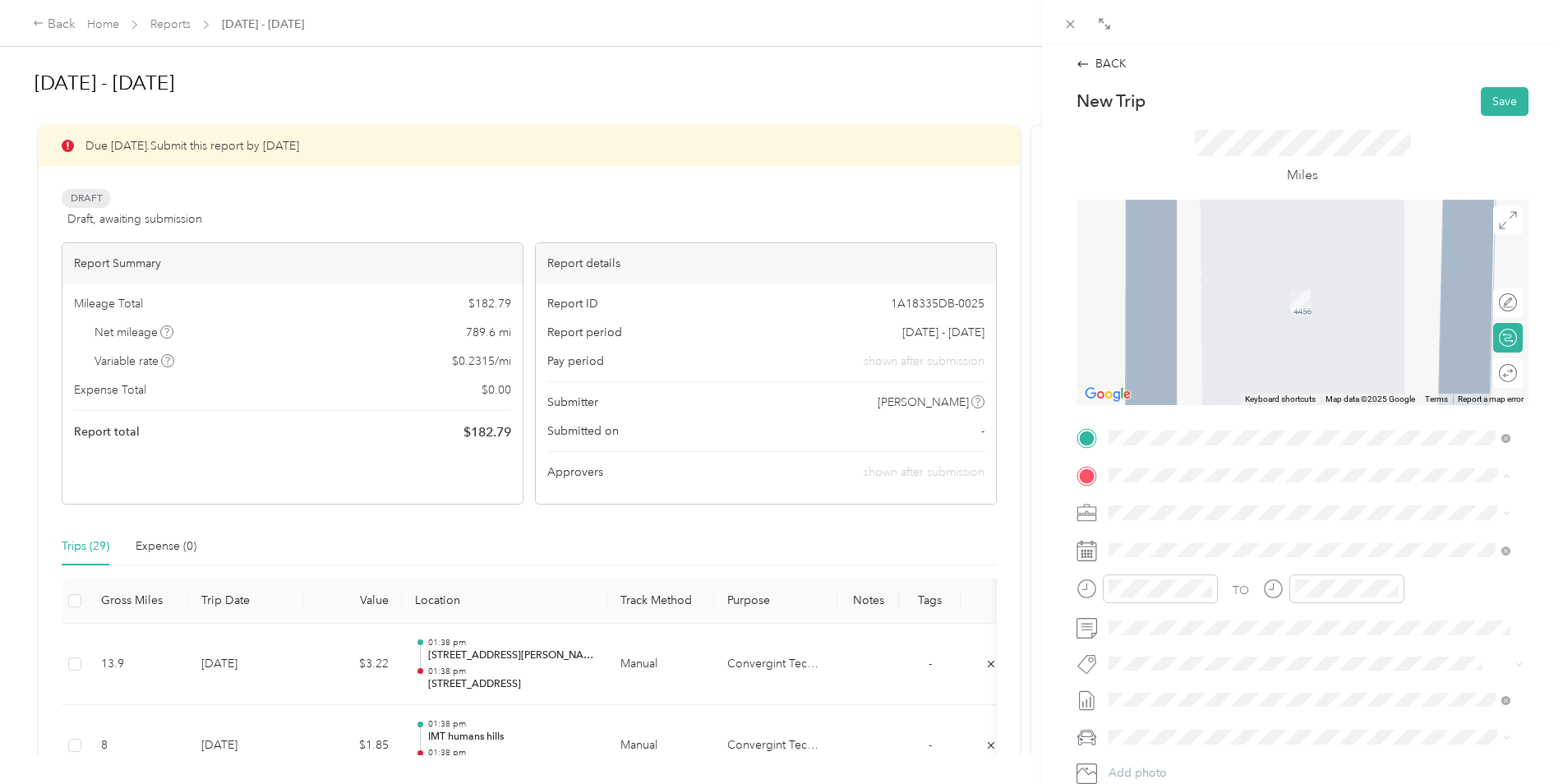
click at [1191, 600] on div "Base" at bounding box center [1322, 592] width 365 height 14
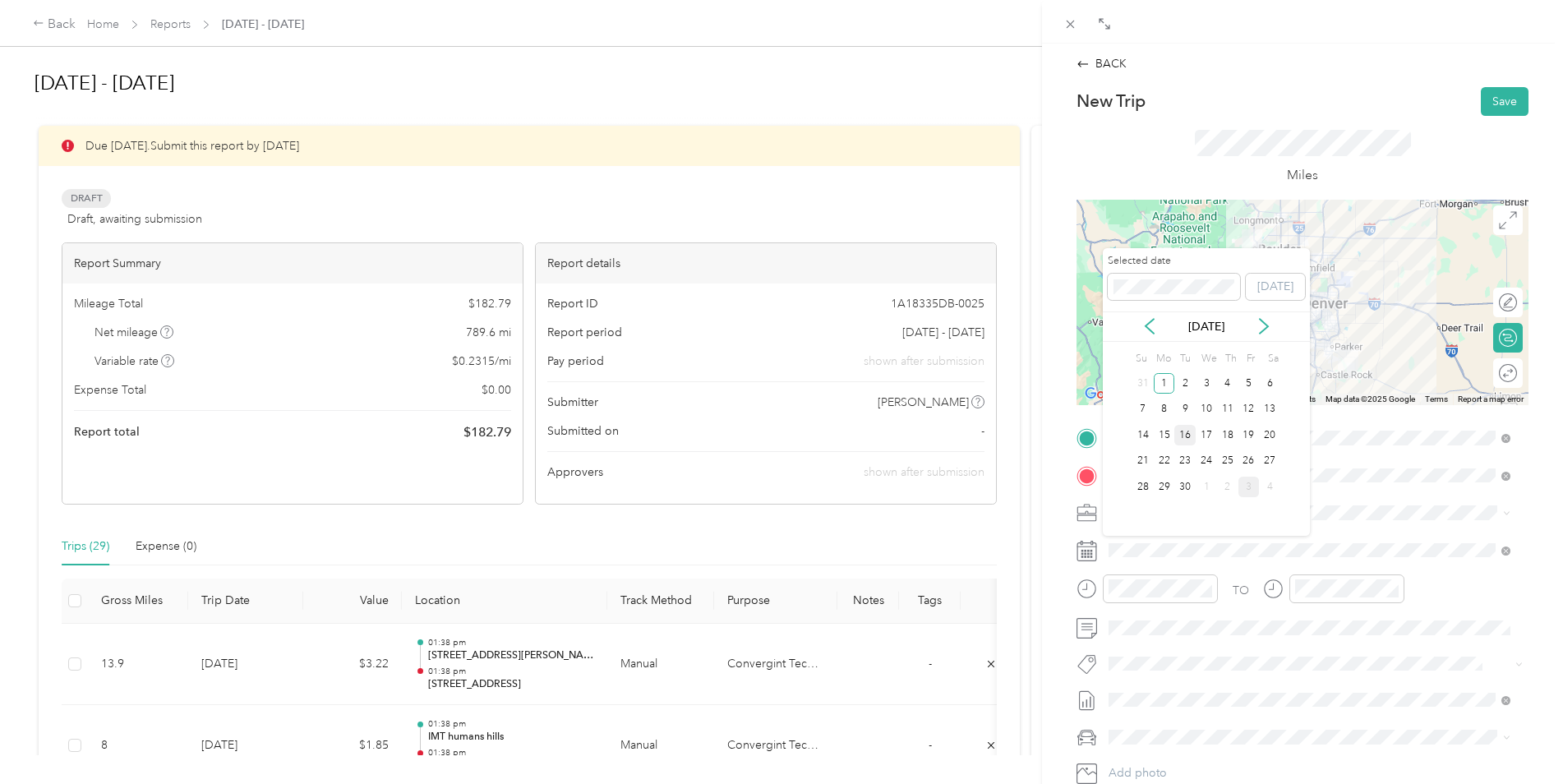
click at [1184, 433] on div "16" at bounding box center [1185, 434] width 22 height 21
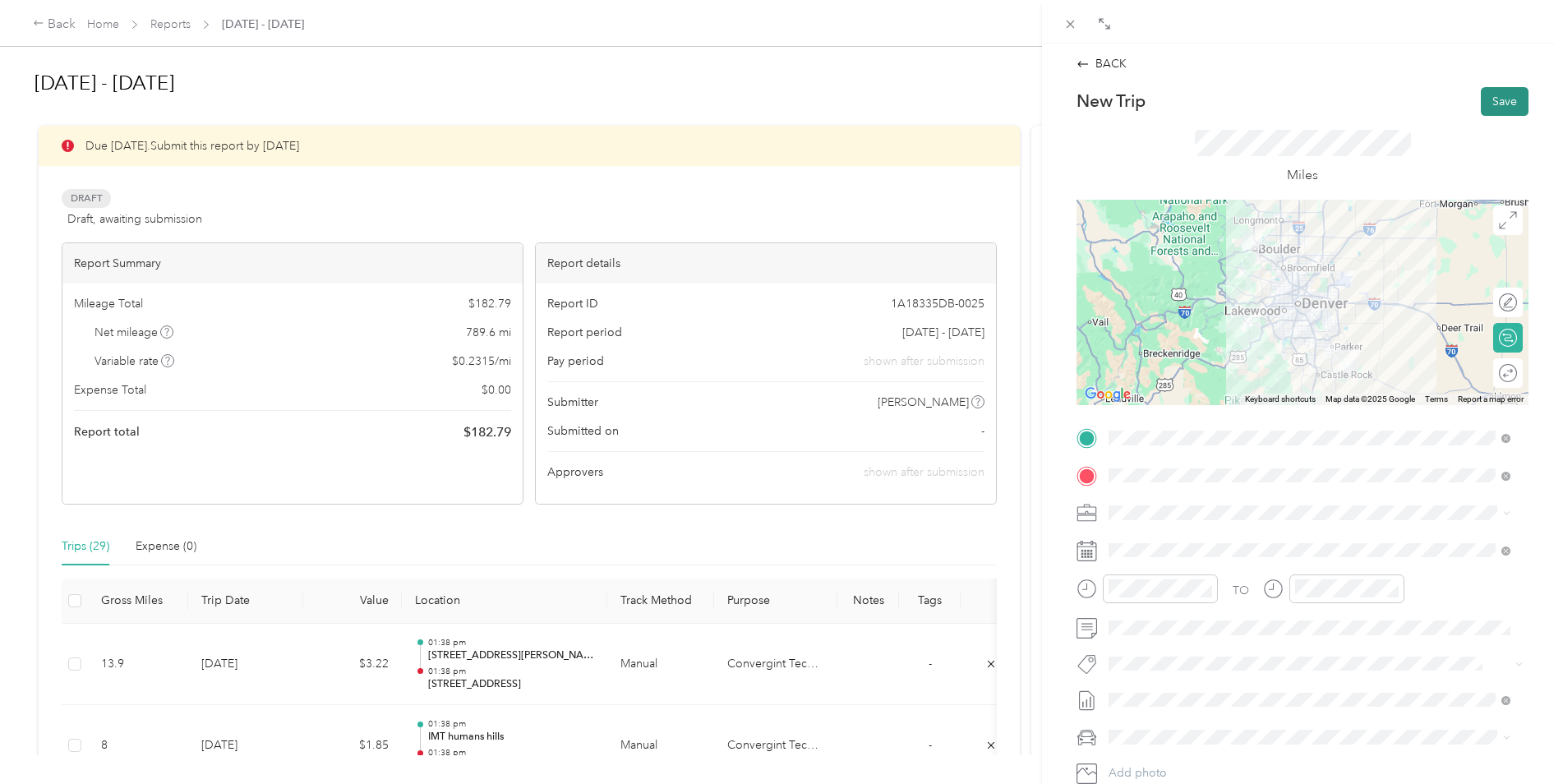
click at [1487, 105] on button "Save" at bounding box center [1505, 102] width 48 height 29
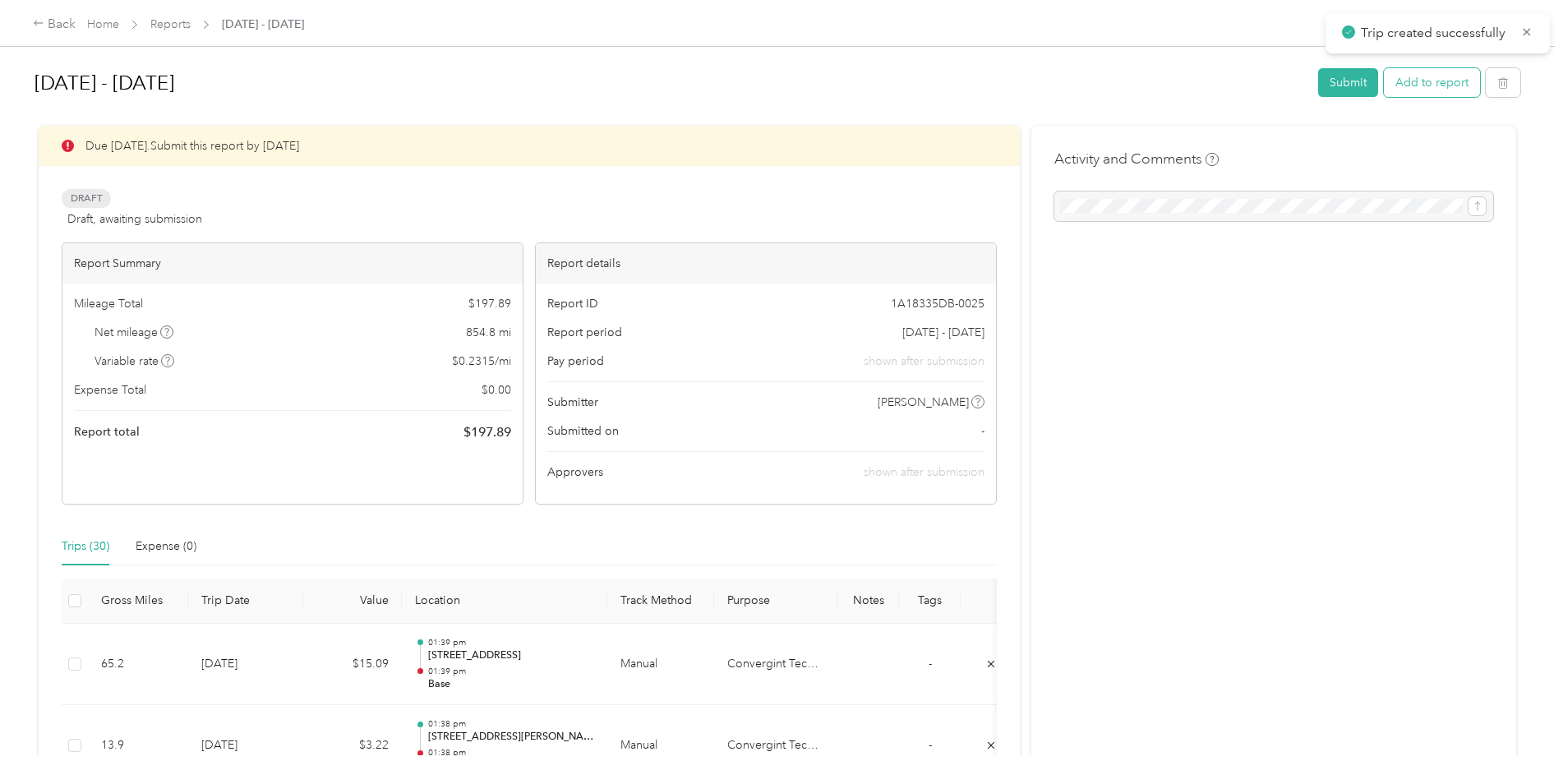
click at [1416, 85] on button "Add to report" at bounding box center [1432, 83] width 96 height 29
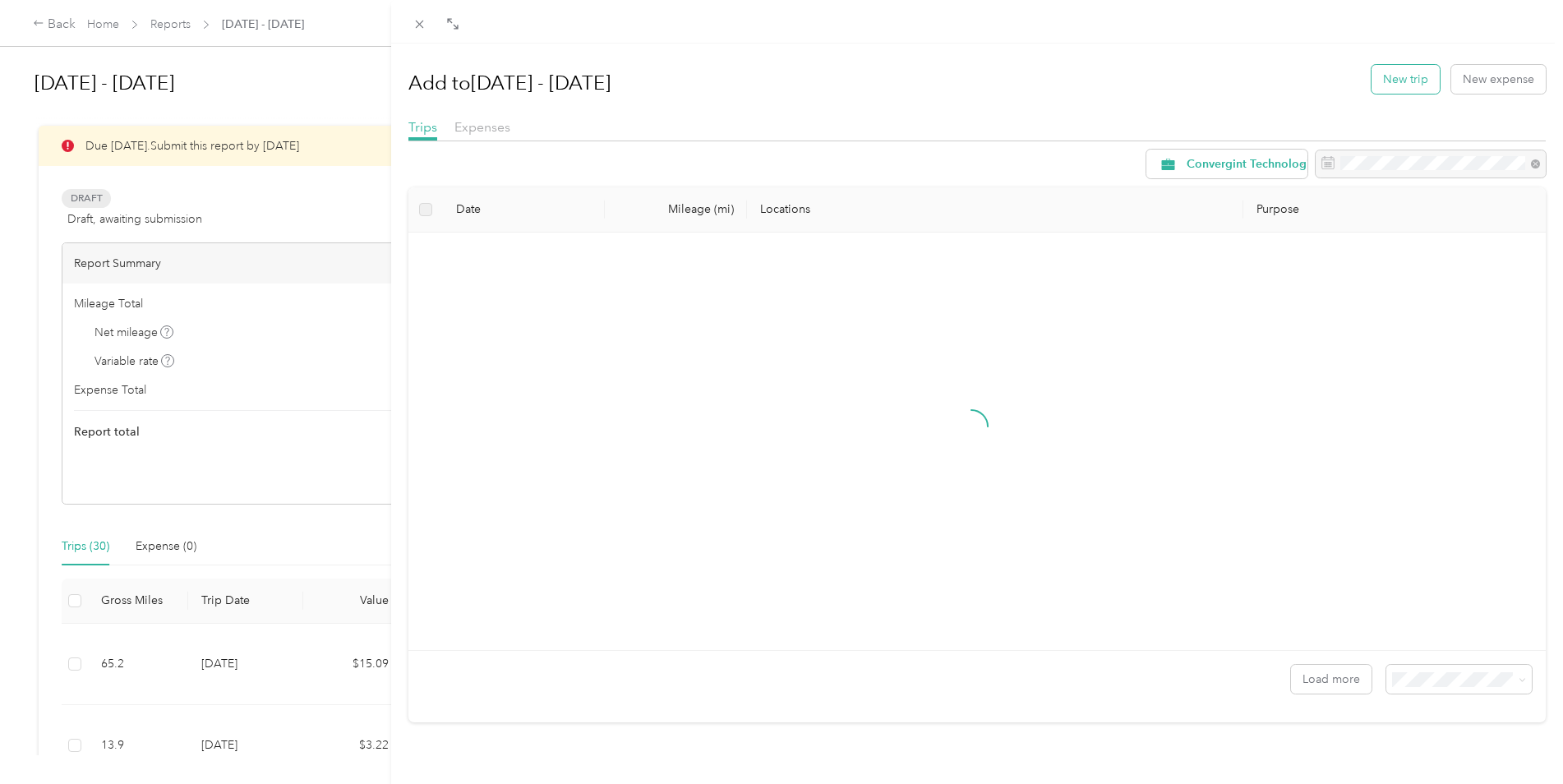
click at [1407, 76] on button "New trip" at bounding box center [1406, 79] width 68 height 29
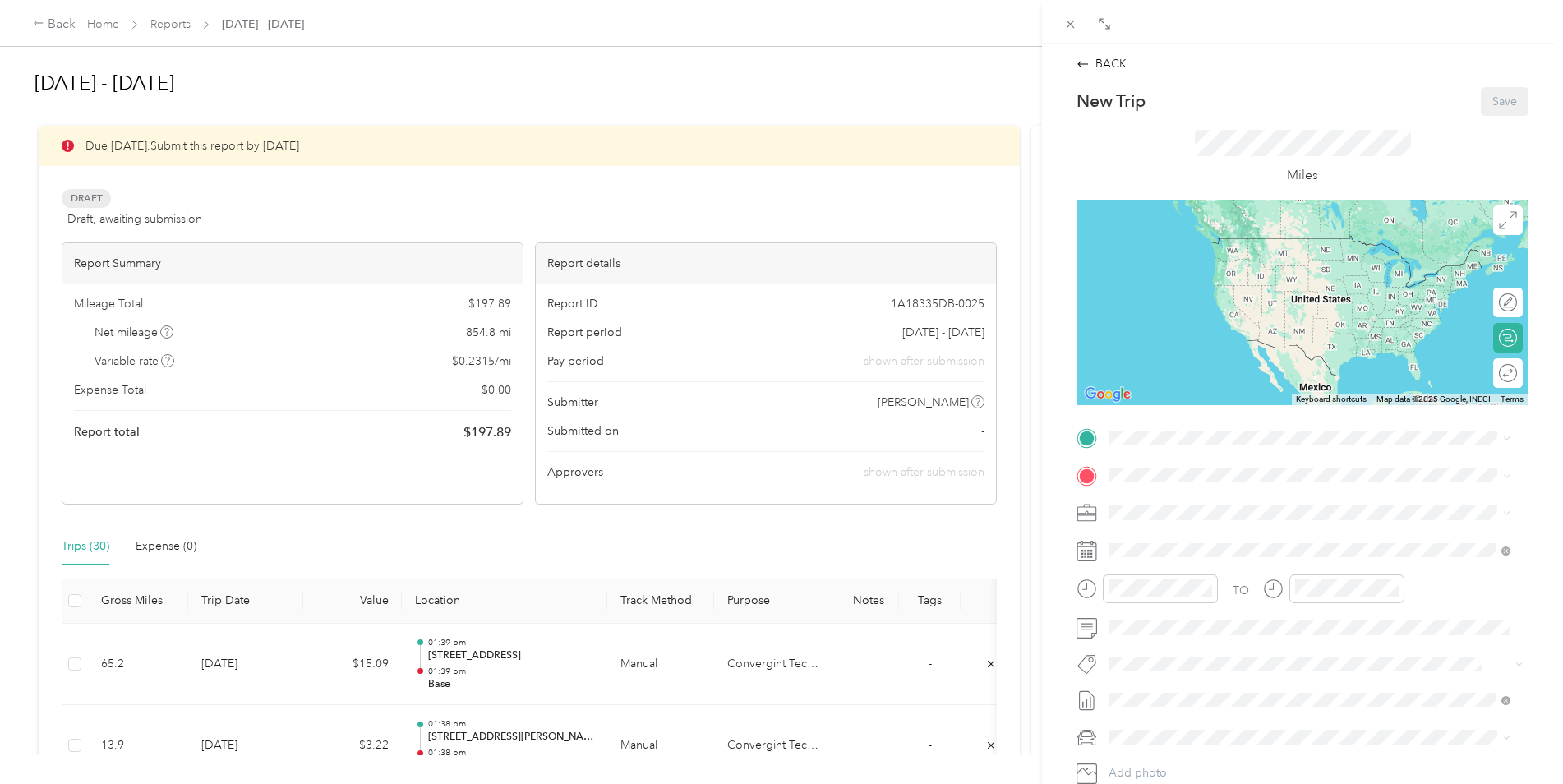
click at [1184, 598] on div "Base 39245 [PERSON_NAME], [GEOGRAPHIC_DATA], [GEOGRAPHIC_DATA] , 80107, [PERSON…" at bounding box center [1322, 573] width 365 height 52
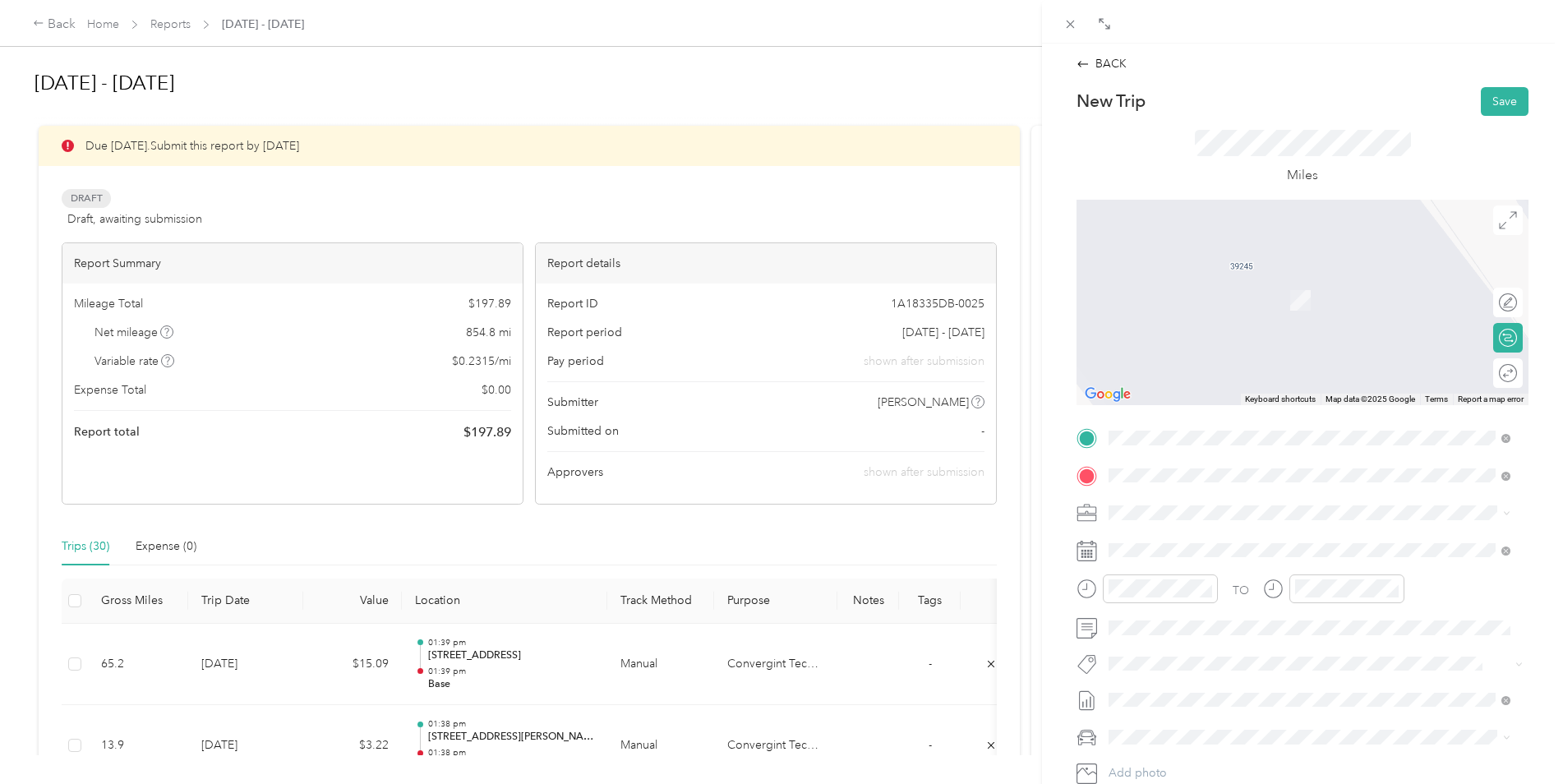
click at [1037, 536] on div "BACK New Trip Save This trip cannot be edited because it is either under review…" at bounding box center [782, 392] width 1563 height 784
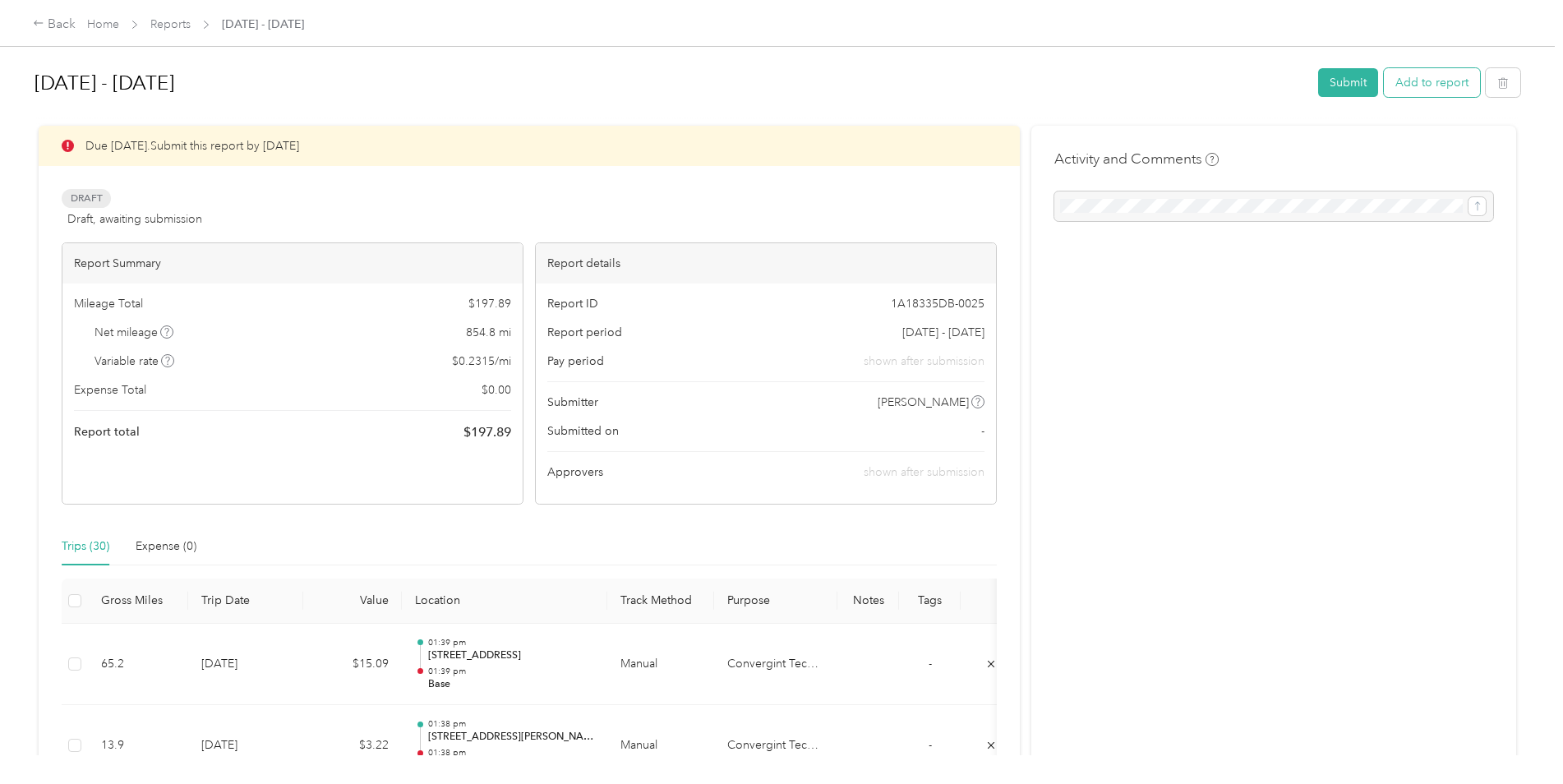
click at [1425, 70] on button "Add to report" at bounding box center [1432, 83] width 96 height 29
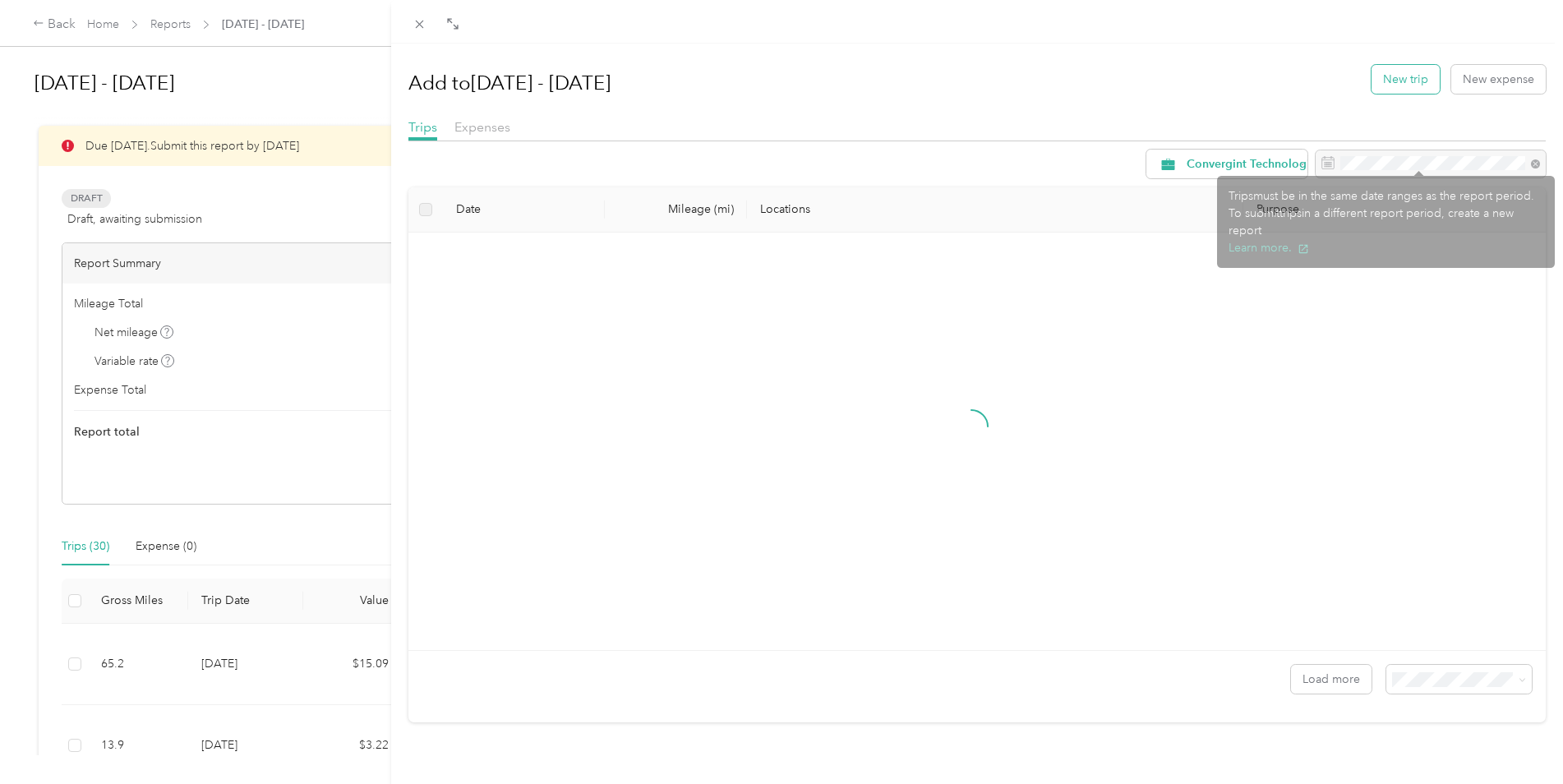
click at [1404, 79] on button "New trip" at bounding box center [1406, 79] width 68 height 29
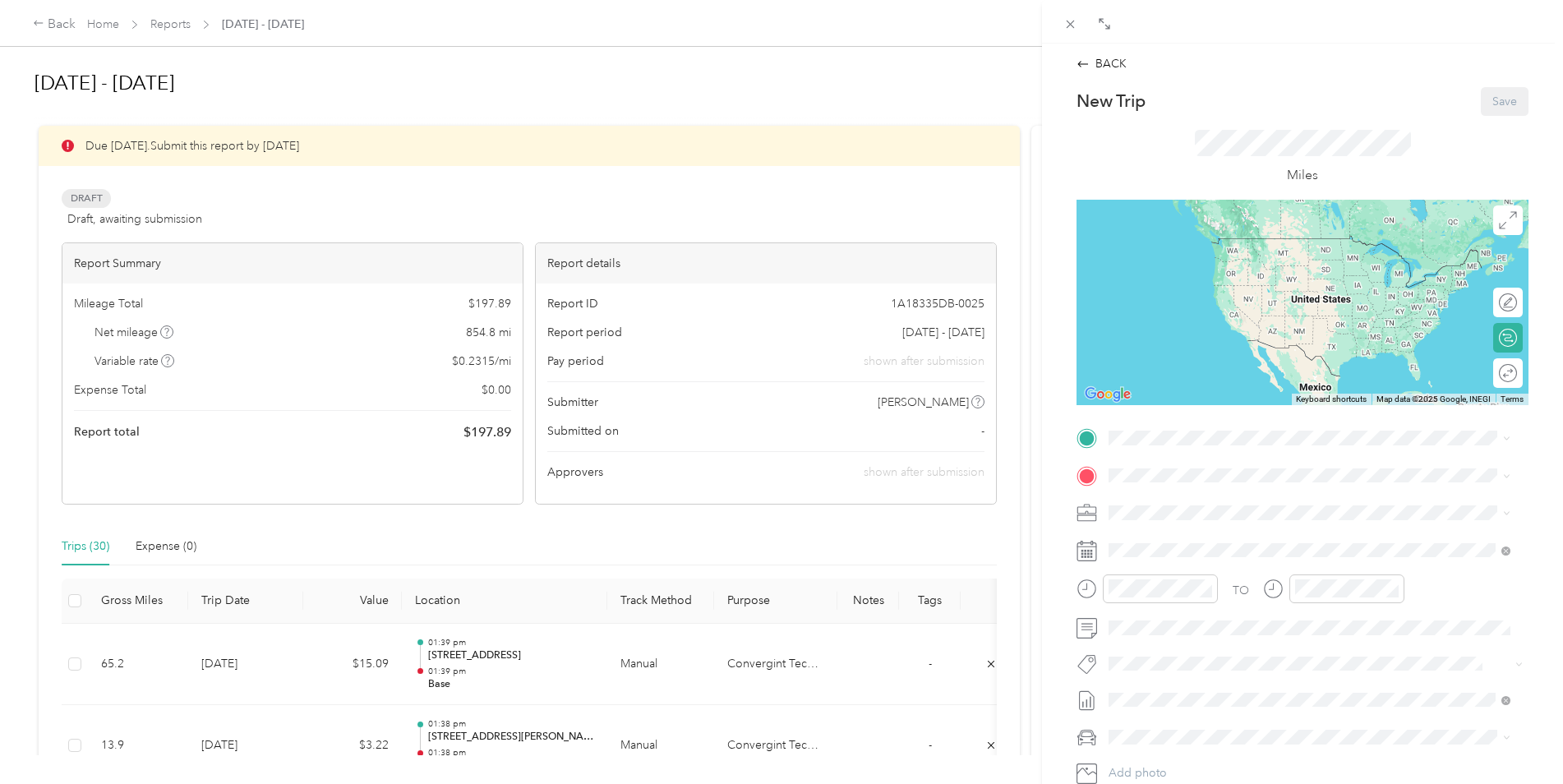
click at [1165, 587] on span "39245 [PERSON_NAME], CO, [GEOGRAPHIC_DATA] , 80107, [PERSON_NAME], CO, [GEOGRAP…" at bounding box center [1300, 582] width 322 height 31
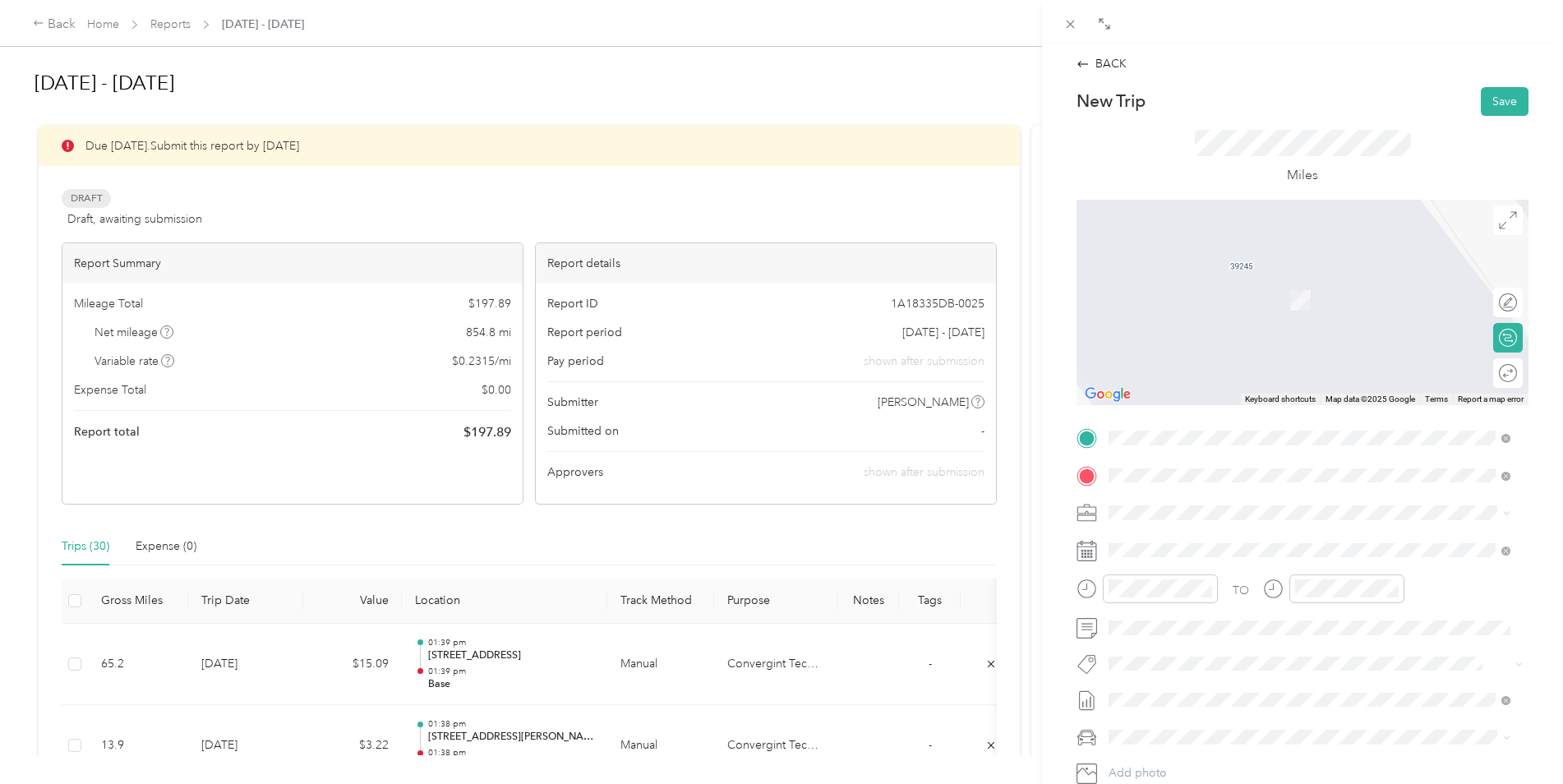
click at [1186, 542] on span "[STREET_ADDRESS][US_STATE]" at bounding box center [1221, 535] width 165 height 14
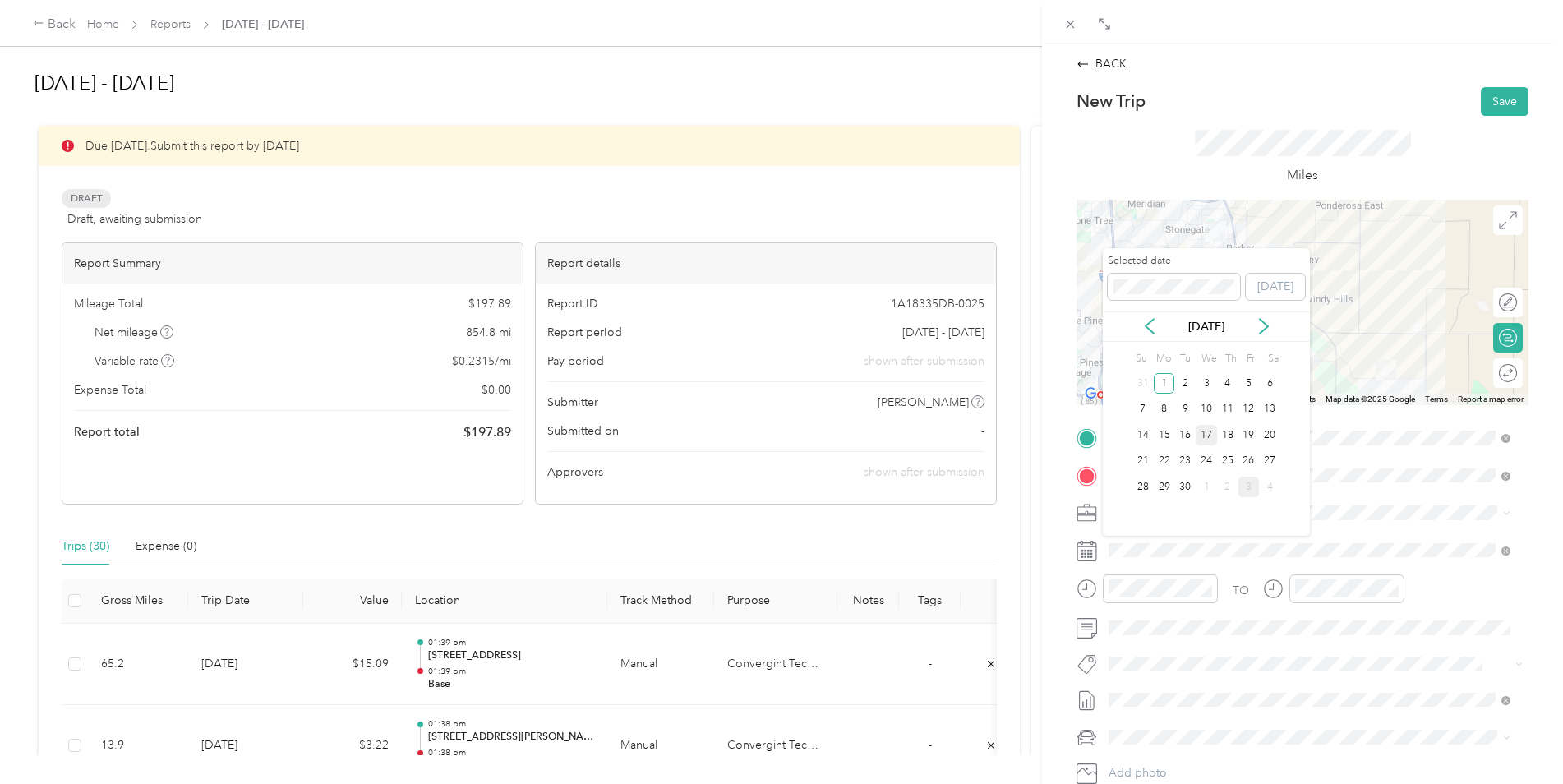
click at [1205, 437] on div "17" at bounding box center [1207, 434] width 22 height 21
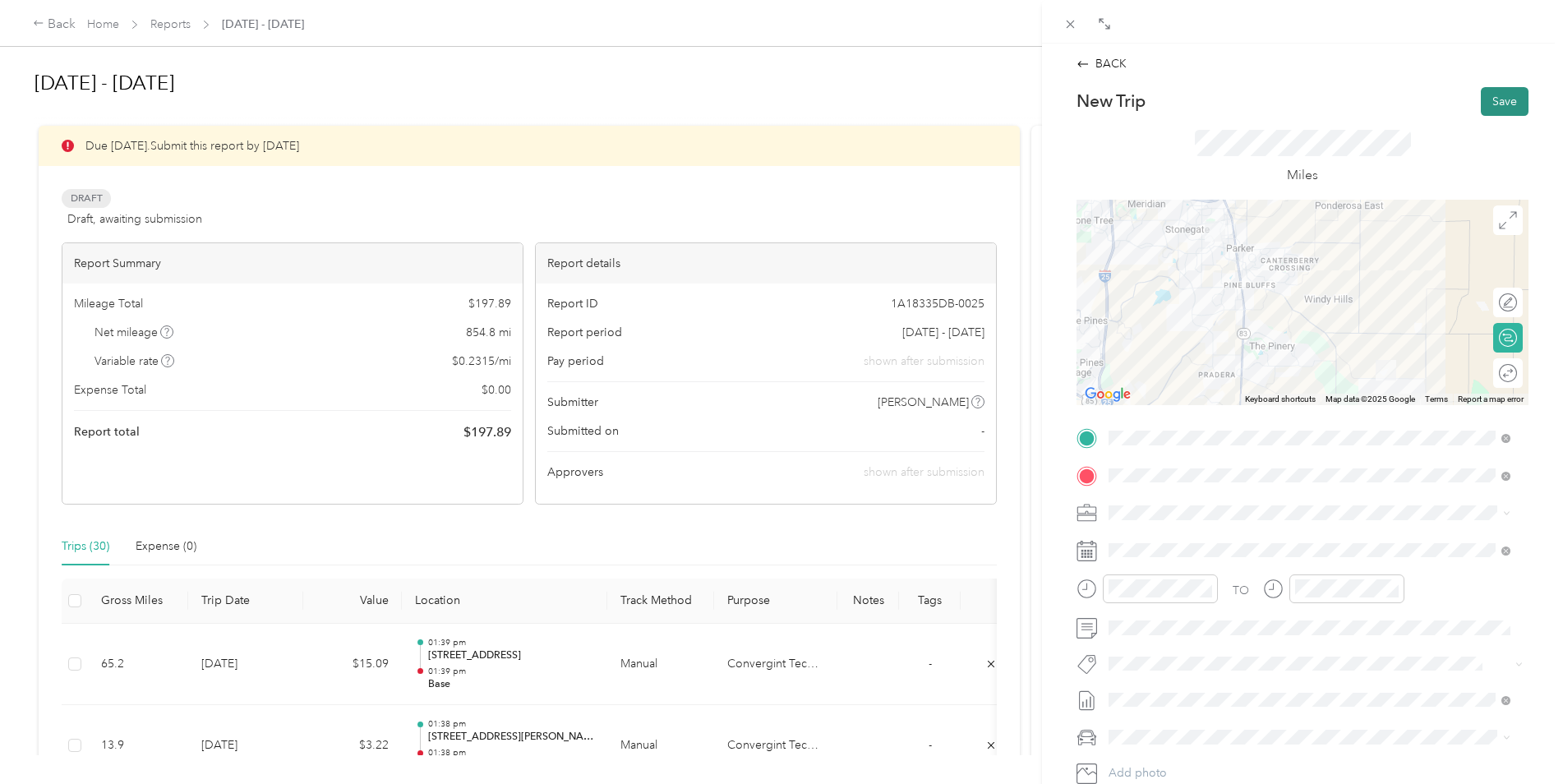
click at [1498, 90] on button "Save" at bounding box center [1505, 102] width 48 height 29
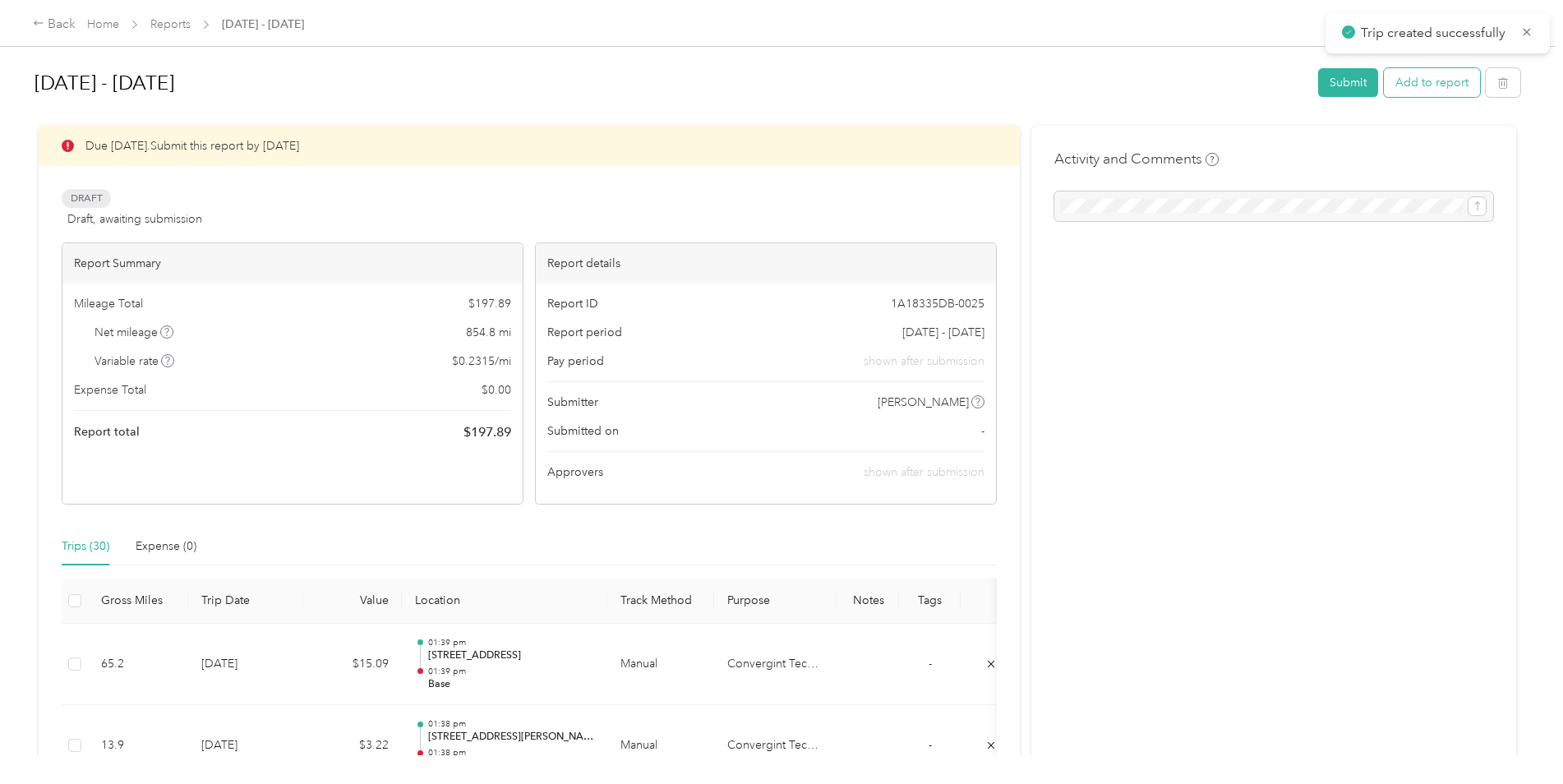
click at [1405, 85] on button "Add to report" at bounding box center [1432, 83] width 96 height 29
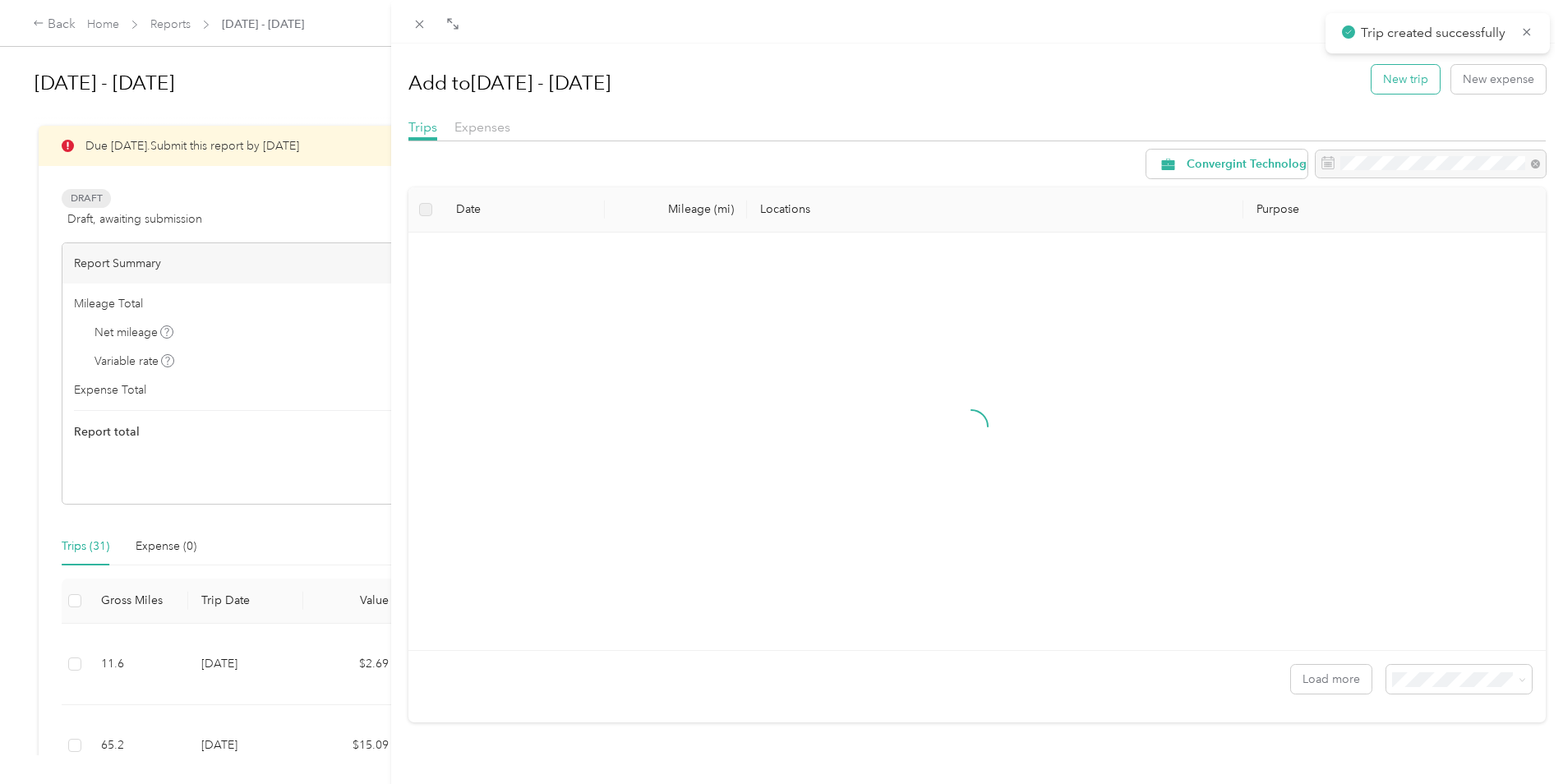
click at [1398, 81] on button "New trip" at bounding box center [1406, 79] width 68 height 29
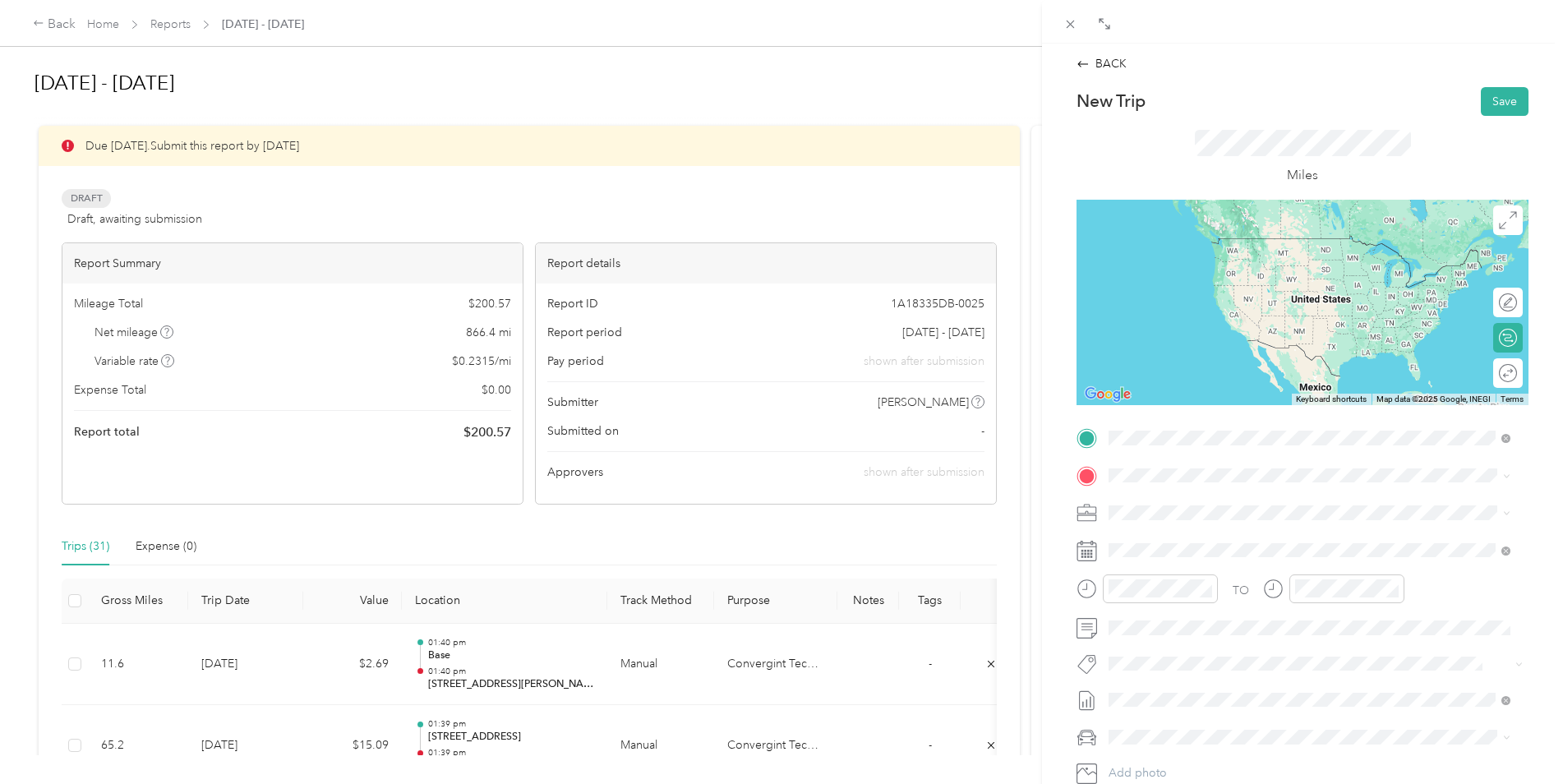
click at [1167, 504] on span "[STREET_ADDRESS][US_STATE]" at bounding box center [1221, 497] width 165 height 14
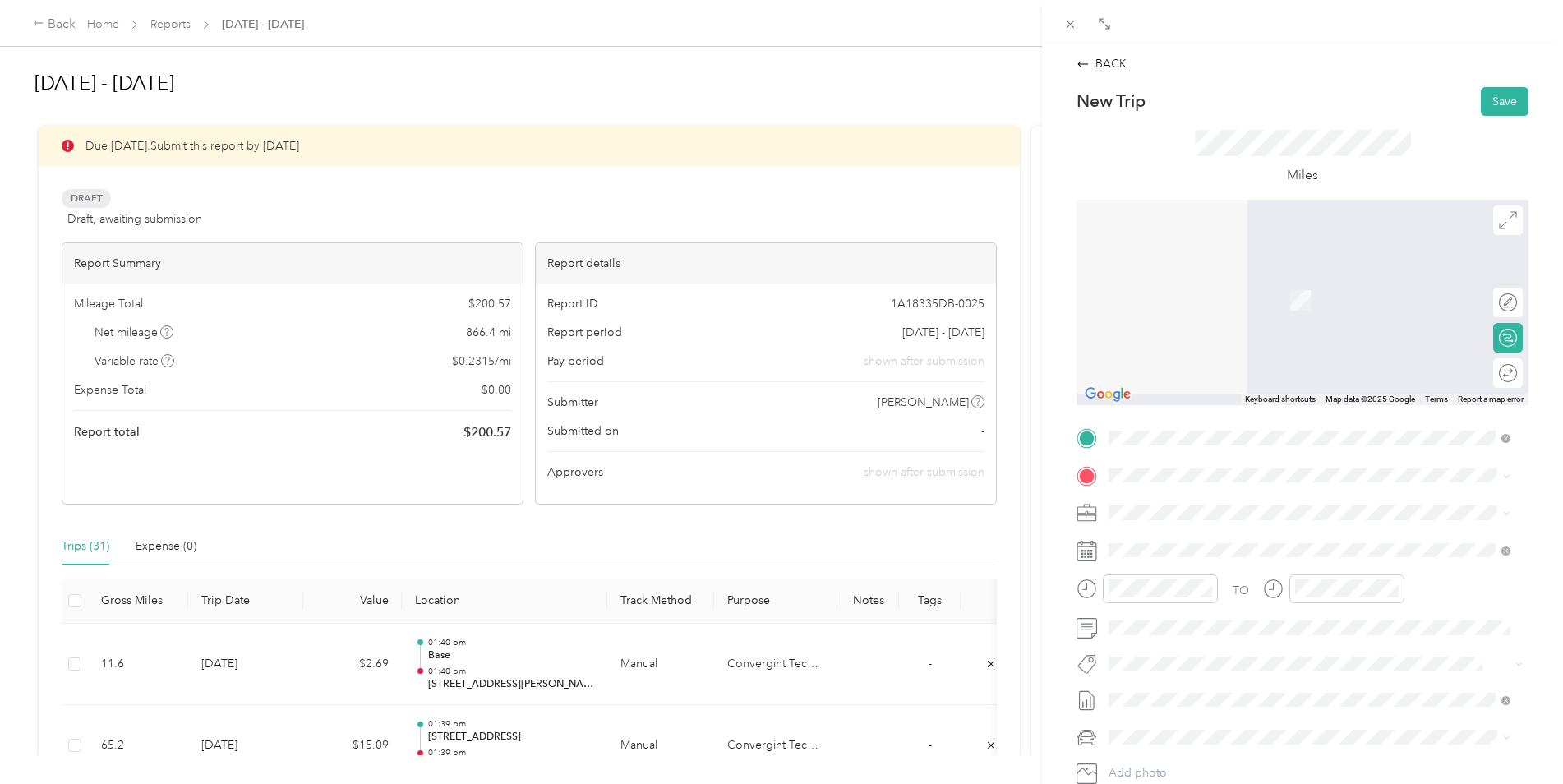
click at [1158, 669] on strong "office" at bounding box center [1155, 661] width 31 height 14
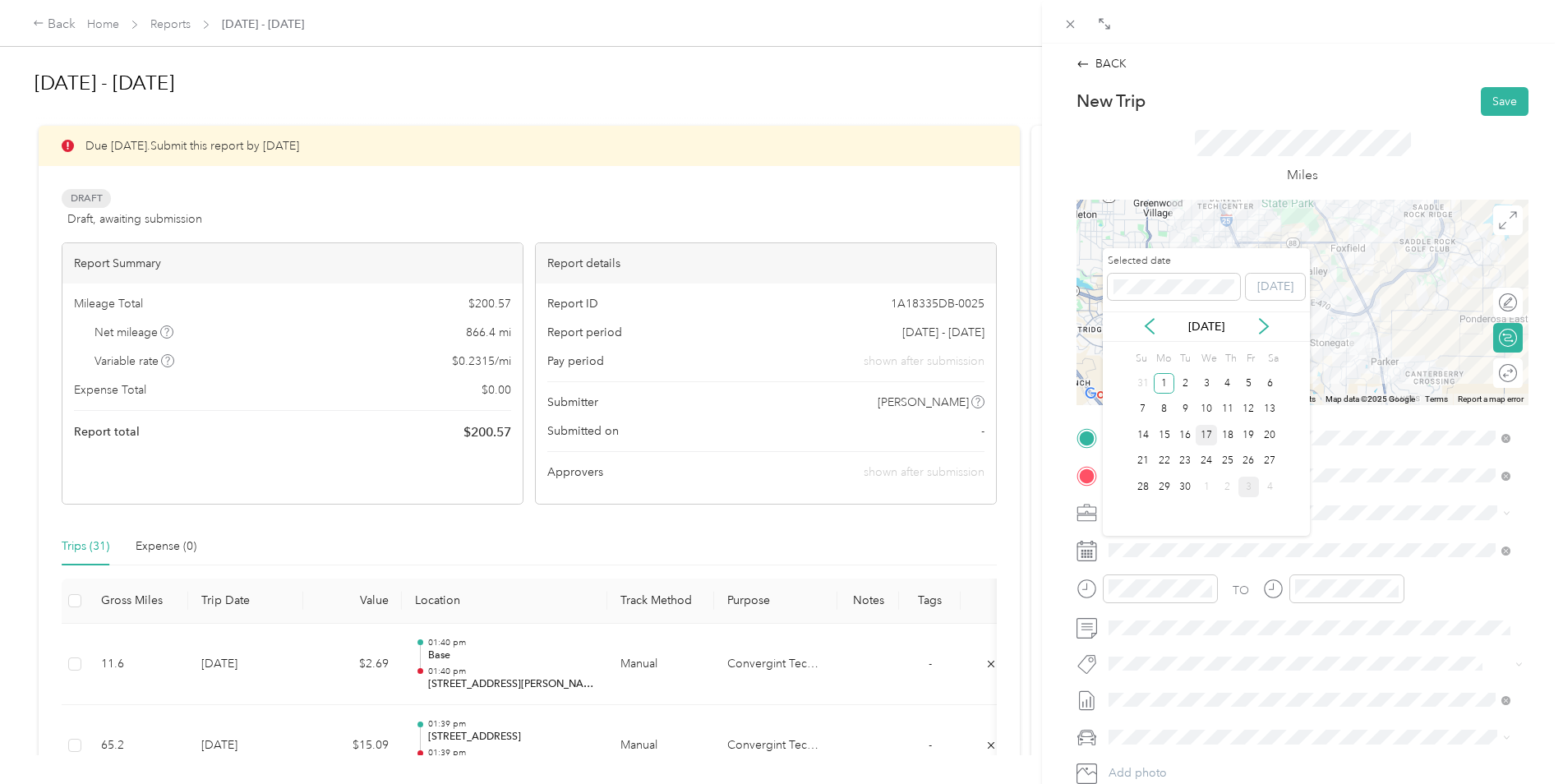
click at [1209, 432] on div "17" at bounding box center [1207, 434] width 22 height 21
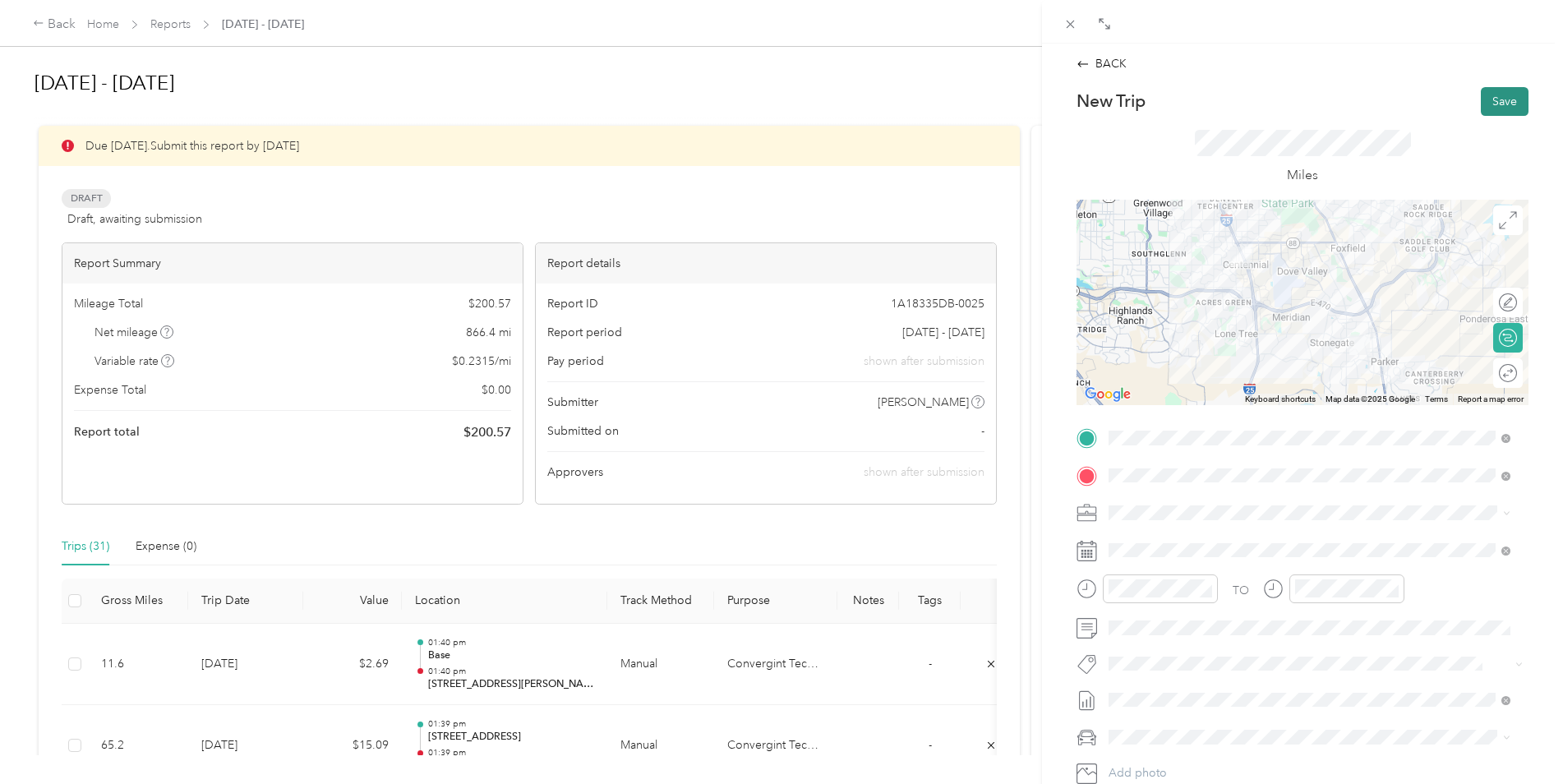
click at [1497, 92] on button "Save" at bounding box center [1505, 102] width 48 height 29
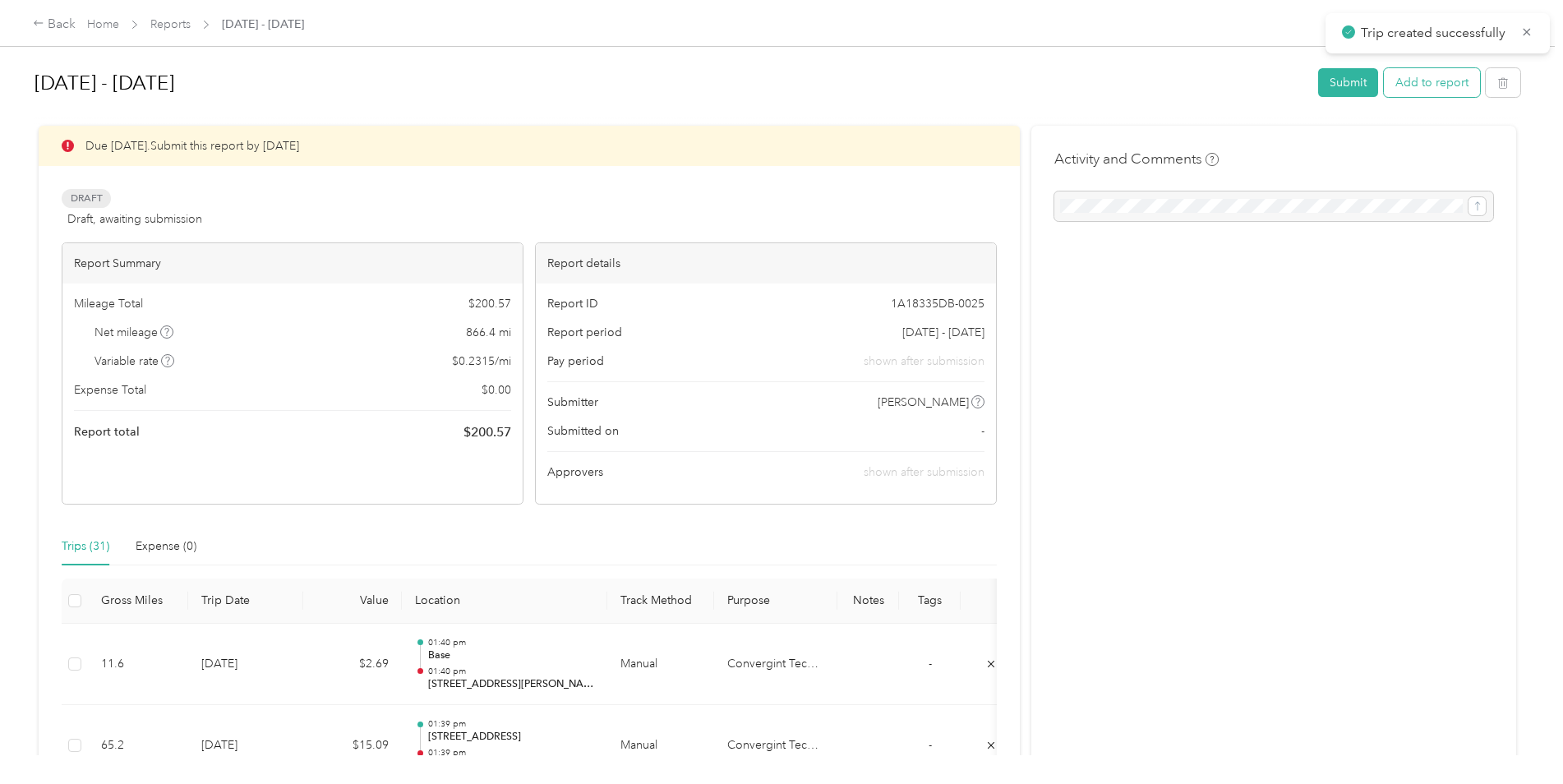
click at [1426, 76] on button "Add to report" at bounding box center [1432, 83] width 96 height 29
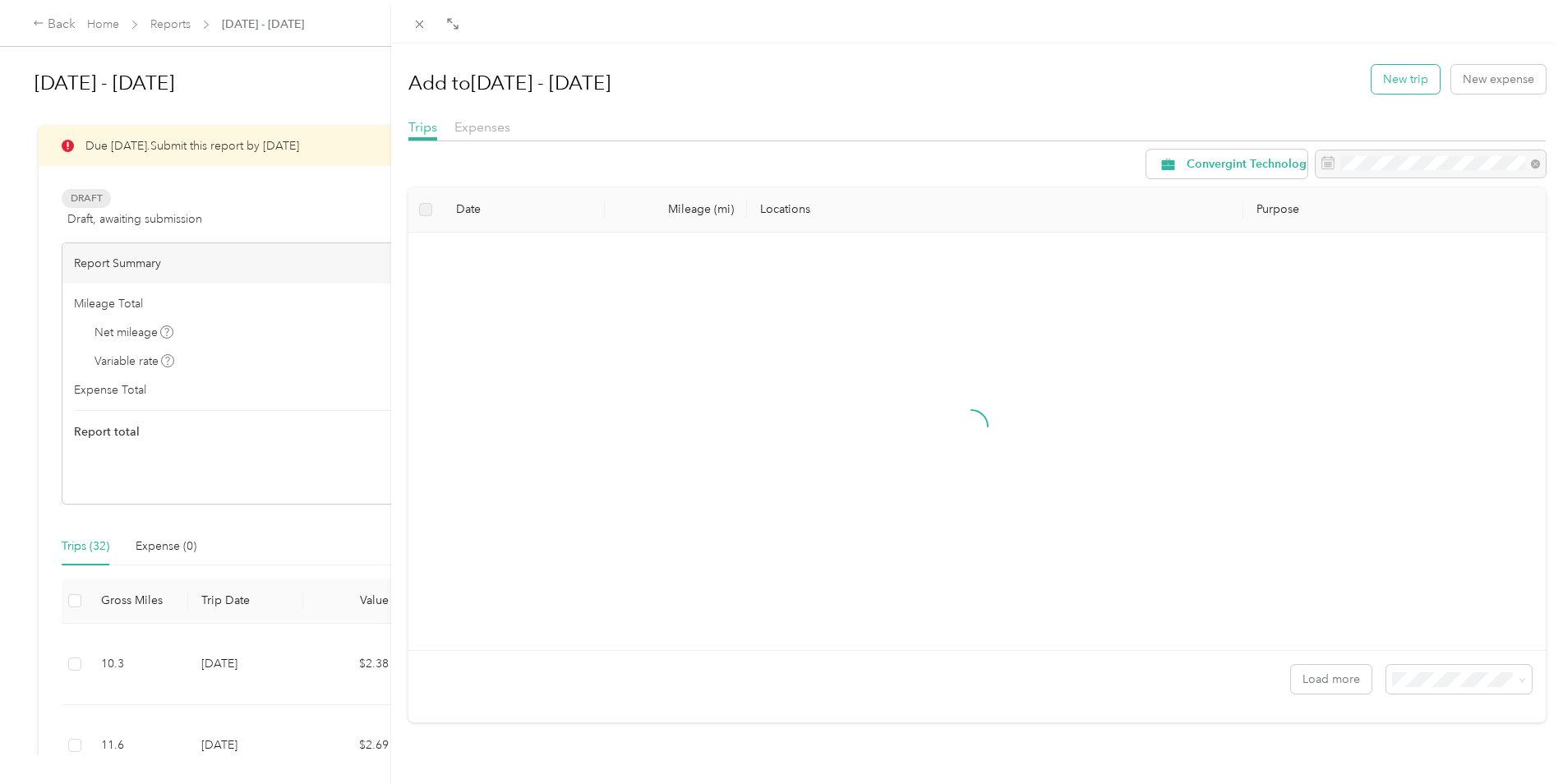
click at [1399, 83] on button "New trip" at bounding box center [1406, 79] width 68 height 29
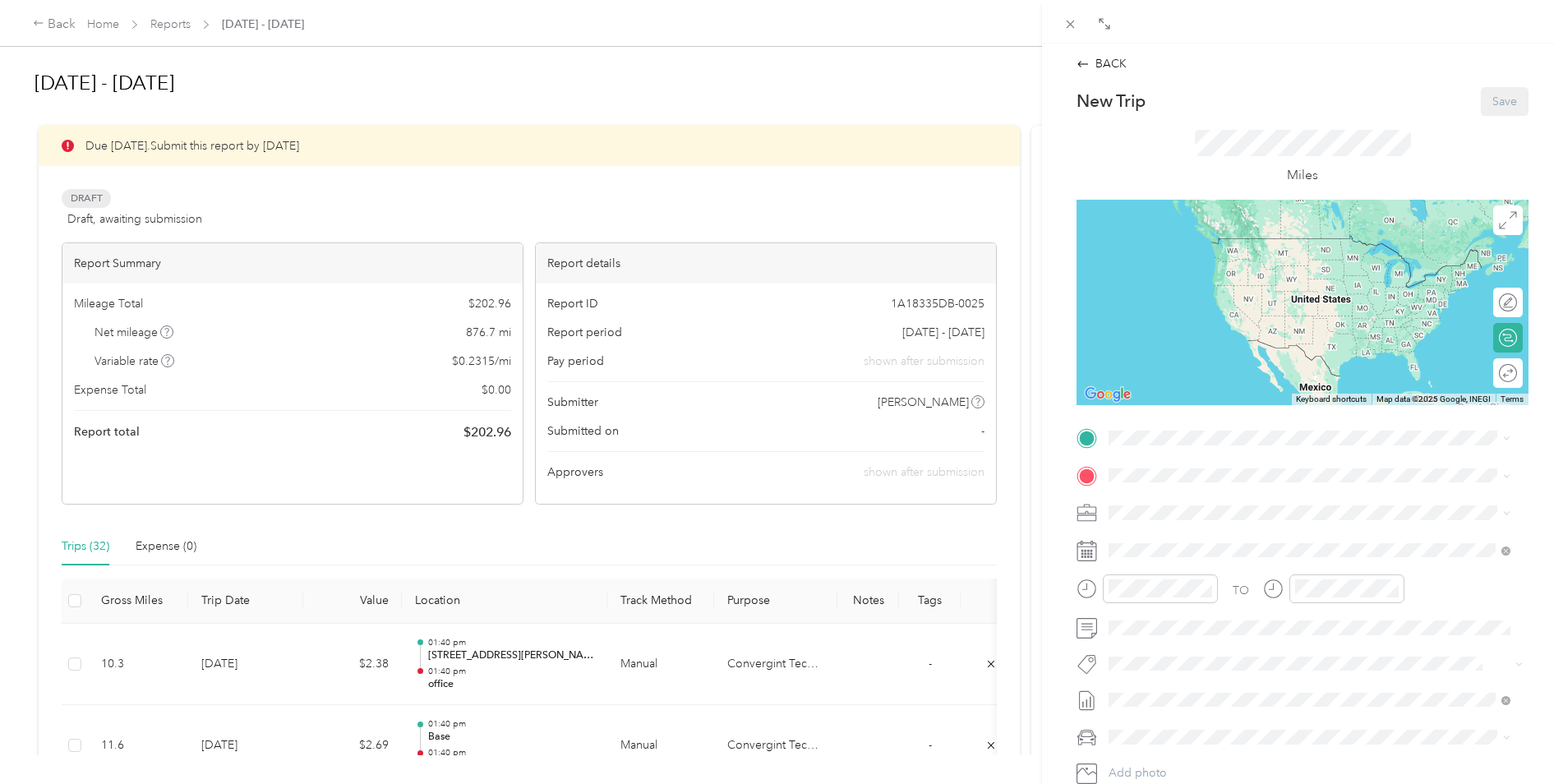
click at [1226, 586] on span "39245 [PERSON_NAME], CO, [GEOGRAPHIC_DATA] , 80107, [PERSON_NAME], CO, [GEOGRAP…" at bounding box center [1300, 581] width 322 height 31
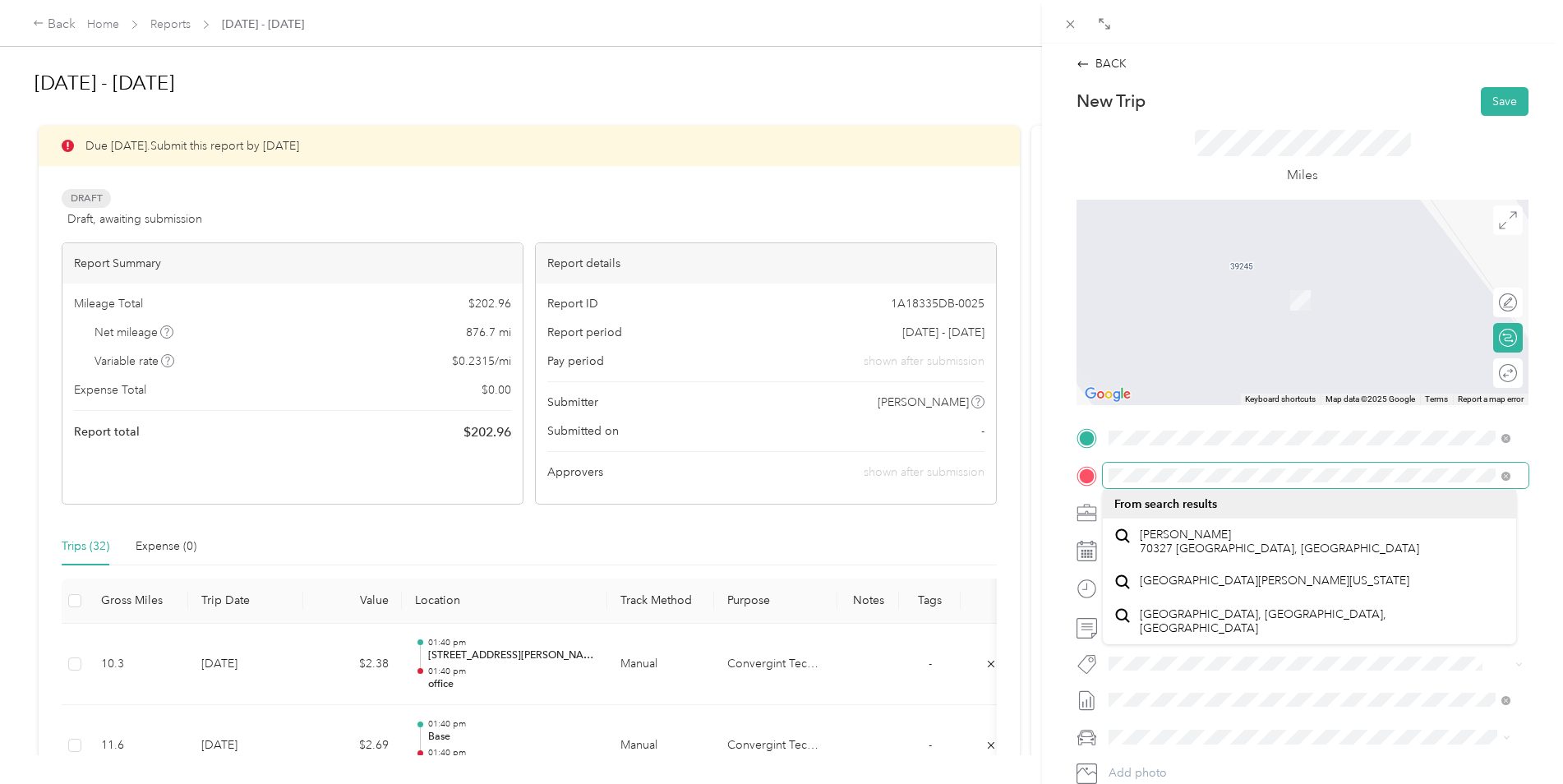
click at [994, 491] on div "BACK New Trip Save This trip cannot be edited because it is either under review…" at bounding box center [782, 392] width 1563 height 784
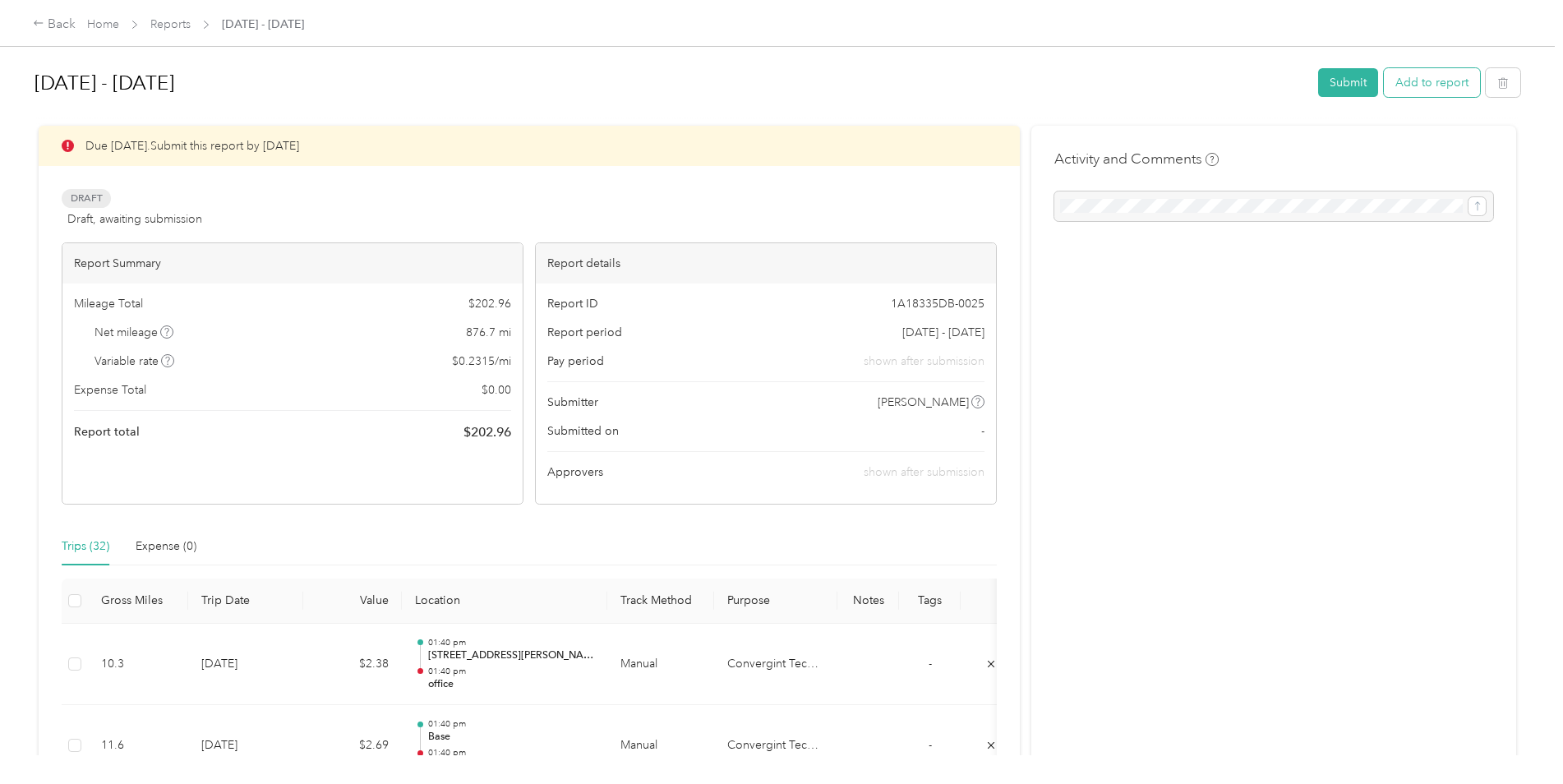
click at [1434, 72] on button "Add to report" at bounding box center [1432, 83] width 96 height 29
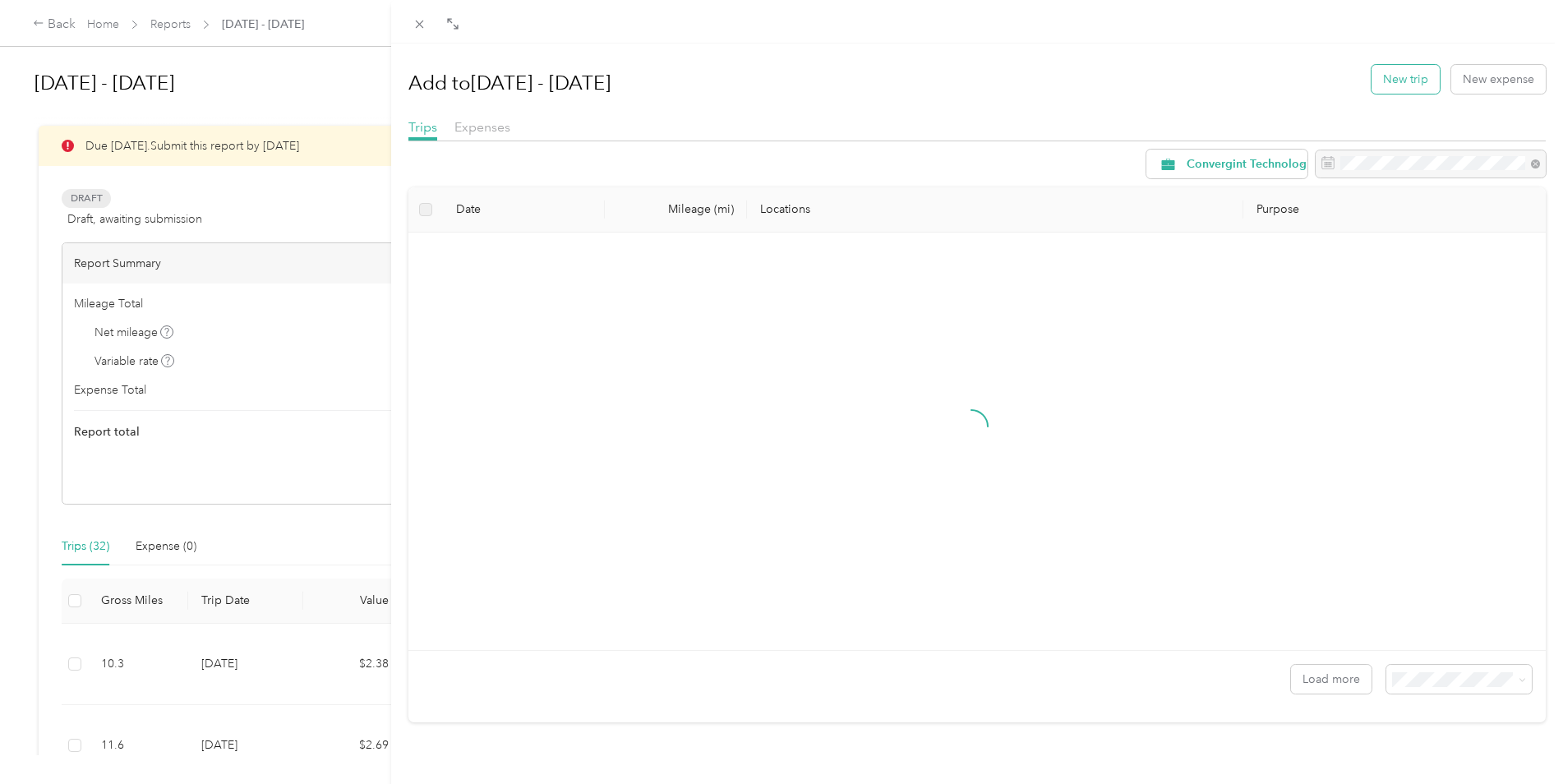
click at [1401, 79] on button "New trip" at bounding box center [1406, 79] width 68 height 29
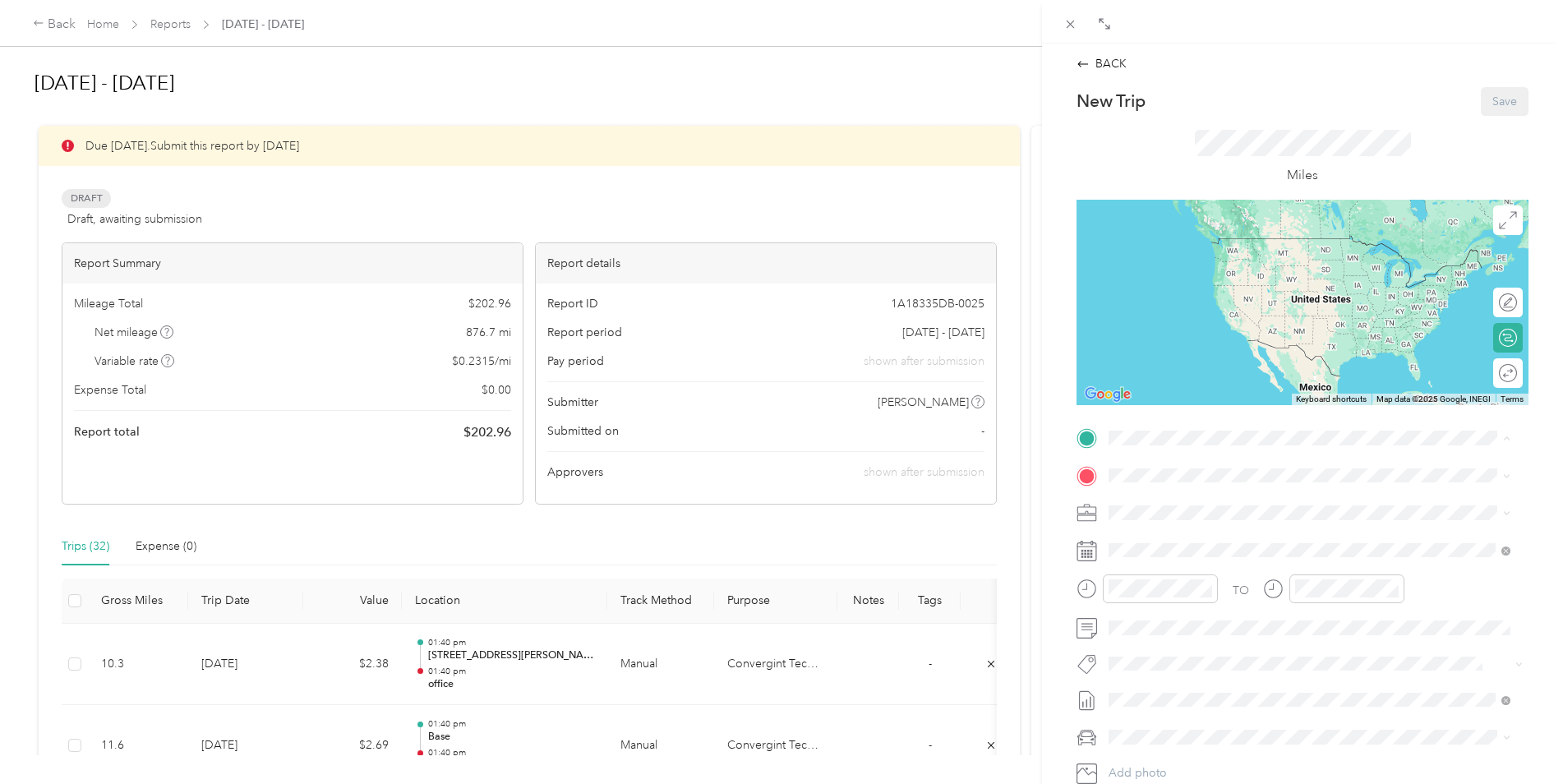
click at [1166, 649] on span "[STREET_ADDRESS][PERSON_NAME][US_STATE]" at bounding box center [1267, 642] width 255 height 14
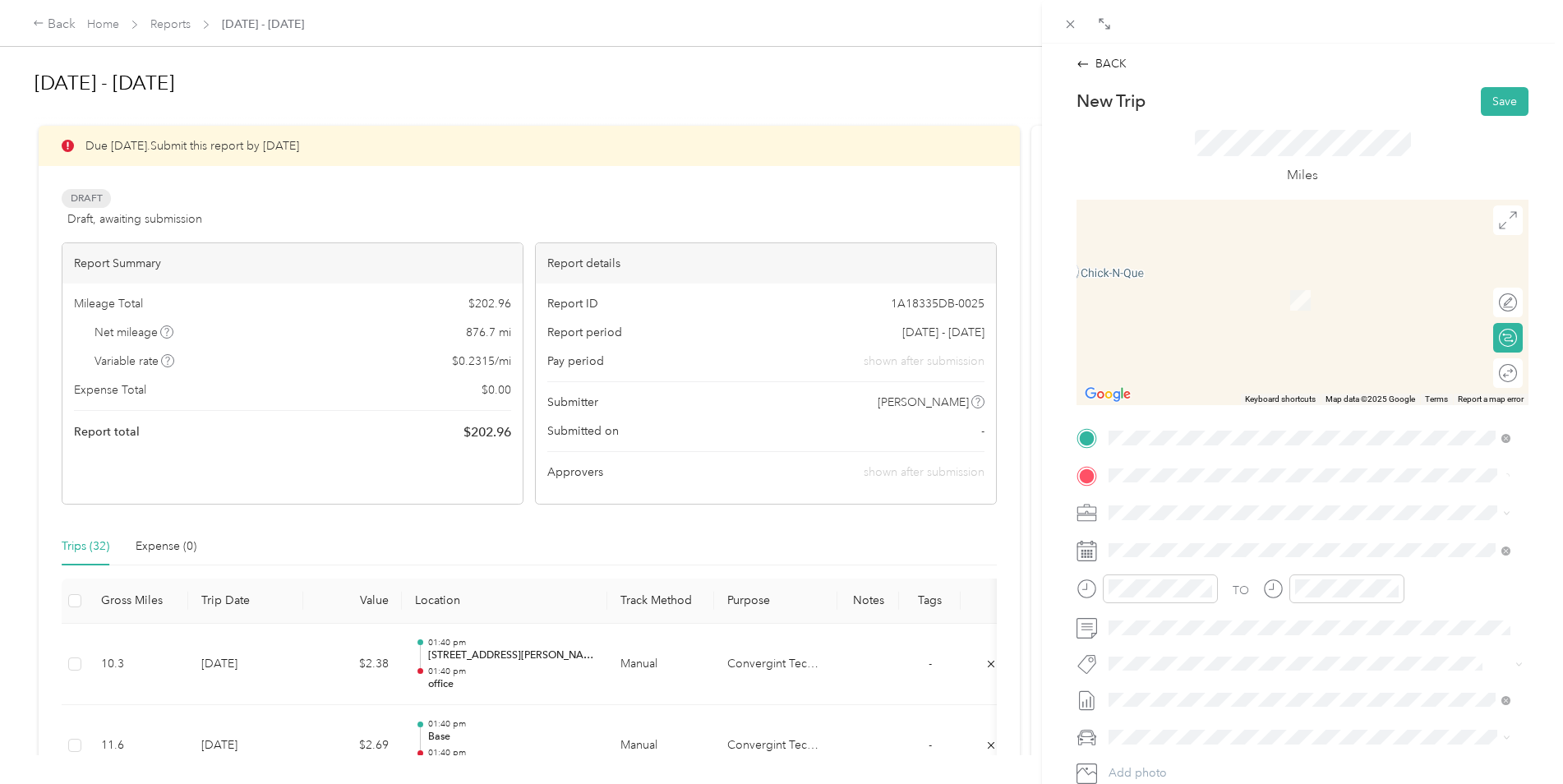
click at [1170, 539] on span "[STREET_ADDRESS][PERSON_NAME][US_STATE]" at bounding box center [1267, 535] width 255 height 14
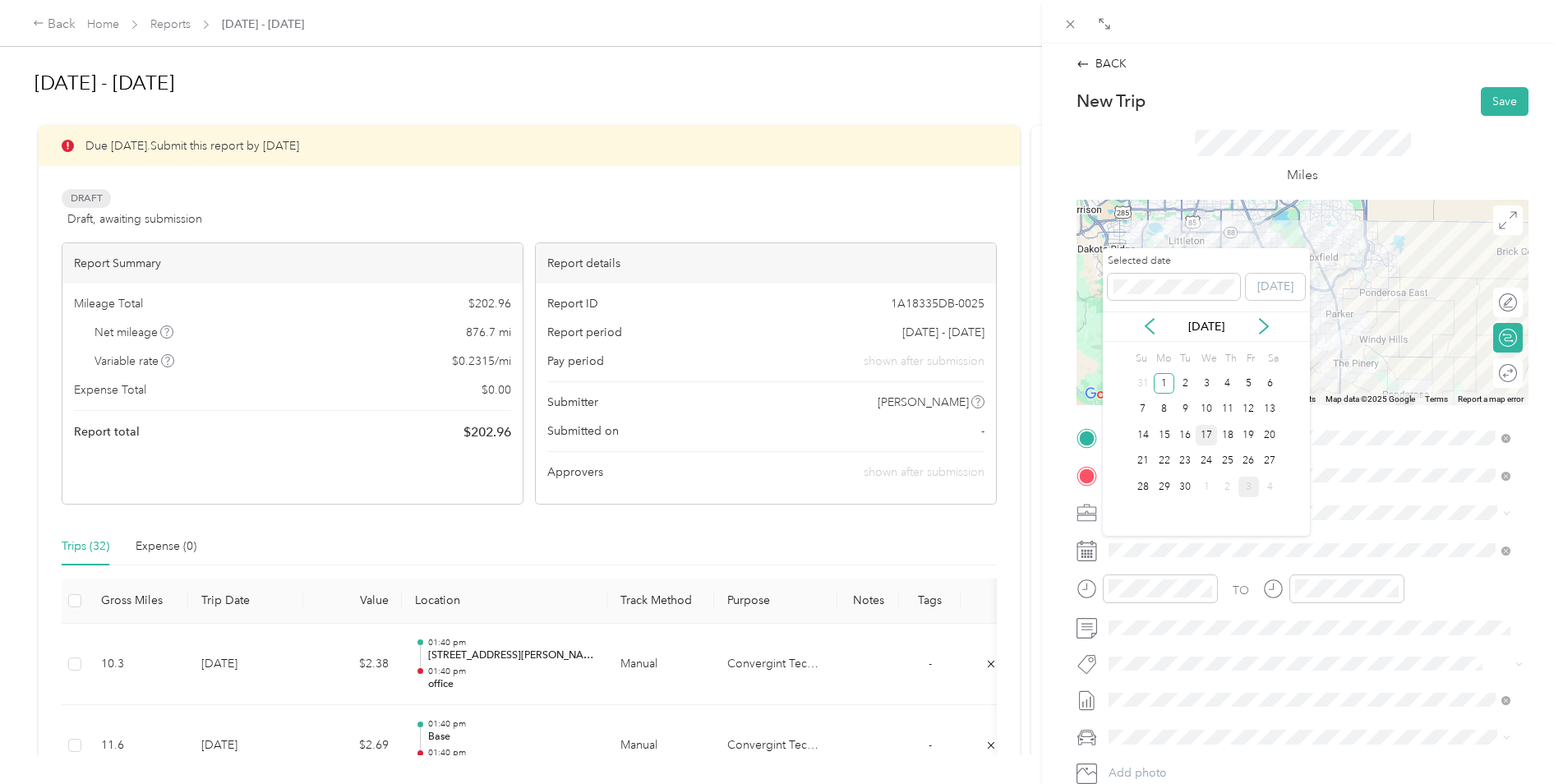
click at [1206, 438] on div "17" at bounding box center [1207, 434] width 22 height 21
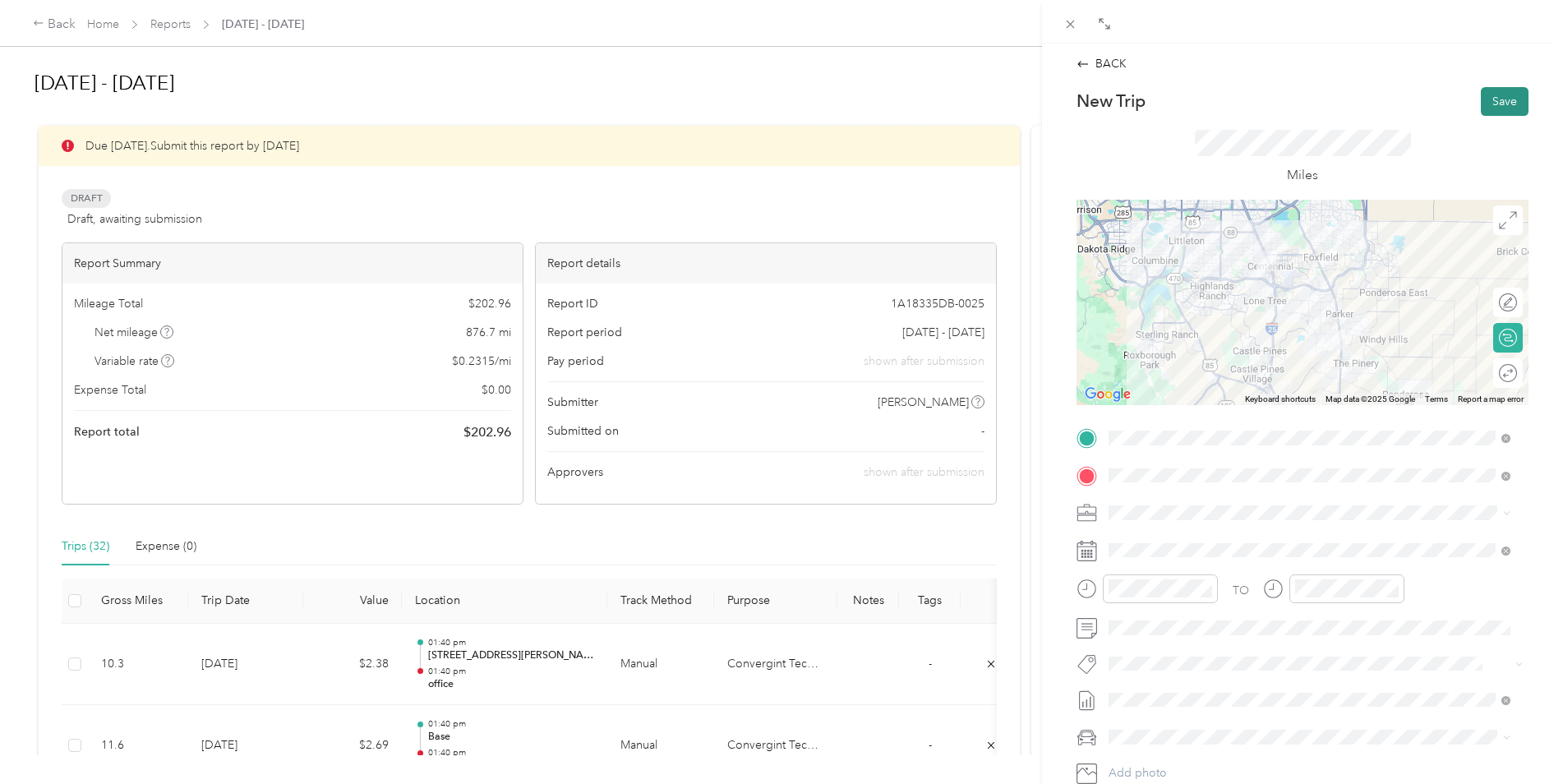
click at [1489, 94] on button "Save" at bounding box center [1505, 102] width 48 height 29
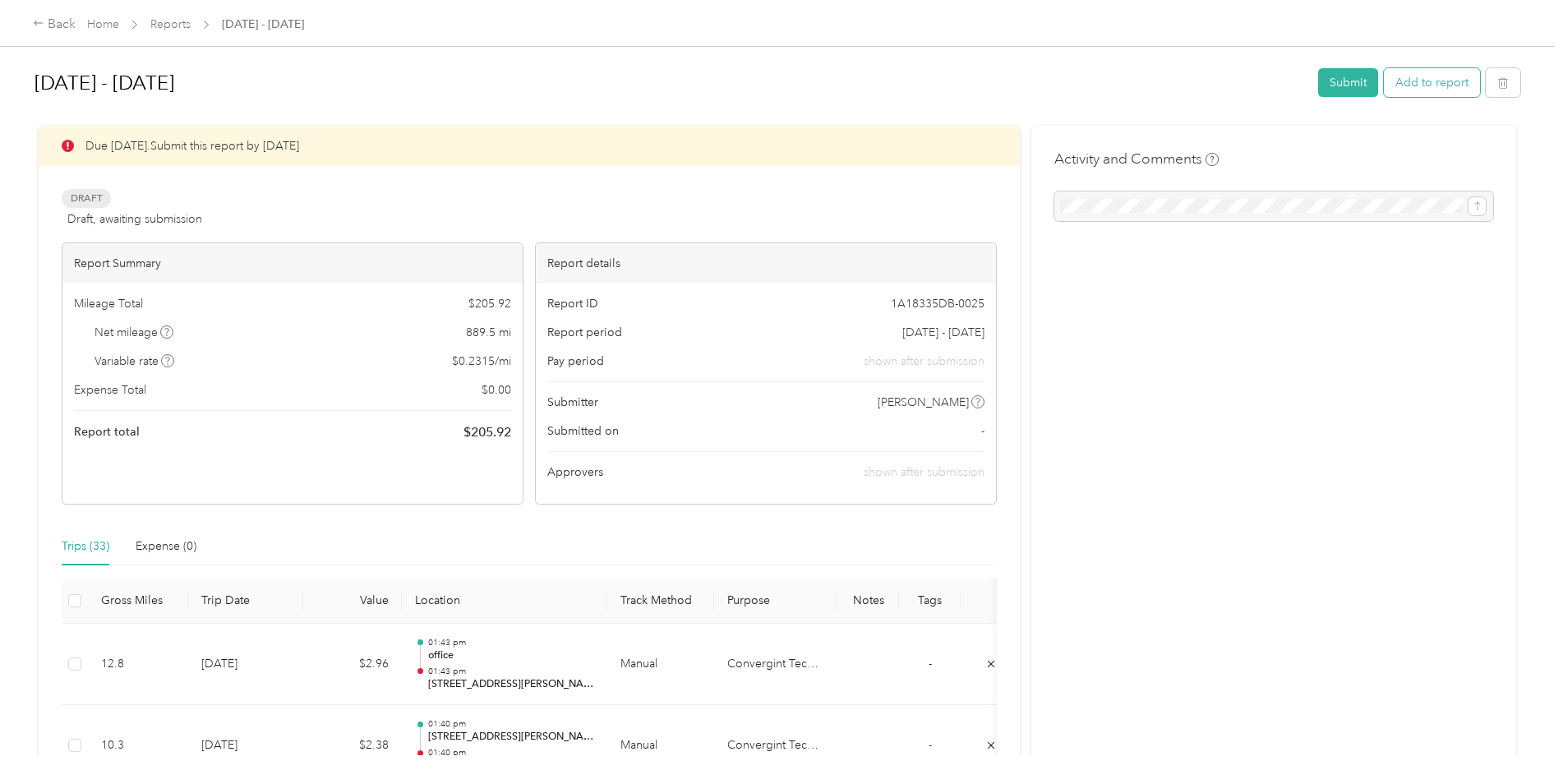
click at [1420, 81] on button "Add to report" at bounding box center [1432, 83] width 96 height 29
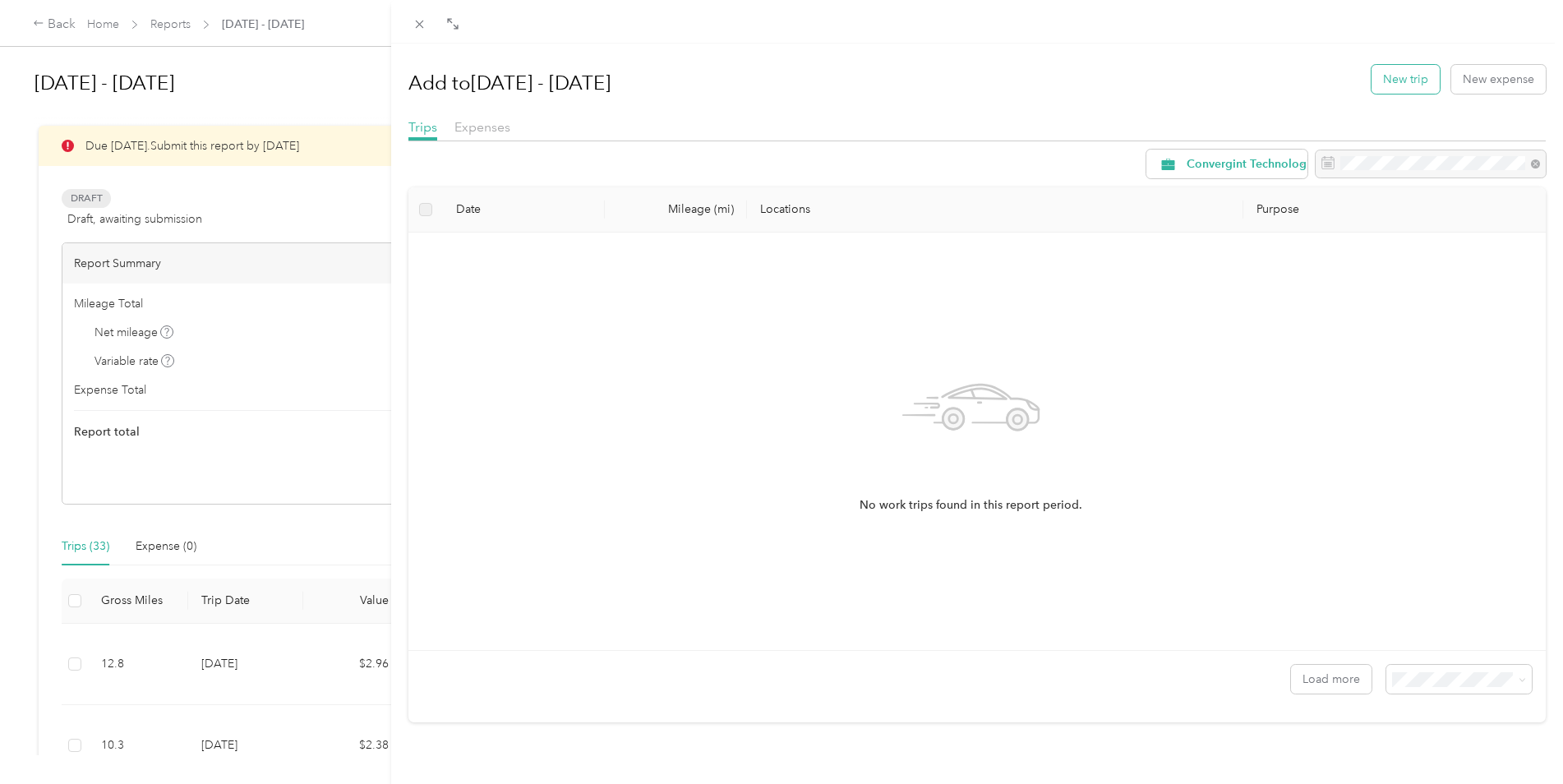
click at [1401, 75] on button "New trip" at bounding box center [1406, 79] width 68 height 29
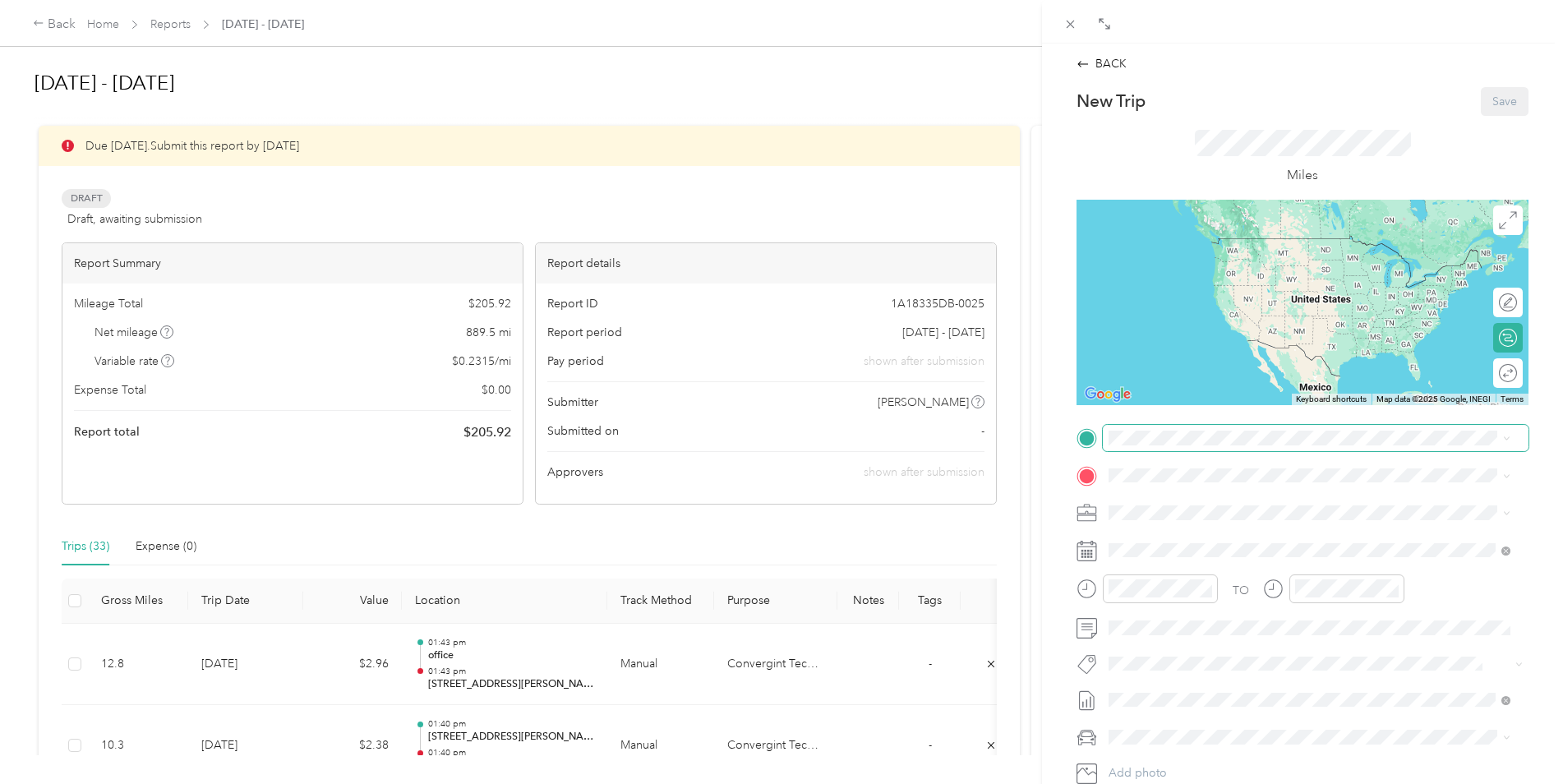
click at [1166, 430] on span at bounding box center [1315, 437] width 425 height 26
click at [1172, 501] on span "[STREET_ADDRESS][PERSON_NAME][US_STATE]" at bounding box center [1267, 494] width 255 height 14
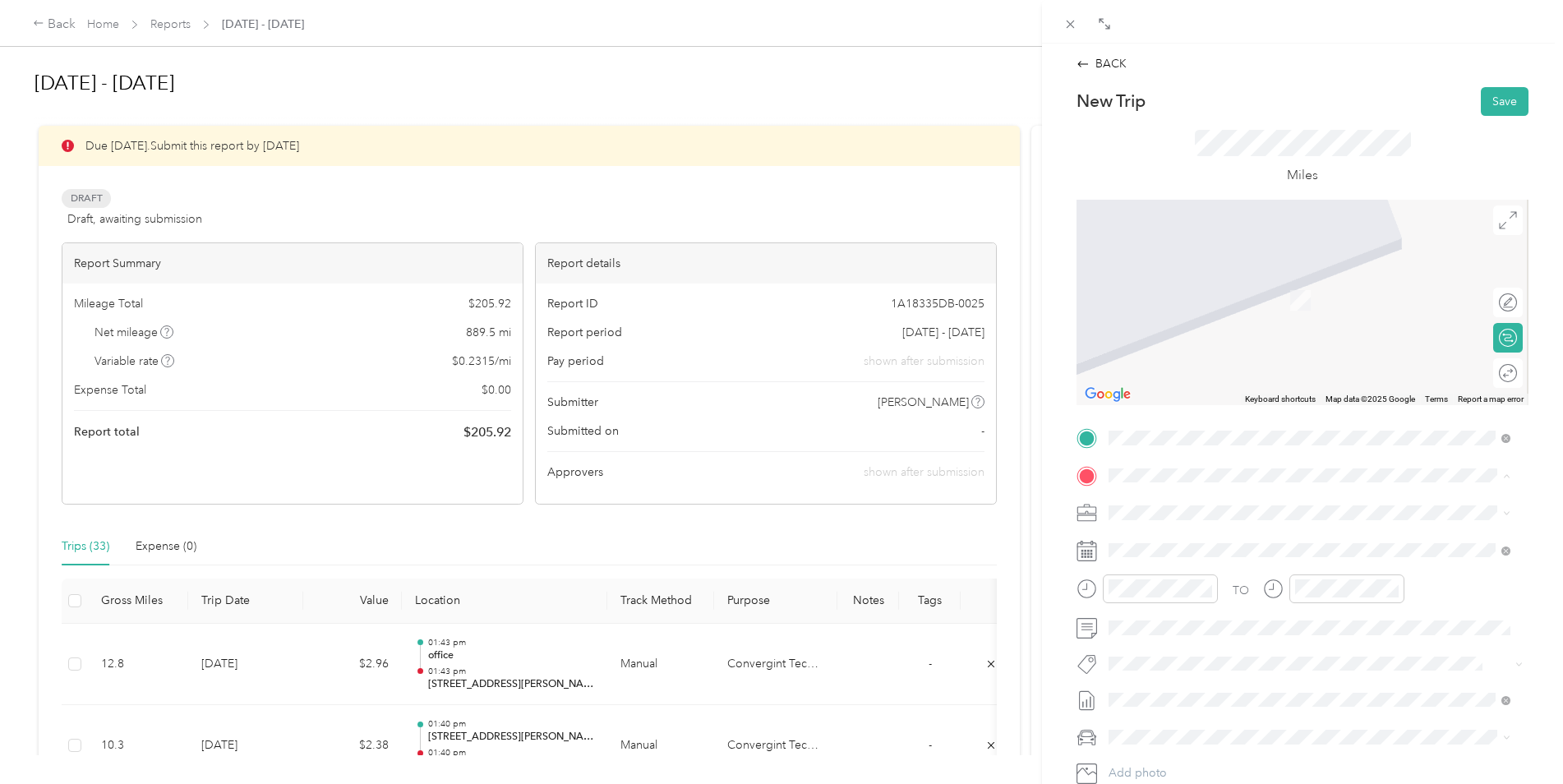
click at [1175, 625] on span "39245 [PERSON_NAME], CO, [GEOGRAPHIC_DATA] , 80107, [PERSON_NAME], CO, [GEOGRAP…" at bounding box center [1300, 619] width 322 height 31
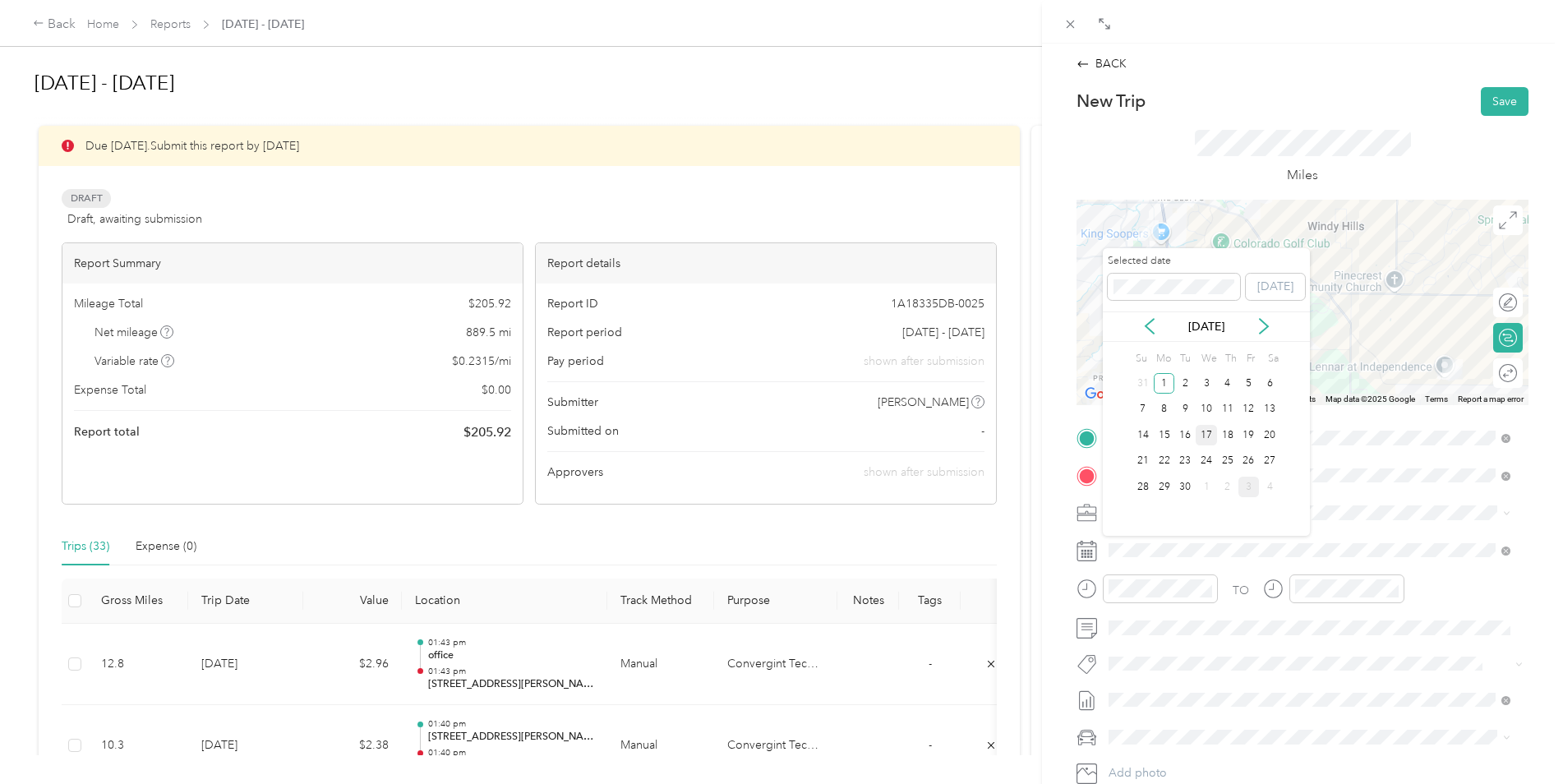
click at [1206, 429] on div "17" at bounding box center [1207, 434] width 22 height 21
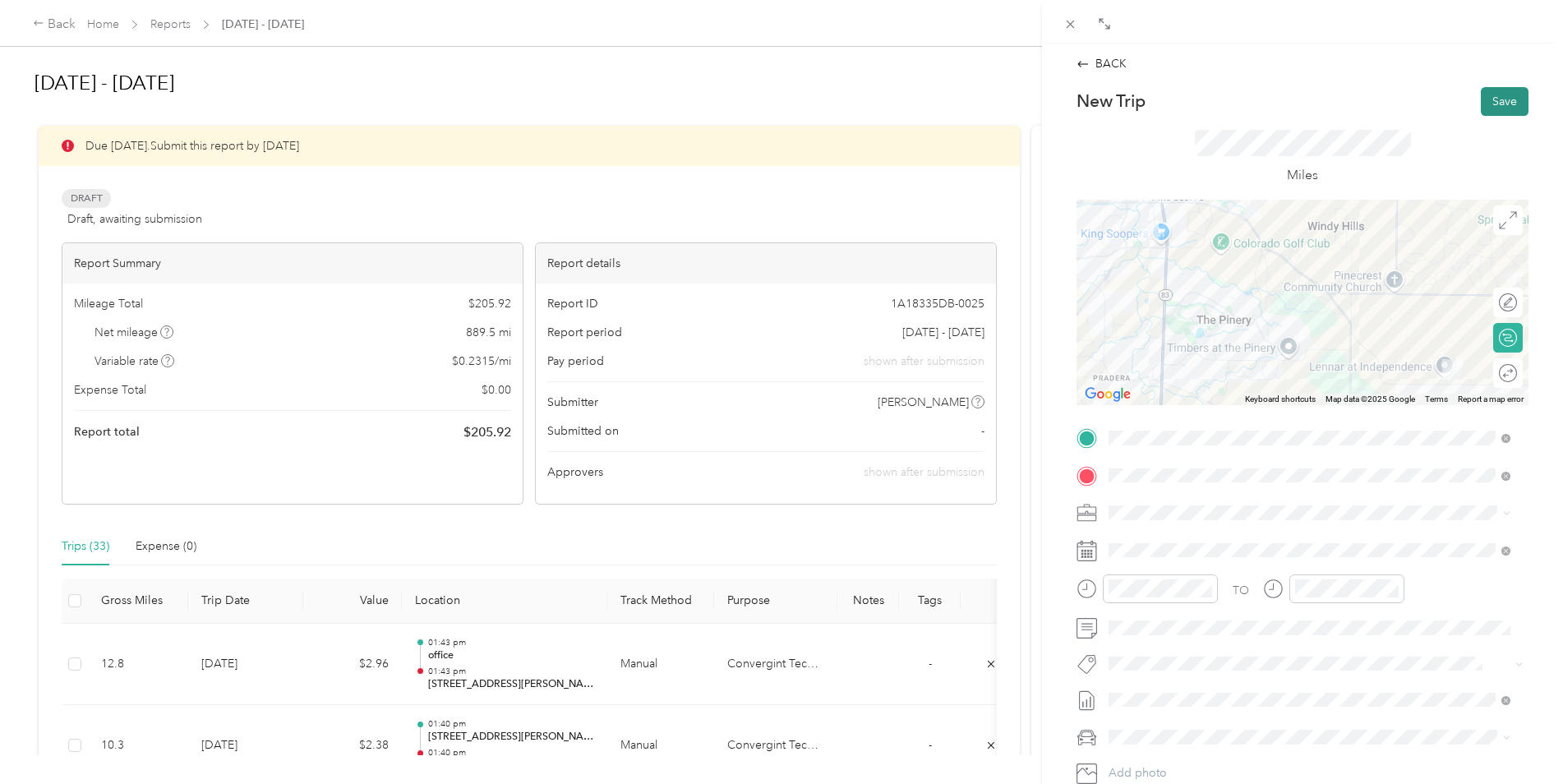
click at [1495, 110] on button "Save" at bounding box center [1505, 102] width 48 height 29
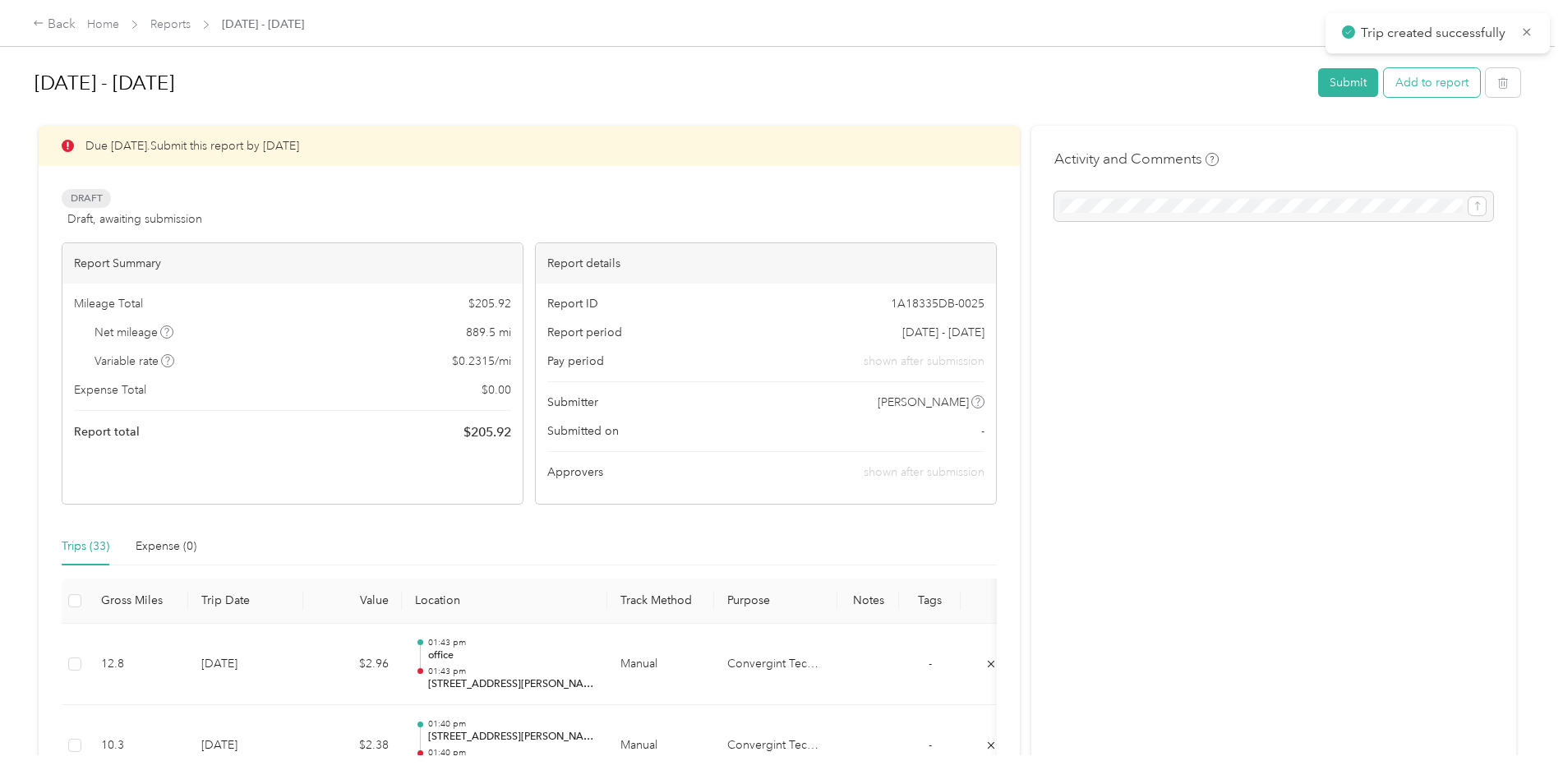
click at [1434, 81] on button "Add to report" at bounding box center [1432, 83] width 96 height 29
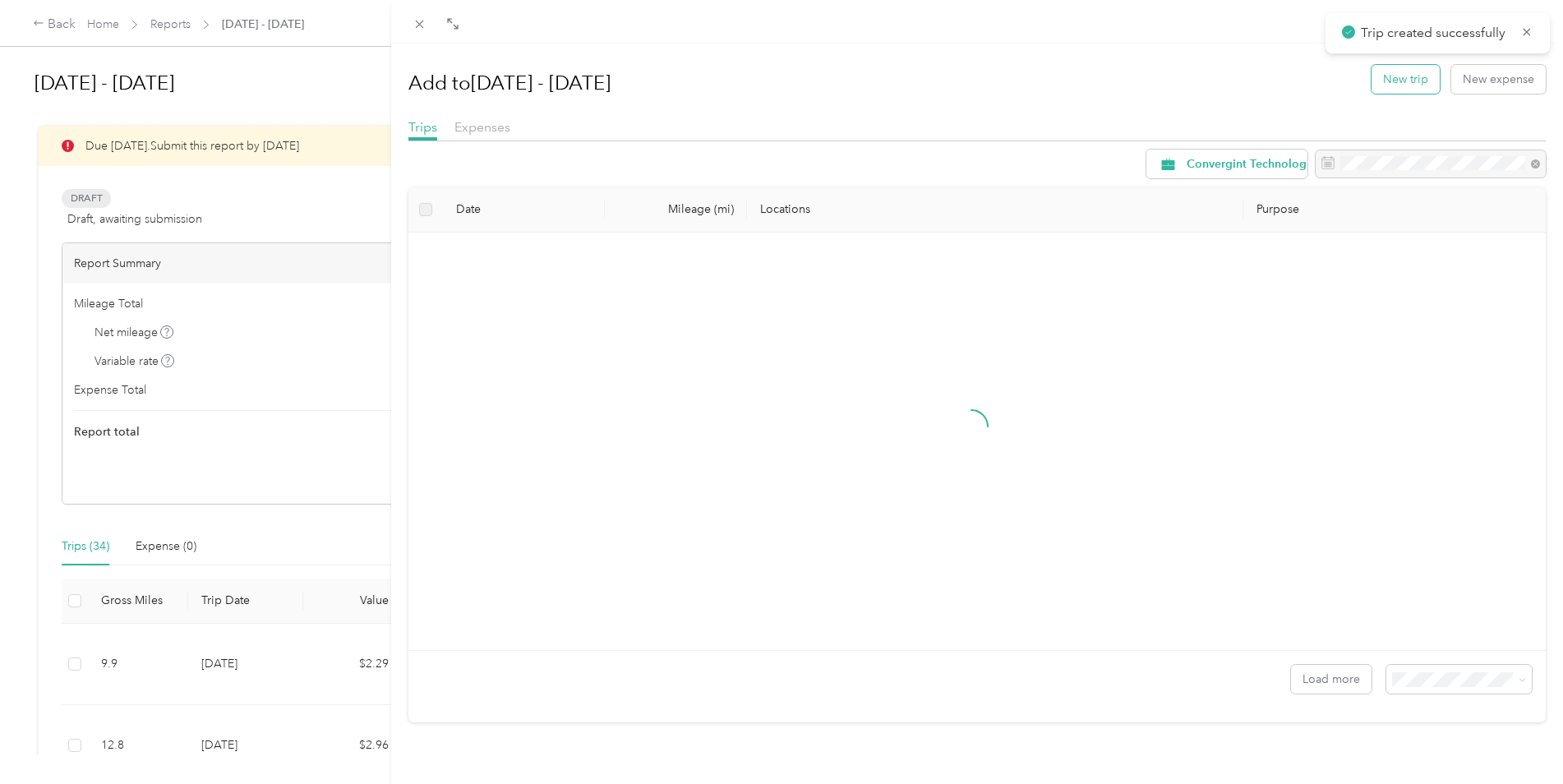
click at [1407, 79] on button "New trip" at bounding box center [1406, 79] width 68 height 29
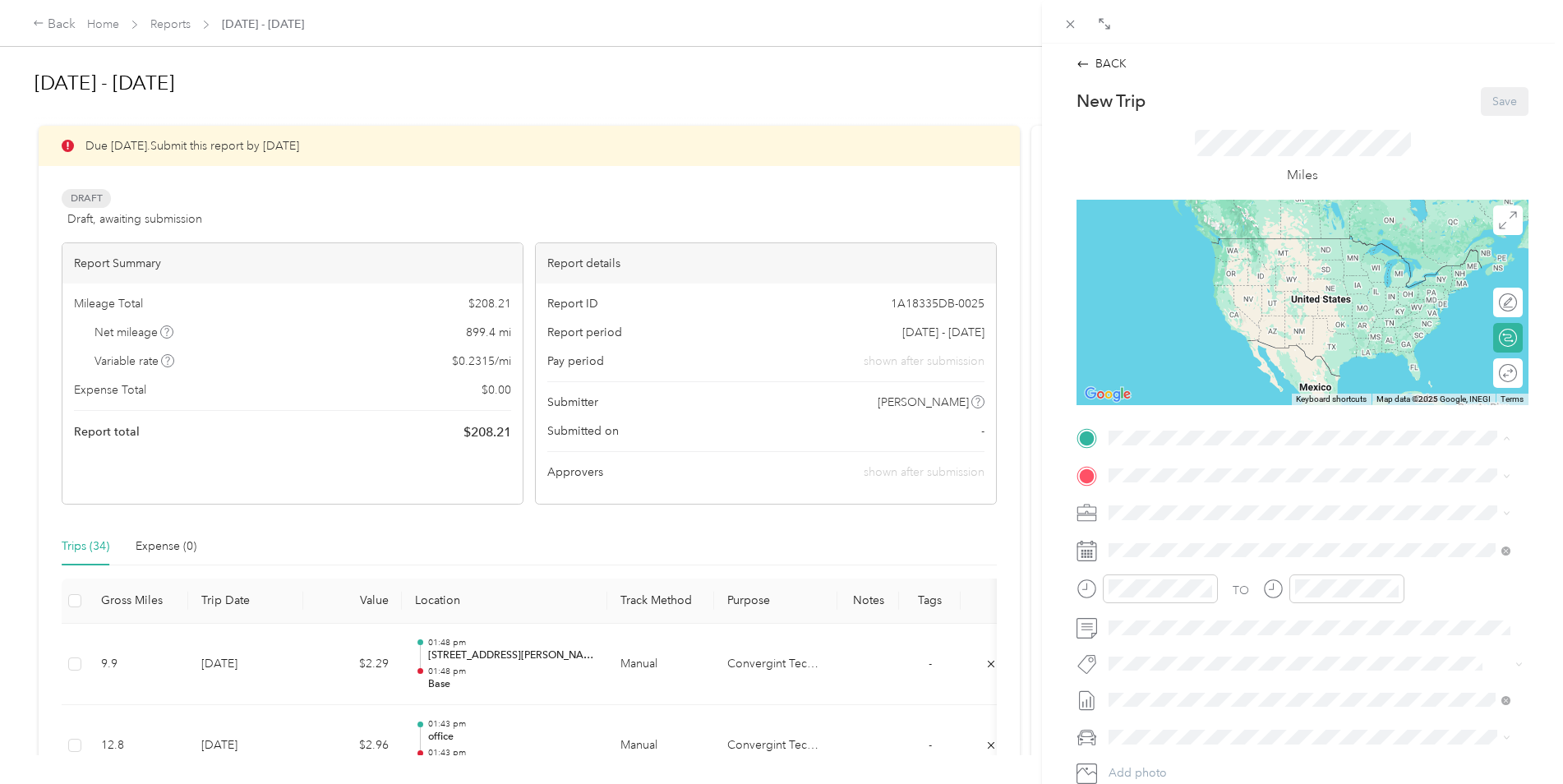
click at [1173, 587] on span "39245 [PERSON_NAME], CO, [GEOGRAPHIC_DATA] , 80107, [PERSON_NAME], CO, [GEOGRAP…" at bounding box center [1300, 582] width 322 height 31
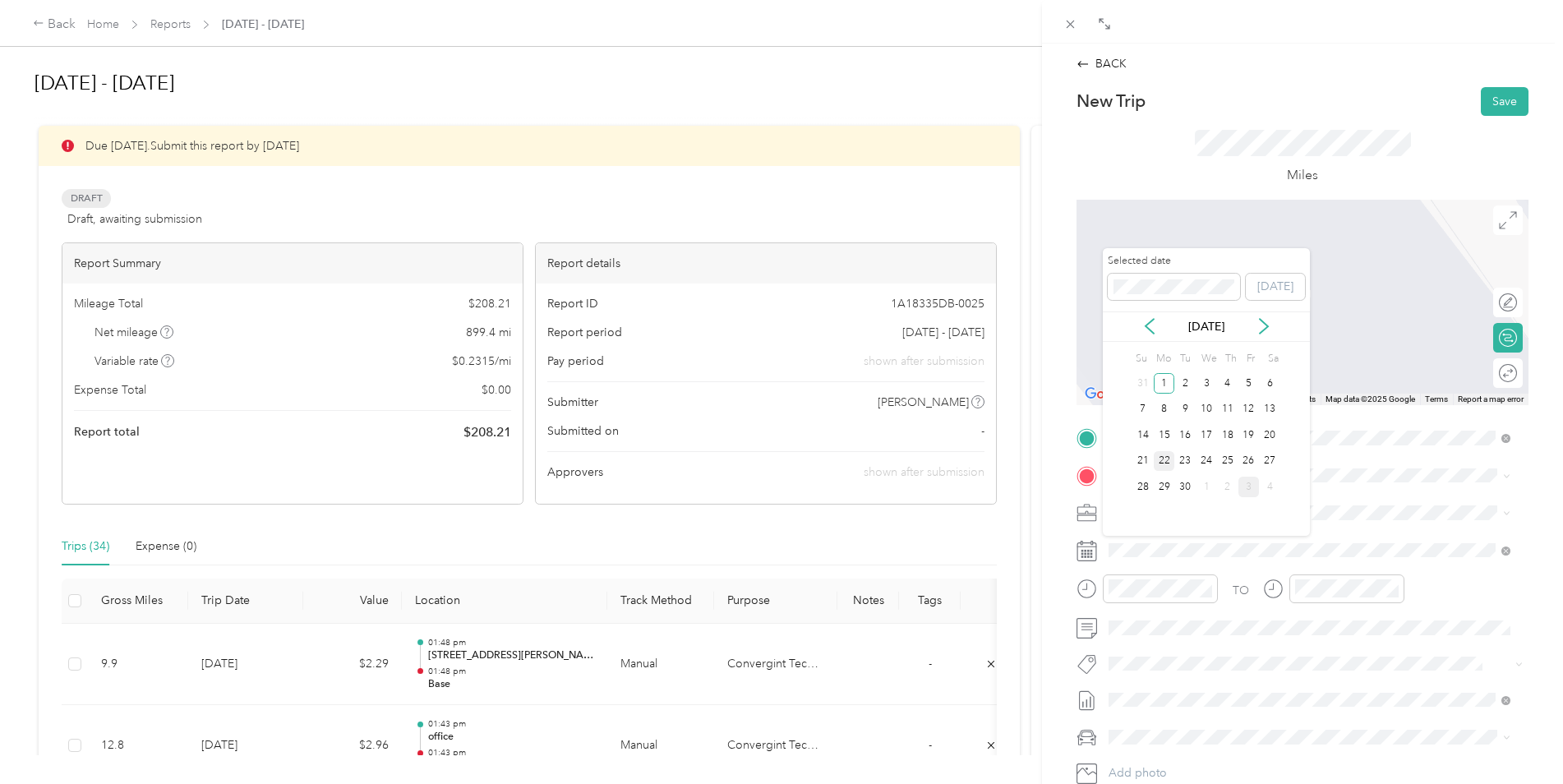
click at [1166, 461] on div "22" at bounding box center [1165, 461] width 22 height 21
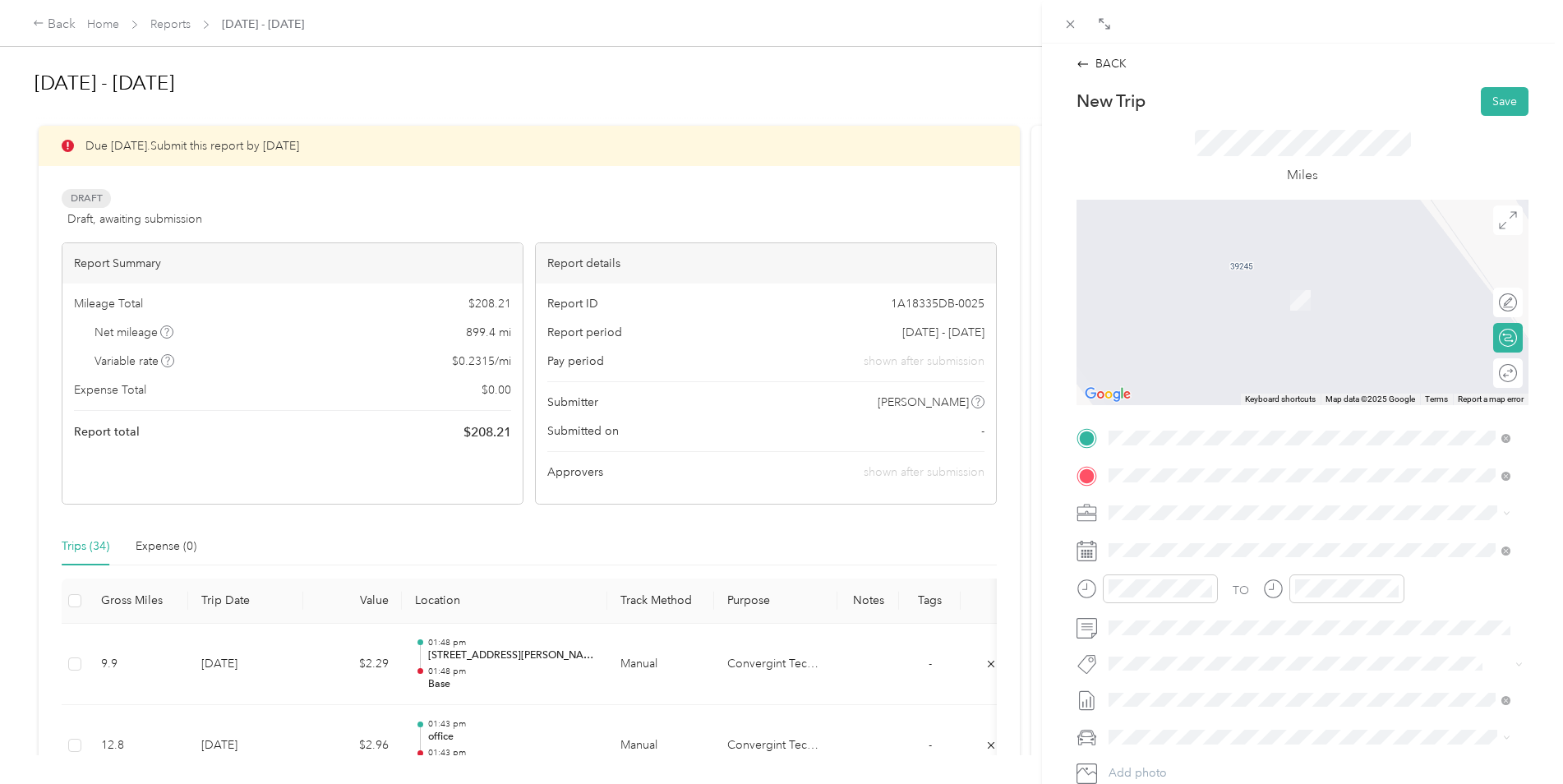
click at [1155, 529] on span "[STREET_ADDRESS][PERSON_NAME][US_STATE]" at bounding box center [1267, 535] width 255 height 14
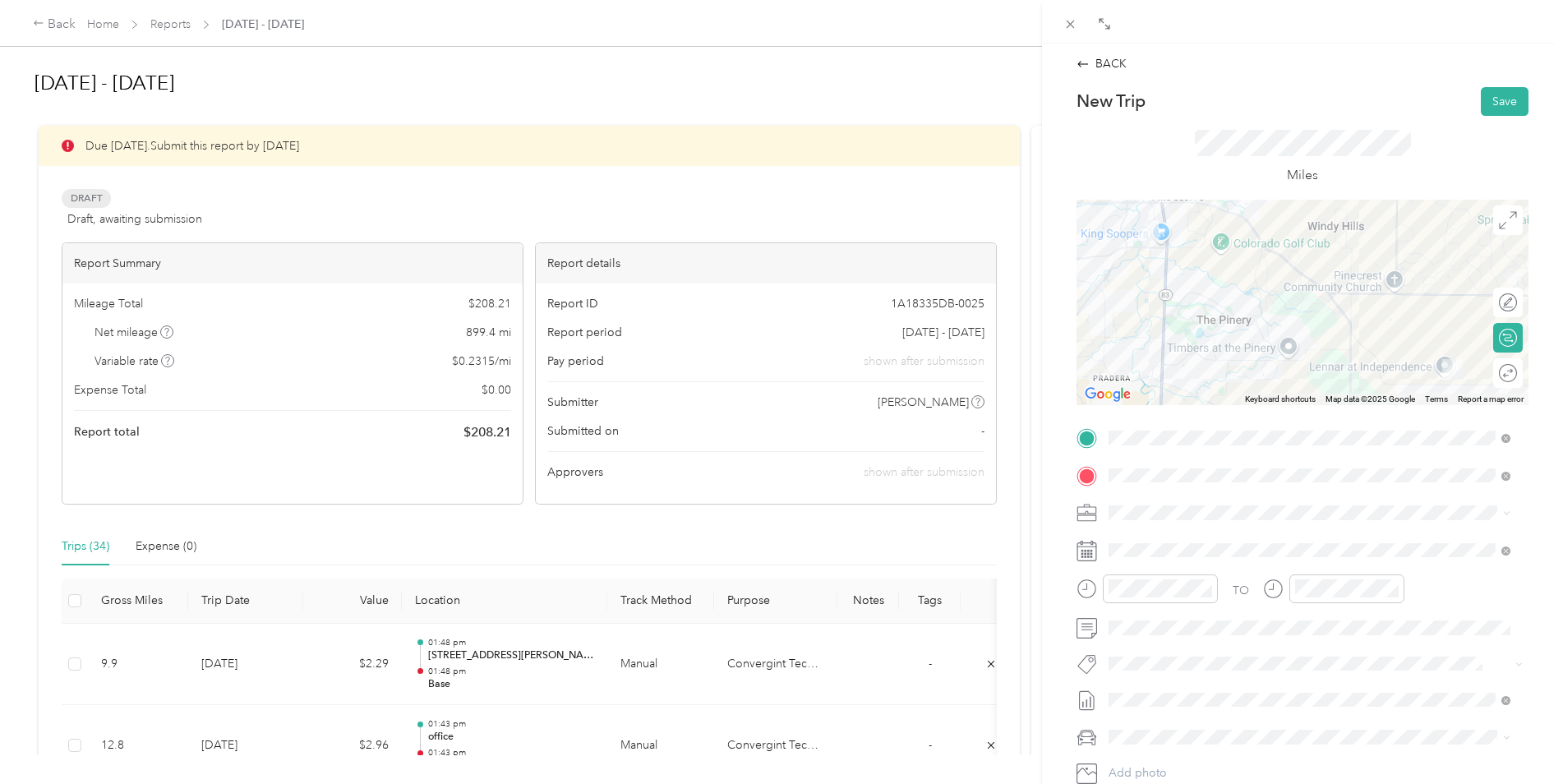
click at [1273, 361] on div at bounding box center [1302, 302] width 452 height 205
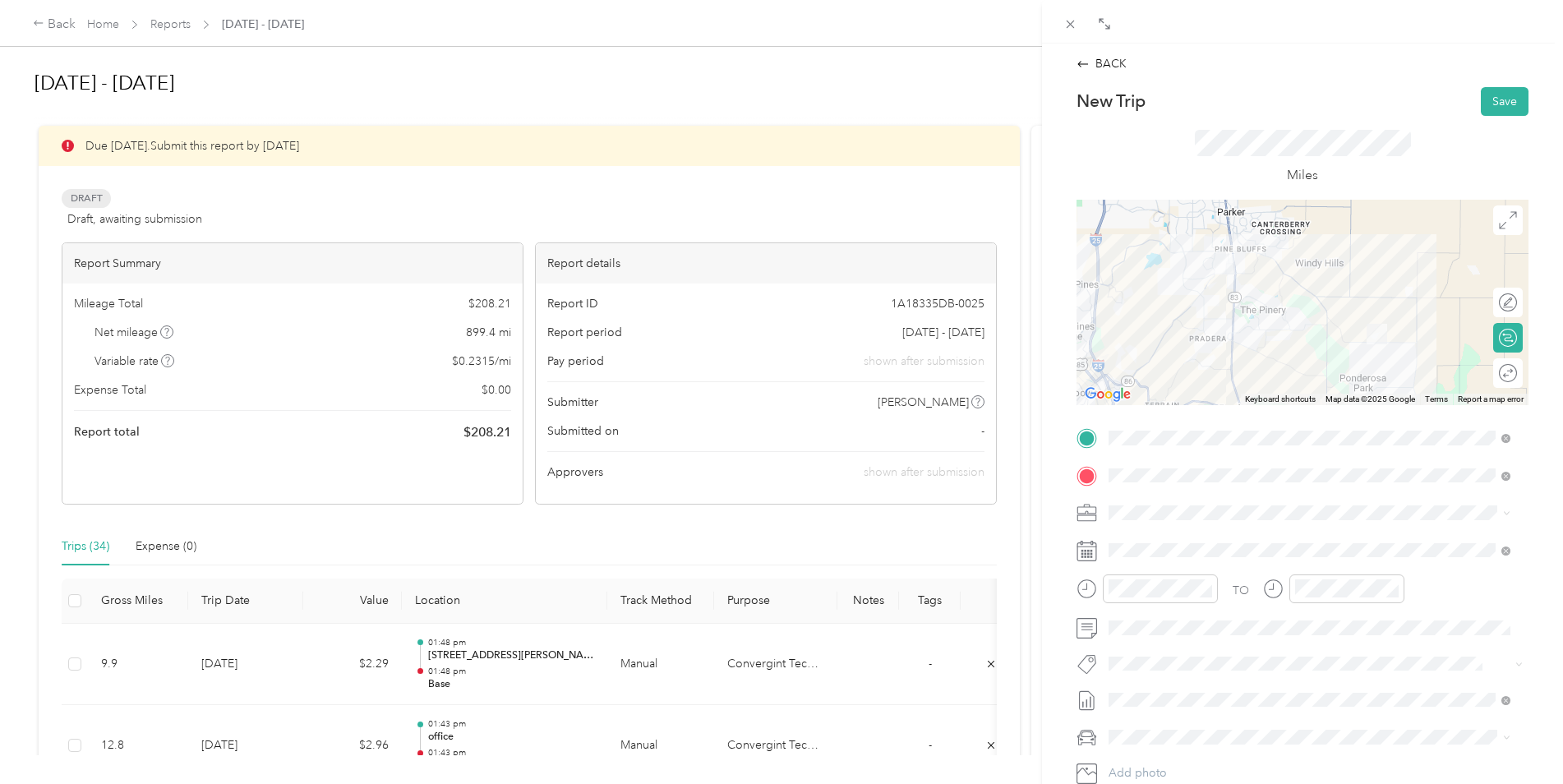
click at [1300, 290] on div at bounding box center [1302, 302] width 452 height 205
click at [1280, 334] on div at bounding box center [1302, 302] width 452 height 205
drag, startPoint x: 1484, startPoint y: 96, endPoint x: 1560, endPoint y: 108, distance: 76.9
click at [1485, 96] on button "Save" at bounding box center [1505, 102] width 48 height 29
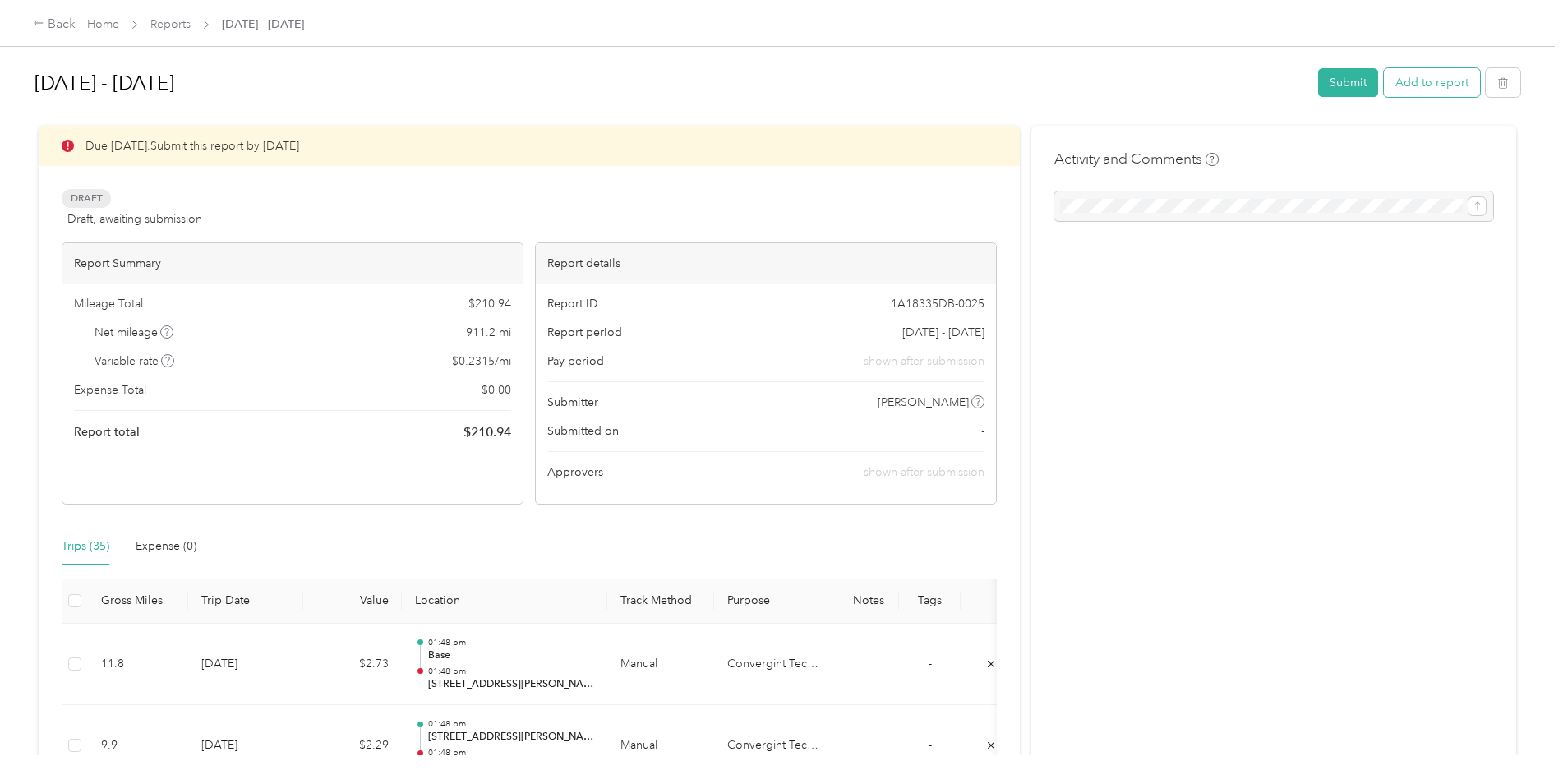
click at [1416, 77] on button "Add to report" at bounding box center [1432, 83] width 96 height 29
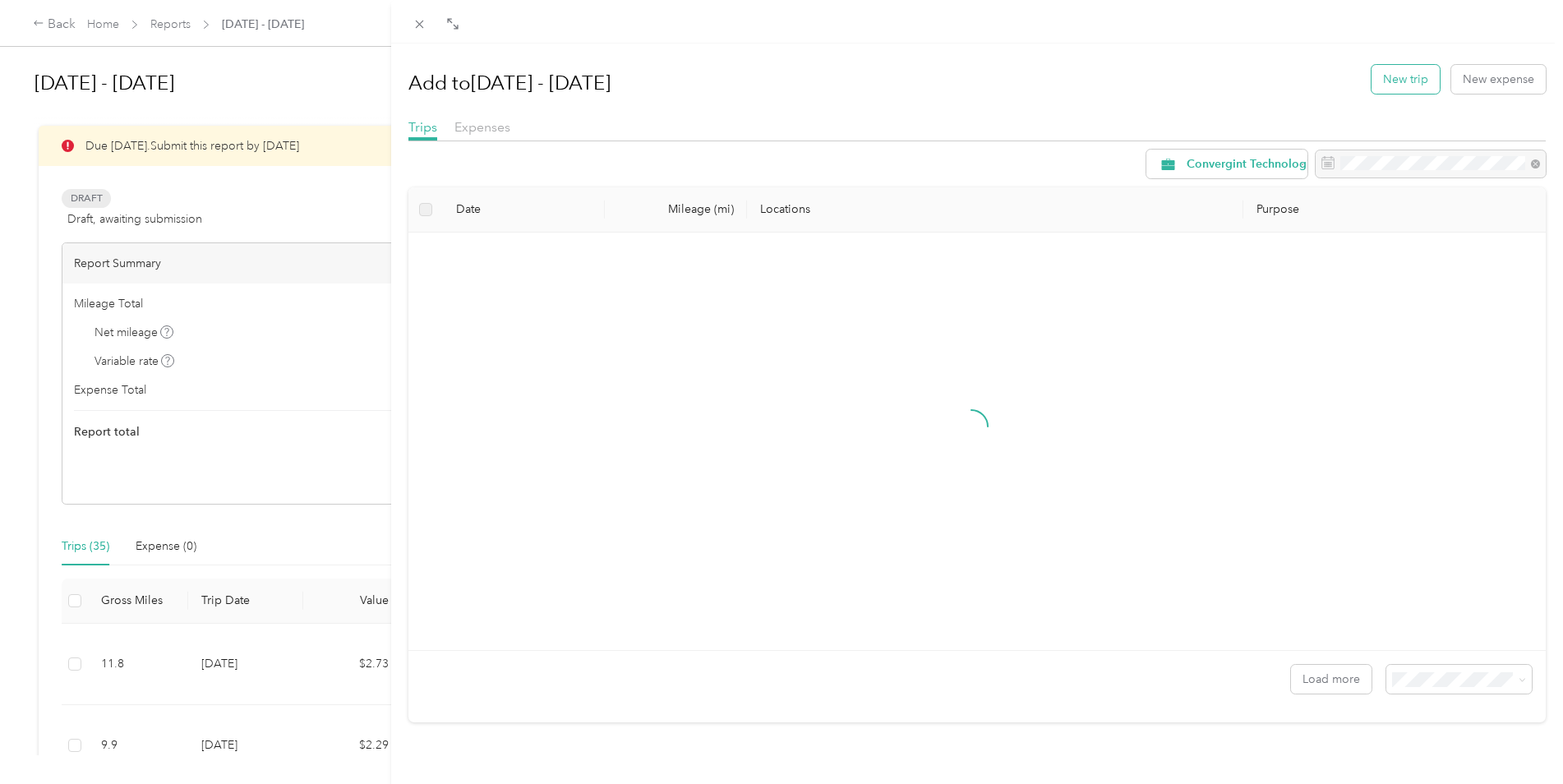
click at [1408, 80] on button "New trip" at bounding box center [1406, 79] width 68 height 29
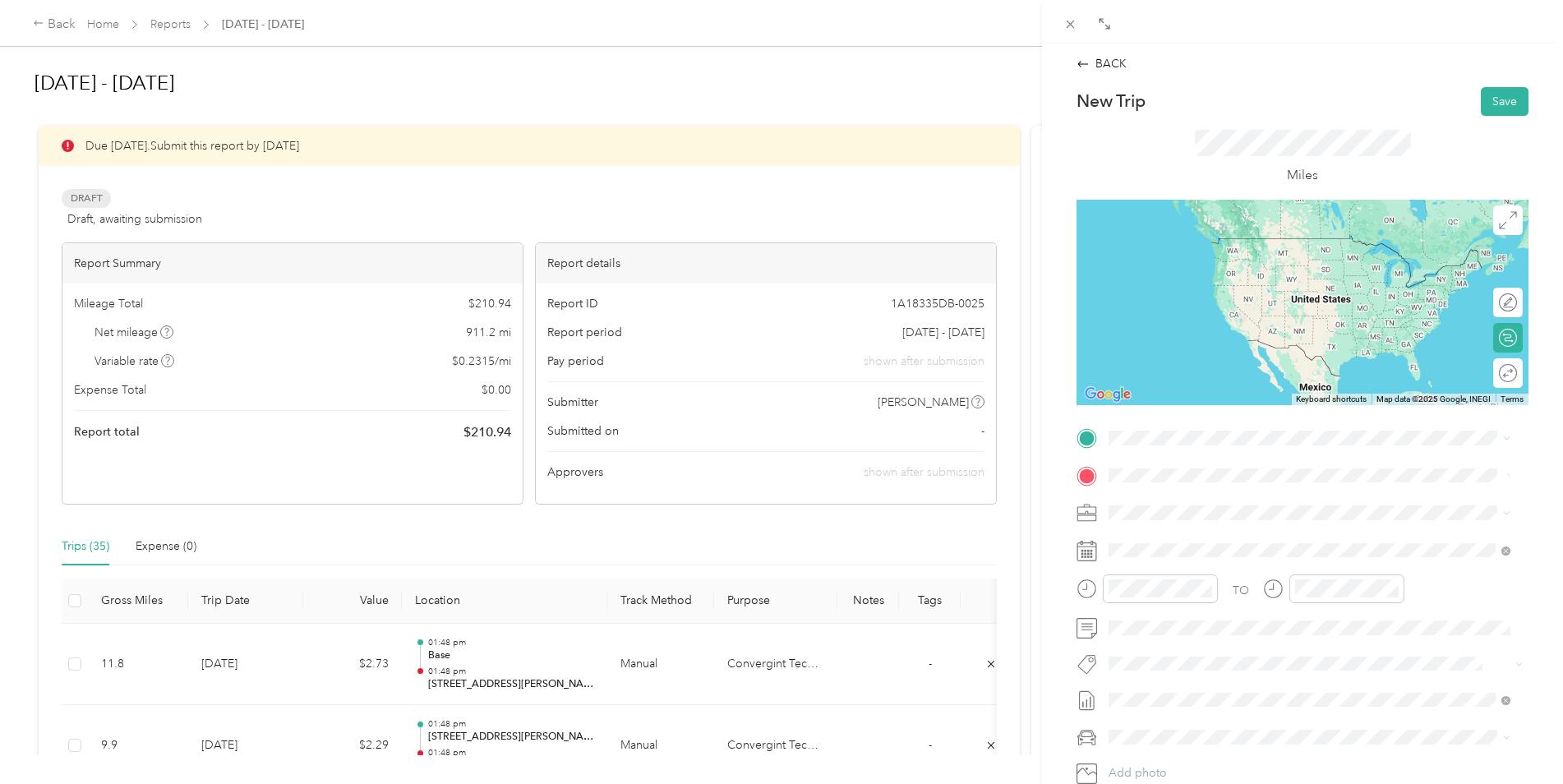
click at [1181, 538] on span "[STREET_ADDRESS][US_STATE]" at bounding box center [1221, 530] width 165 height 14
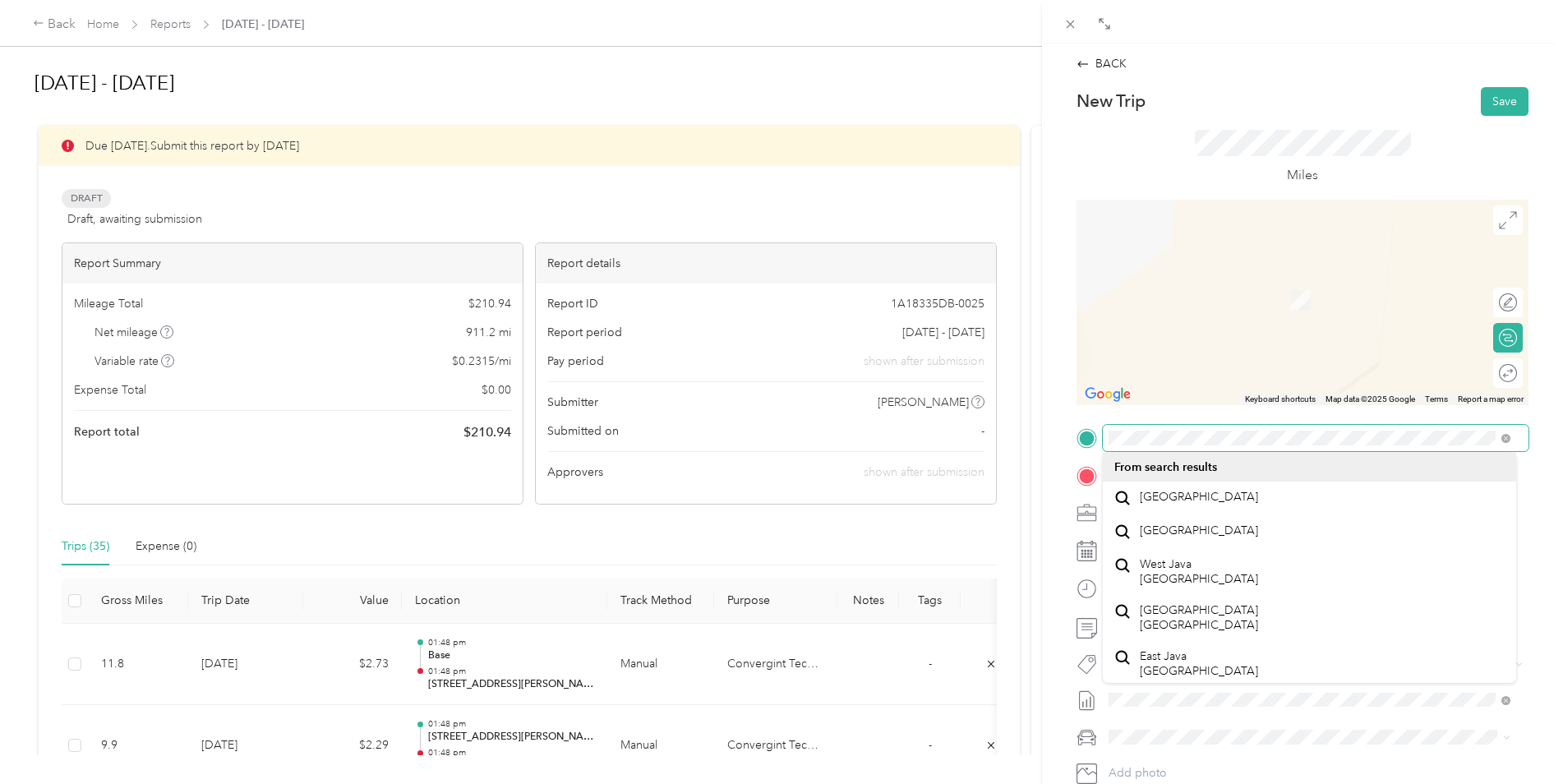
click at [1100, 440] on div at bounding box center [1302, 437] width 452 height 26
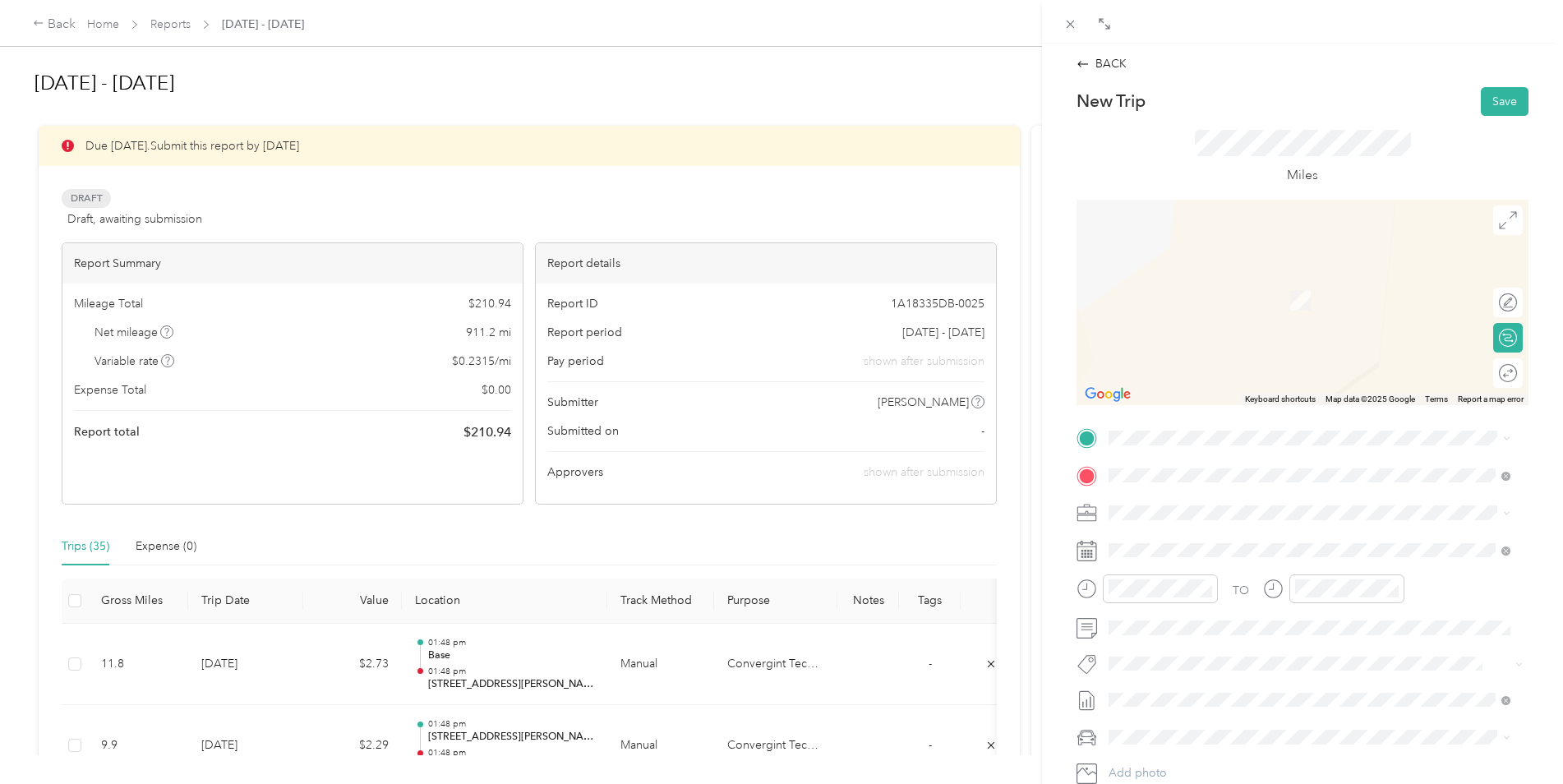
click at [1126, 424] on div "New Trip Save This trip cannot be edited because it is either under review, app…" at bounding box center [1302, 455] width 452 height 735
click at [1148, 557] on span at bounding box center [1315, 550] width 425 height 26
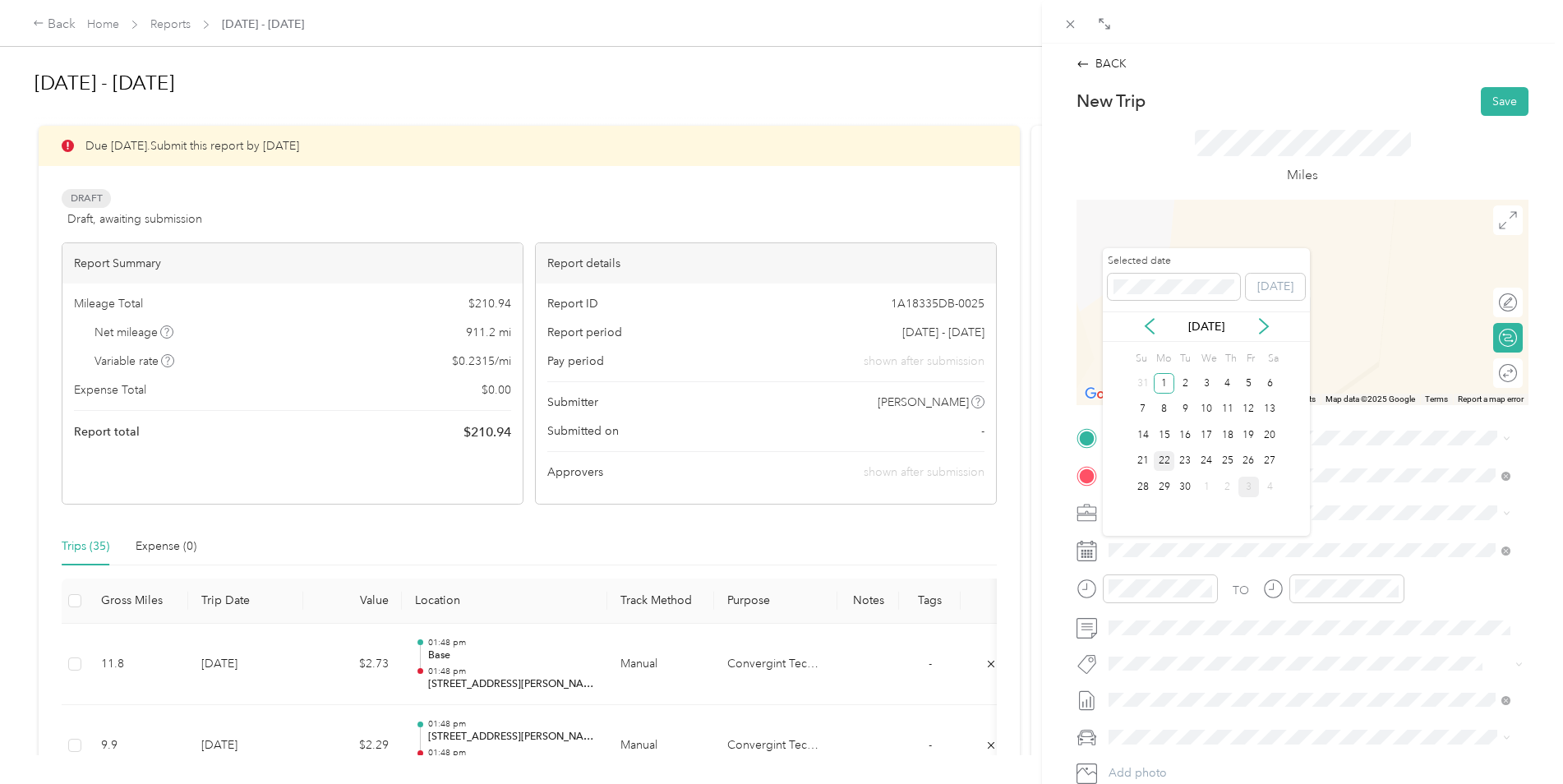
click at [1167, 462] on div "22" at bounding box center [1165, 461] width 22 height 21
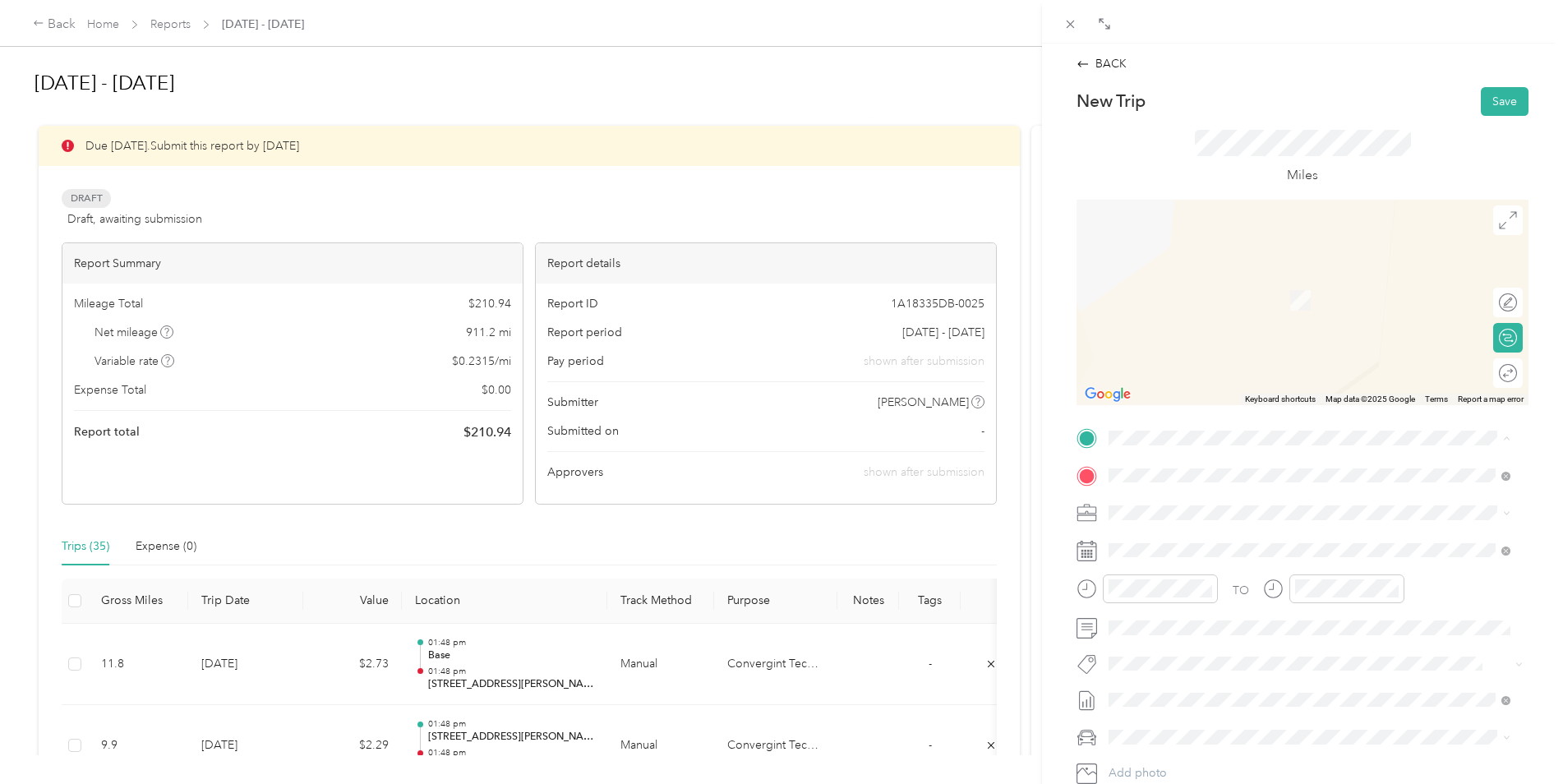
click at [1165, 495] on span "[STREET_ADDRESS][PERSON_NAME][US_STATE]" at bounding box center [1267, 497] width 255 height 14
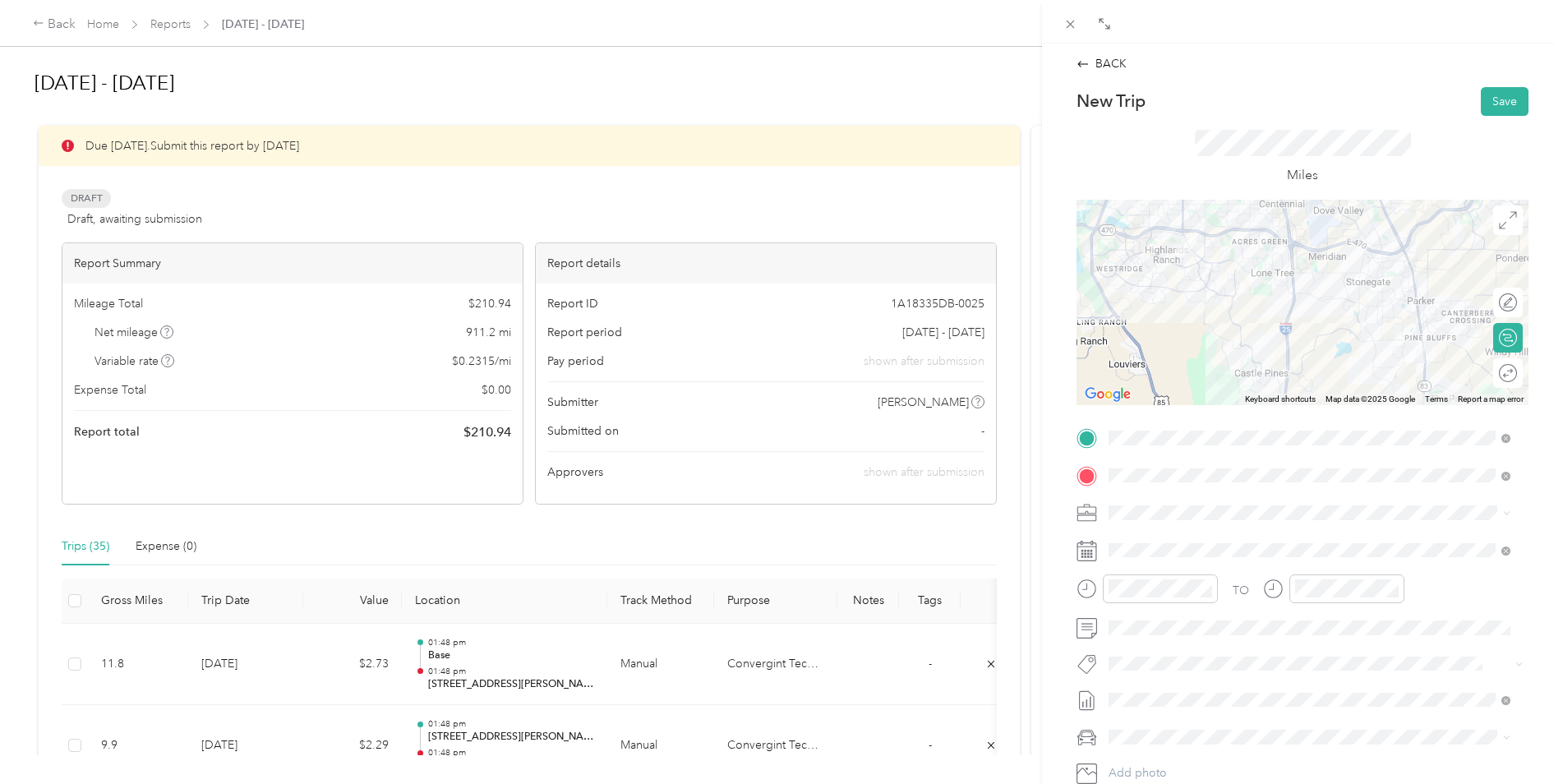
click at [1265, 277] on div at bounding box center [1302, 302] width 452 height 205
click at [1363, 251] on div at bounding box center [1302, 302] width 452 height 205
click at [1481, 106] on button "Save" at bounding box center [1505, 102] width 48 height 29
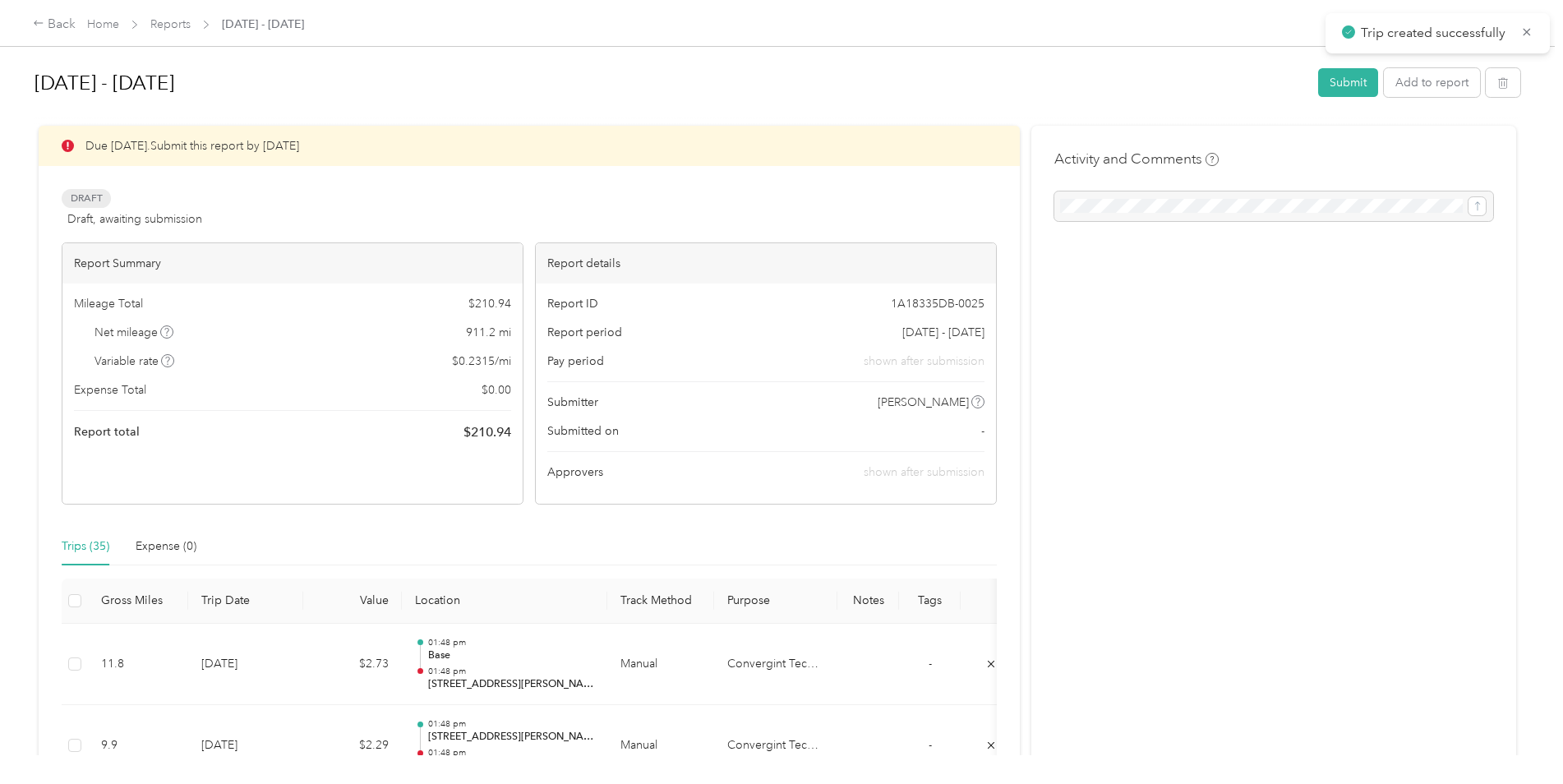
click at [1421, 81] on button "Add to report" at bounding box center [1432, 83] width 96 height 29
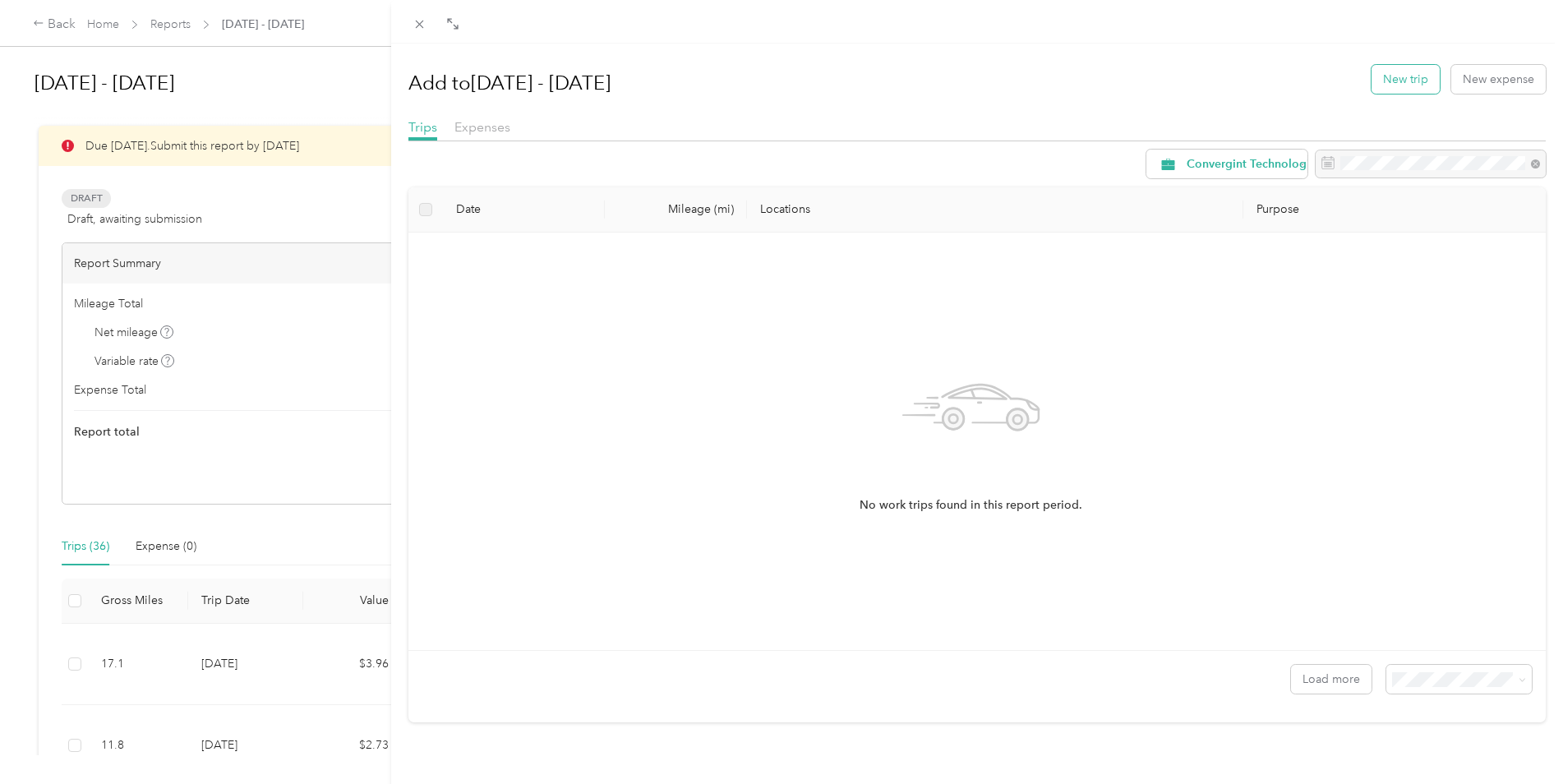
click at [1380, 85] on button "New trip" at bounding box center [1406, 79] width 68 height 29
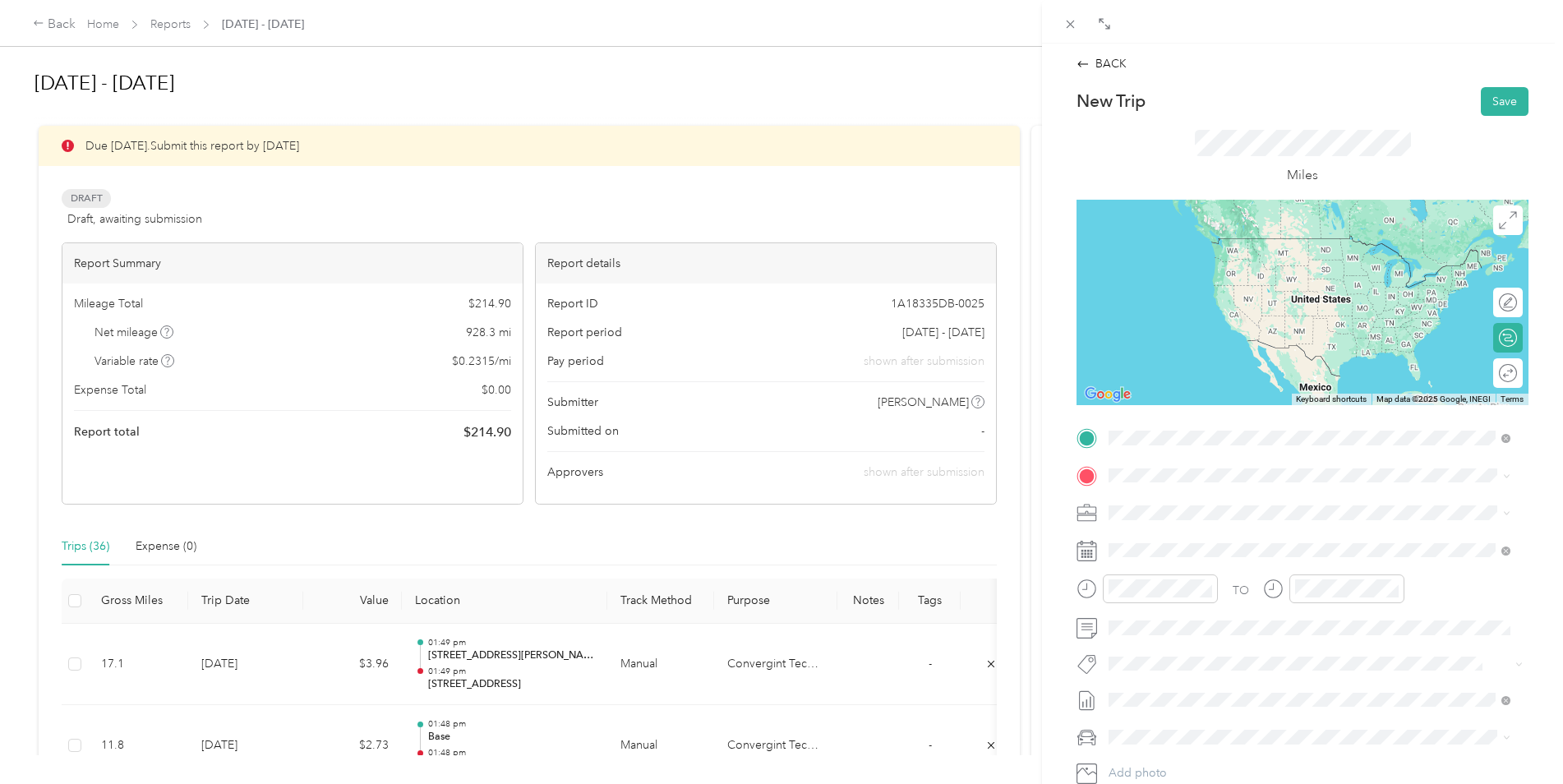
click at [1169, 499] on span "[STREET_ADDRESS][US_STATE]" at bounding box center [1221, 497] width 165 height 14
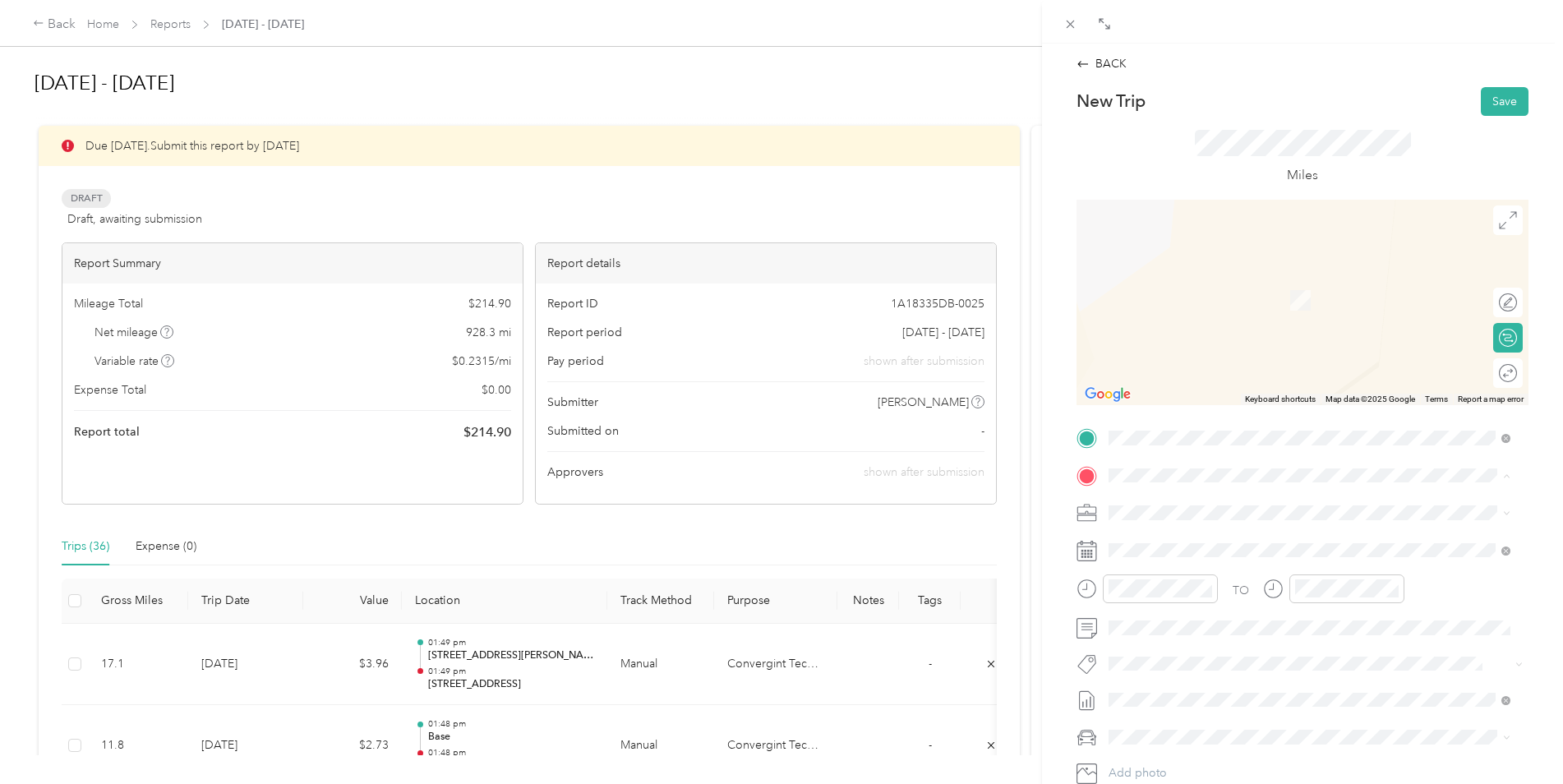
click at [1160, 685] on div "office [STREET_ADDRESS][PERSON_NAME][US_STATE]" at bounding box center [1267, 671] width 255 height 34
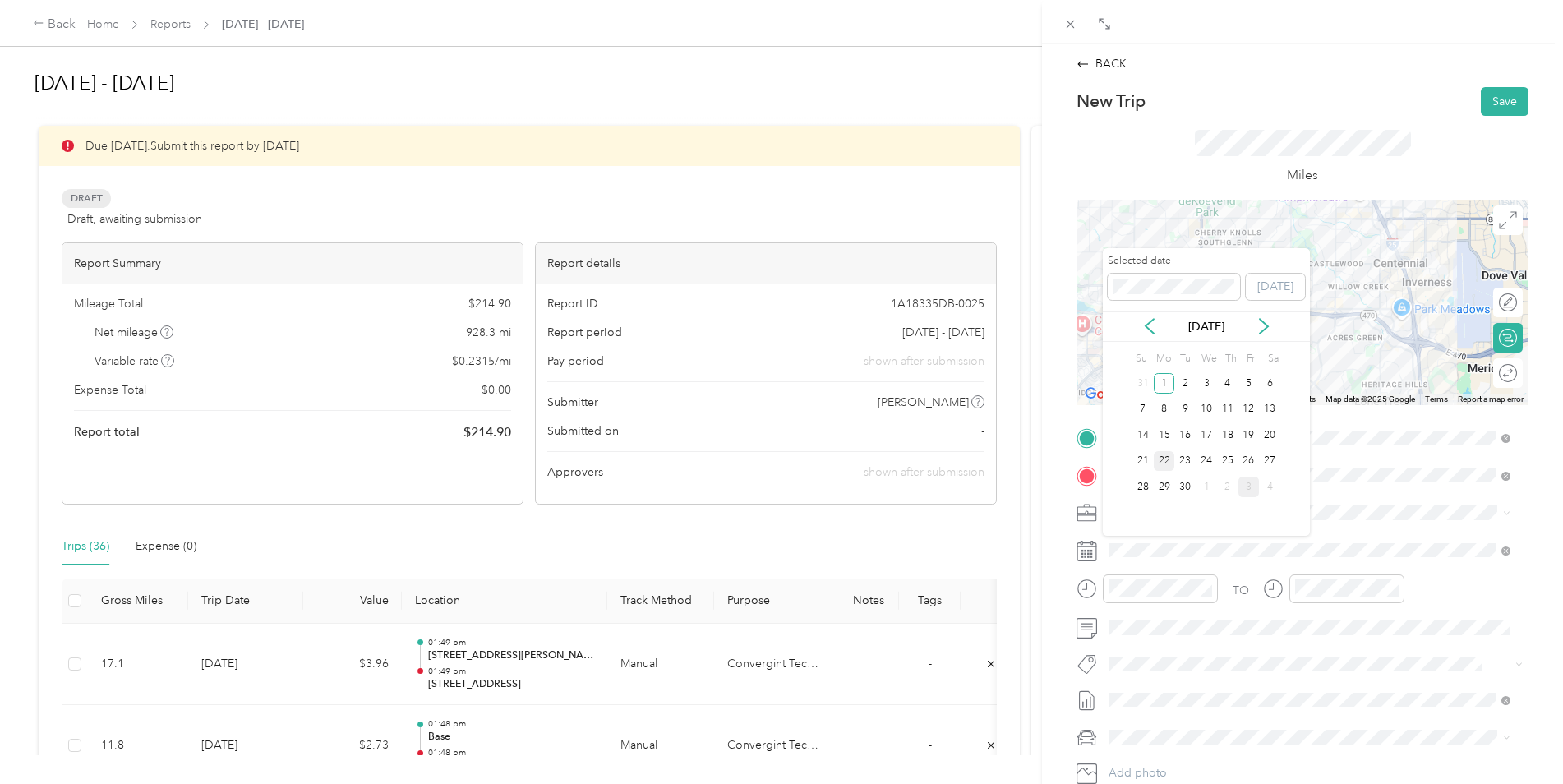
click at [1166, 456] on div "22" at bounding box center [1165, 461] width 22 height 21
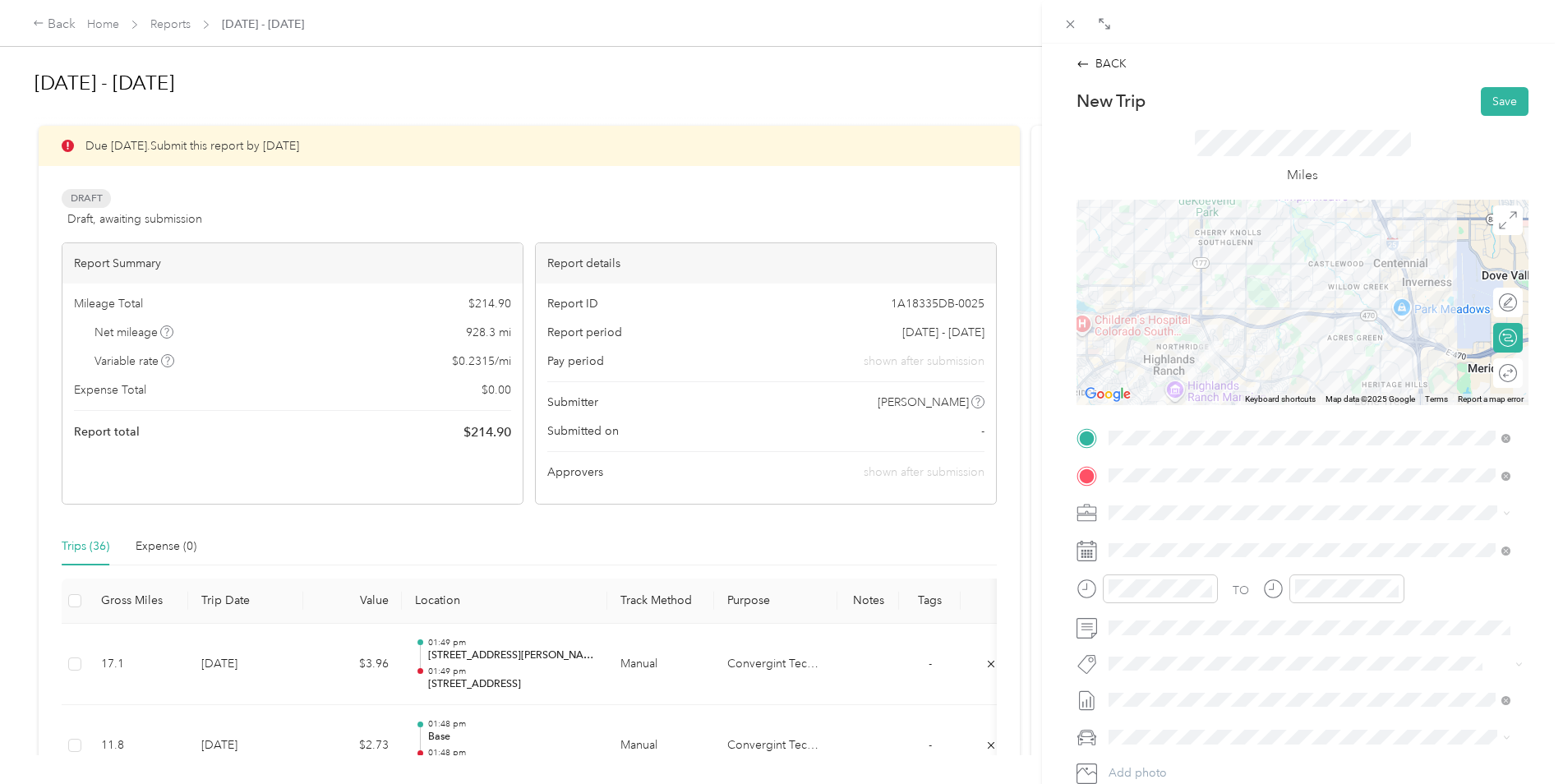
click at [1293, 264] on div at bounding box center [1302, 302] width 452 height 205
click at [1328, 284] on div at bounding box center [1302, 302] width 452 height 205
click at [1352, 300] on div at bounding box center [1302, 302] width 452 height 205
click at [1353, 303] on div at bounding box center [1302, 302] width 452 height 205
click at [1481, 102] on button "Save" at bounding box center [1505, 102] width 48 height 29
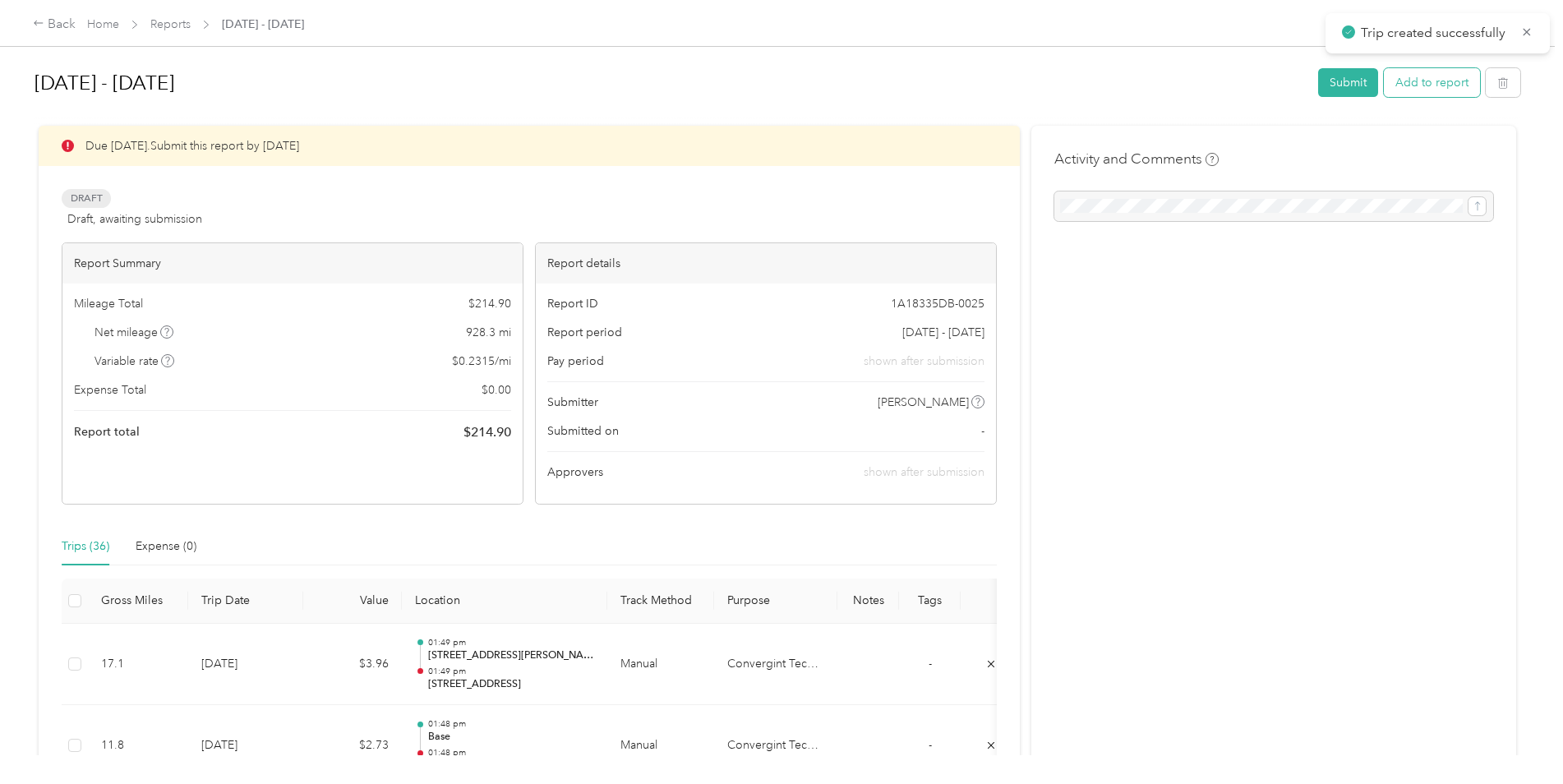
click at [1436, 72] on button "Add to report" at bounding box center [1432, 83] width 96 height 29
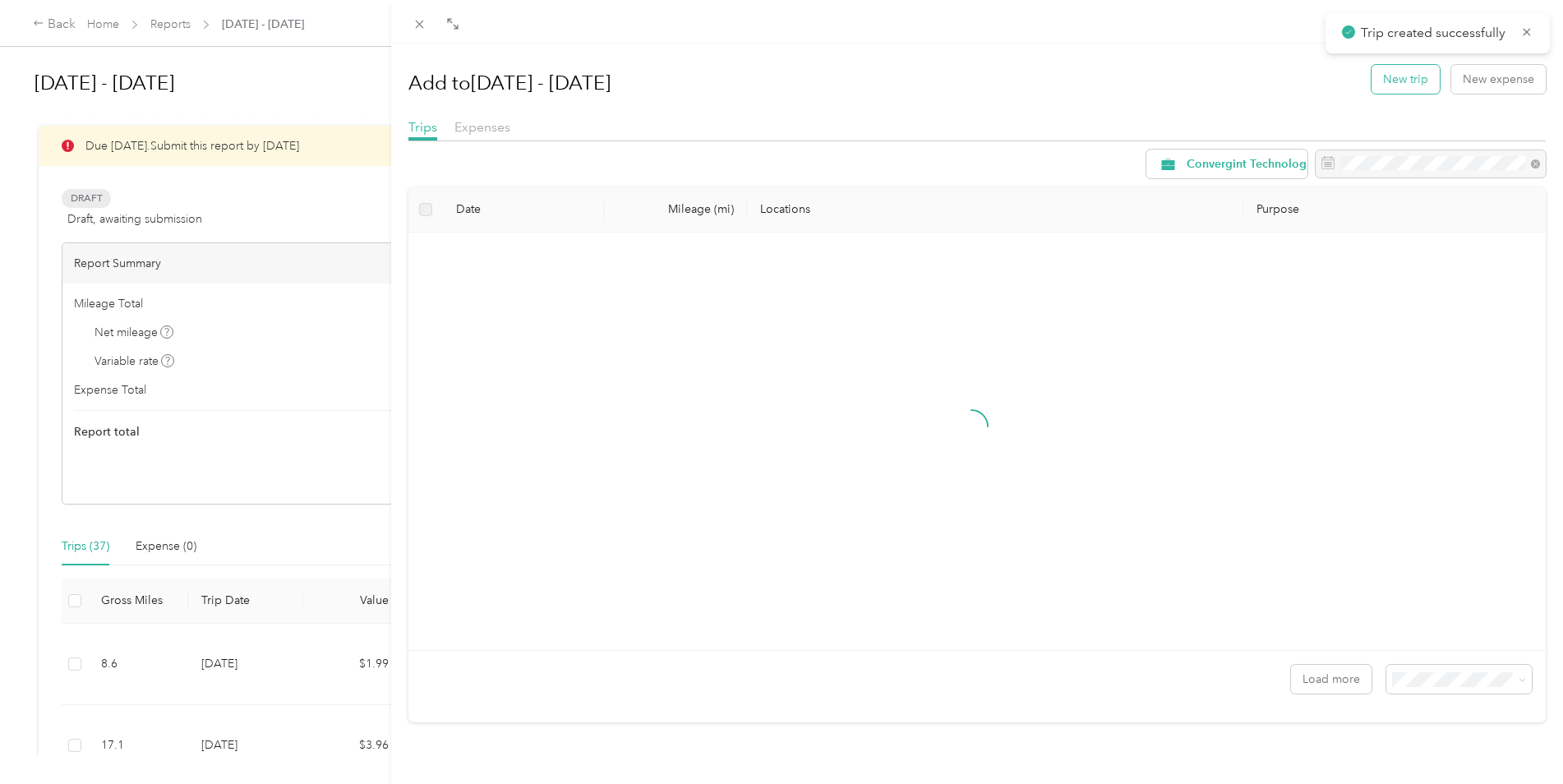
click at [1408, 76] on button "New trip" at bounding box center [1406, 79] width 68 height 29
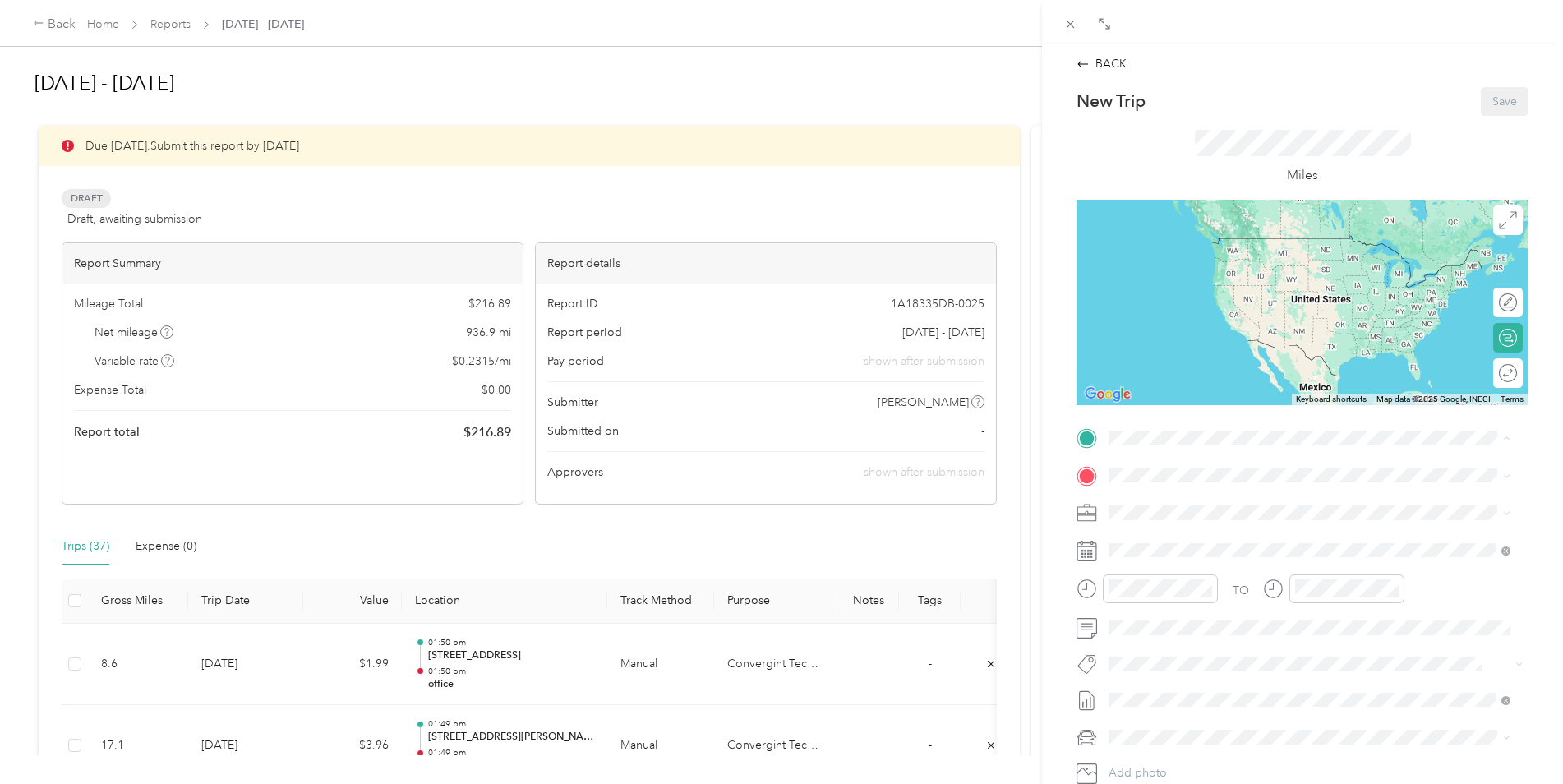
click at [1183, 631] on div "office" at bounding box center [1267, 623] width 255 height 14
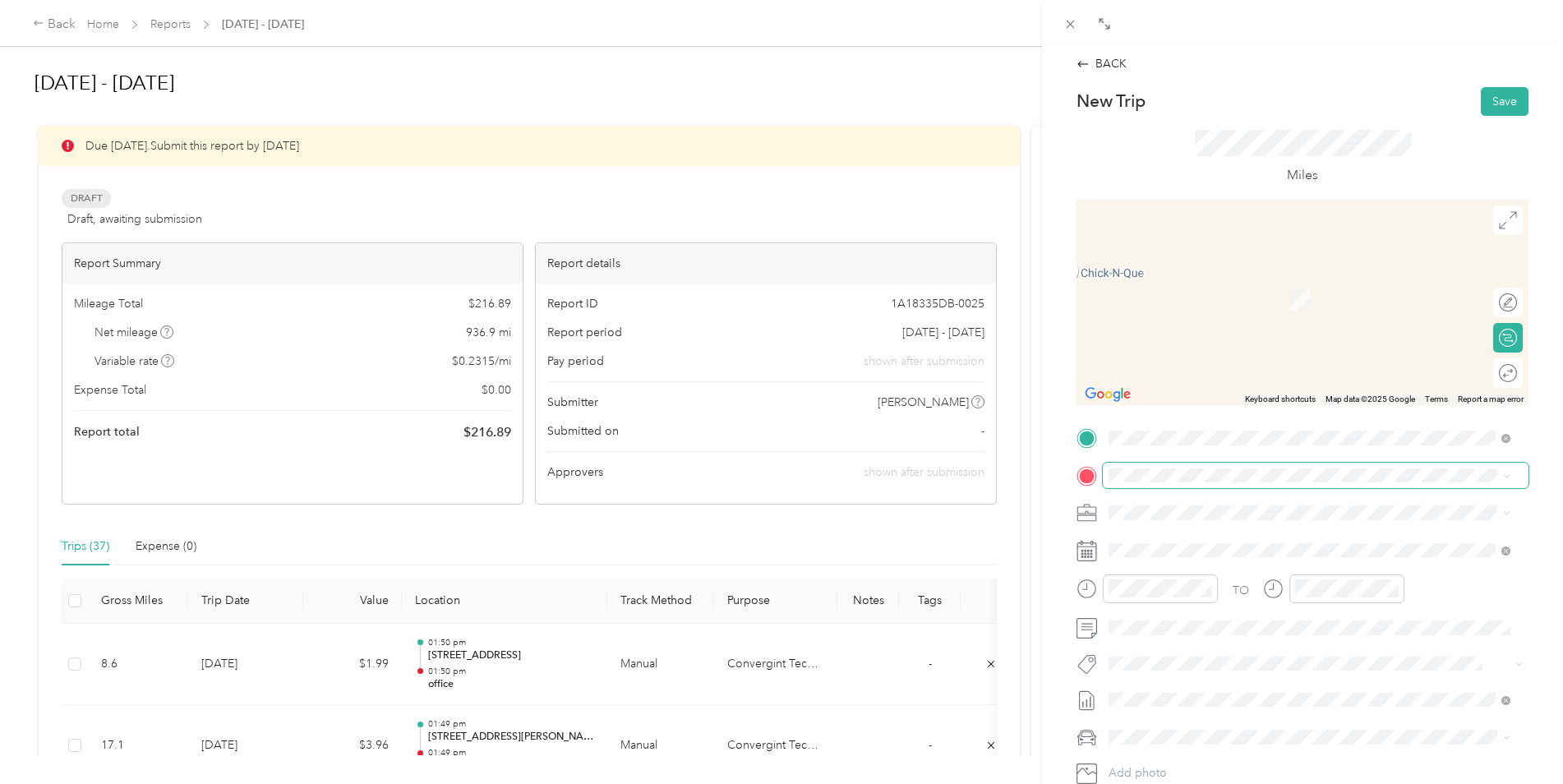
click at [1148, 486] on span at bounding box center [1315, 475] width 425 height 26
click at [1169, 633] on span "39245 [PERSON_NAME], CO, [GEOGRAPHIC_DATA] , 80107, [PERSON_NAME], CO, [GEOGRAP…" at bounding box center [1300, 619] width 322 height 31
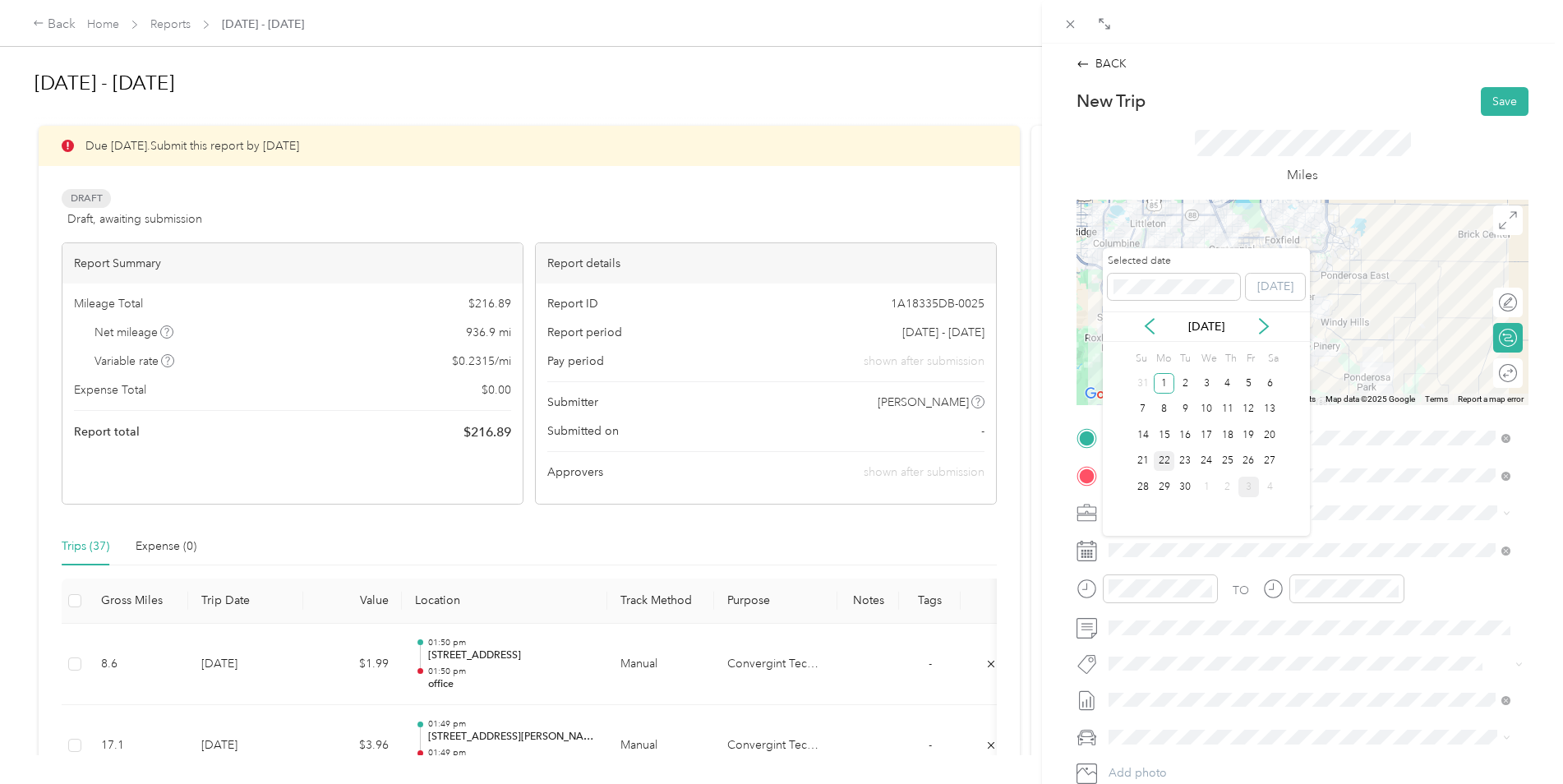
click at [1167, 464] on div "22" at bounding box center [1165, 461] width 22 height 21
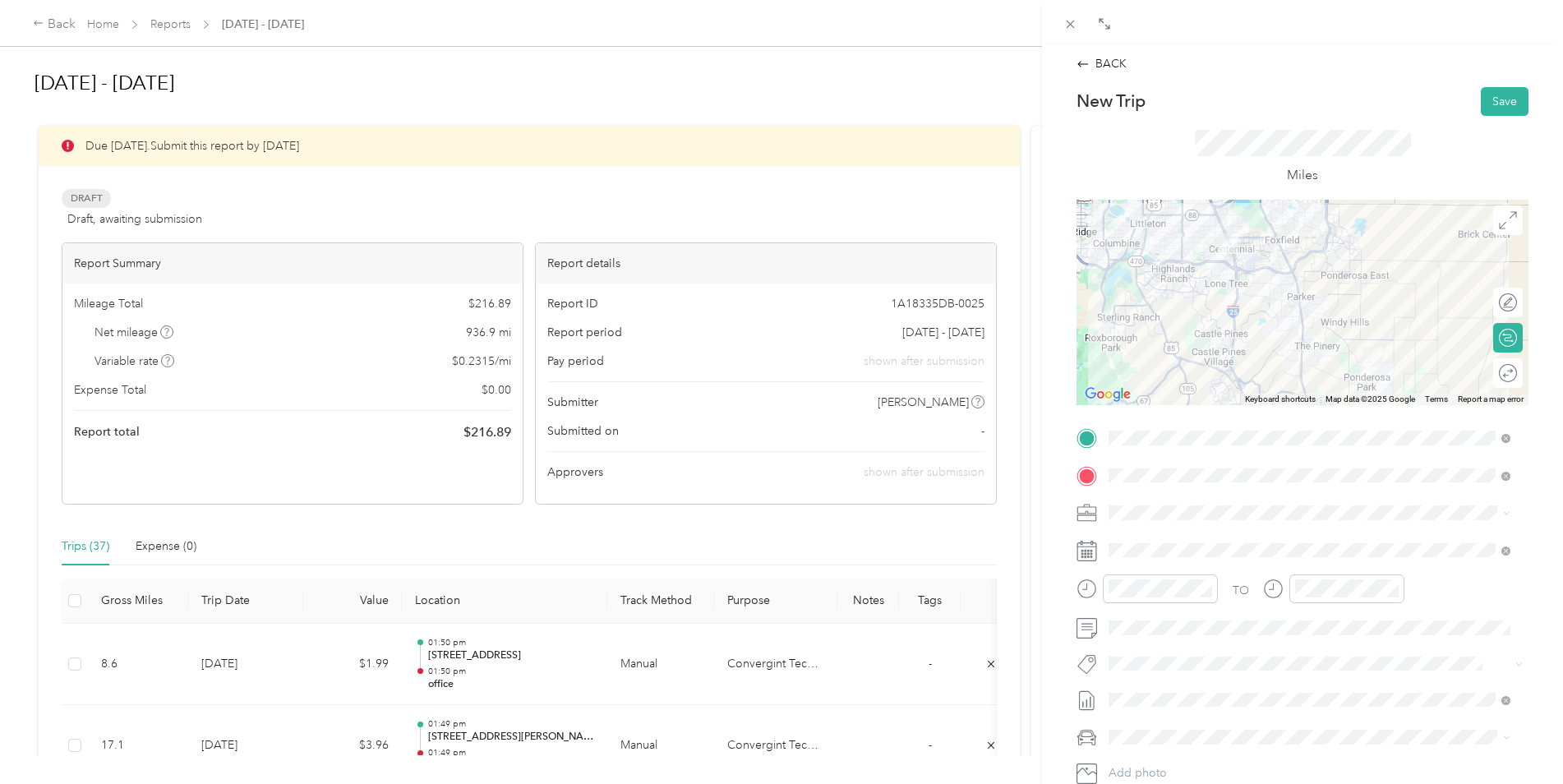
click at [1486, 85] on div "BACK New Trip Save This trip cannot be edited because it is either under review…" at bounding box center [1302, 438] width 487 height 767
click at [1481, 103] on button "Save" at bounding box center [1505, 102] width 48 height 29
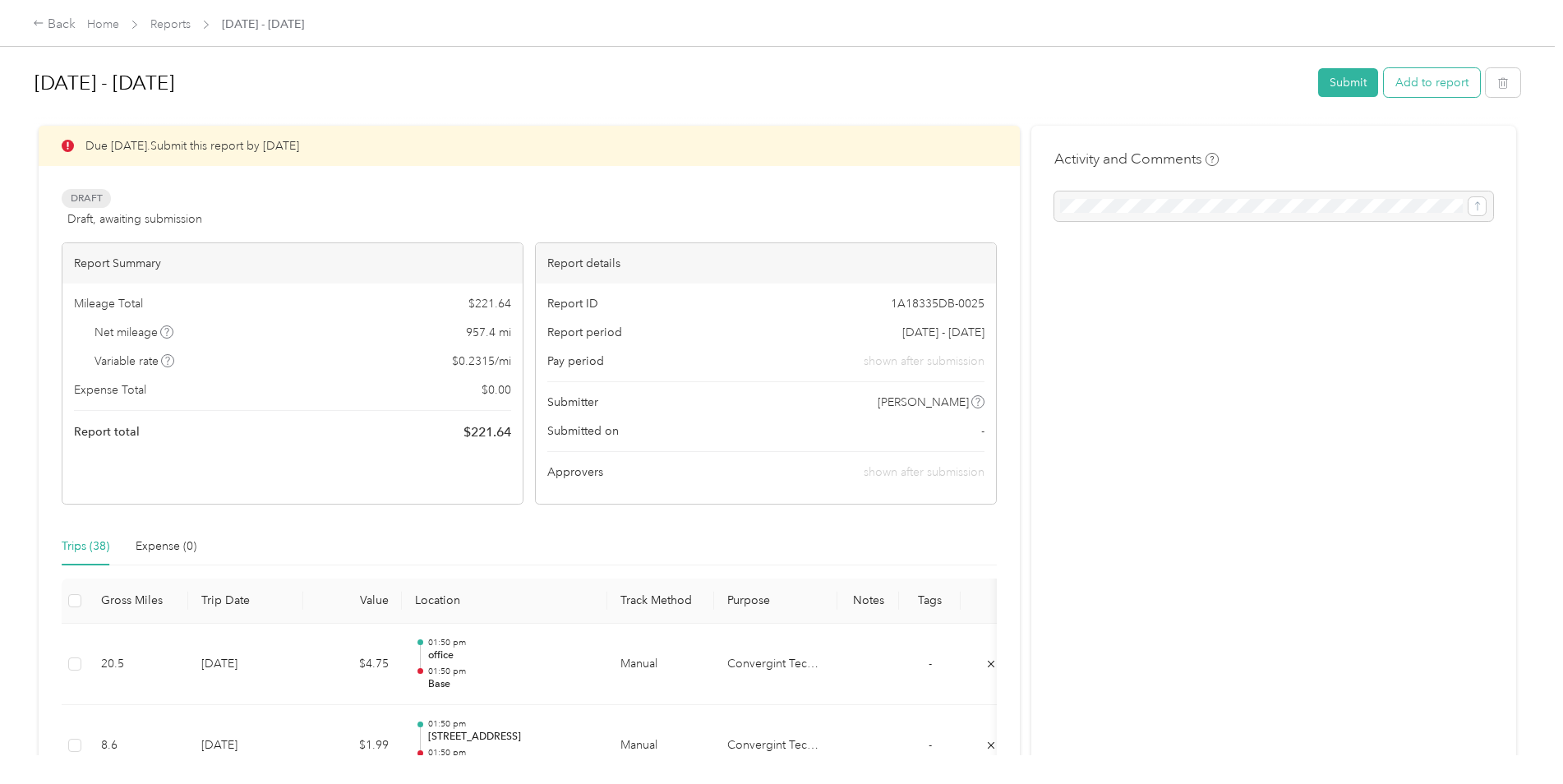
click at [1439, 93] on button "Add to report" at bounding box center [1432, 83] width 96 height 29
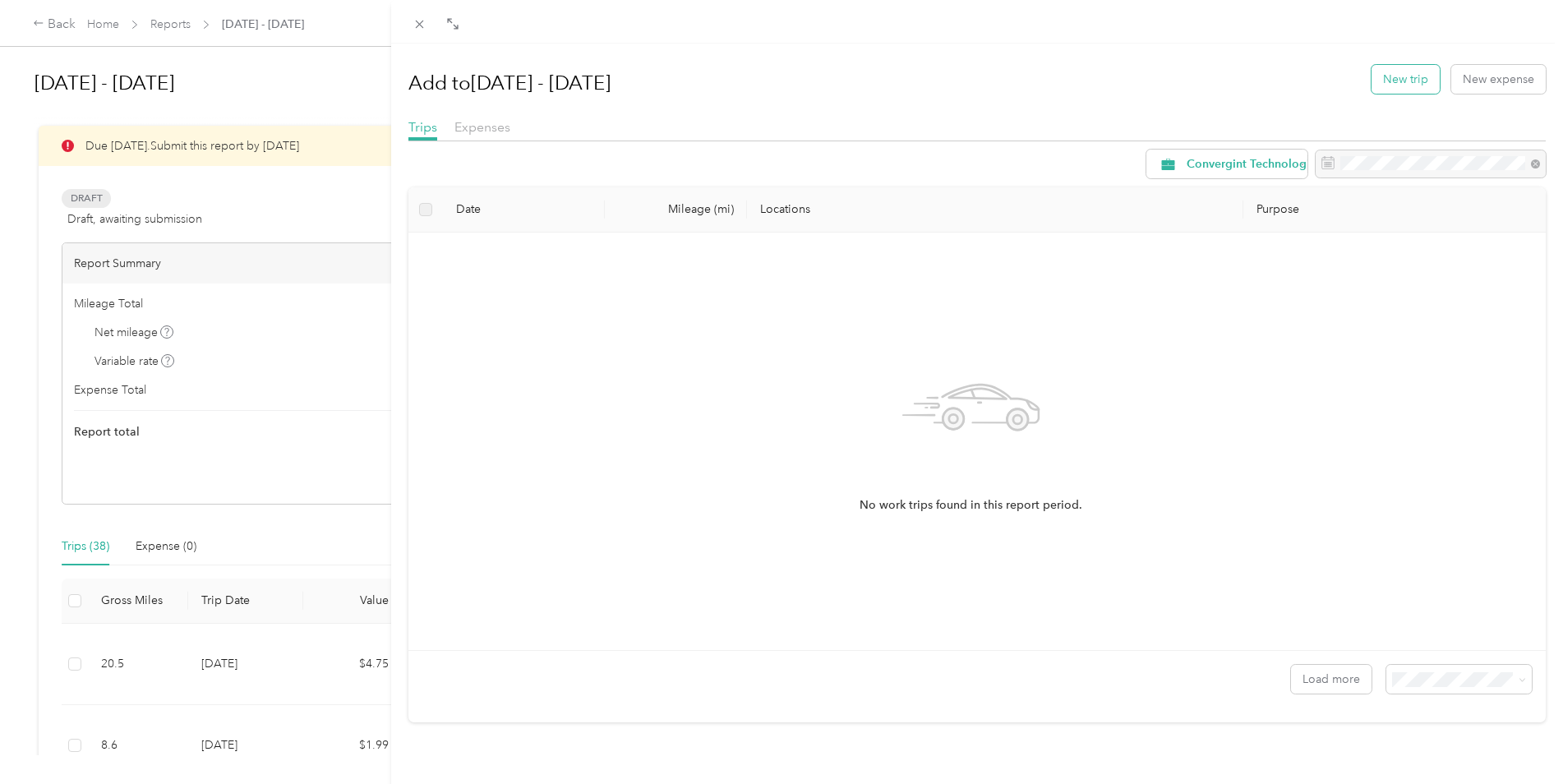
click at [1416, 88] on button "New trip" at bounding box center [1406, 79] width 68 height 29
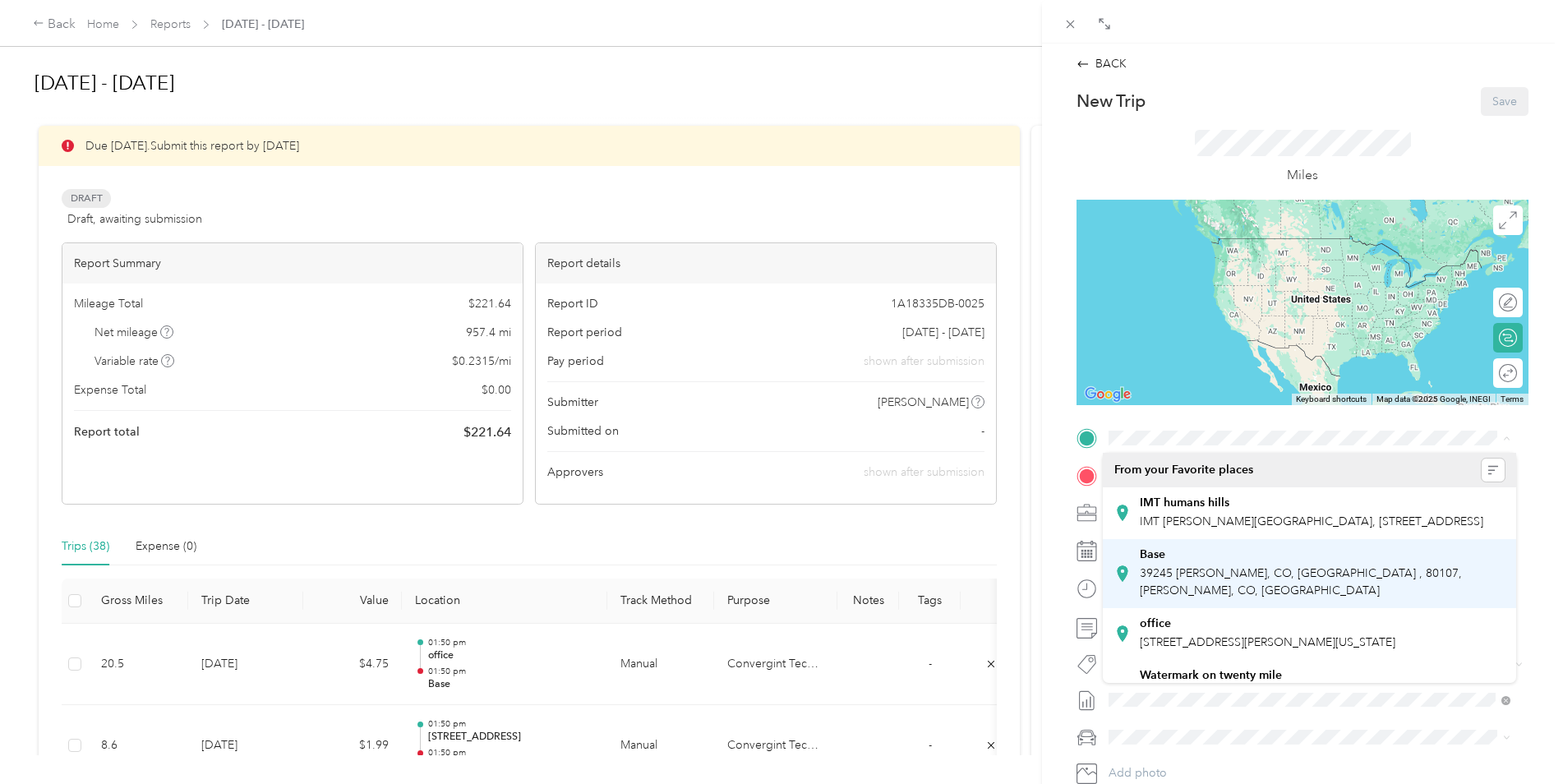
click at [1158, 562] on strong "Base" at bounding box center [1152, 555] width 25 height 14
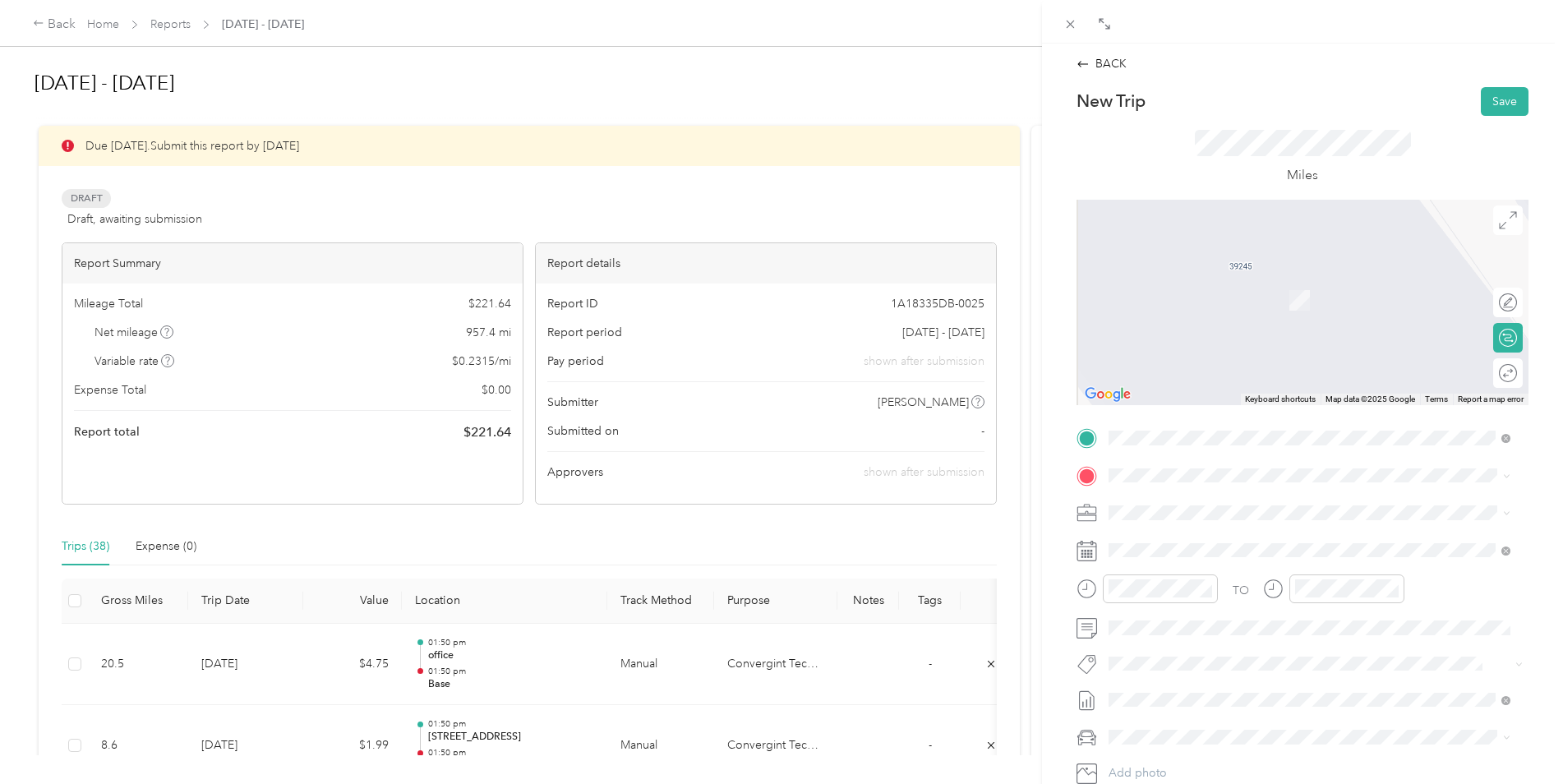
click at [1137, 457] on div "TO Add photo" at bounding box center [1302, 622] width 452 height 396
click at [1134, 464] on span at bounding box center [1315, 475] width 425 height 26
click at [1169, 643] on span "[STREET_ADDRESS][US_STATE]" at bounding box center [1221, 636] width 165 height 14
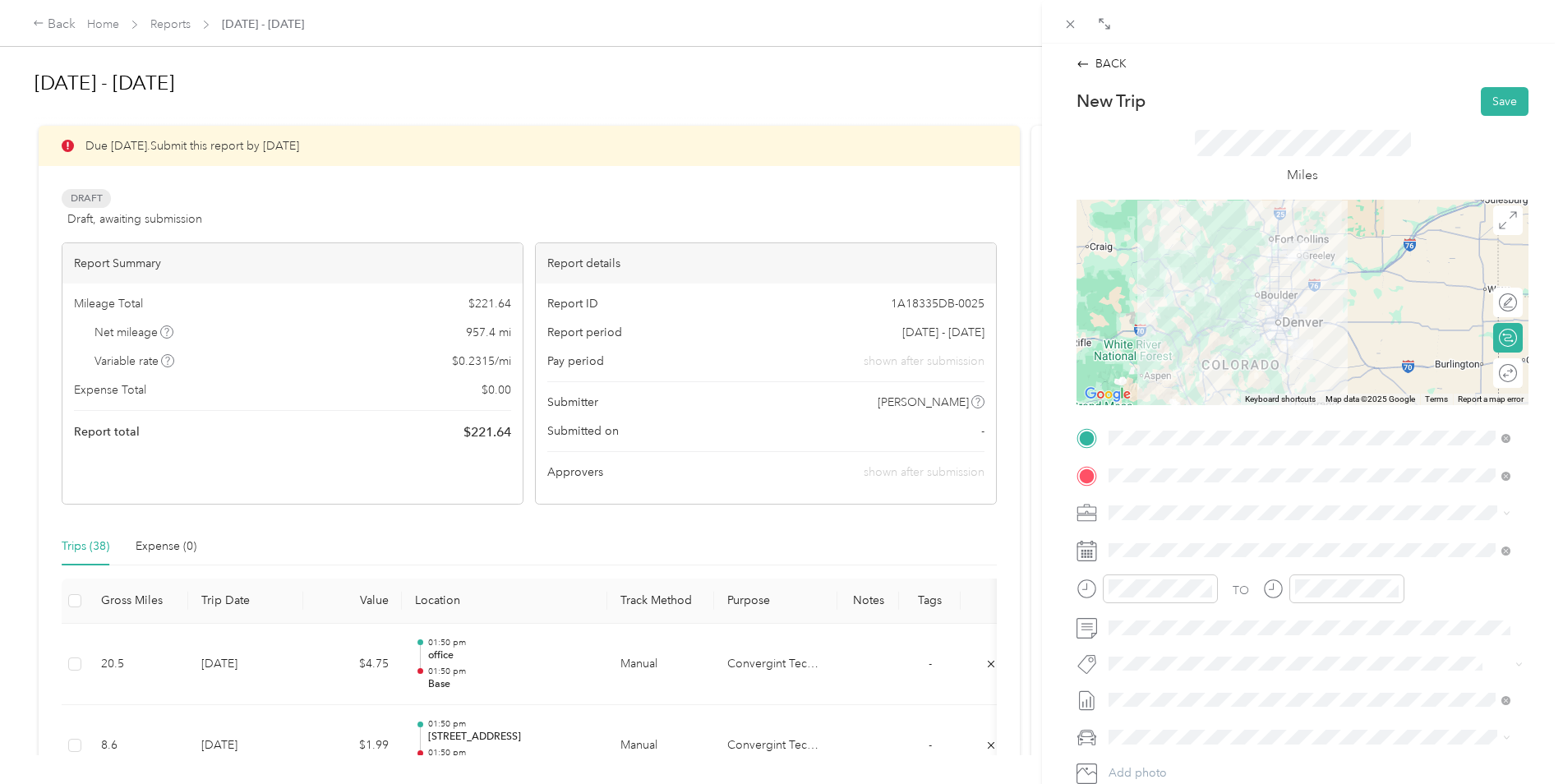
click at [1273, 283] on div at bounding box center [1302, 302] width 452 height 205
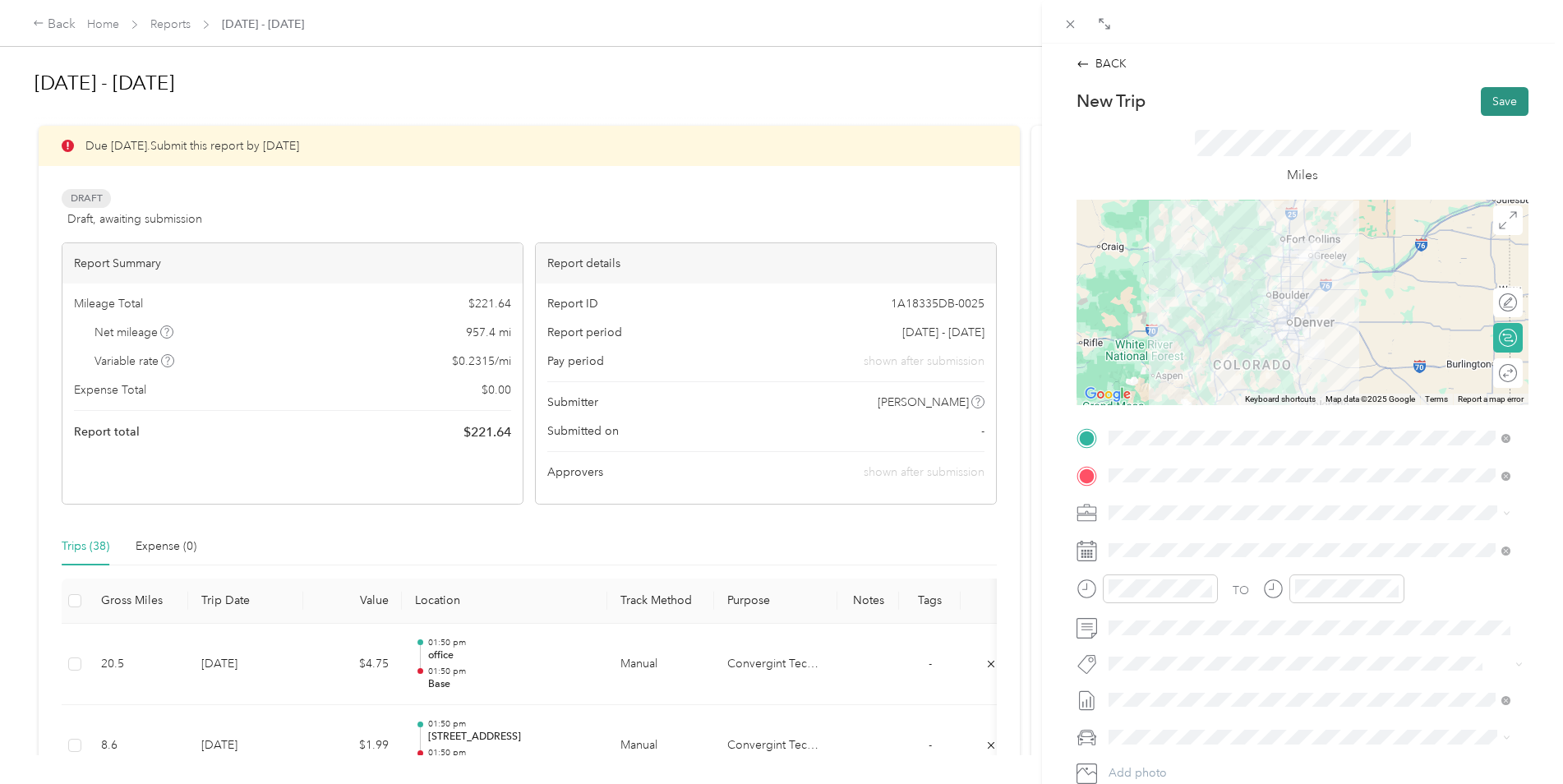
click at [1481, 99] on button "Save" at bounding box center [1505, 102] width 48 height 29
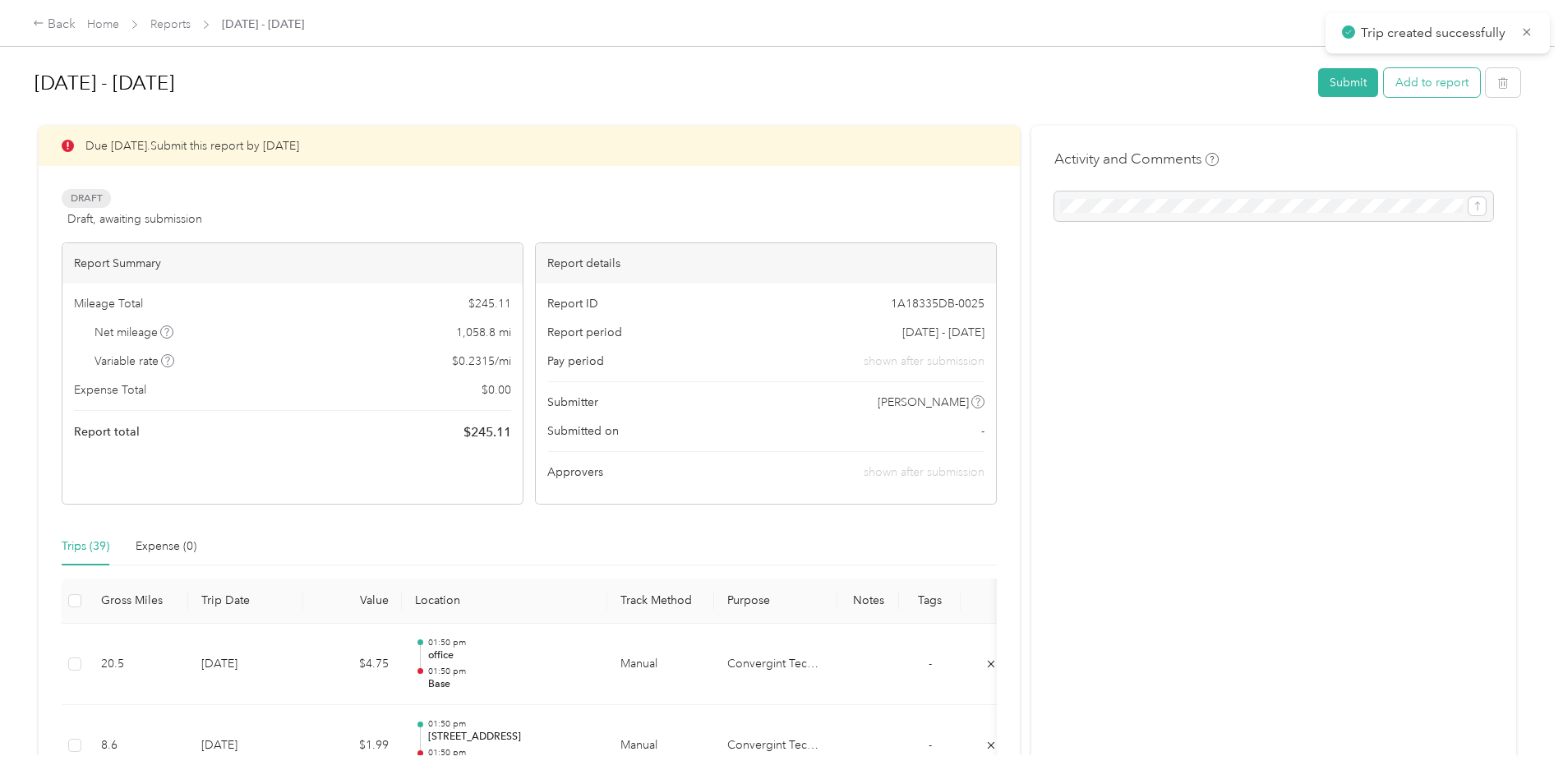
click at [1422, 81] on button "Add to report" at bounding box center [1432, 83] width 96 height 29
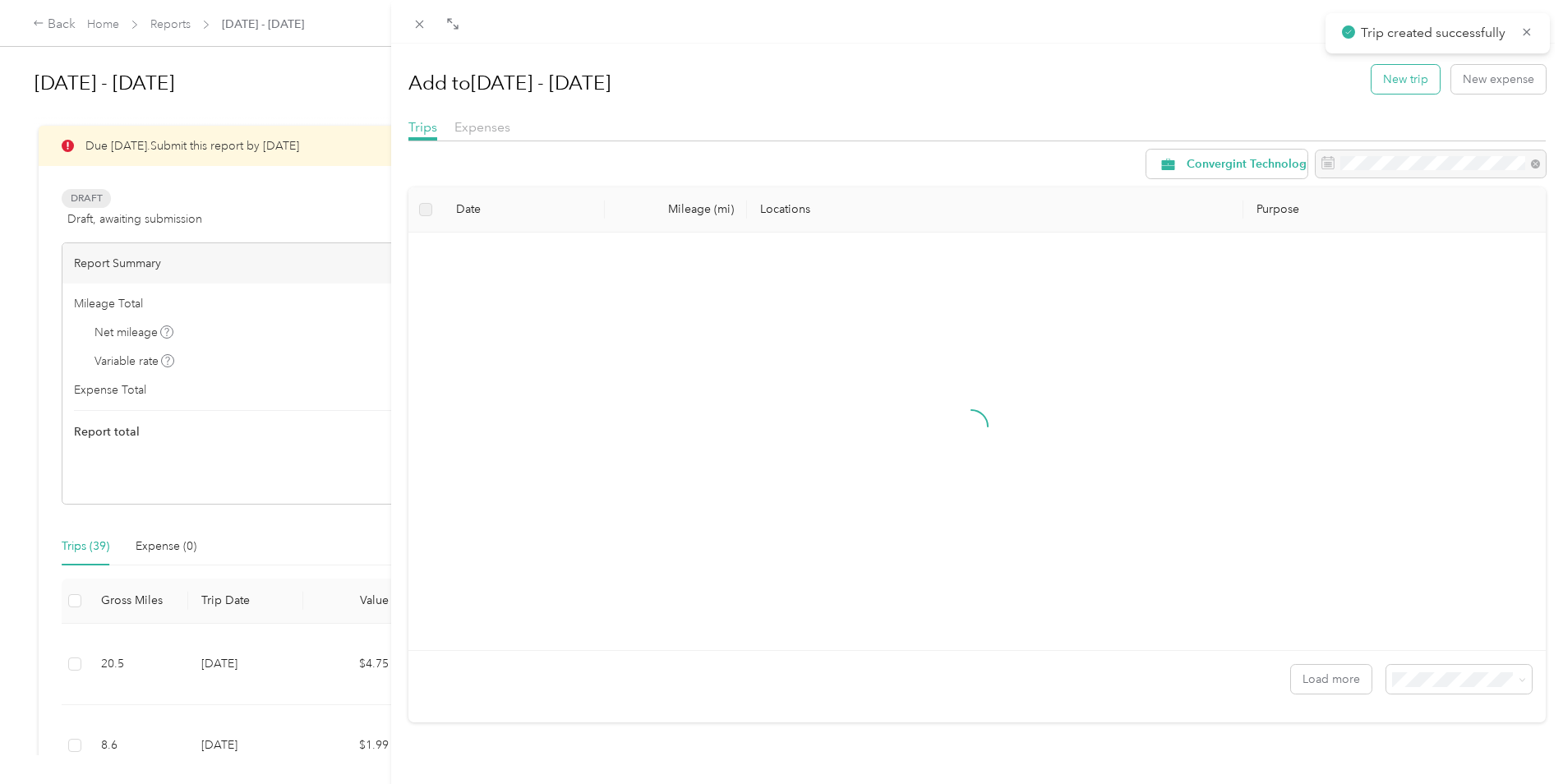
click at [1404, 74] on button "New trip" at bounding box center [1406, 79] width 68 height 29
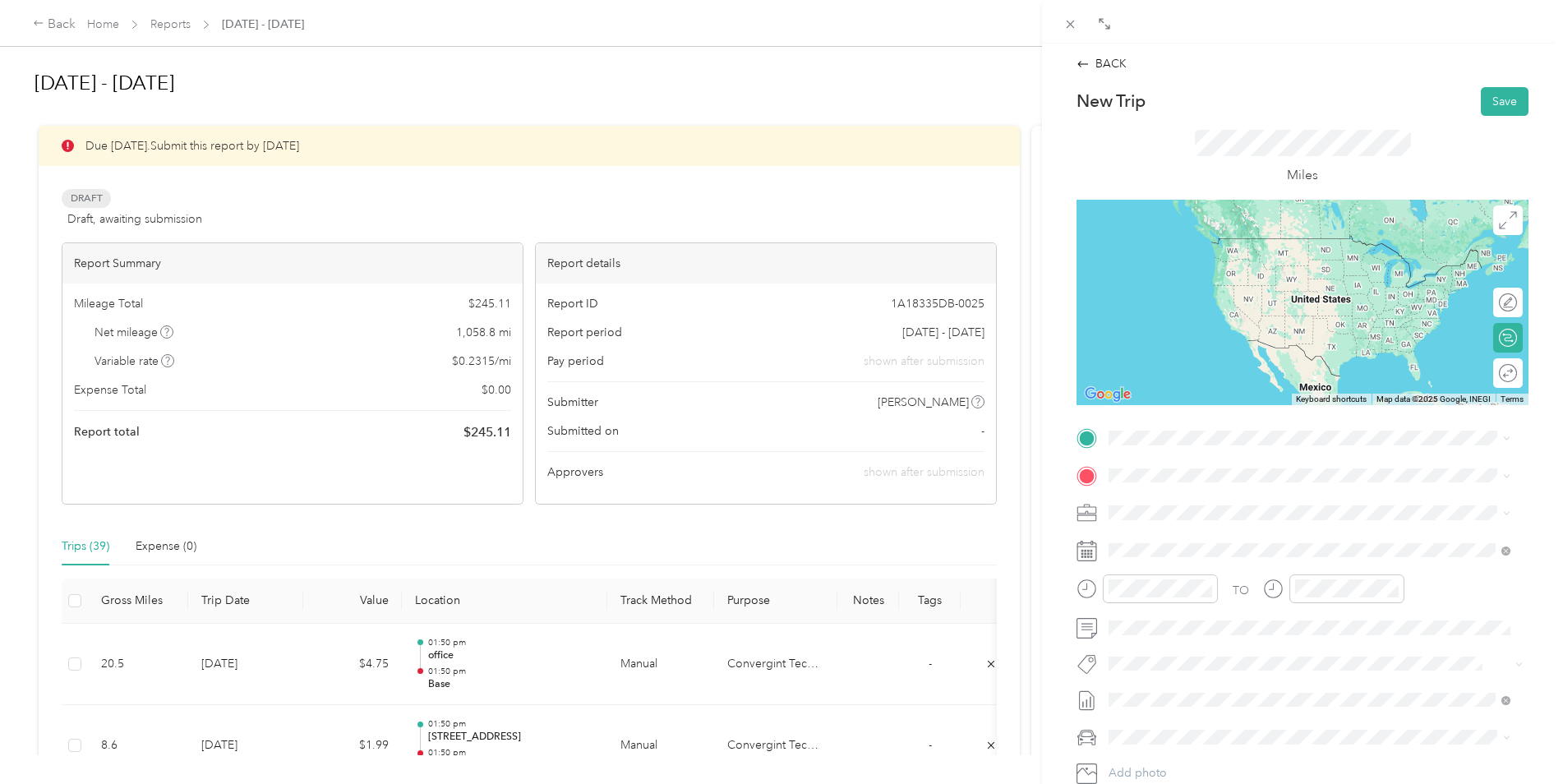
click at [1175, 503] on span "[STREET_ADDRESS][US_STATE]" at bounding box center [1221, 496] width 165 height 14
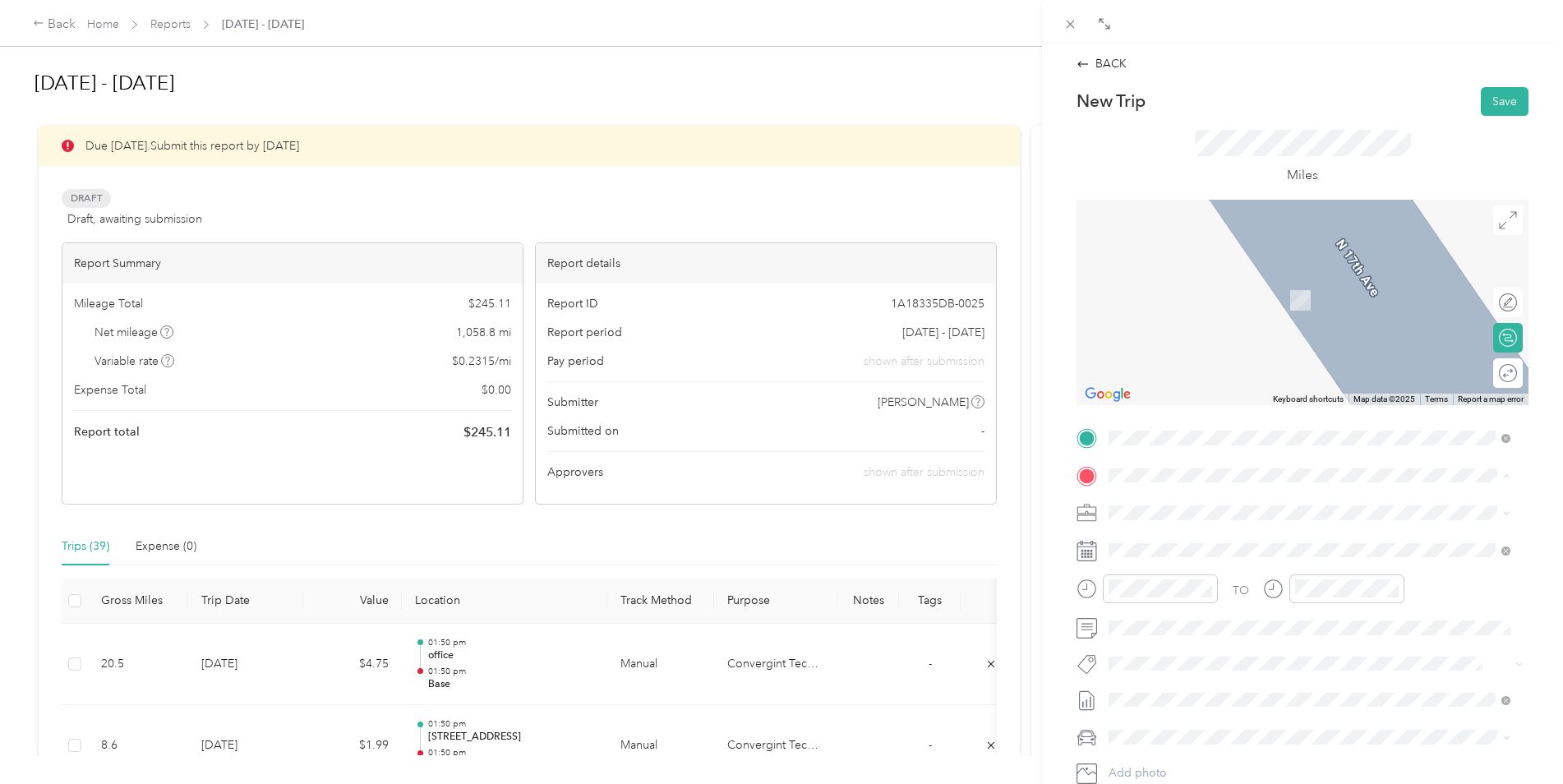
click at [1151, 669] on strong "office" at bounding box center [1155, 661] width 31 height 14
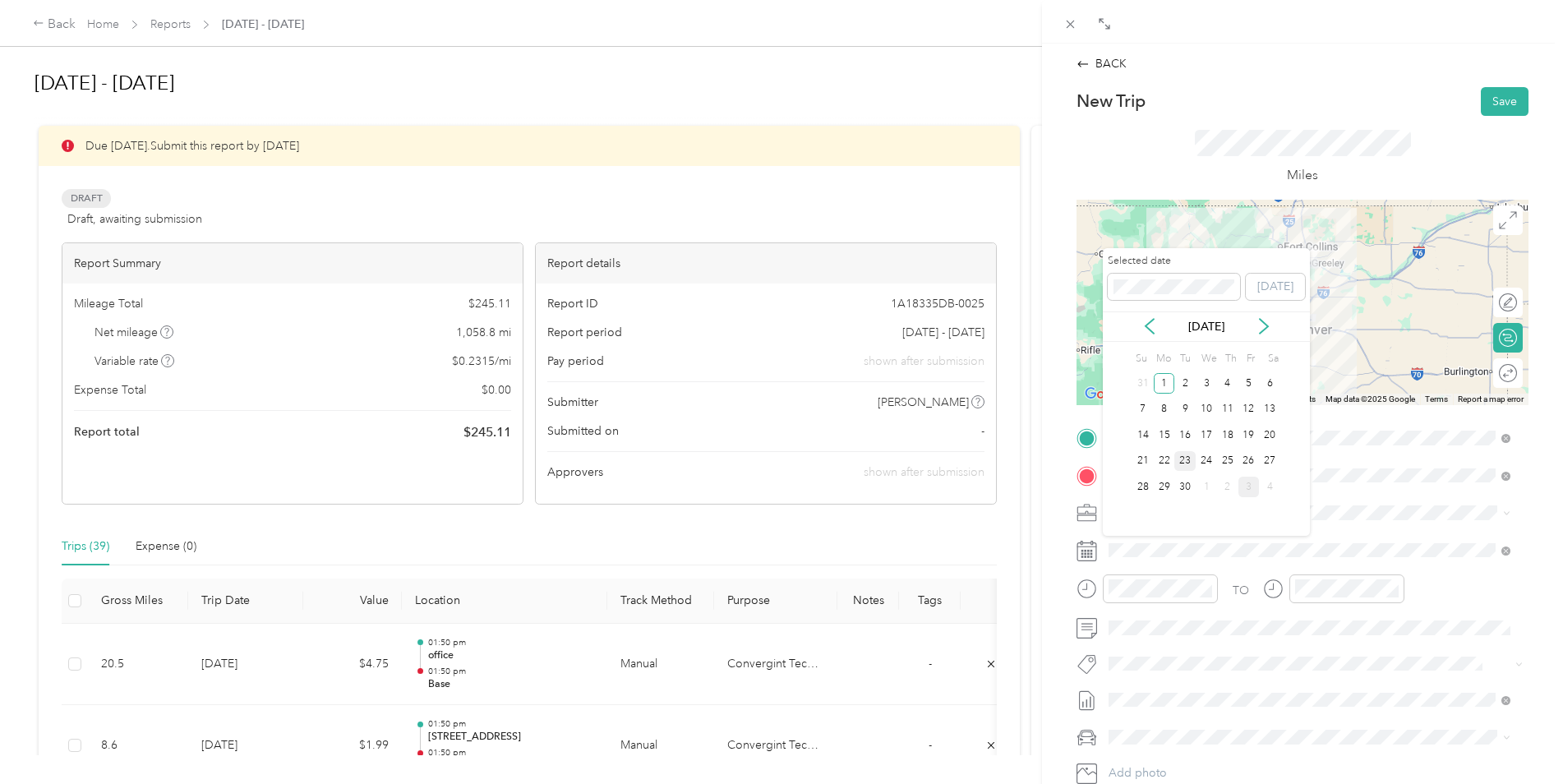
click at [1186, 462] on div "23" at bounding box center [1185, 461] width 22 height 21
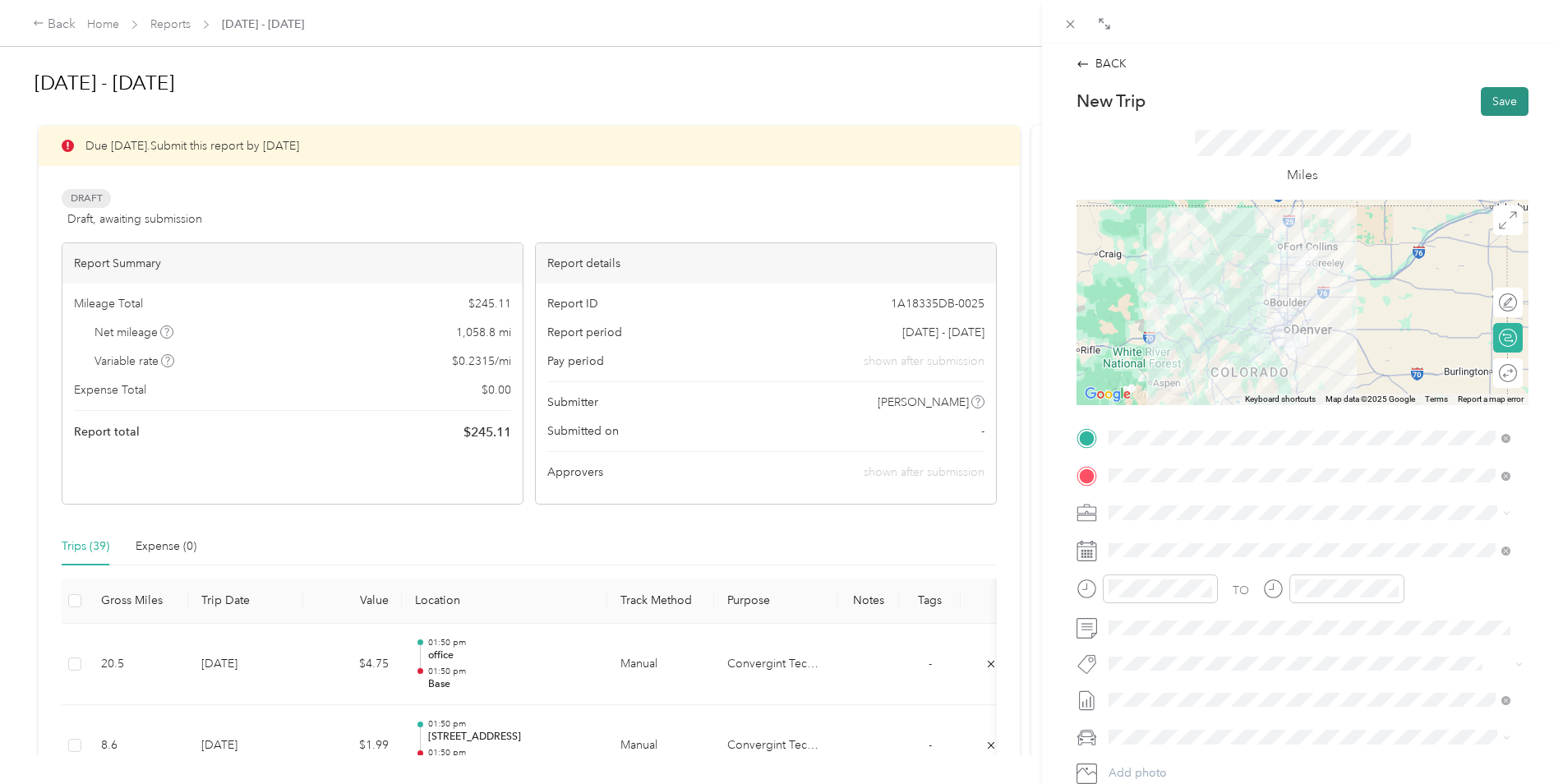
click at [1487, 104] on button "Save" at bounding box center [1505, 102] width 48 height 29
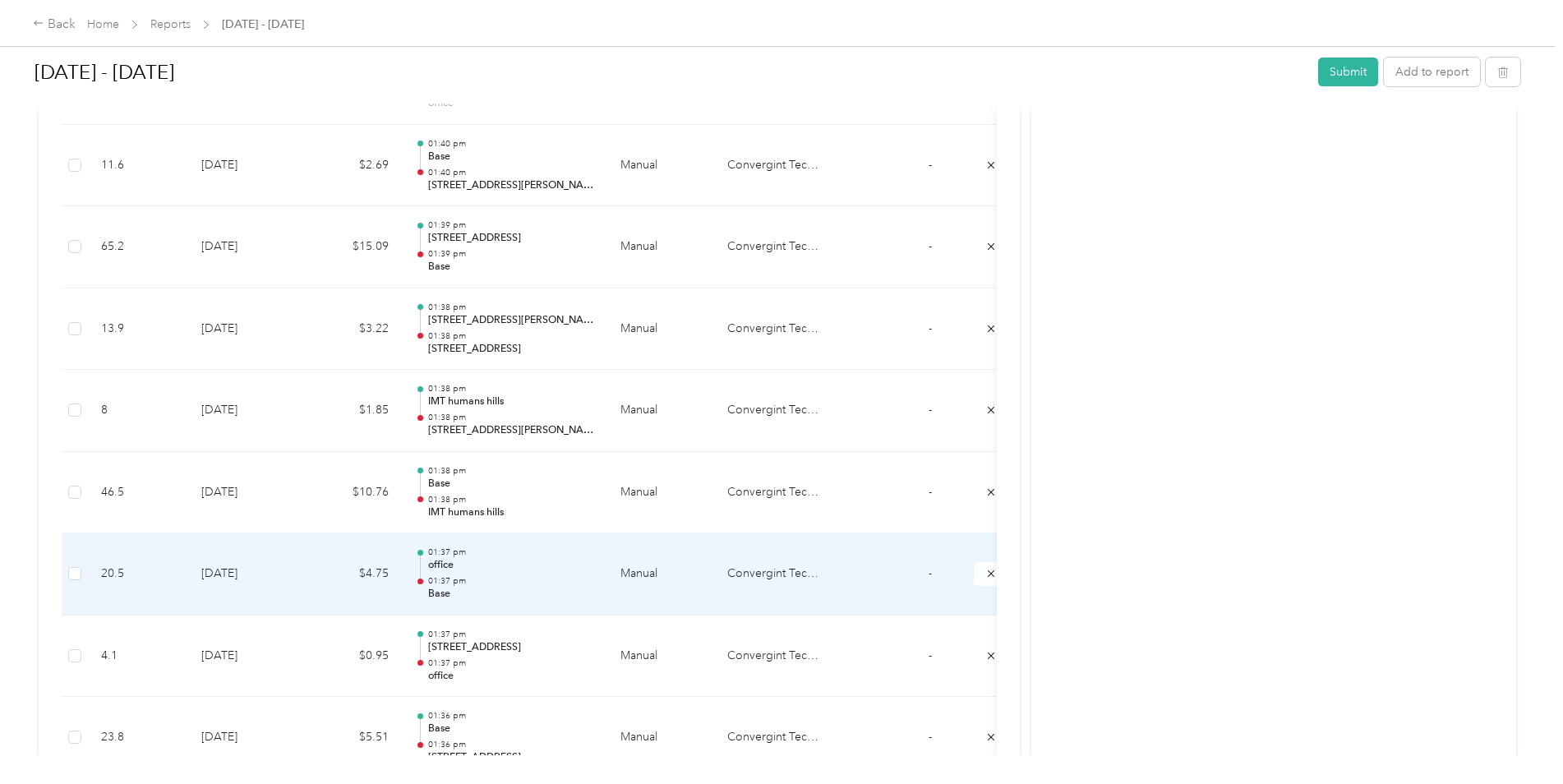
scroll to position [1314, 0]
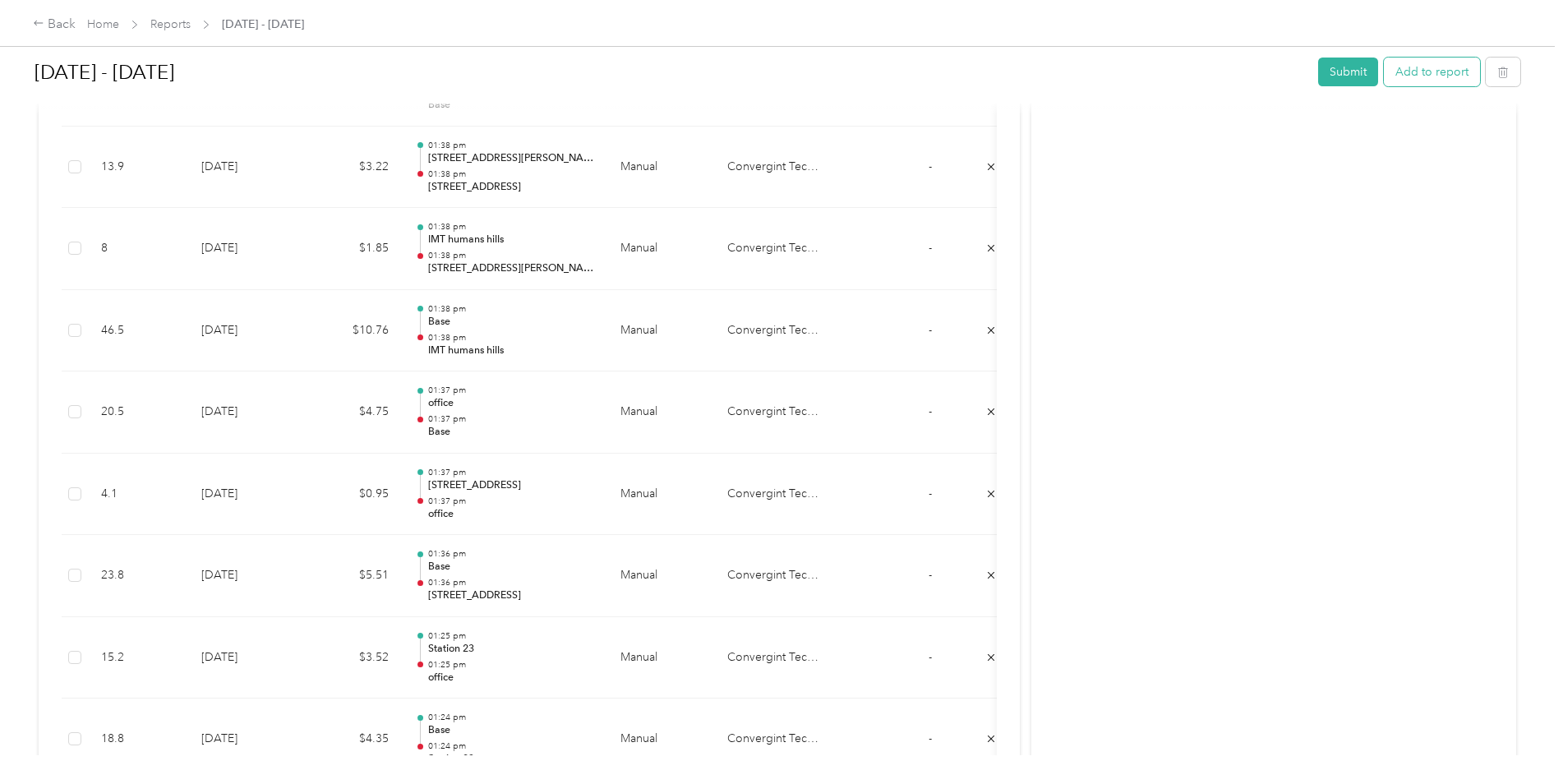
click at [1425, 70] on button "Add to report" at bounding box center [1432, 72] width 96 height 29
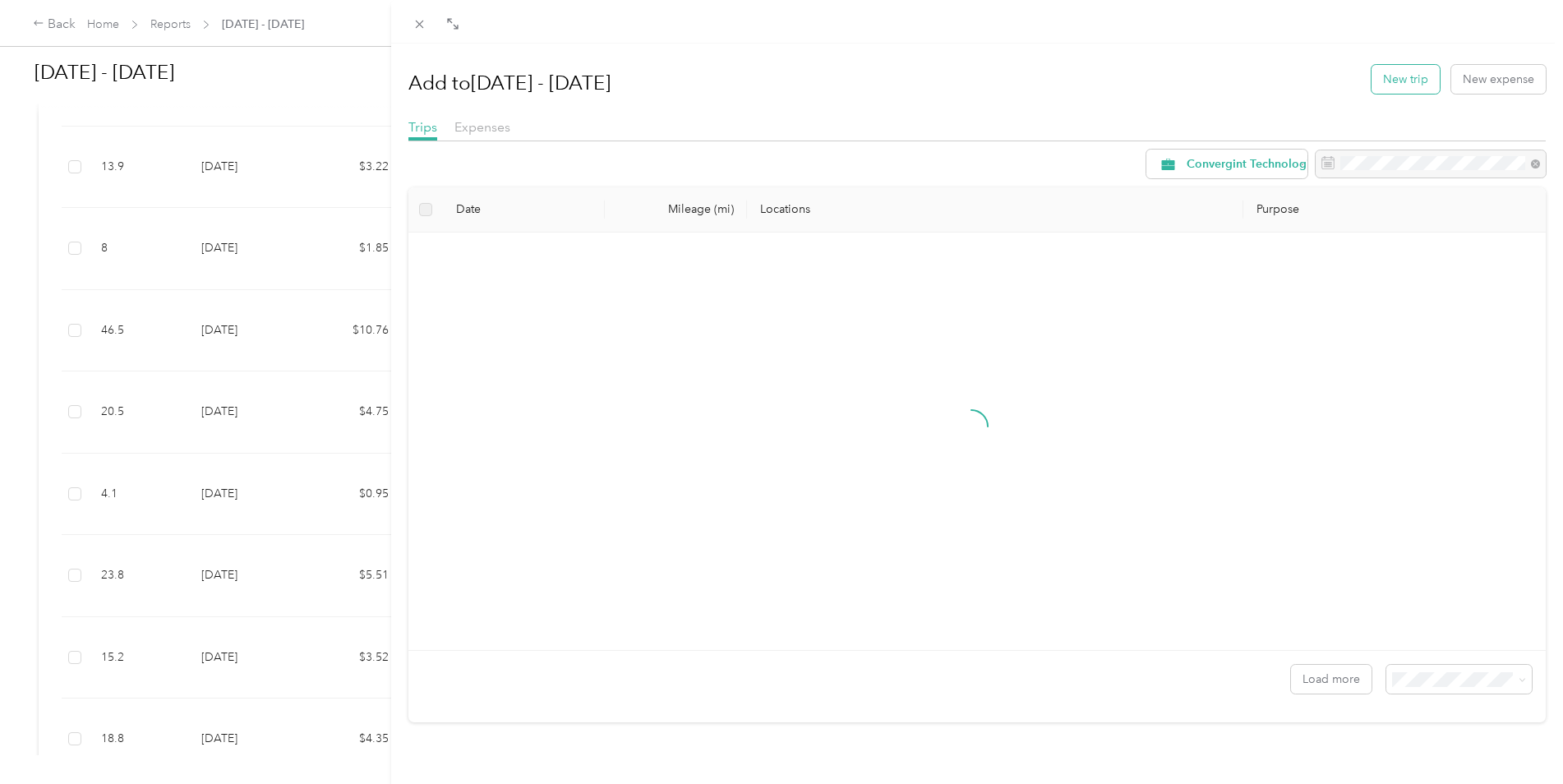
click at [1405, 67] on button "New trip" at bounding box center [1406, 79] width 68 height 29
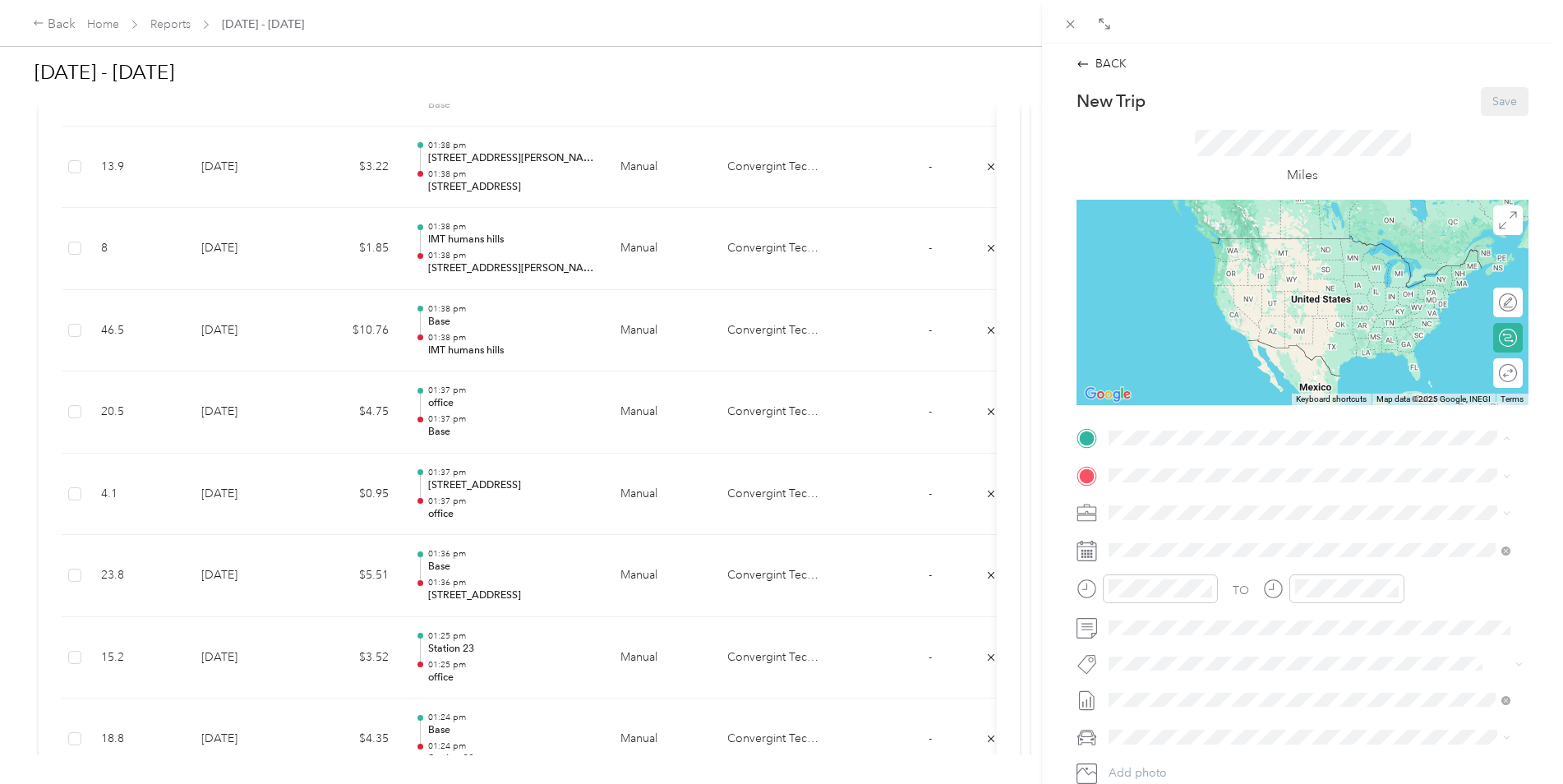
click at [1179, 586] on span "39245 [PERSON_NAME], CO, [GEOGRAPHIC_DATA] , 80107, [PERSON_NAME], CO, [GEOGRAP…" at bounding box center [1300, 582] width 322 height 31
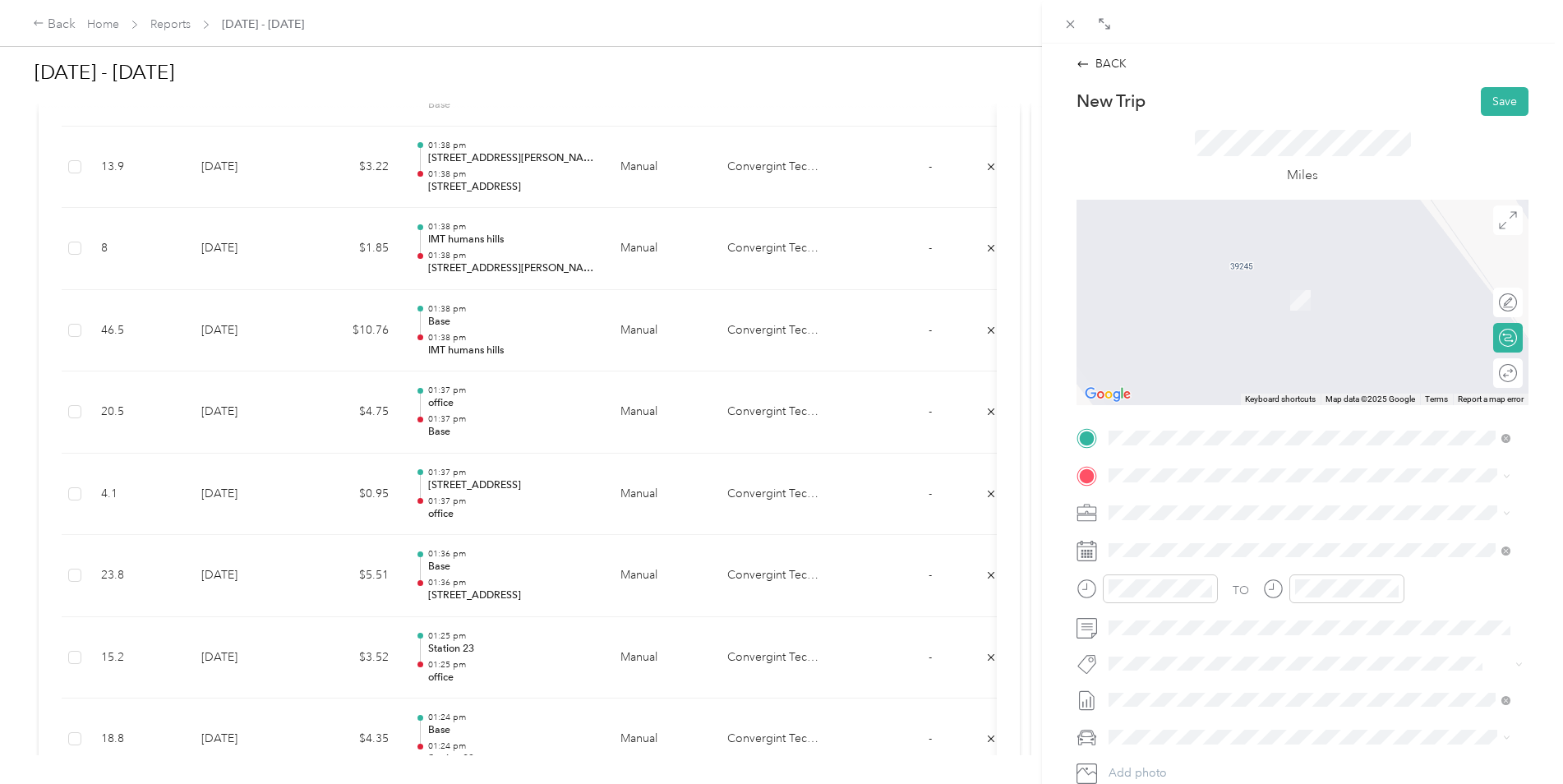
click at [1167, 541] on span "[STREET_ADDRESS][US_STATE]" at bounding box center [1221, 534] width 165 height 14
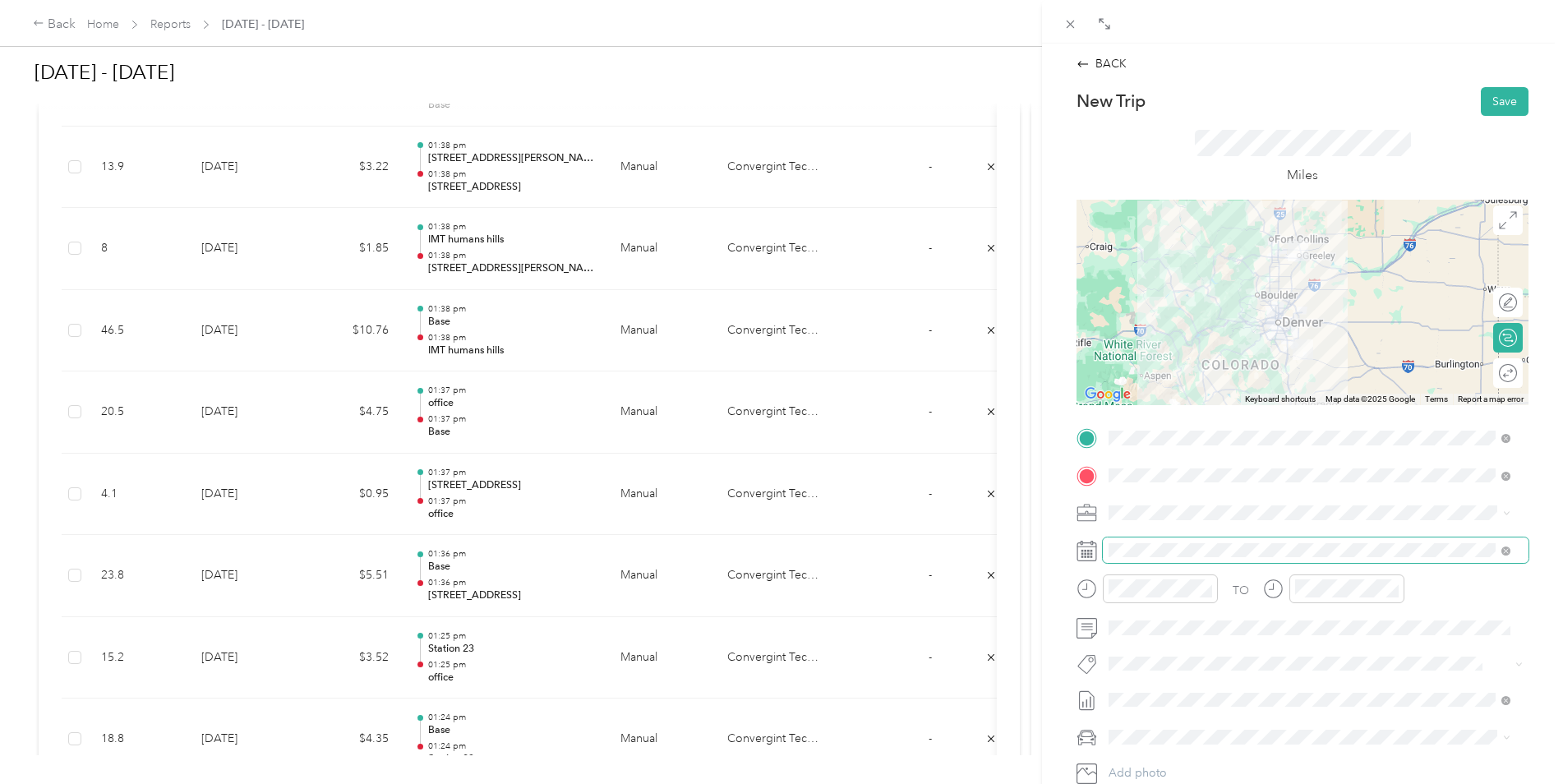
click at [1150, 560] on span at bounding box center [1315, 550] width 425 height 26
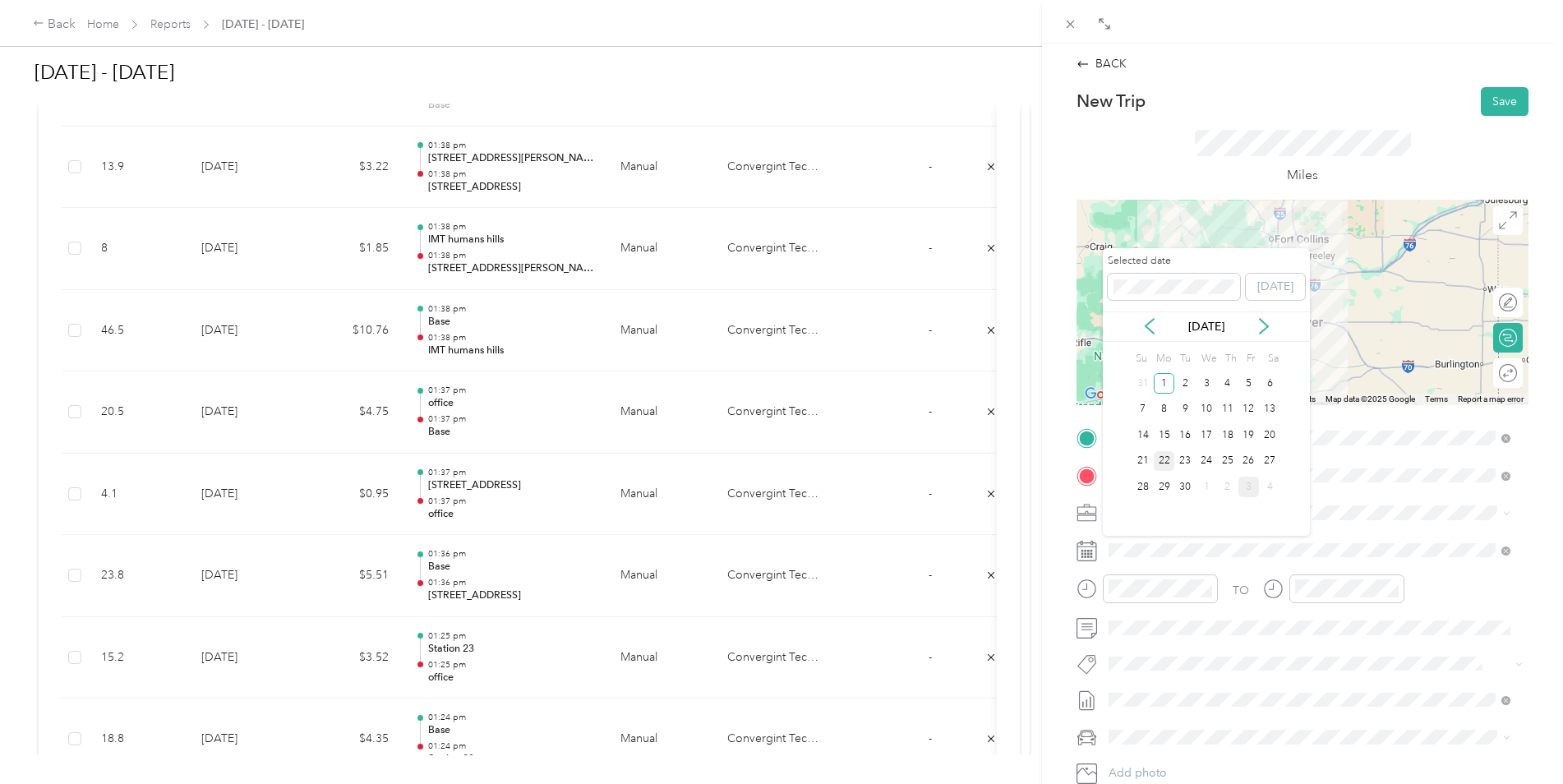
click at [1167, 460] on div "22" at bounding box center [1165, 461] width 22 height 21
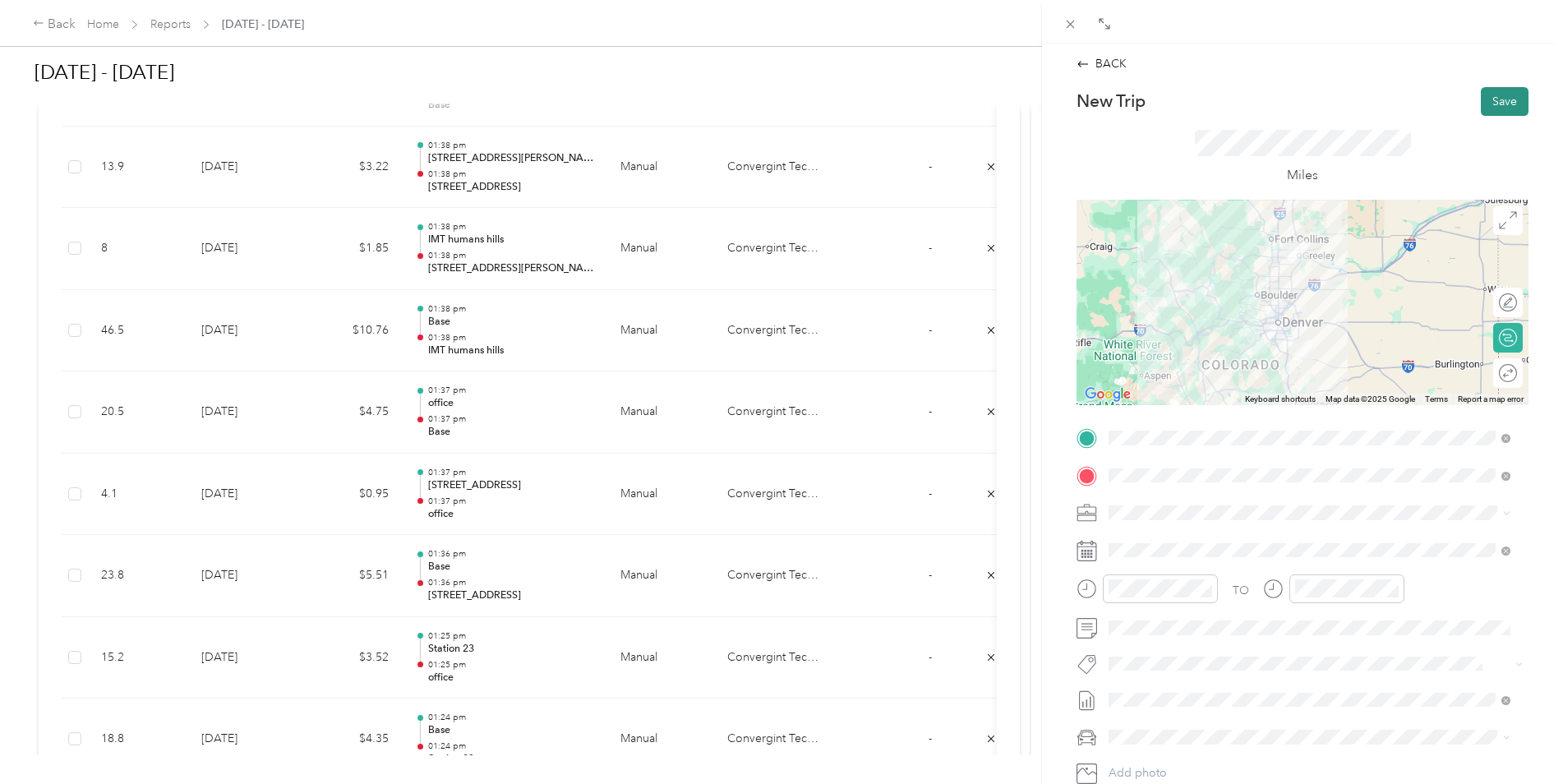
click at [1481, 97] on button "Save" at bounding box center [1505, 102] width 48 height 29
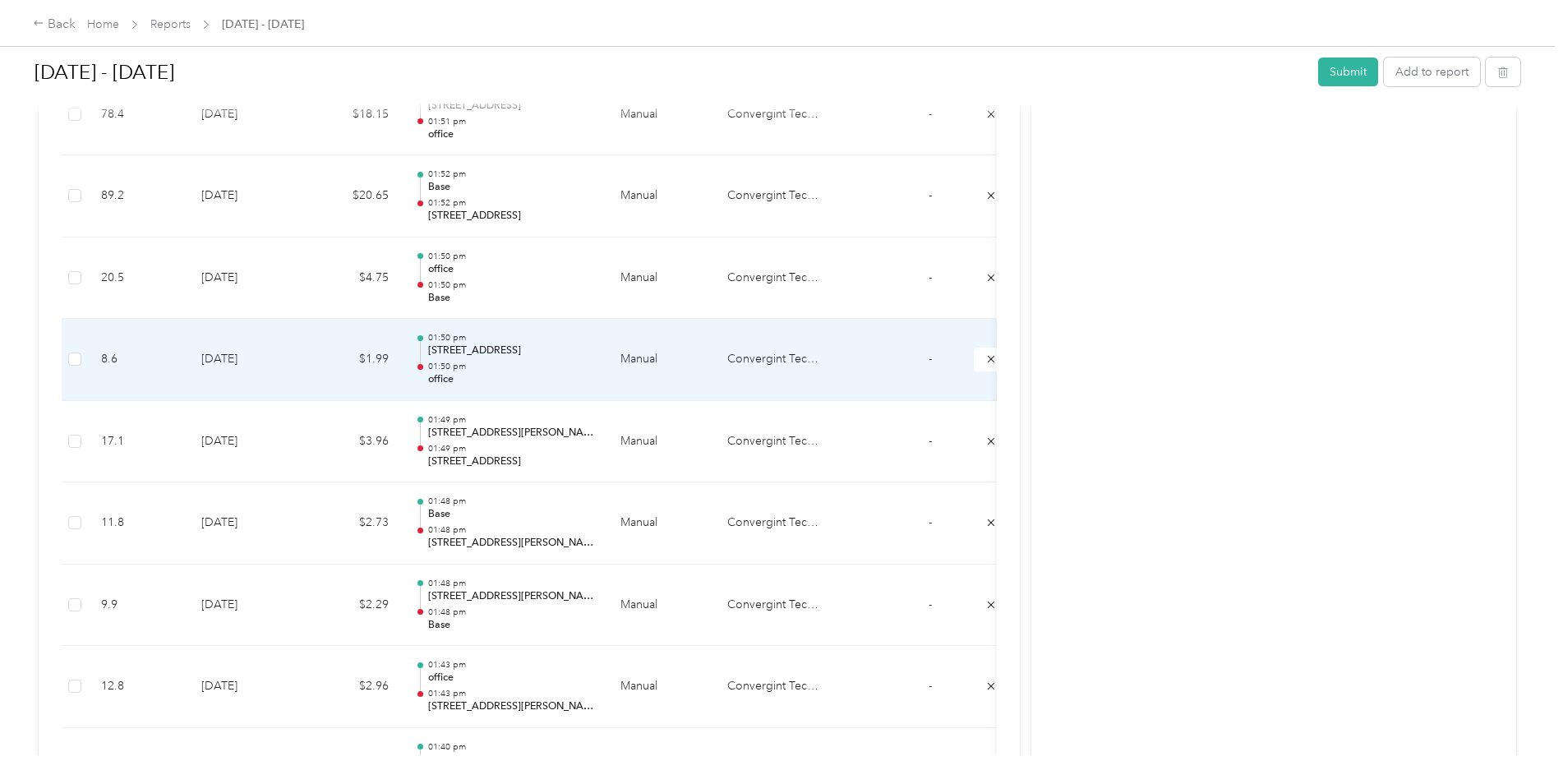
scroll to position [575, 0]
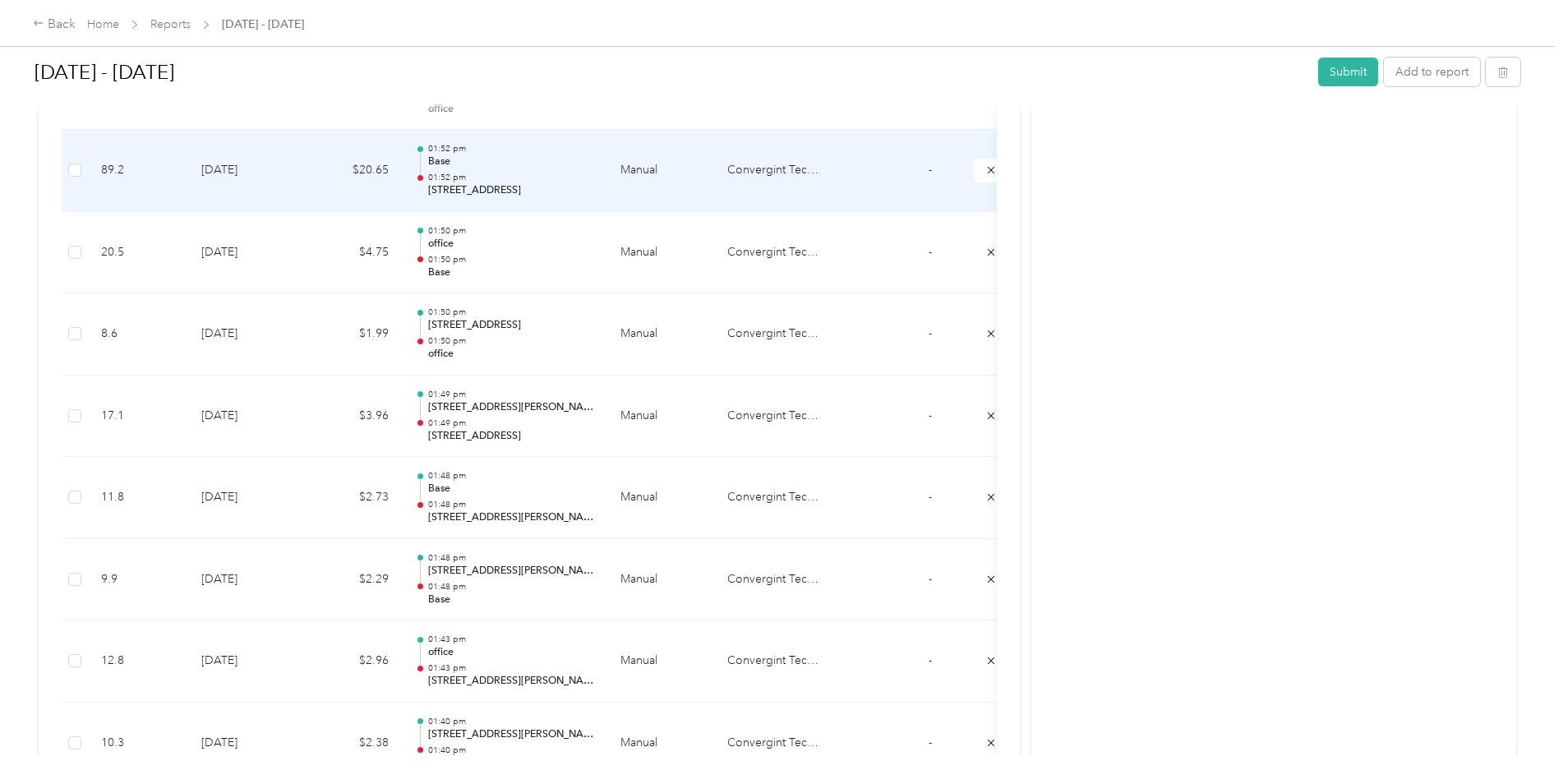
click at [477, 181] on p "01:52 pm" at bounding box center [511, 177] width 166 height 12
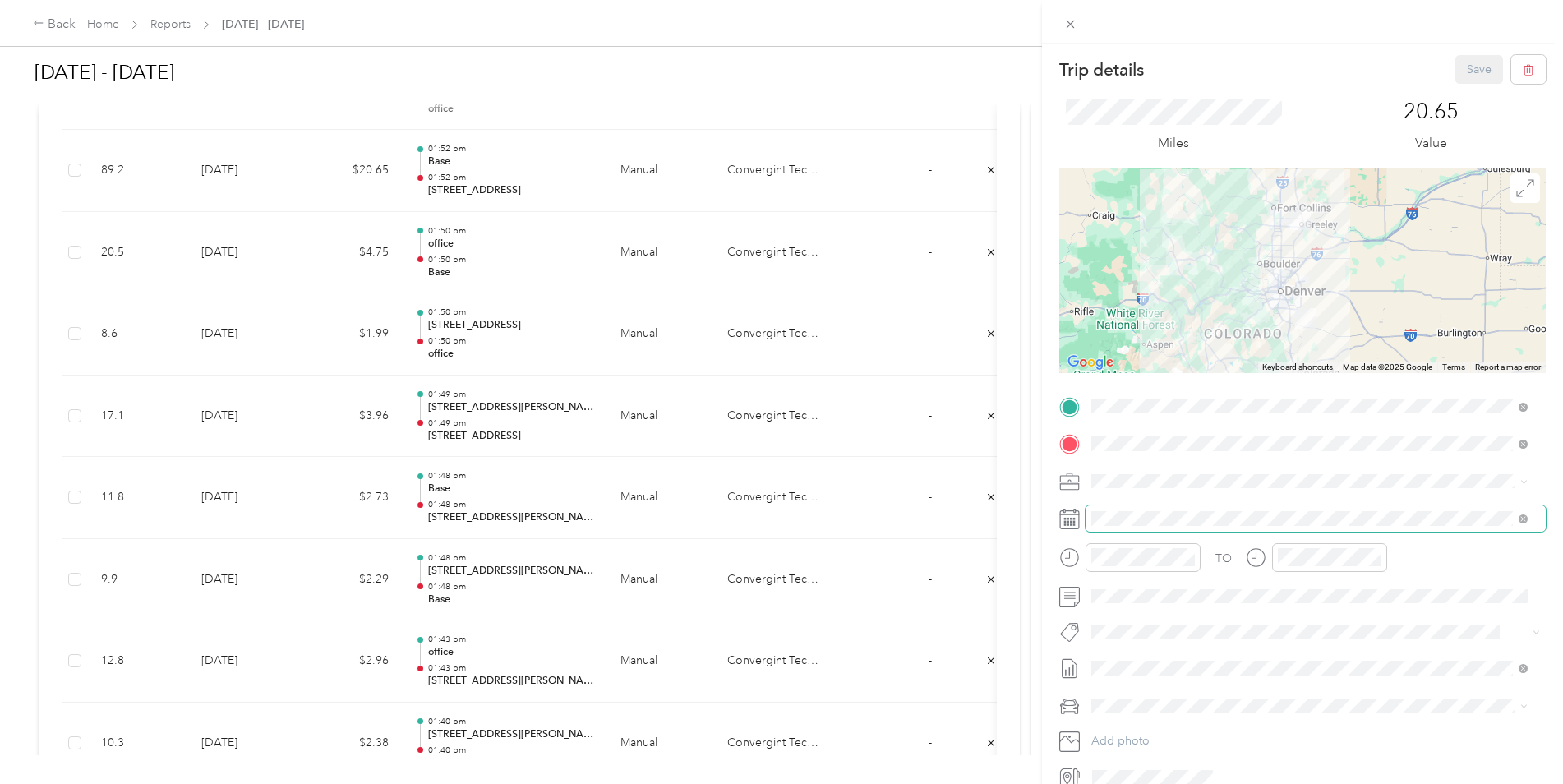
click at [1158, 510] on span at bounding box center [1316, 518] width 460 height 26
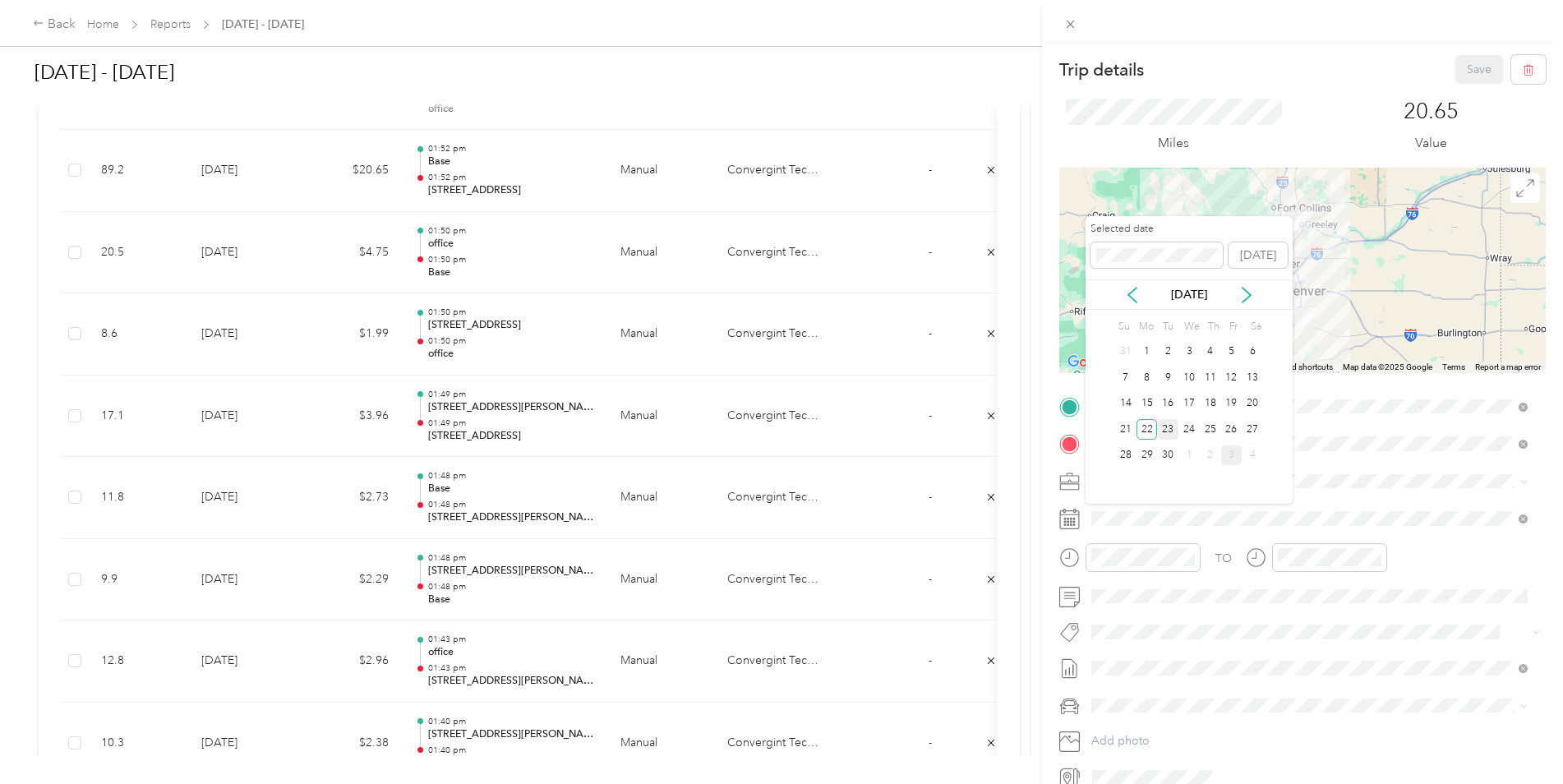
click at [1167, 431] on div "23" at bounding box center [1168, 429] width 22 height 21
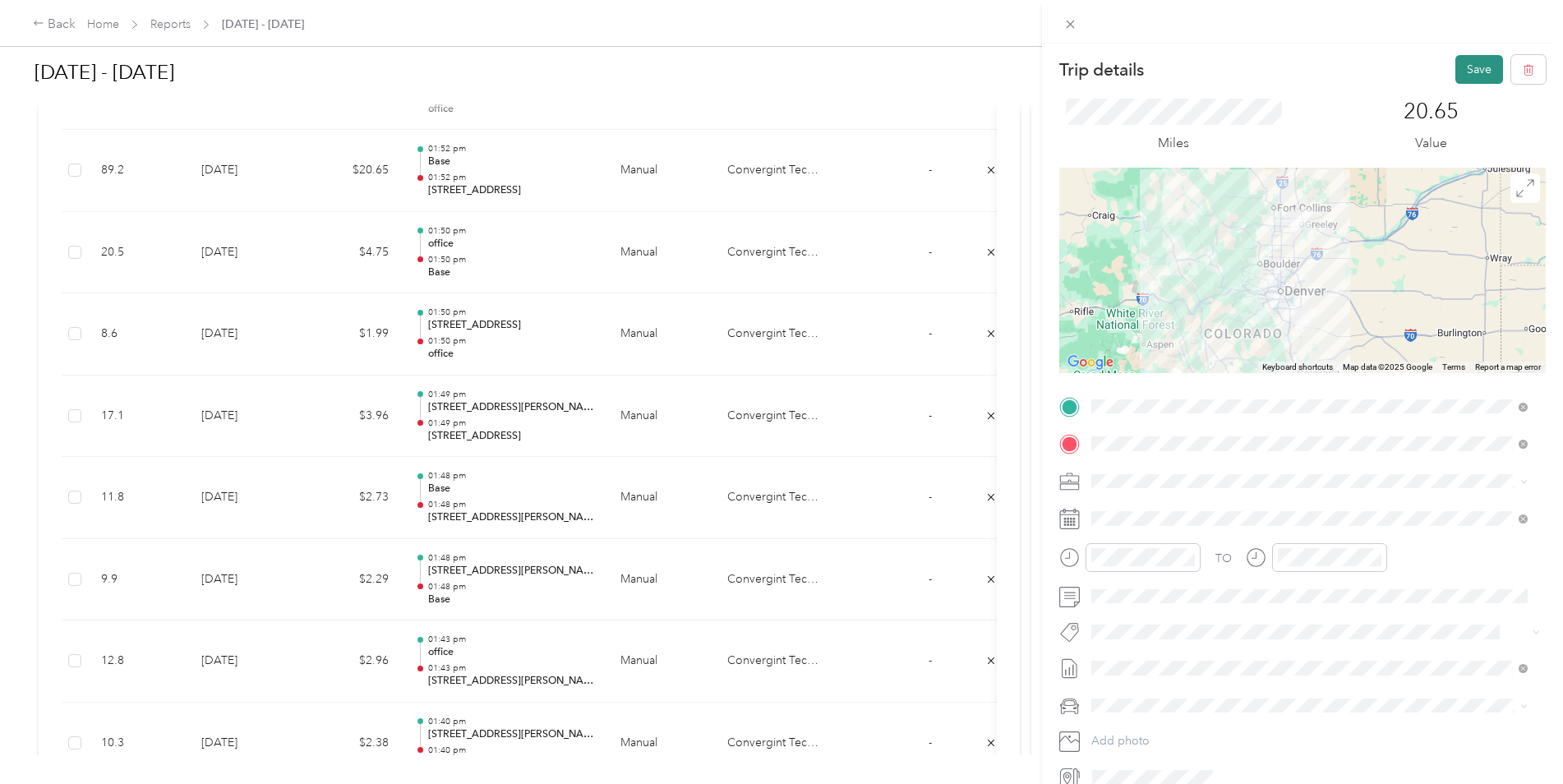
click at [1470, 67] on button "Save" at bounding box center [1478, 69] width 48 height 29
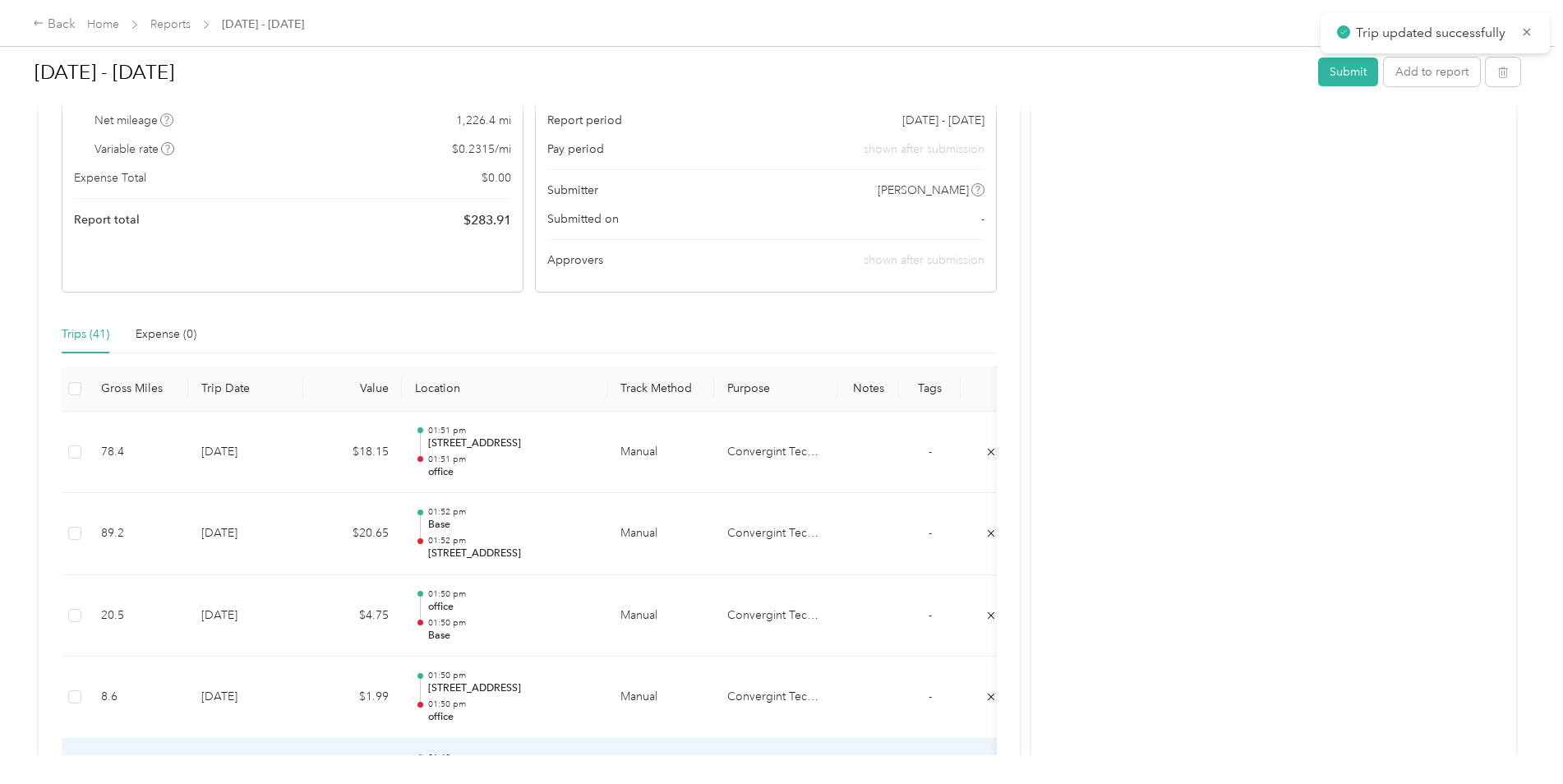
scroll to position [165, 0]
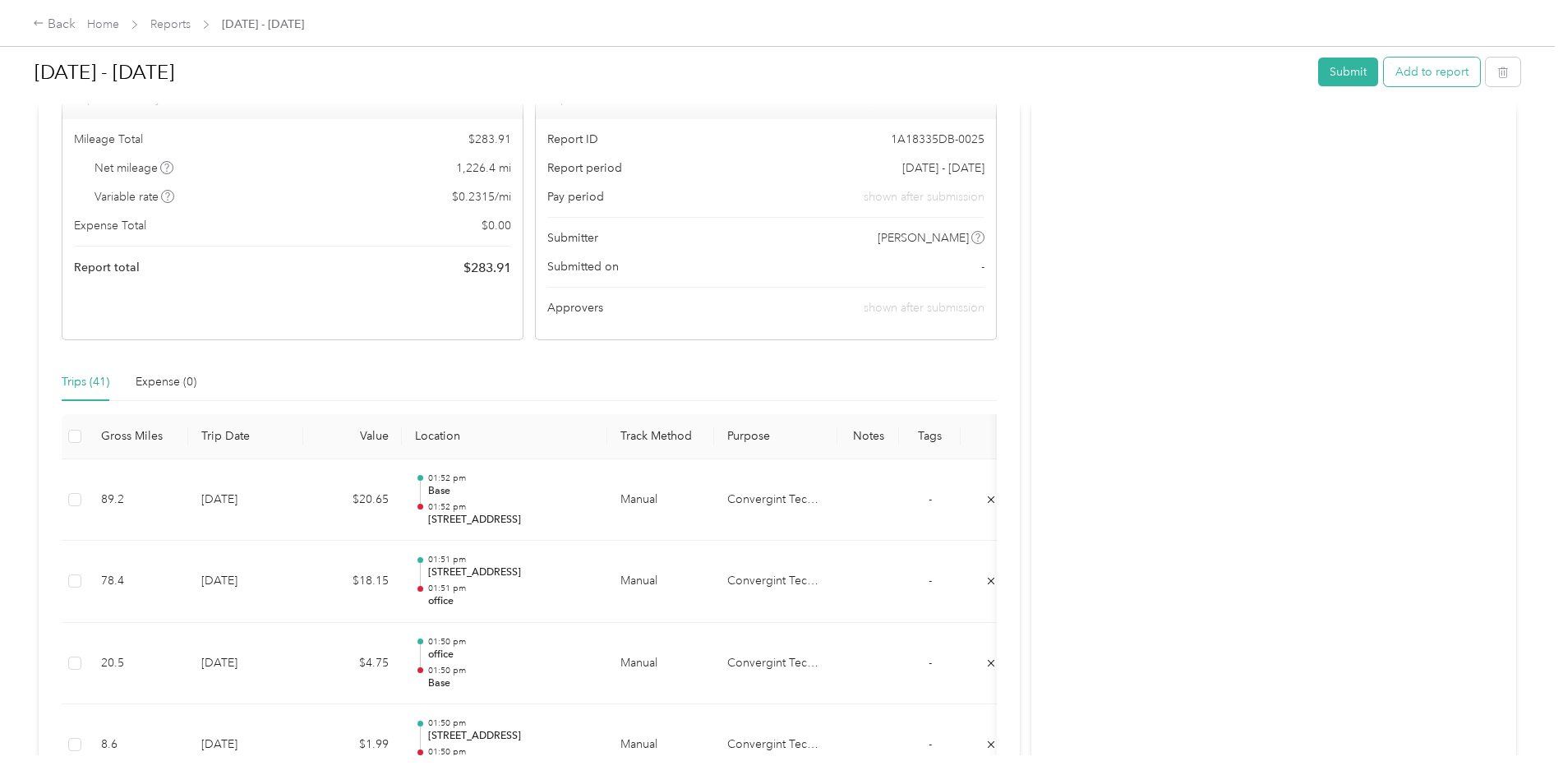
click at [1405, 70] on button "Add to report" at bounding box center [1432, 72] width 96 height 29
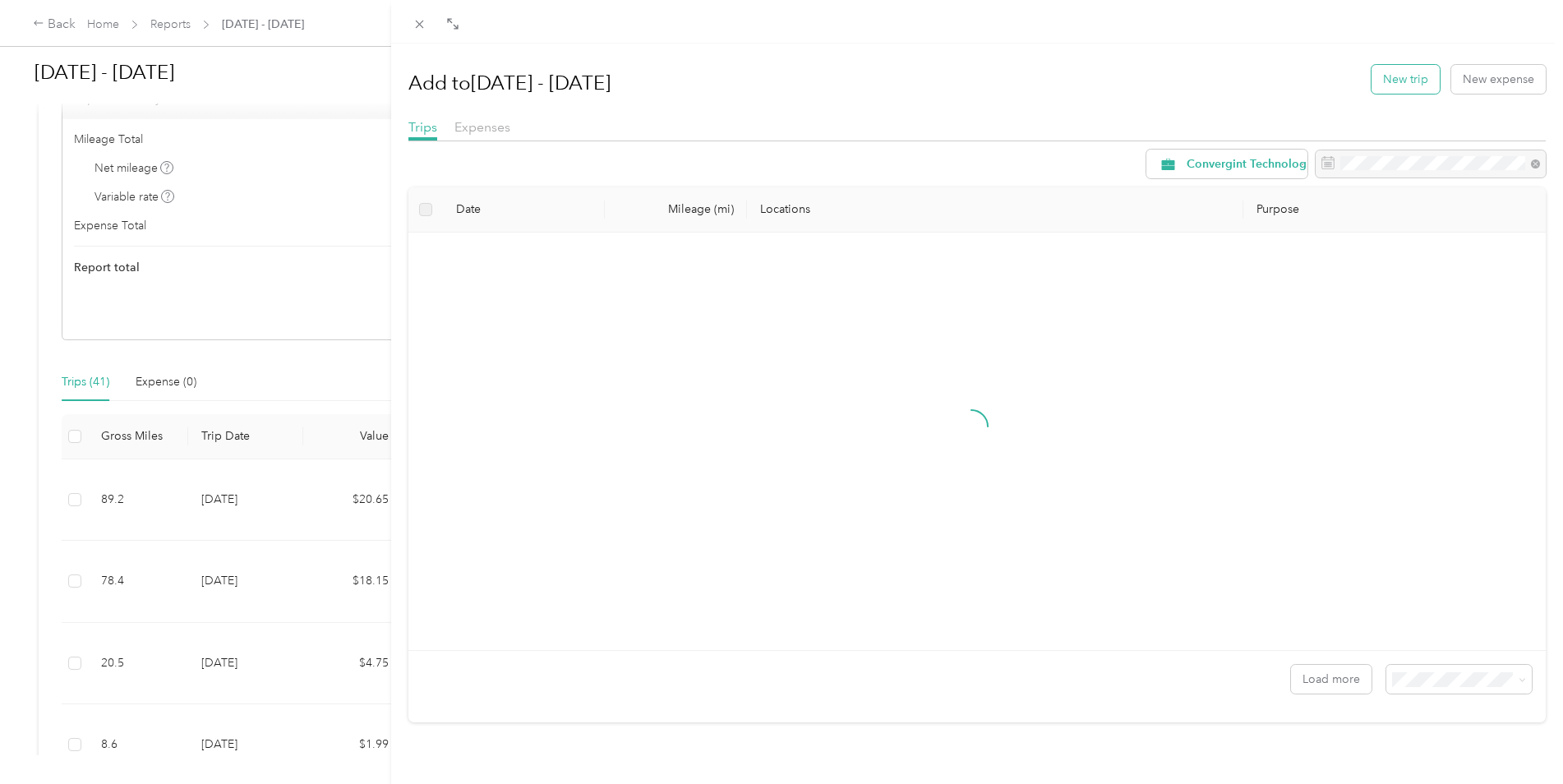
click at [1374, 65] on button "New trip" at bounding box center [1406, 79] width 68 height 29
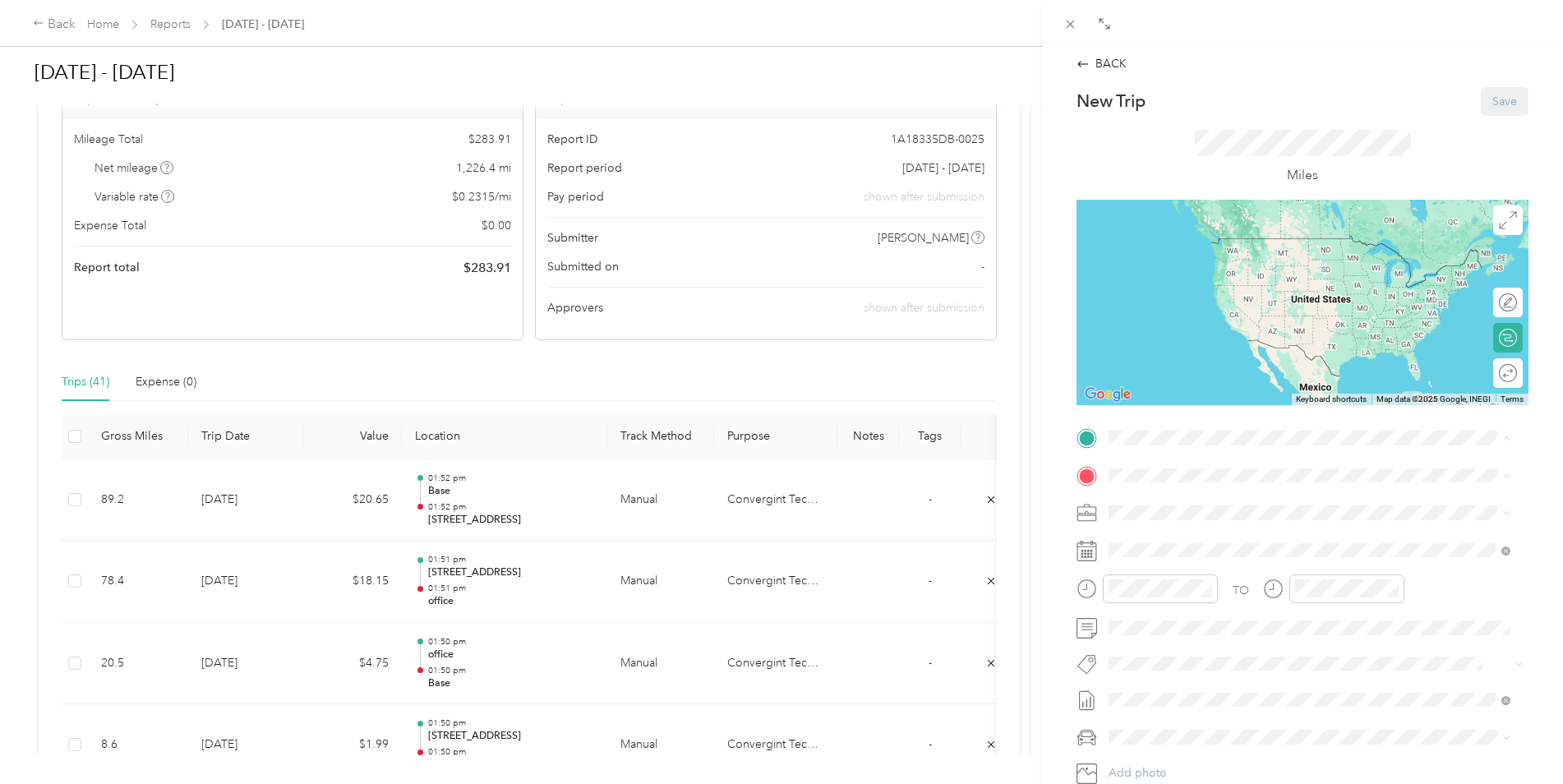
click at [1188, 587] on span "39245 [PERSON_NAME], CO, [GEOGRAPHIC_DATA] , 80107, [PERSON_NAME], CO, [GEOGRAP…" at bounding box center [1300, 582] width 322 height 31
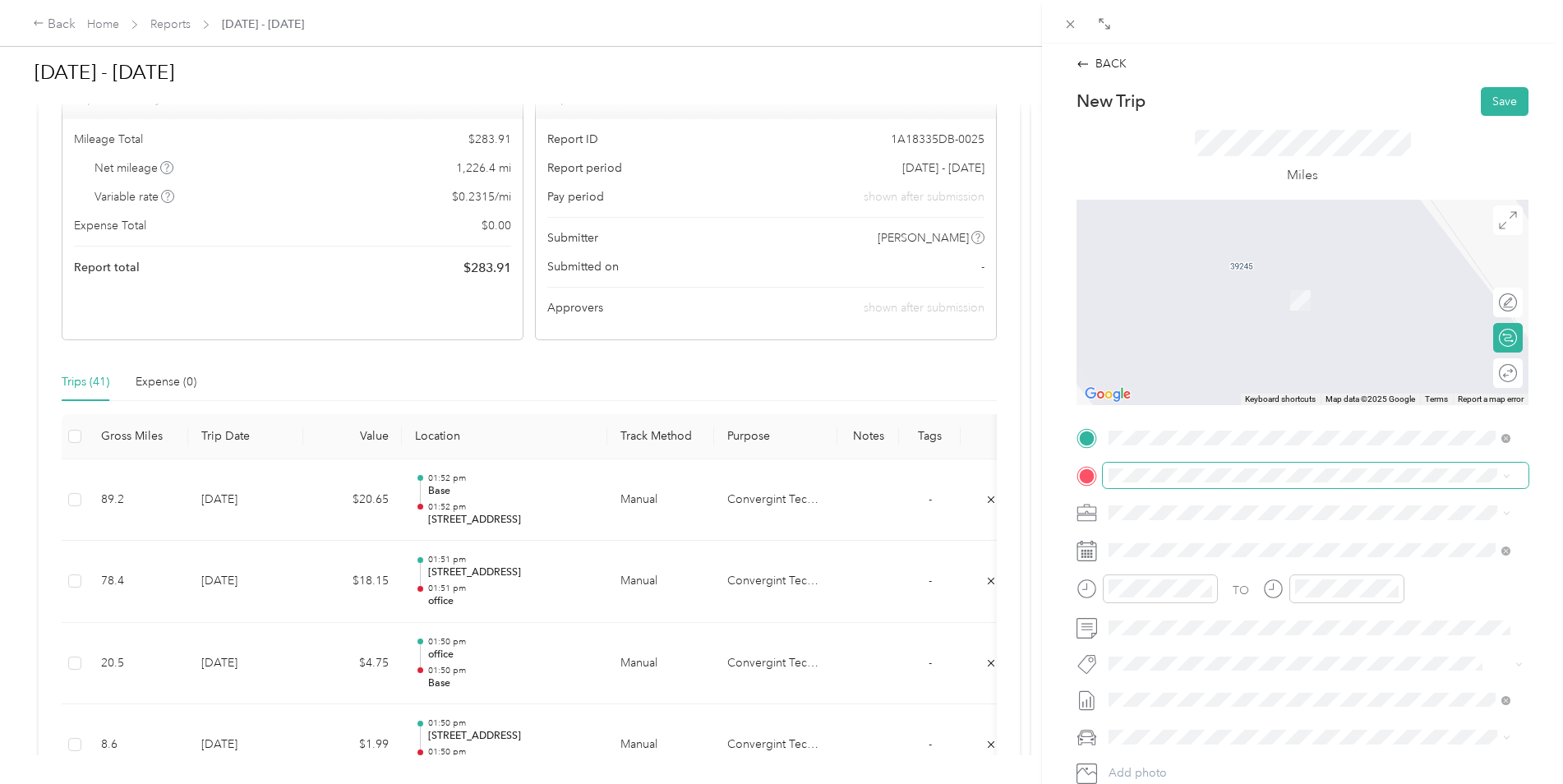
click at [1320, 465] on span at bounding box center [1315, 475] width 425 height 26
click at [1320, 466] on span at bounding box center [1315, 475] width 425 height 26
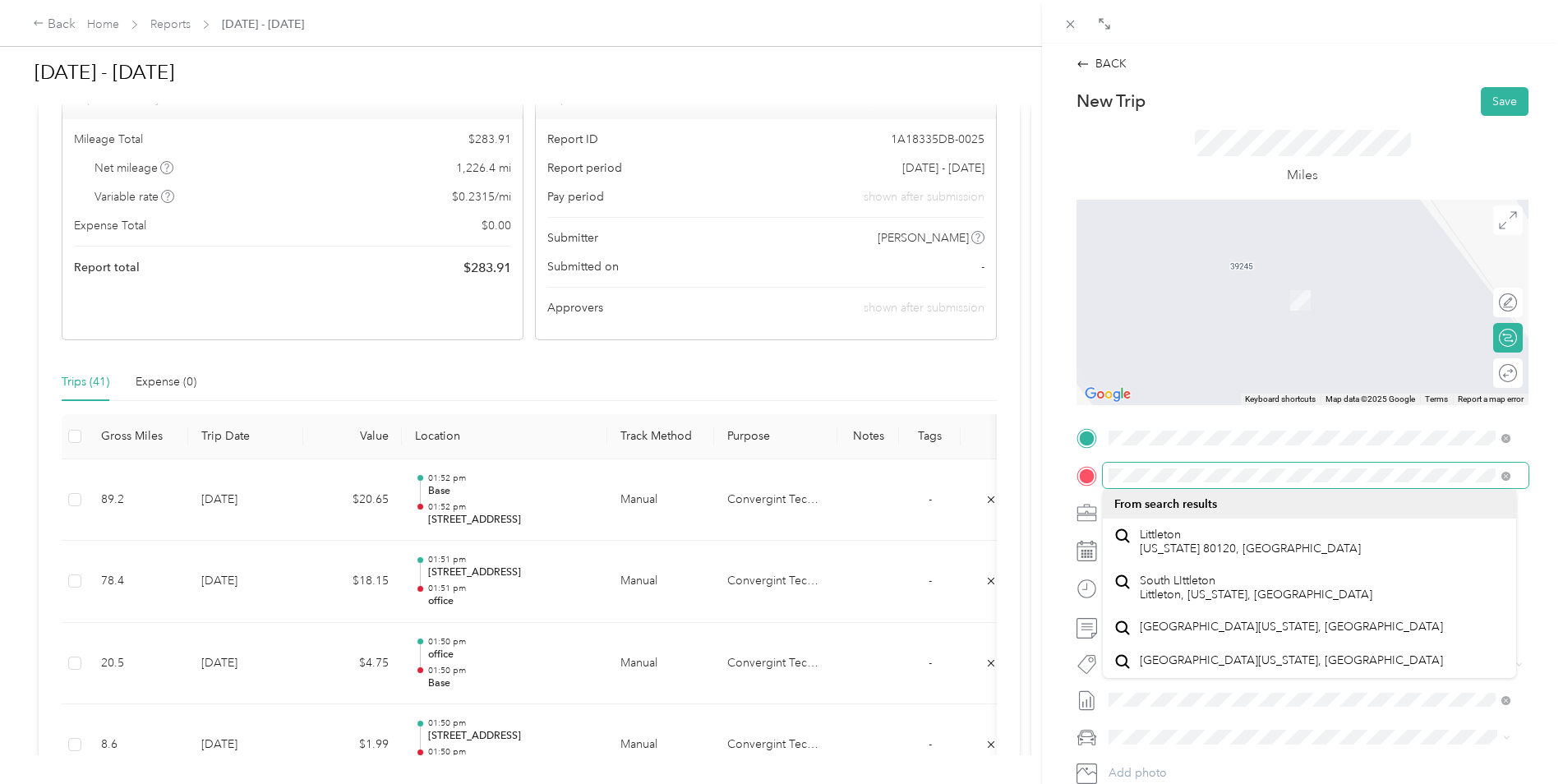
click at [1222, 783] on div "Drag to resize Click to close BACK New Trip Save This trip cannot be edited bec…" at bounding box center [777, 784] width 1555 height 0
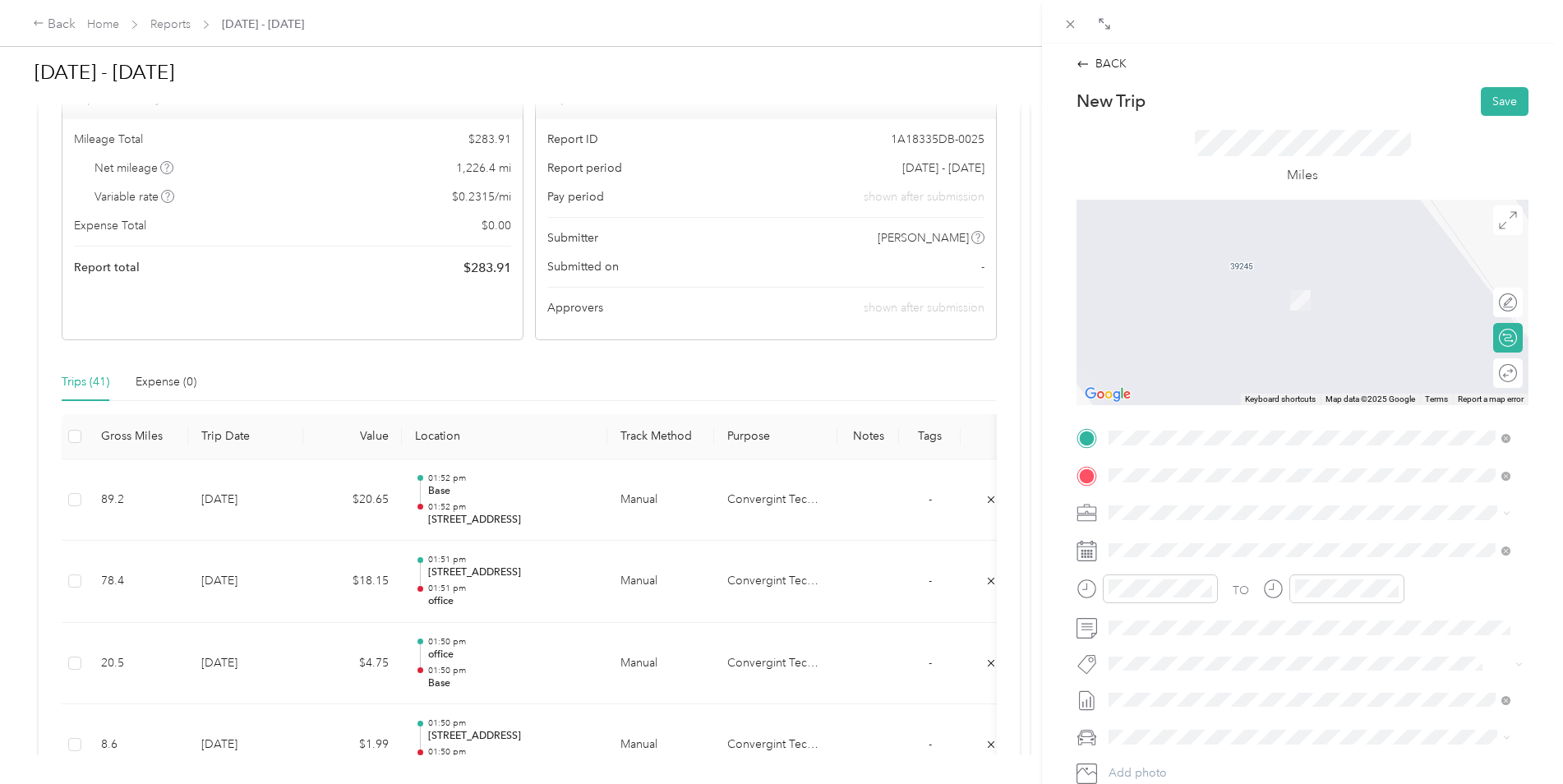
click at [1181, 538] on span "[STREET_ADDRESS][US_STATE]" at bounding box center [1221, 535] width 165 height 14
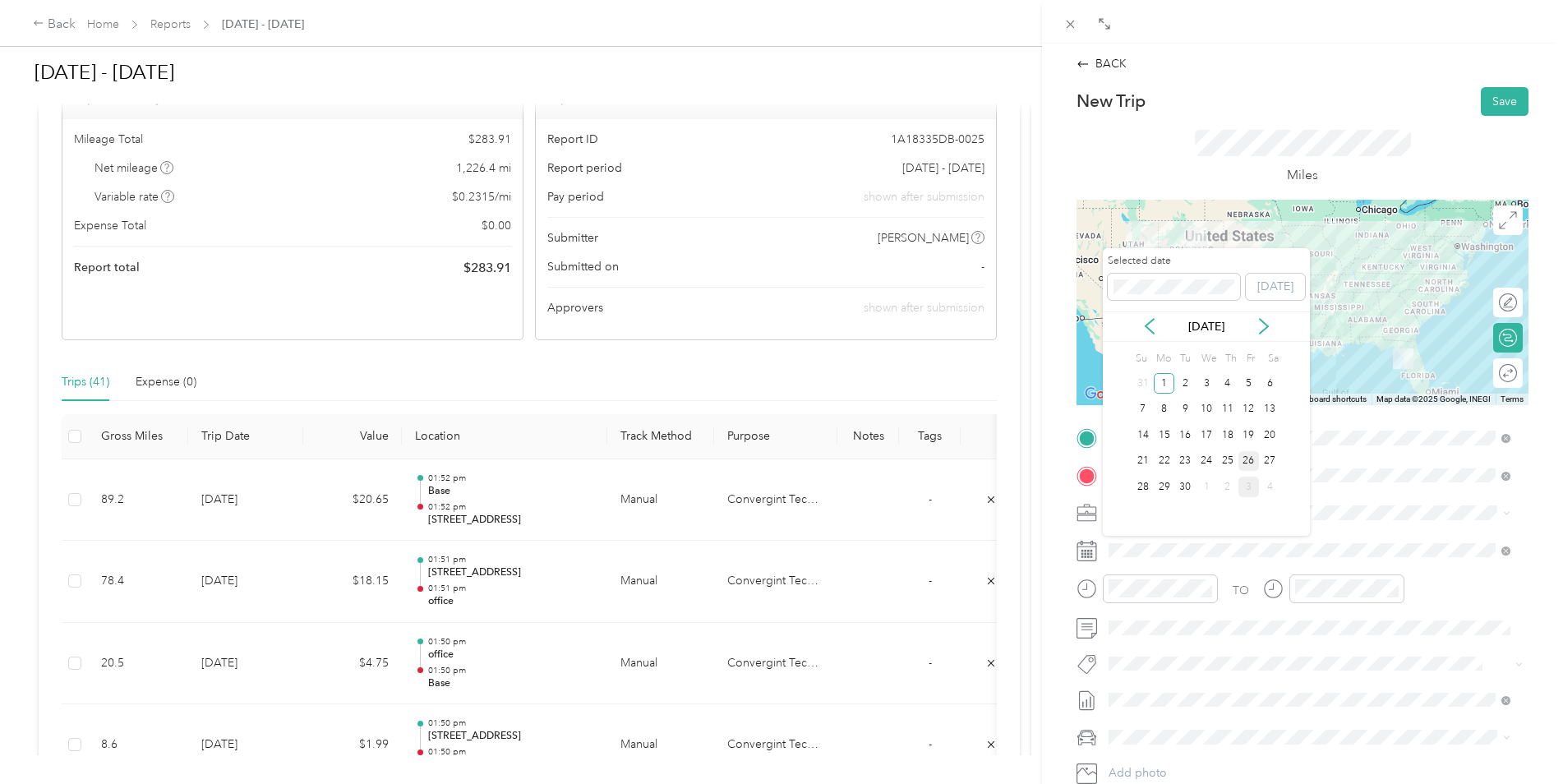
click at [1252, 461] on div "26" at bounding box center [1249, 461] width 22 height 21
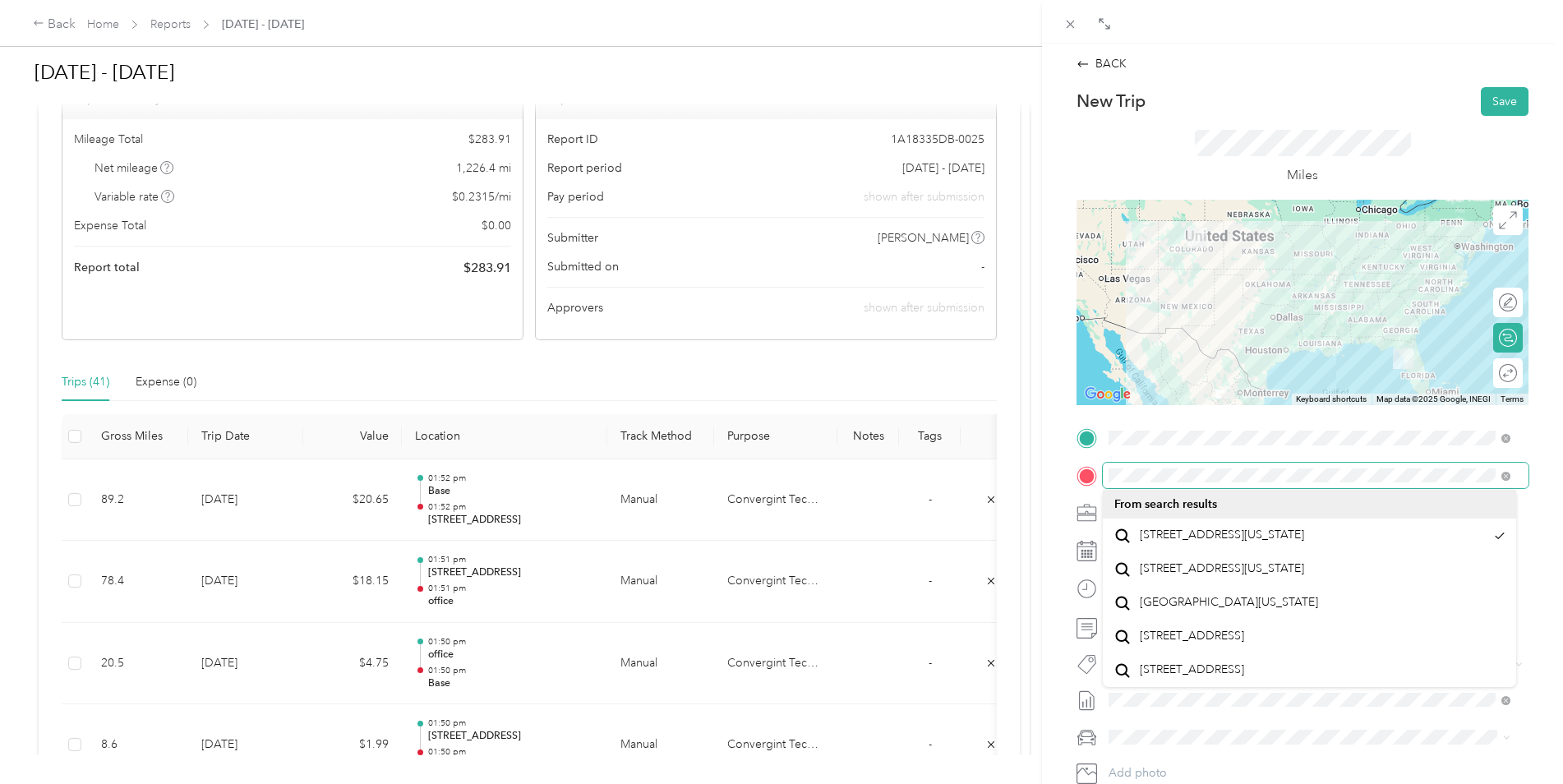
click at [1555, 482] on html "Back Home Reports [DATE] - [DATE] [DATE] - [DATE] Submit Add to report Due [DAT…" at bounding box center [777, 392] width 1555 height 784
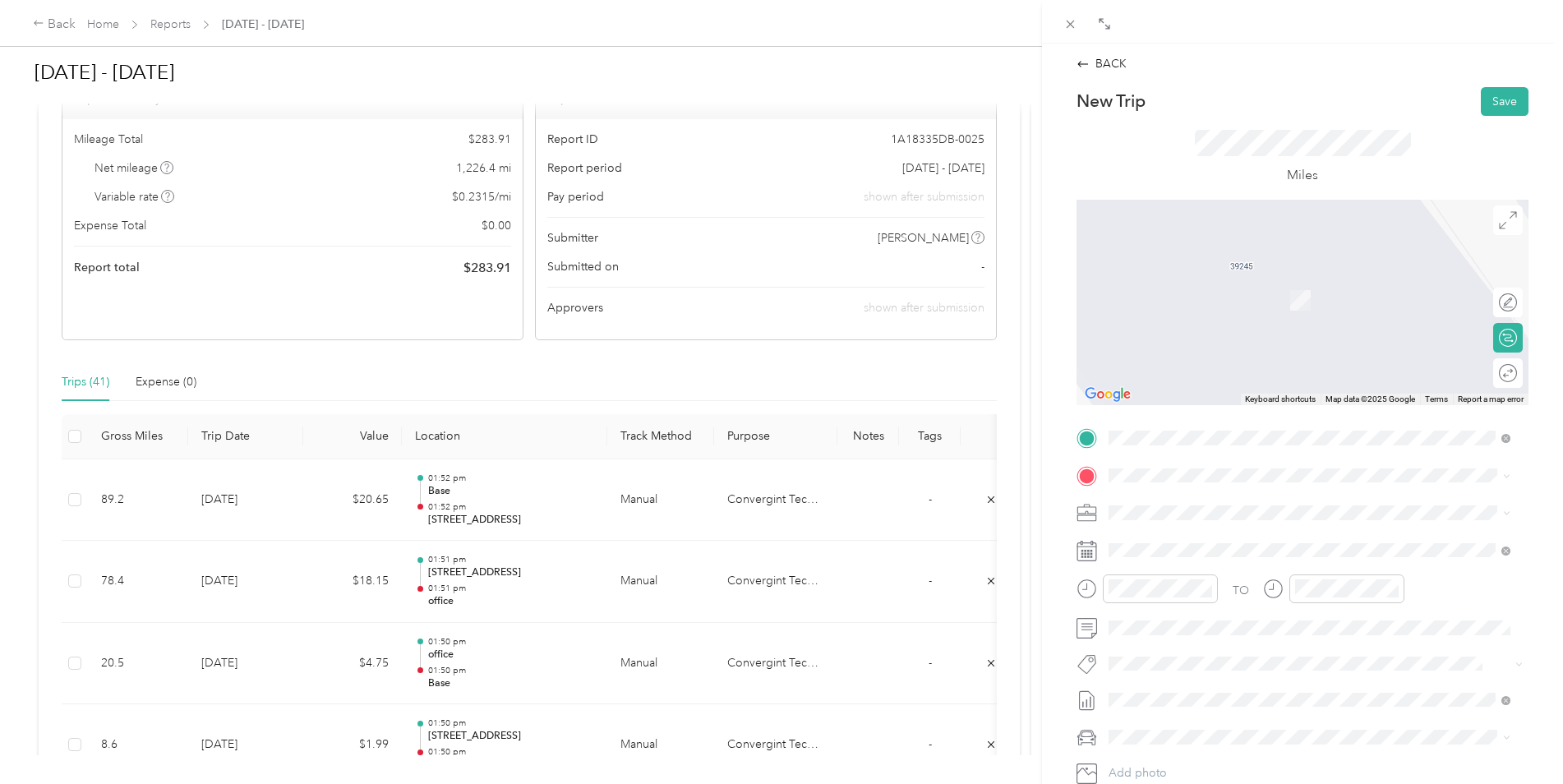
click at [1034, 459] on div "BACK New Trip Save This trip cannot be edited because it is either under review…" at bounding box center [782, 392] width 1563 height 784
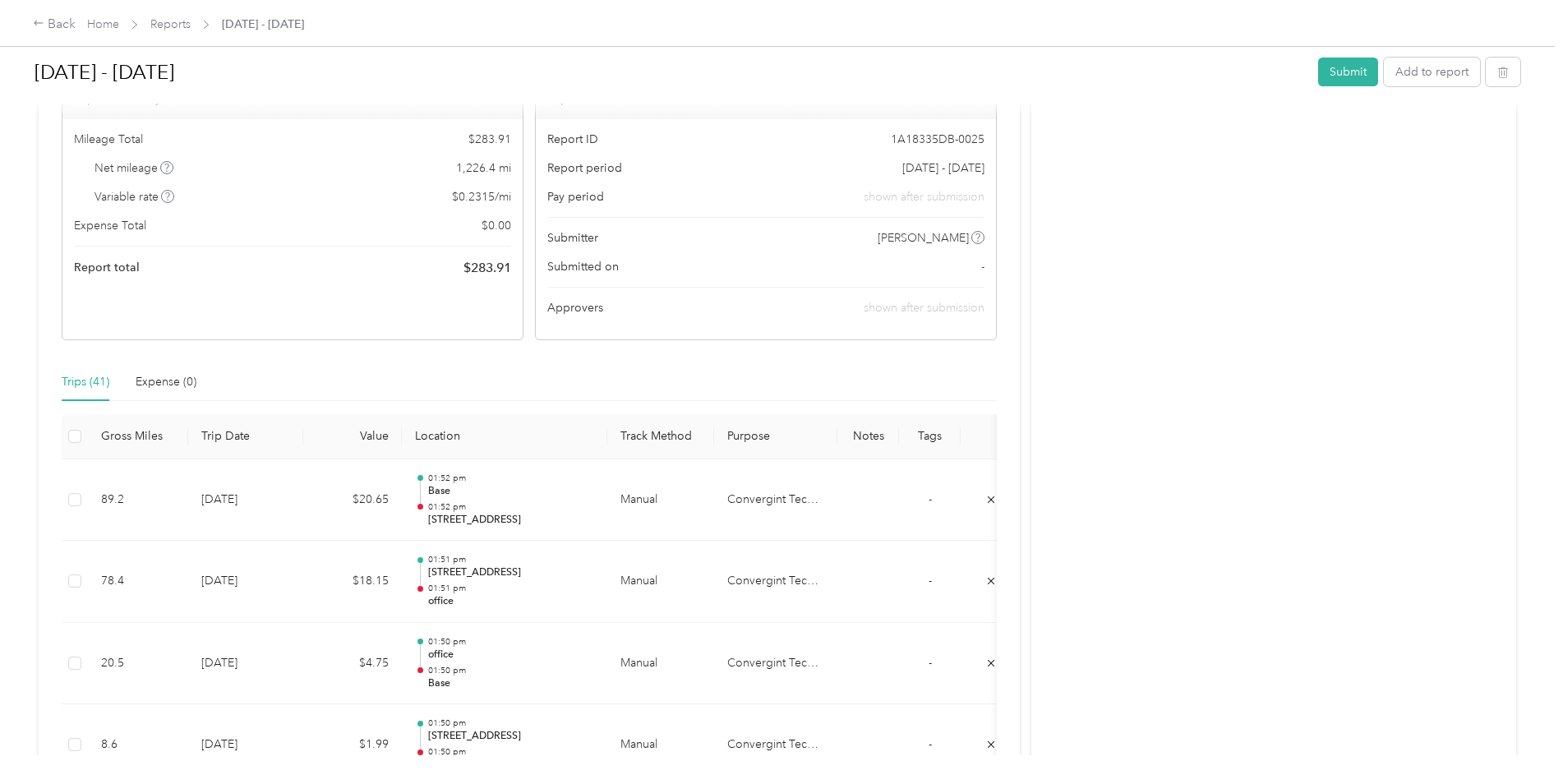
click at [1164, 475] on div at bounding box center [782, 392] width 1563 height 784
click at [1165, 474] on div at bounding box center [782, 392] width 1563 height 784
click at [1425, 66] on button "Add to report" at bounding box center [1432, 72] width 96 height 29
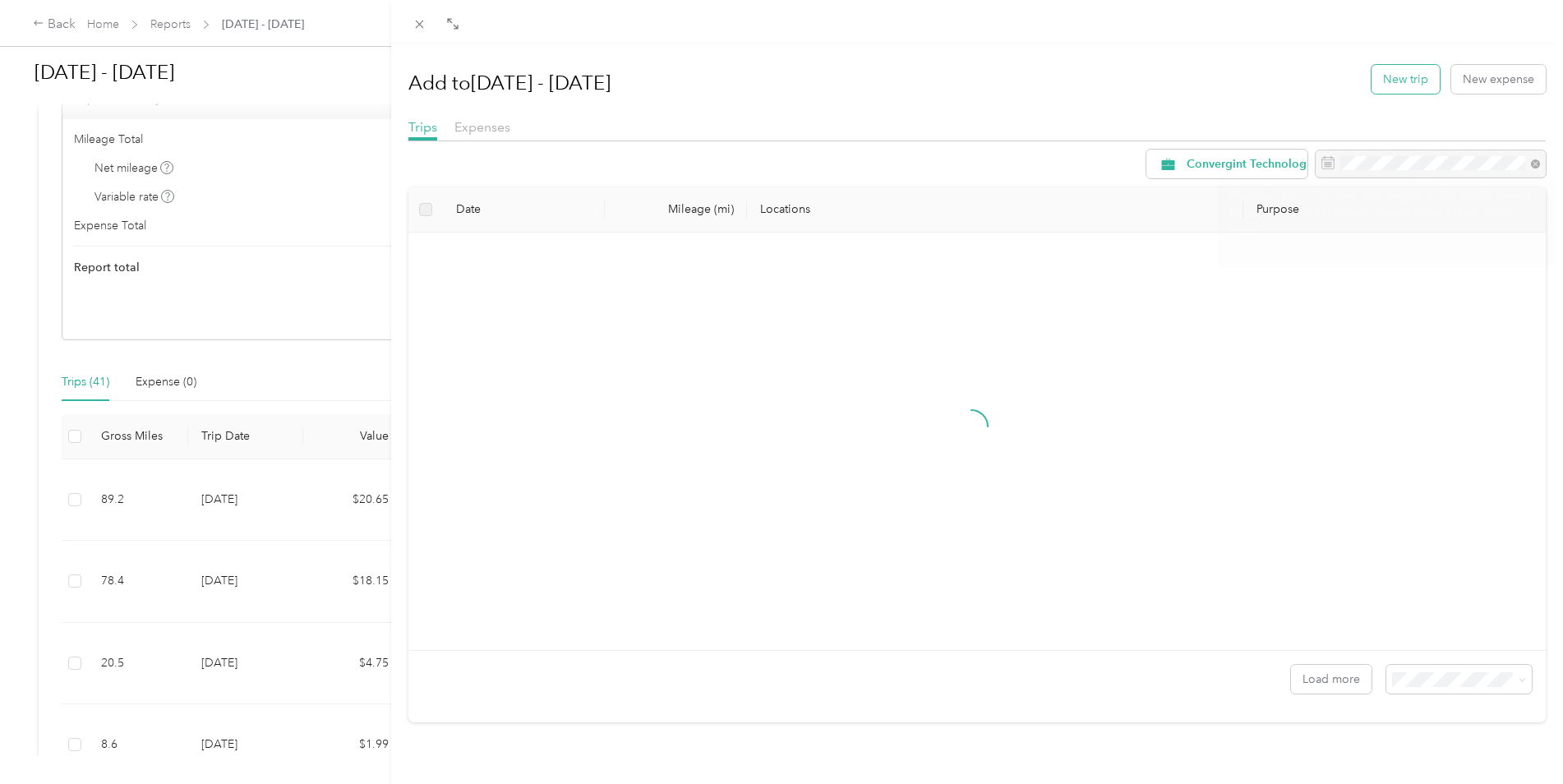
click at [1389, 76] on button "New trip" at bounding box center [1406, 79] width 68 height 29
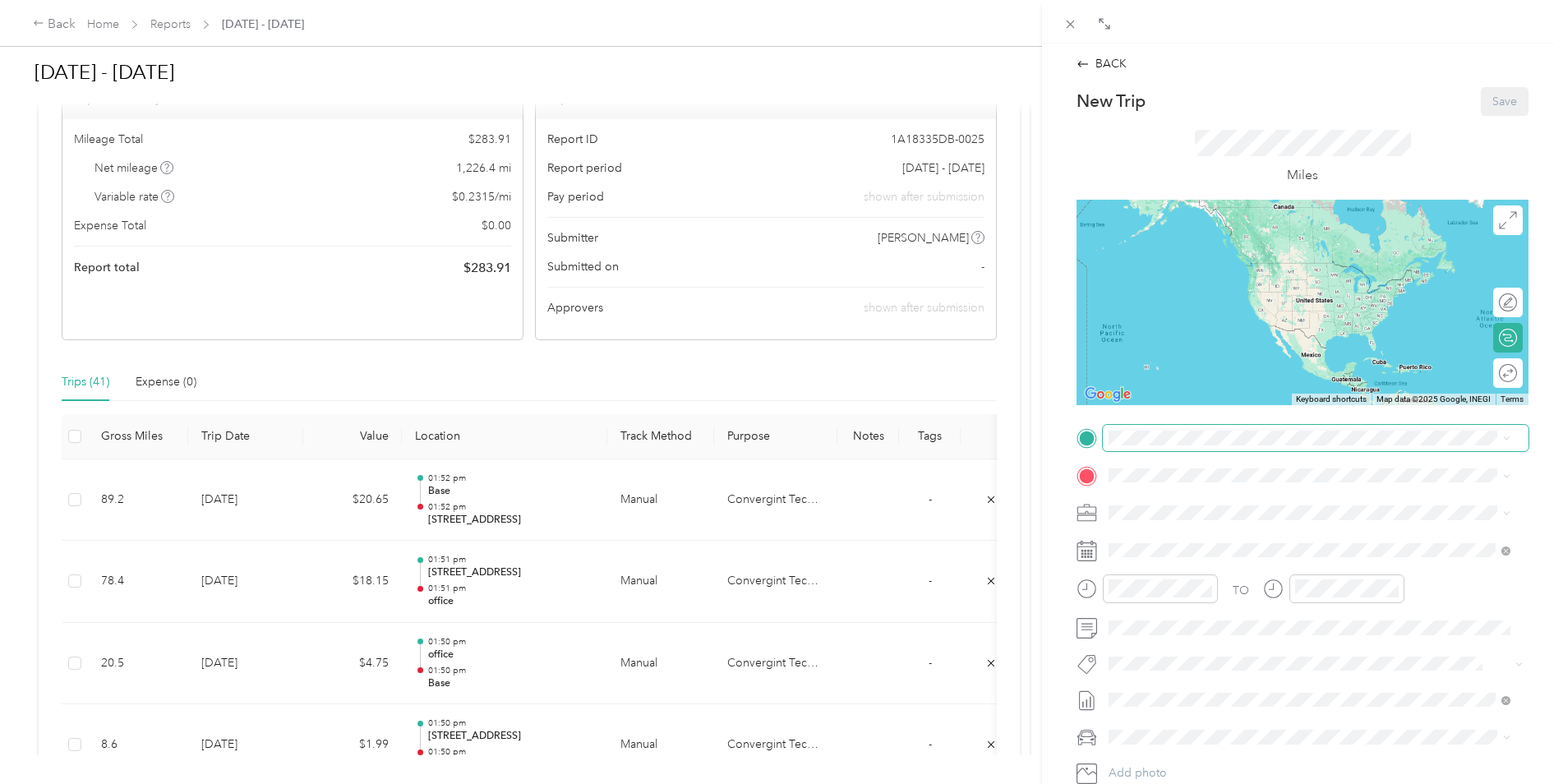
click at [1149, 450] on span at bounding box center [1315, 437] width 425 height 26
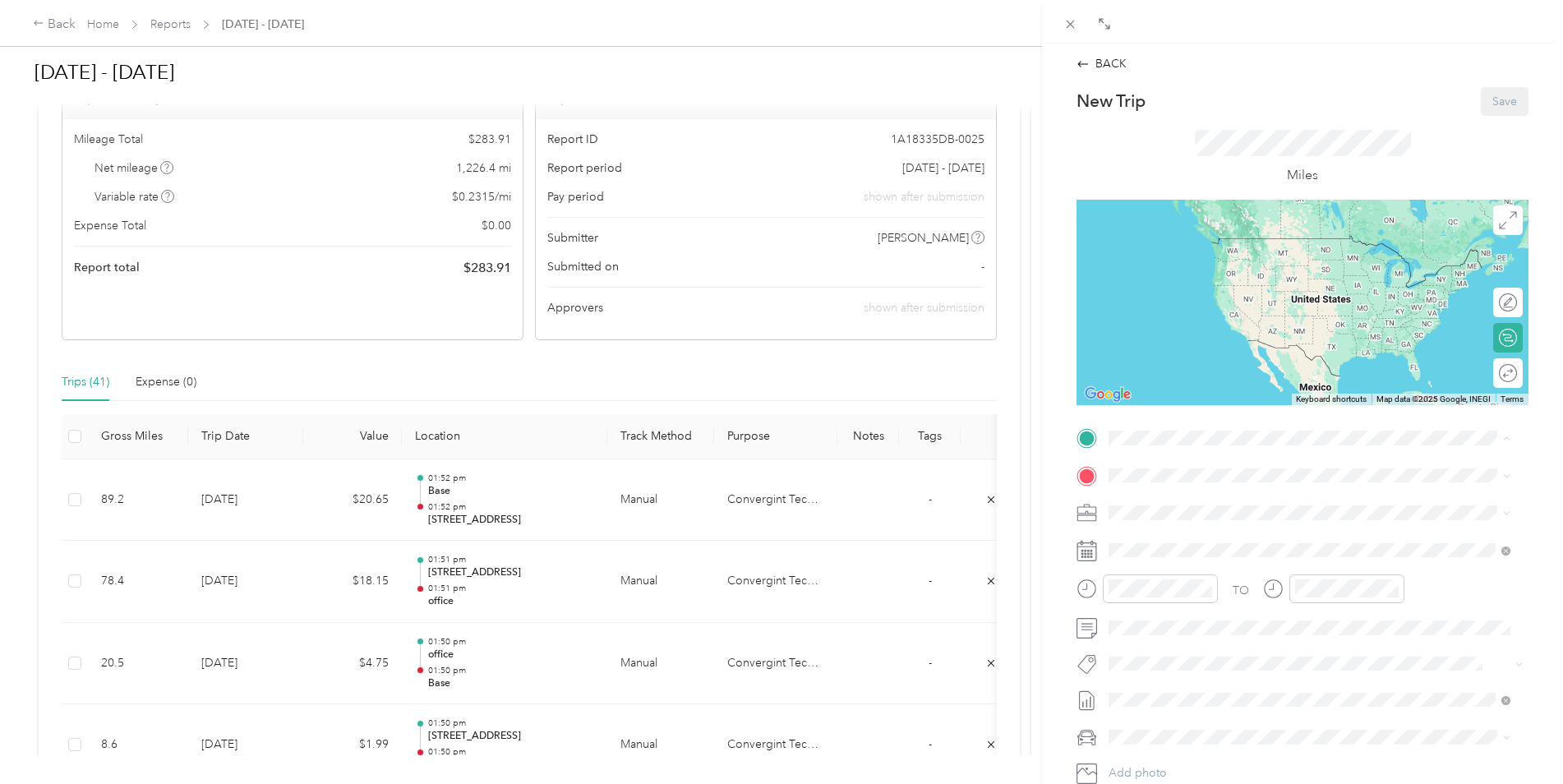
click at [1155, 582] on div "Base 39245 [PERSON_NAME], [GEOGRAPHIC_DATA], [GEOGRAPHIC_DATA] , 80107, [PERSON…" at bounding box center [1322, 574] width 365 height 52
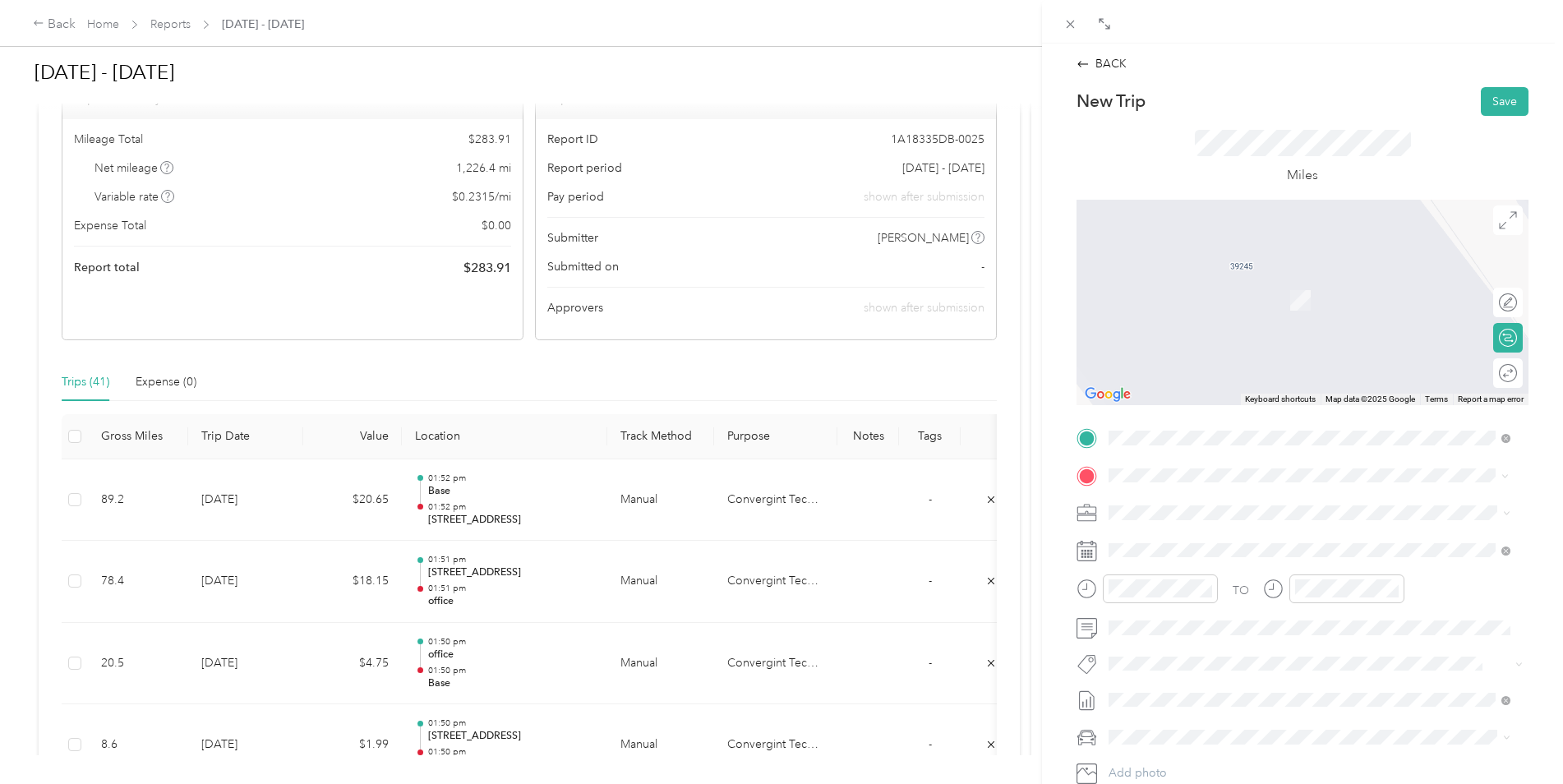
click at [1186, 534] on span "[STREET_ADDRESS][US_STATE]" at bounding box center [1221, 535] width 165 height 14
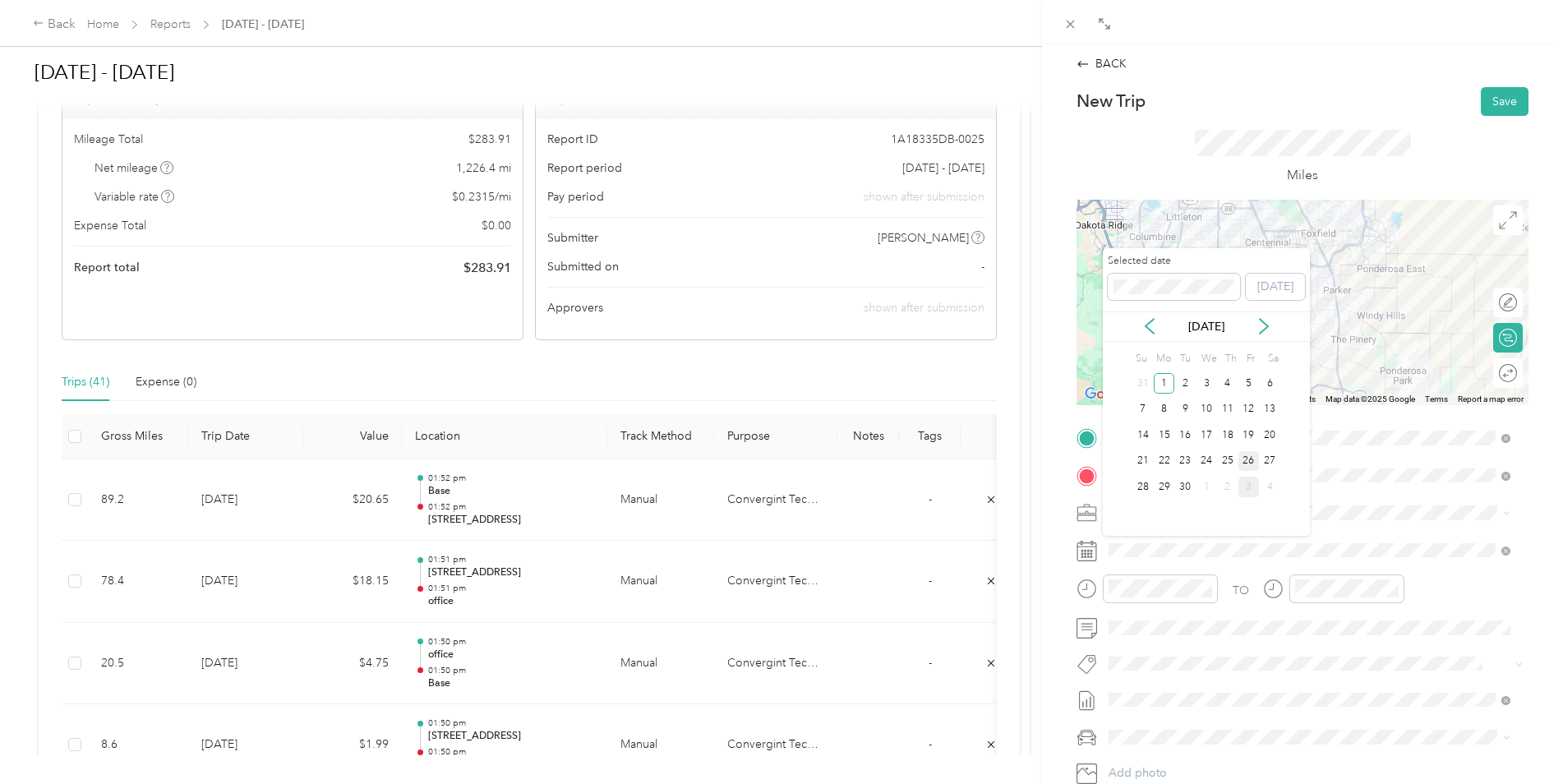
click at [1254, 462] on div "26" at bounding box center [1249, 461] width 22 height 21
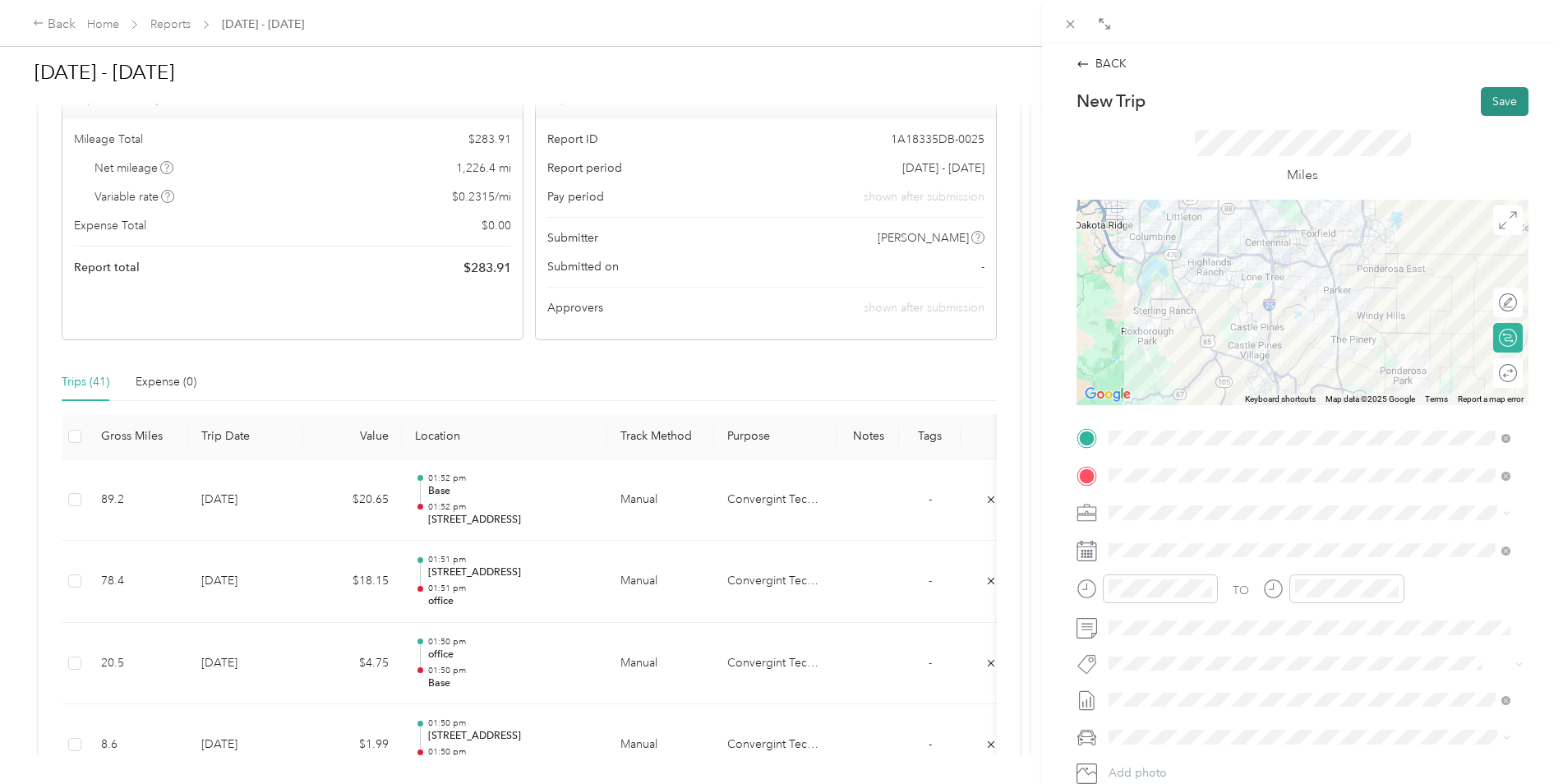
click at [1483, 107] on button "Save" at bounding box center [1505, 102] width 48 height 29
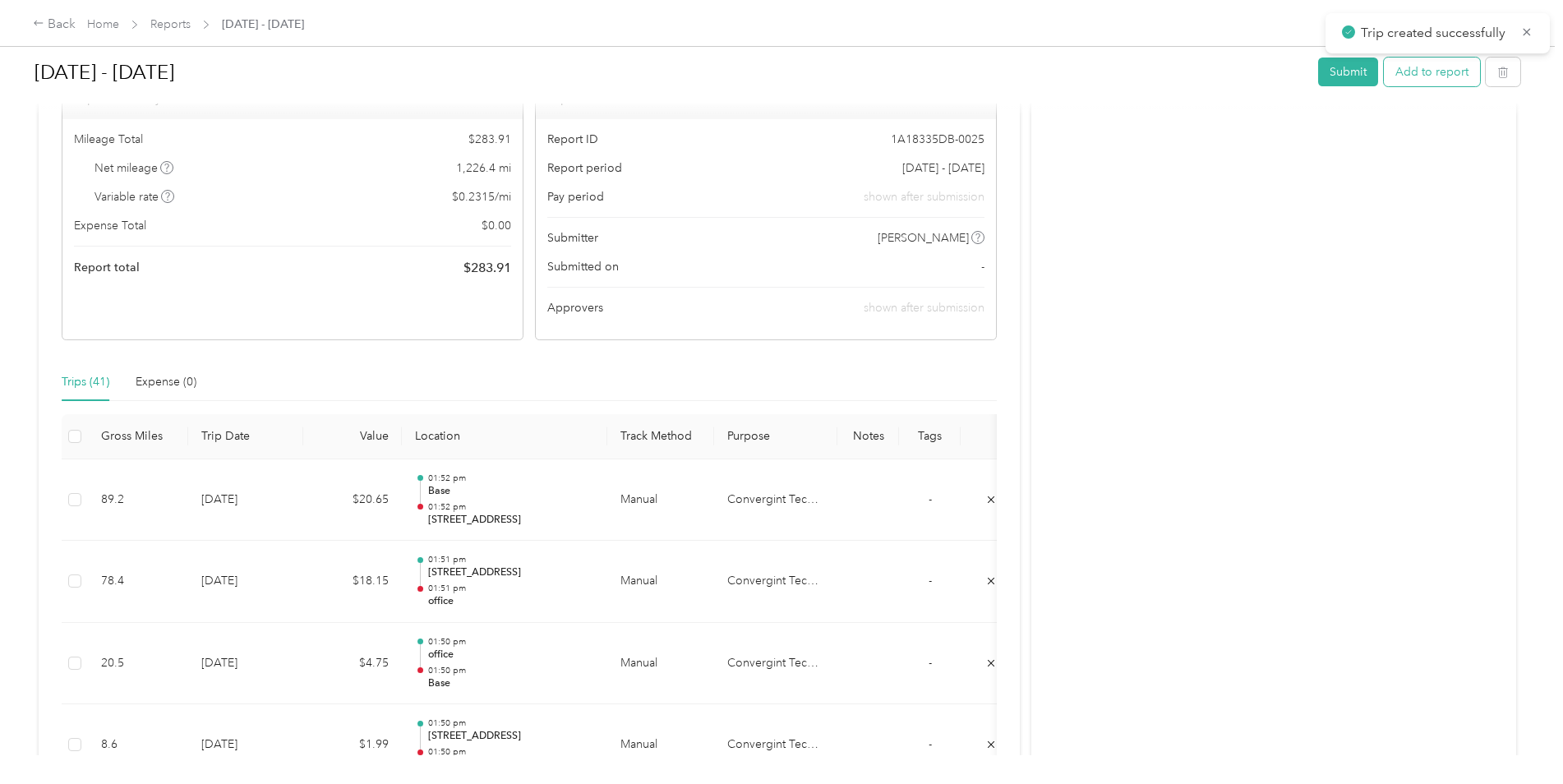
click at [1435, 78] on button "Add to report" at bounding box center [1432, 72] width 96 height 29
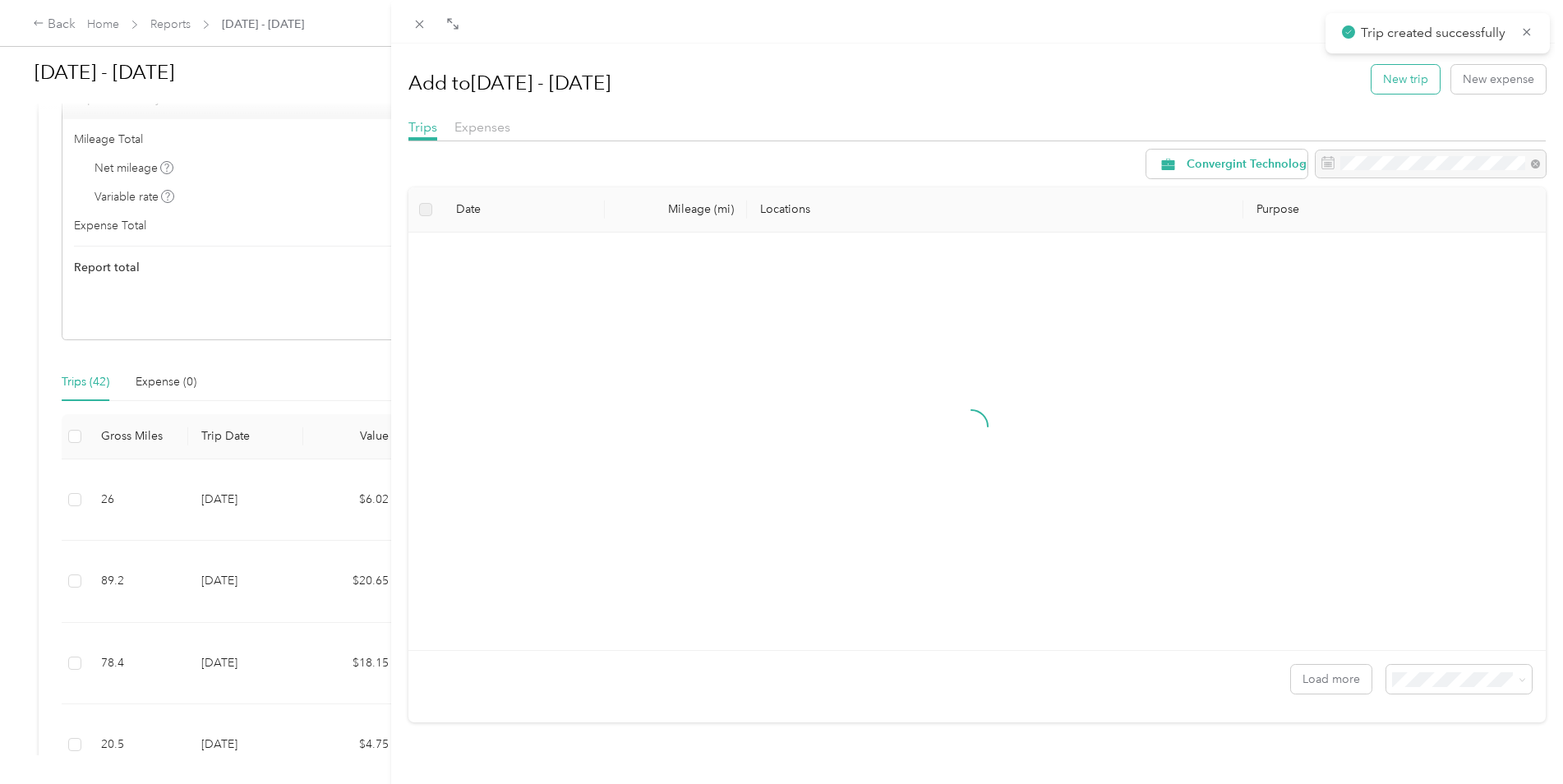
click at [1400, 73] on button "New trip" at bounding box center [1406, 79] width 68 height 29
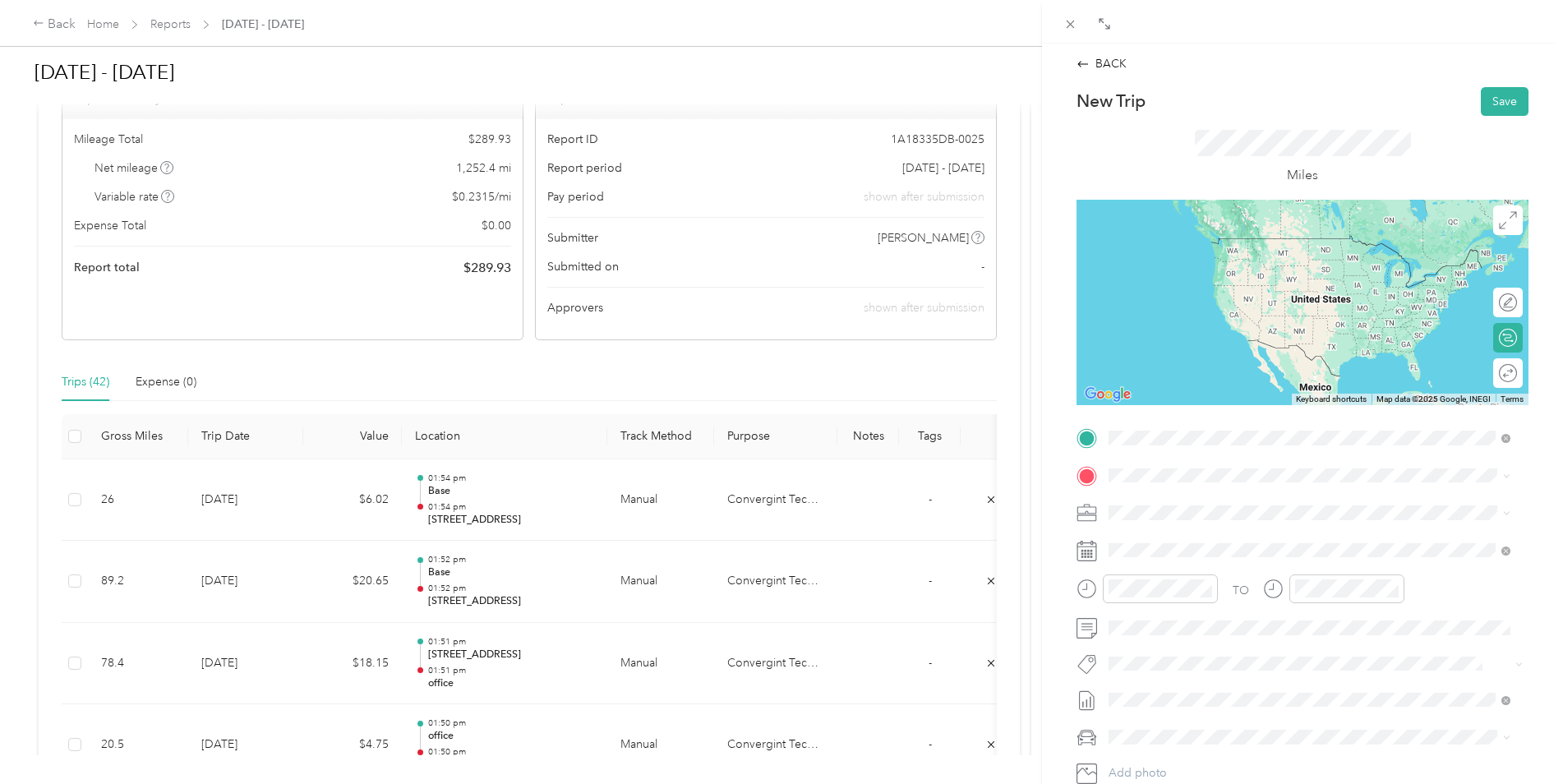
click at [1174, 500] on span "[STREET_ADDRESS][US_STATE]" at bounding box center [1221, 497] width 165 height 14
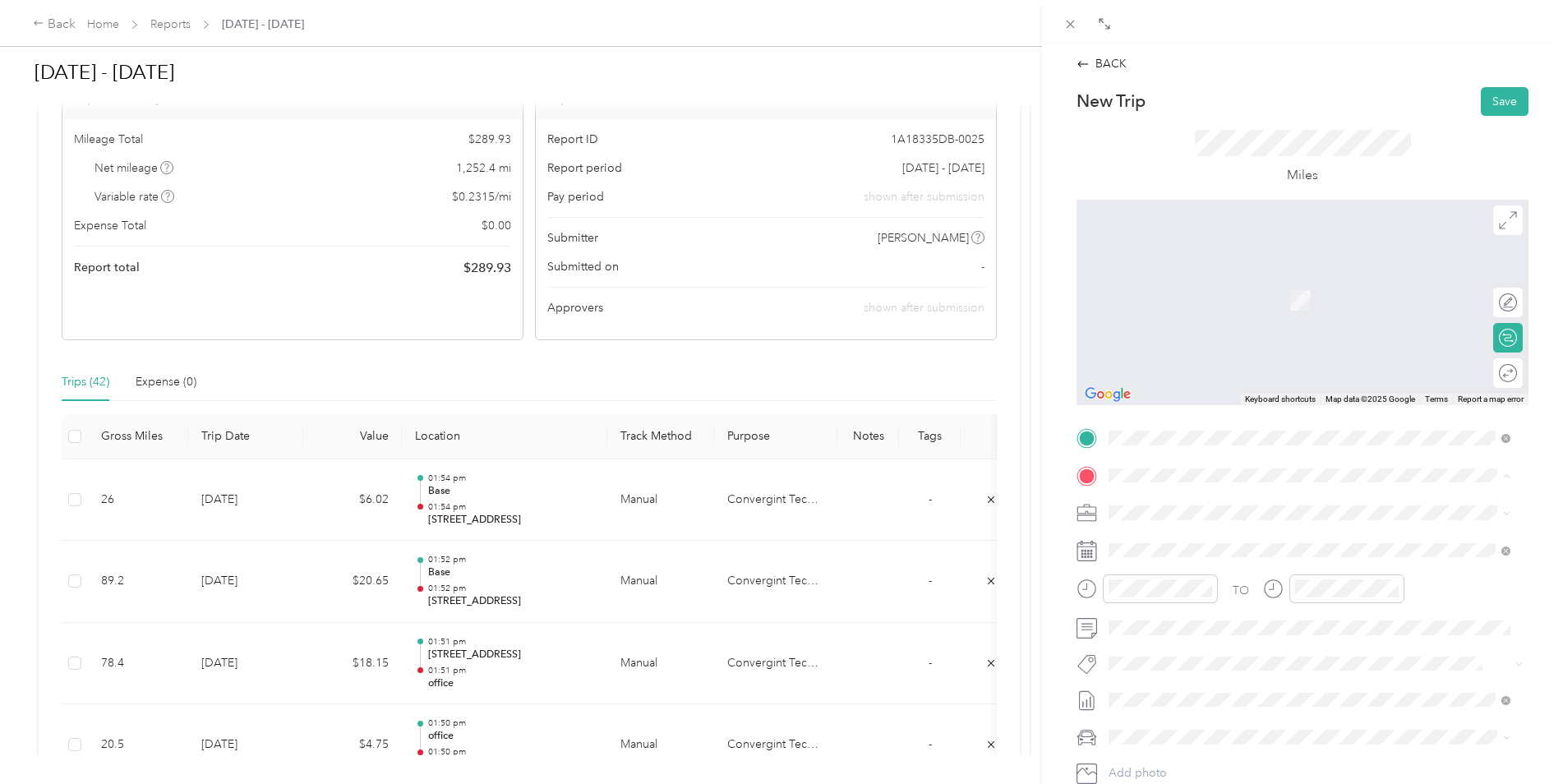
drag, startPoint x: 1166, startPoint y: 616, endPoint x: 1173, endPoint y: 605, distance: 13.0
click at [1167, 617] on div "Base 39245 [PERSON_NAME], [GEOGRAPHIC_DATA], [GEOGRAPHIC_DATA] , 80107, [PERSON…" at bounding box center [1322, 611] width 365 height 52
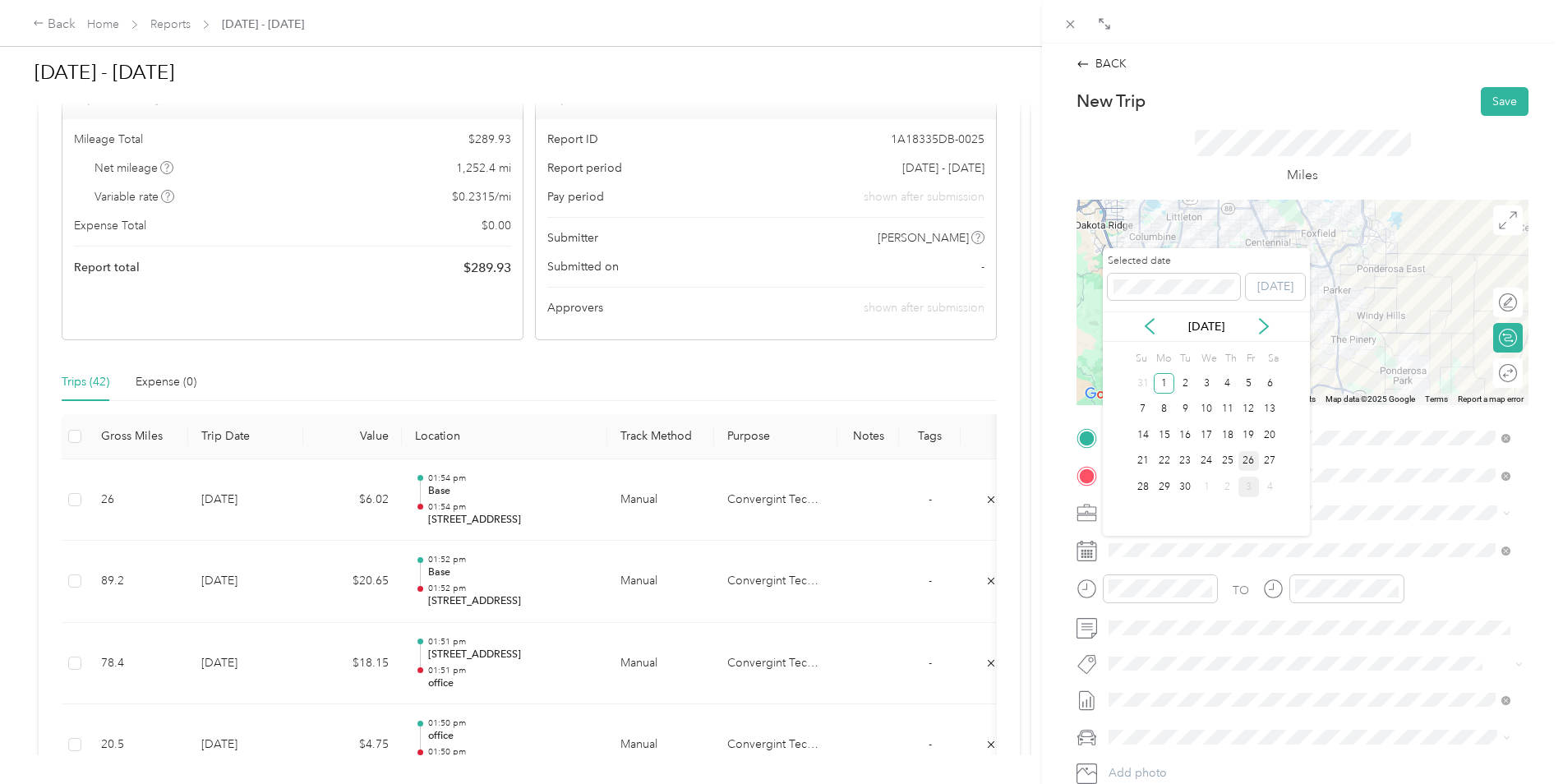
click at [1251, 462] on div "26" at bounding box center [1249, 461] width 22 height 21
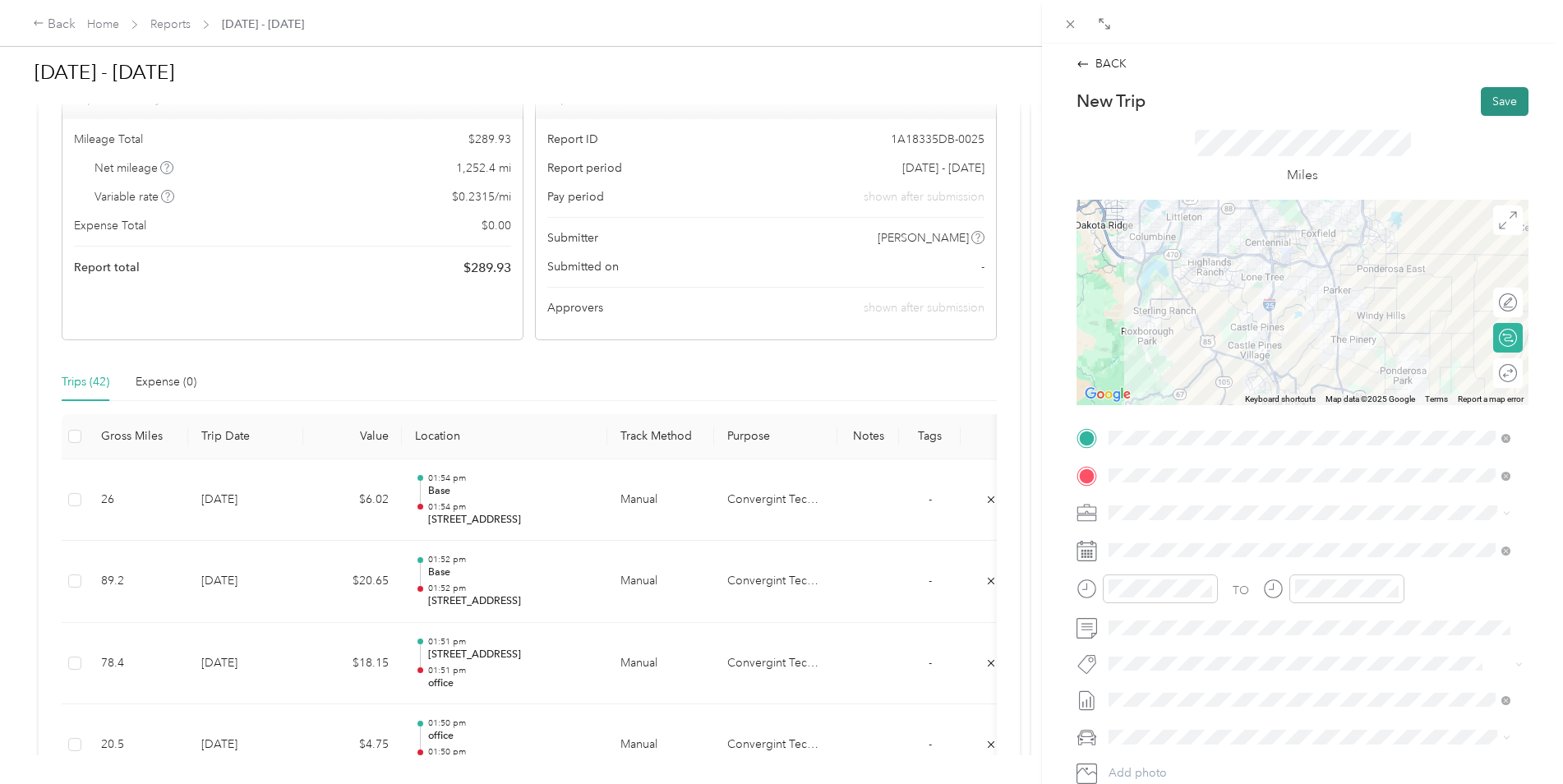
click at [1491, 102] on button "Save" at bounding box center [1505, 102] width 48 height 29
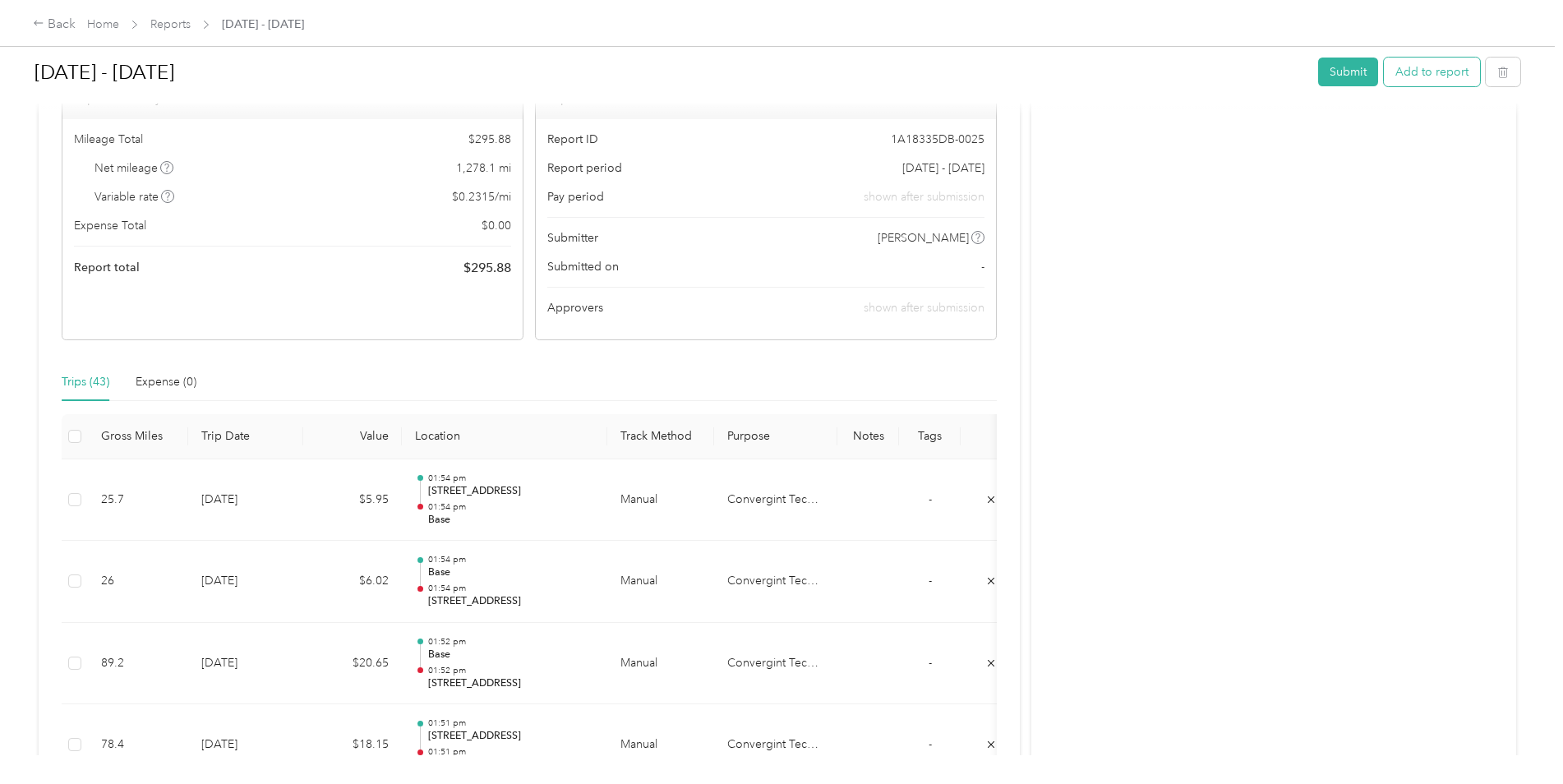
click at [1416, 79] on button "Add to report" at bounding box center [1432, 72] width 96 height 29
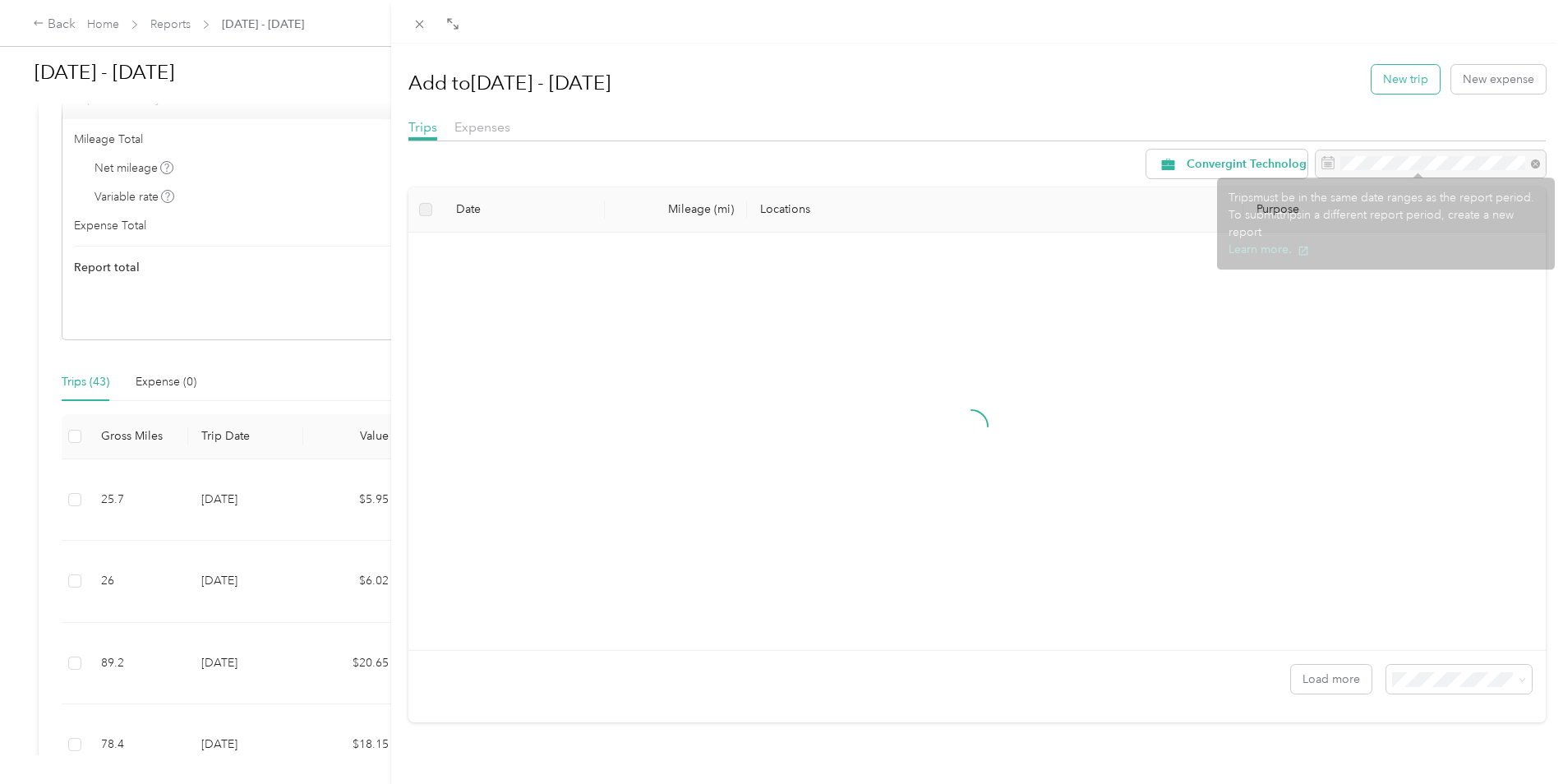
click at [1416, 86] on button "New trip" at bounding box center [1406, 79] width 68 height 29
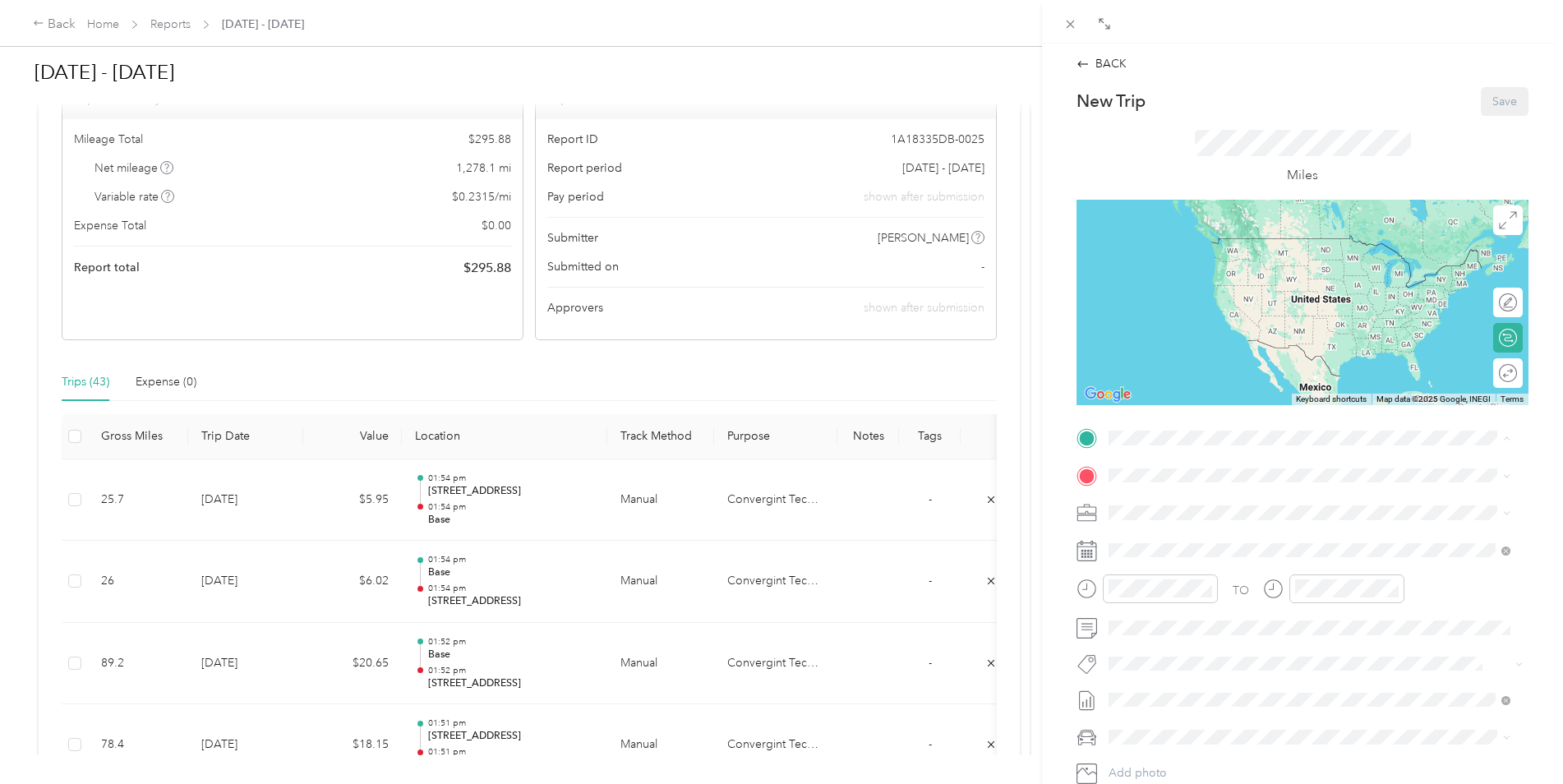
click at [1166, 562] on div "Base" at bounding box center [1322, 555] width 365 height 14
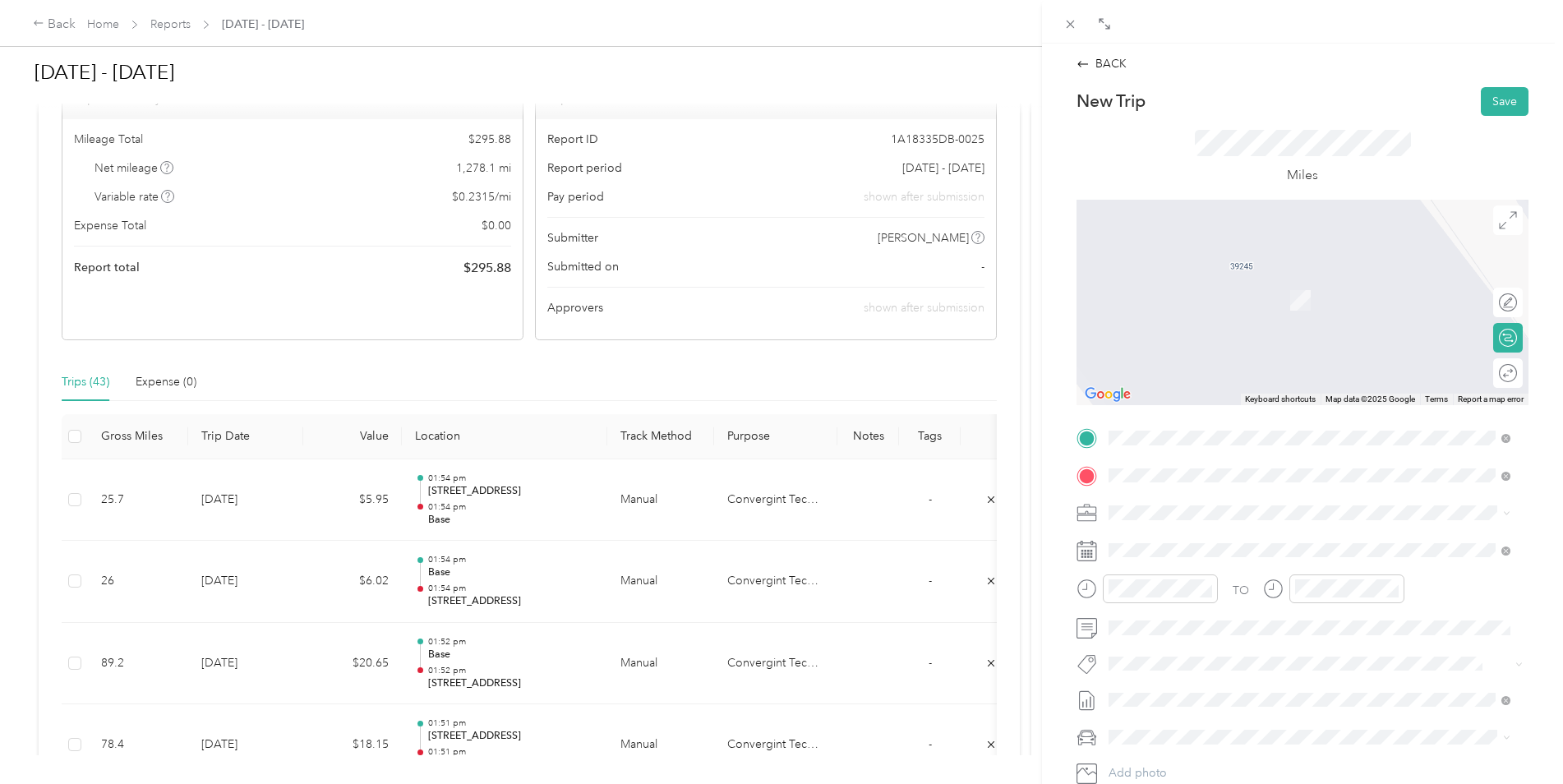
click at [1175, 542] on span "[STREET_ADDRESS][US_STATE]" at bounding box center [1221, 535] width 165 height 14
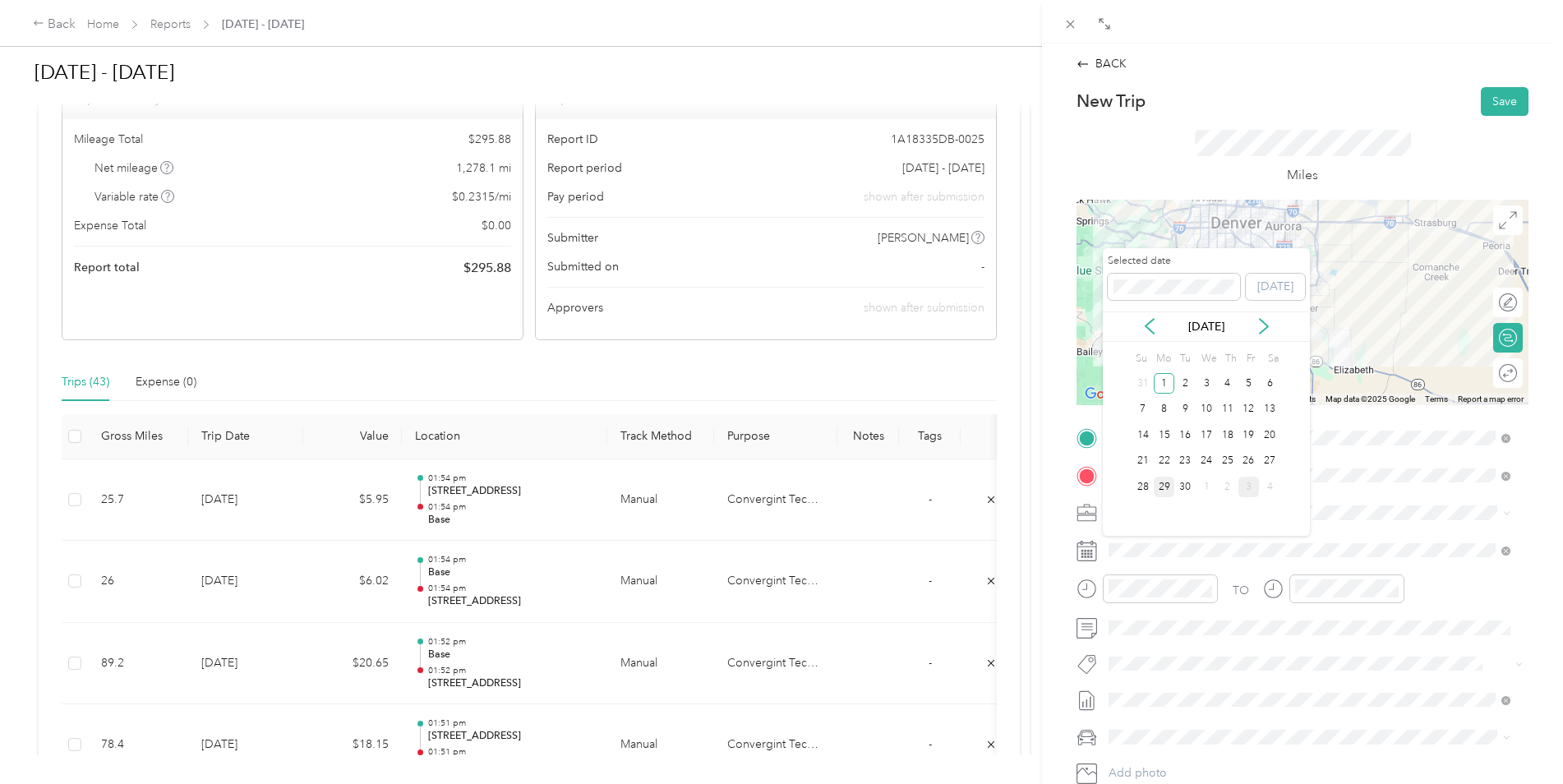
click at [1161, 491] on div "29" at bounding box center [1165, 486] width 22 height 21
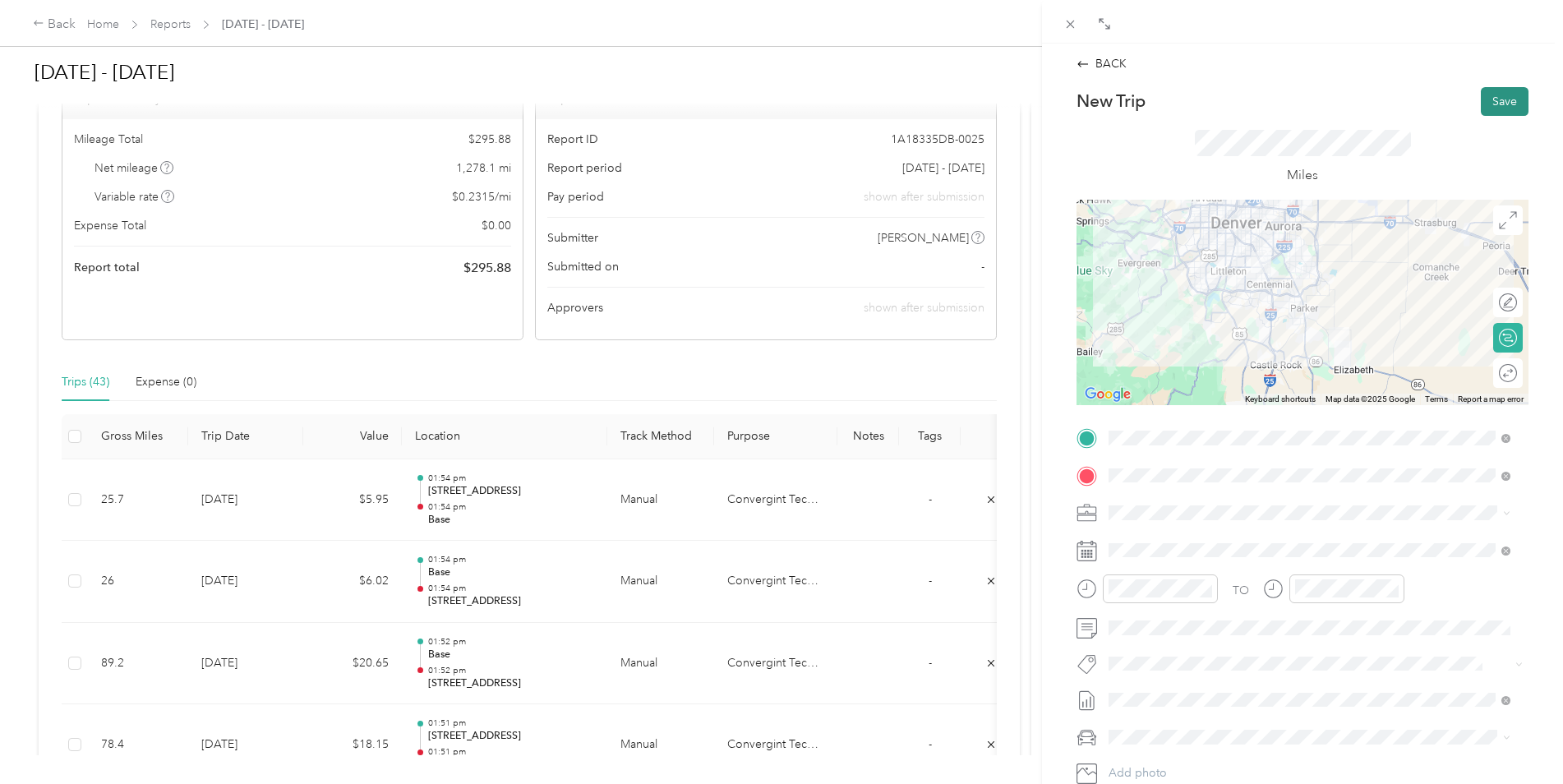
click at [1484, 103] on button "Save" at bounding box center [1505, 102] width 48 height 29
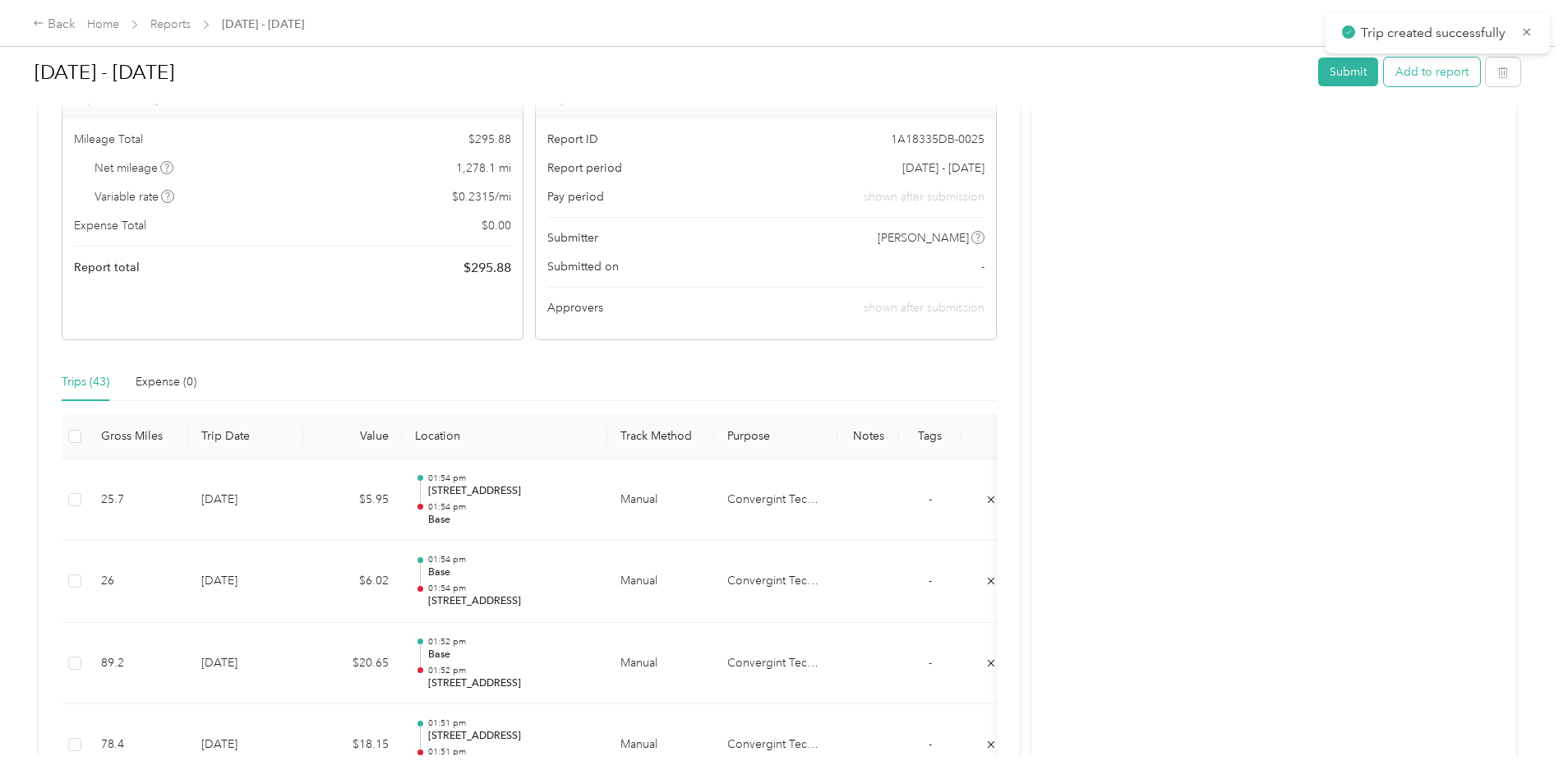
click at [1446, 77] on button "Add to report" at bounding box center [1432, 72] width 96 height 29
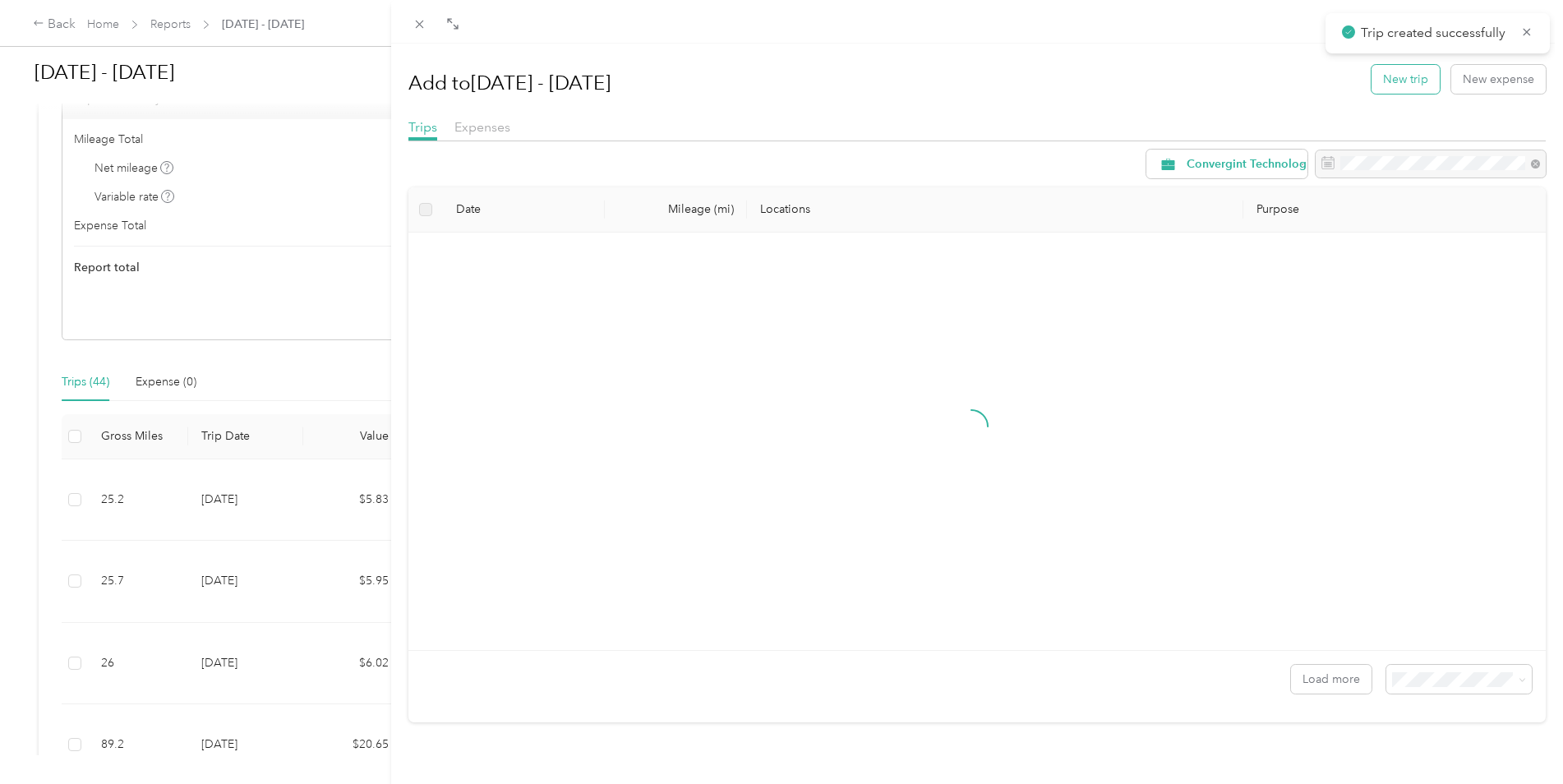
click at [1406, 90] on button "New trip" at bounding box center [1406, 79] width 68 height 29
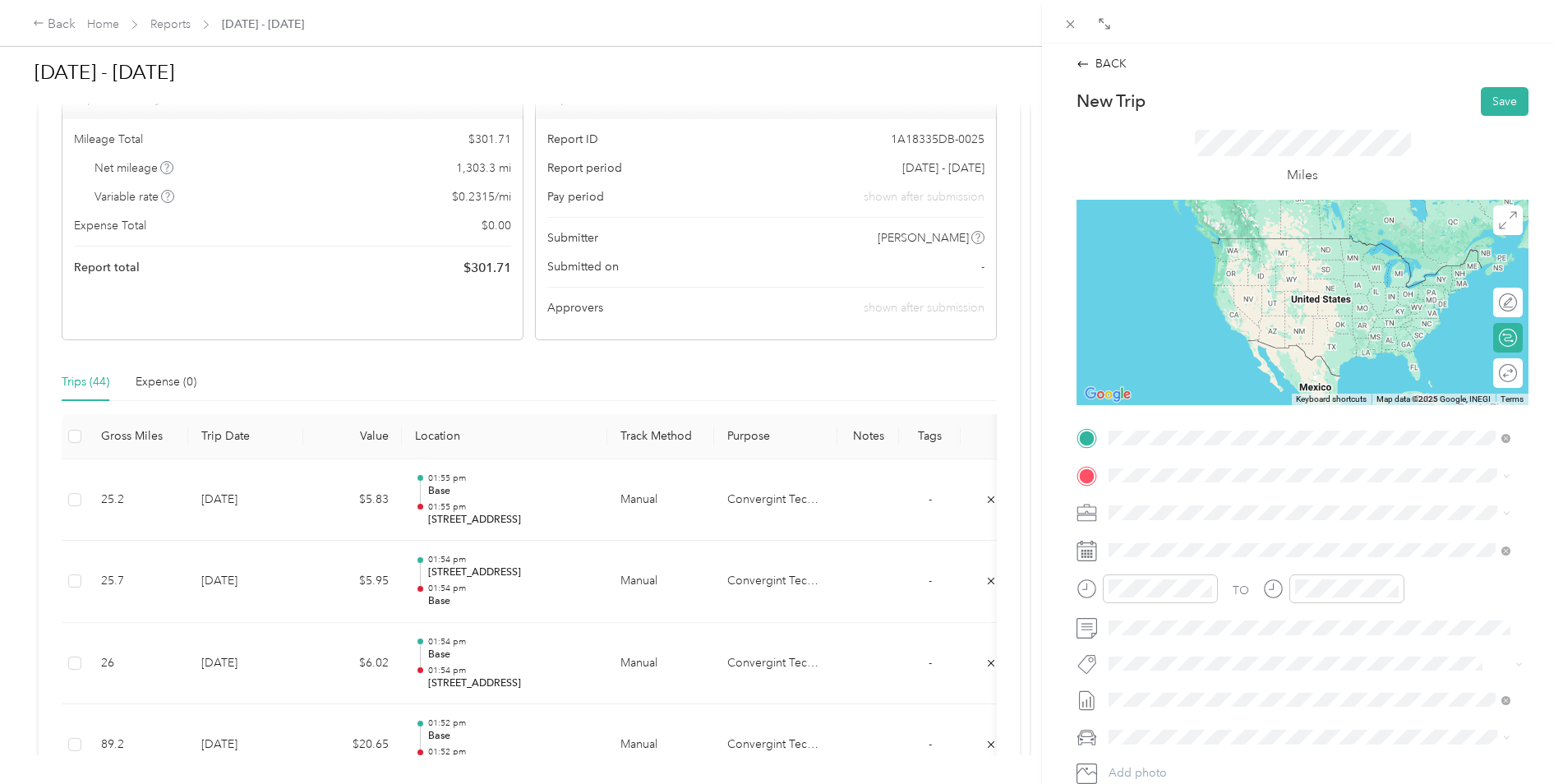
click at [1190, 501] on span "[STREET_ADDRESS][US_STATE]" at bounding box center [1221, 497] width 165 height 14
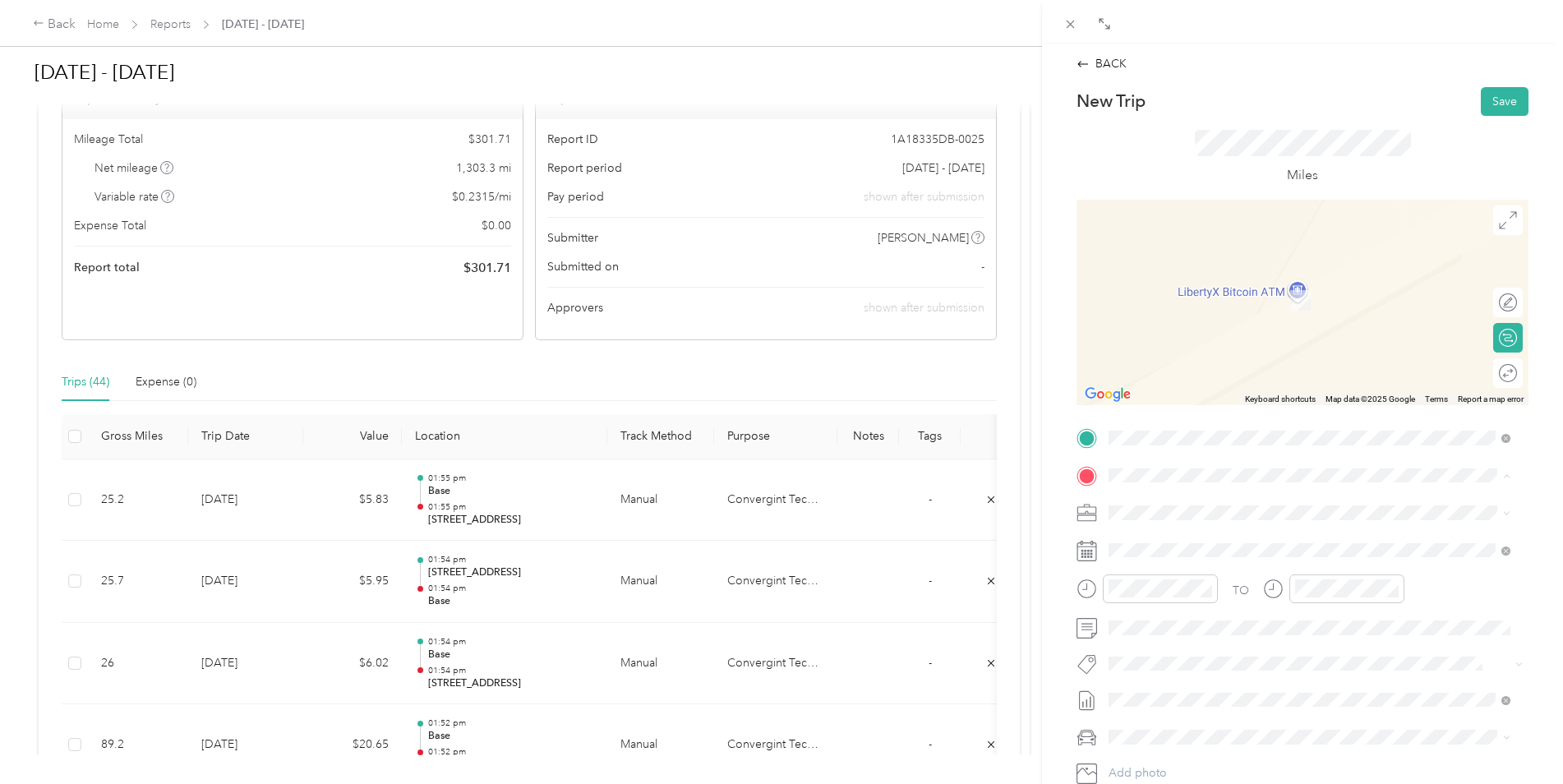
click at [1168, 669] on strong "office" at bounding box center [1155, 661] width 31 height 14
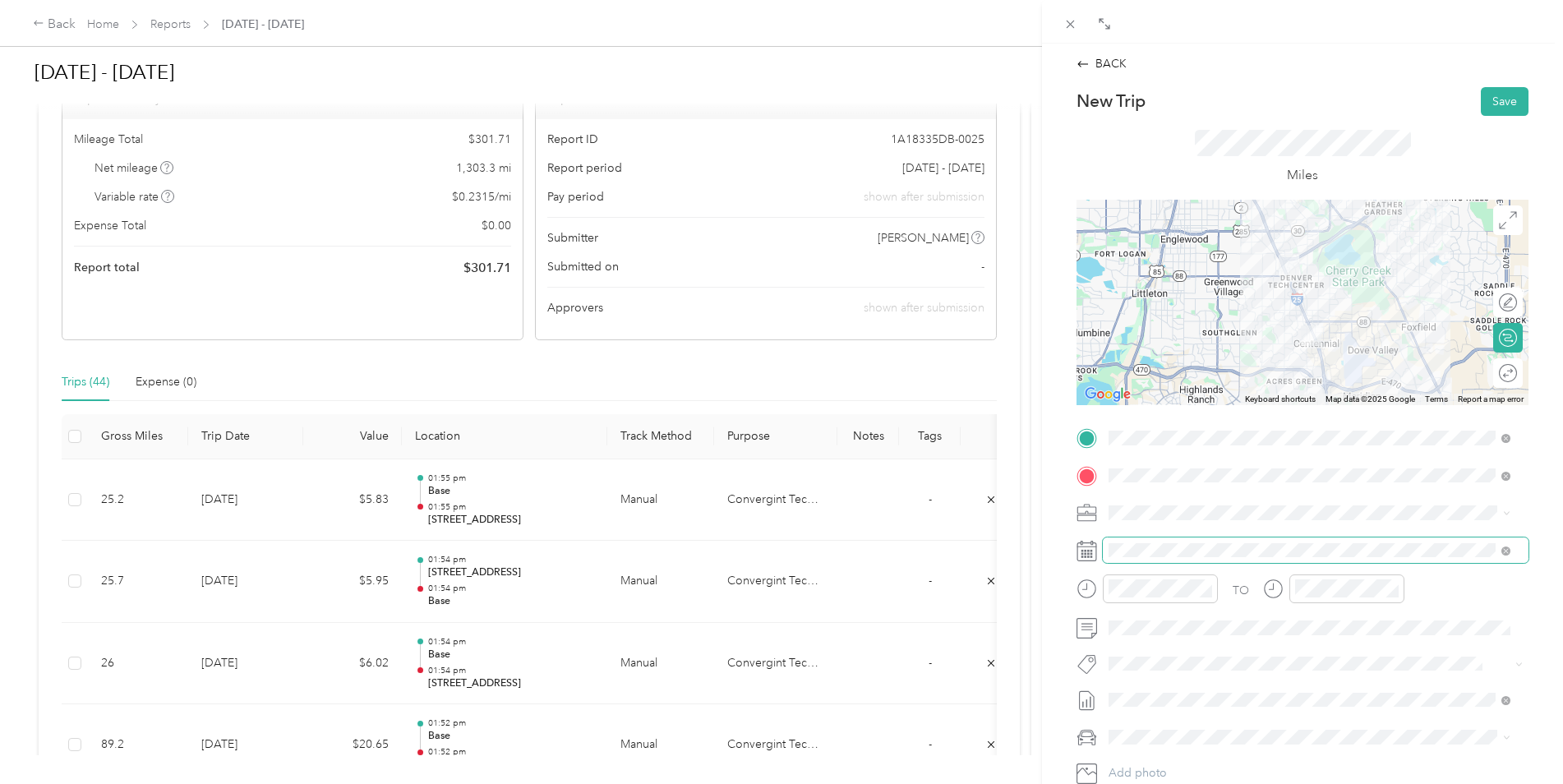
click at [1163, 540] on span at bounding box center [1315, 550] width 425 height 26
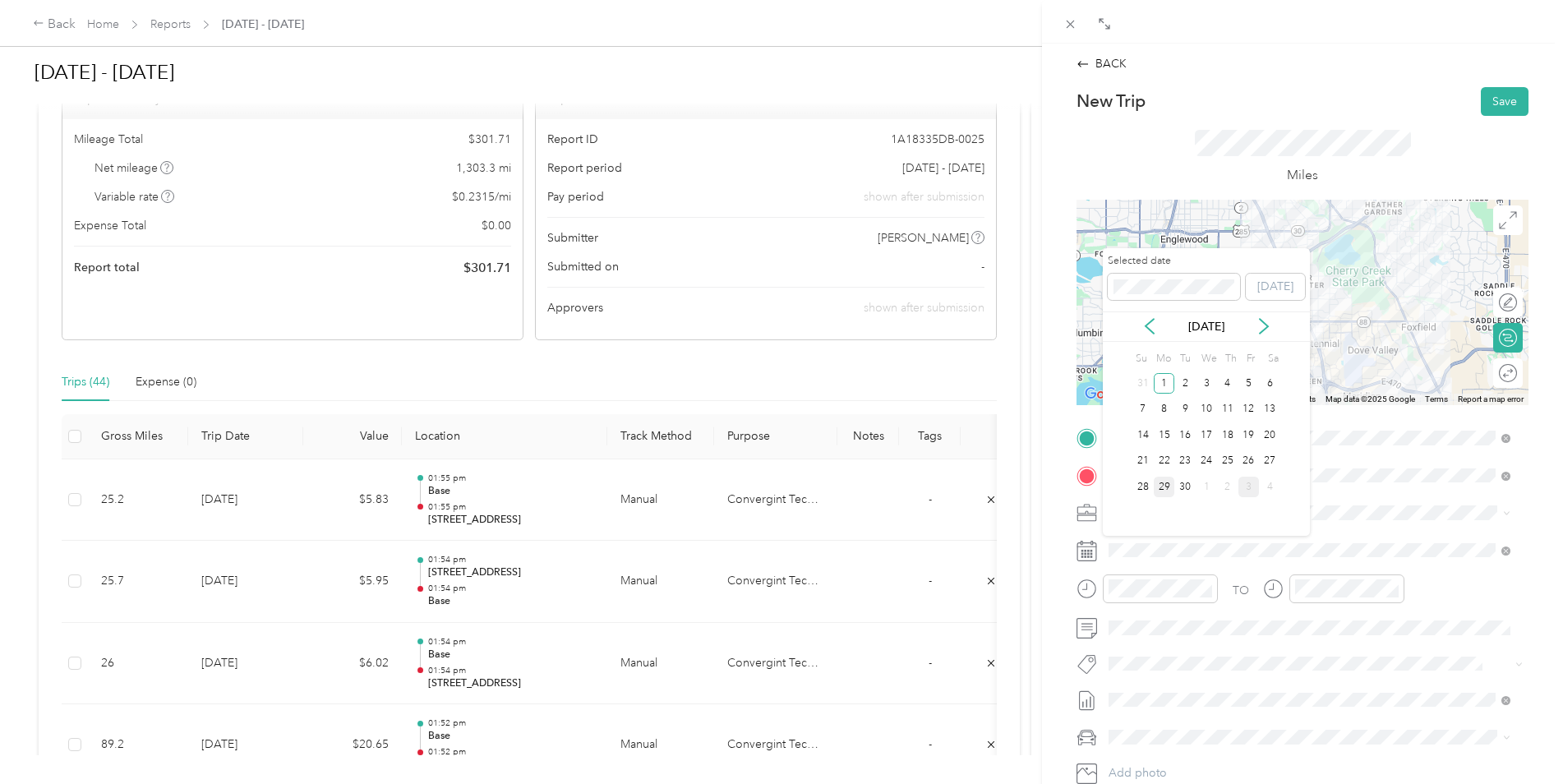
click at [1167, 489] on div "29" at bounding box center [1165, 486] width 22 height 21
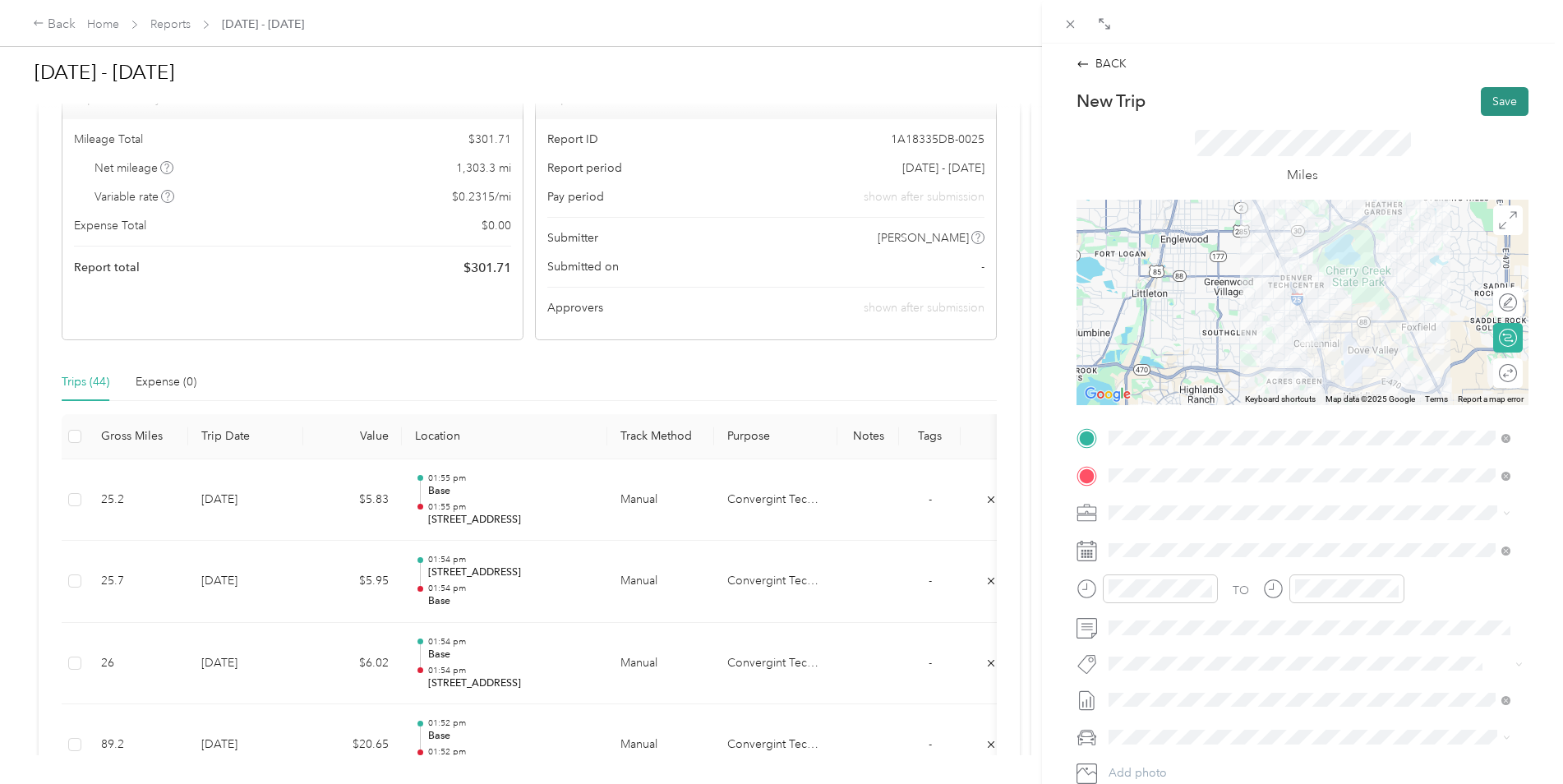
click at [1498, 96] on button "Save" at bounding box center [1505, 102] width 48 height 29
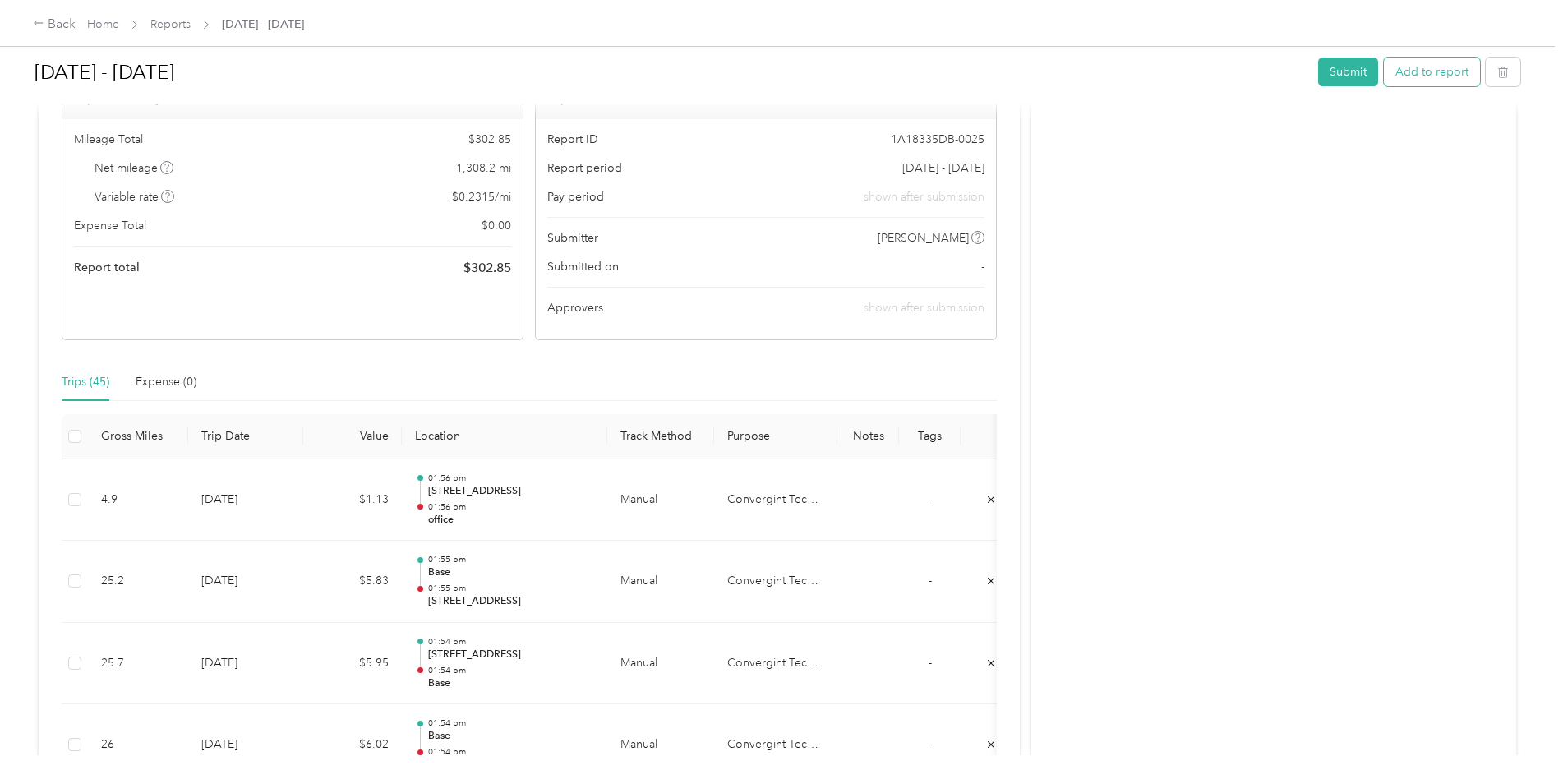
click at [1440, 60] on div "[DATE] - [DATE] Submit Add to report" at bounding box center [777, 76] width 1486 height 49
click at [1440, 72] on button "Add to report" at bounding box center [1432, 72] width 96 height 29
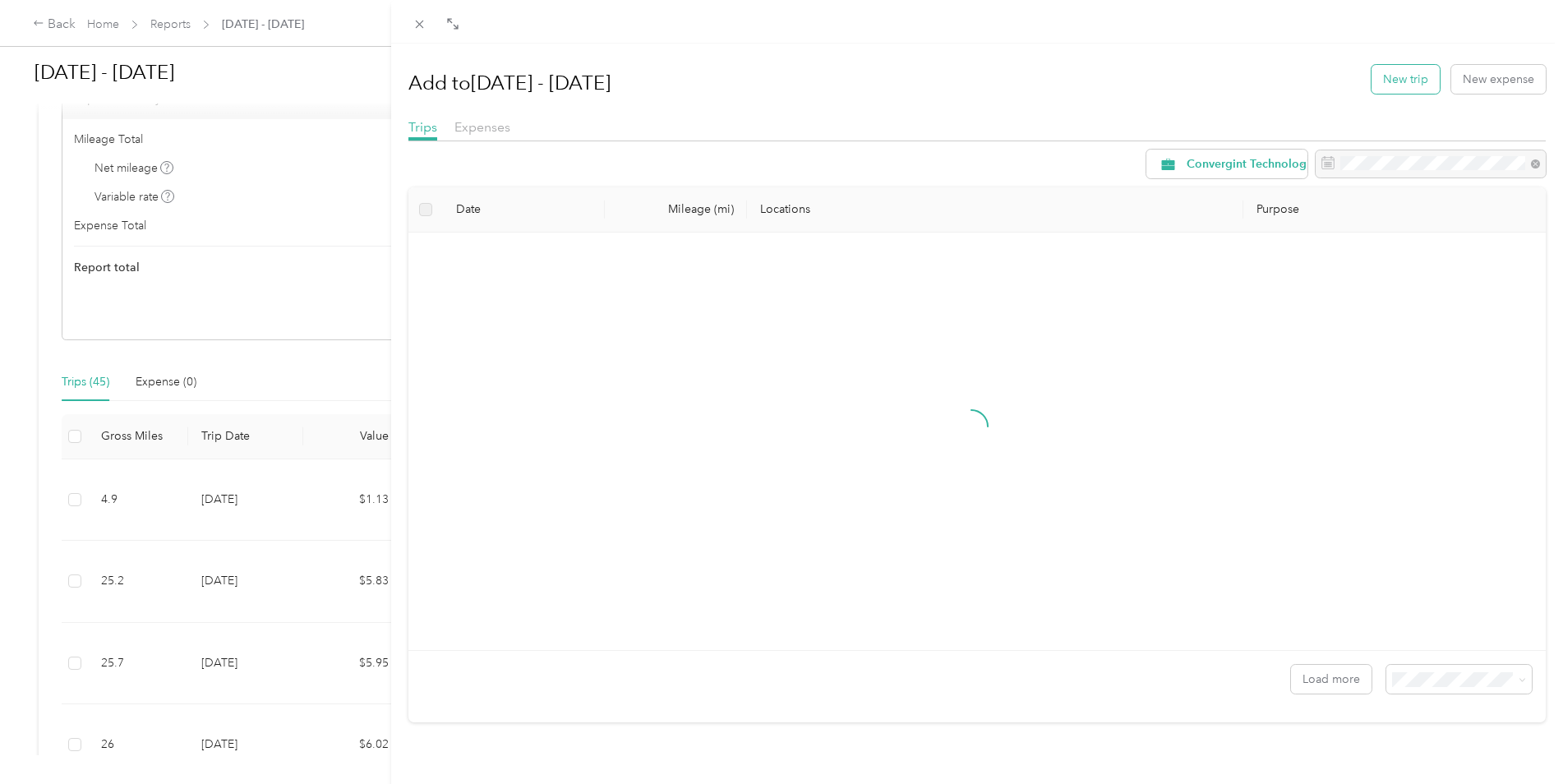
click at [1374, 77] on button "New trip" at bounding box center [1406, 79] width 68 height 29
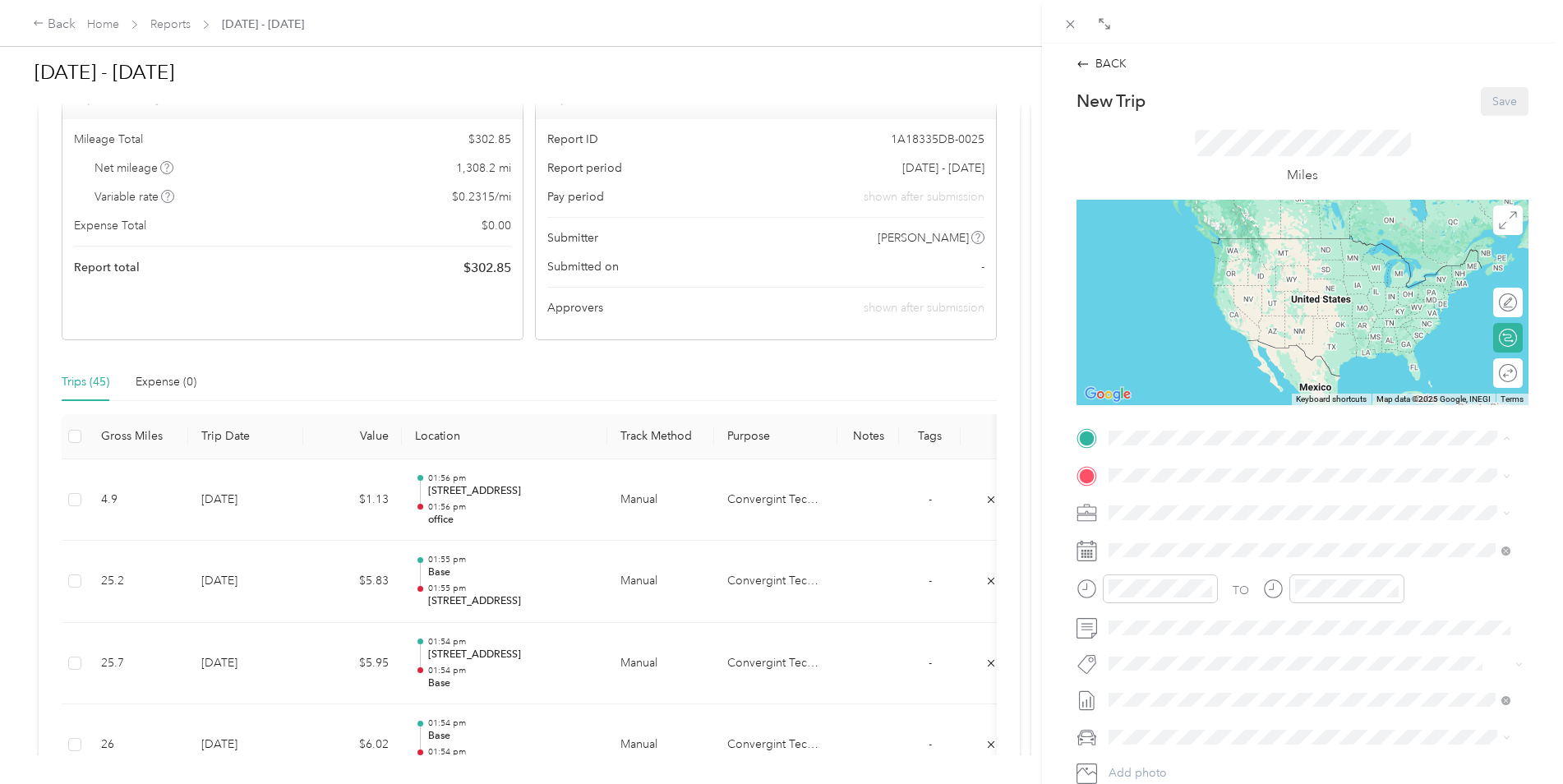
click at [1196, 649] on span "[STREET_ADDRESS][PERSON_NAME][US_STATE]" at bounding box center [1267, 642] width 255 height 14
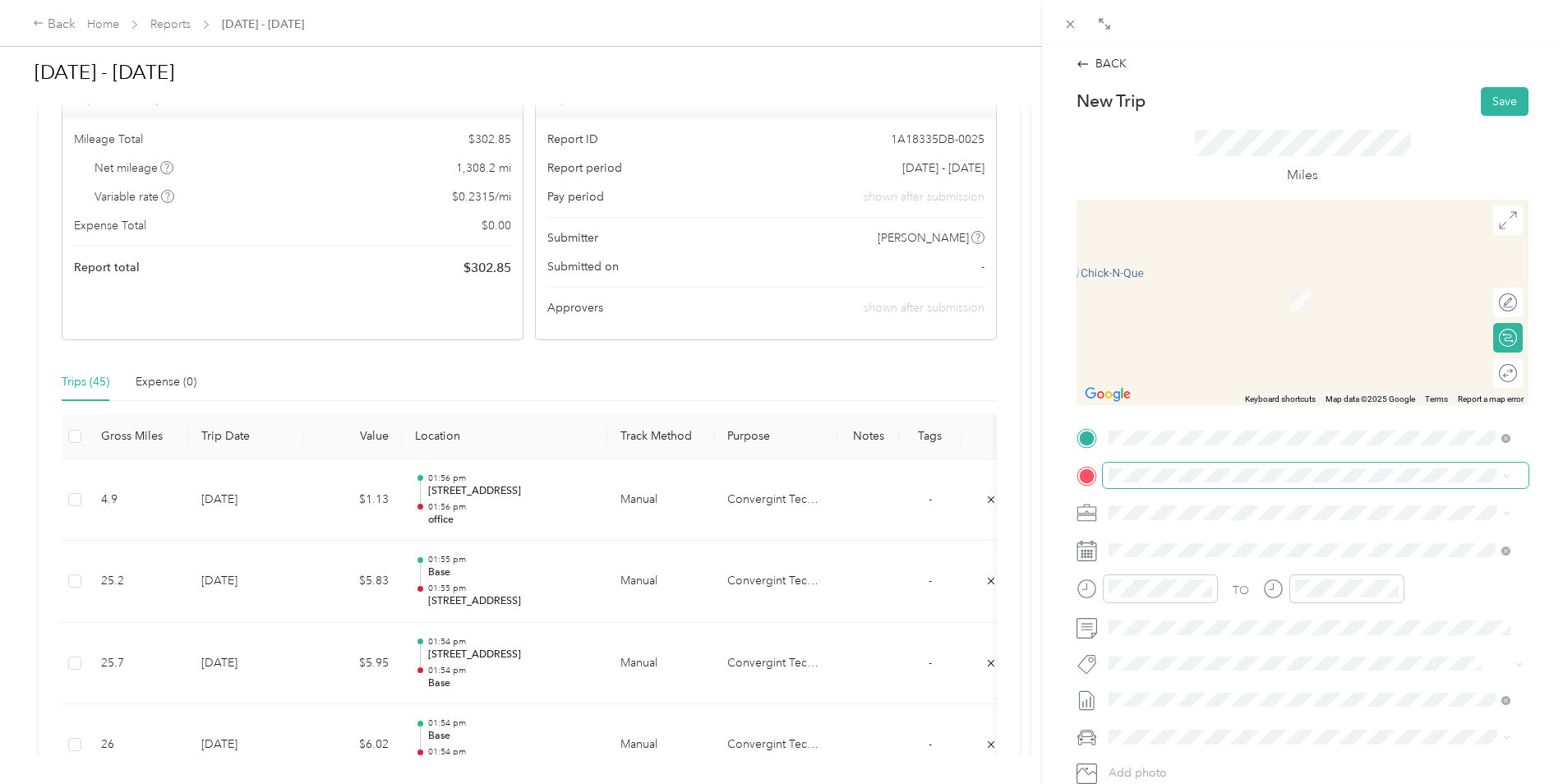
click at [1117, 465] on span at bounding box center [1315, 475] width 425 height 26
click at [1189, 627] on span "39245 [PERSON_NAME], CO, [GEOGRAPHIC_DATA] , 80107, [PERSON_NAME], CO, [GEOGRAP…" at bounding box center [1300, 619] width 322 height 31
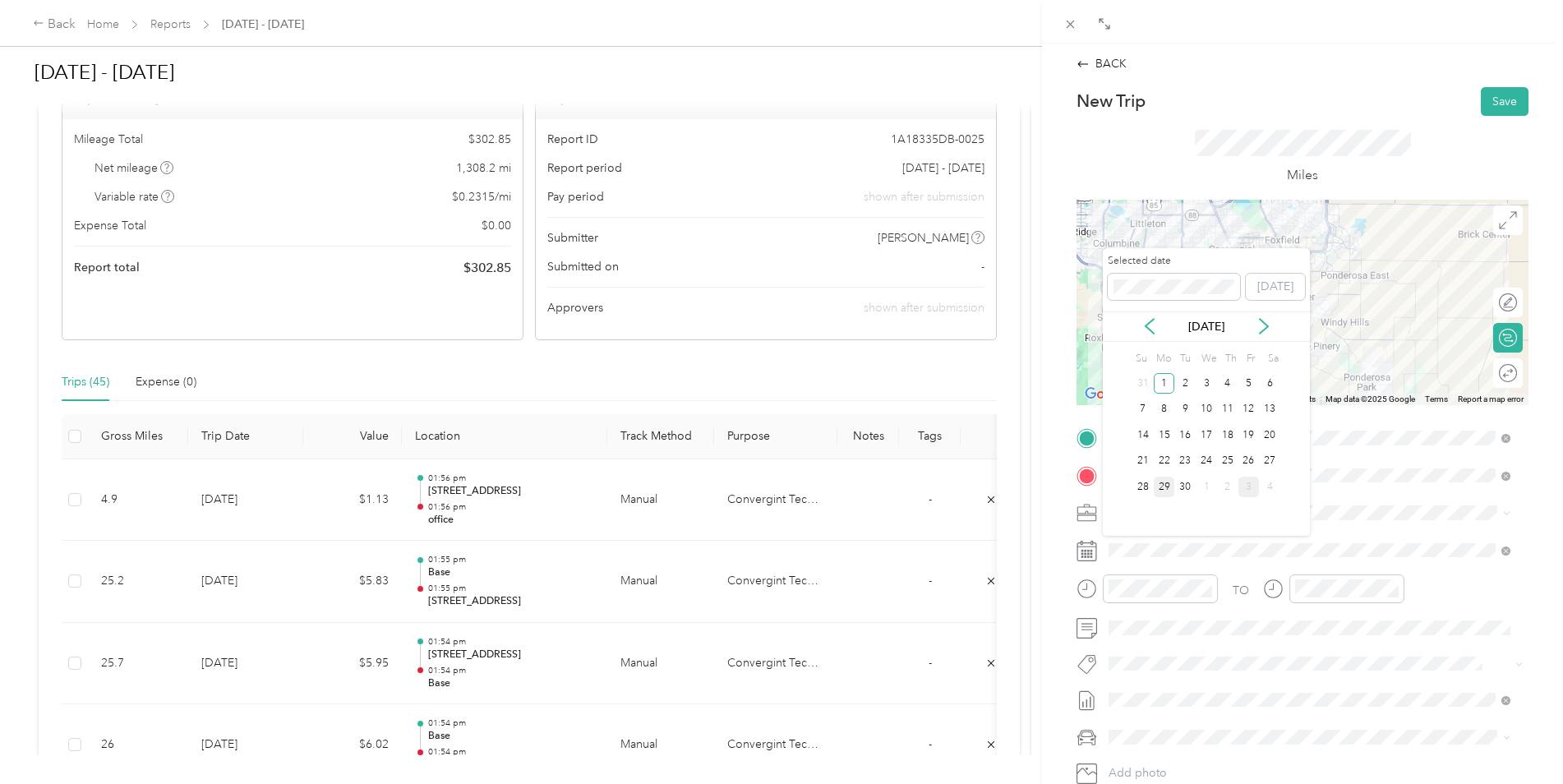
click at [1161, 494] on div "29" at bounding box center [1165, 486] width 22 height 21
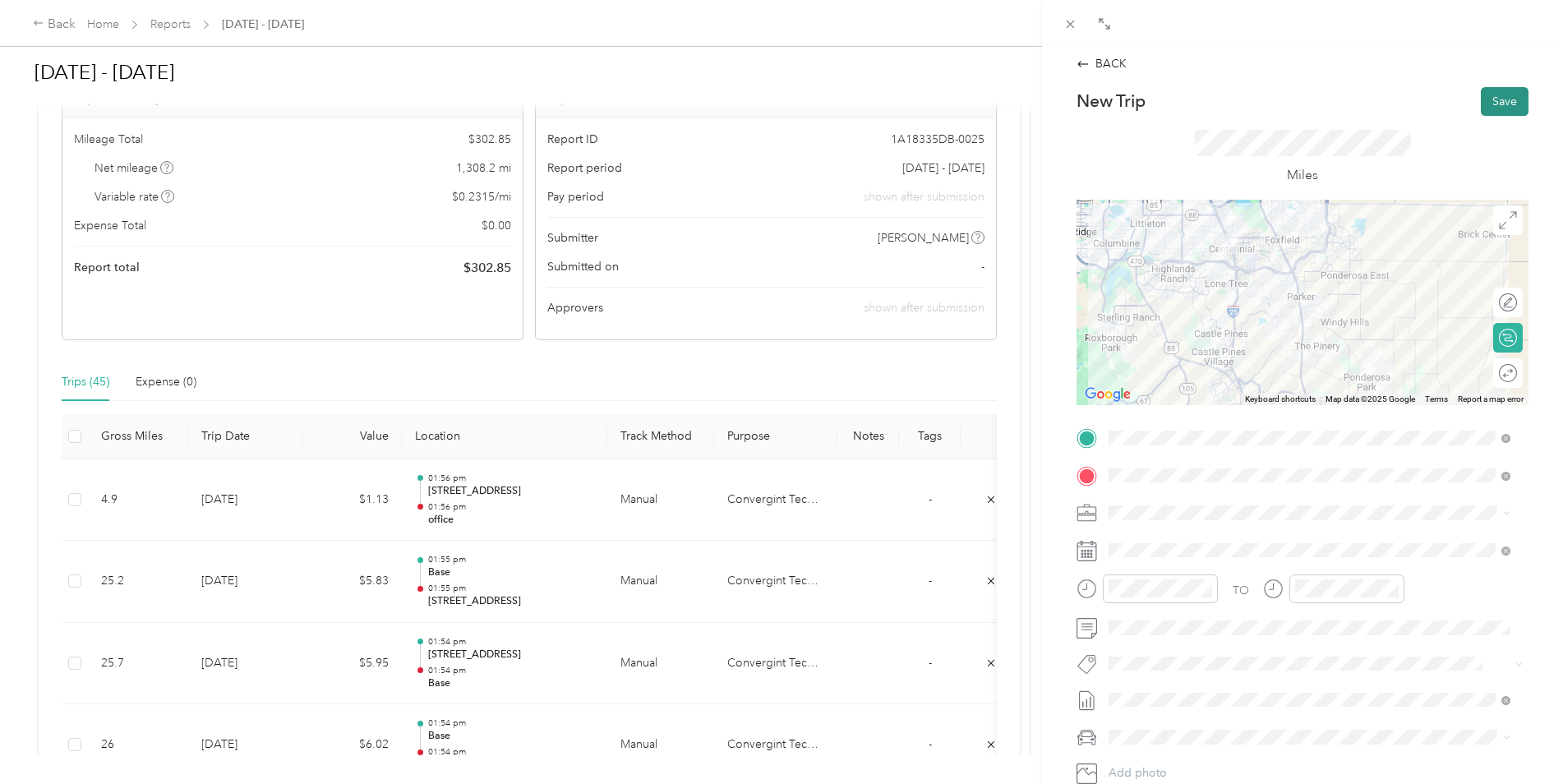
click at [1498, 102] on button "Save" at bounding box center [1505, 102] width 48 height 29
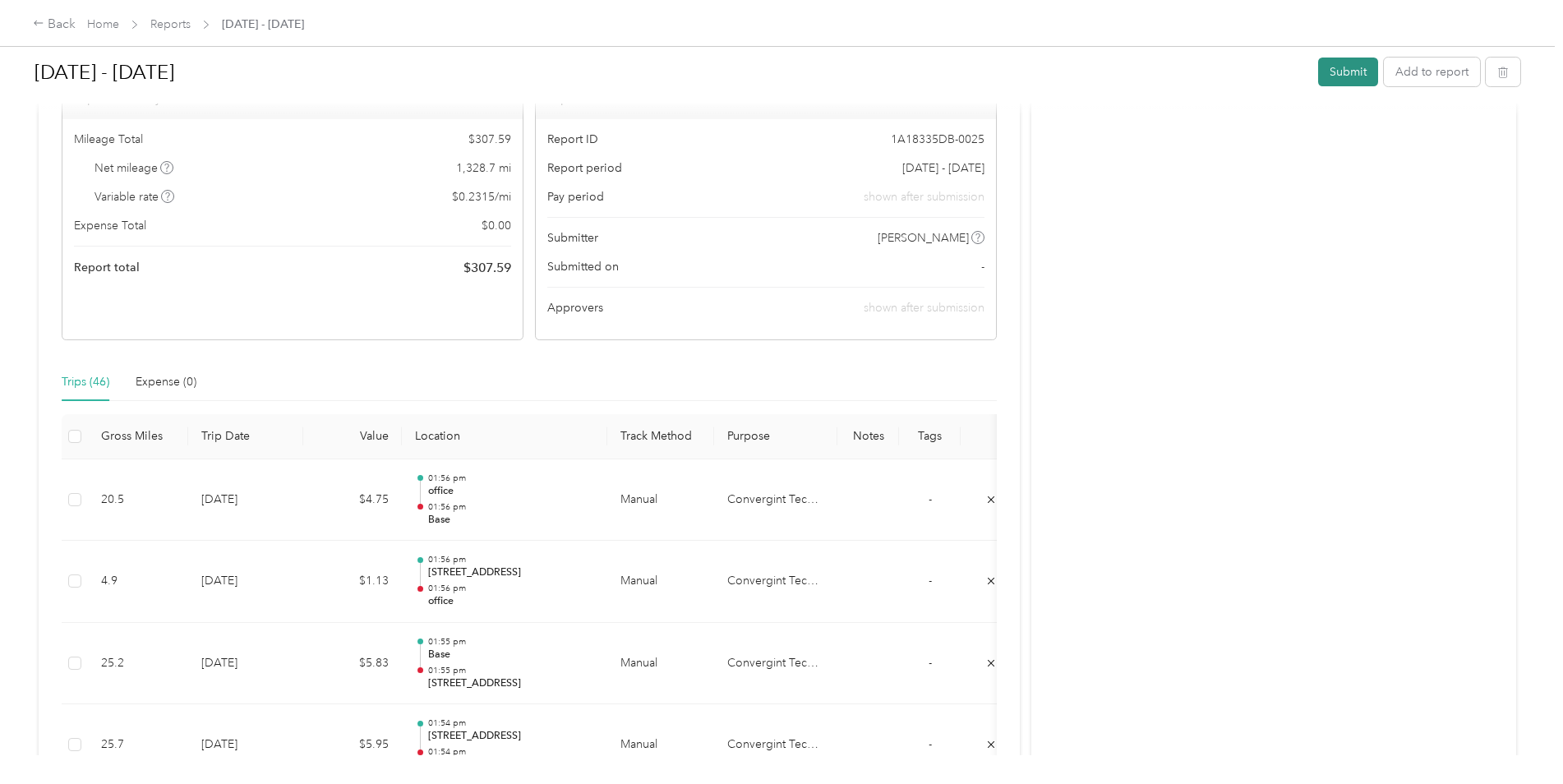
click at [1347, 72] on button "Submit" at bounding box center [1348, 72] width 60 height 29
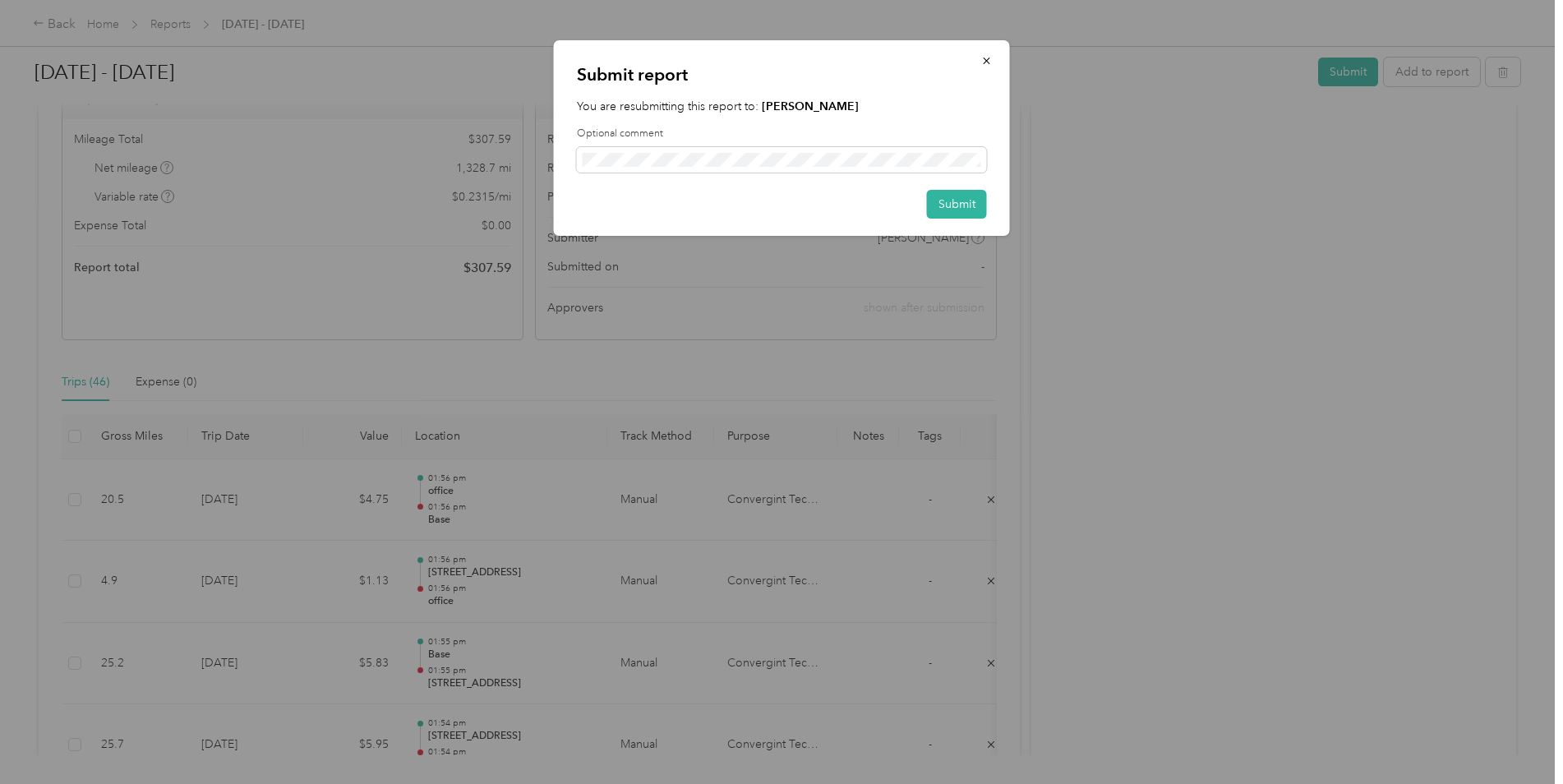
click at [843, 178] on div "Submit report You are resubmitting this report to: [PERSON_NAME] Optional comme…" at bounding box center [782, 138] width 456 height 195
click at [942, 202] on button "Submit" at bounding box center [957, 204] width 60 height 29
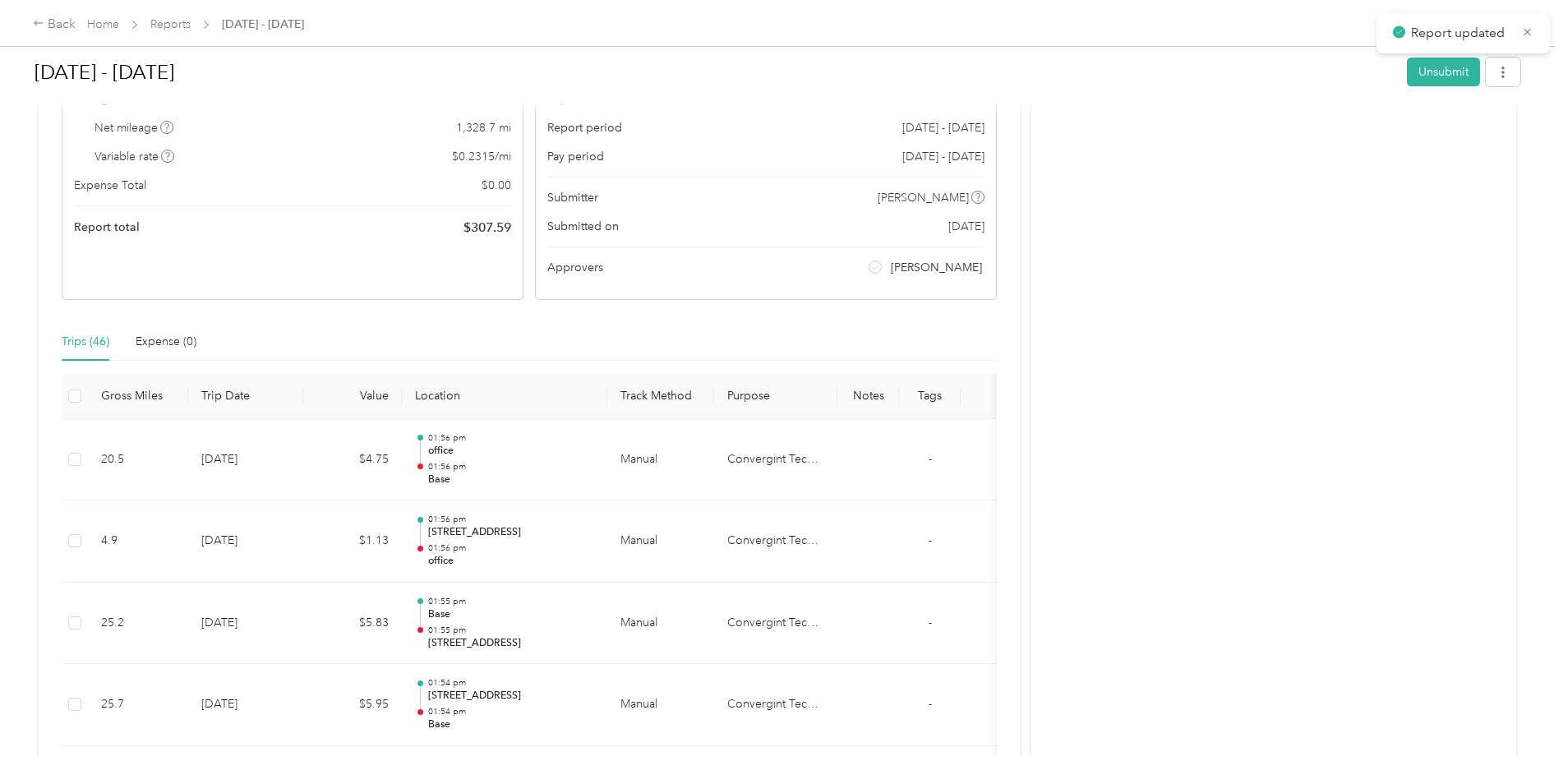
scroll to position [124, 0]
